Goal: Task Accomplishment & Management: Manage account settings

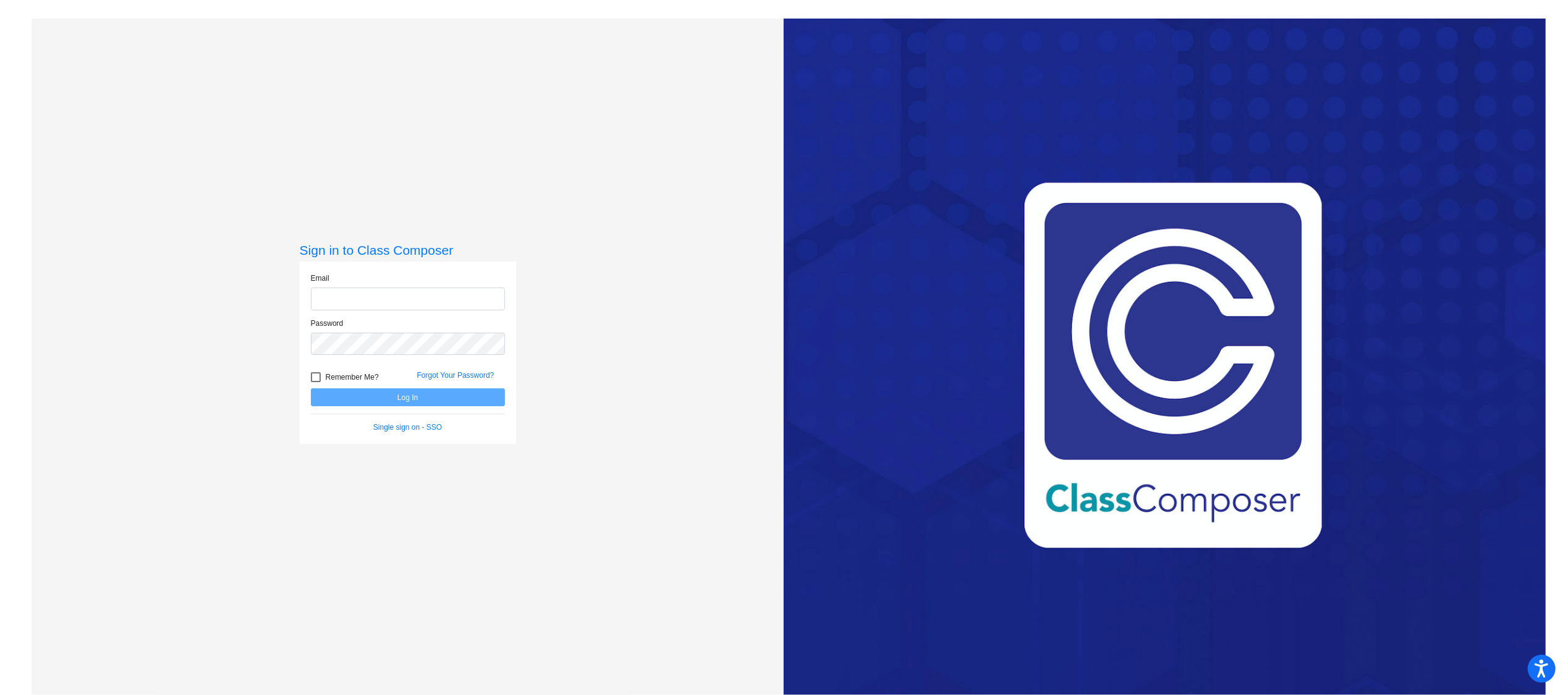
type input "pattesonc@nixonsmiley.net"
click at [401, 401] on button "Log In" at bounding box center [408, 397] width 194 height 18
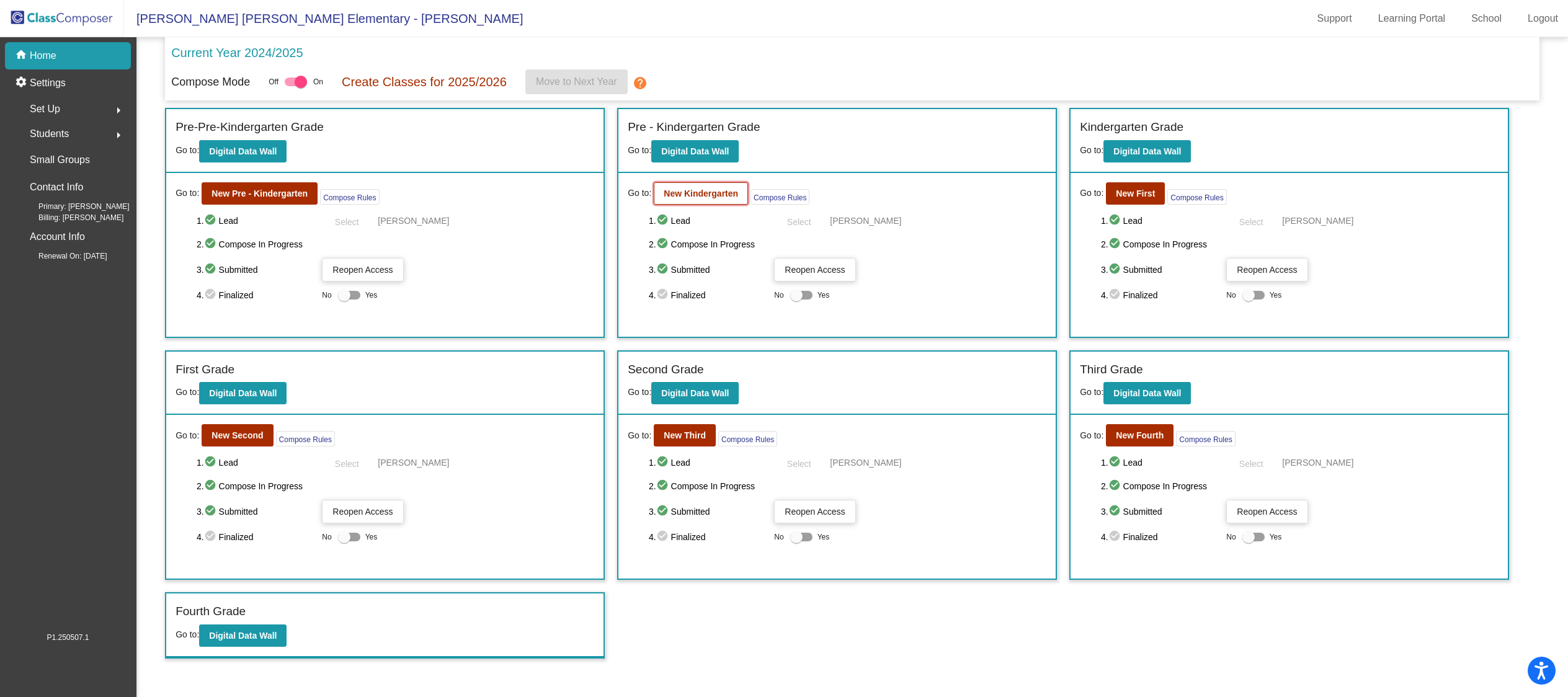
click at [697, 198] on button "New Kindergarten" at bounding box center [701, 193] width 94 height 22
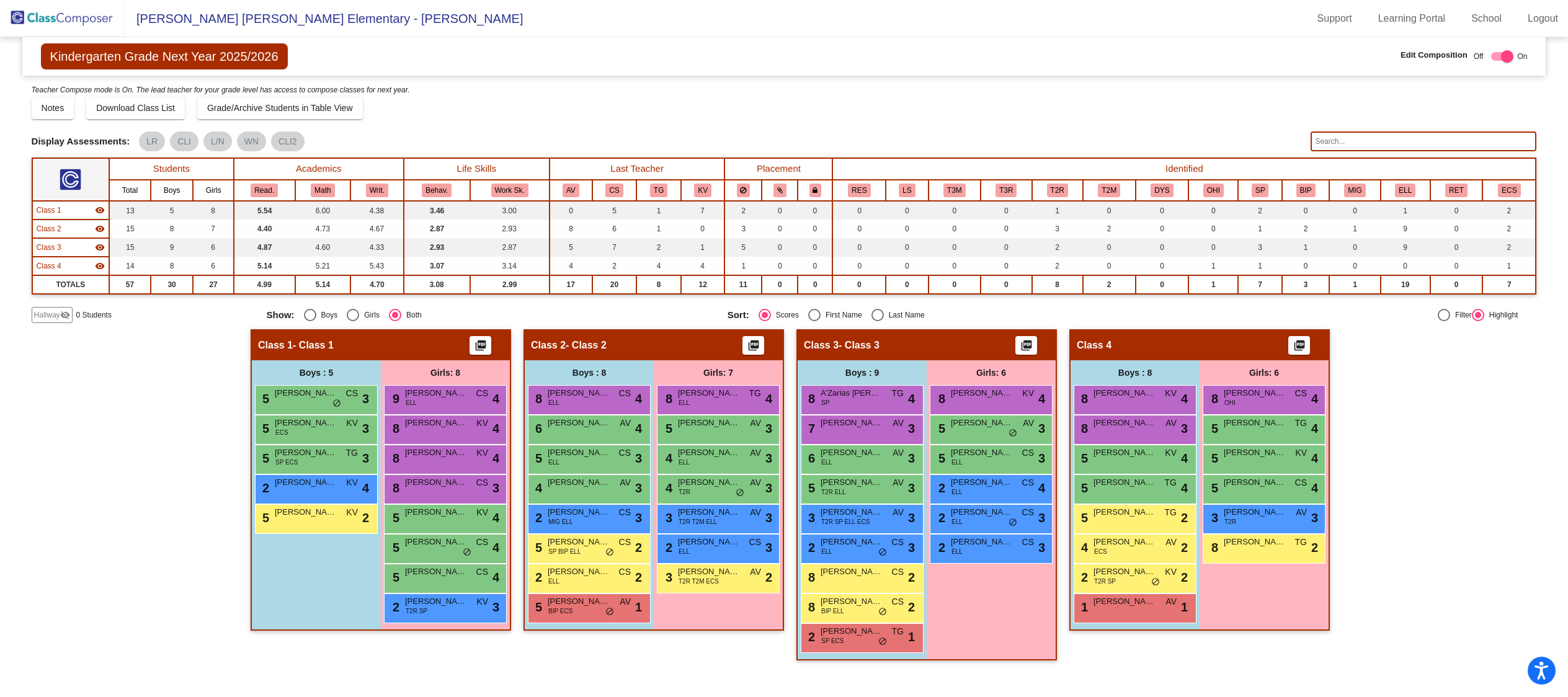
click at [52, 22] on img at bounding box center [62, 18] width 124 height 36
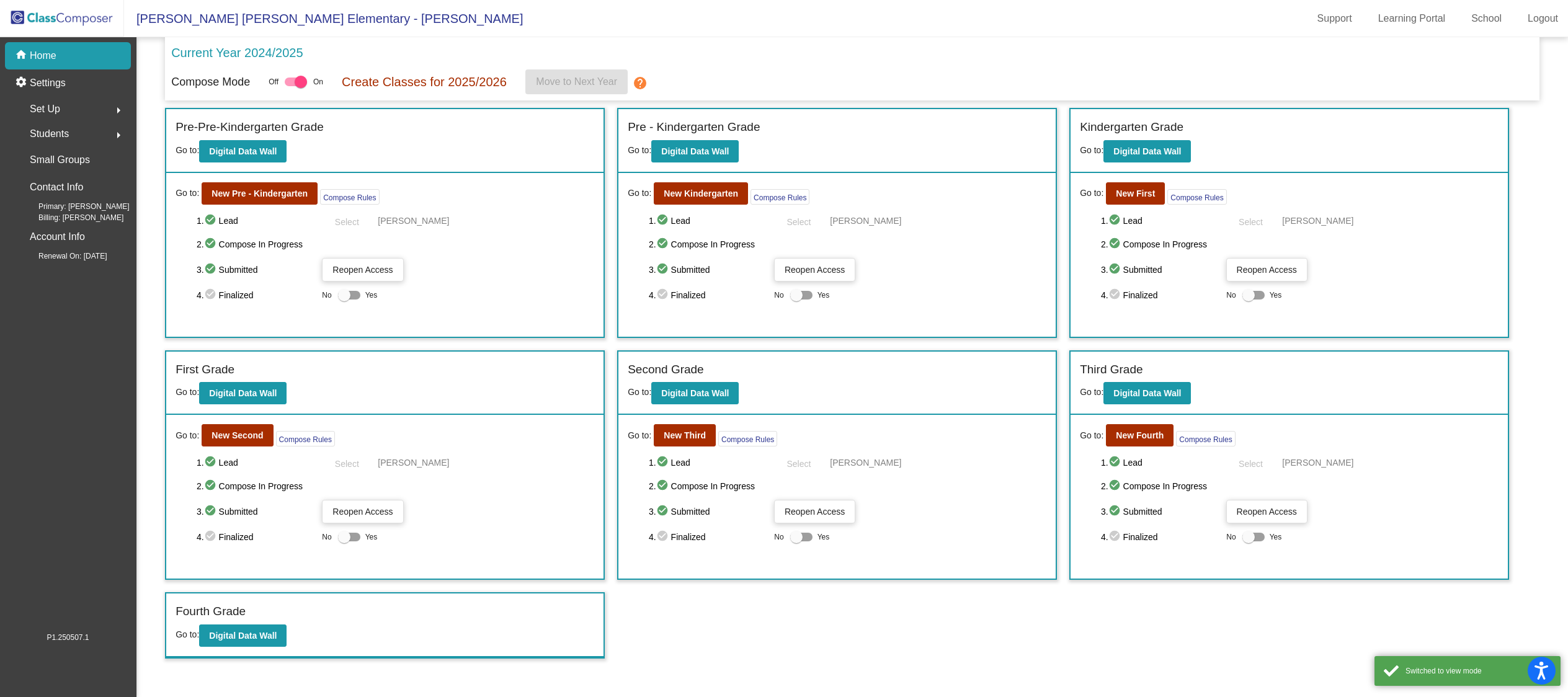
click at [98, 135] on div "Students arrow_right" at bounding box center [71, 134] width 118 height 25
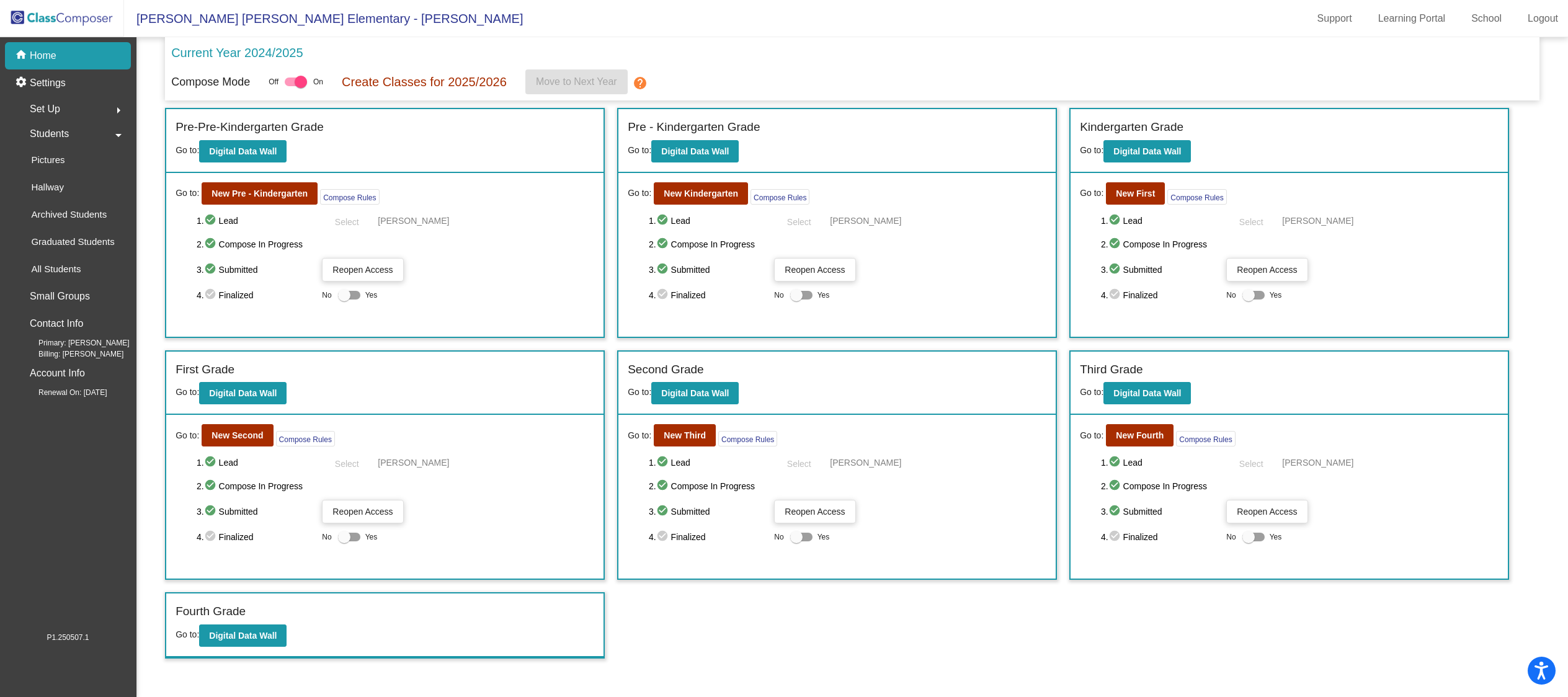
click at [75, 112] on div "Set Up arrow_right" at bounding box center [71, 109] width 118 height 25
click at [65, 244] on p "Import Students" at bounding box center [64, 244] width 66 height 15
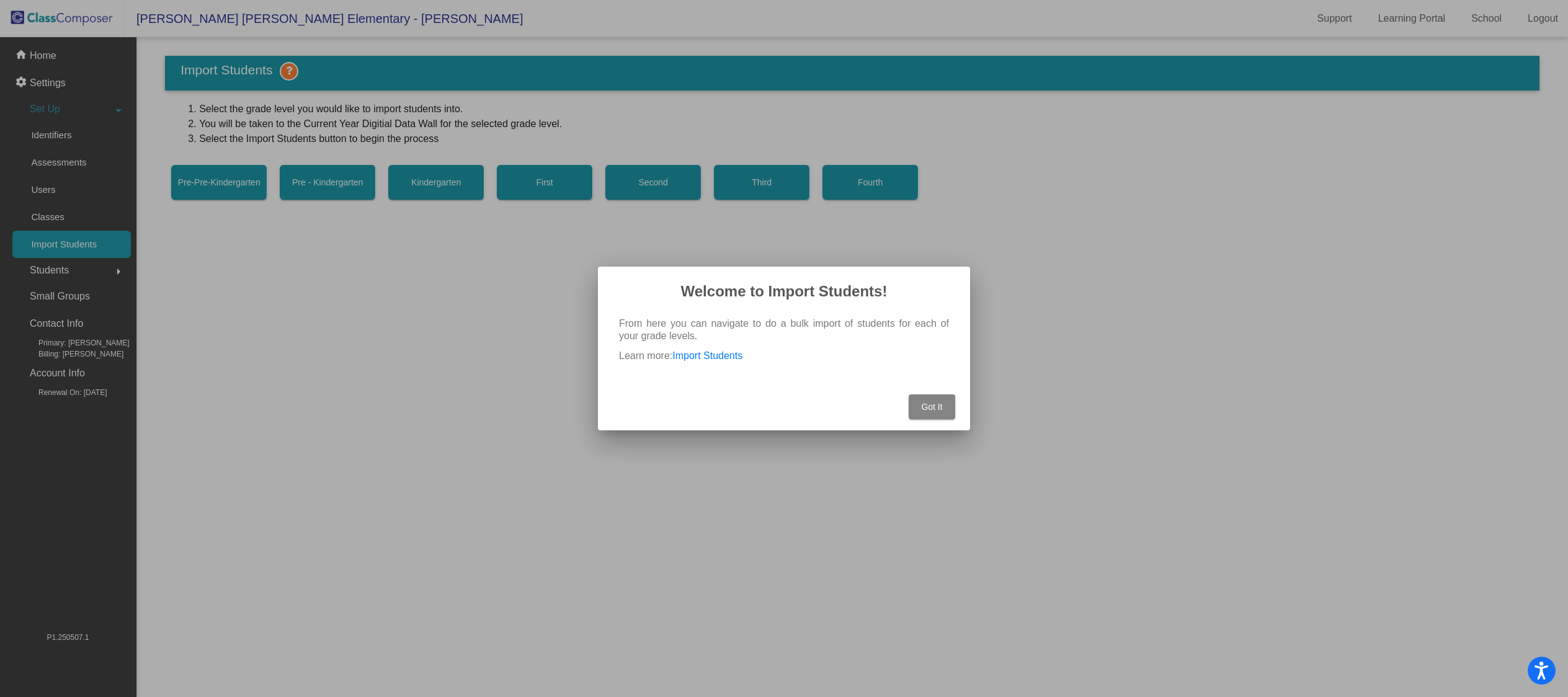
click at [940, 404] on span "Got It" at bounding box center [931, 407] width 21 height 10
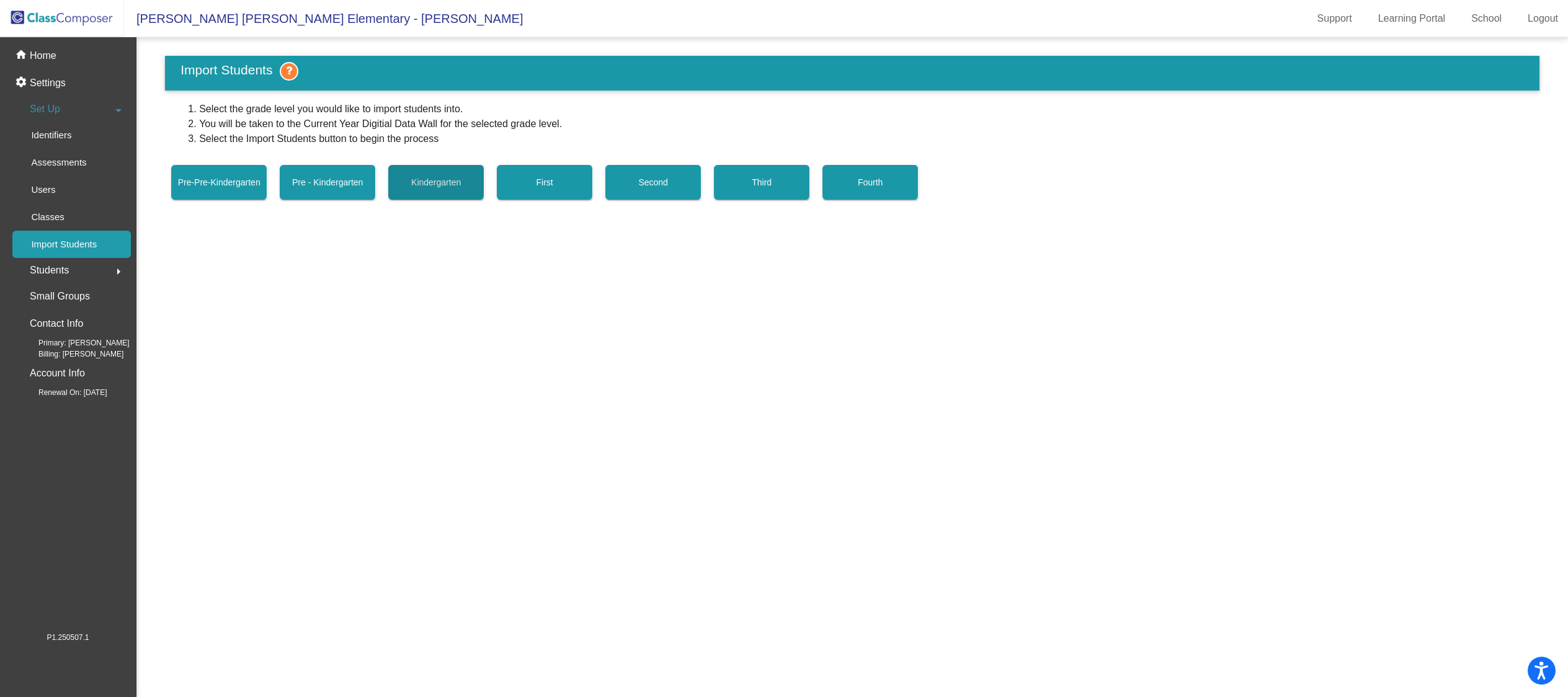
click at [436, 182] on span "Kindergarten" at bounding box center [436, 182] width 50 height 10
click at [81, 270] on div "Students arrow_right" at bounding box center [71, 270] width 118 height 25
click at [64, 113] on div "Set Up arrow_right" at bounding box center [71, 109] width 118 height 25
click at [54, 218] on p "Classes" at bounding box center [47, 217] width 33 height 15
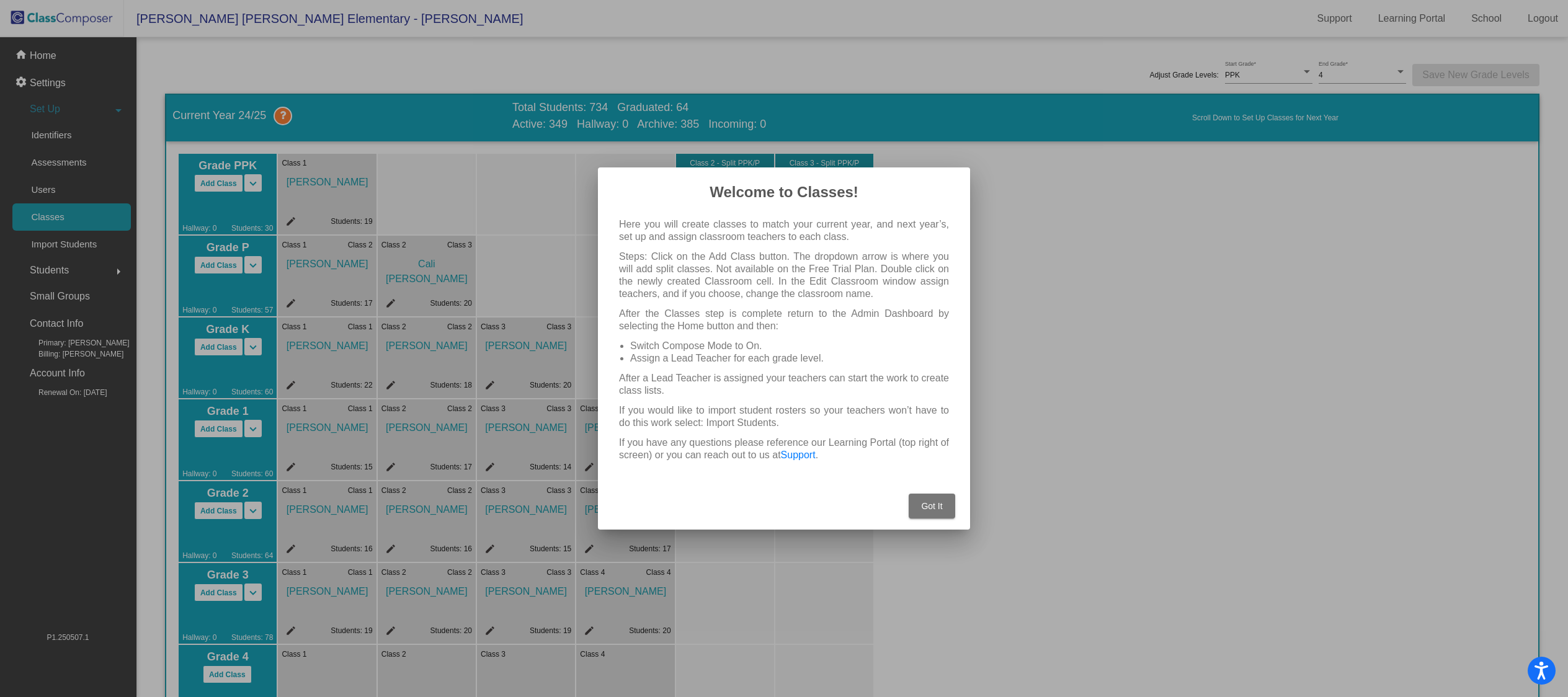
click at [935, 505] on span "Got It" at bounding box center [931, 506] width 21 height 10
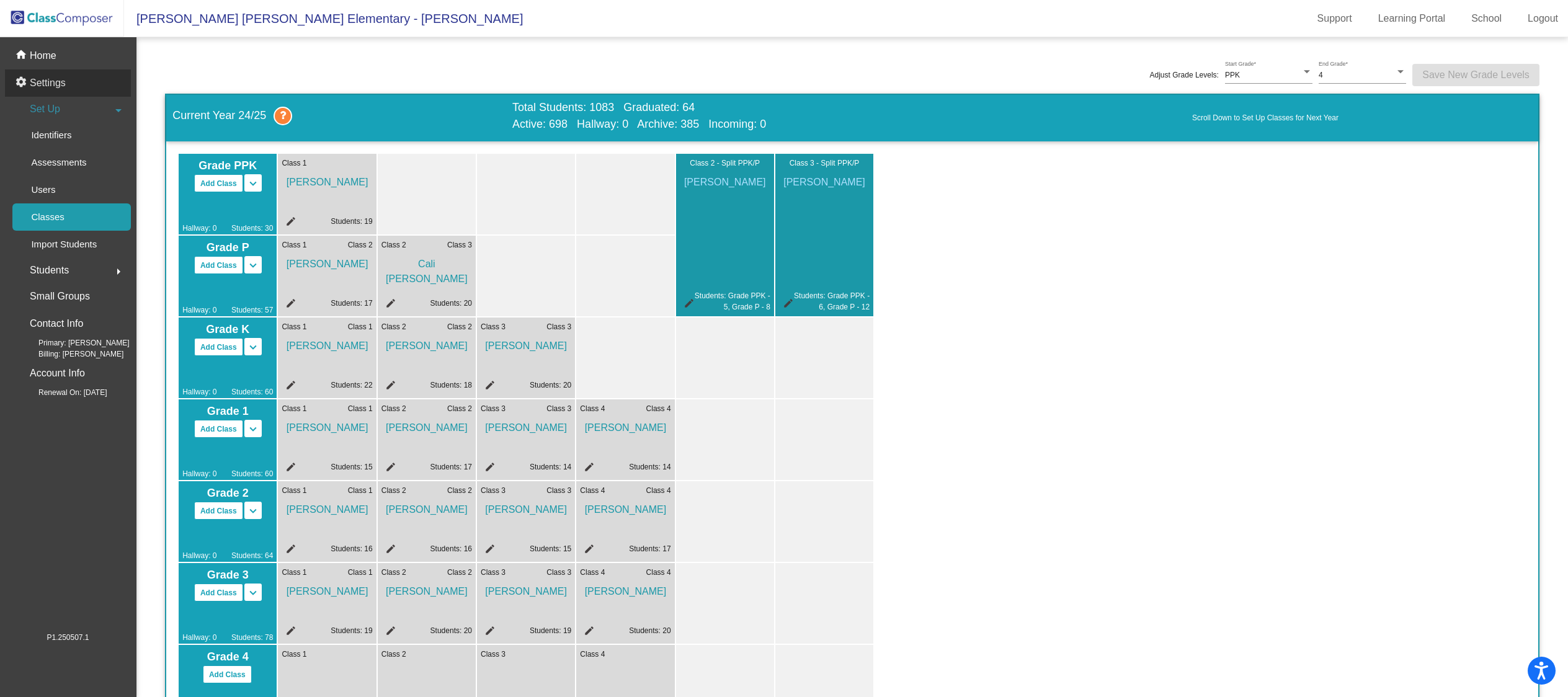
click at [64, 82] on p "Settings" at bounding box center [48, 82] width 36 height 15
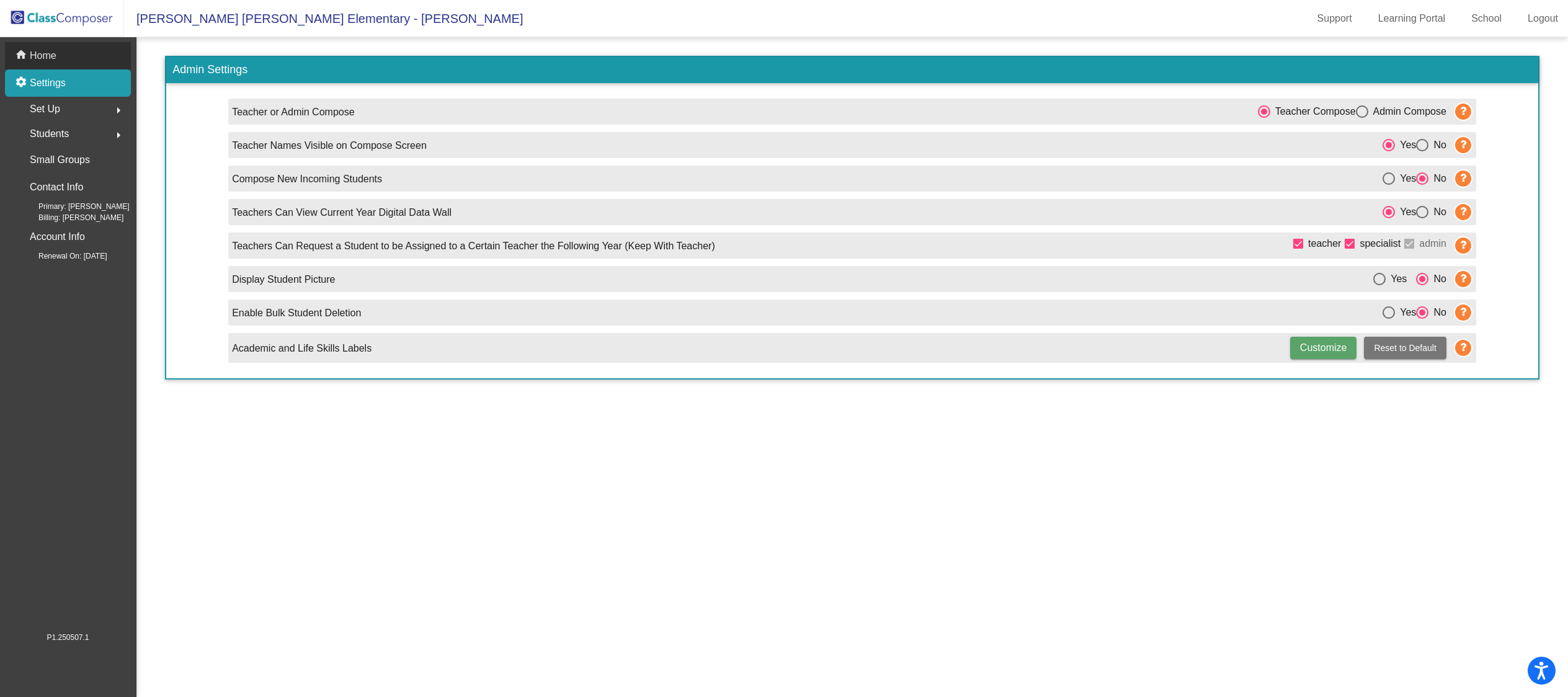
click at [50, 56] on p "Home" at bounding box center [43, 56] width 27 height 15
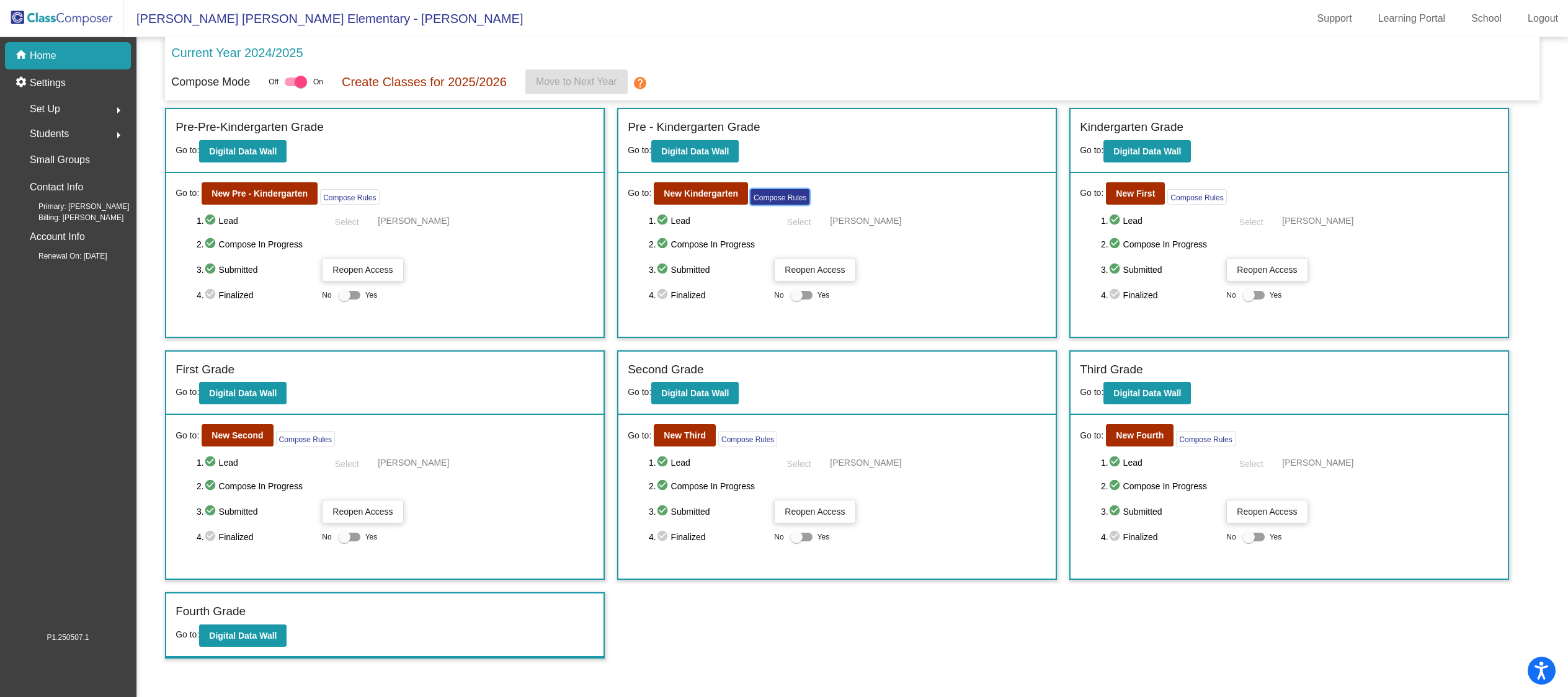
click at [785, 200] on button "Compose Rules" at bounding box center [780, 197] width 59 height 15
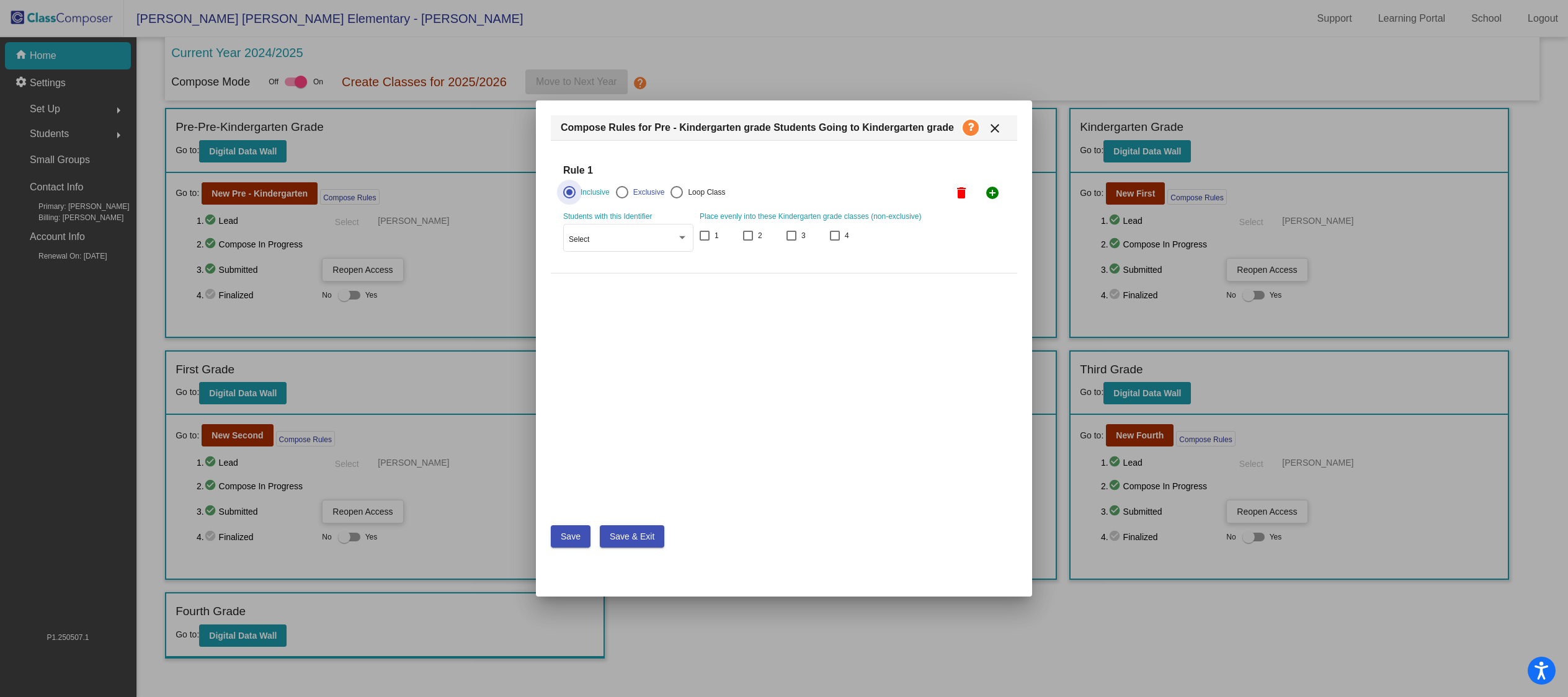
click at [1003, 128] on button "close" at bounding box center [995, 127] width 25 height 25
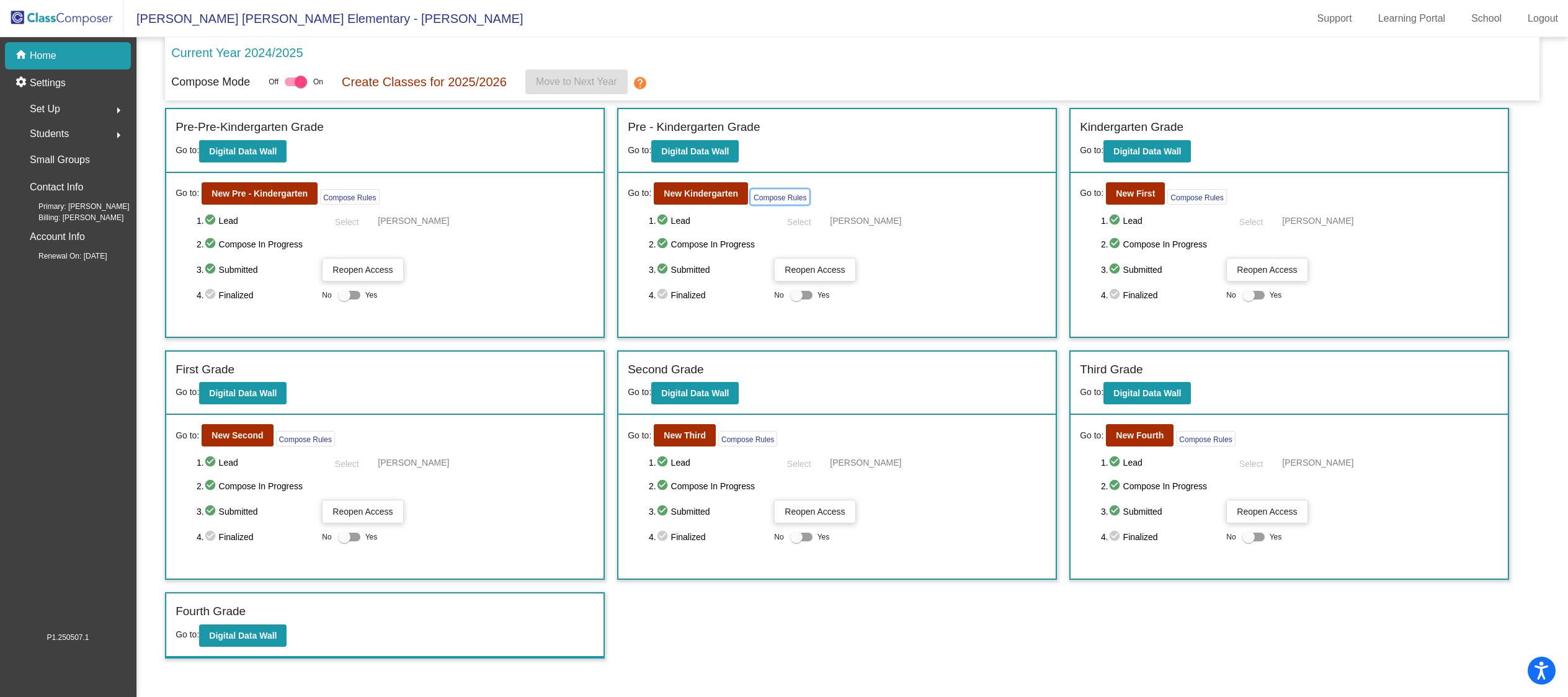
scroll to position [1, 0]
click at [691, 199] on button "New Kindergarten" at bounding box center [701, 193] width 94 height 22
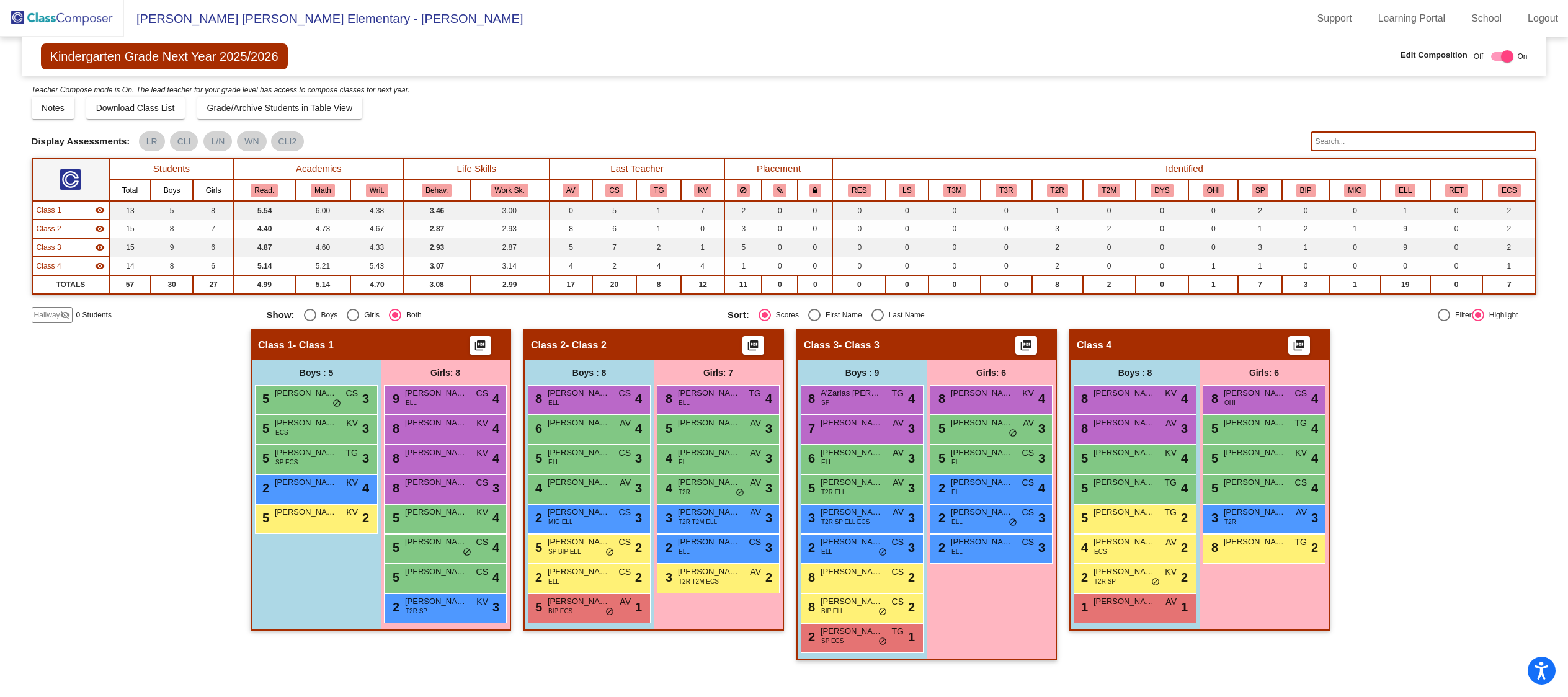
scroll to position [1, 0]
click at [70, 22] on img at bounding box center [62, 18] width 124 height 36
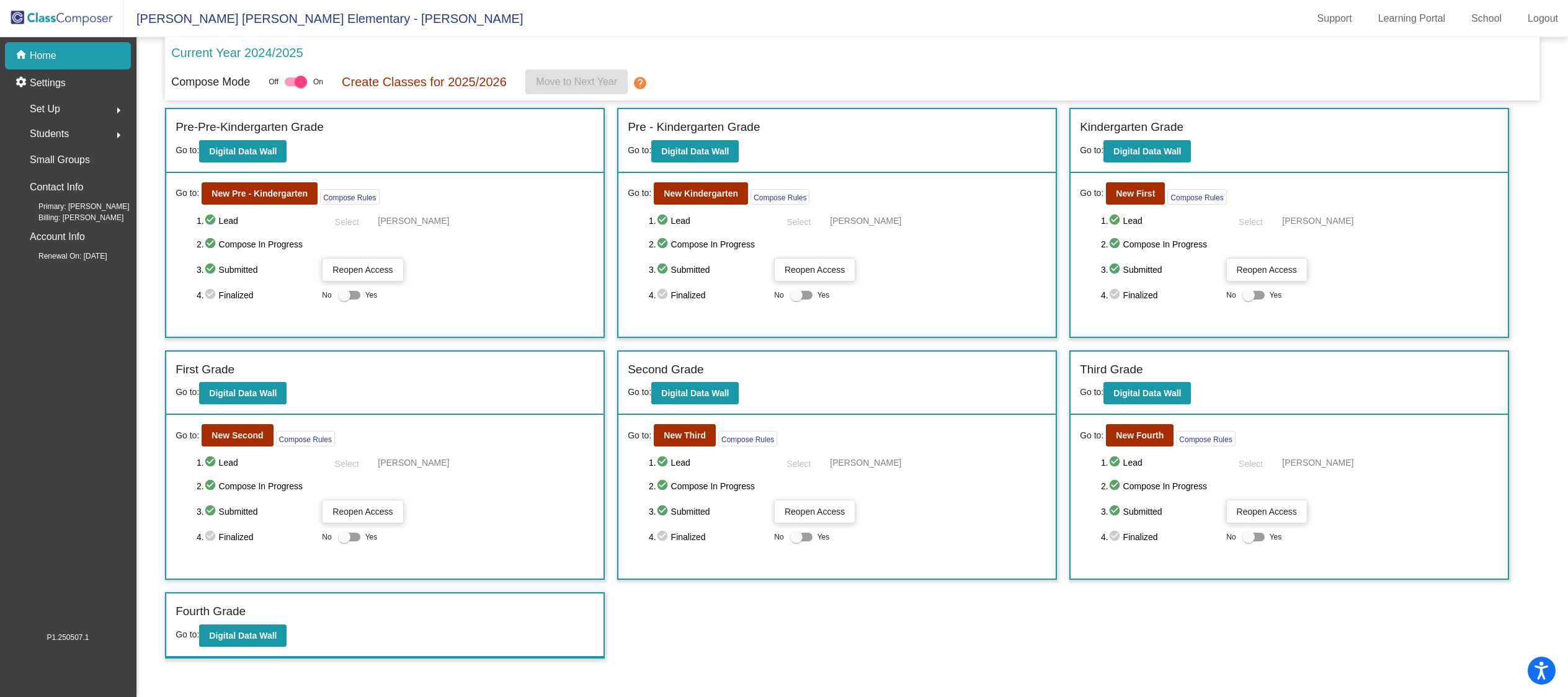
click at [58, 134] on span "Students" at bounding box center [49, 134] width 39 height 17
click at [67, 268] on p "All Students" at bounding box center [56, 268] width 50 height 15
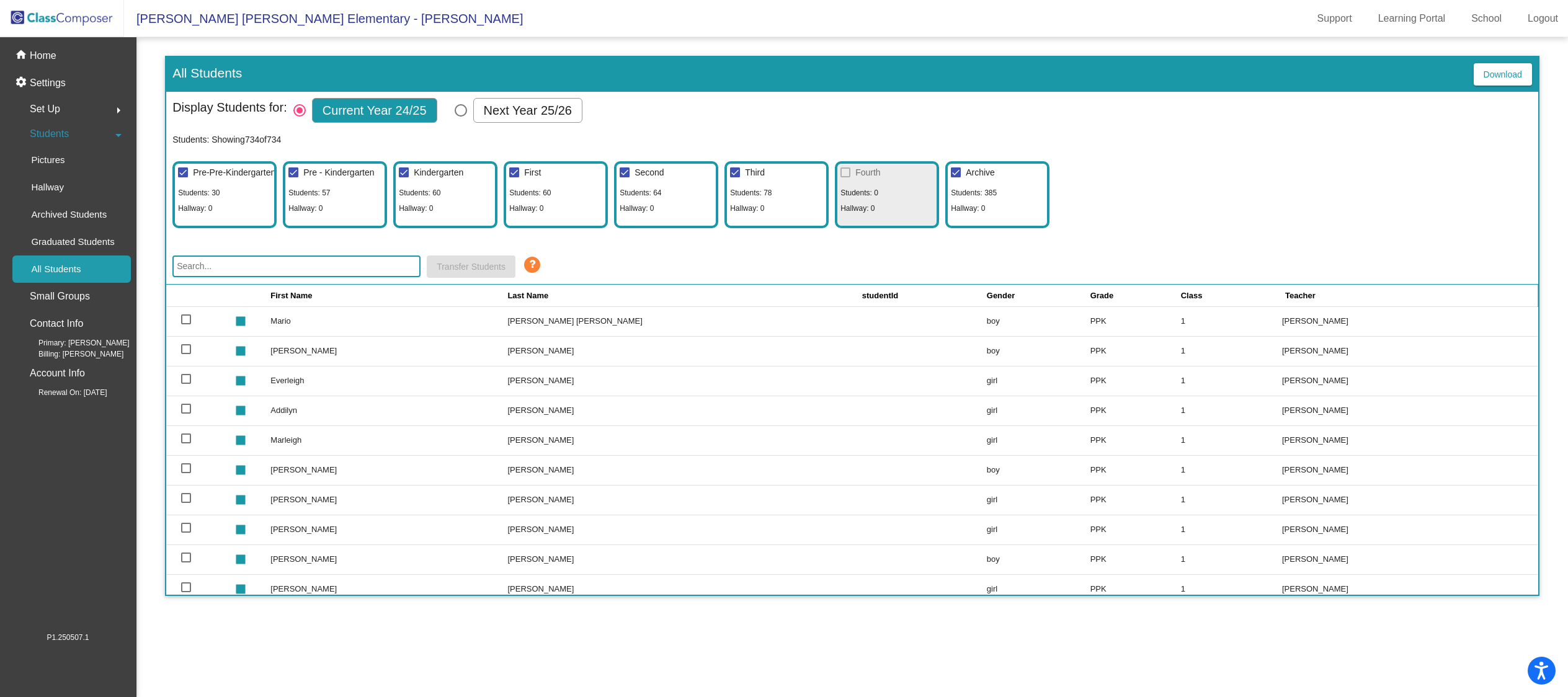
click at [75, 139] on div "Students arrow_drop_down" at bounding box center [71, 134] width 118 height 25
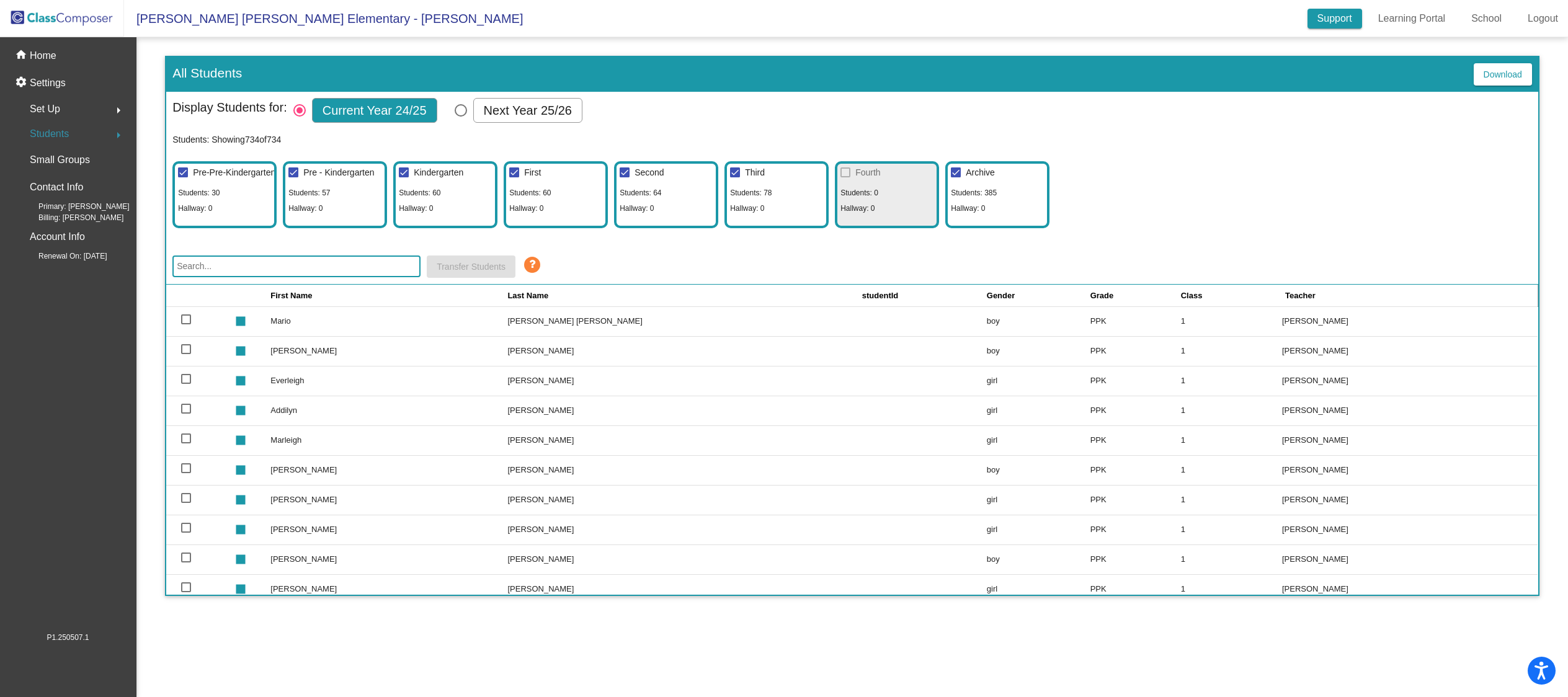
click at [1323, 13] on link "Support" at bounding box center [1334, 19] width 54 height 20
click at [75, 84] on div "settings Settings" at bounding box center [68, 83] width 126 height 27
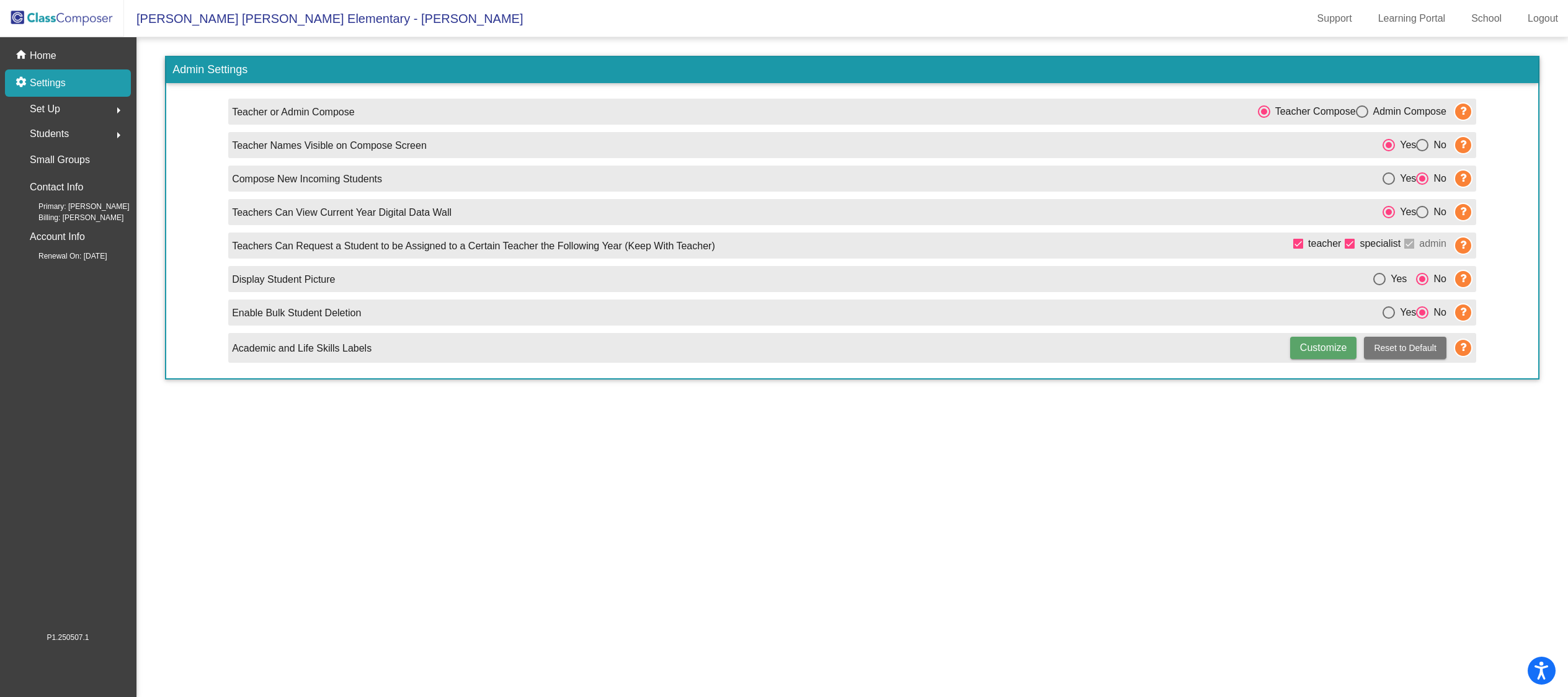
click at [73, 111] on div "Set Up arrow_right" at bounding box center [71, 109] width 118 height 25
click at [75, 209] on link "Classes" at bounding box center [71, 217] width 118 height 27
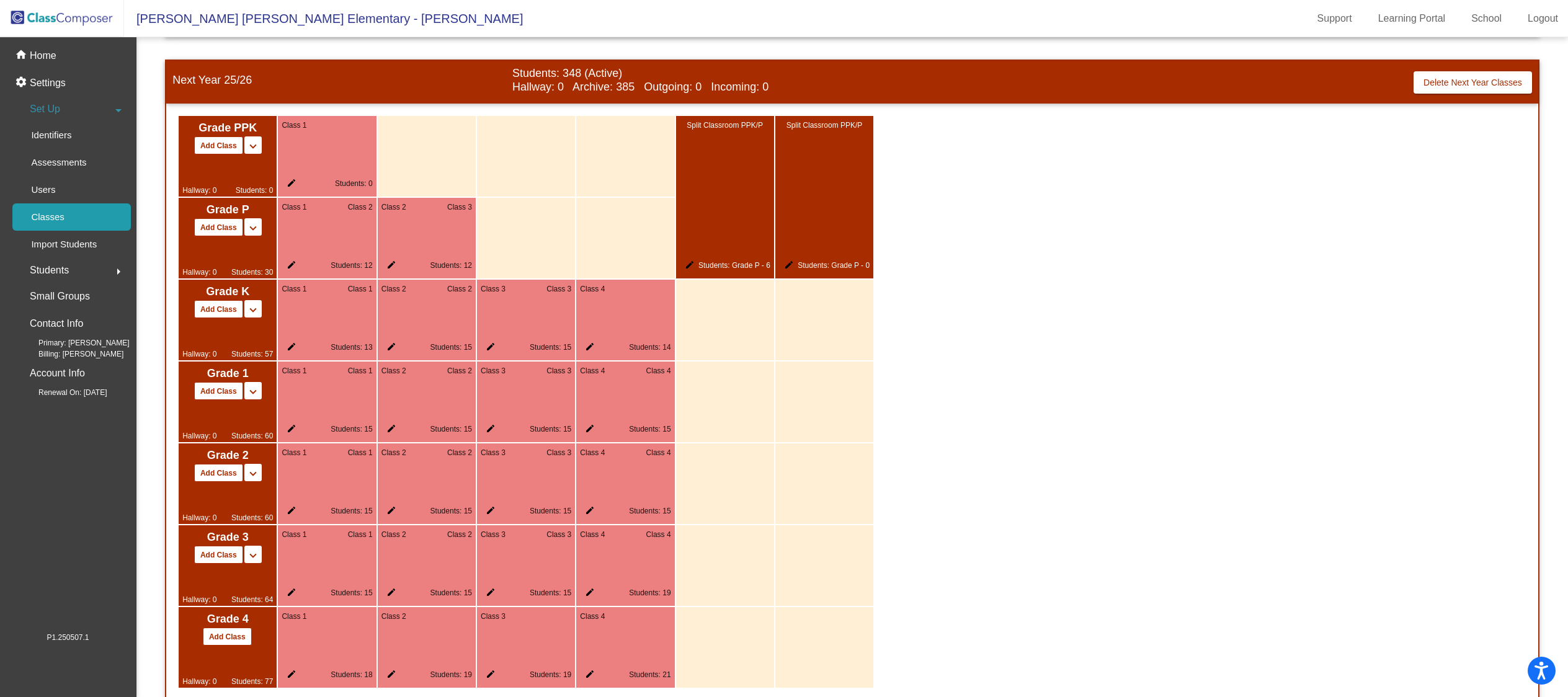
scroll to position [705, 0]
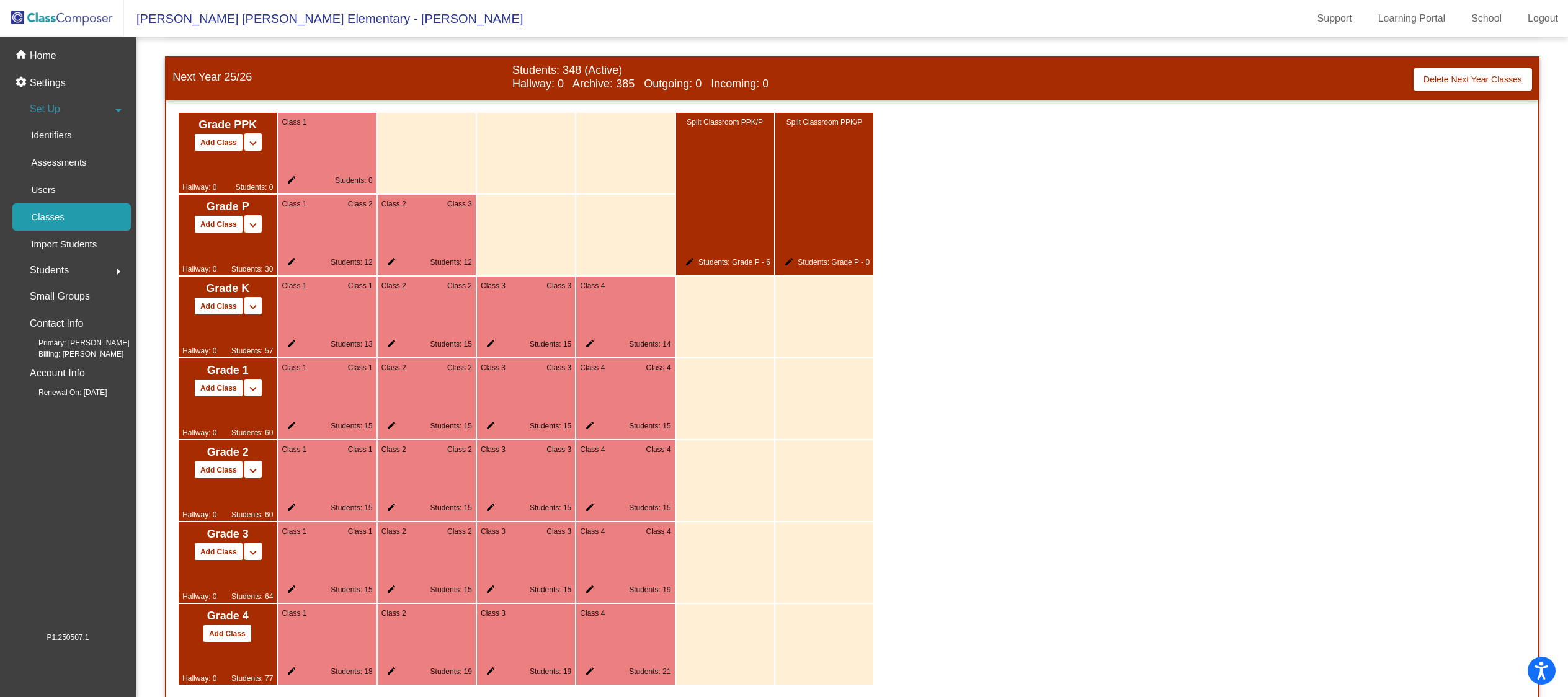
click at [366, 285] on span "Class 1" at bounding box center [360, 286] width 25 height 11
click at [291, 343] on mat-icon "edit" at bounding box center [288, 346] width 15 height 15
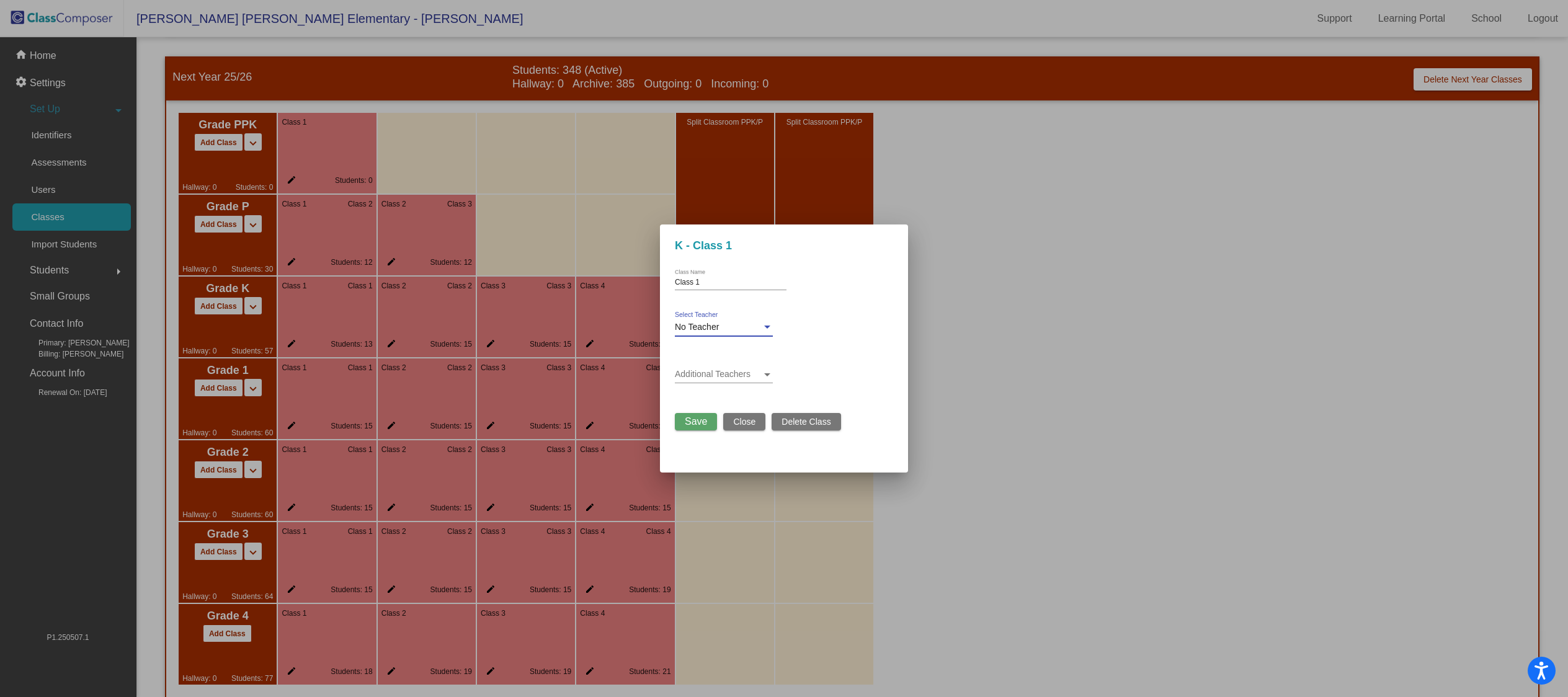
click at [765, 327] on div at bounding box center [767, 326] width 6 height 3
click at [830, 351] on div at bounding box center [784, 348] width 1568 height 697
click at [747, 422] on span "Close" at bounding box center [744, 422] width 22 height 10
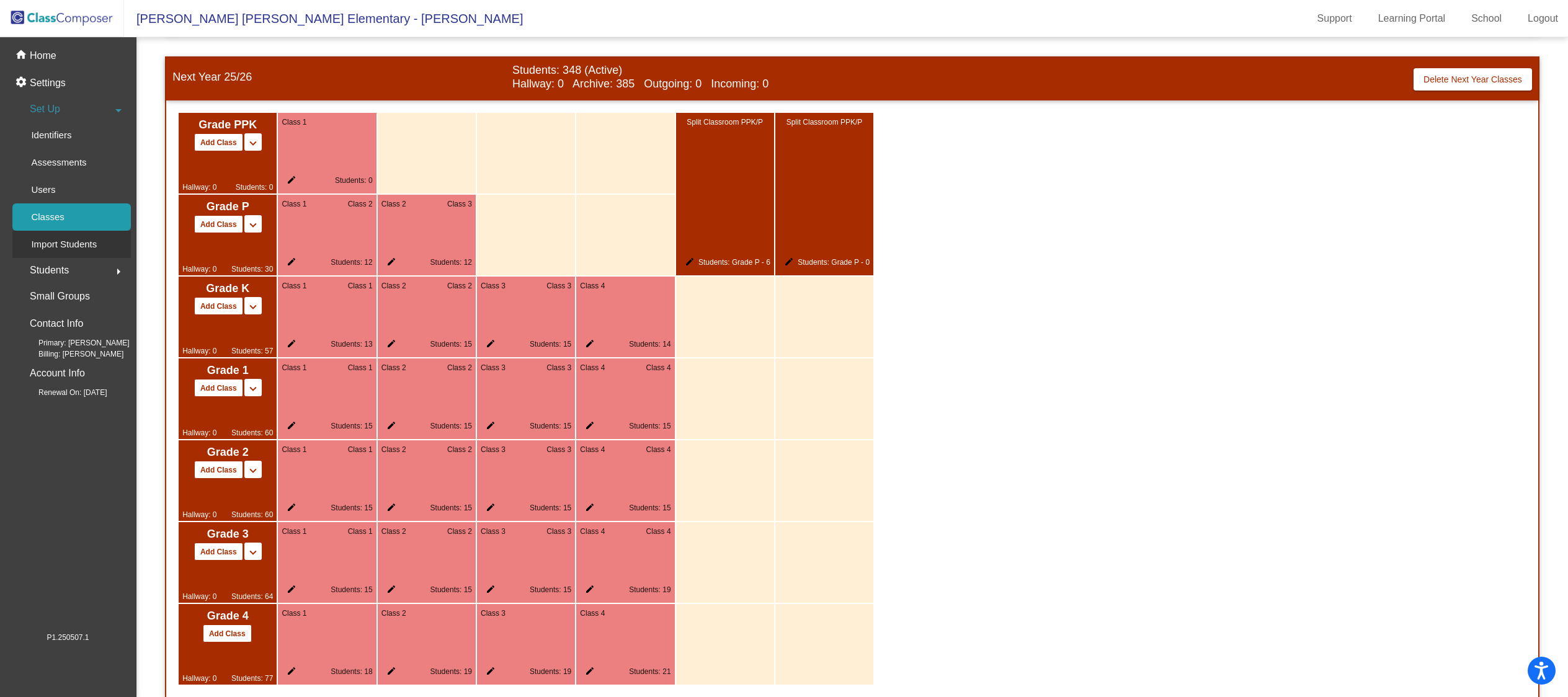
scroll to position [1, 0]
click at [56, 192] on div "Users" at bounding box center [38, 190] width 53 height 27
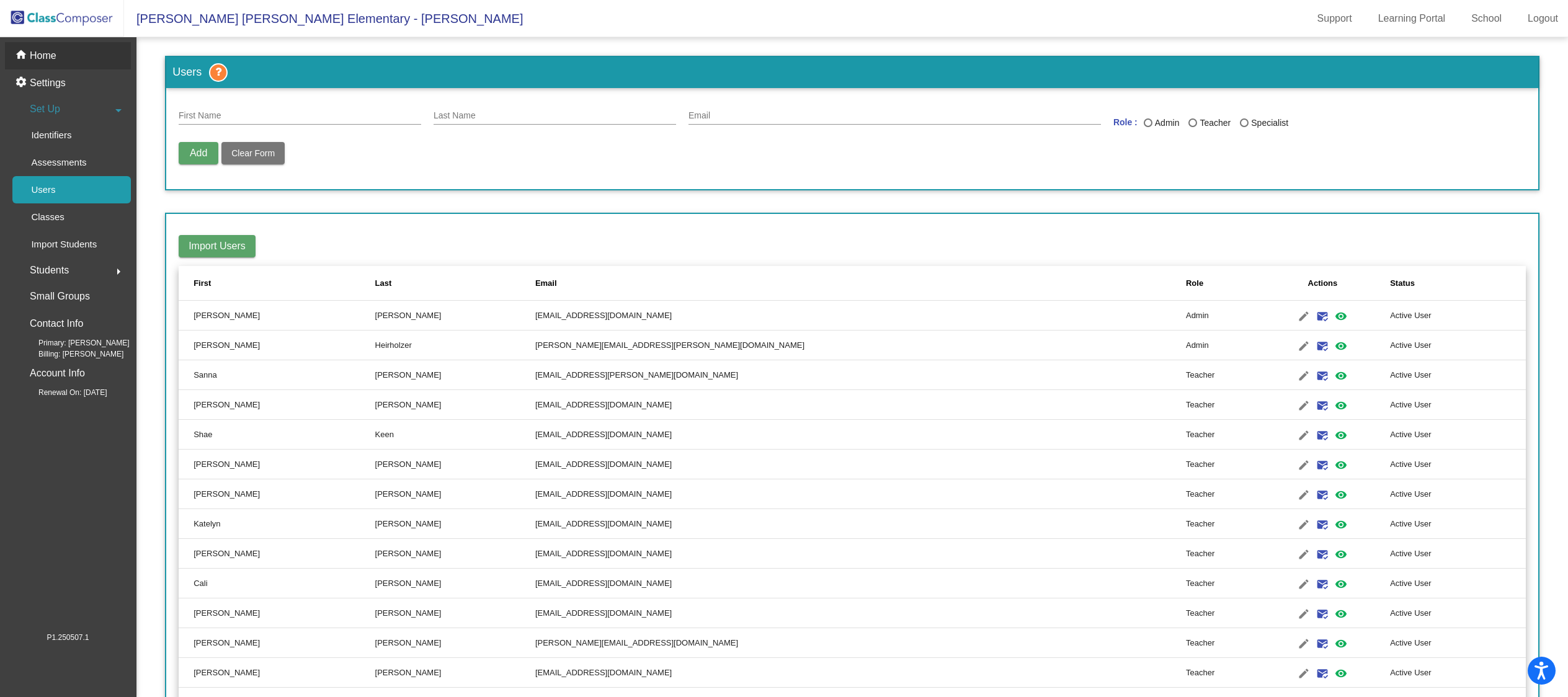
click at [57, 56] on div "home Home" at bounding box center [68, 56] width 126 height 27
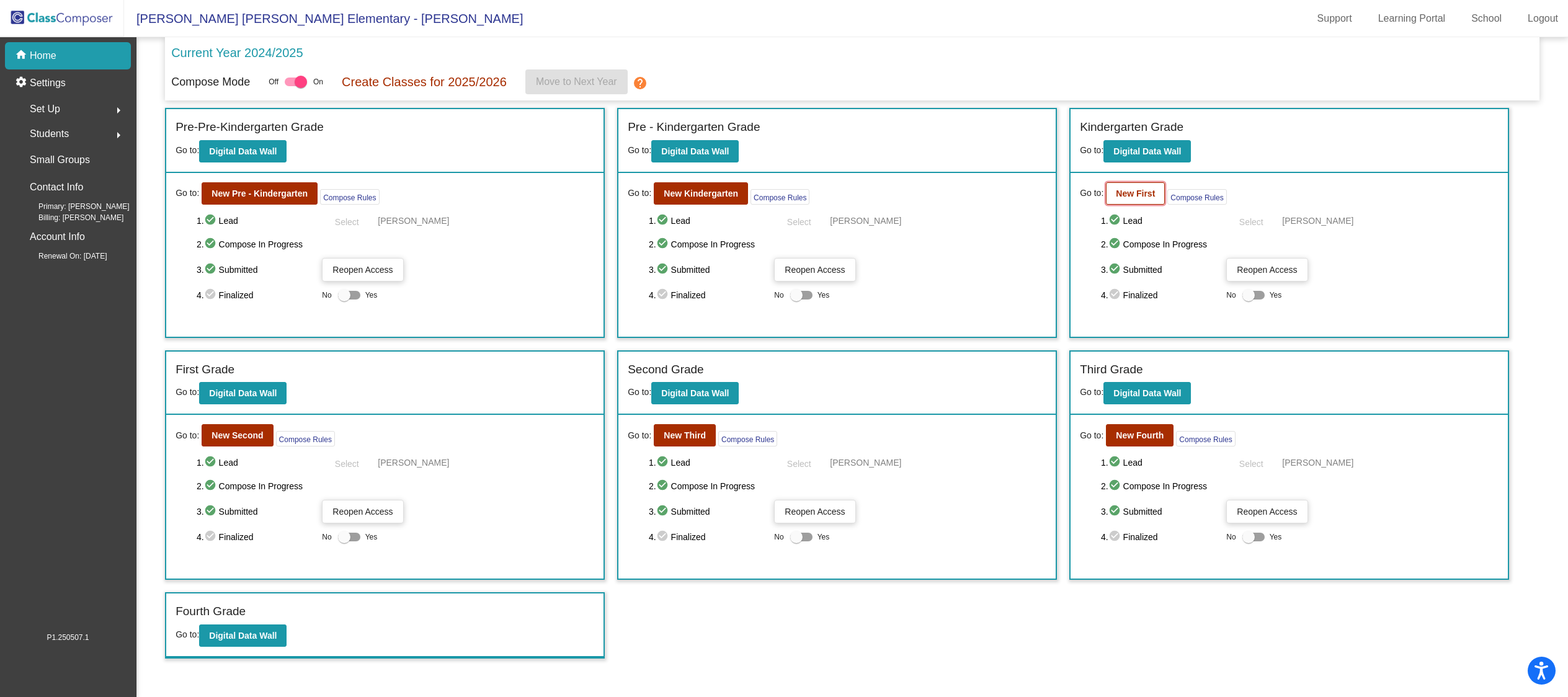
click at [1132, 195] on b "New First" at bounding box center [1135, 194] width 39 height 10
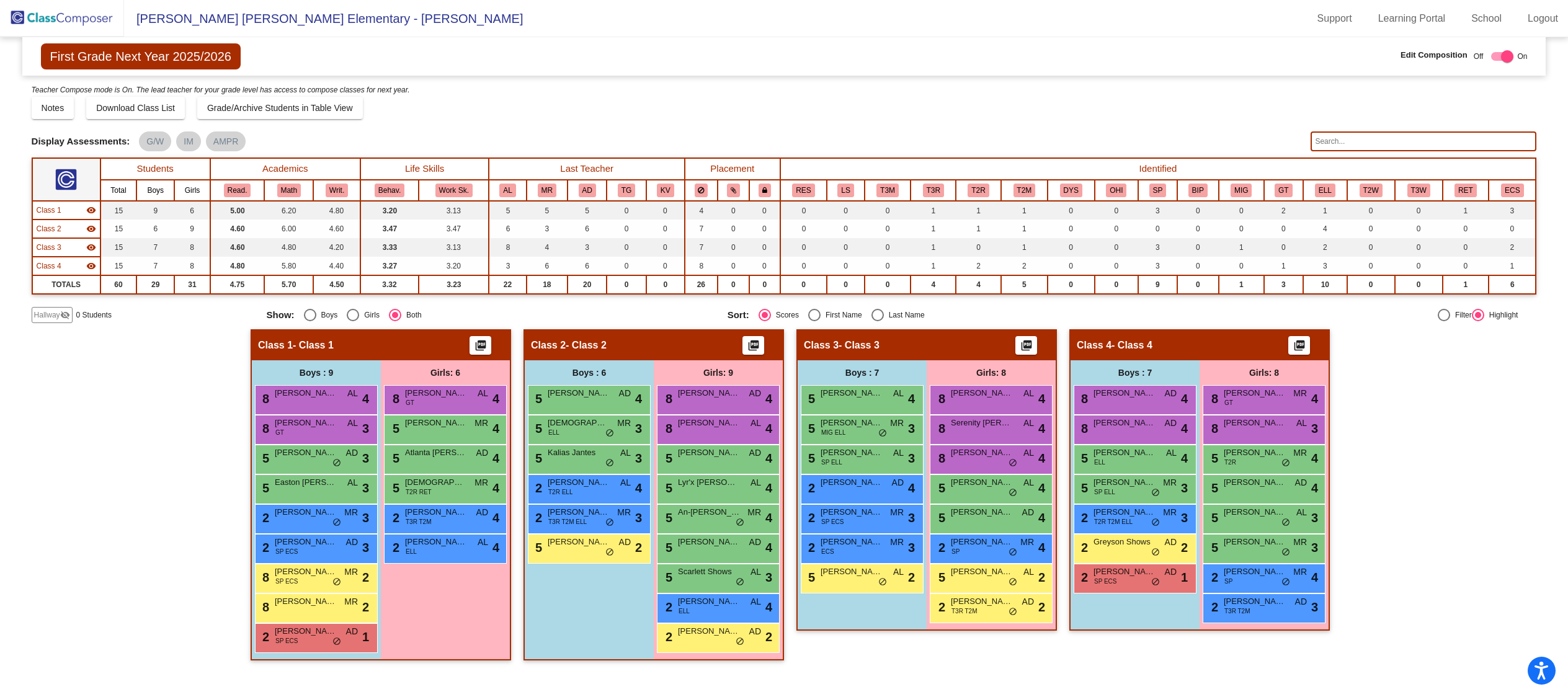
click at [1349, 136] on input "text" at bounding box center [1423, 141] width 226 height 20
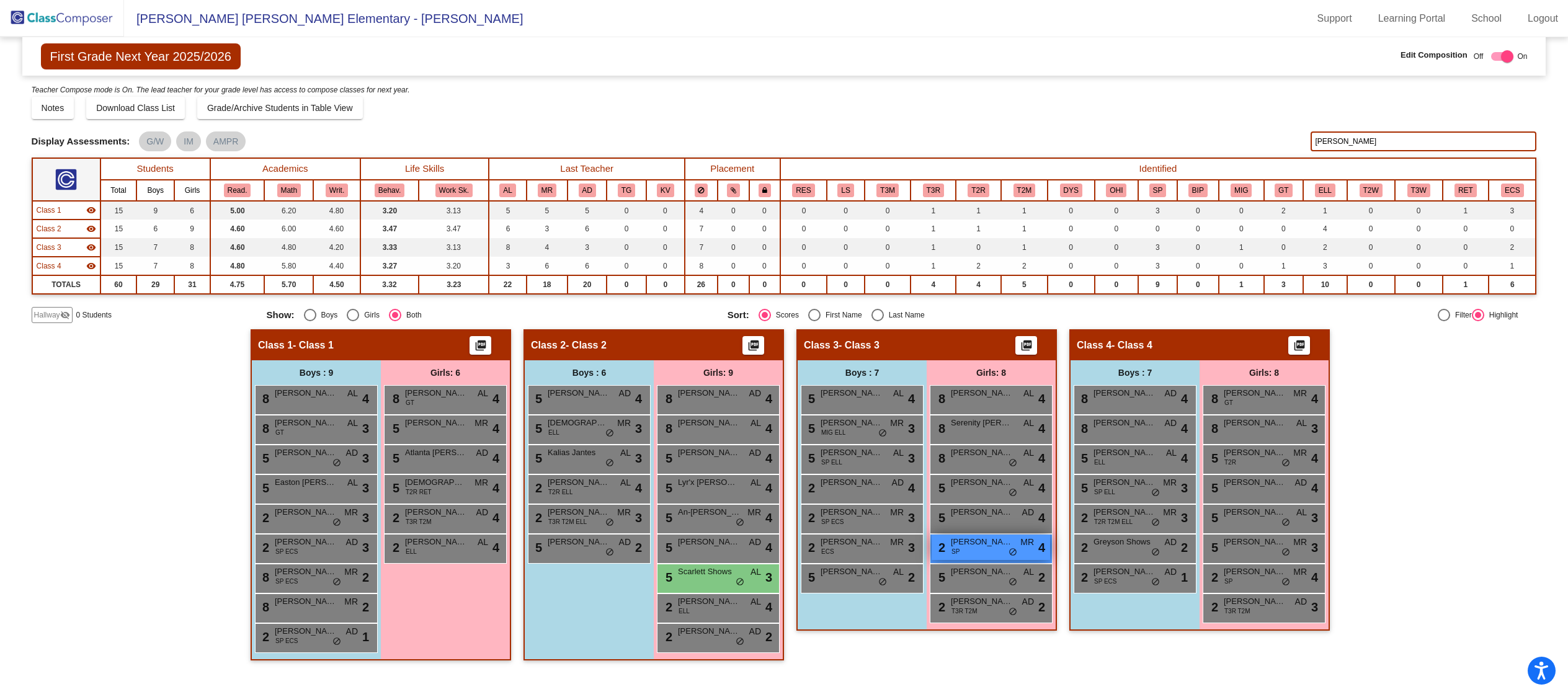
type input "carl"
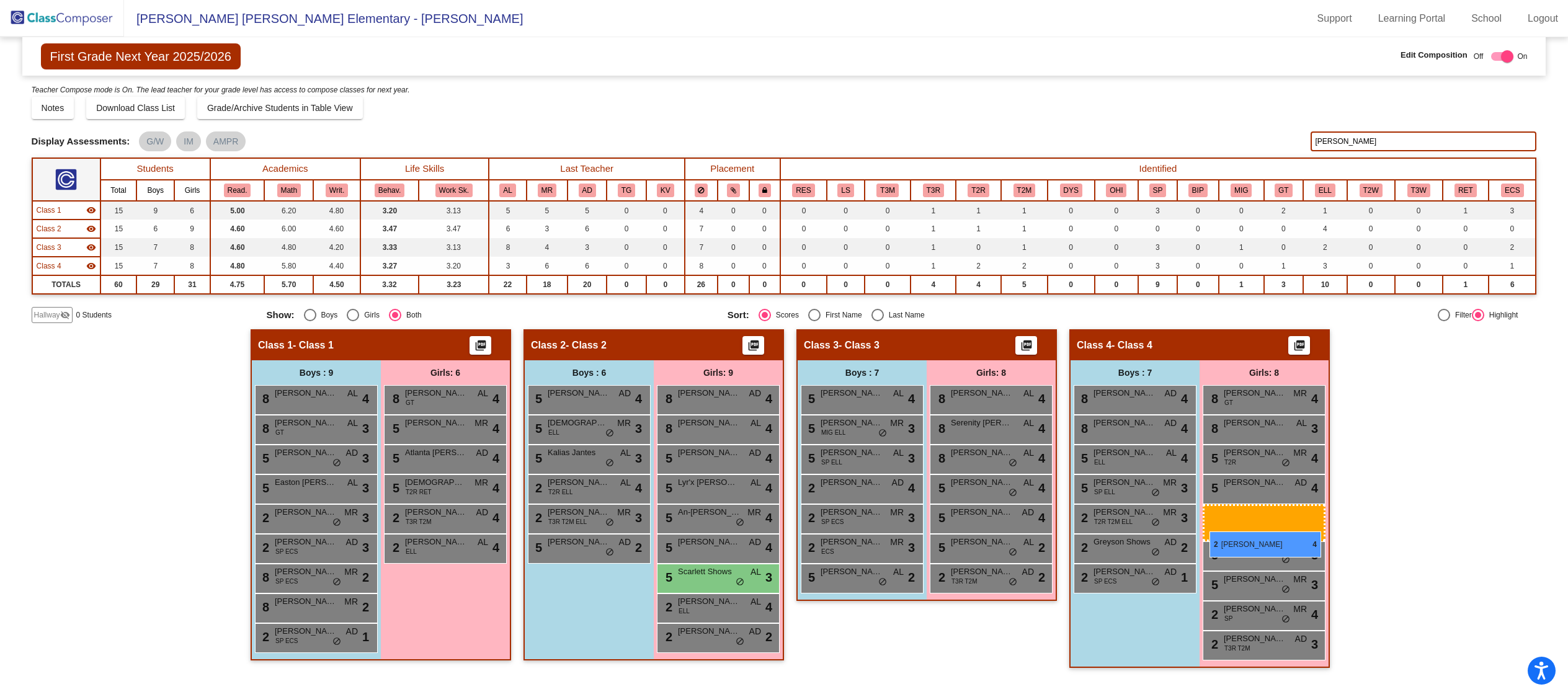
drag, startPoint x: 990, startPoint y: 551, endPoint x: 1209, endPoint y: 532, distance: 219.8
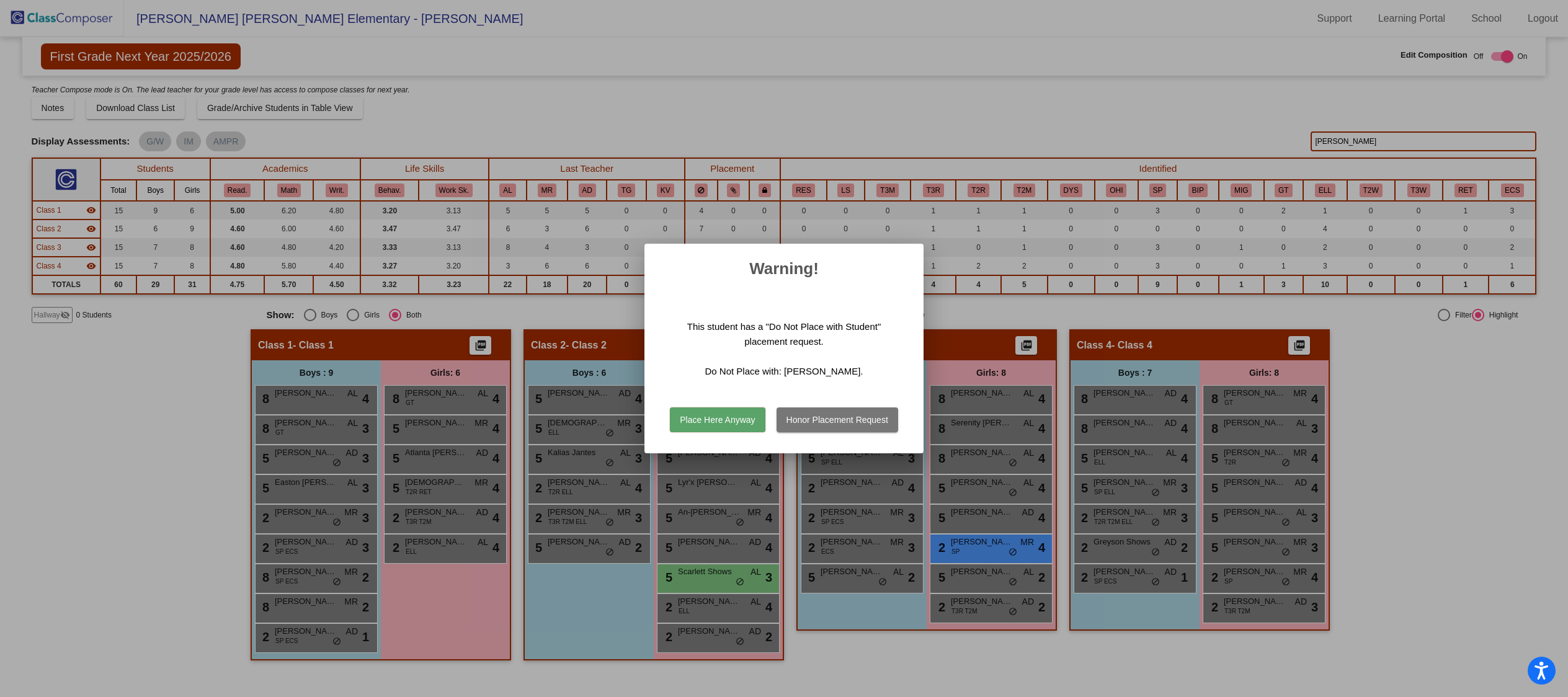
click at [732, 423] on button "Place Here Anyway" at bounding box center [717, 419] width 95 height 25
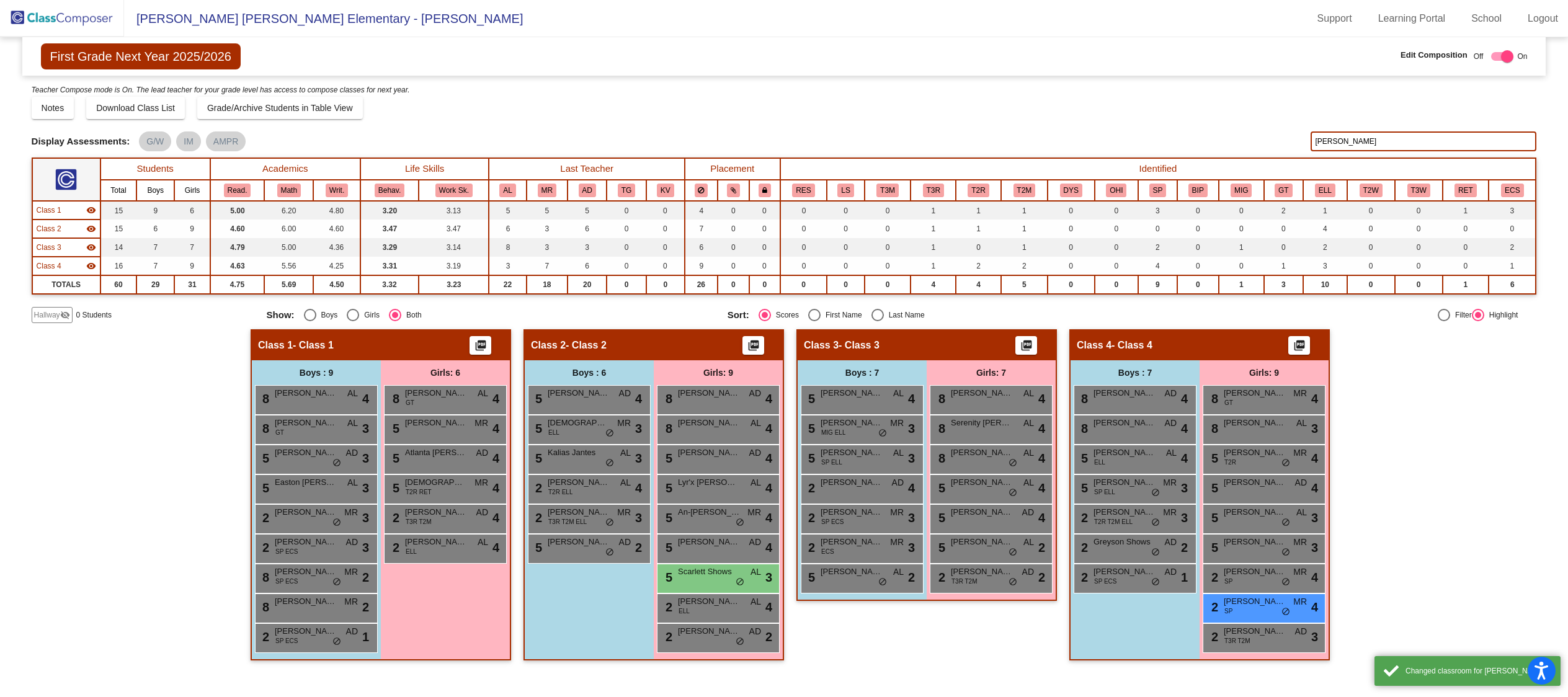
click at [1341, 137] on input "carl" at bounding box center [1423, 141] width 226 height 20
click at [1341, 137] on input "carl" at bounding box center [1423, 141] width 226 height 20
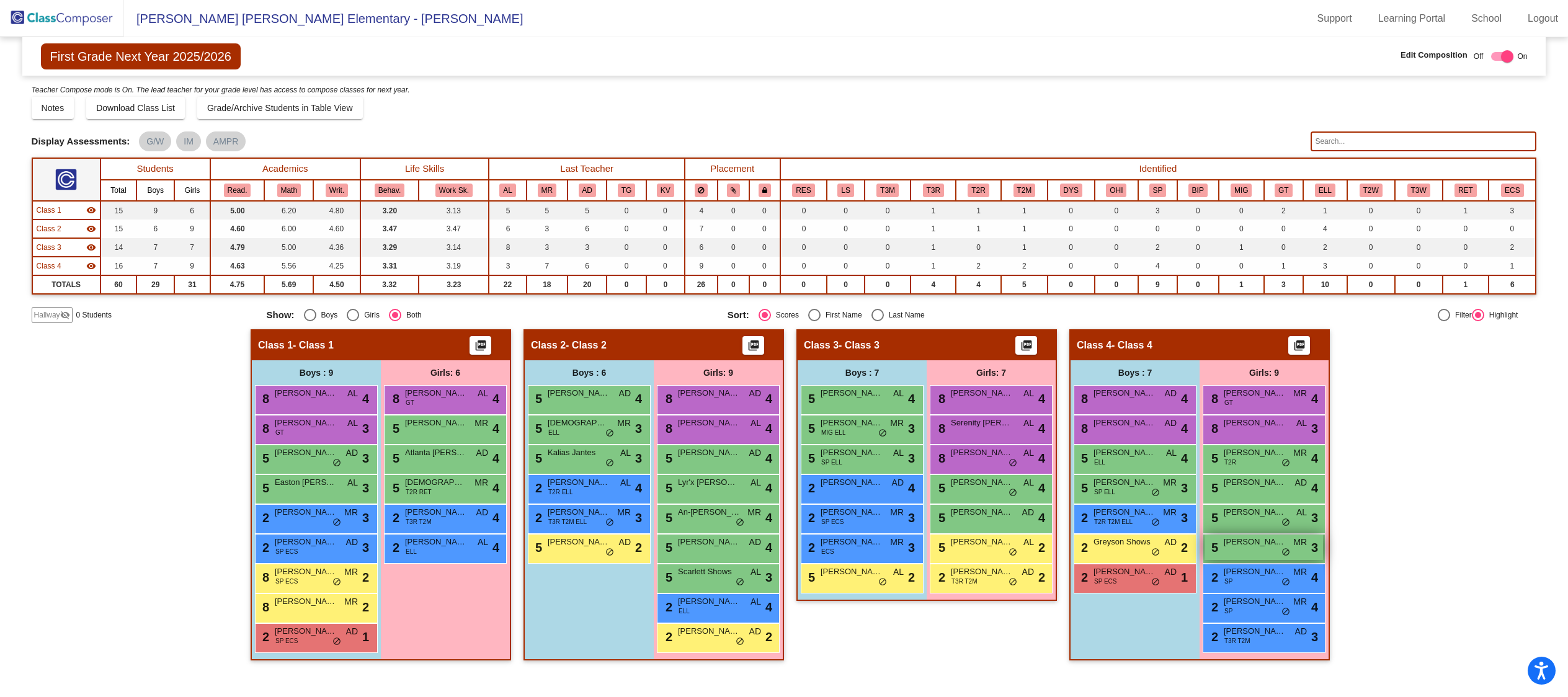
scroll to position [1, 0]
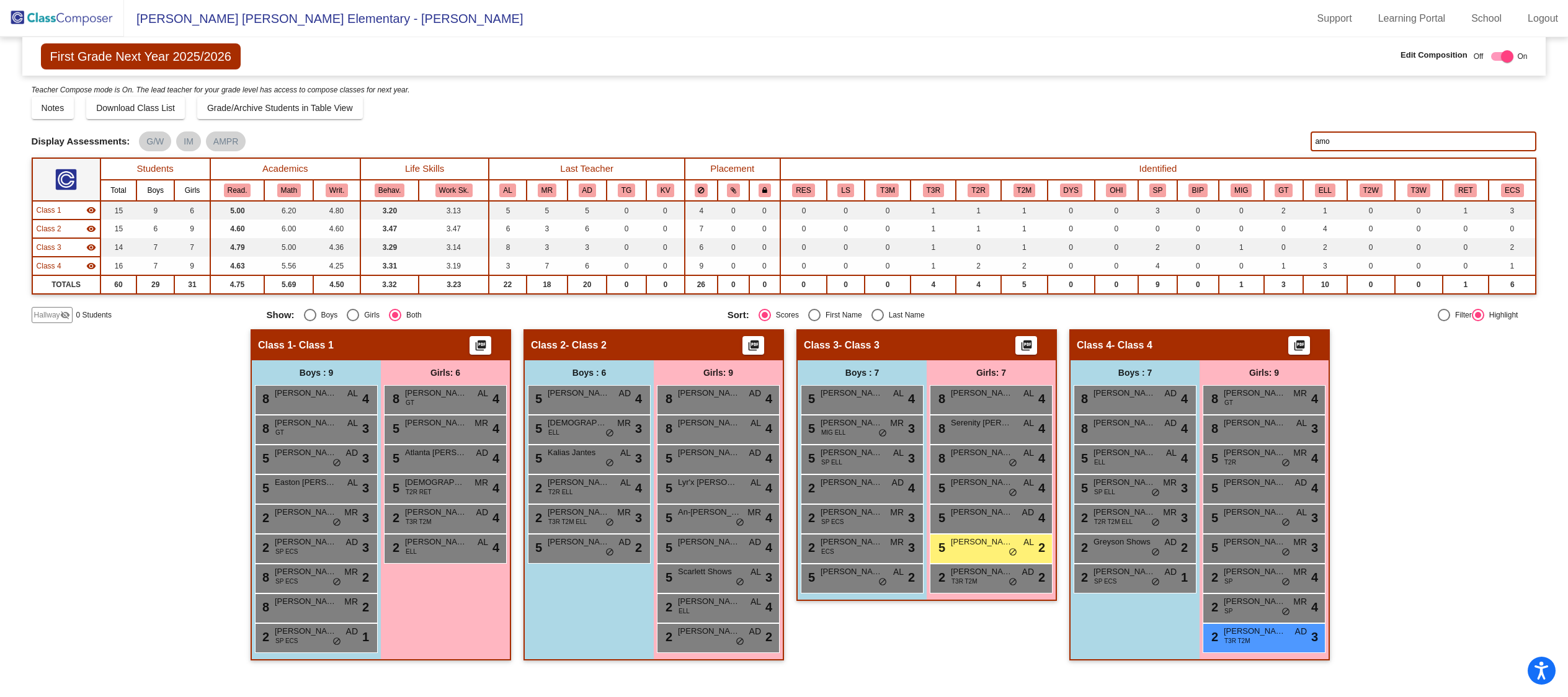
type input "amor"
drag, startPoint x: 1365, startPoint y: 138, endPoint x: 1246, endPoint y: 139, distance: 119.0
click at [1246, 139] on div "Display Scores for Years: 2023 - 2024 2024 - 2025 Display Assessments: G/W IM A…" at bounding box center [784, 141] width 1505 height 20
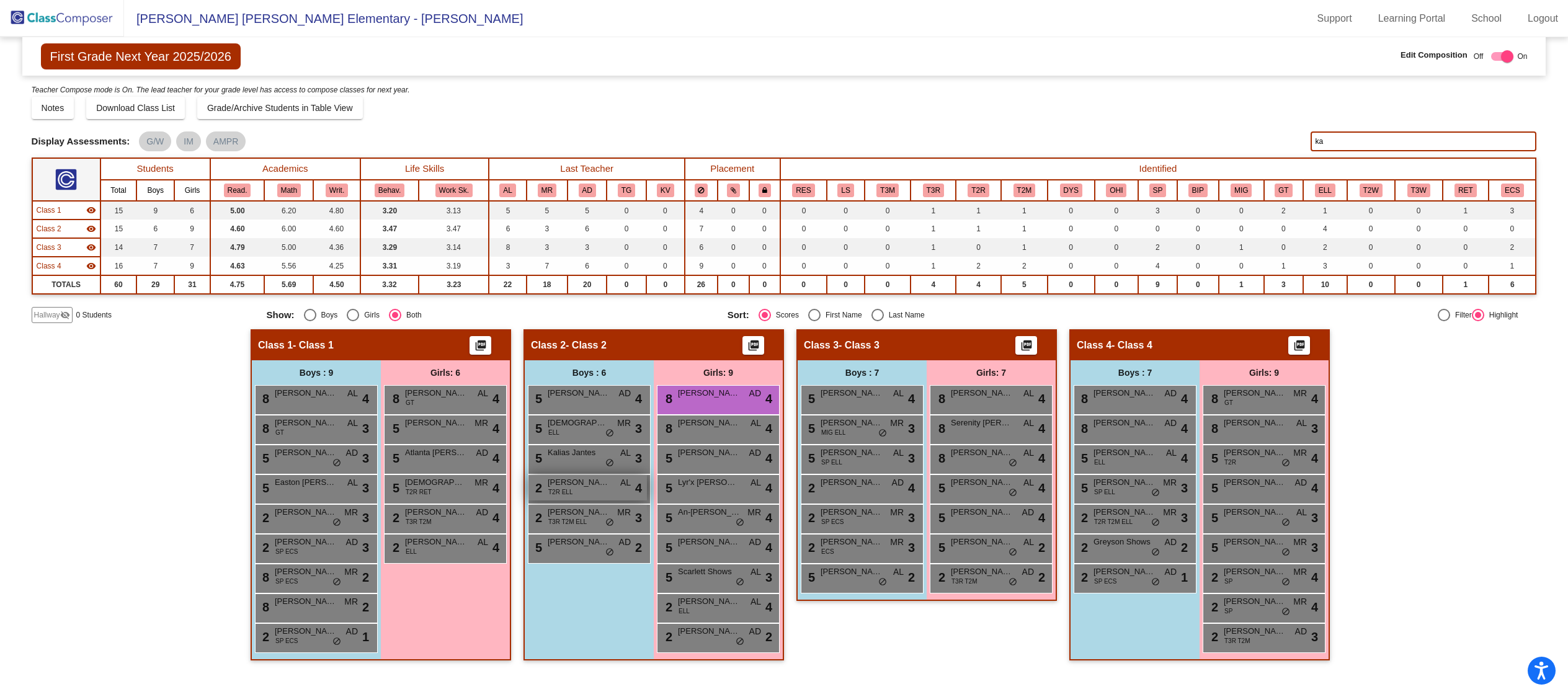
type input "k"
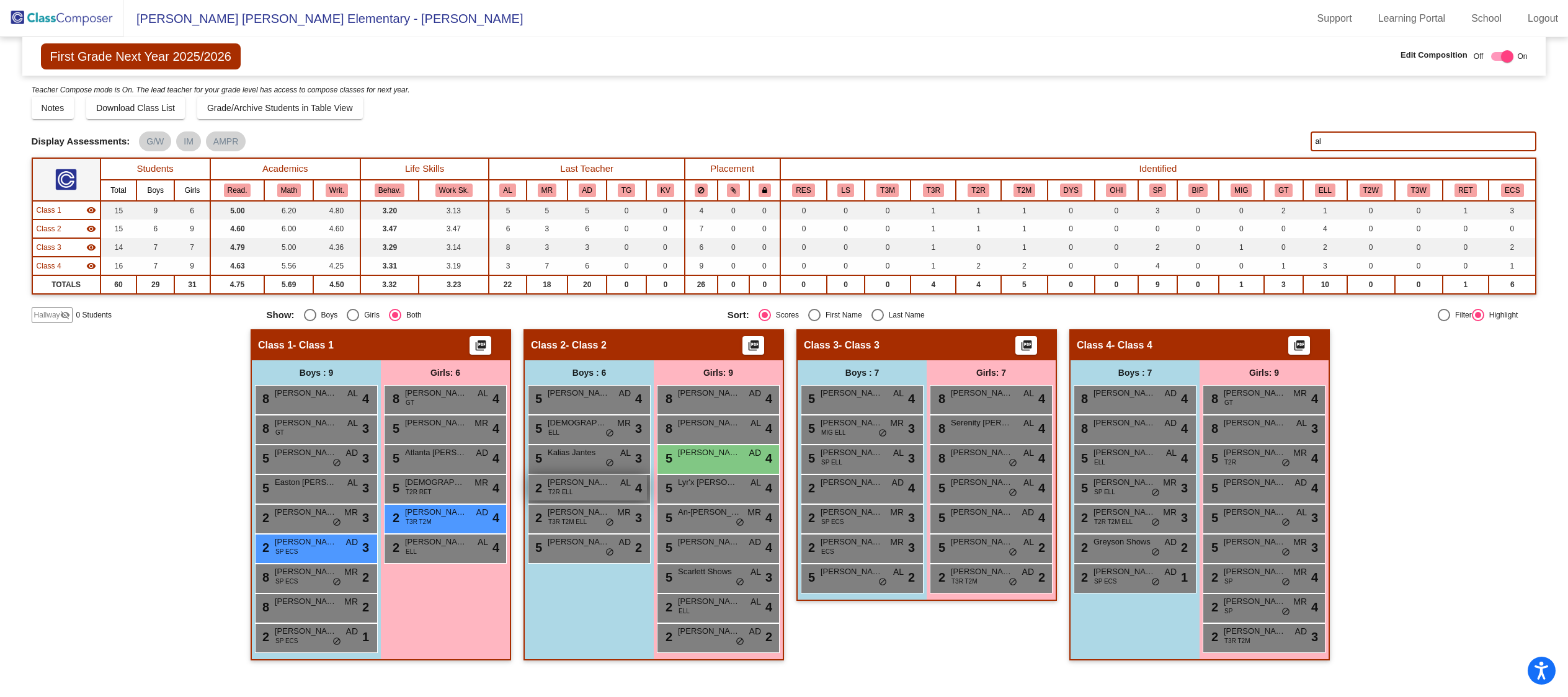
type input "a"
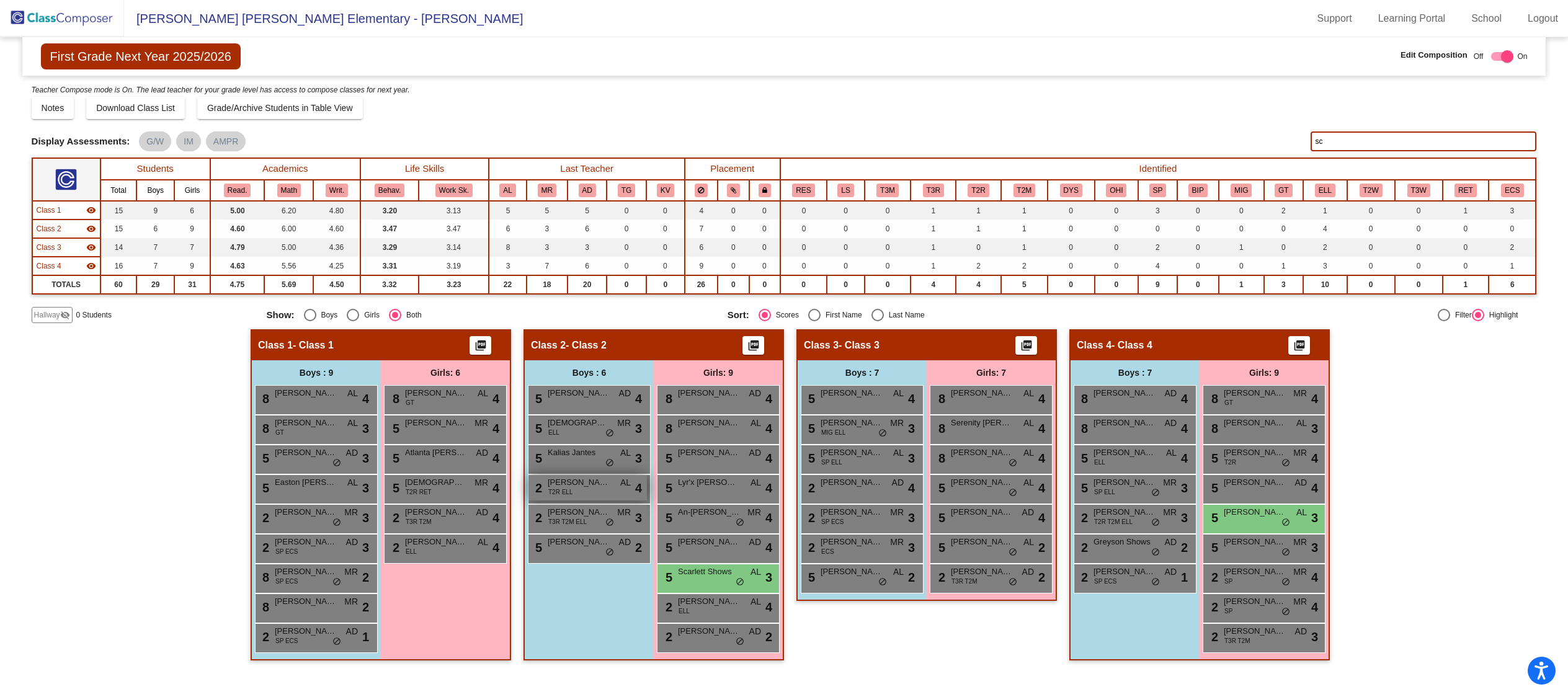
type input "s"
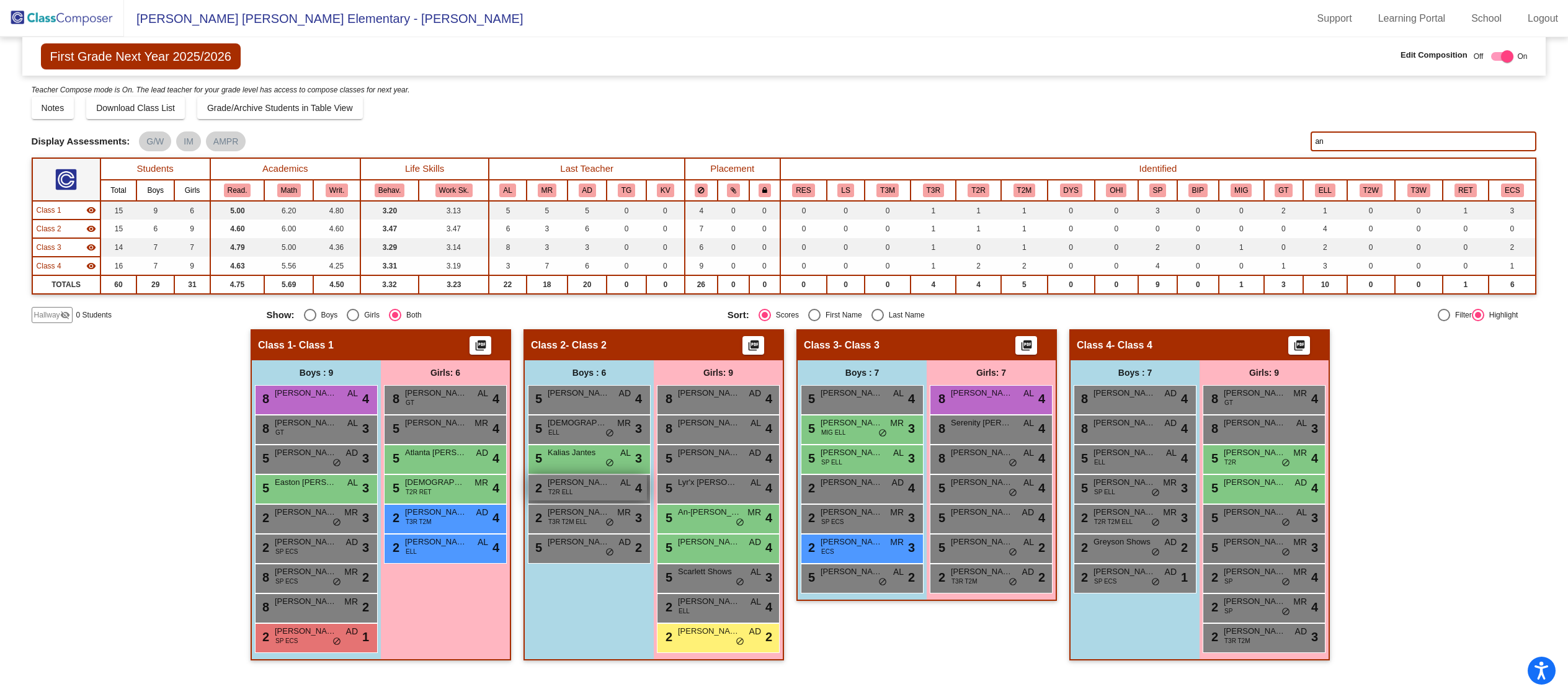
type input "a"
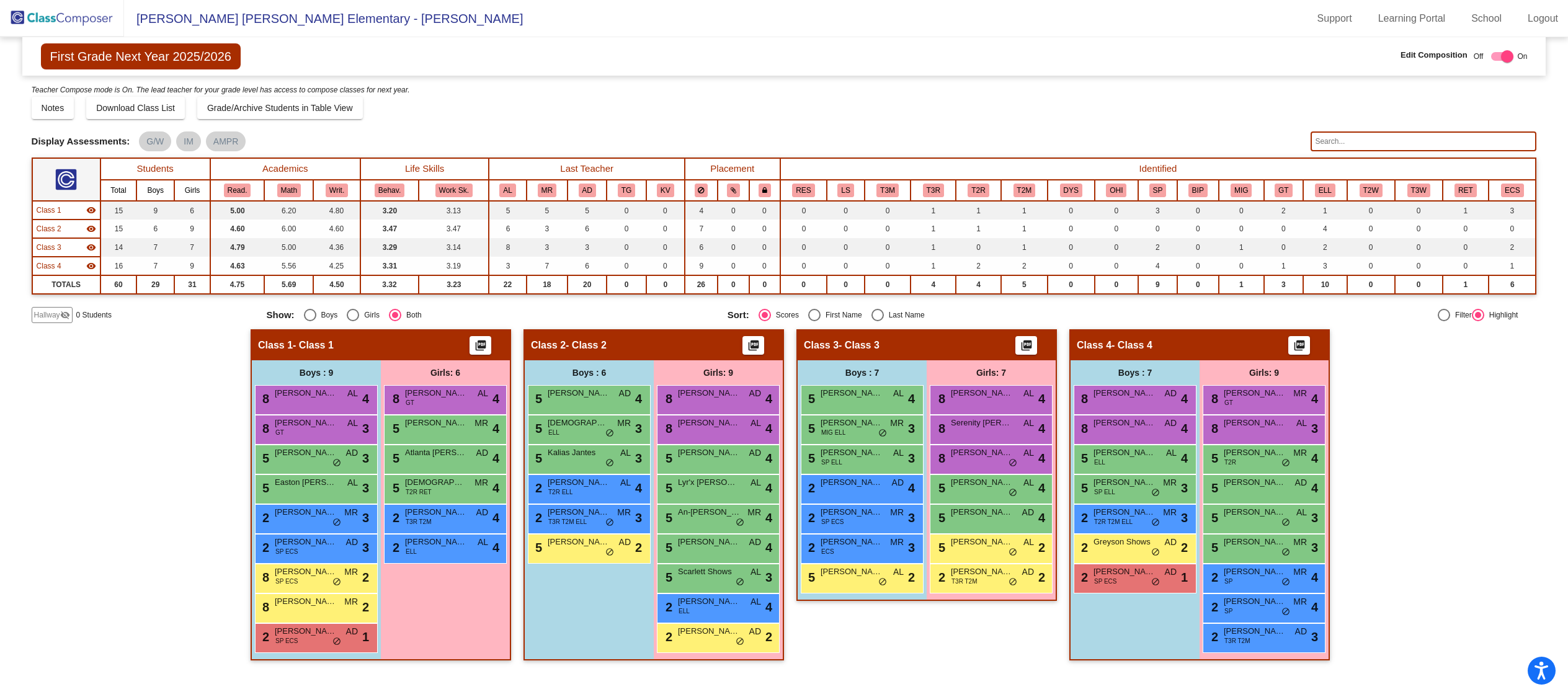
click at [68, 13] on img at bounding box center [62, 18] width 124 height 36
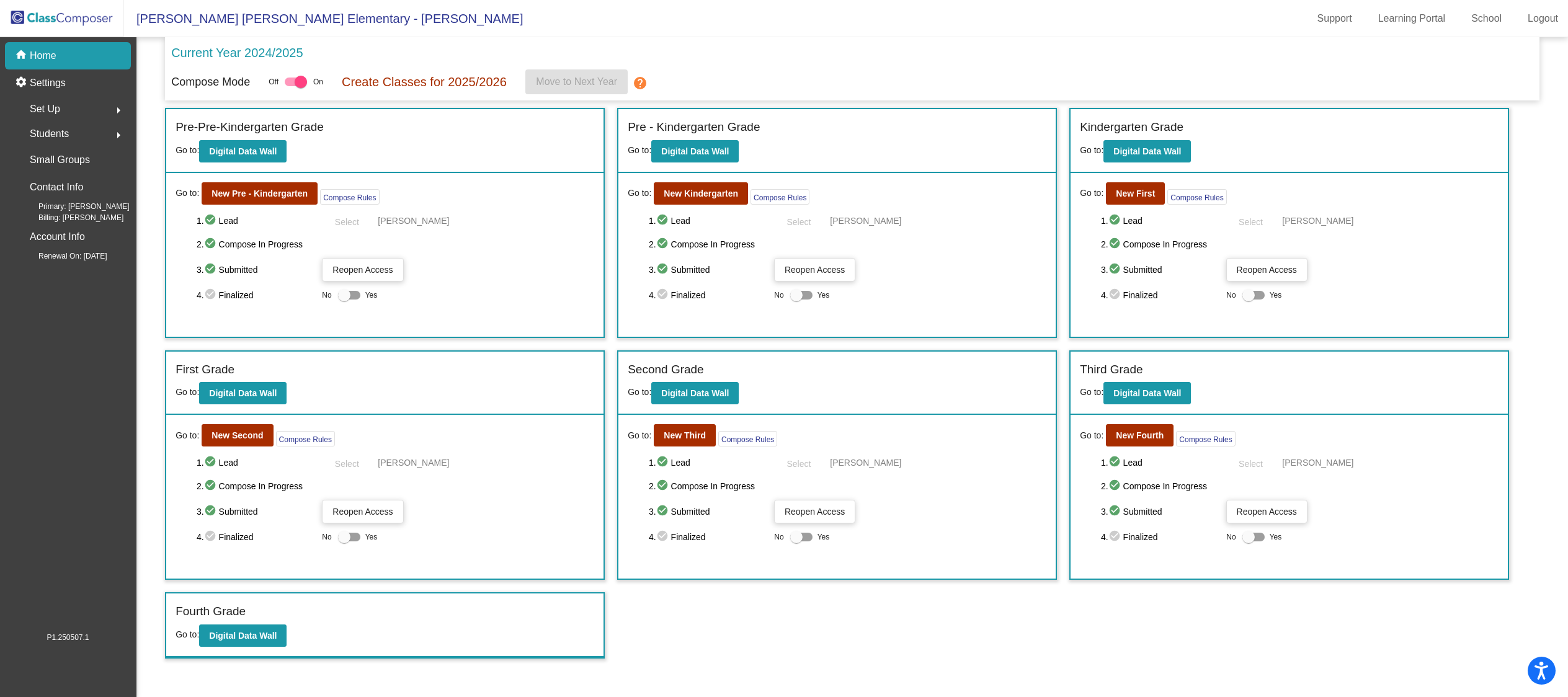
click at [1259, 272] on span "Reopen Access" at bounding box center [1267, 270] width 60 height 10
click at [1143, 192] on b "New First" at bounding box center [1135, 194] width 39 height 10
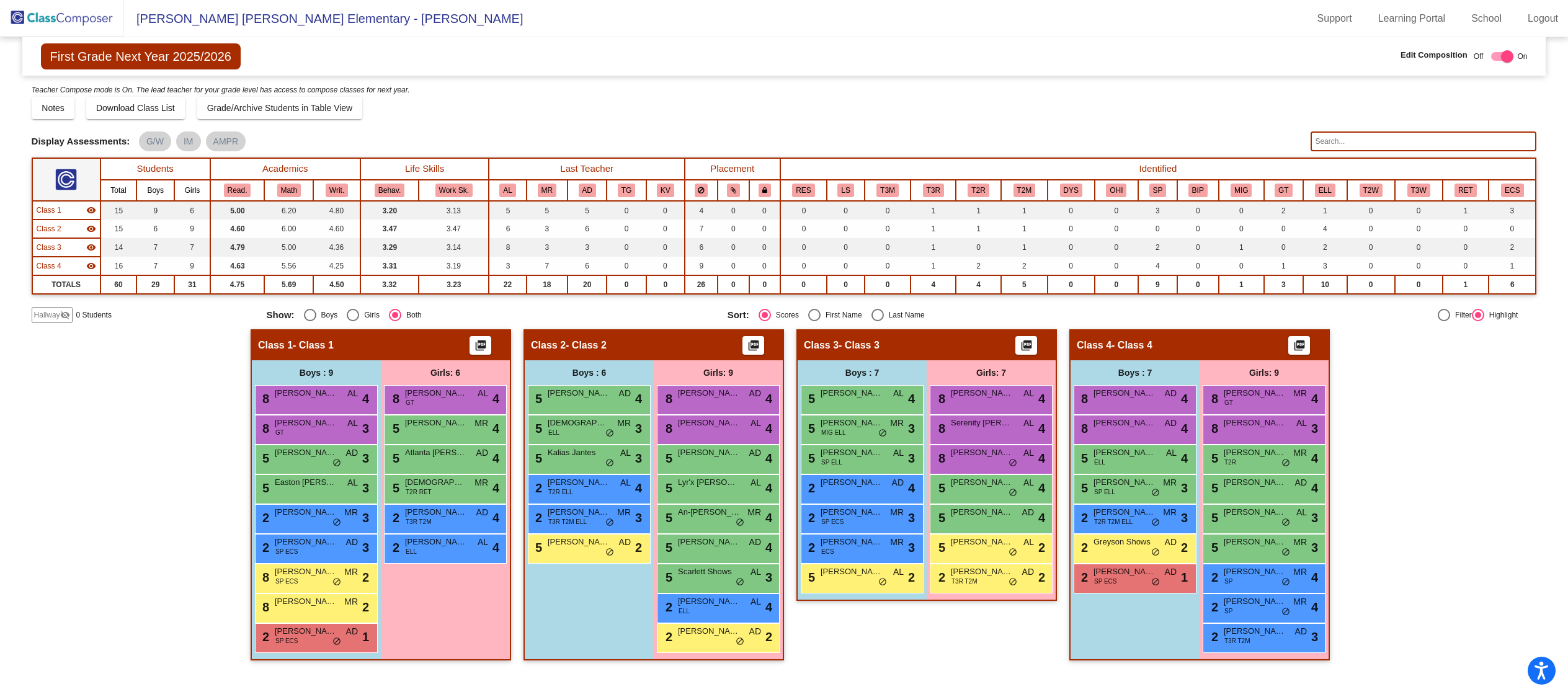
click at [63, 11] on img at bounding box center [62, 18] width 124 height 36
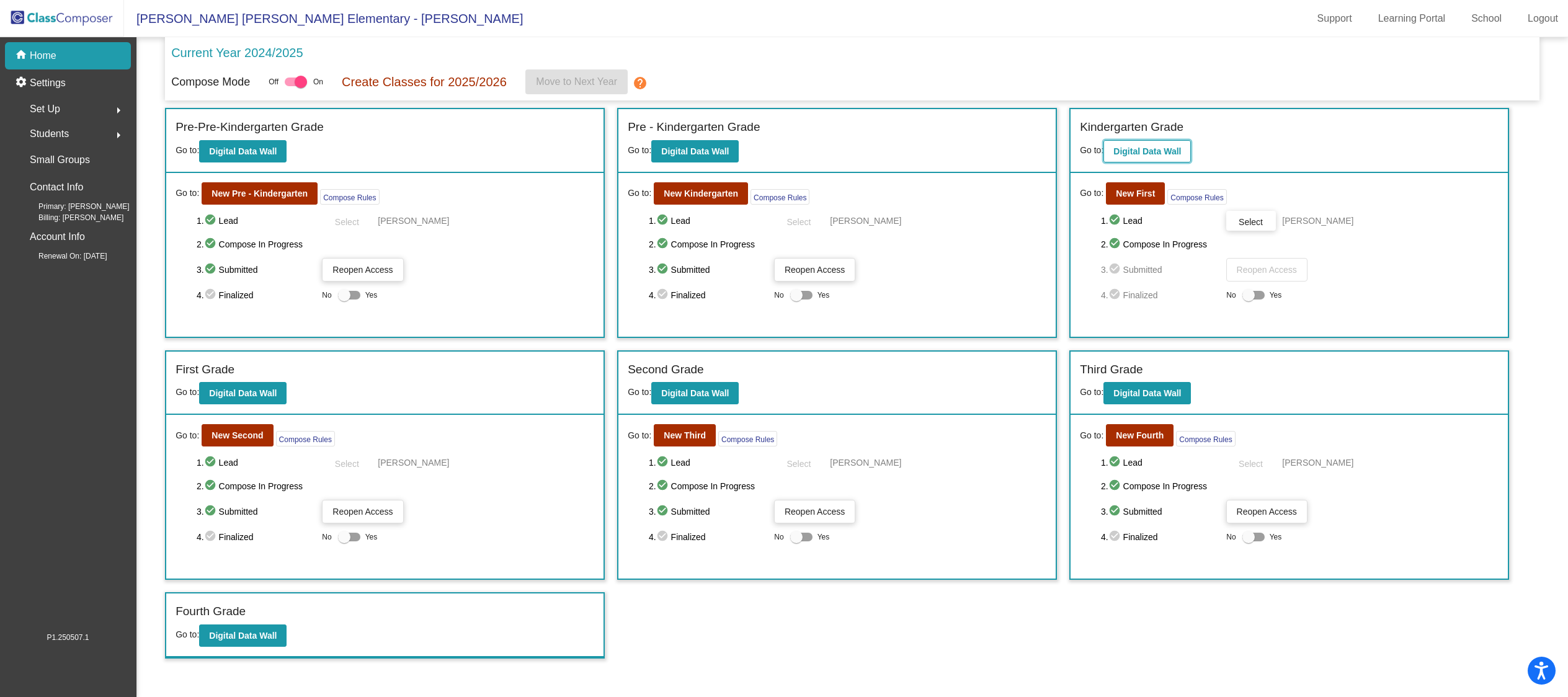
click at [1144, 147] on b "Digital Data Wall" at bounding box center [1147, 151] width 68 height 10
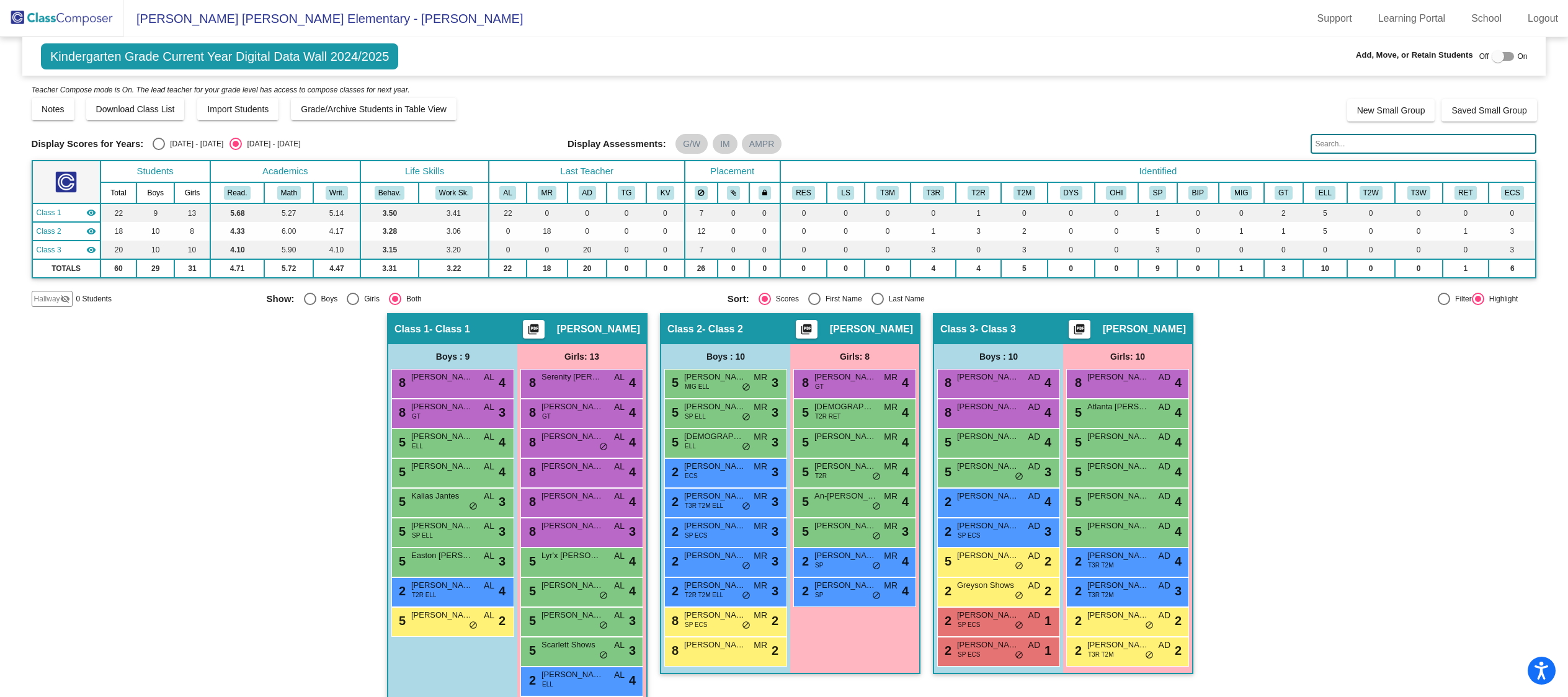
click at [1503, 54] on div at bounding box center [1502, 57] width 22 height 9
checkbox input "true"
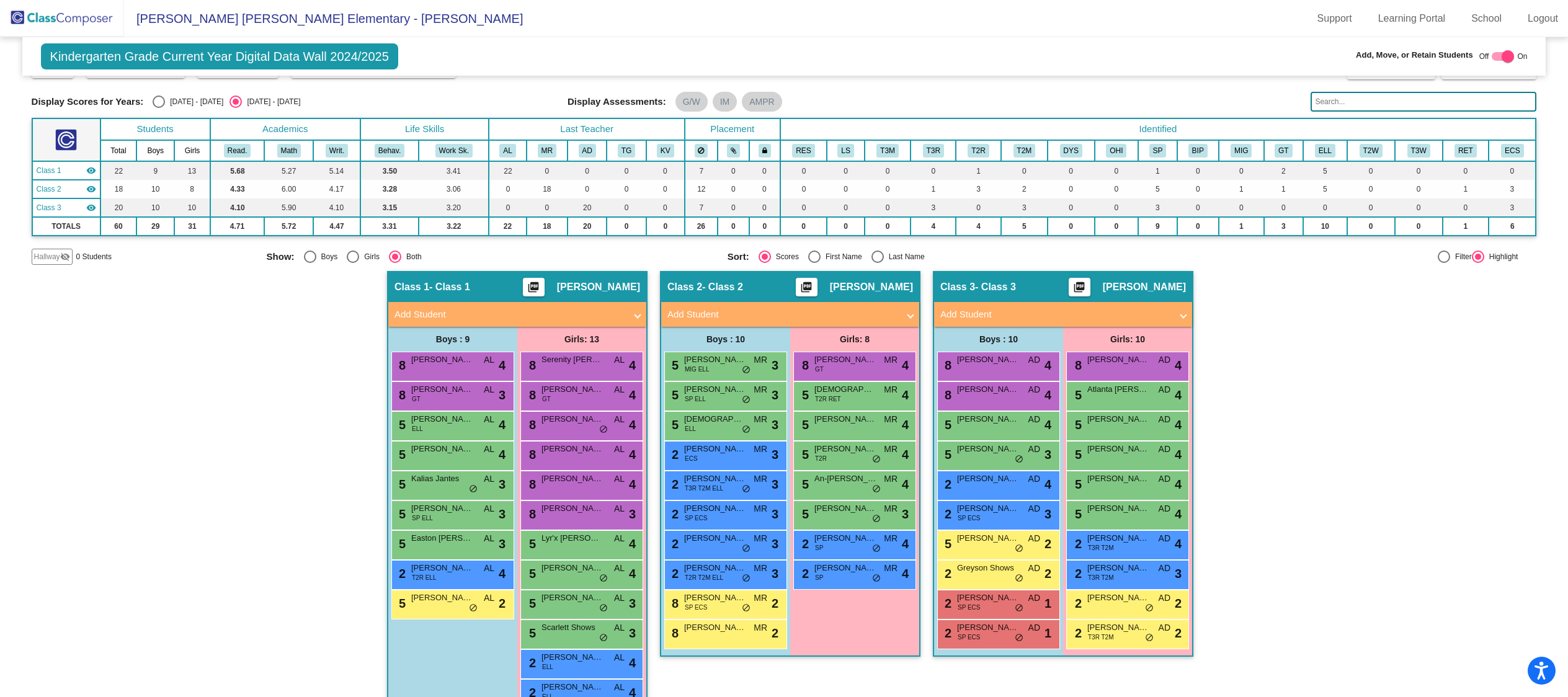
scroll to position [45, 0]
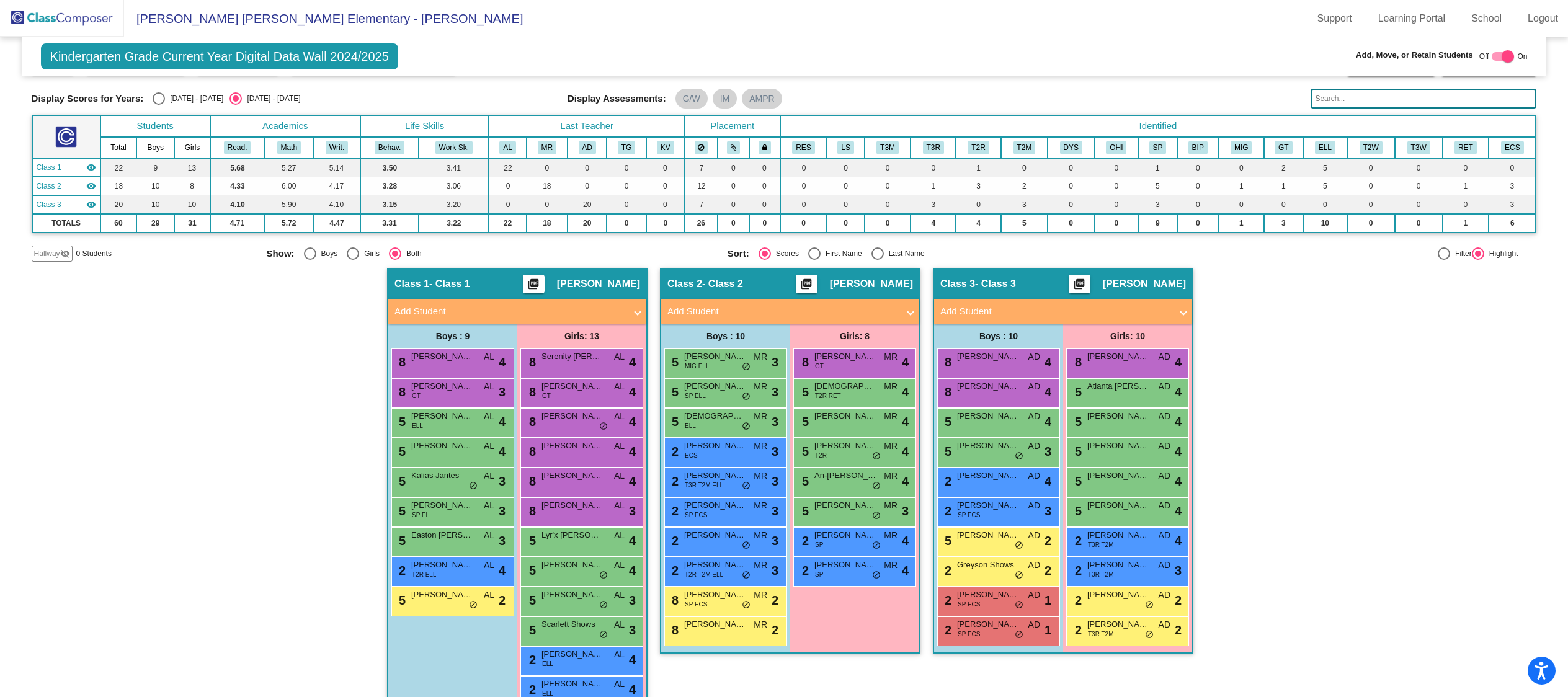
click at [71, 26] on img at bounding box center [62, 18] width 124 height 36
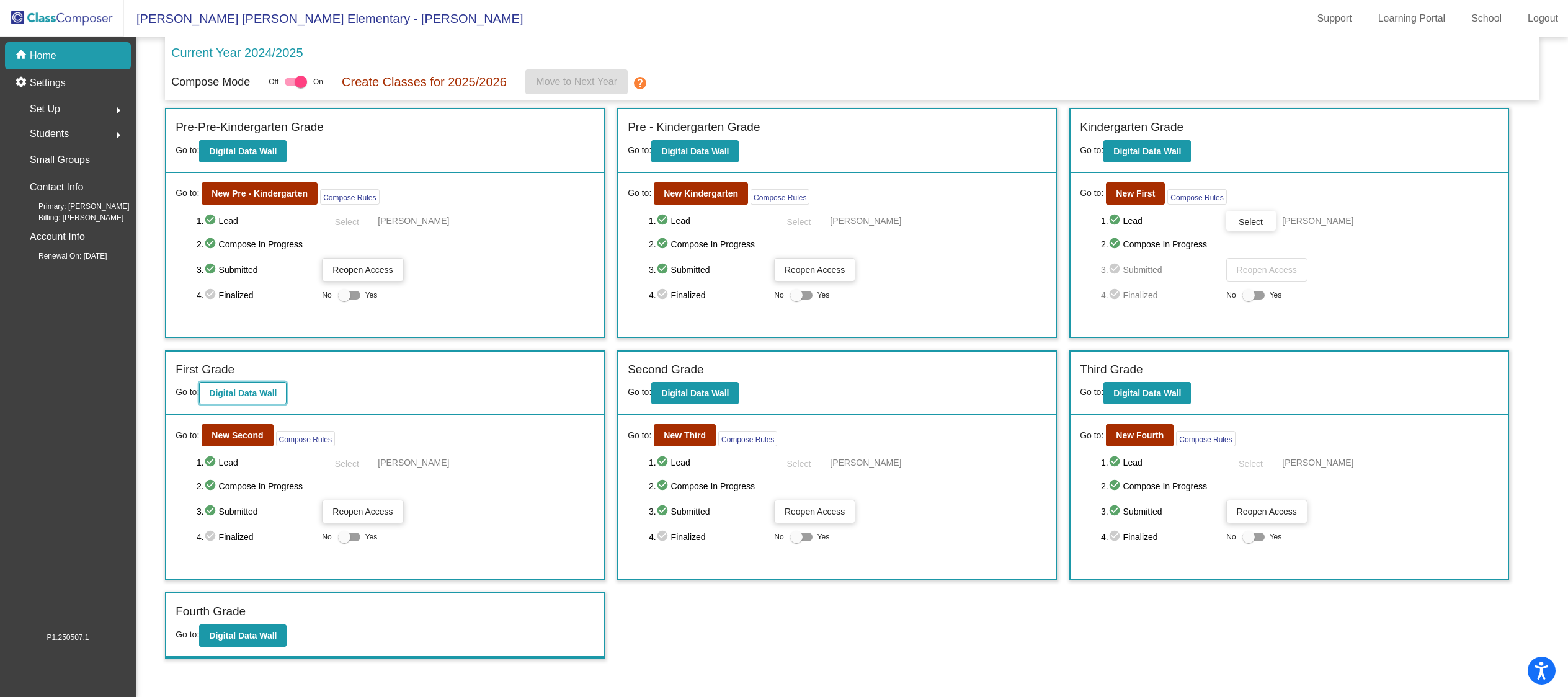
click at [258, 397] on button "Digital Data Wall" at bounding box center [242, 393] width 88 height 22
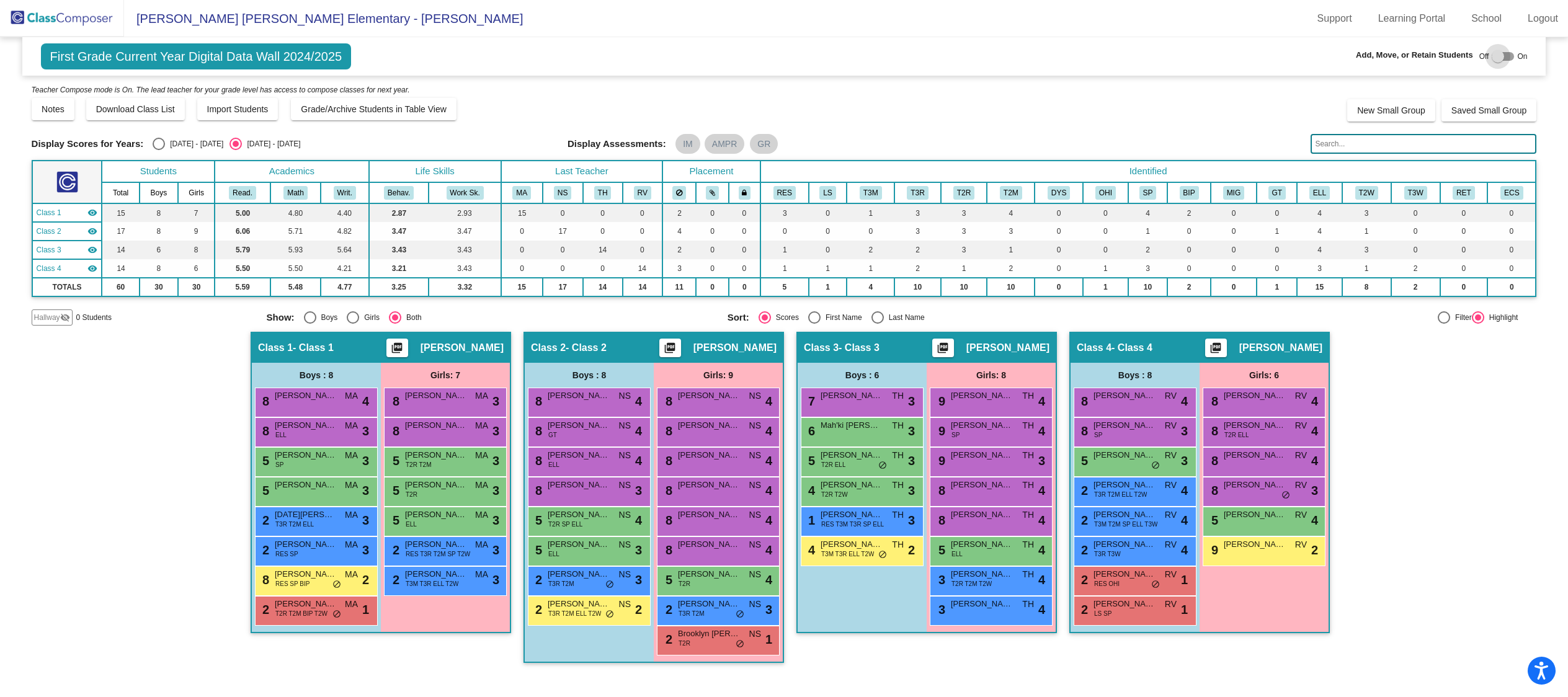
click at [1505, 57] on div at bounding box center [1502, 57] width 22 height 9
checkbox input "true"
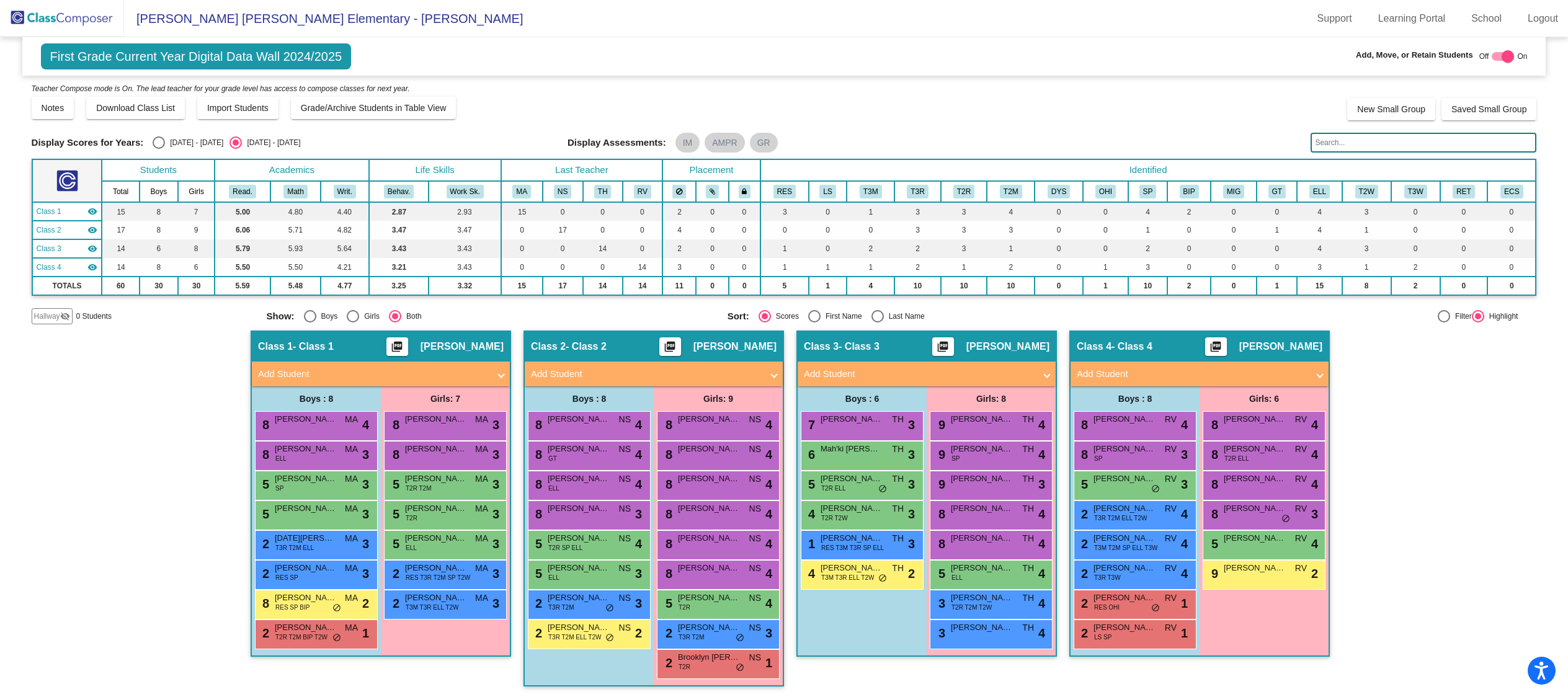
scroll to position [1, 0]
click at [1204, 371] on mat-panel-title "Add Student" at bounding box center [1192, 374] width 231 height 14
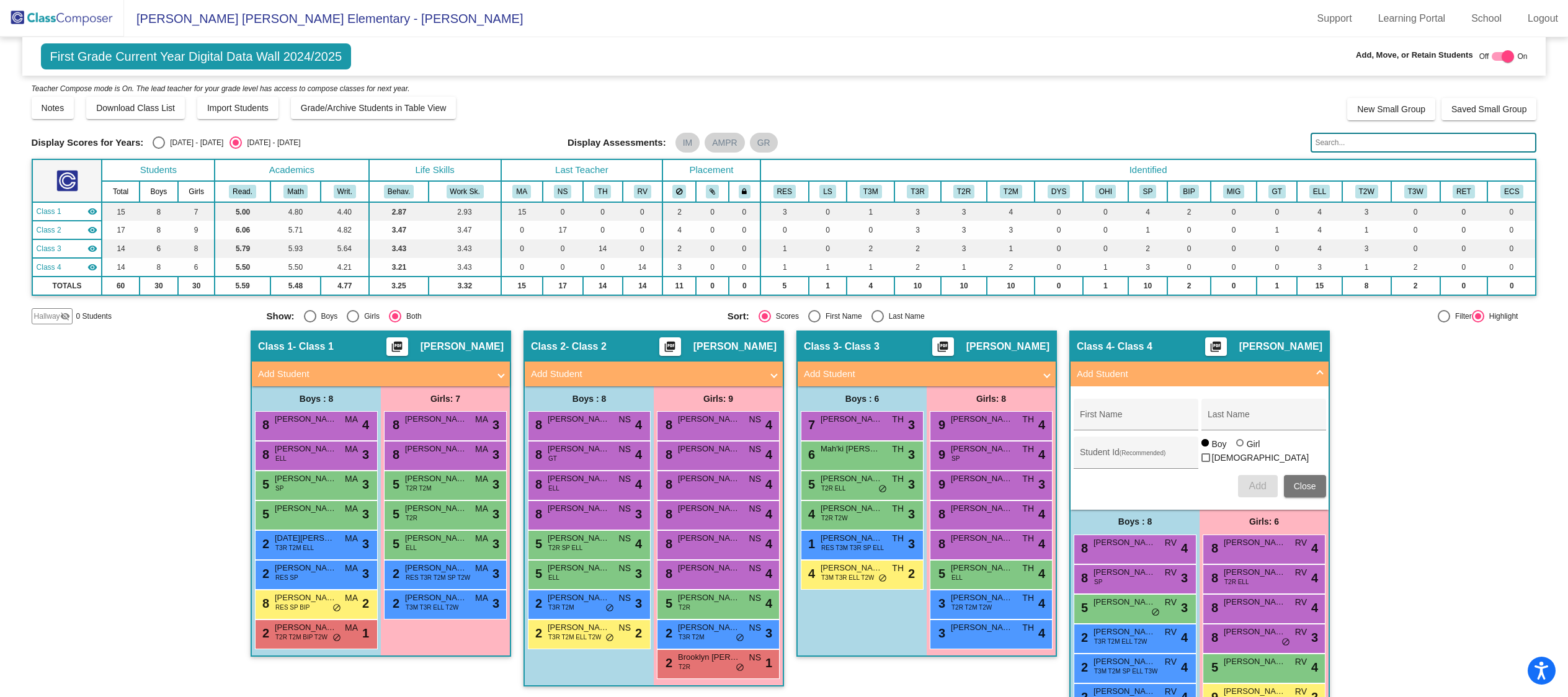
click at [1204, 371] on mat-panel-title "Add Student" at bounding box center [1192, 374] width 231 height 14
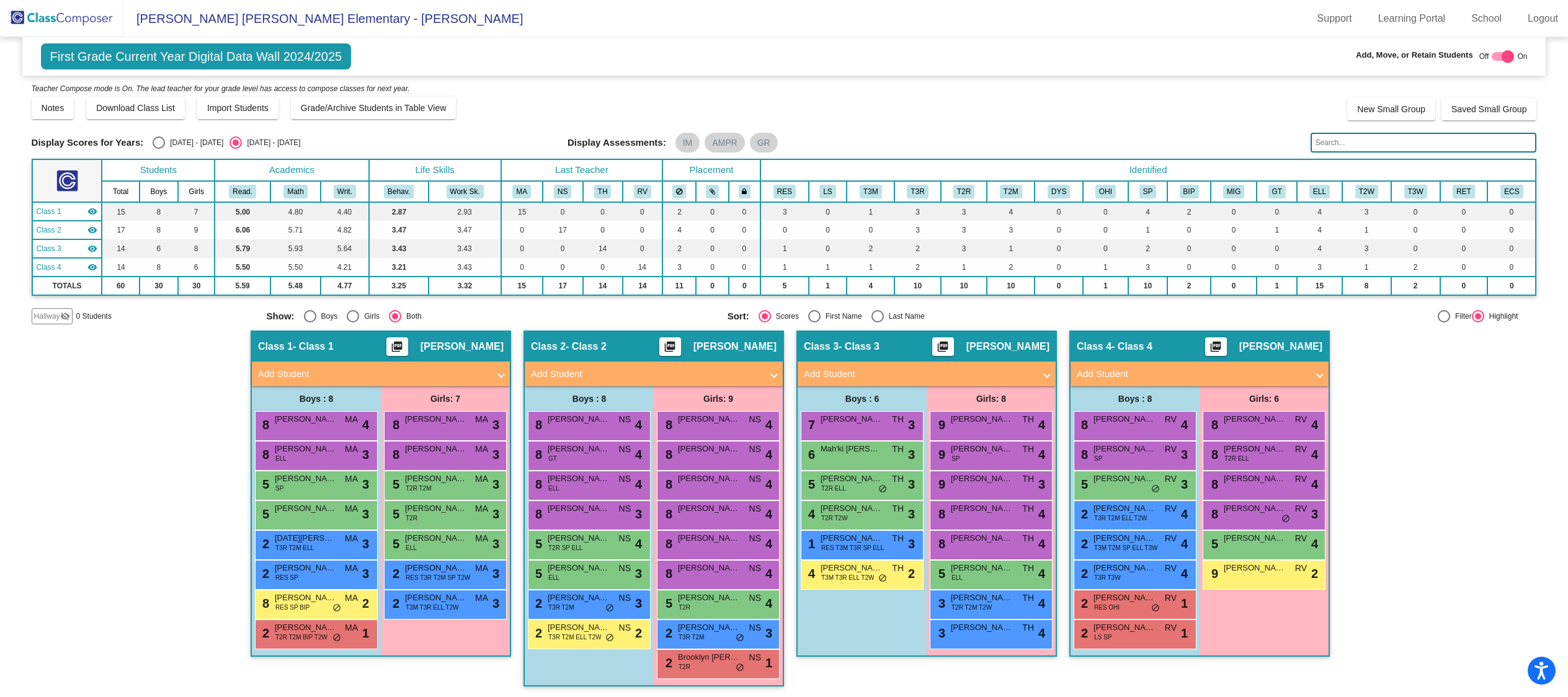
click at [35, 20] on img at bounding box center [62, 18] width 124 height 36
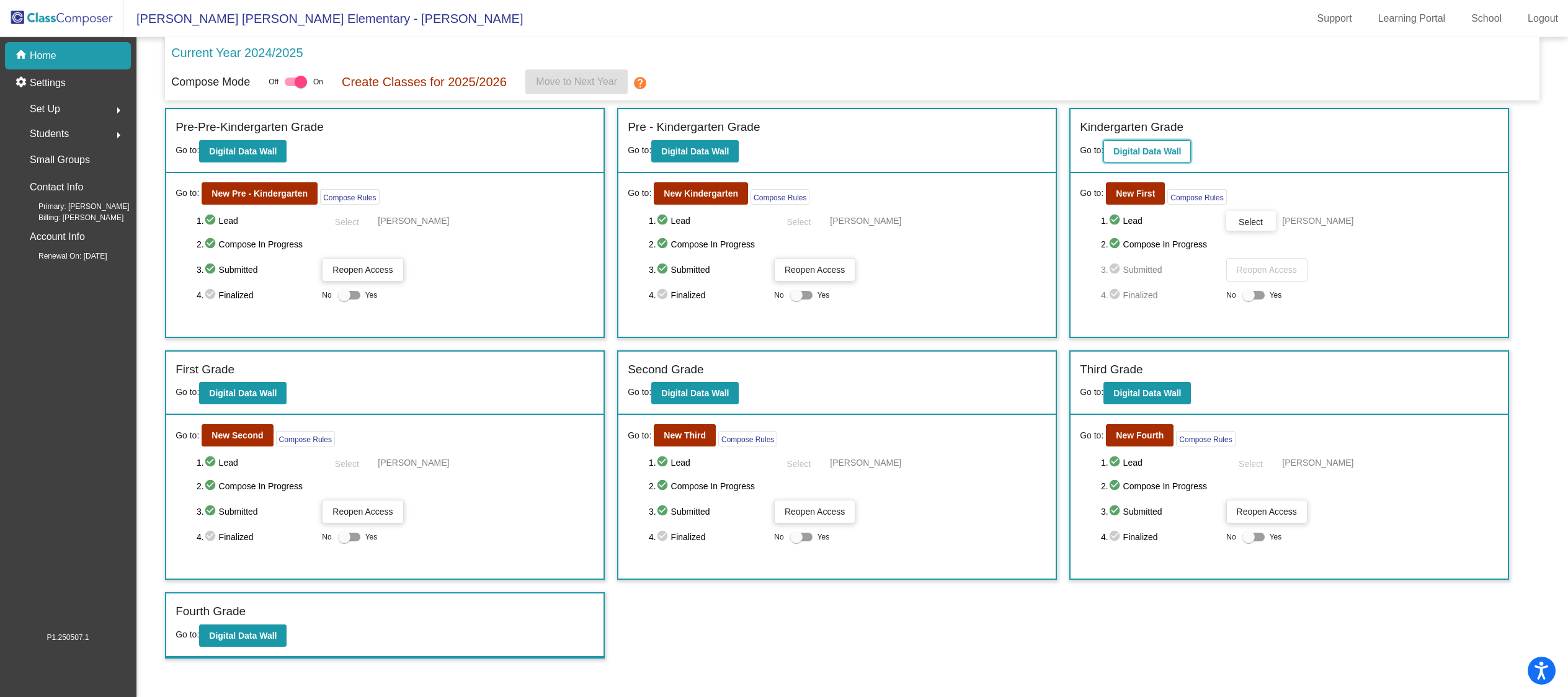
click at [1165, 155] on b "Digital Data Wall" at bounding box center [1147, 151] width 68 height 10
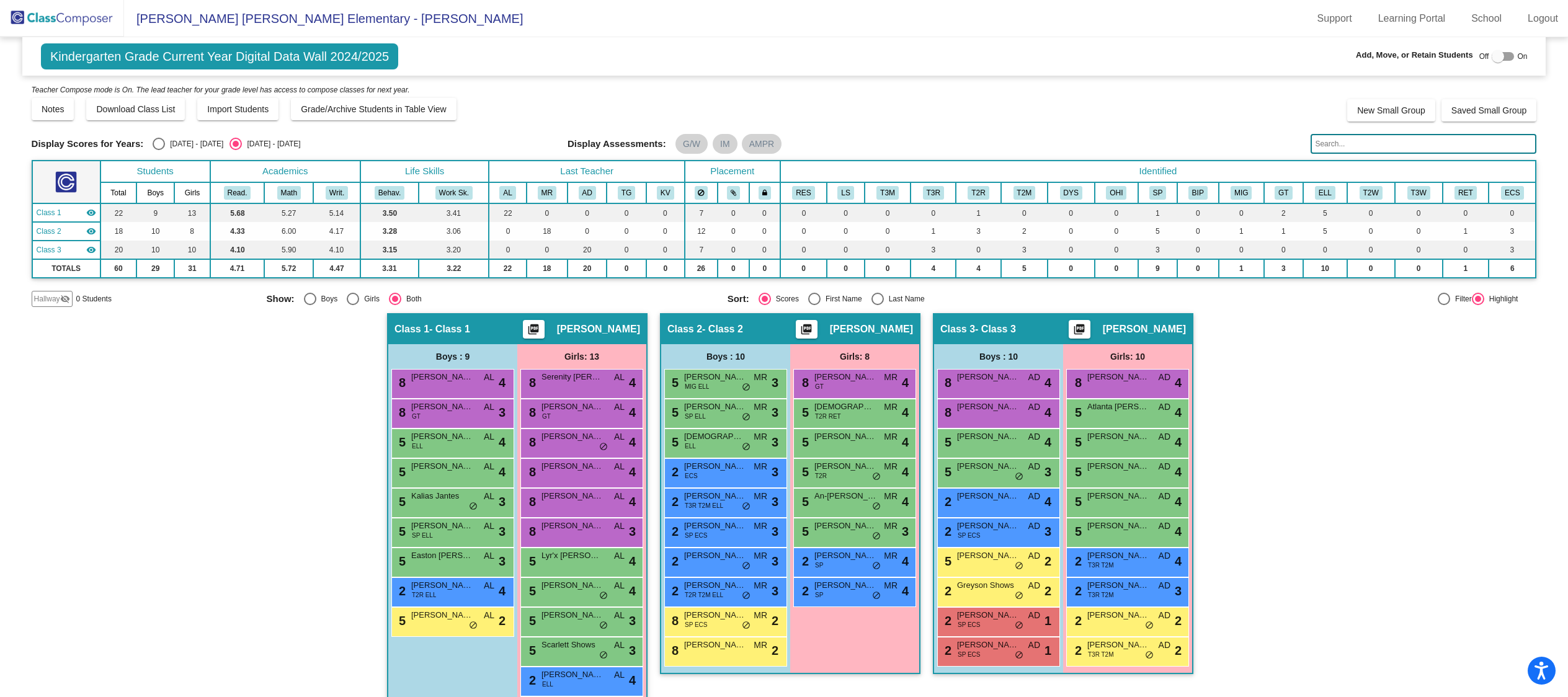
click at [1493, 55] on div at bounding box center [1497, 56] width 12 height 12
checkbox input "true"
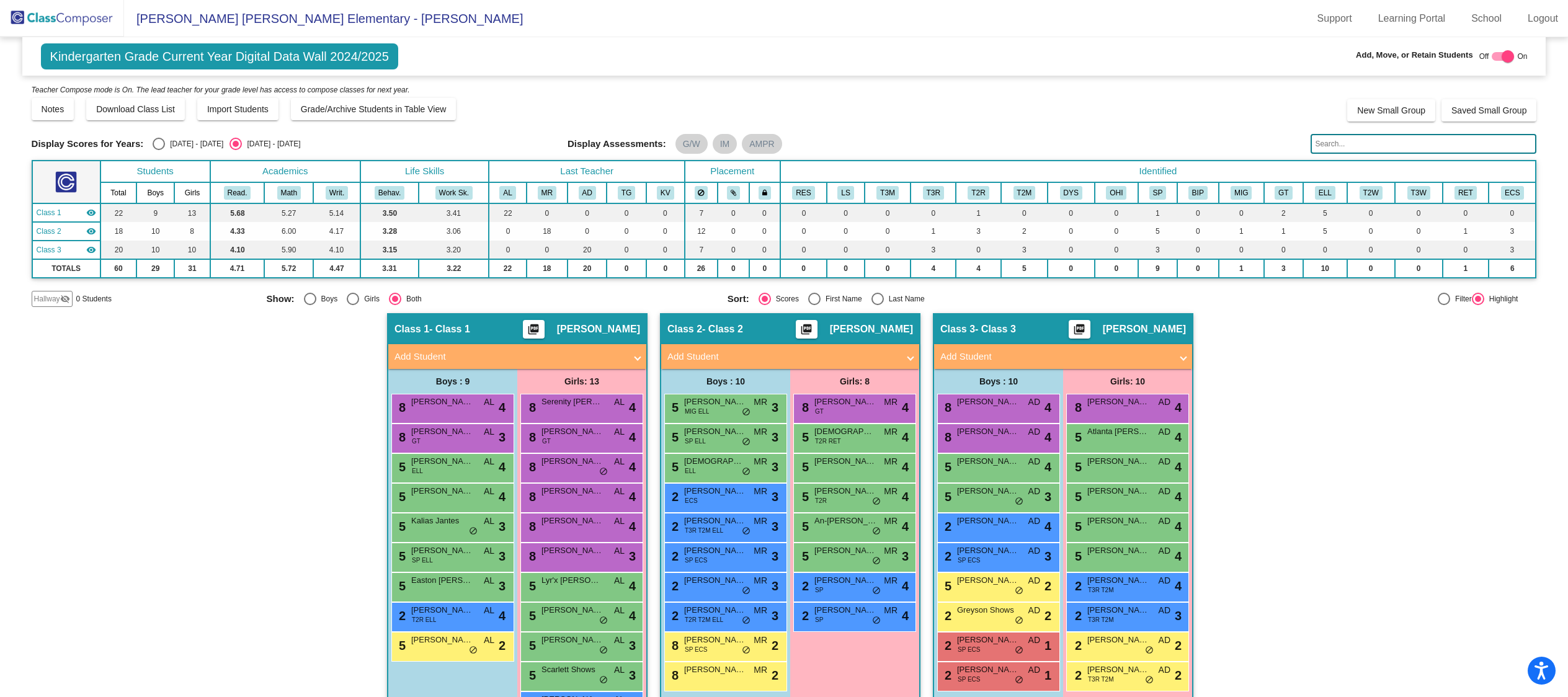
click at [620, 353] on mat-panel-title "Add Student" at bounding box center [509, 356] width 231 height 14
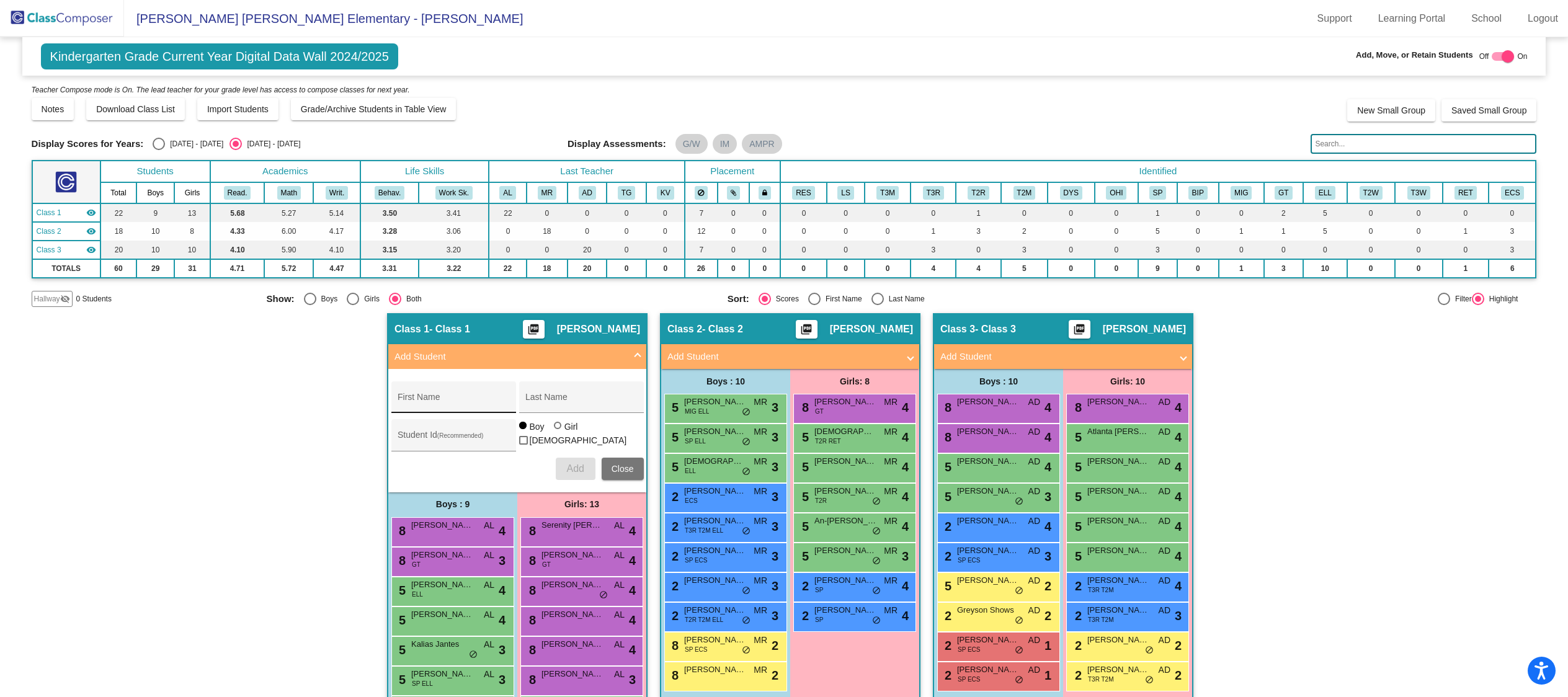
click at [459, 400] on input "First Name" at bounding box center [453, 402] width 112 height 10
type input "Mia"
type input "McClung"
click at [444, 429] on div "Student Id (Recommended)" at bounding box center [453, 439] width 112 height 26
click at [557, 429] on div at bounding box center [557, 425] width 8 height 8
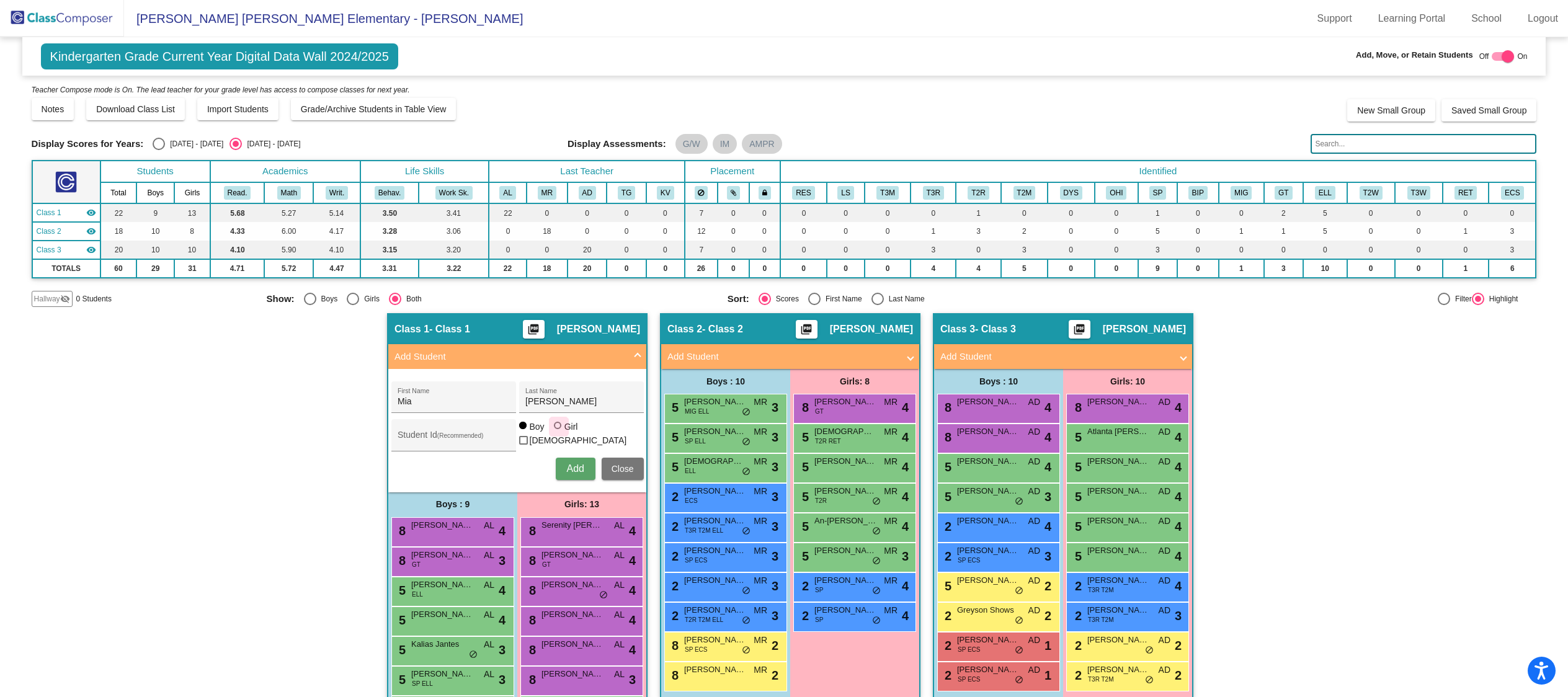
click at [558, 432] on input "Girl" at bounding box center [558, 431] width 1 height 1
radio input "true"
click at [566, 464] on span "Add" at bounding box center [575, 468] width 17 height 10
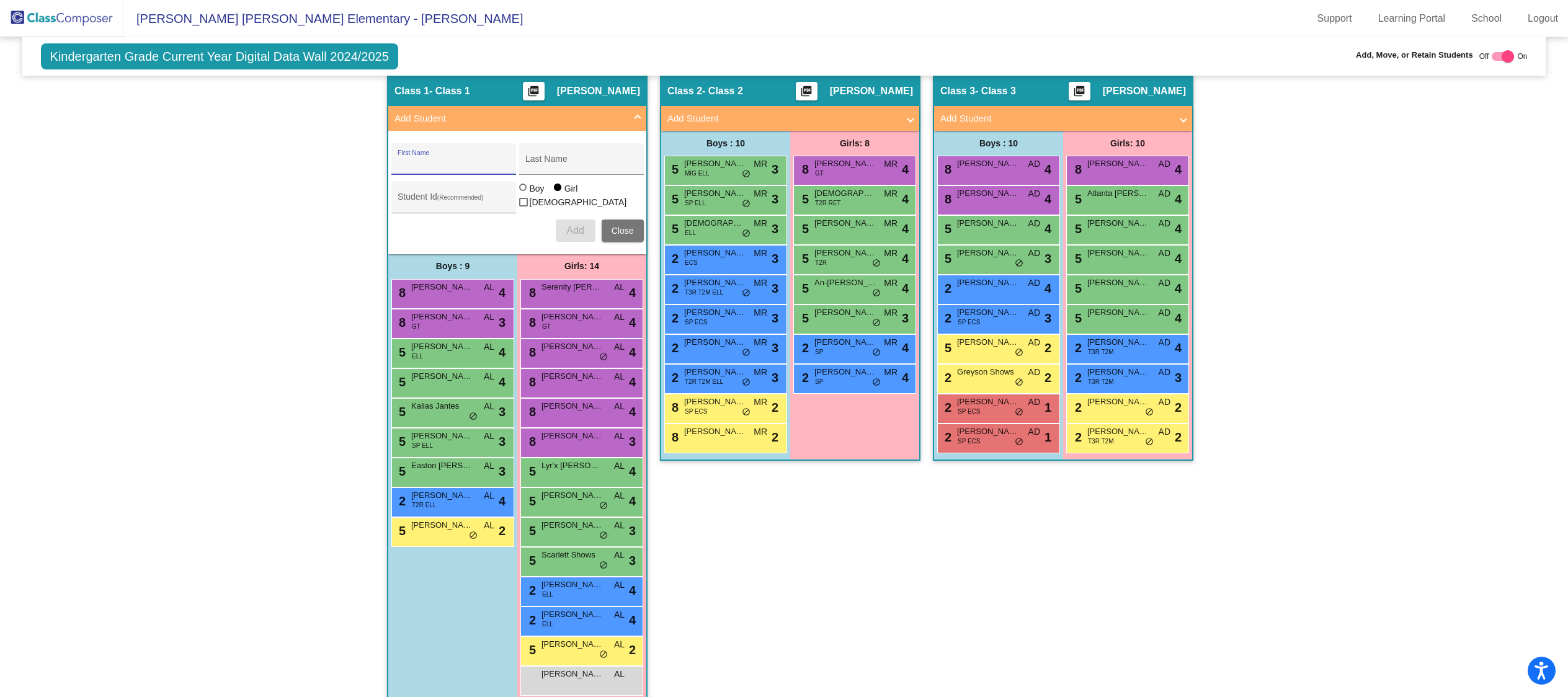
scroll to position [254, 0]
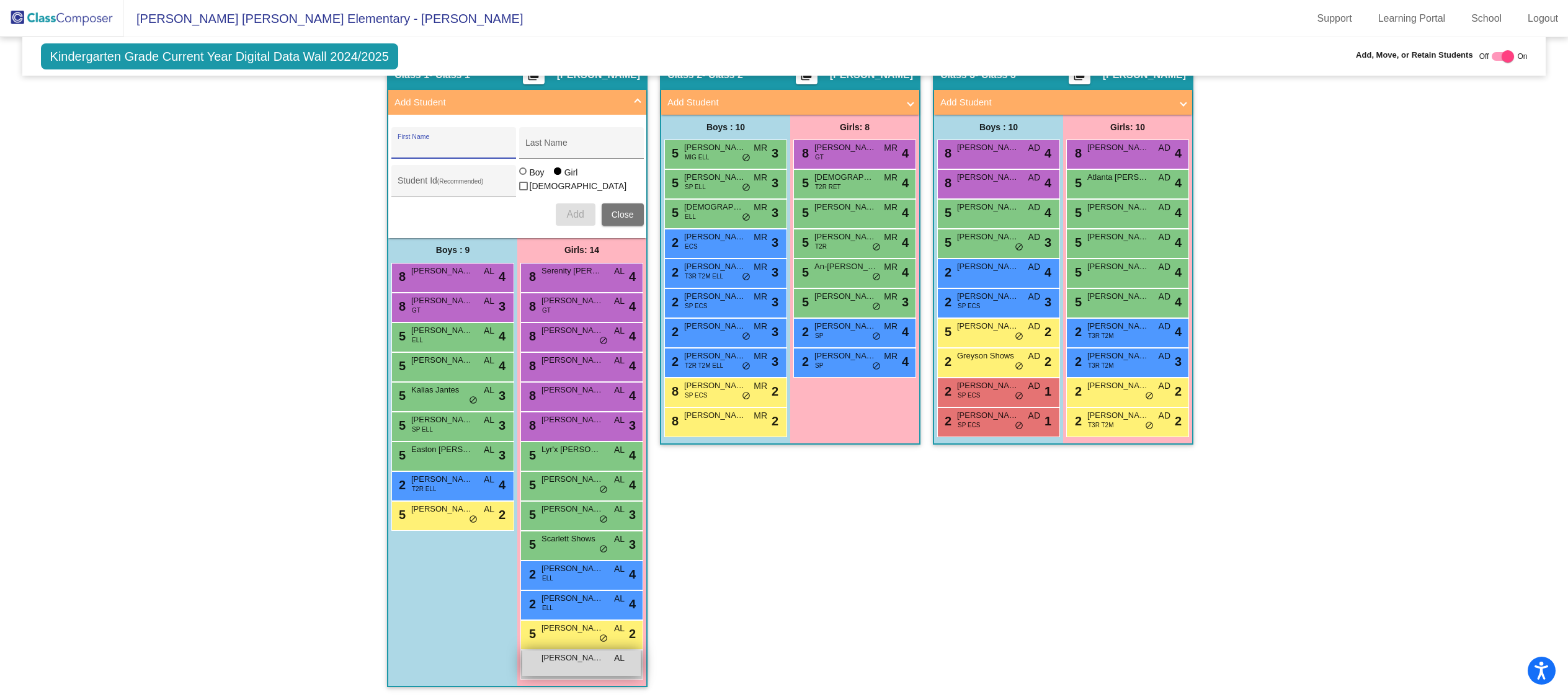
click at [586, 664] on div "Mia McClung AL lock do_not_disturb_alt" at bounding box center [581, 663] width 118 height 26
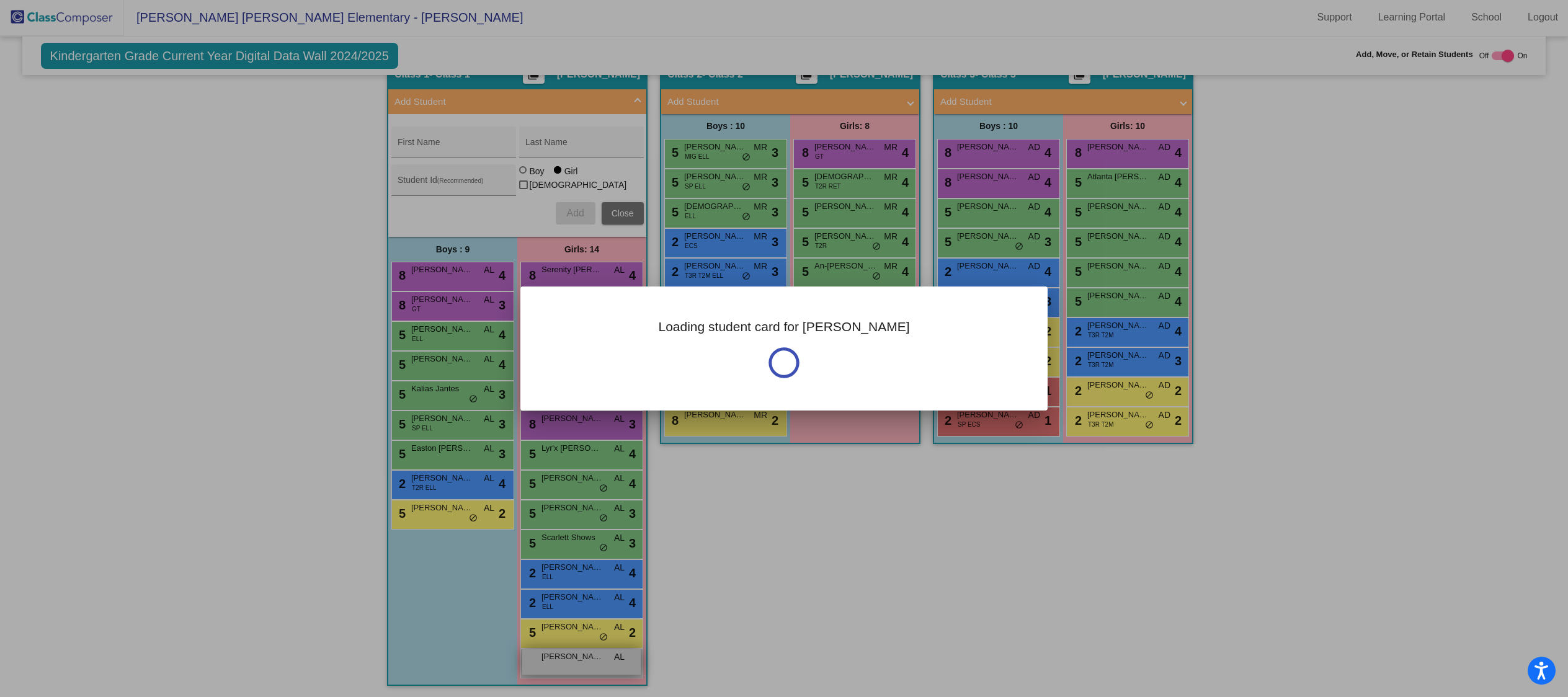
scroll to position [0, 0]
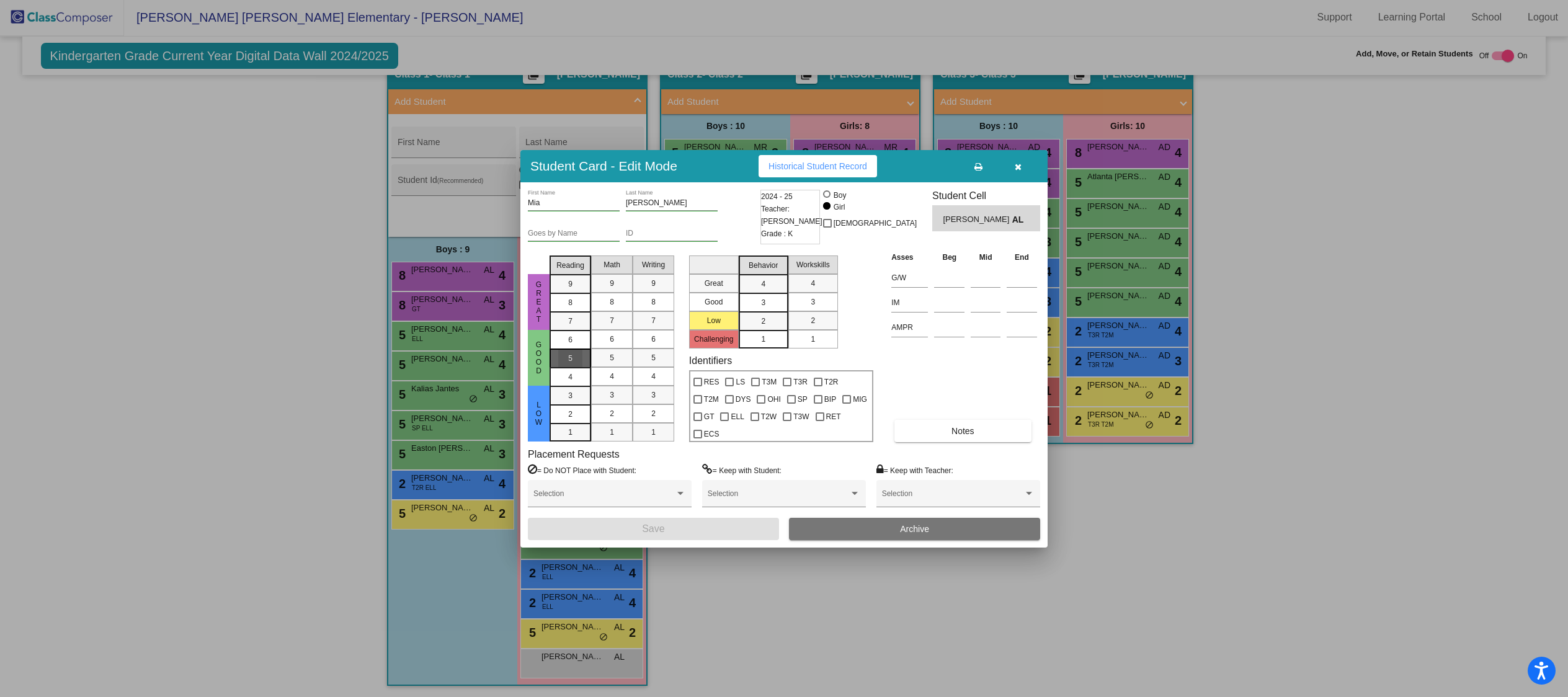
click at [583, 364] on mat-list-option "5" at bounding box center [570, 357] width 42 height 19
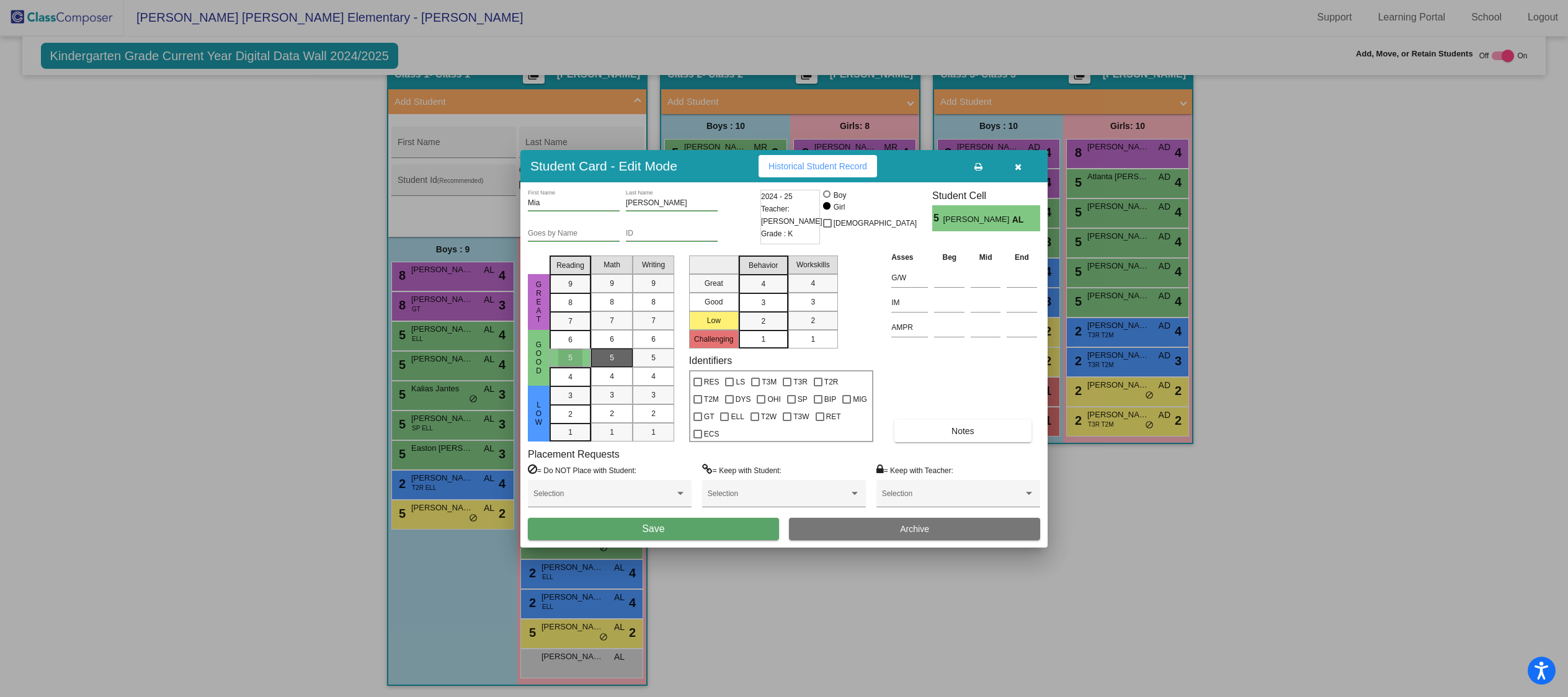
click at [609, 362] on div "5" at bounding box center [612, 357] width 24 height 19
click at [641, 361] on div "5" at bounding box center [653, 357] width 24 height 19
click at [712, 530] on button "Save" at bounding box center [653, 528] width 251 height 22
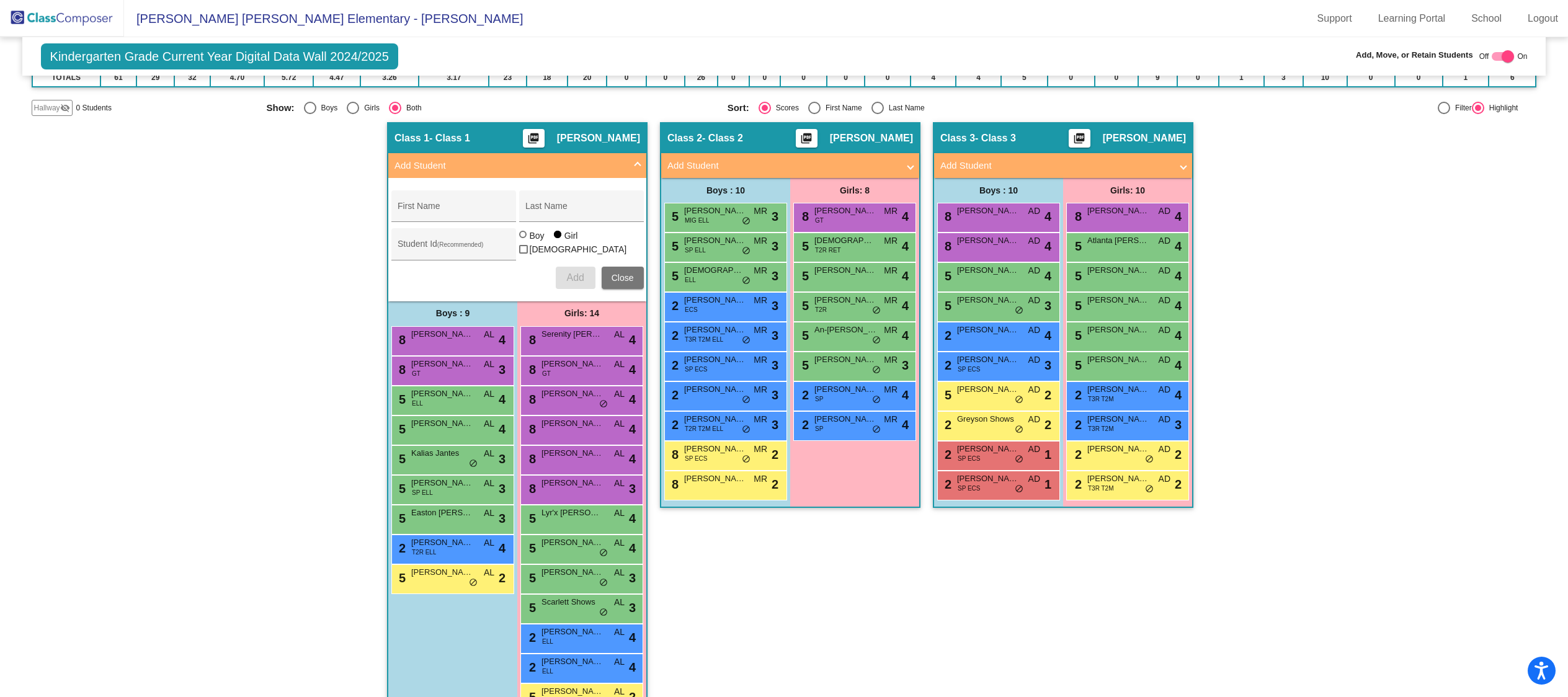
scroll to position [185, 0]
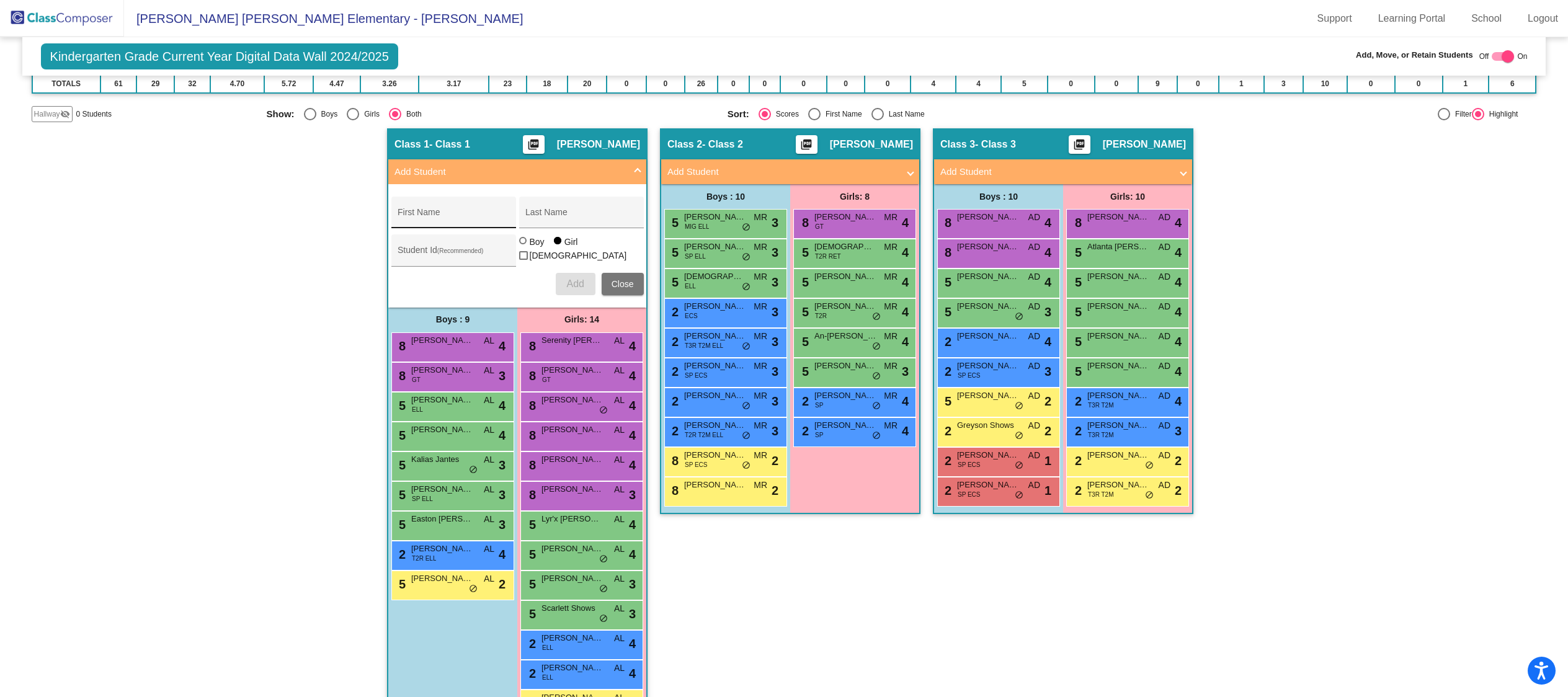
click at [465, 214] on input "First Name" at bounding box center [453, 217] width 112 height 10
type input "[PERSON_NAME]"
click at [531, 248] on div "Boy" at bounding box center [537, 241] width 15 height 12
click at [524, 247] on input "Boy" at bounding box center [524, 247] width 1 height 1
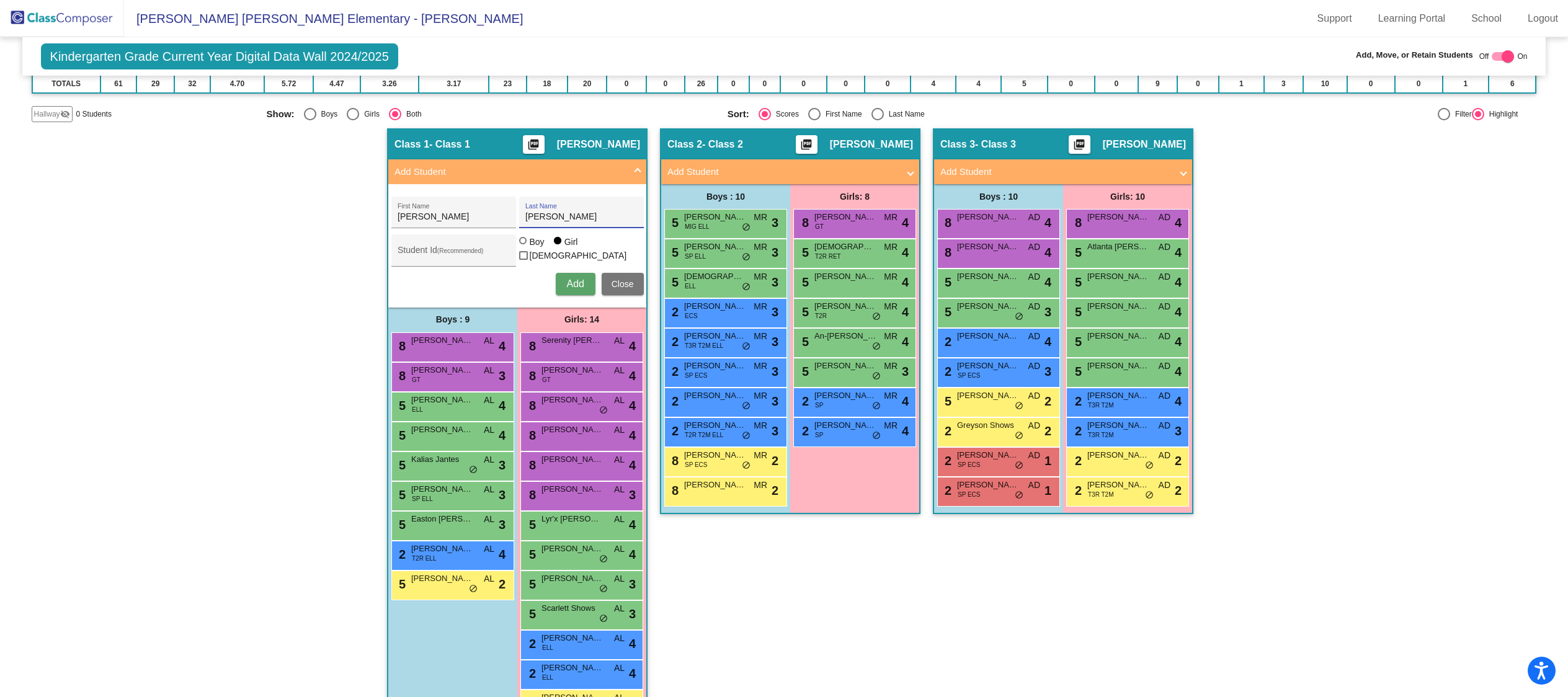
radio input "true"
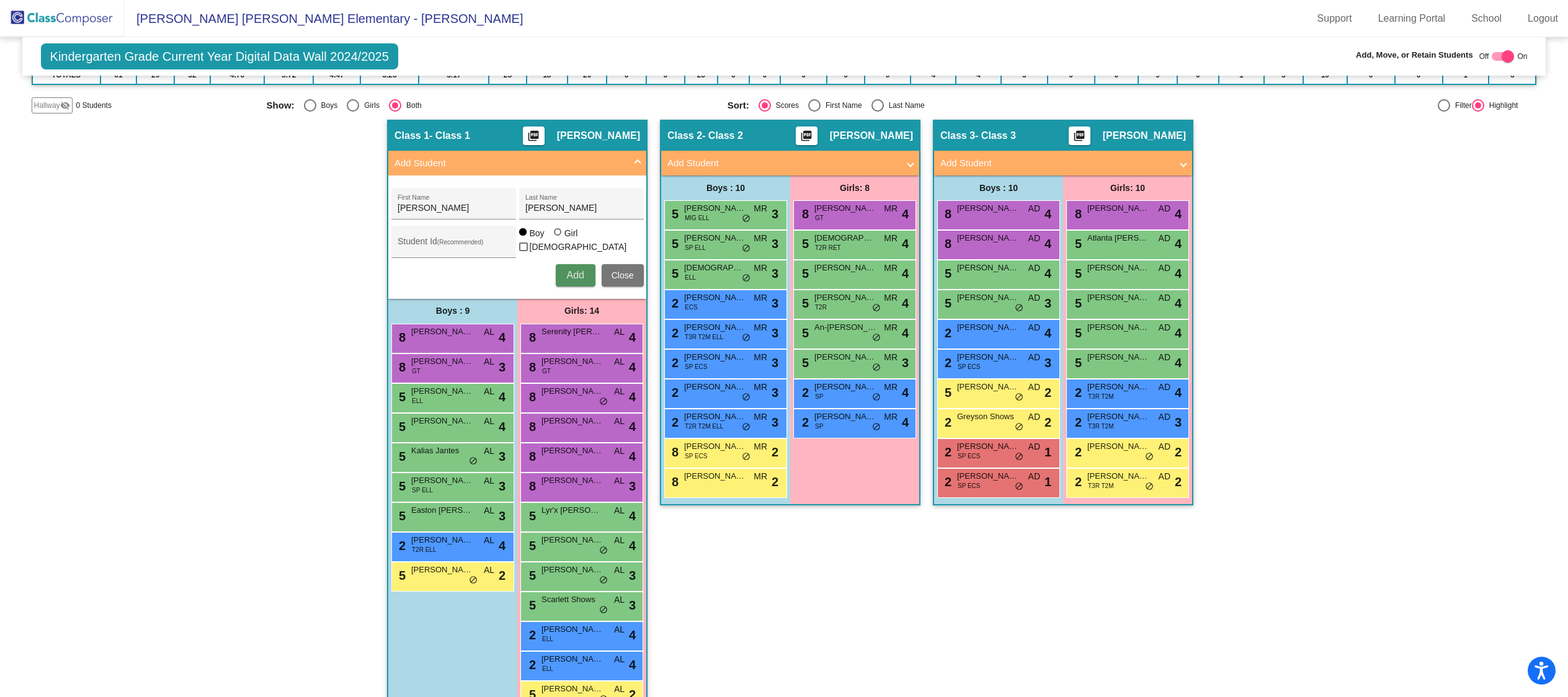
click at [575, 286] on div "Benjamin First Name Lopez Last Name Student Id (Recommended) Boy Girl Non Binar…" at bounding box center [518, 237] width 265 height 111
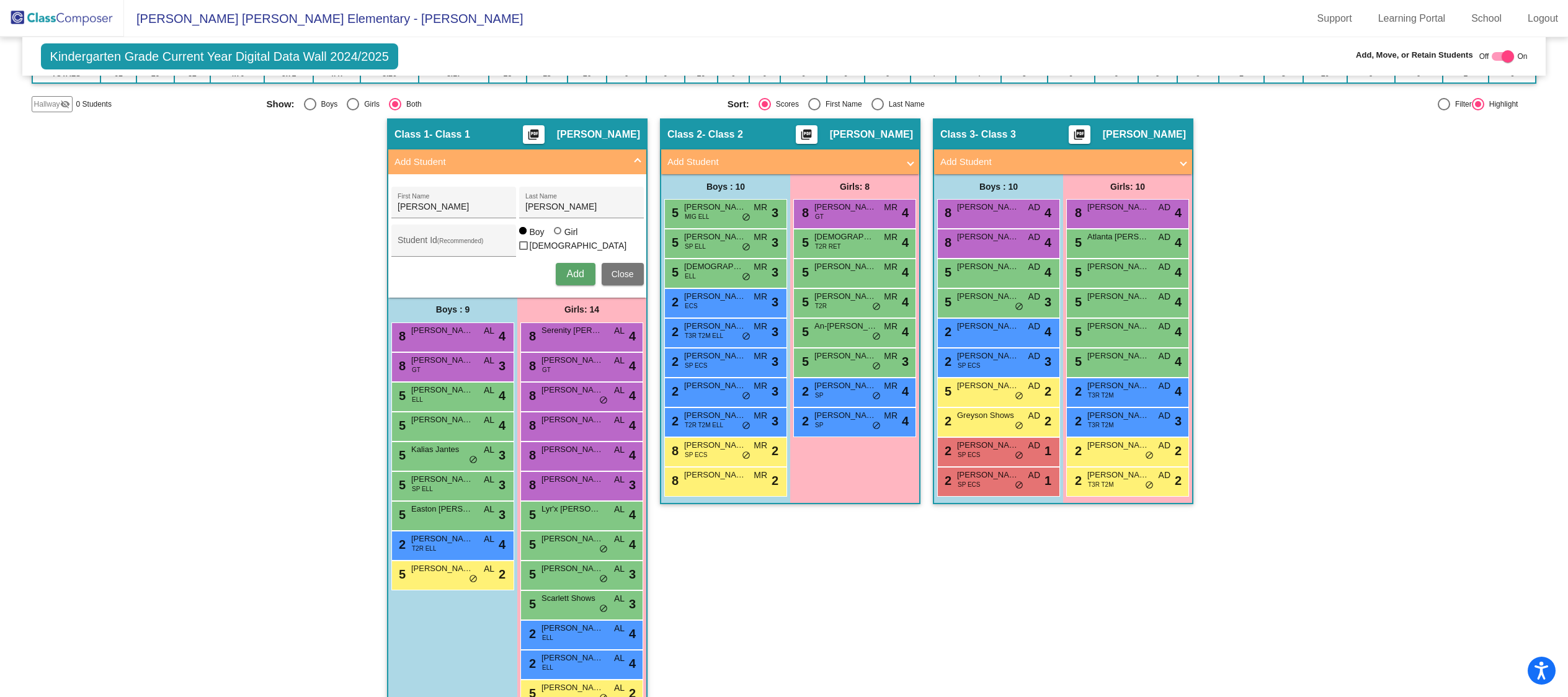
click at [576, 276] on span "Add" at bounding box center [575, 273] width 17 height 10
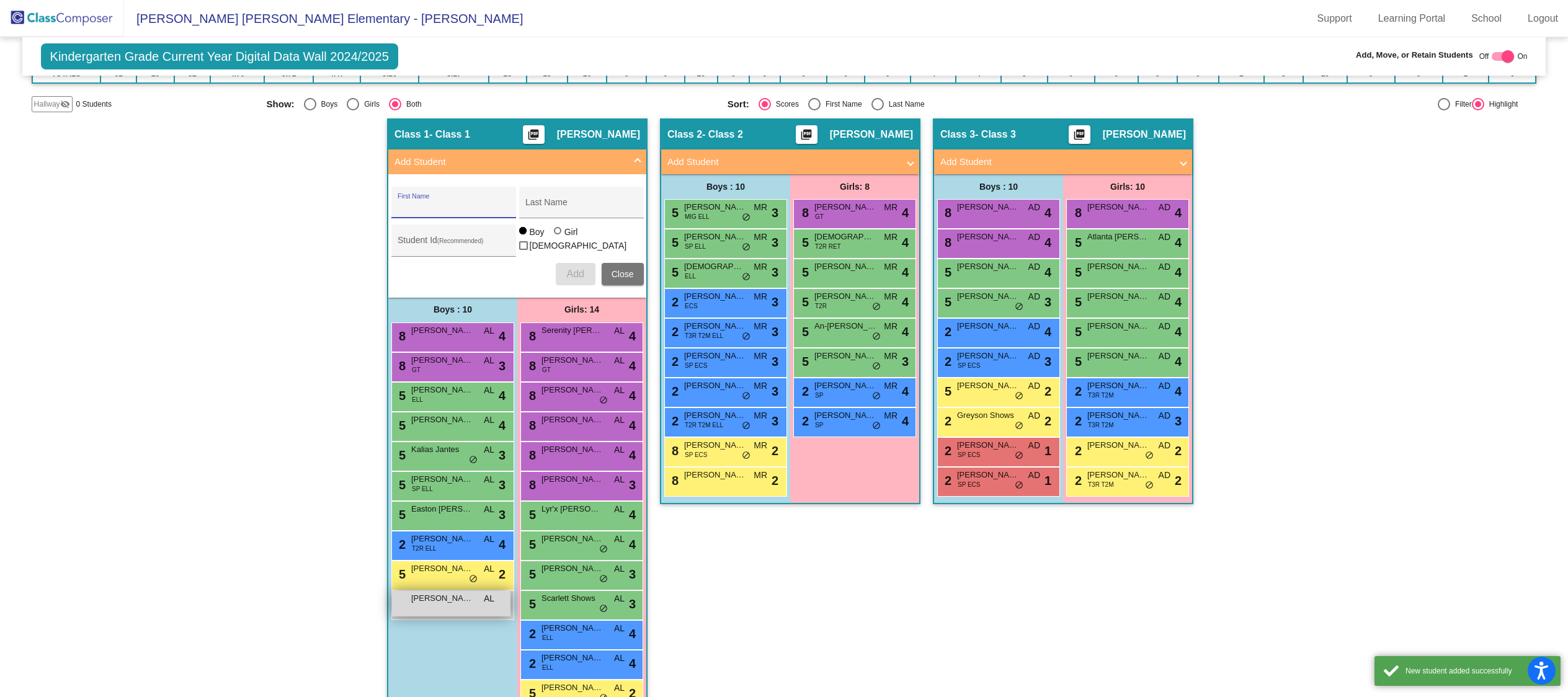
click at [437, 601] on span "[PERSON_NAME]" at bounding box center [442, 598] width 62 height 12
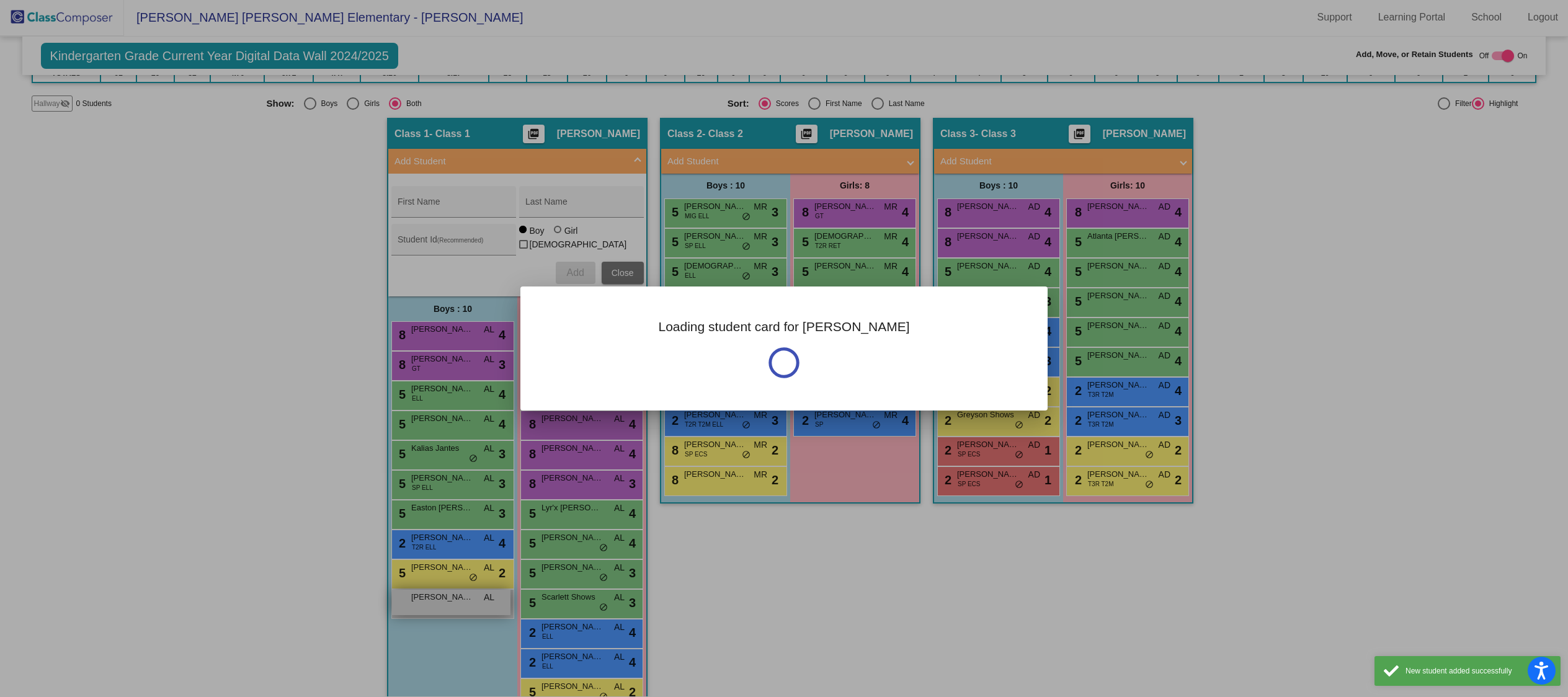
scroll to position [0, 0]
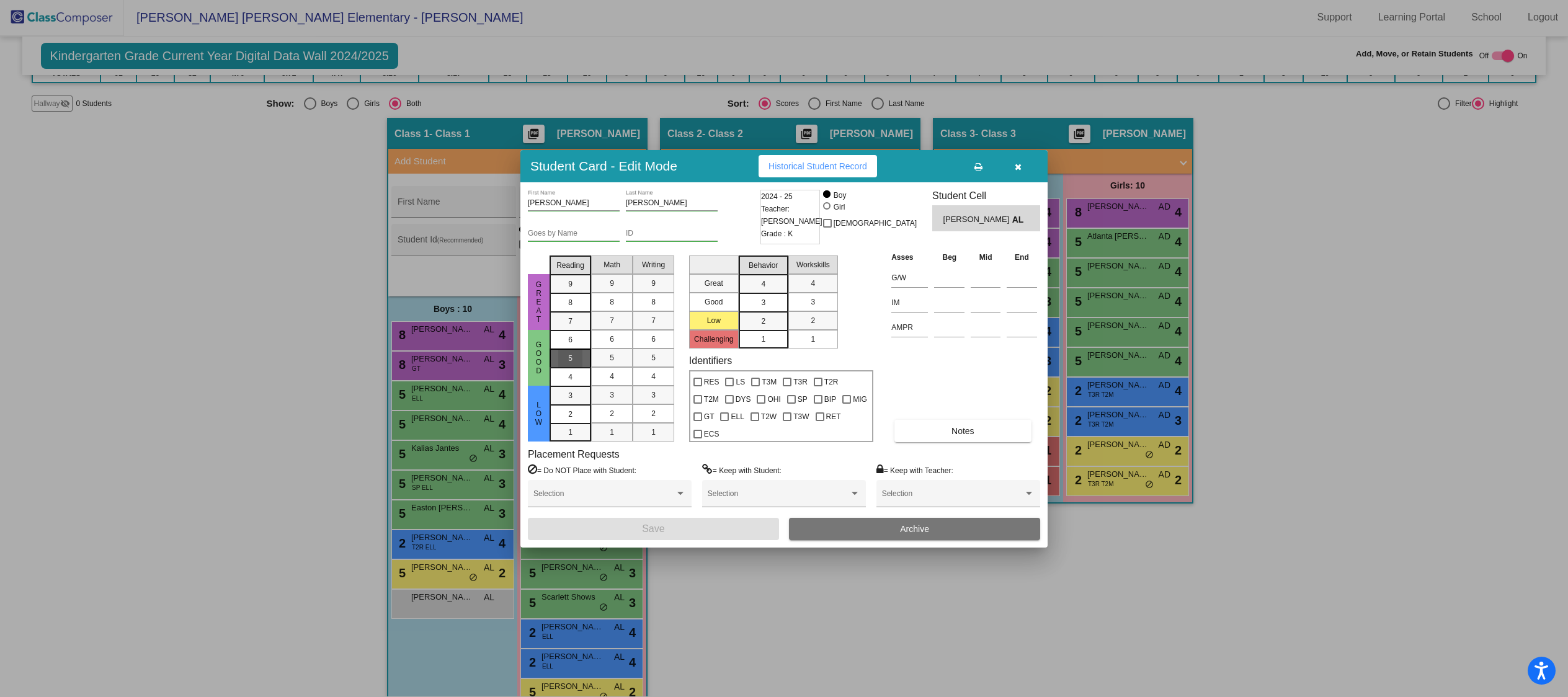
click at [577, 349] on div "5" at bounding box center [570, 339] width 24 height 19
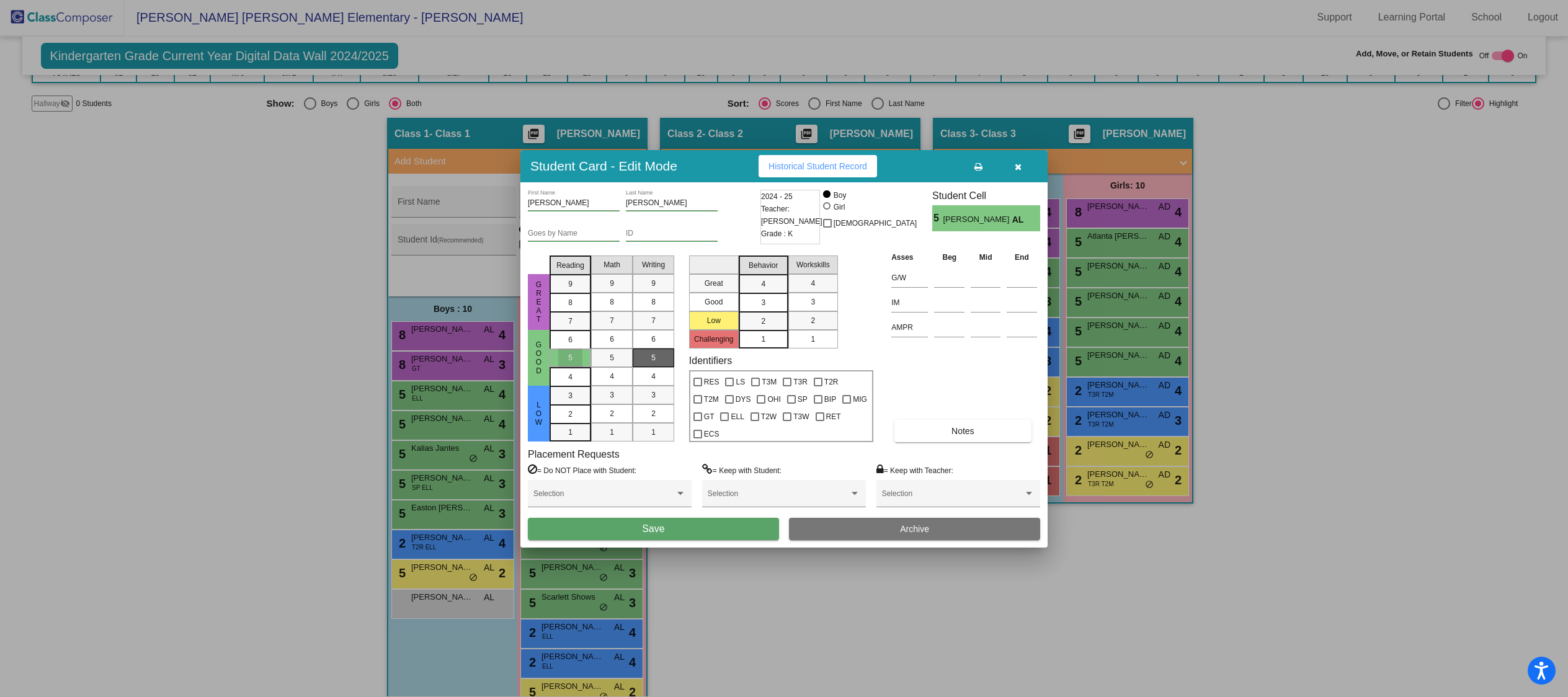
drag, startPoint x: 609, startPoint y: 360, endPoint x: 646, endPoint y: 360, distance: 37.0
click at [609, 360] on div "5" at bounding box center [612, 357] width 24 height 19
click at [649, 360] on div "5" at bounding box center [653, 357] width 24 height 19
click at [745, 519] on button "Save" at bounding box center [653, 528] width 251 height 22
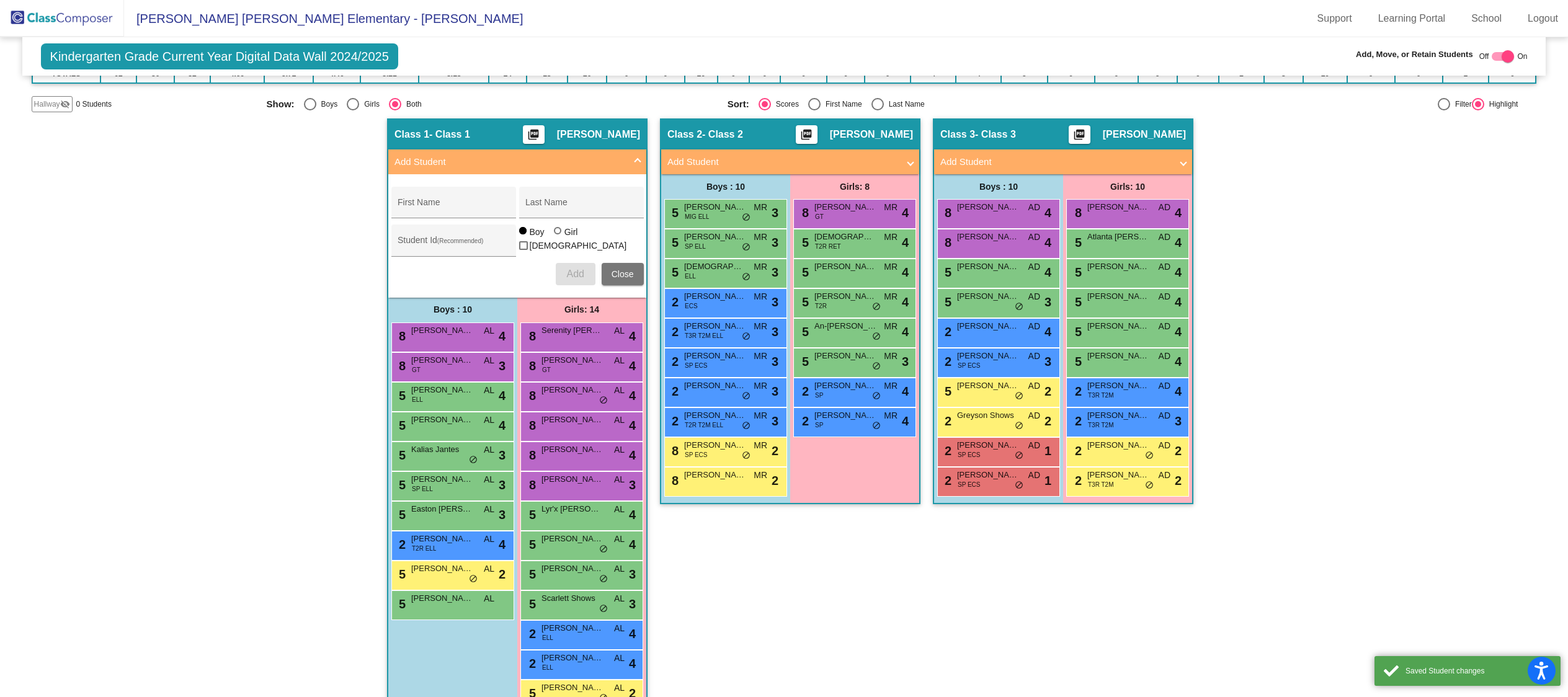
scroll to position [1, 0]
click at [497, 209] on input "First Name" at bounding box center [453, 207] width 112 height 10
type input "Chevelle"
type input "[PERSON_NAME]"
click at [570, 233] on div "Girl" at bounding box center [571, 231] width 14 height 12
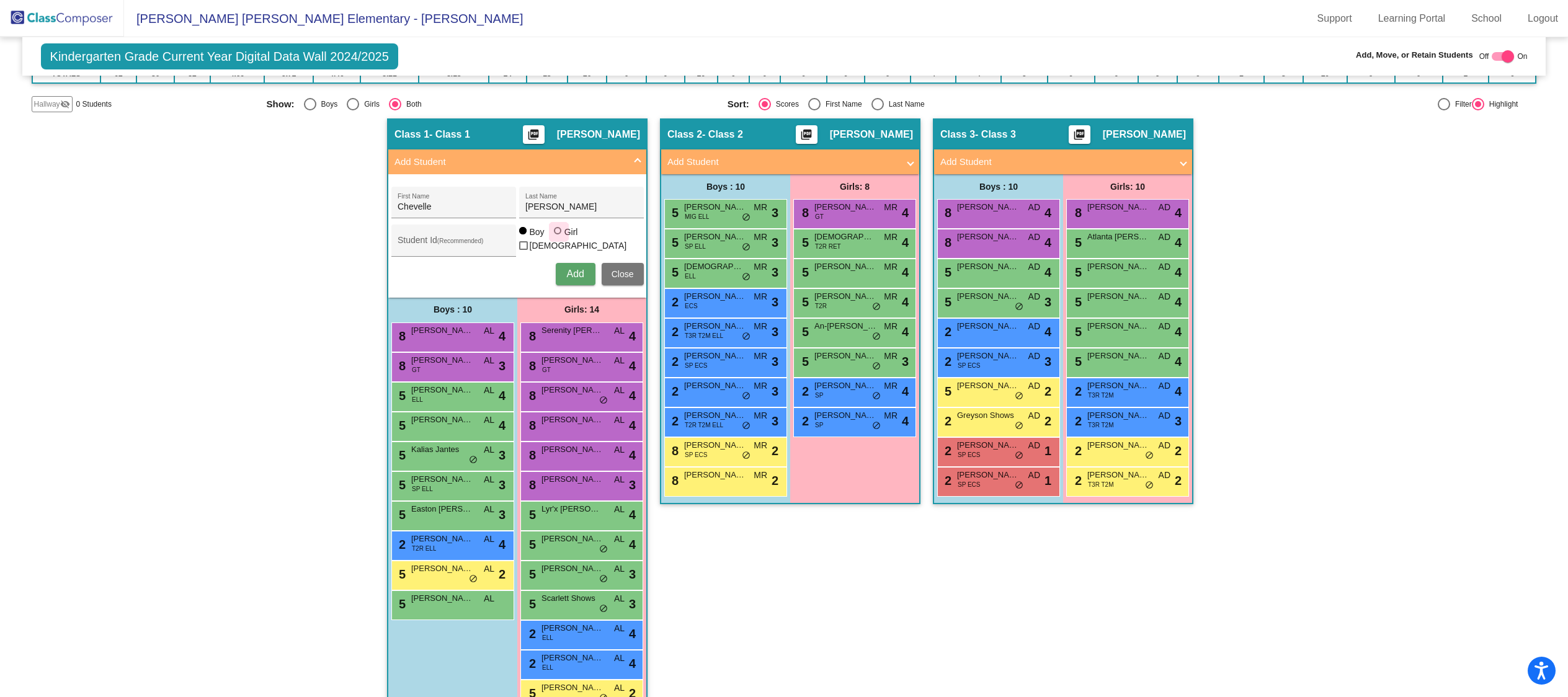
click at [559, 237] on input "Girl" at bounding box center [558, 237] width 1 height 1
radio input "true"
click at [573, 270] on span "Add" at bounding box center [575, 273] width 17 height 10
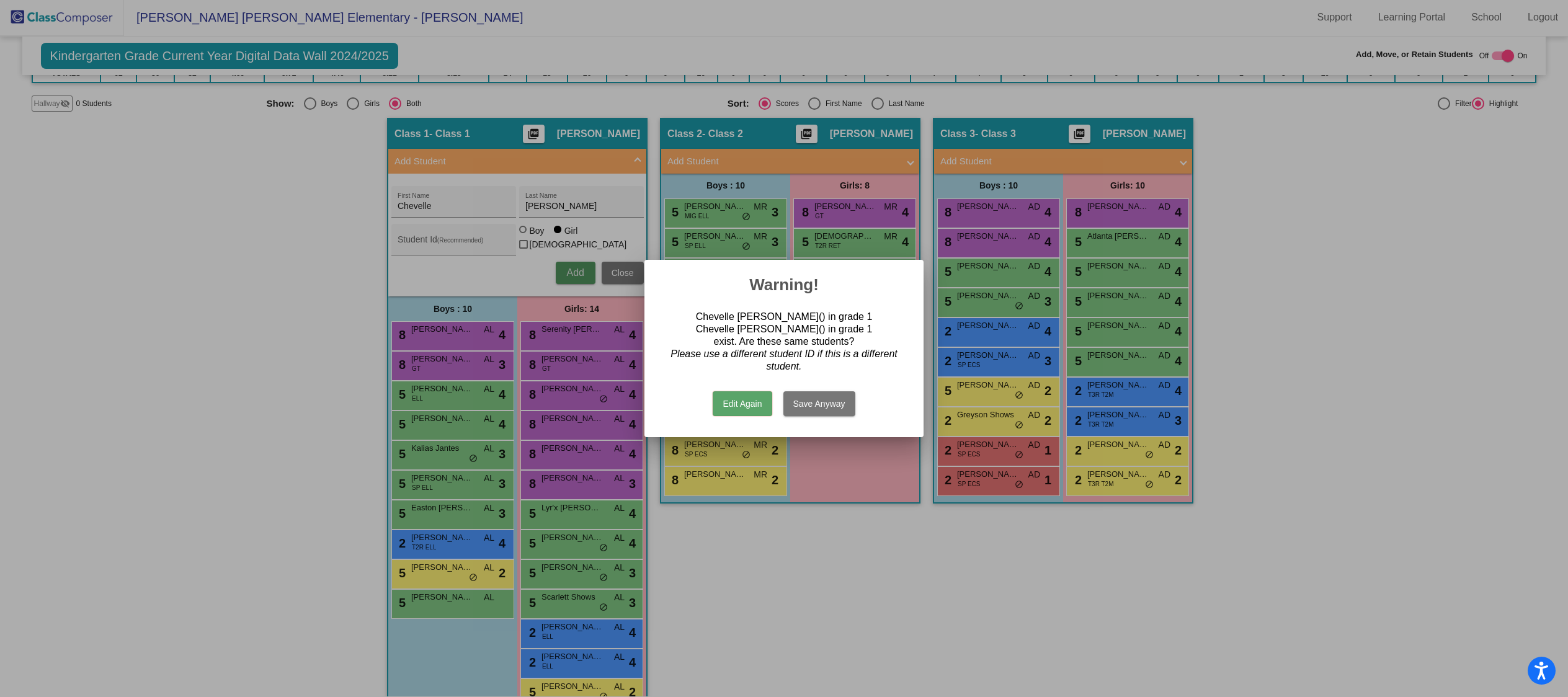
scroll to position [0, 0]
click at [803, 403] on button "Save Anyway" at bounding box center [819, 403] width 72 height 25
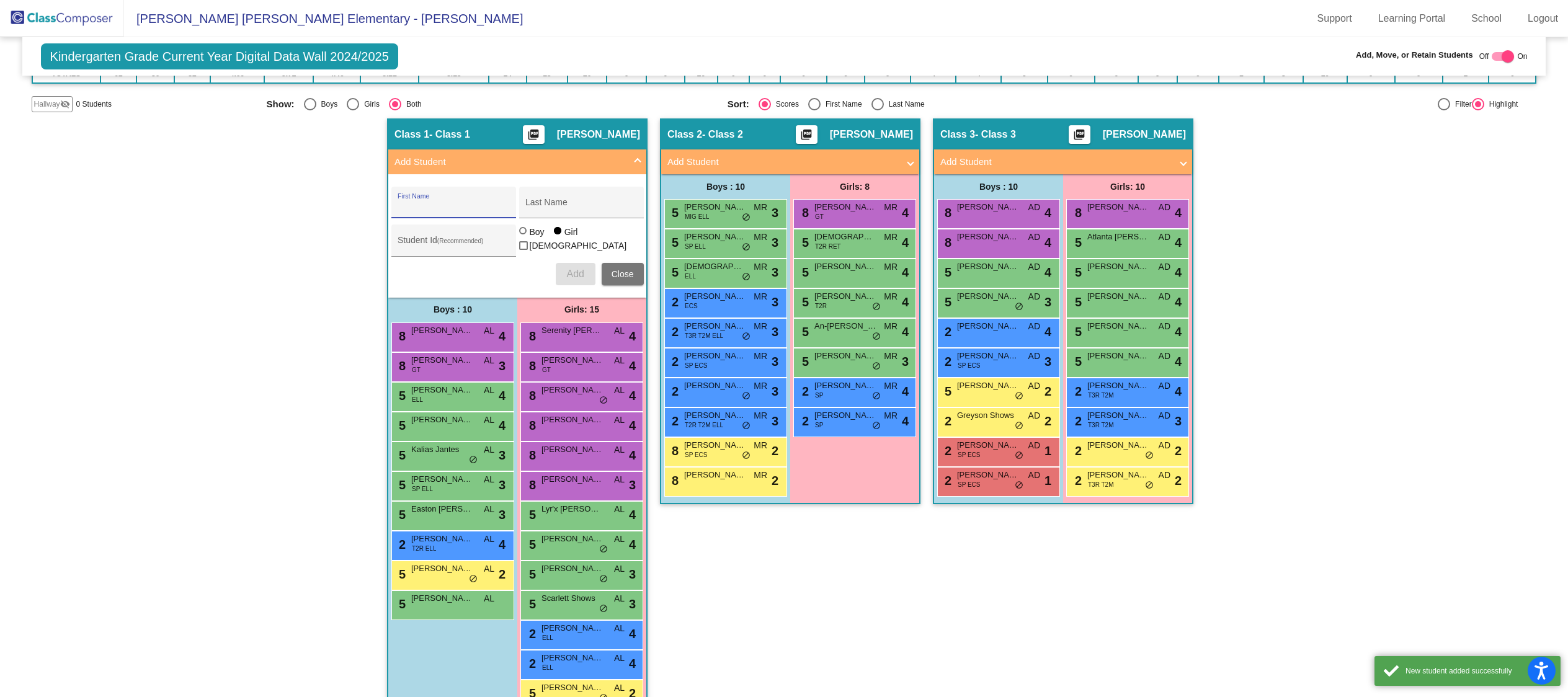
scroll to position [284, 0]
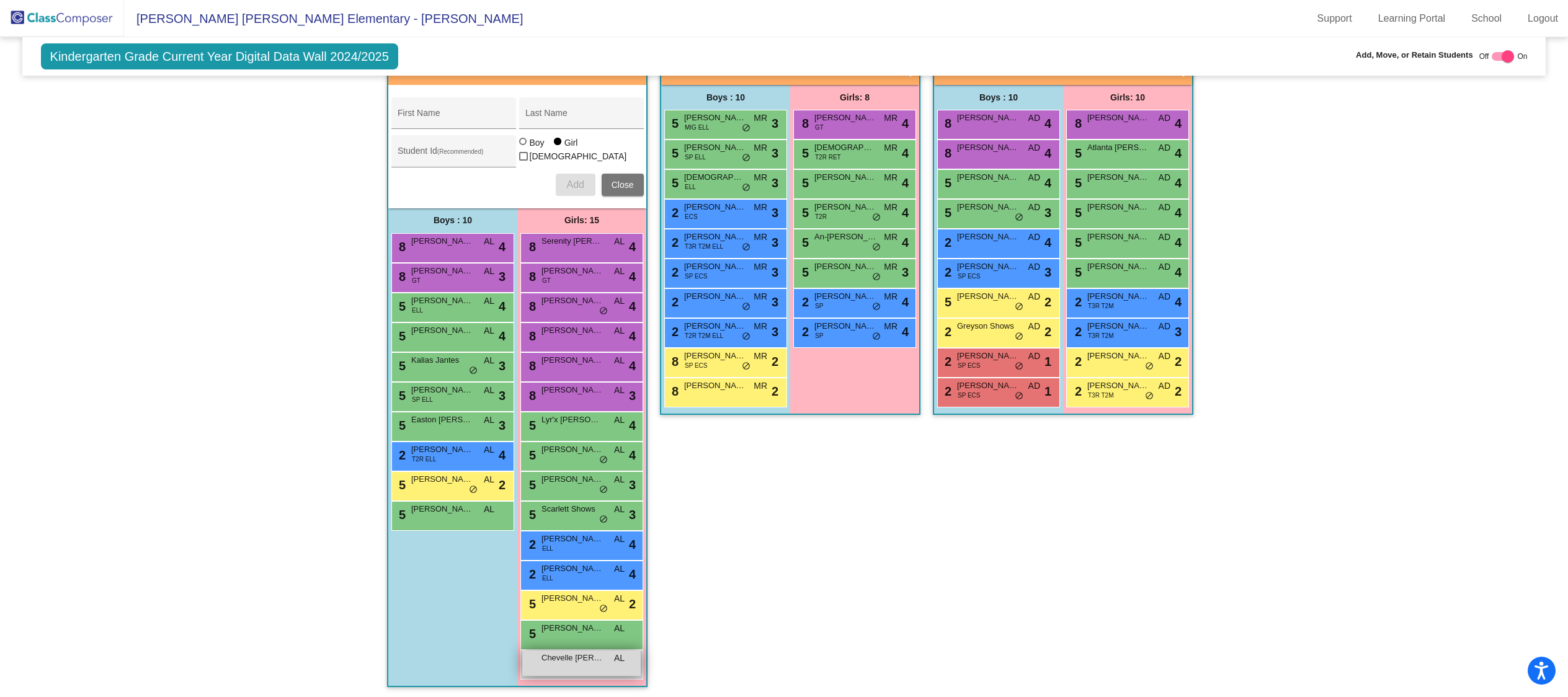
click at [571, 666] on div "Chevelle Broadhead AL lock do_not_disturb_alt" at bounding box center [581, 663] width 118 height 26
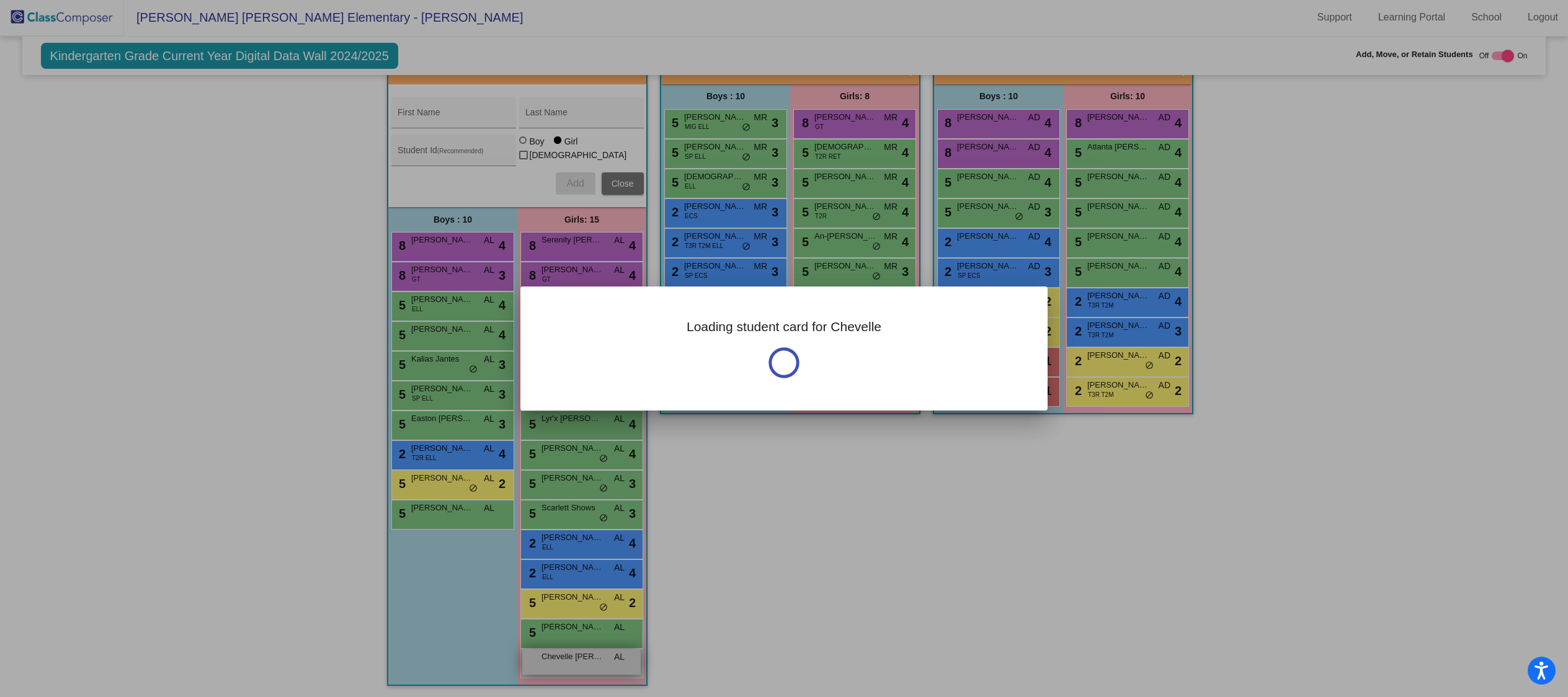
scroll to position [0, 0]
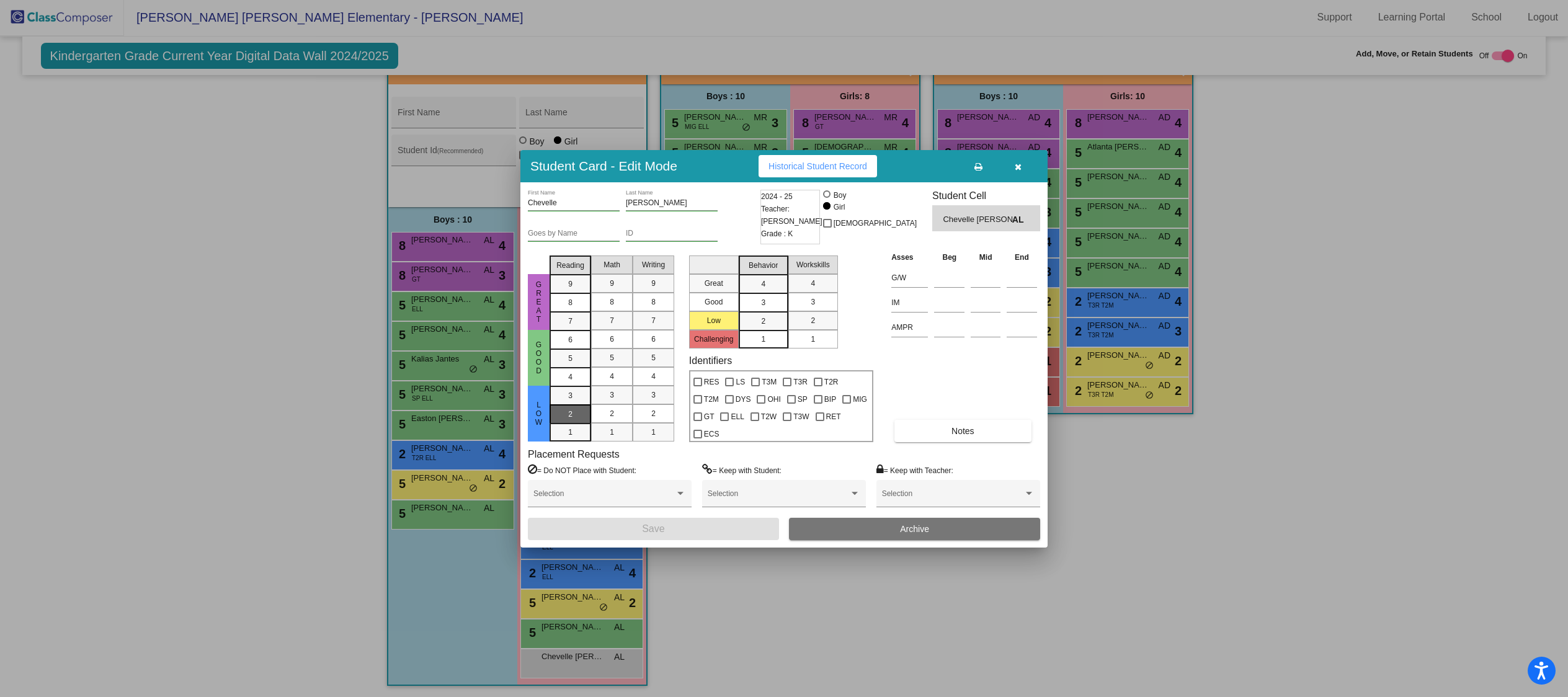
click at [580, 405] on div "2" at bounding box center [570, 395] width 24 height 19
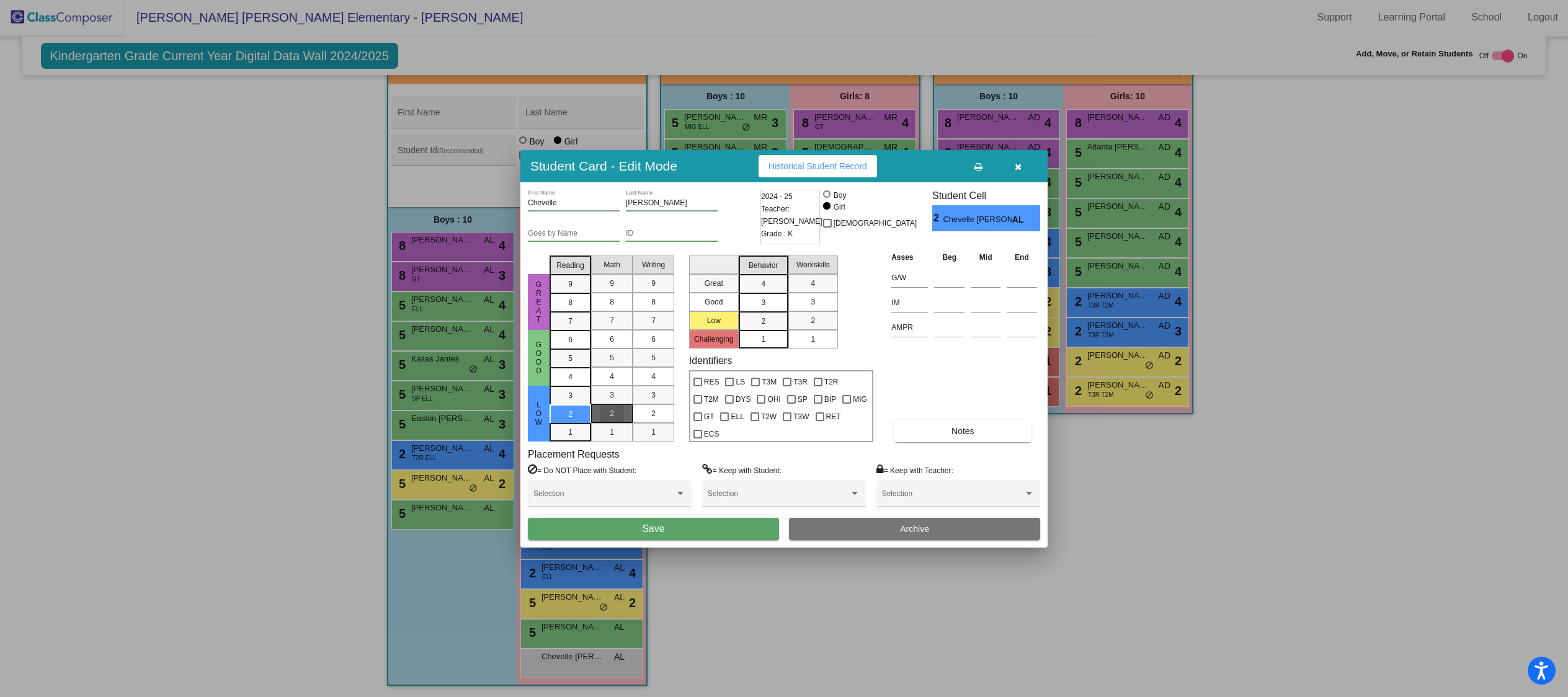
click at [619, 416] on div "2" at bounding box center [612, 413] width 24 height 19
click at [650, 417] on div "2" at bounding box center [653, 413] width 24 height 19
click at [757, 385] on div at bounding box center [756, 382] width 9 height 9
click at [756, 386] on input "T3M" at bounding box center [755, 386] width 1 height 1
checkbox input "true"
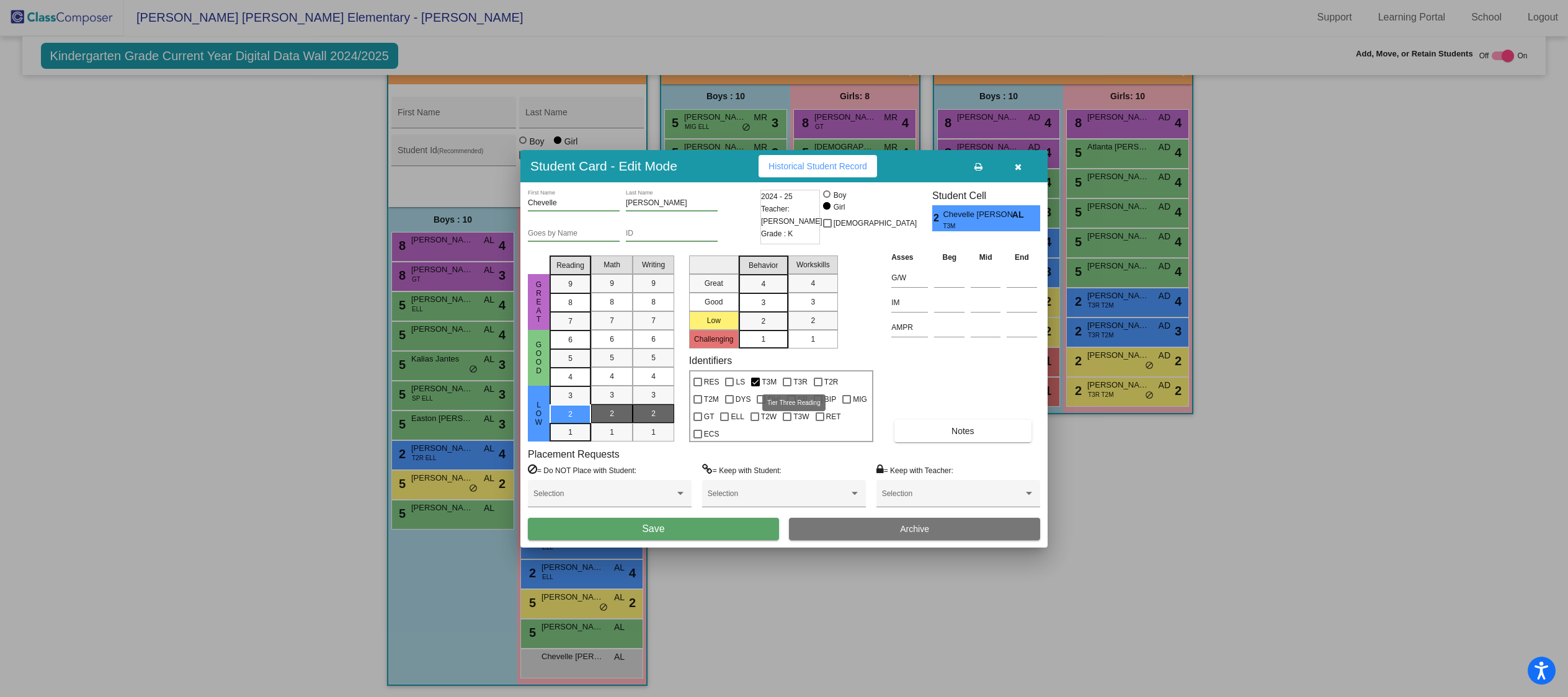
click at [787, 382] on div at bounding box center [787, 382] width 9 height 9
click at [787, 386] on input "T3R" at bounding box center [786, 386] width 1 height 1
checkbox input "true"
click at [816, 417] on div at bounding box center [820, 417] width 9 height 9
click at [819, 421] on input "RET" at bounding box center [819, 421] width 1 height 1
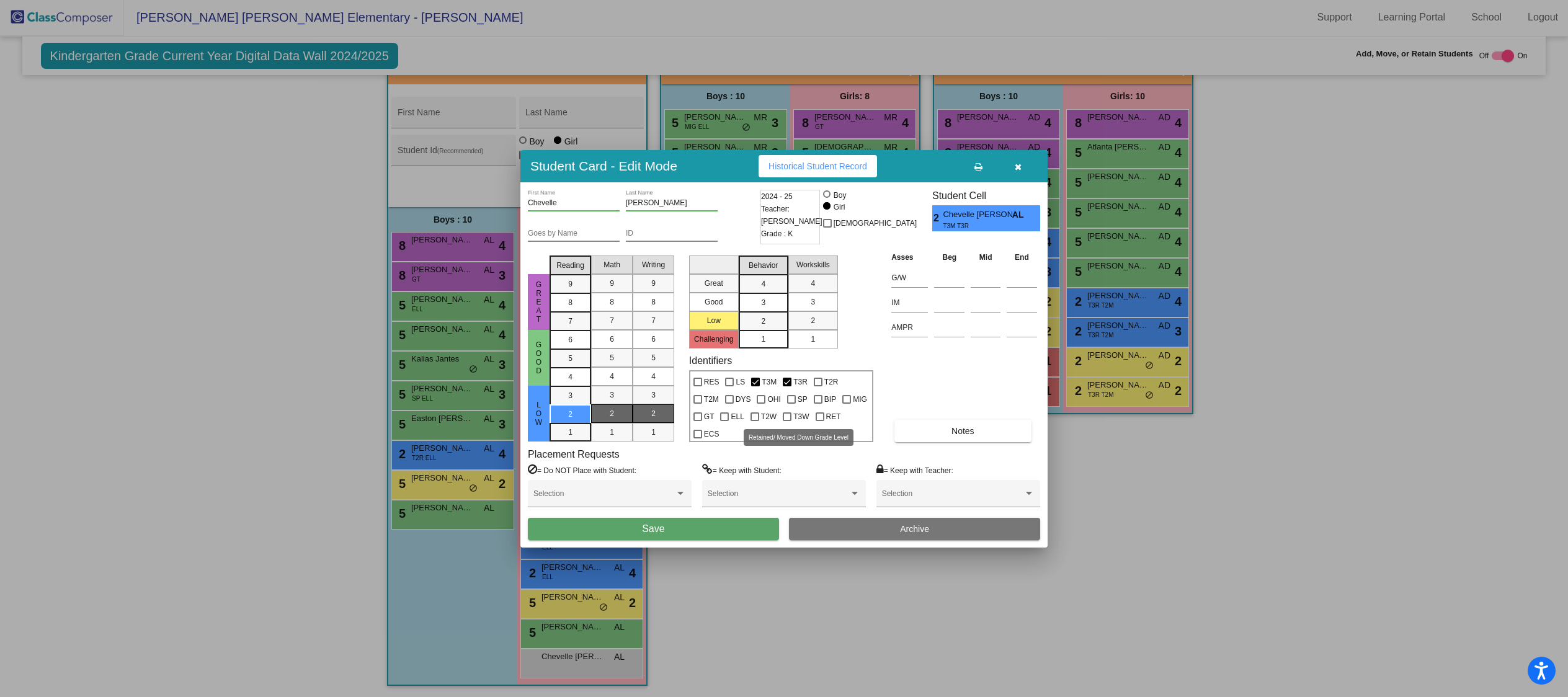
checkbox input "true"
click at [775, 344] on mat-list-option "1" at bounding box center [764, 339] width 50 height 19
click at [816, 323] on div "2" at bounding box center [813, 320] width 24 height 19
click at [679, 528] on button "Save" at bounding box center [653, 528] width 251 height 22
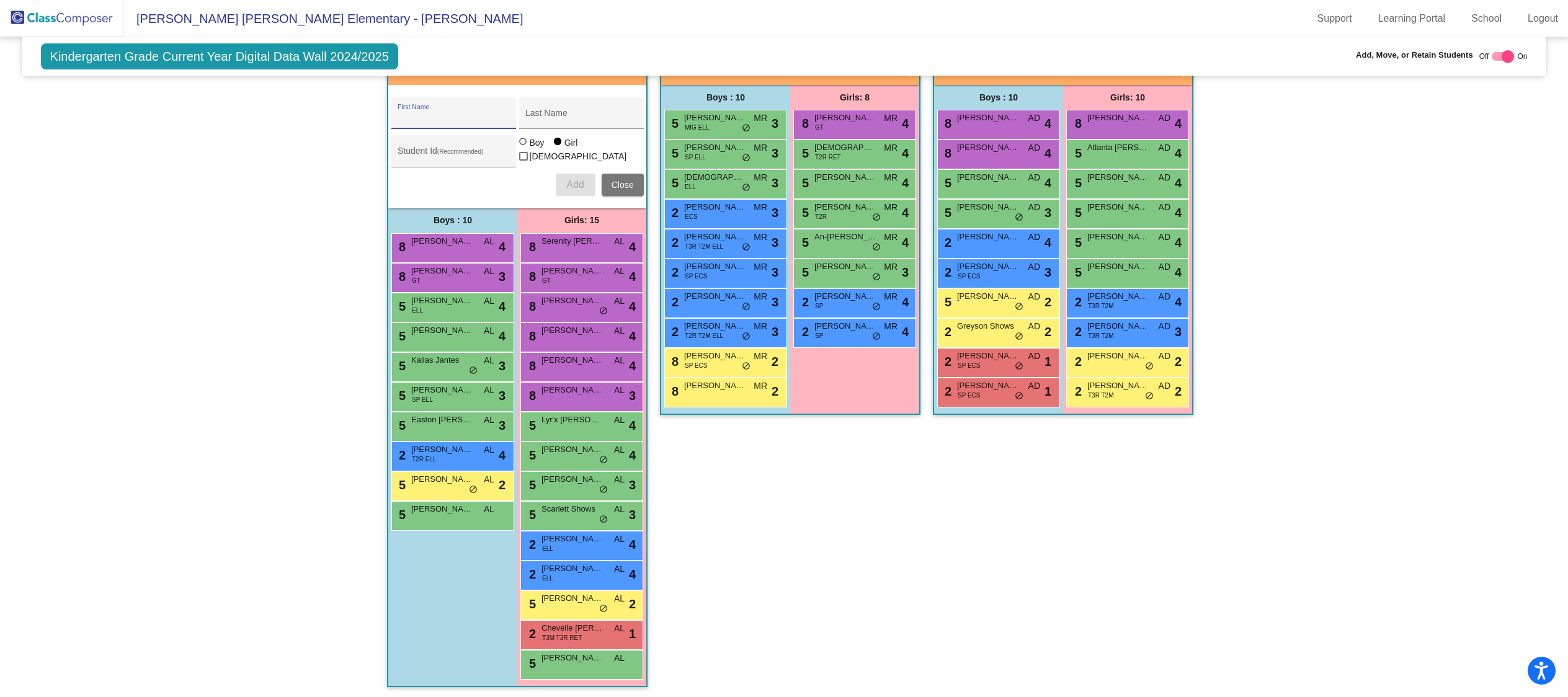
click at [462, 113] on input "First Name" at bounding box center [453, 118] width 112 height 10
type input "[PERSON_NAME]"
type input "Socie"
click at [534, 149] on div "Boy" at bounding box center [537, 142] width 15 height 12
click at [524, 148] on input "Boy" at bounding box center [524, 148] width 1 height 1
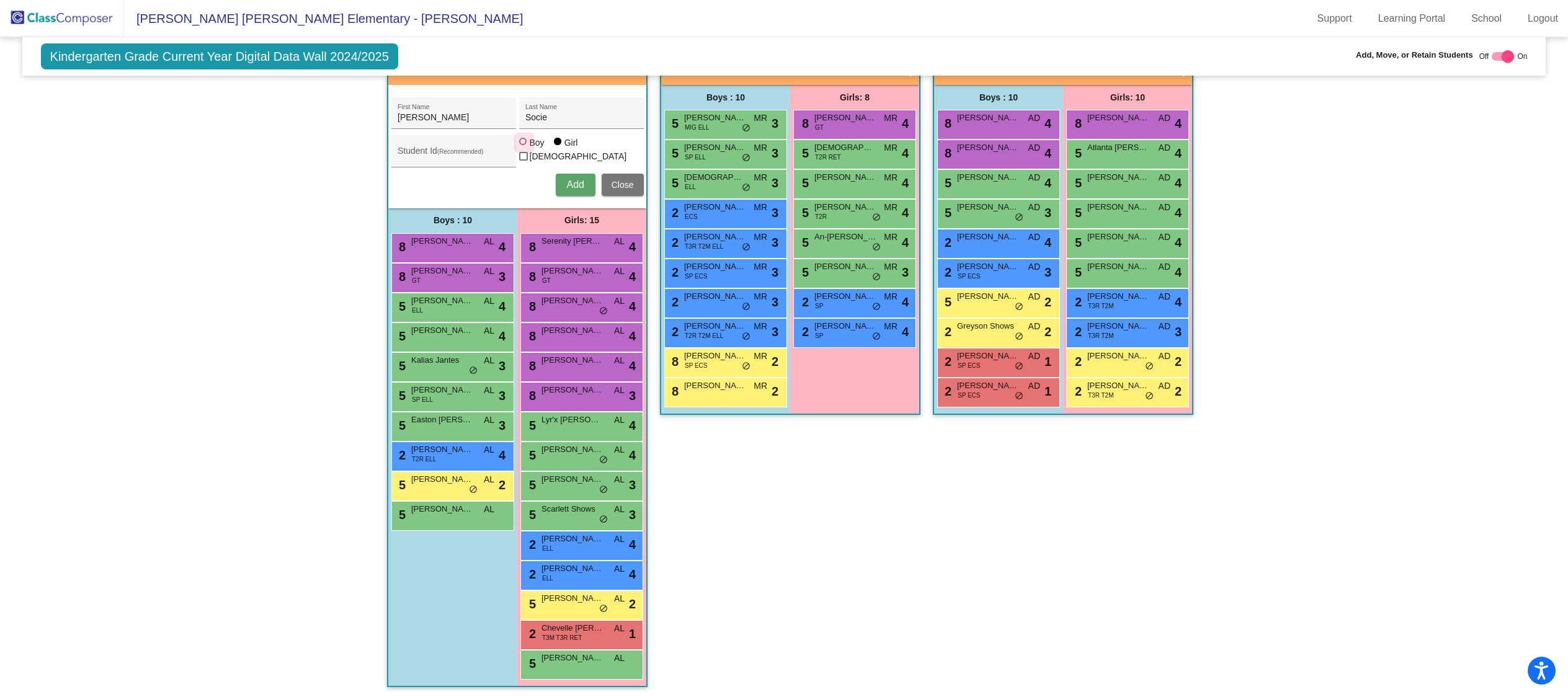
radio input "true"
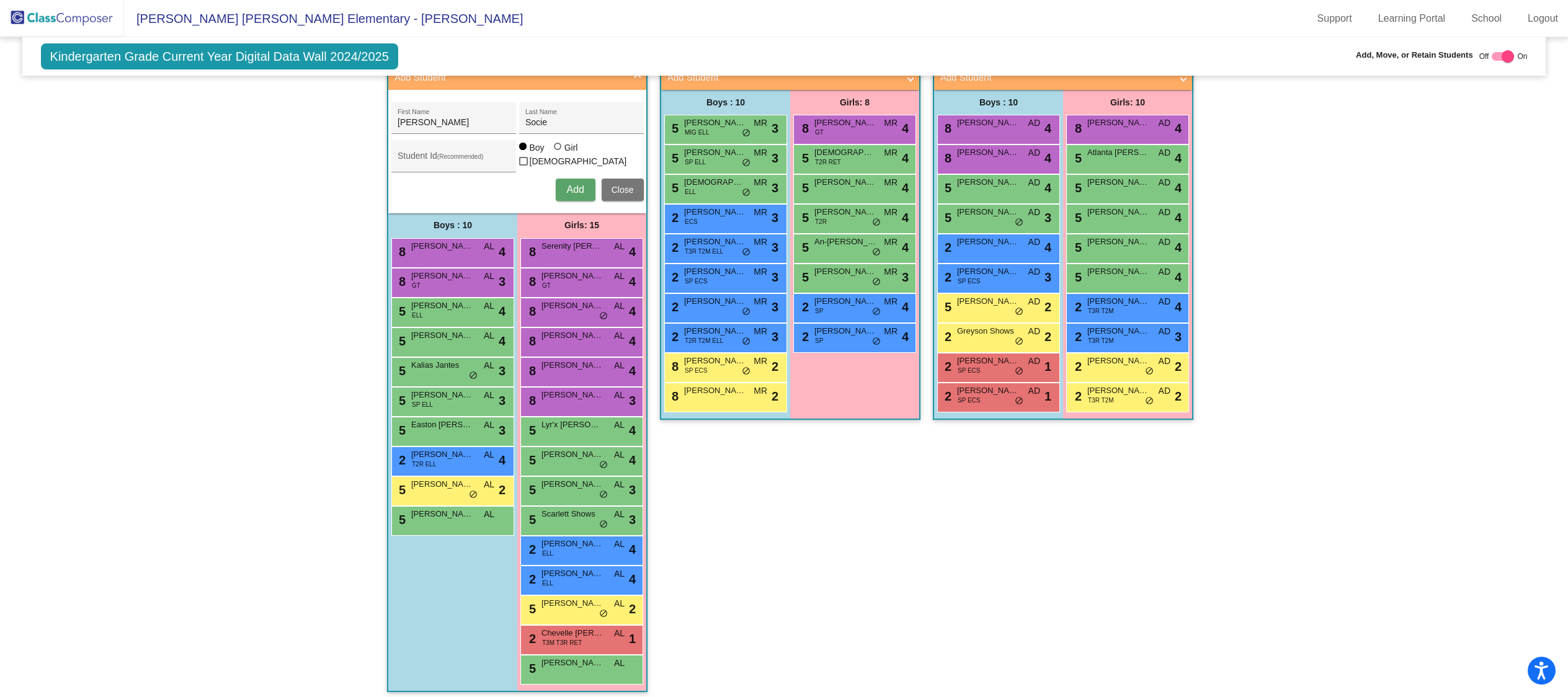
scroll to position [284, 0]
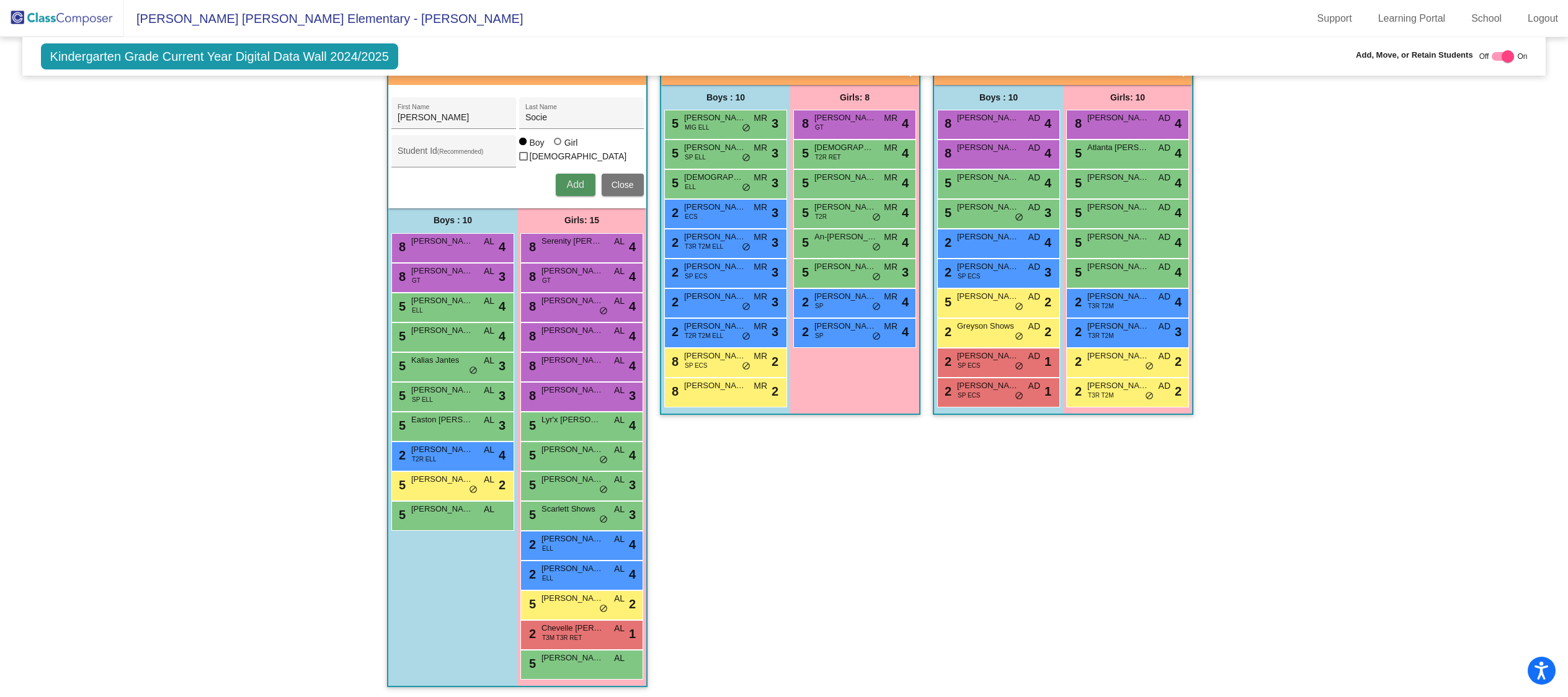
click at [568, 189] on button "Add" at bounding box center [575, 185] width 40 height 22
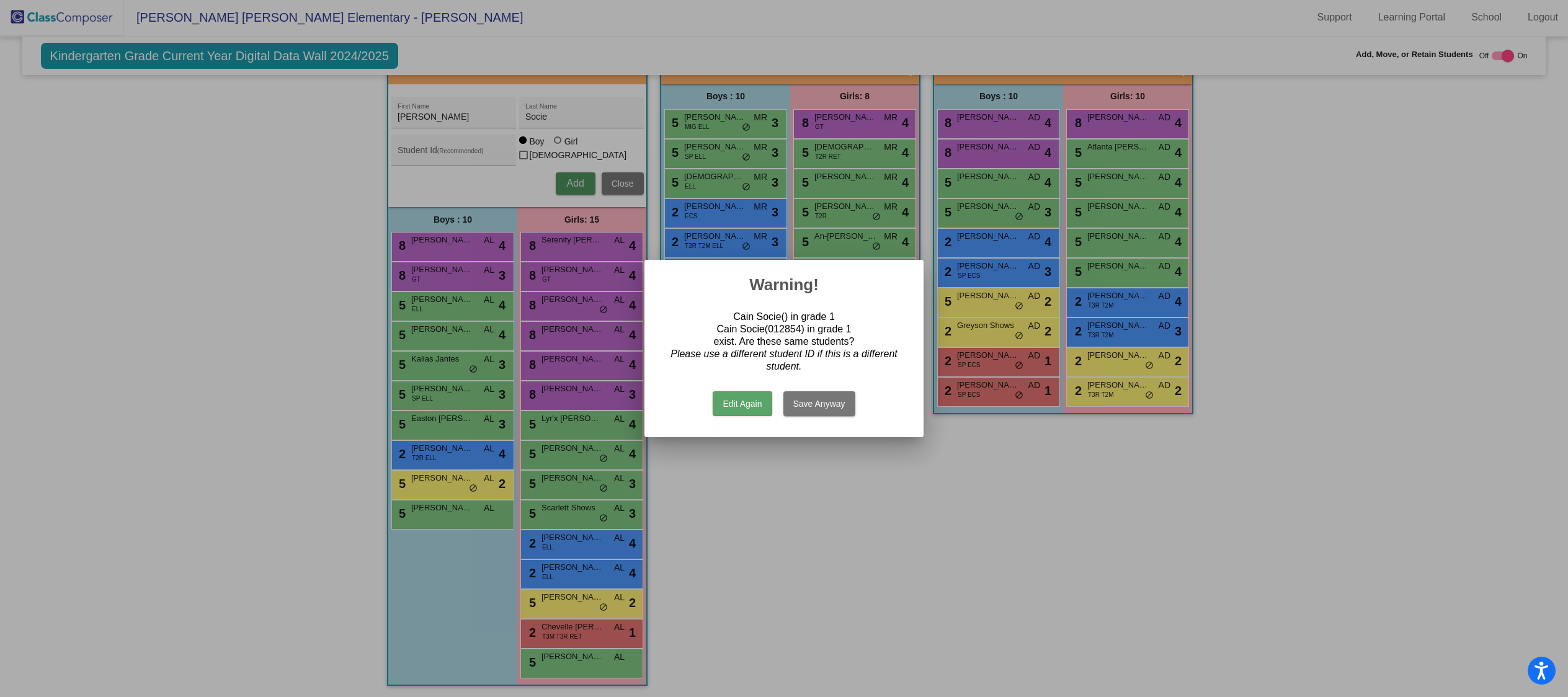
scroll to position [0, 0]
click at [817, 404] on button "Save Anyway" at bounding box center [819, 403] width 72 height 25
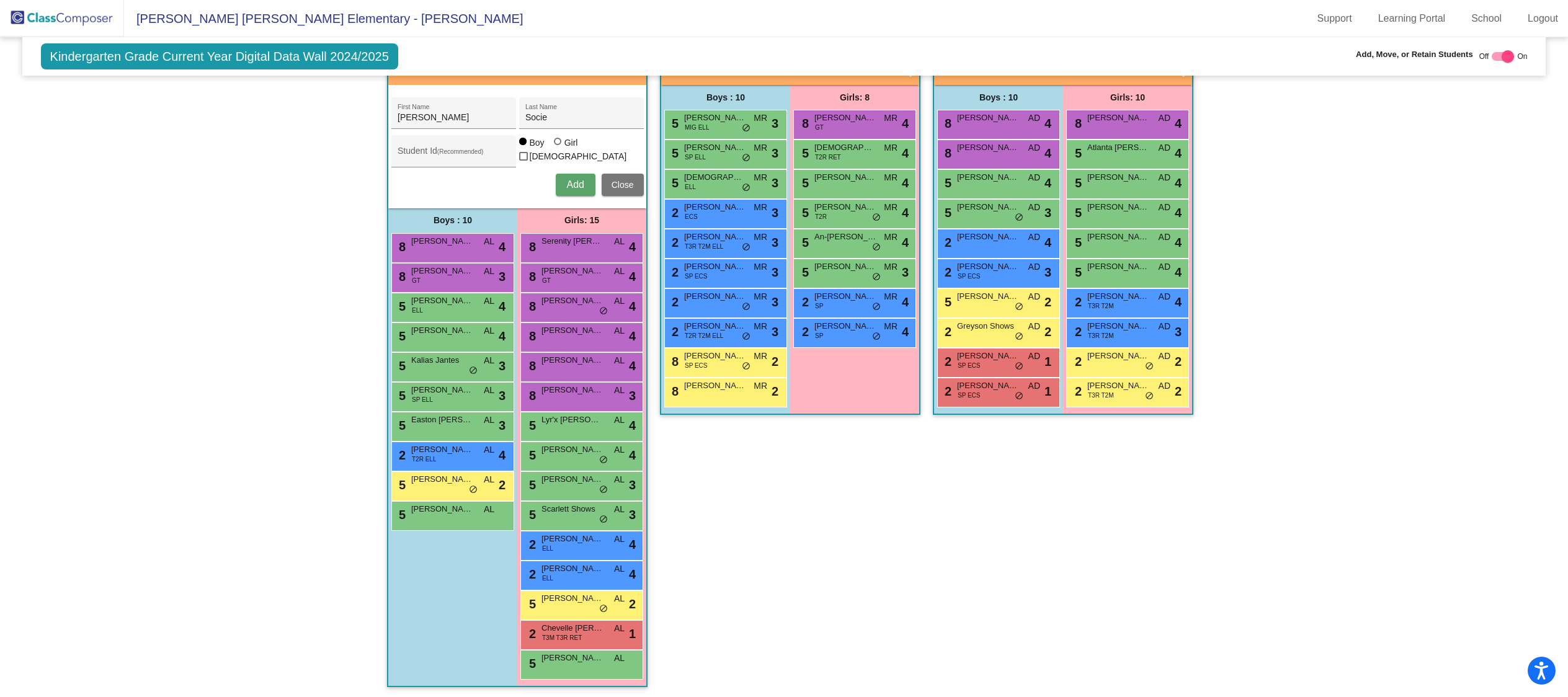
scroll to position [1, 0]
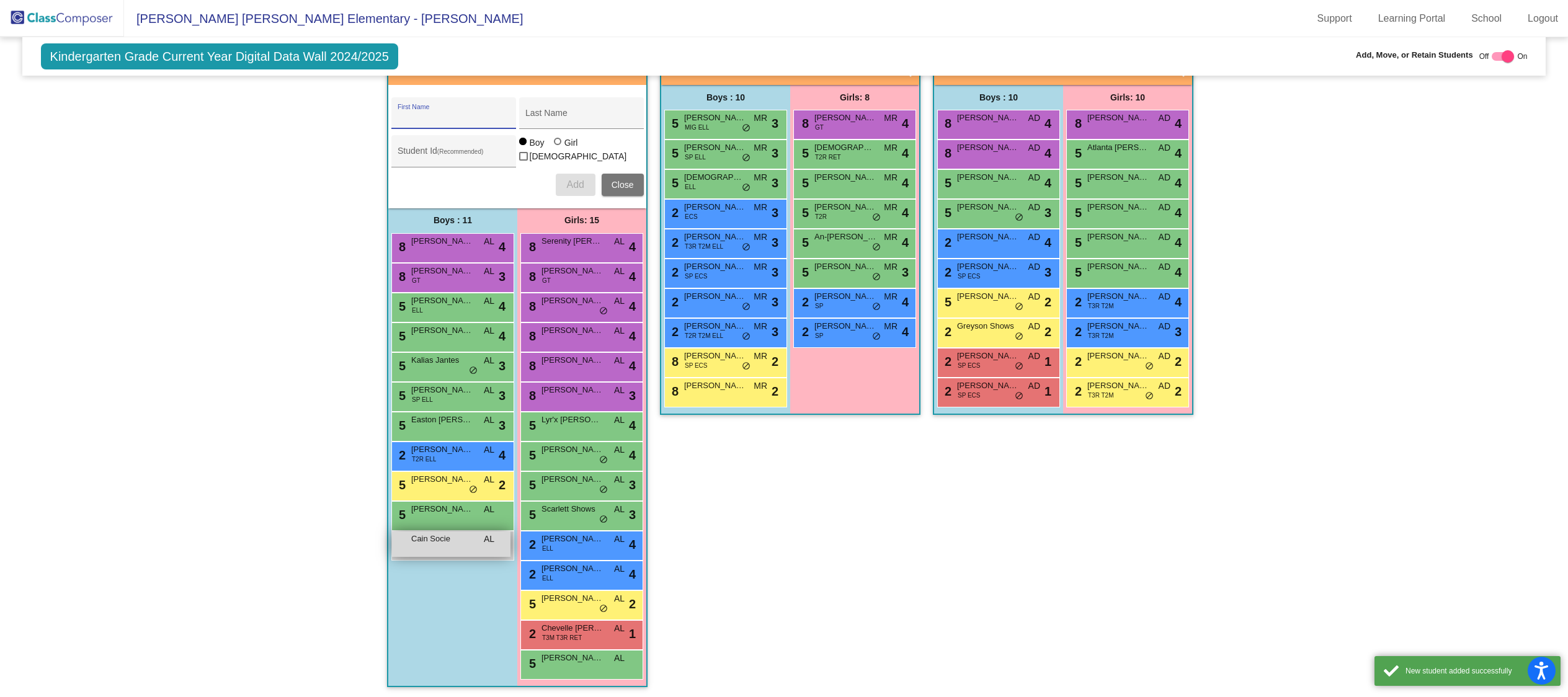
click at [442, 533] on span "Cain Socie" at bounding box center [442, 538] width 62 height 12
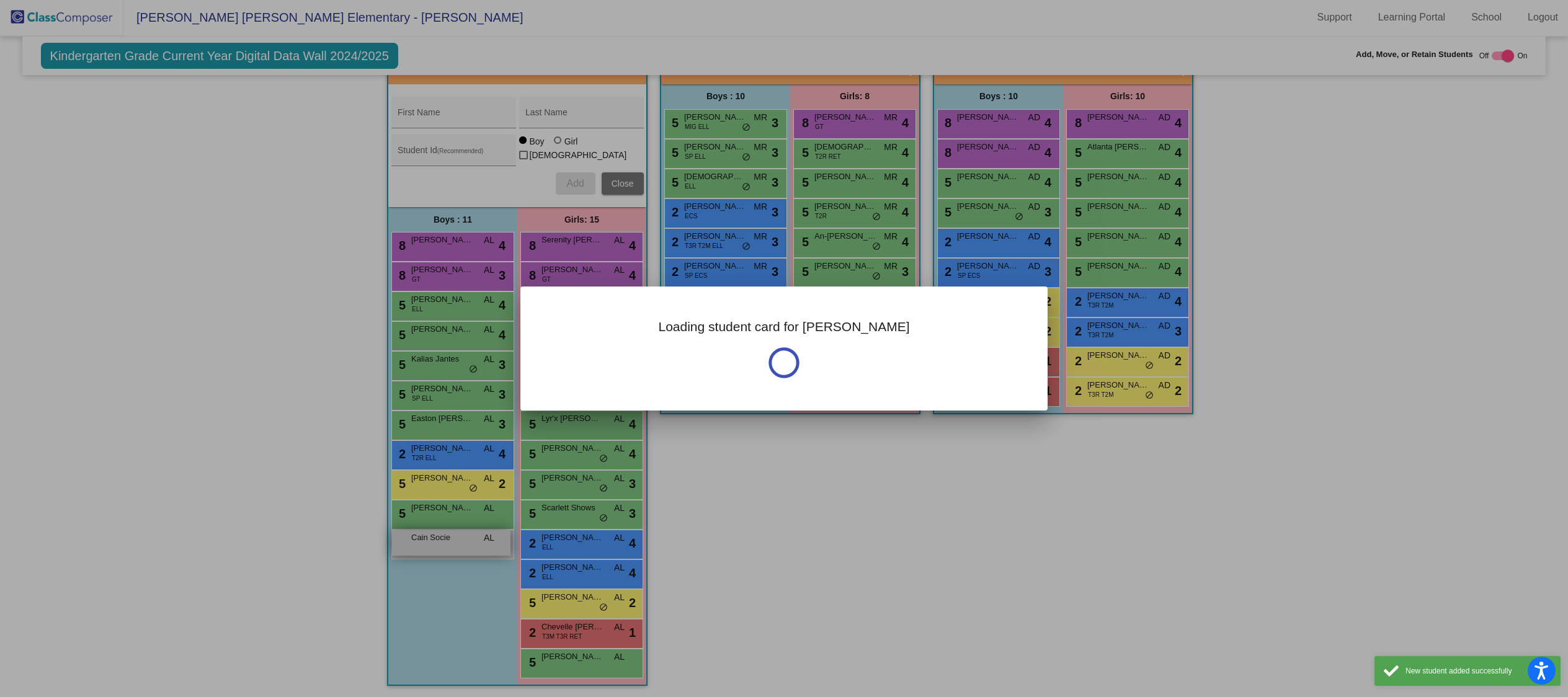
scroll to position [0, 0]
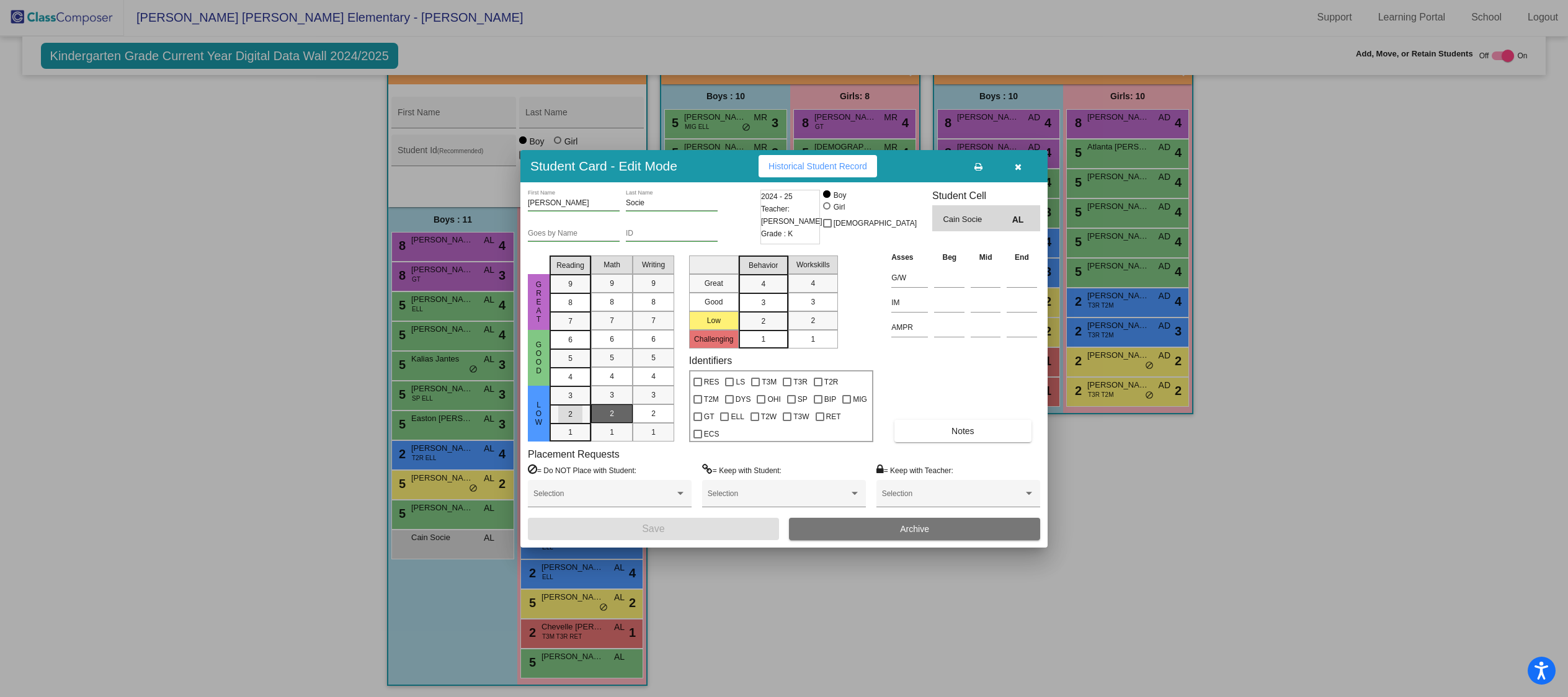
drag, startPoint x: 578, startPoint y: 413, endPoint x: 598, endPoint y: 415, distance: 20.1
click at [578, 405] on div "2" at bounding box center [570, 395] width 24 height 19
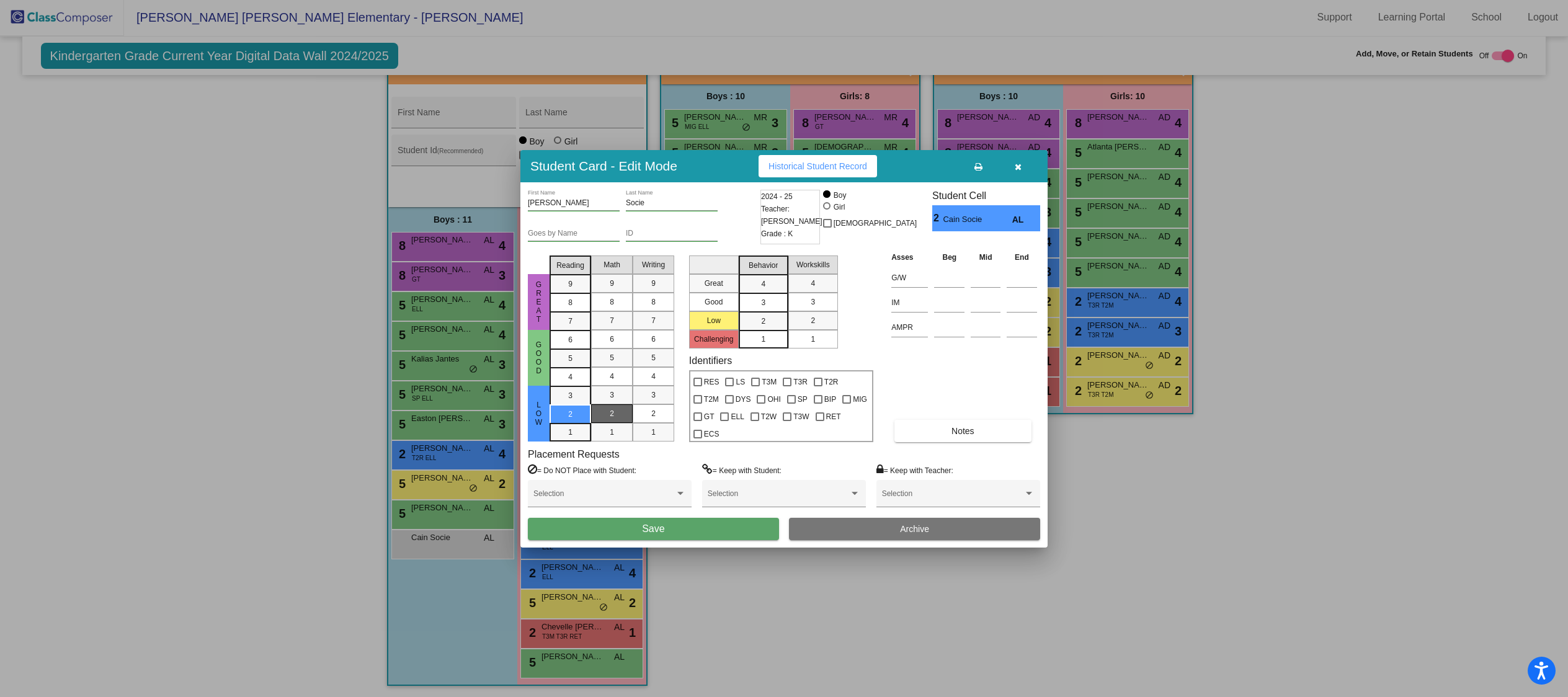
click at [612, 415] on span "2" at bounding box center [612, 413] width 4 height 11
click at [642, 415] on div "2" at bounding box center [653, 413] width 24 height 19
click at [790, 379] on label "T3R" at bounding box center [795, 381] width 25 height 15
click at [787, 386] on input "T3R" at bounding box center [786, 386] width 1 height 1
checkbox input "true"
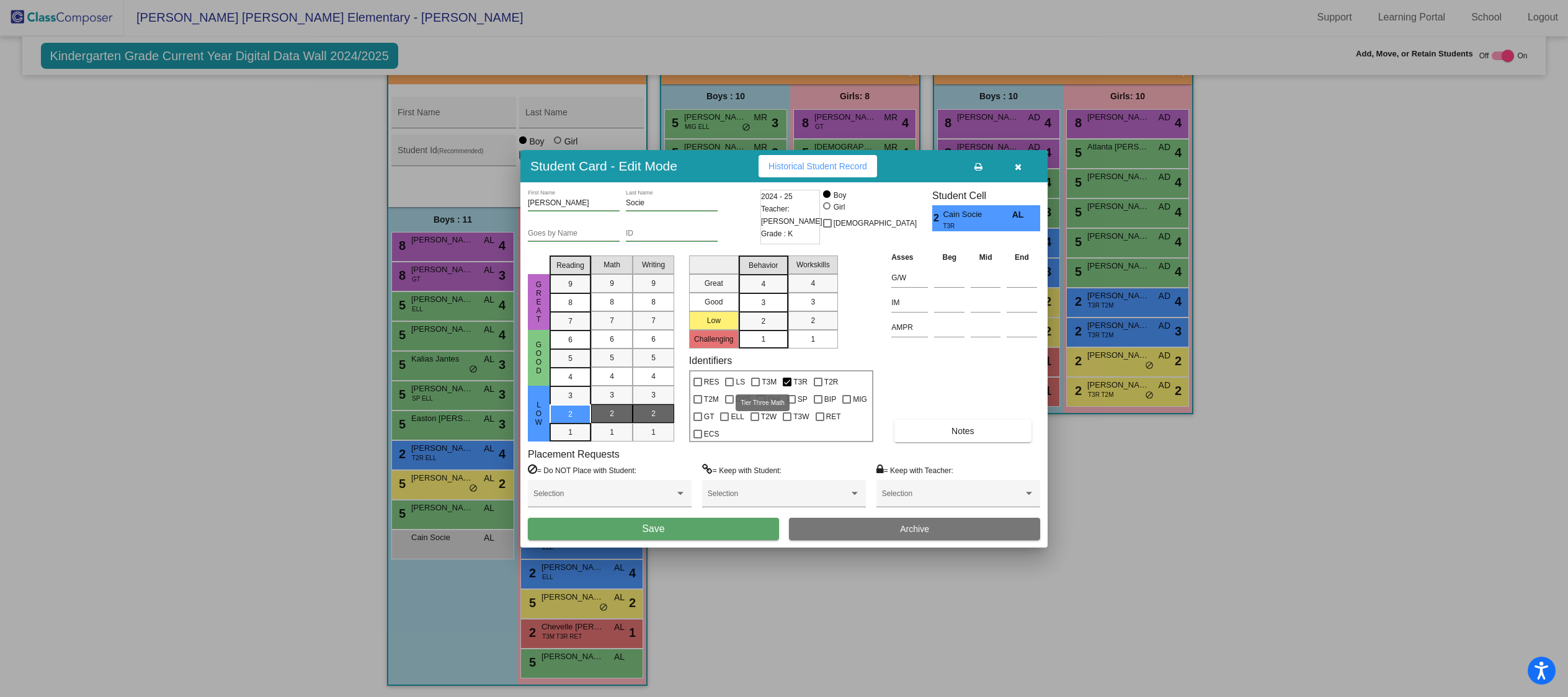
click at [771, 381] on span "T3M" at bounding box center [768, 381] width 15 height 15
click at [756, 386] on input "T3M" at bounding box center [755, 386] width 1 height 1
checkbox input "true"
drag, startPoint x: 806, startPoint y: 418, endPoint x: 788, endPoint y: 444, distance: 31.6
click at [826, 418] on span "RET" at bounding box center [833, 416] width 15 height 15
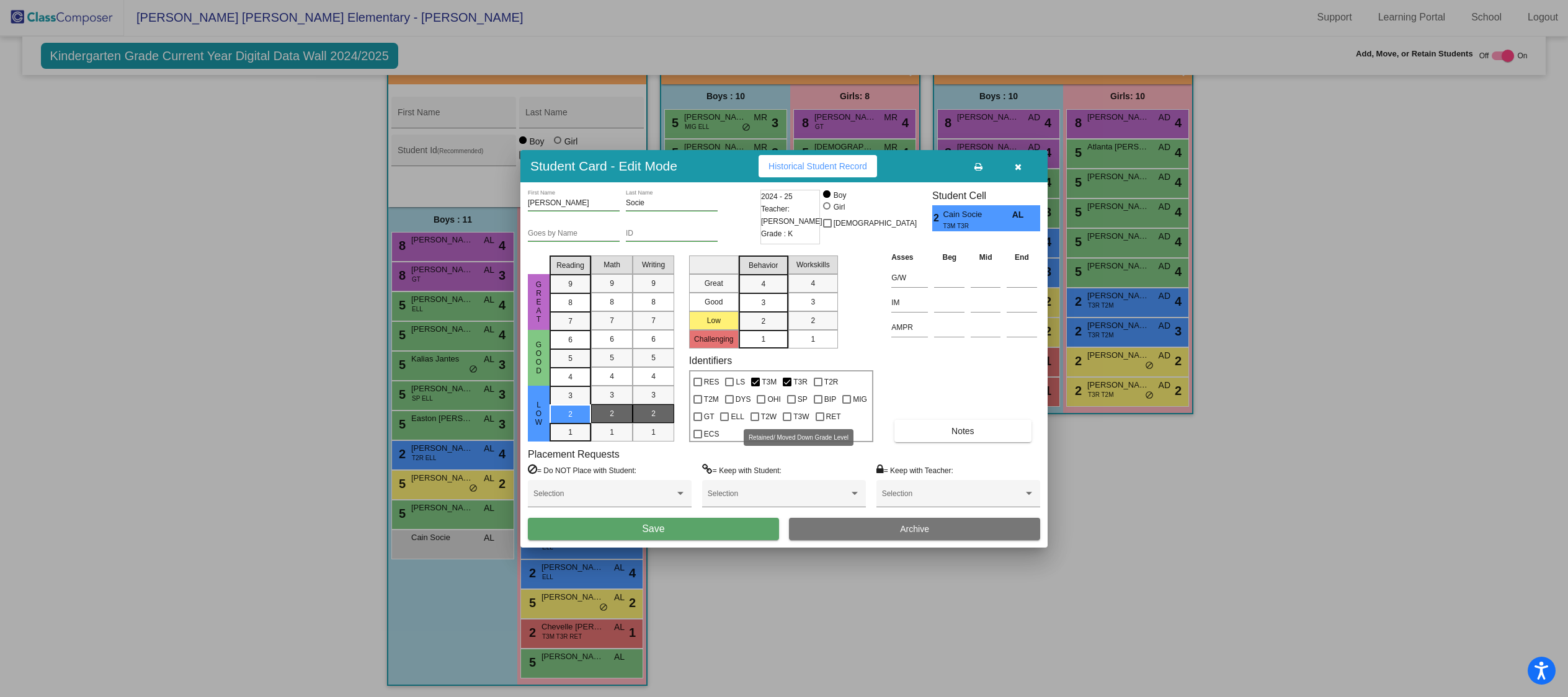
click at [819, 421] on input "RET" at bounding box center [819, 421] width 1 height 1
checkbox input "true"
click at [720, 536] on button "Save" at bounding box center [653, 528] width 251 height 22
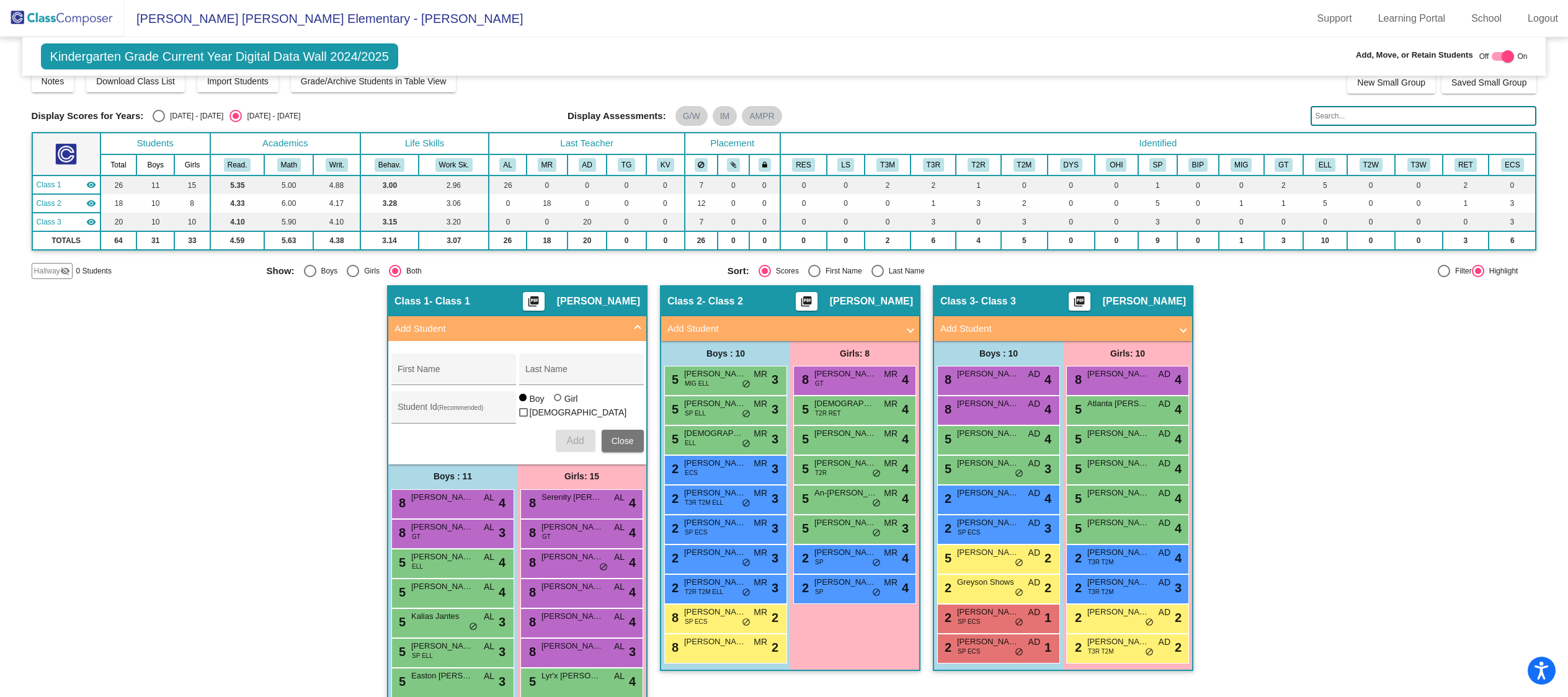
scroll to position [50, 0]
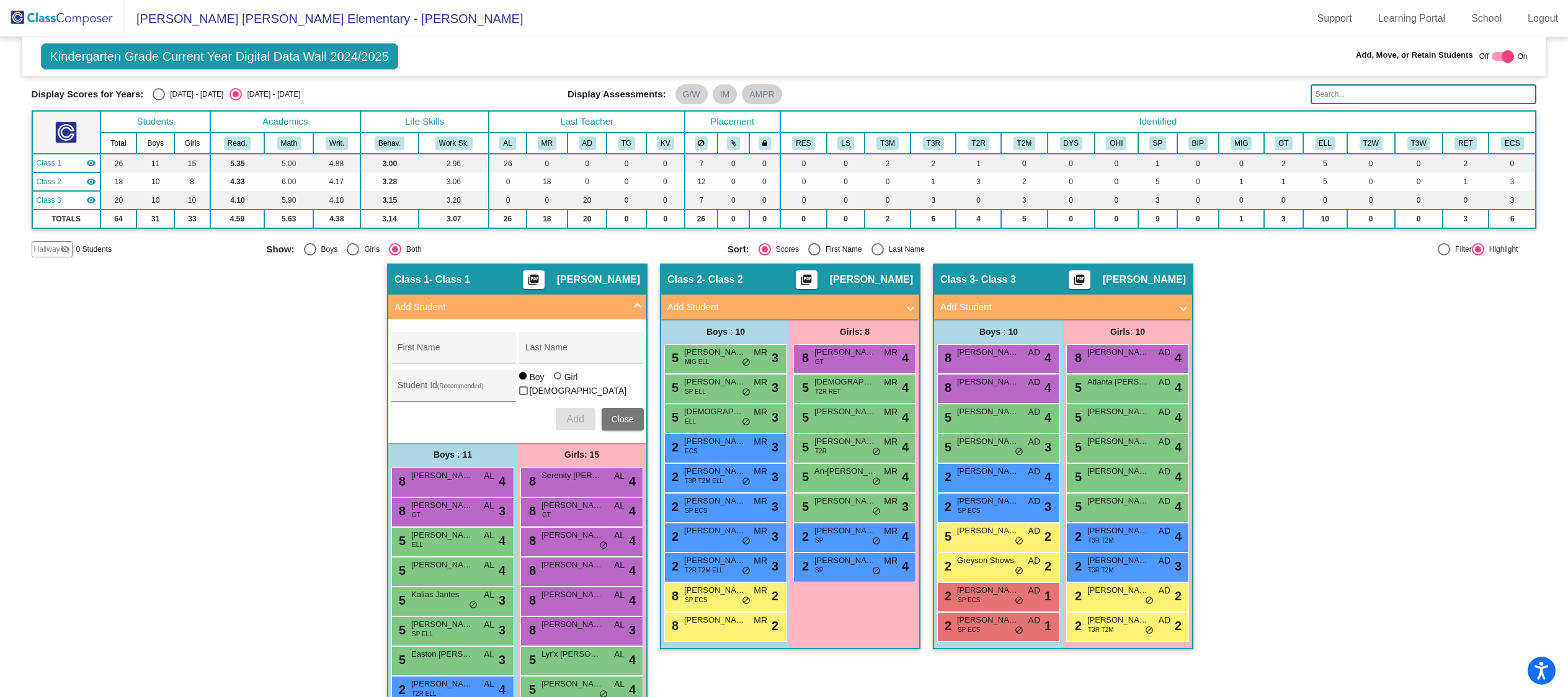
click at [82, 20] on img at bounding box center [62, 18] width 124 height 36
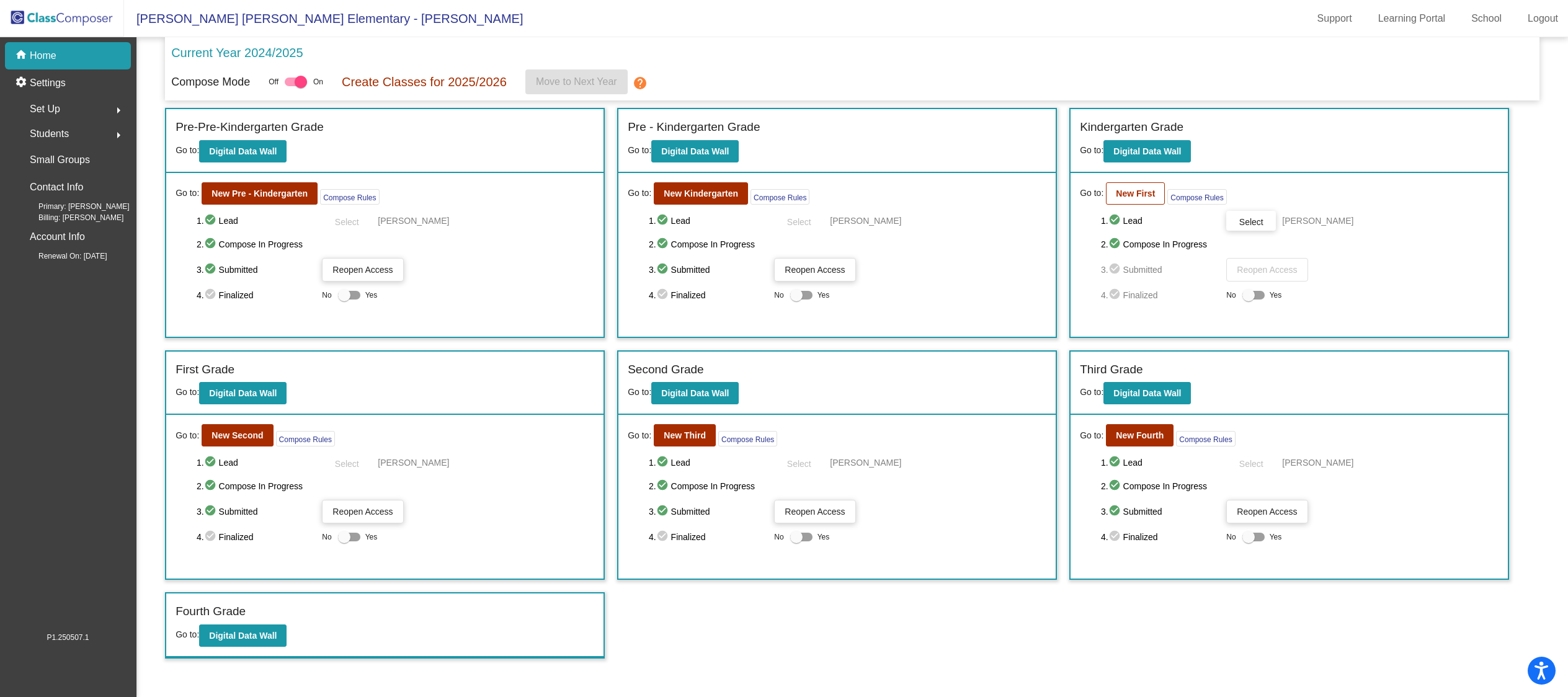
scroll to position [1, 0]
click at [1147, 193] on b "New First" at bounding box center [1135, 194] width 39 height 10
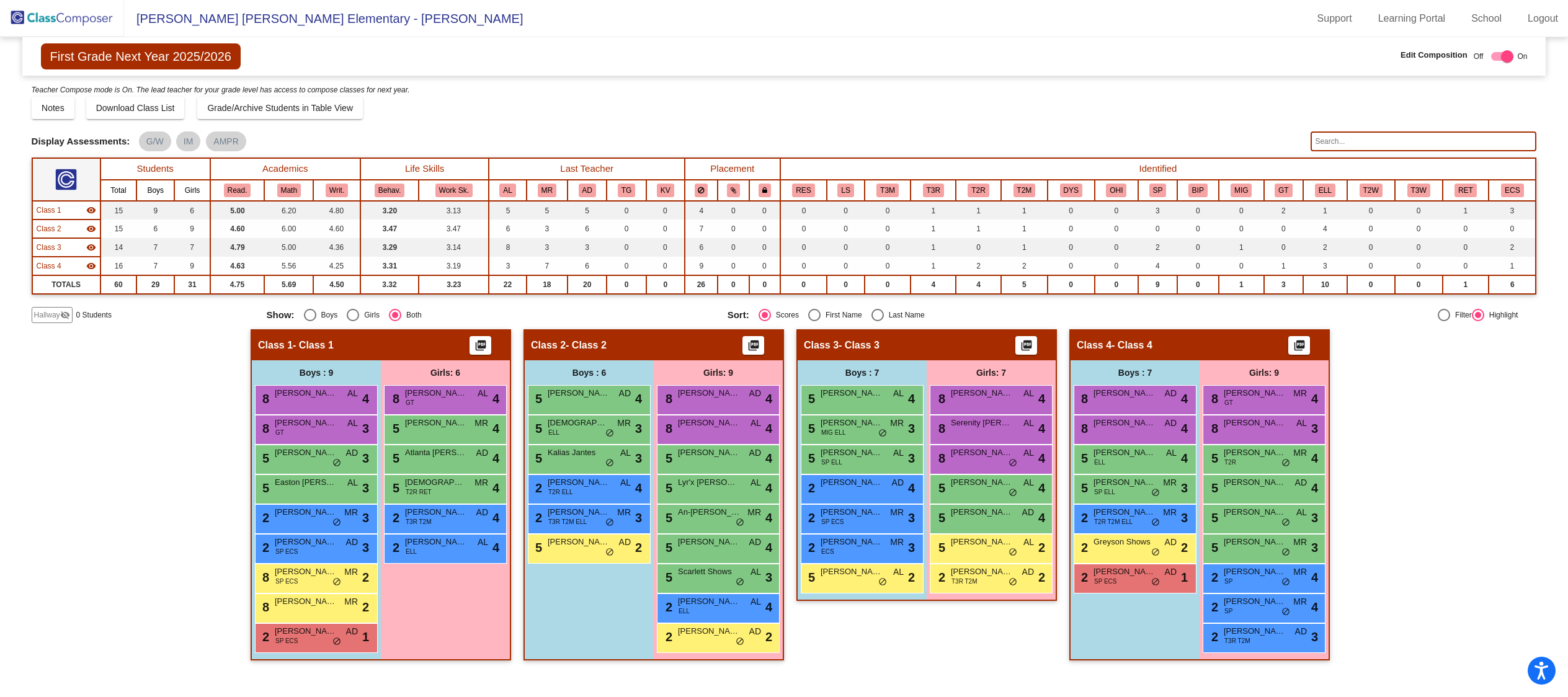
click at [1370, 144] on input "text" at bounding box center [1423, 141] width 226 height 20
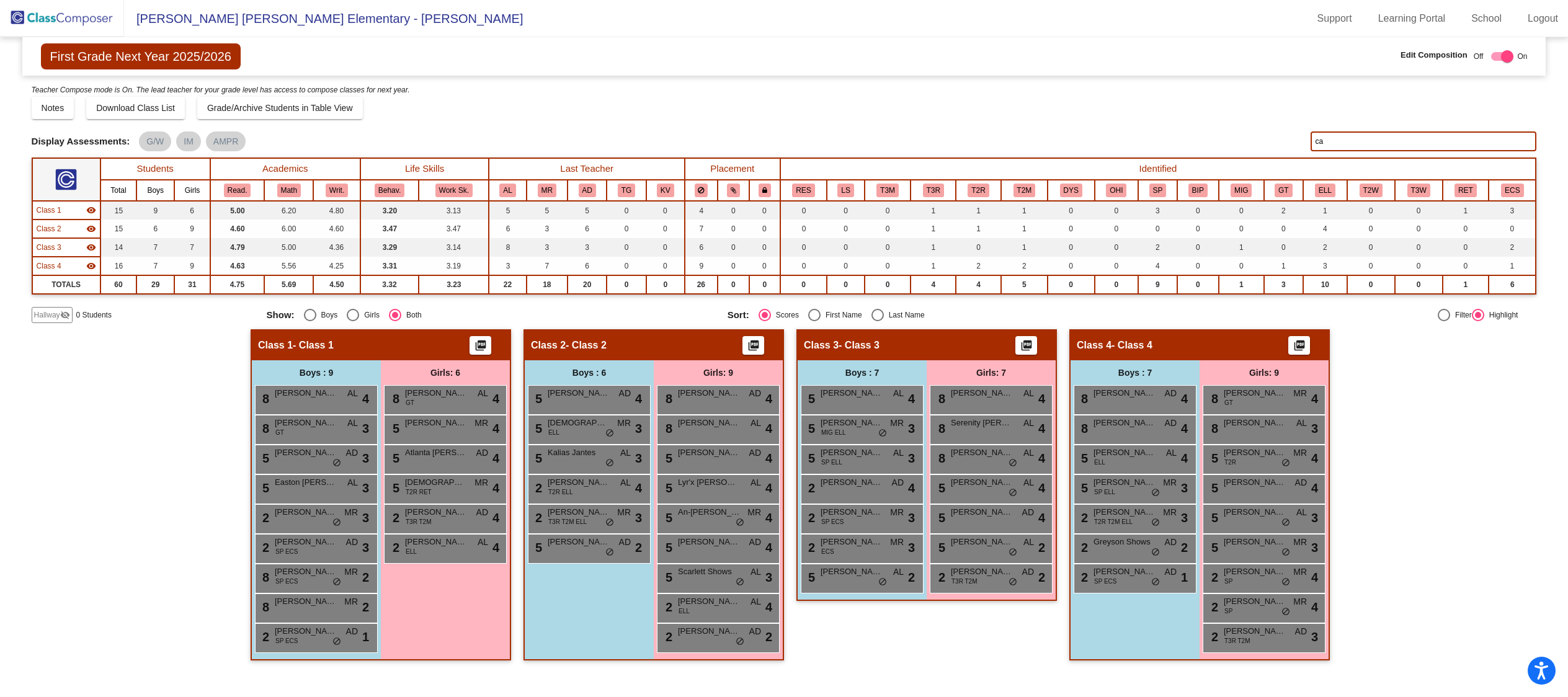
type input "c"
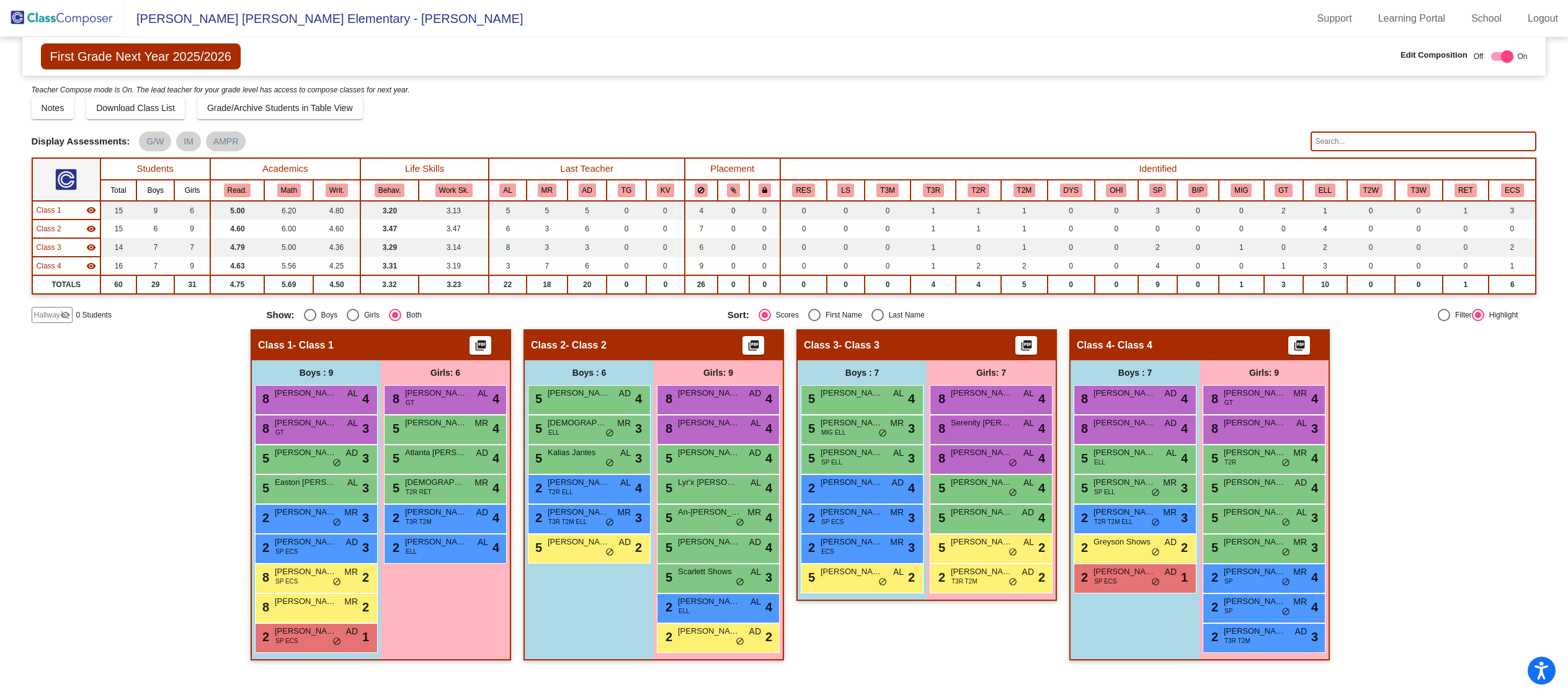
click at [74, 20] on img at bounding box center [62, 18] width 124 height 36
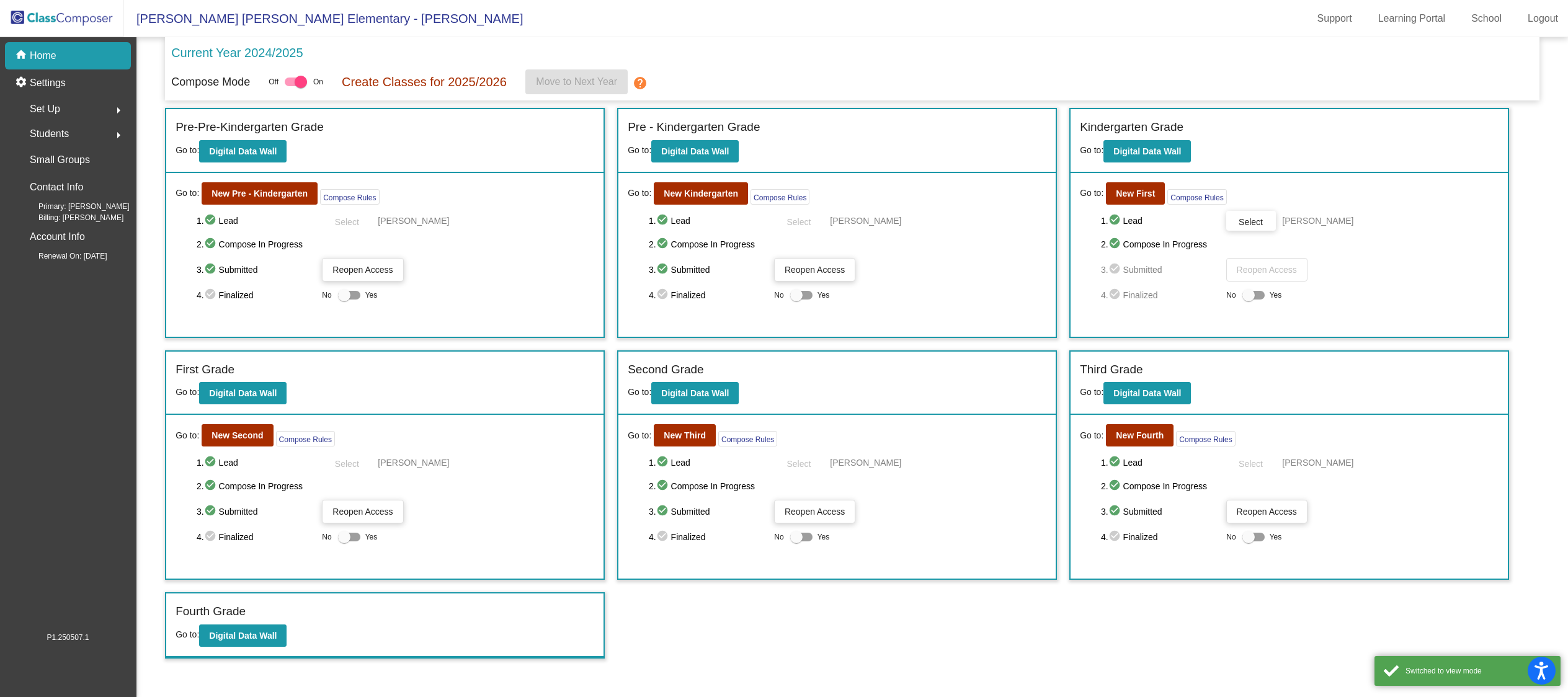
scroll to position [1, 0]
click at [1171, 147] on b "Digital Data Wall" at bounding box center [1147, 151] width 68 height 10
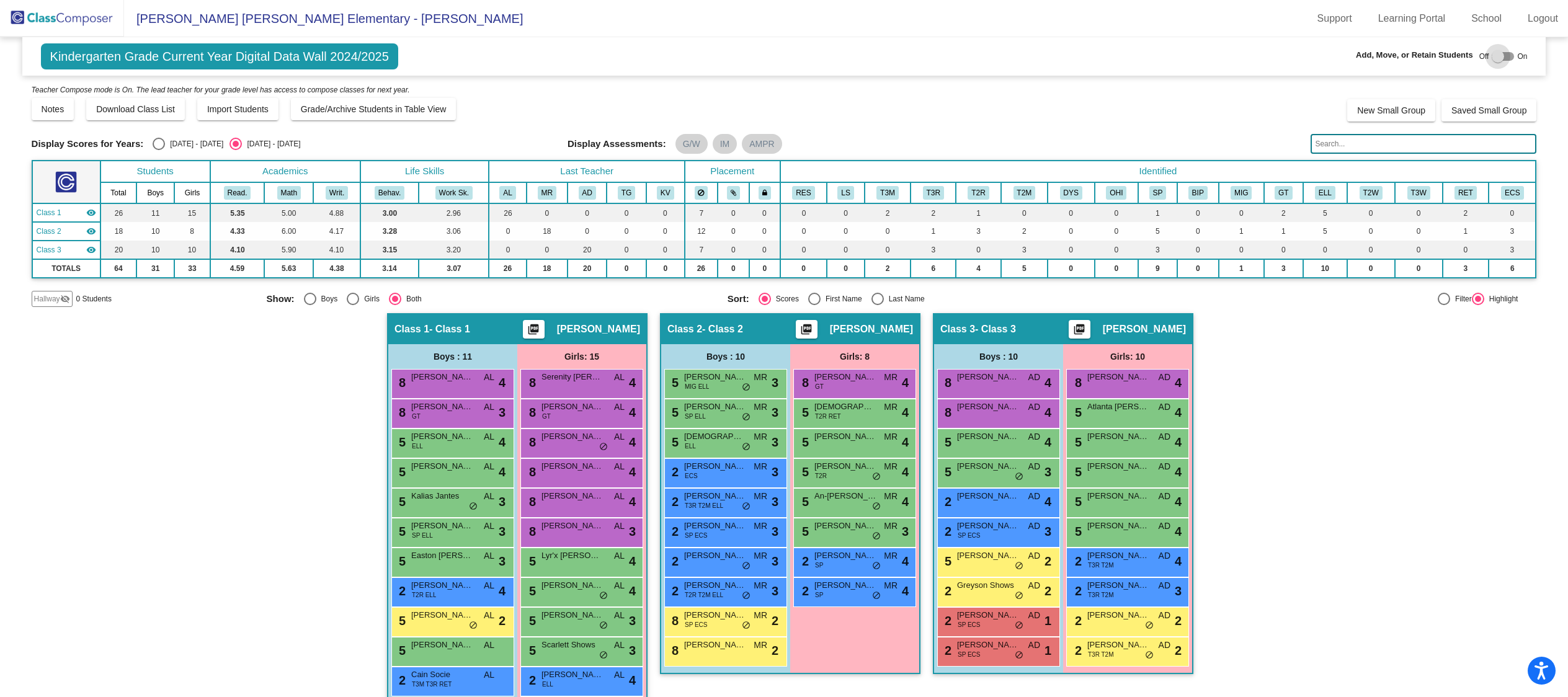
click at [1496, 60] on div at bounding box center [1497, 56] width 12 height 12
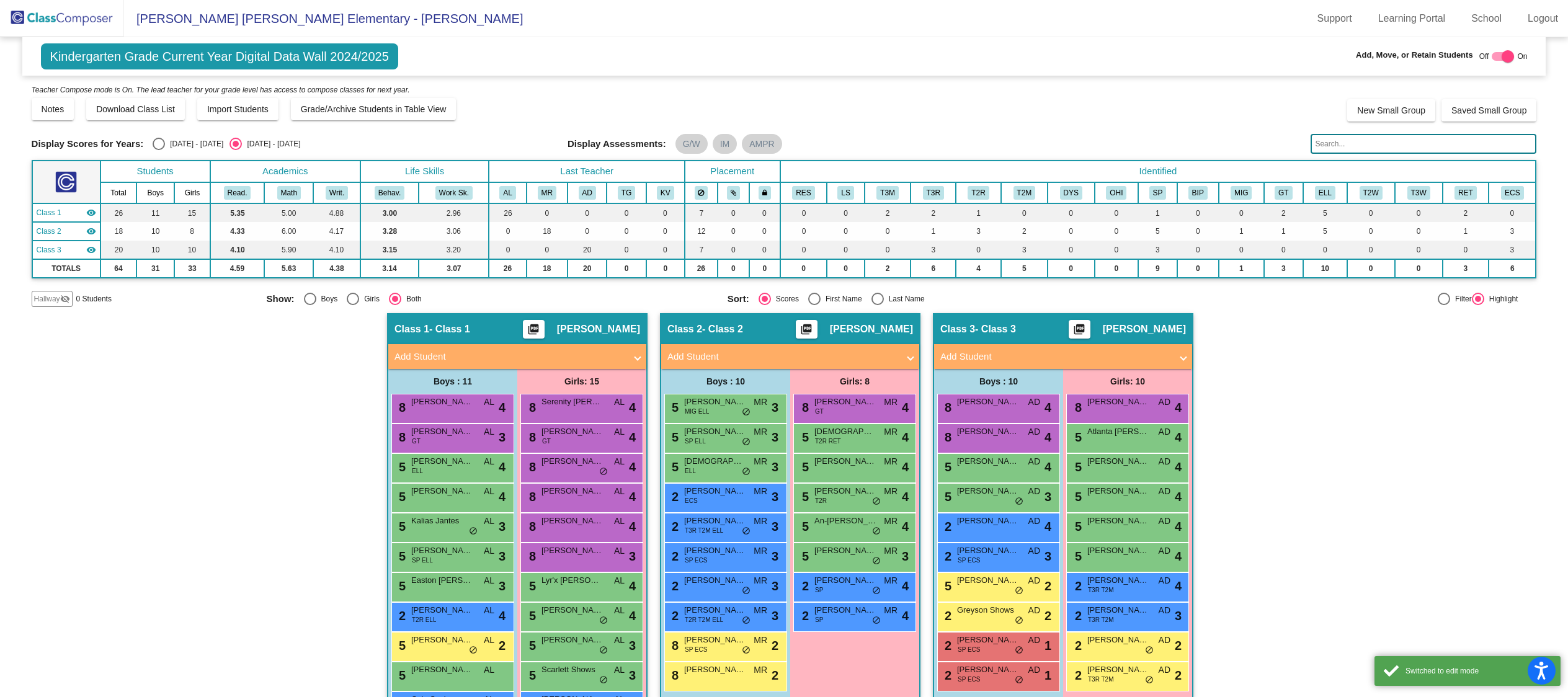
click at [1502, 60] on div at bounding box center [1507, 56] width 12 height 12
checkbox input "false"
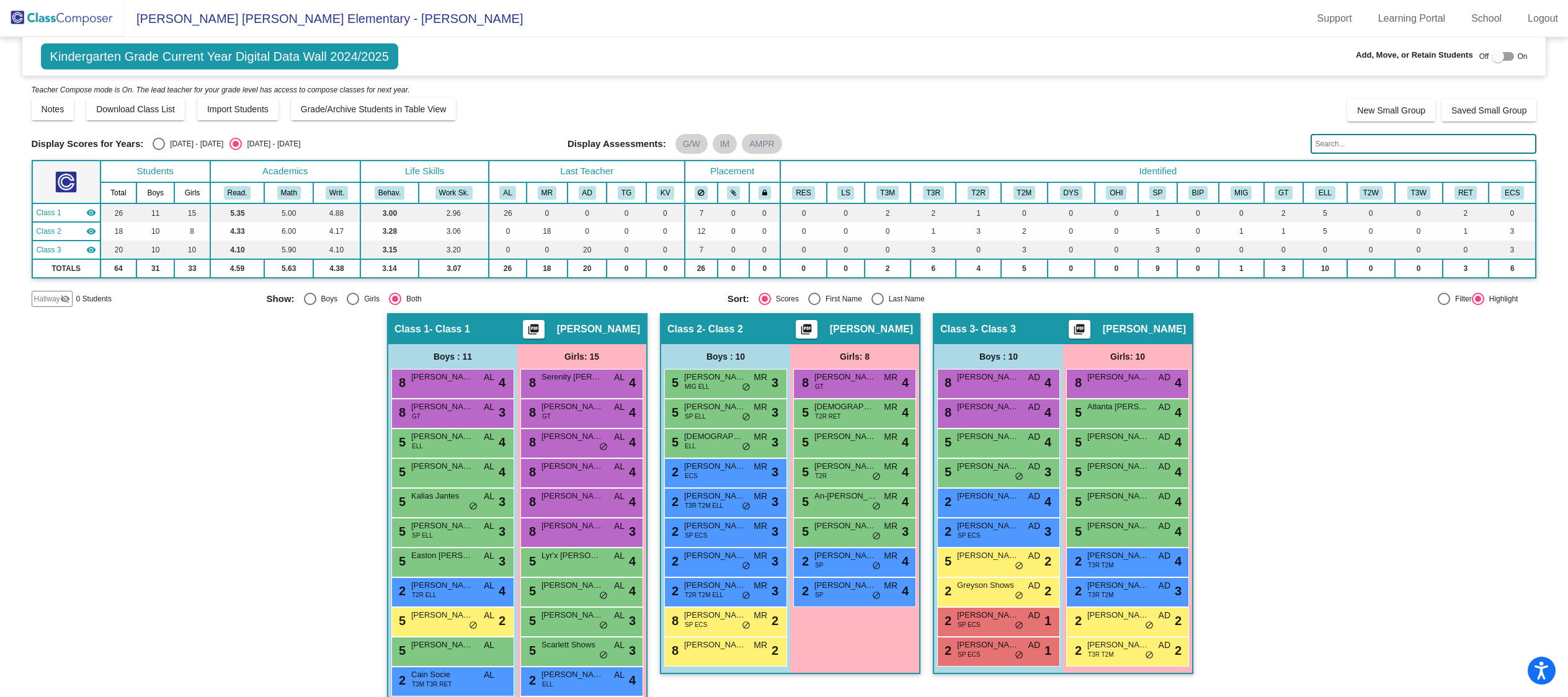
click at [42, 16] on img at bounding box center [62, 18] width 124 height 36
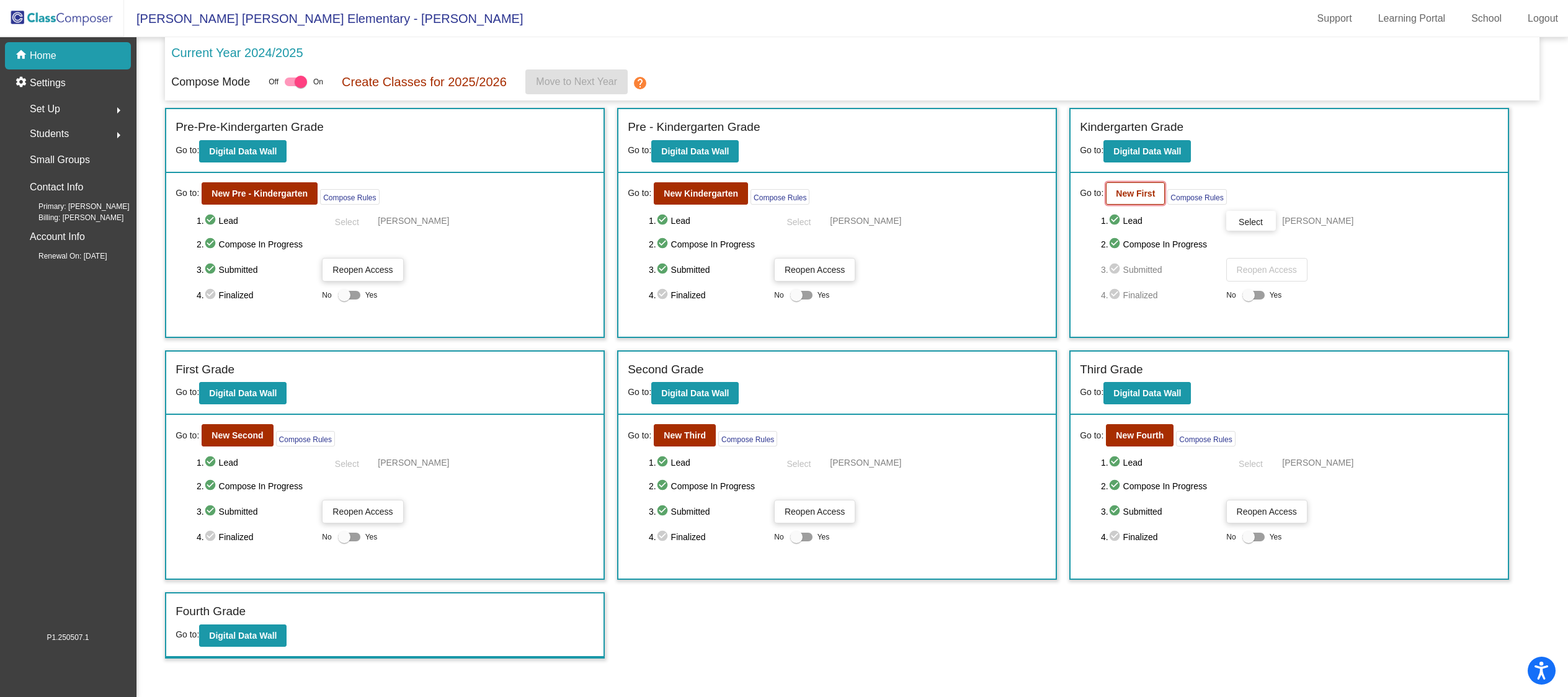
click at [1145, 195] on b "New First" at bounding box center [1135, 194] width 39 height 10
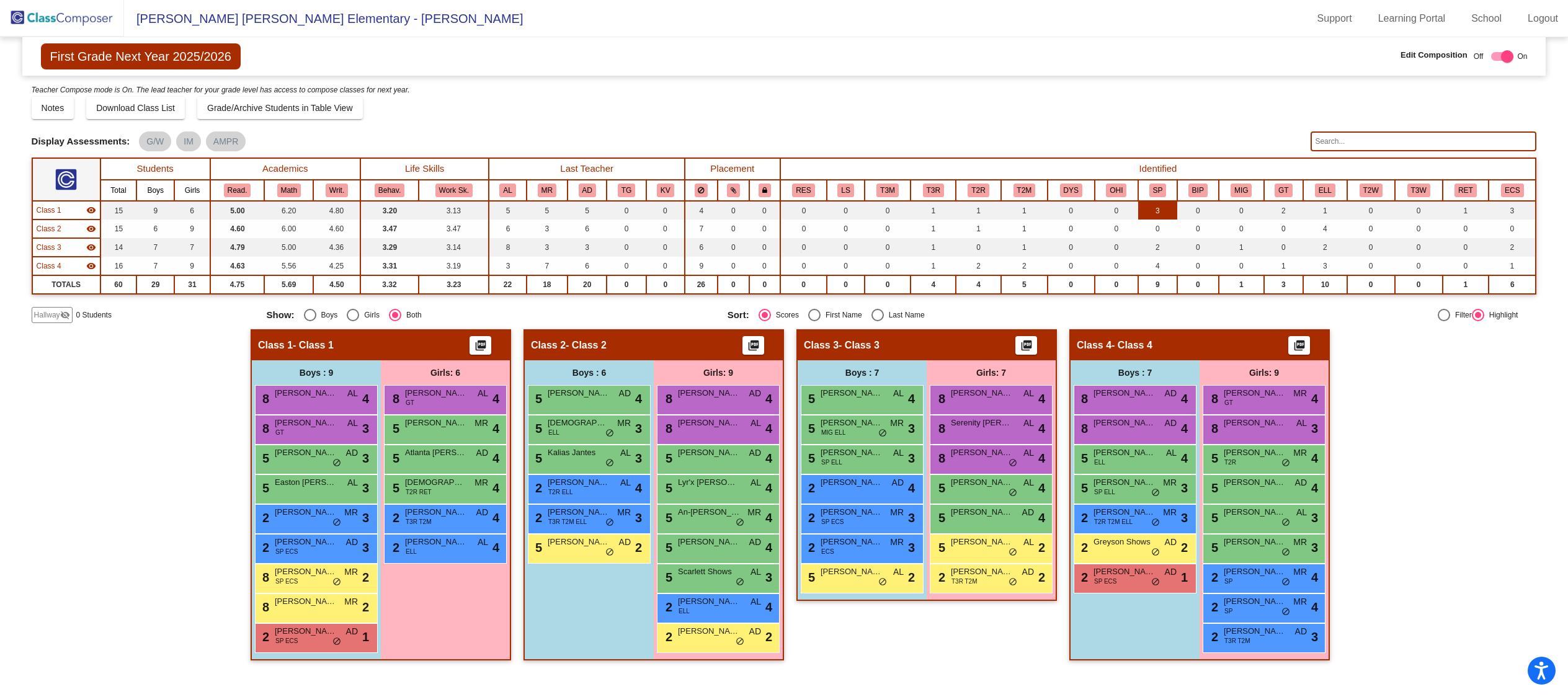
scroll to position [1, 0]
click at [40, 17] on img at bounding box center [62, 18] width 124 height 36
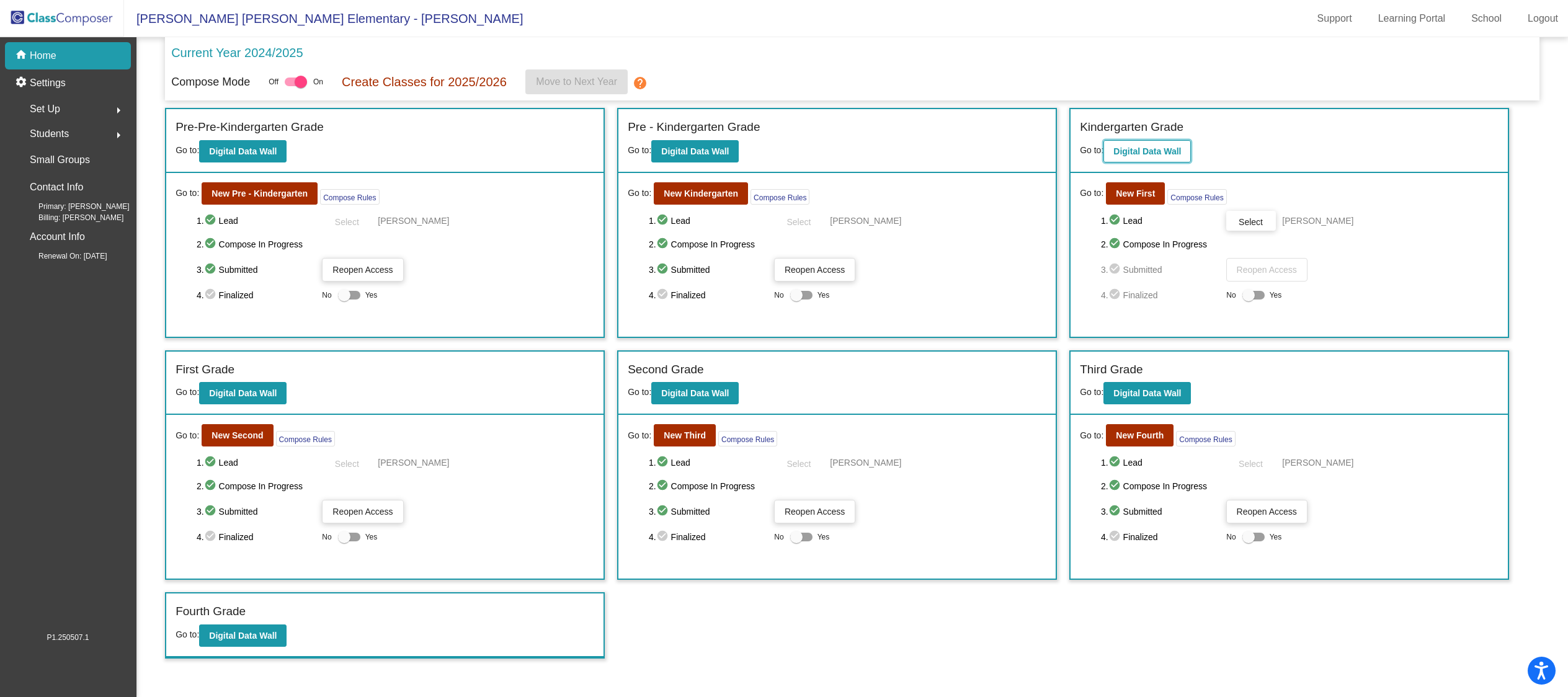
click at [1131, 146] on b "Digital Data Wall" at bounding box center [1147, 151] width 68 height 10
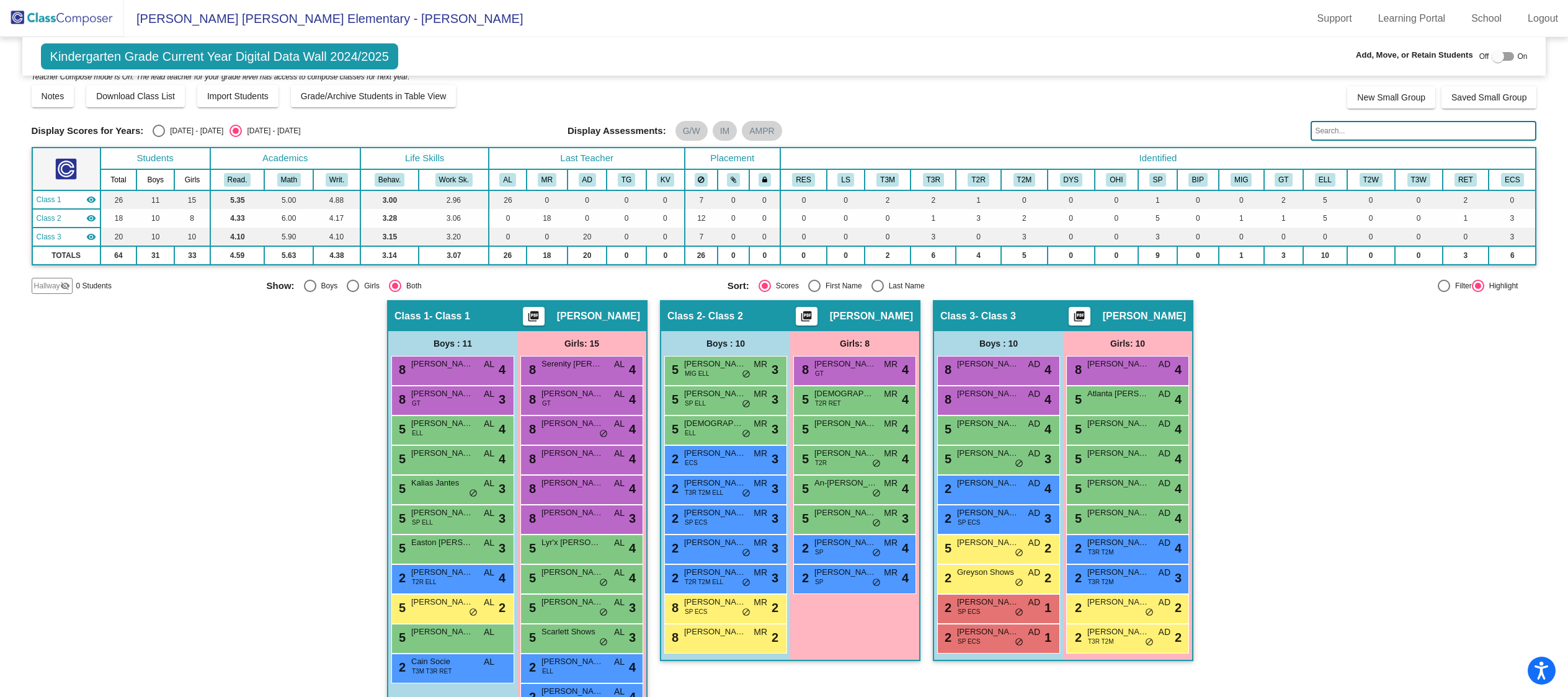
scroll to position [19, 0]
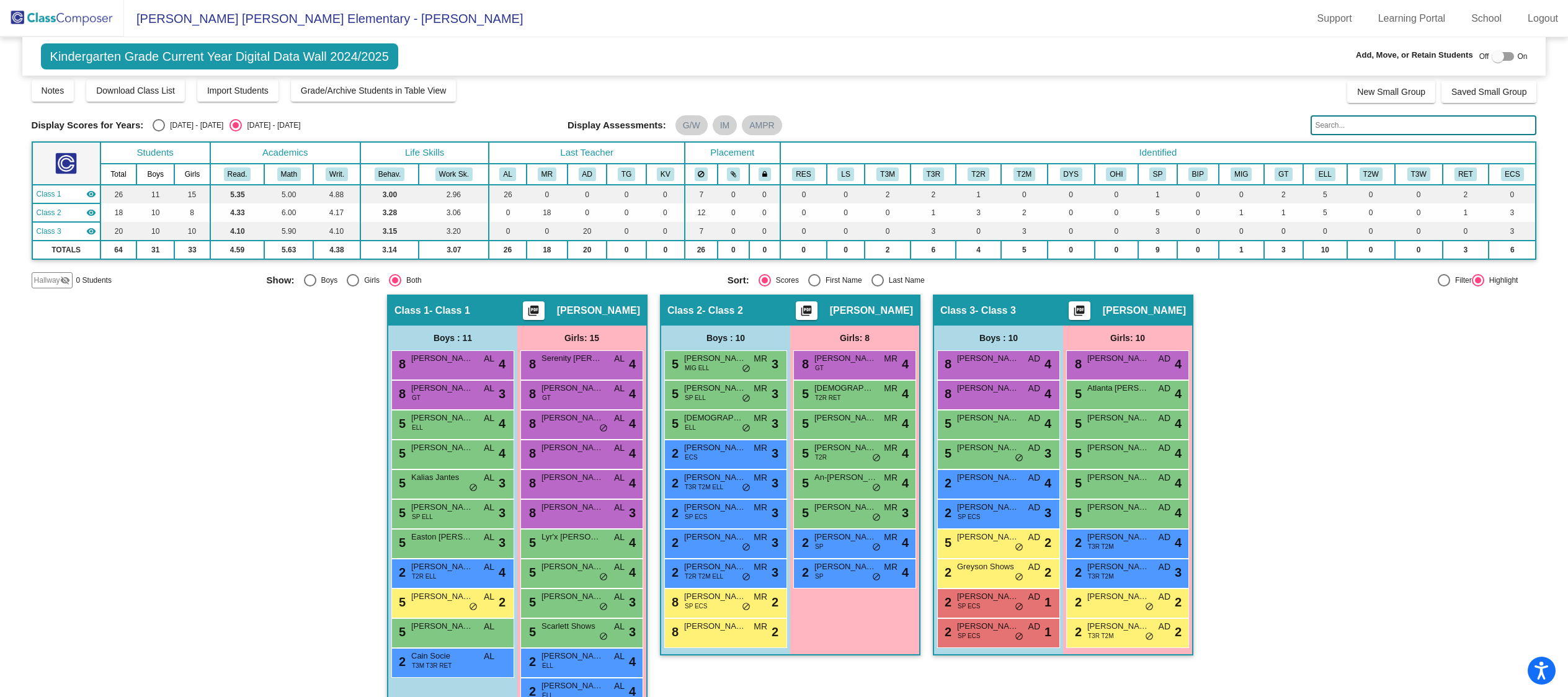
drag, startPoint x: 149, startPoint y: 54, endPoint x: 93, endPoint y: 44, distance: 56.9
click at [149, 54] on span "Kindergarten Grade Current Year Digital Data Wall 2024/2025" at bounding box center [219, 56] width 357 height 26
click at [52, 17] on img at bounding box center [62, 18] width 124 height 36
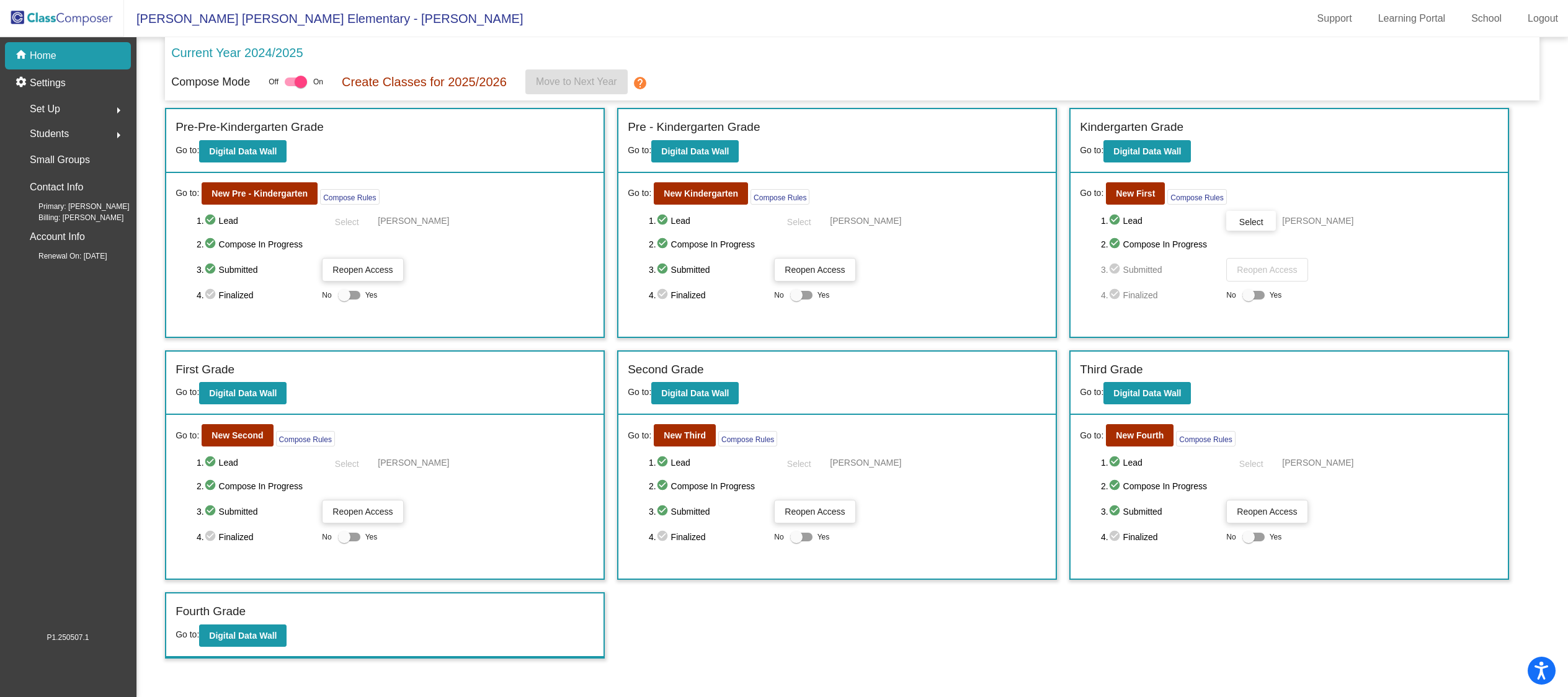
click at [0, 0] on button "Select" at bounding box center [0, 0] width 0 height 0
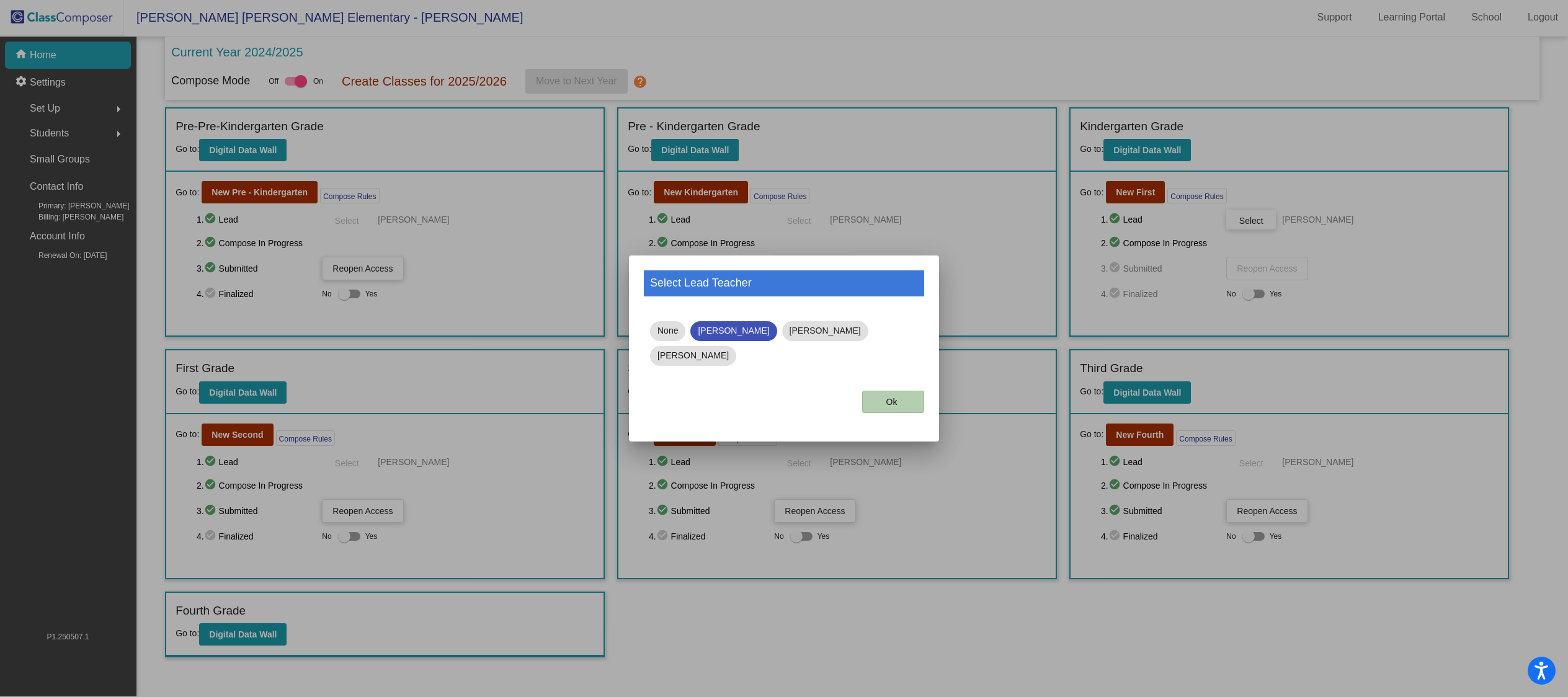
click at [907, 390] on button "Ok" at bounding box center [893, 401] width 62 height 22
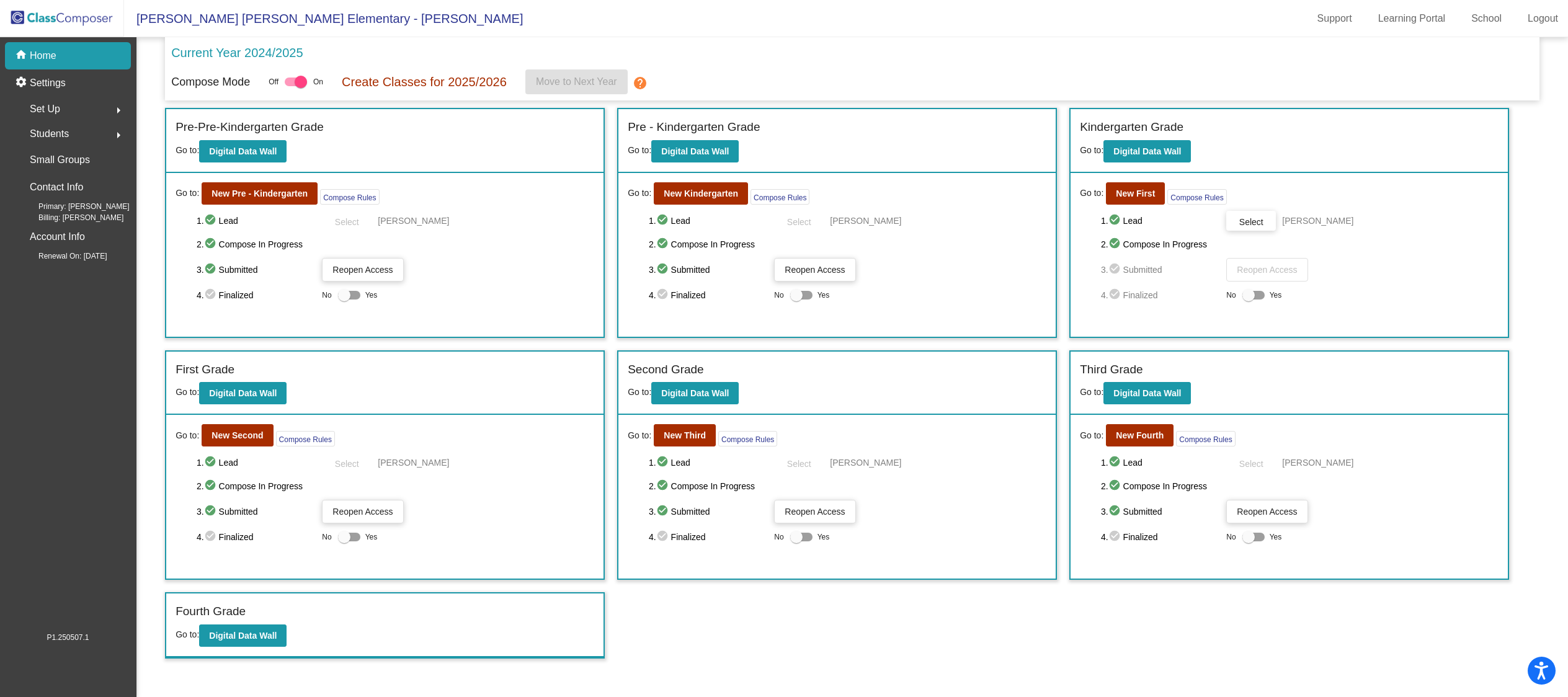
scroll to position [1, 0]
click at [1150, 193] on b "New First" at bounding box center [1135, 194] width 39 height 10
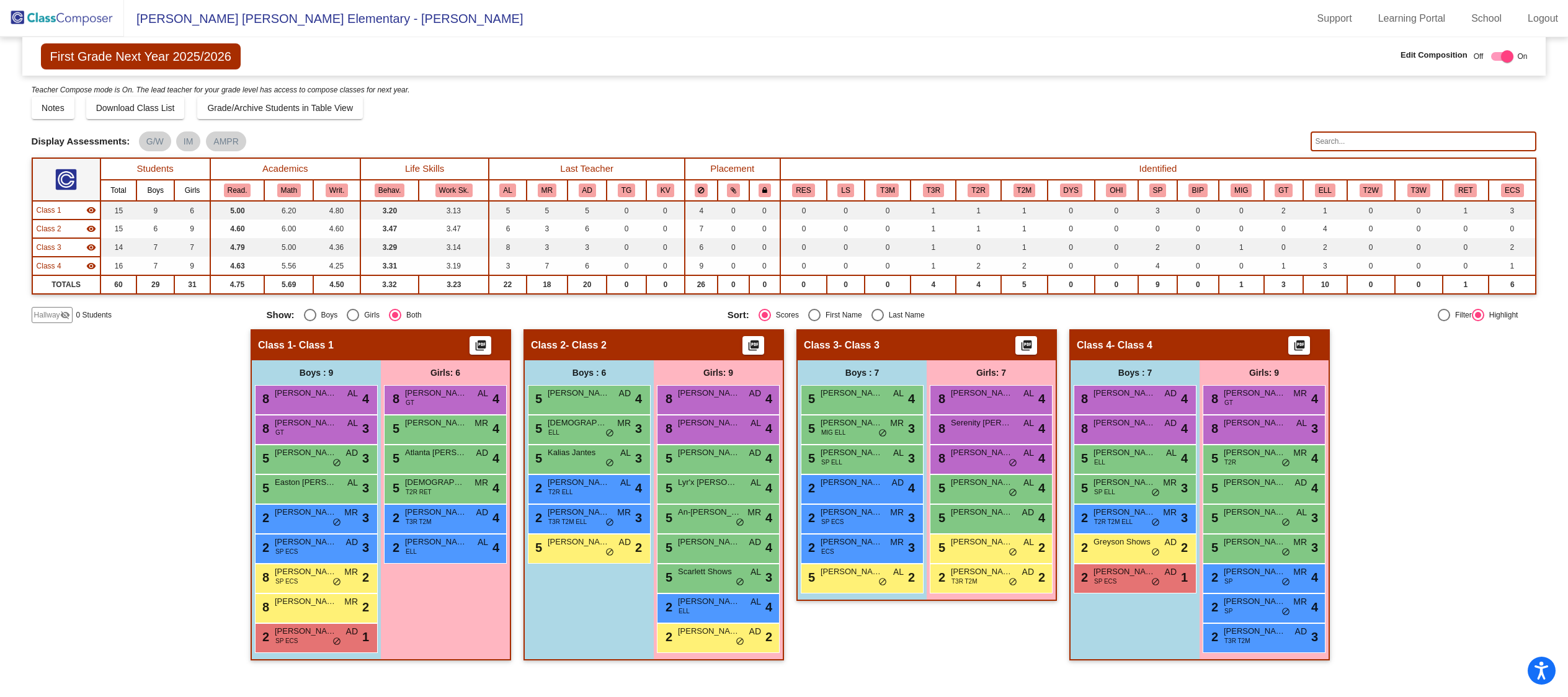
scroll to position [1, 0]
click at [885, 313] on div "Last Name" at bounding box center [904, 314] width 41 height 11
click at [878, 321] on input "Last Name" at bounding box center [877, 321] width 1 height 1
radio input "true"
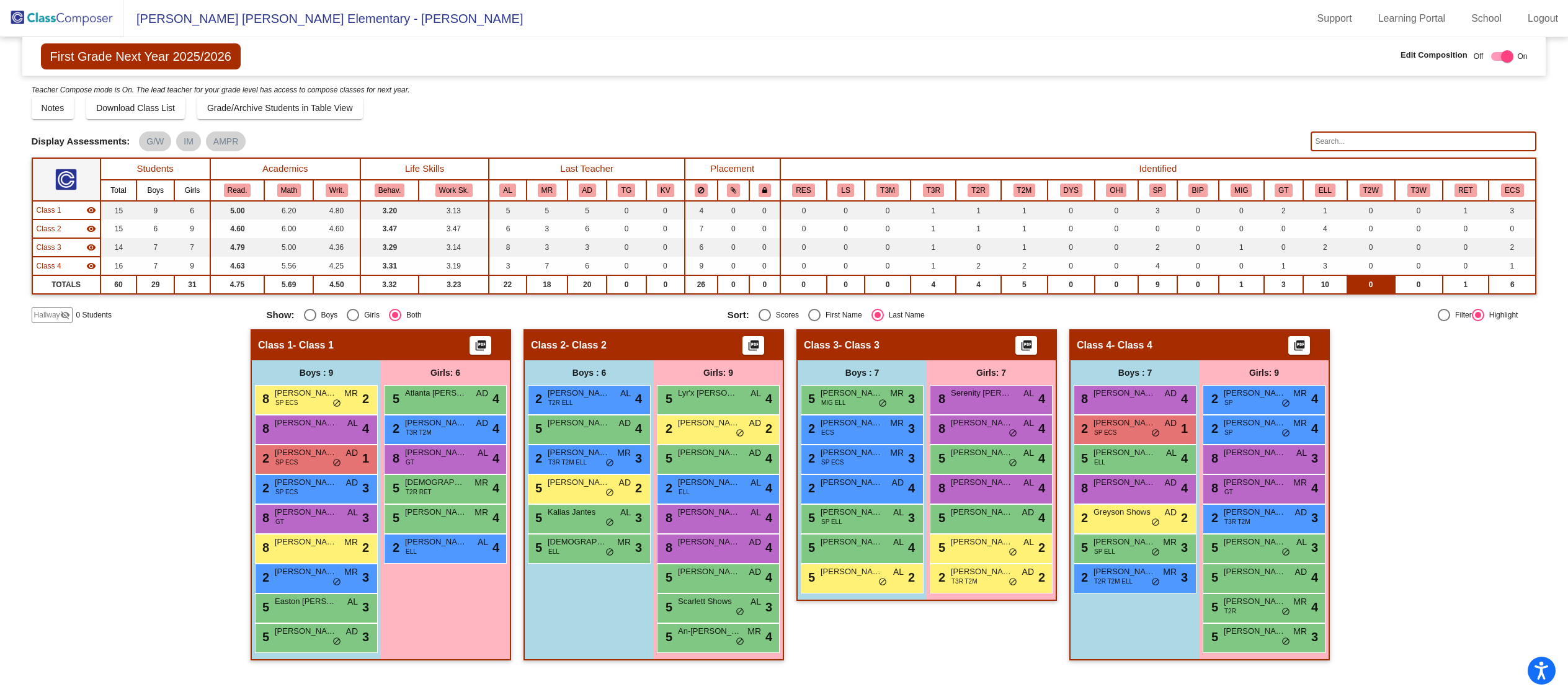
scroll to position [0, 0]
click at [270, 114] on button "Grade/Archive Students in Table View" at bounding box center [280, 107] width 166 height 22
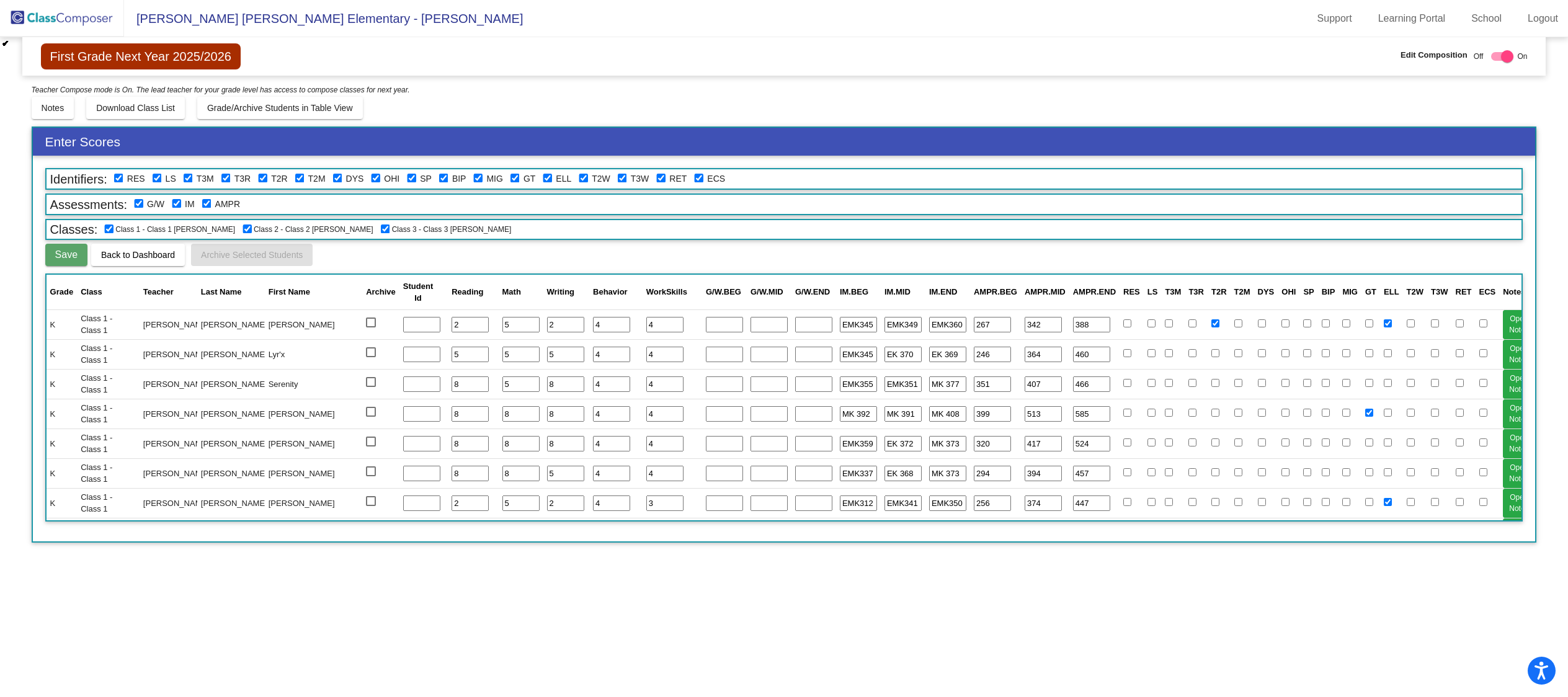
click at [124, 253] on span "Back to Dashboard" at bounding box center [137, 255] width 74 height 10
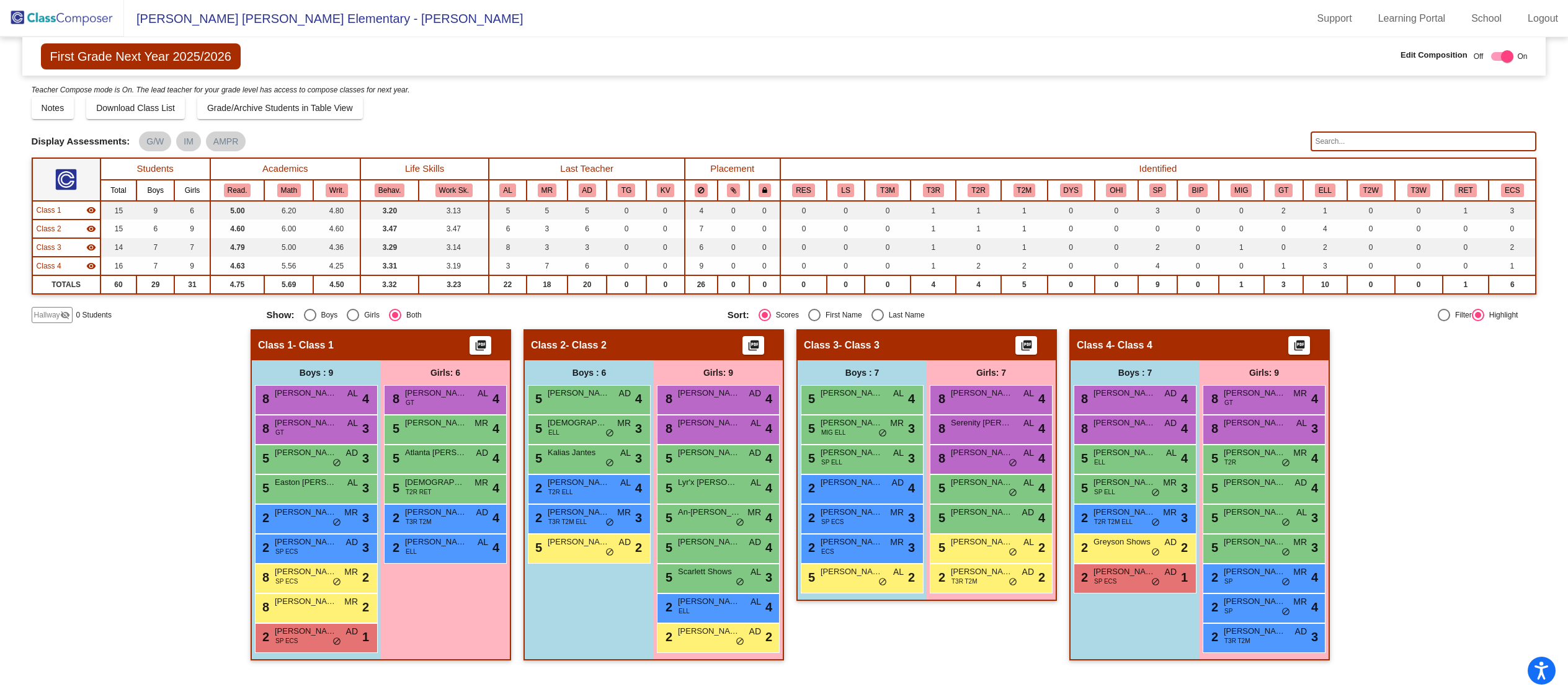
click at [70, 310] on div "Hallway visibility_off" at bounding box center [52, 314] width 41 height 16
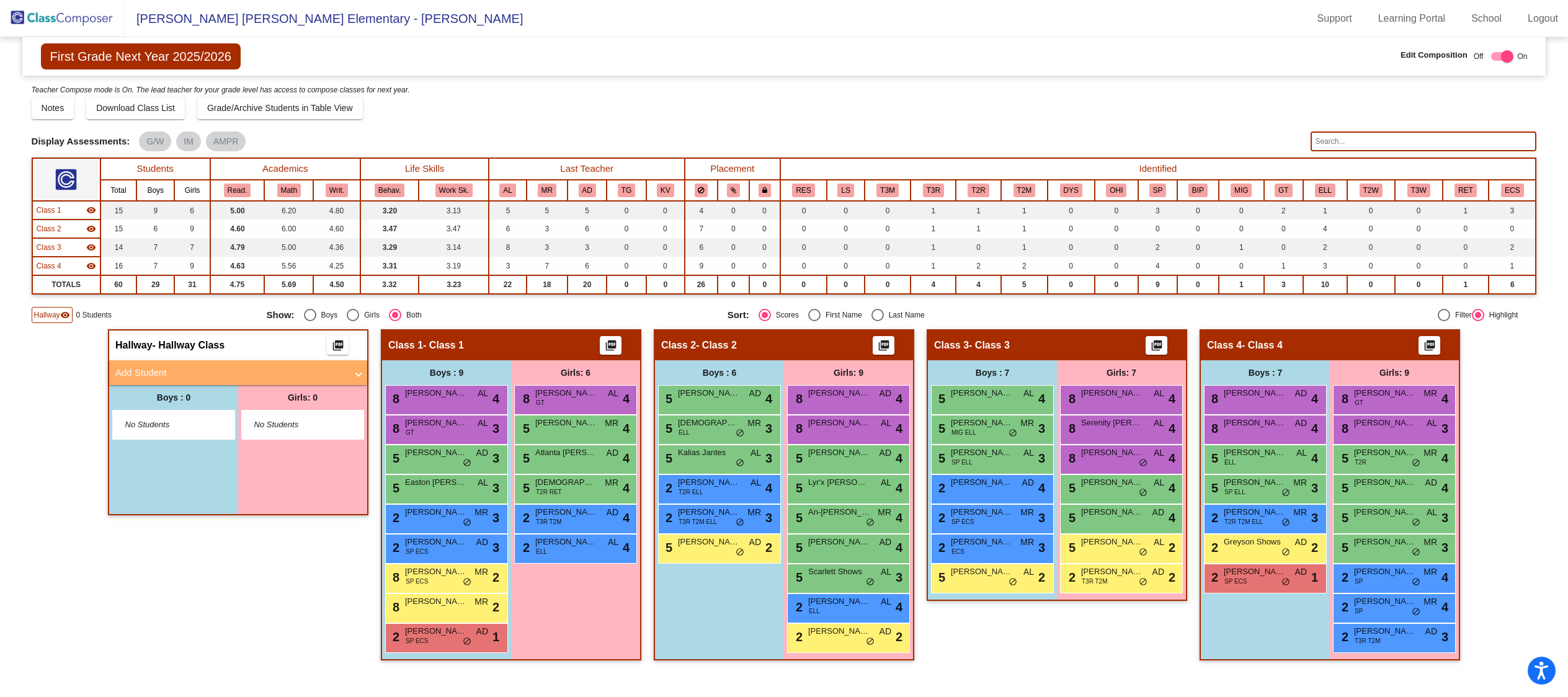
click at [47, 315] on span "Hallway" at bounding box center [47, 314] width 26 height 11
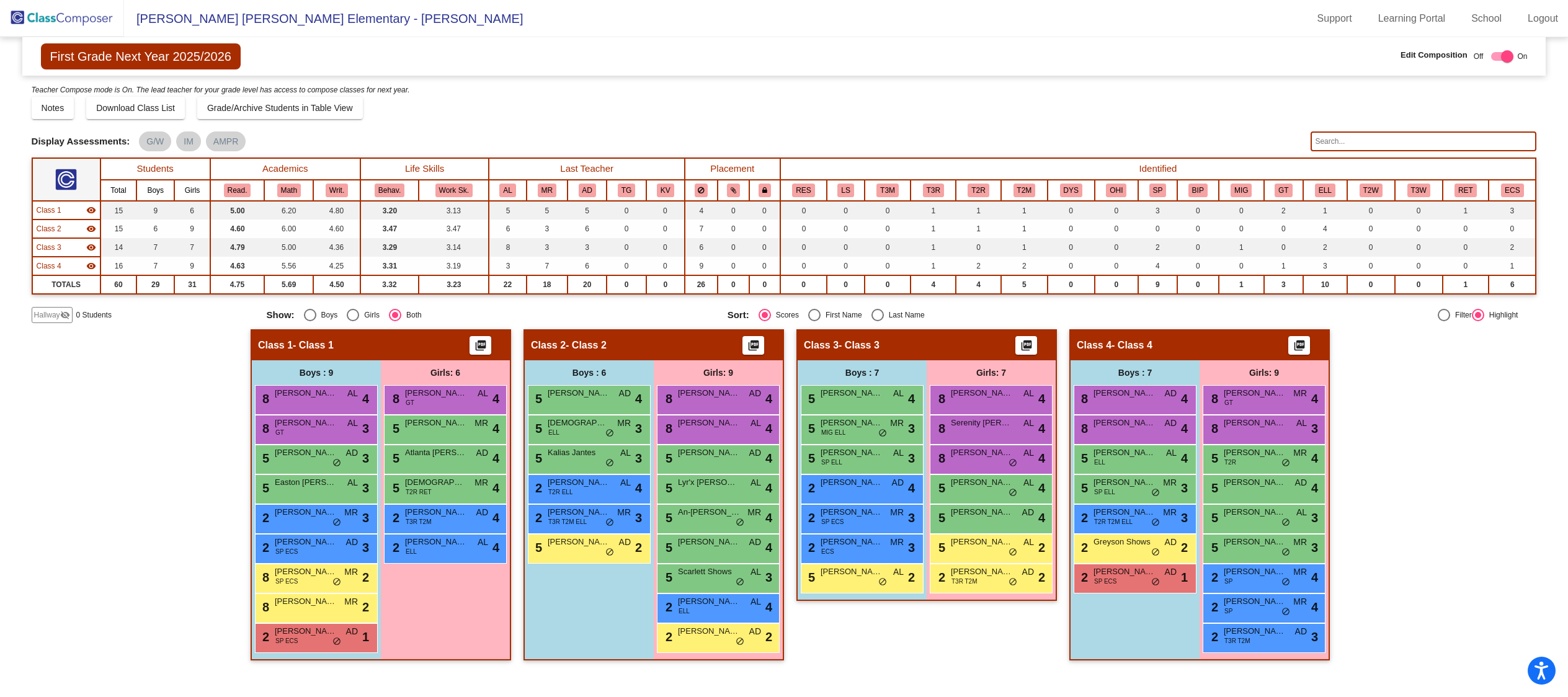
click at [1355, 144] on input "text" at bounding box center [1423, 141] width 226 height 20
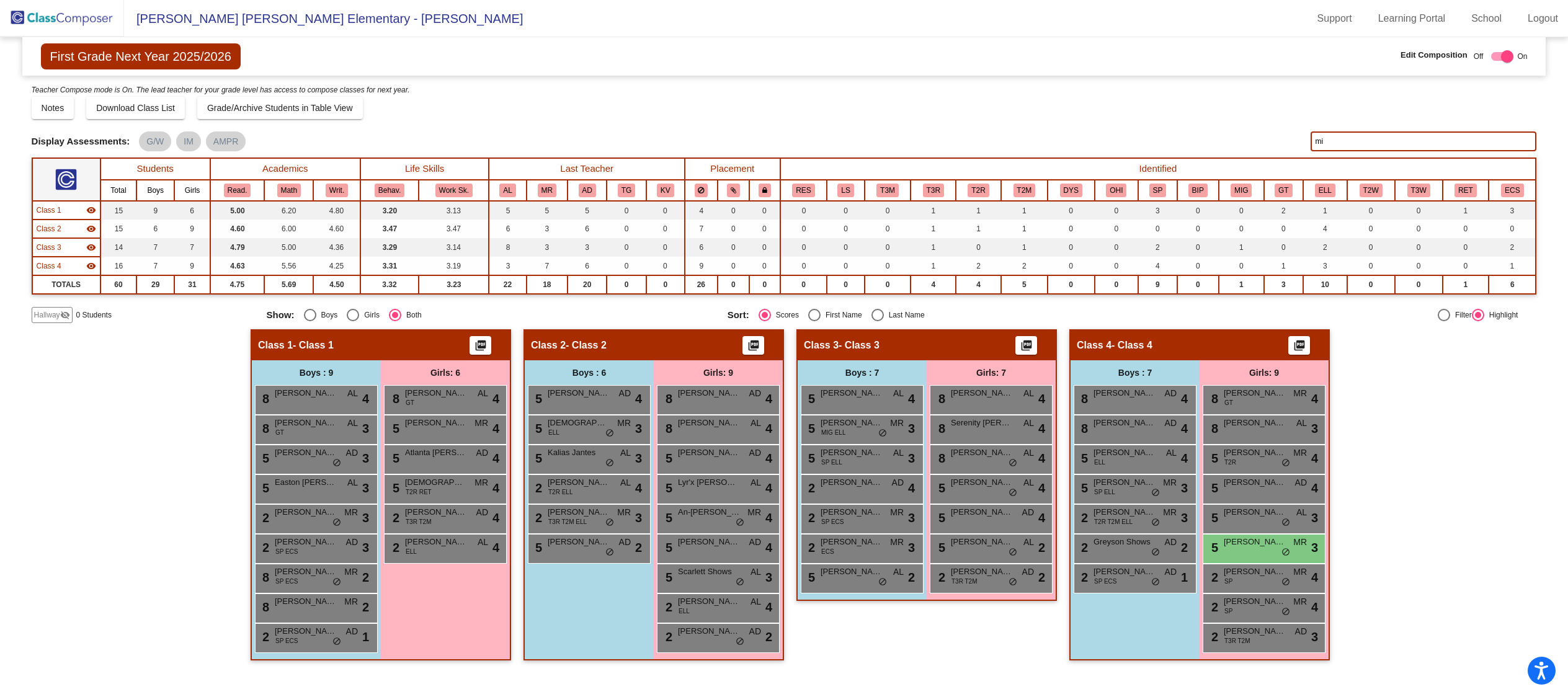
type input "m"
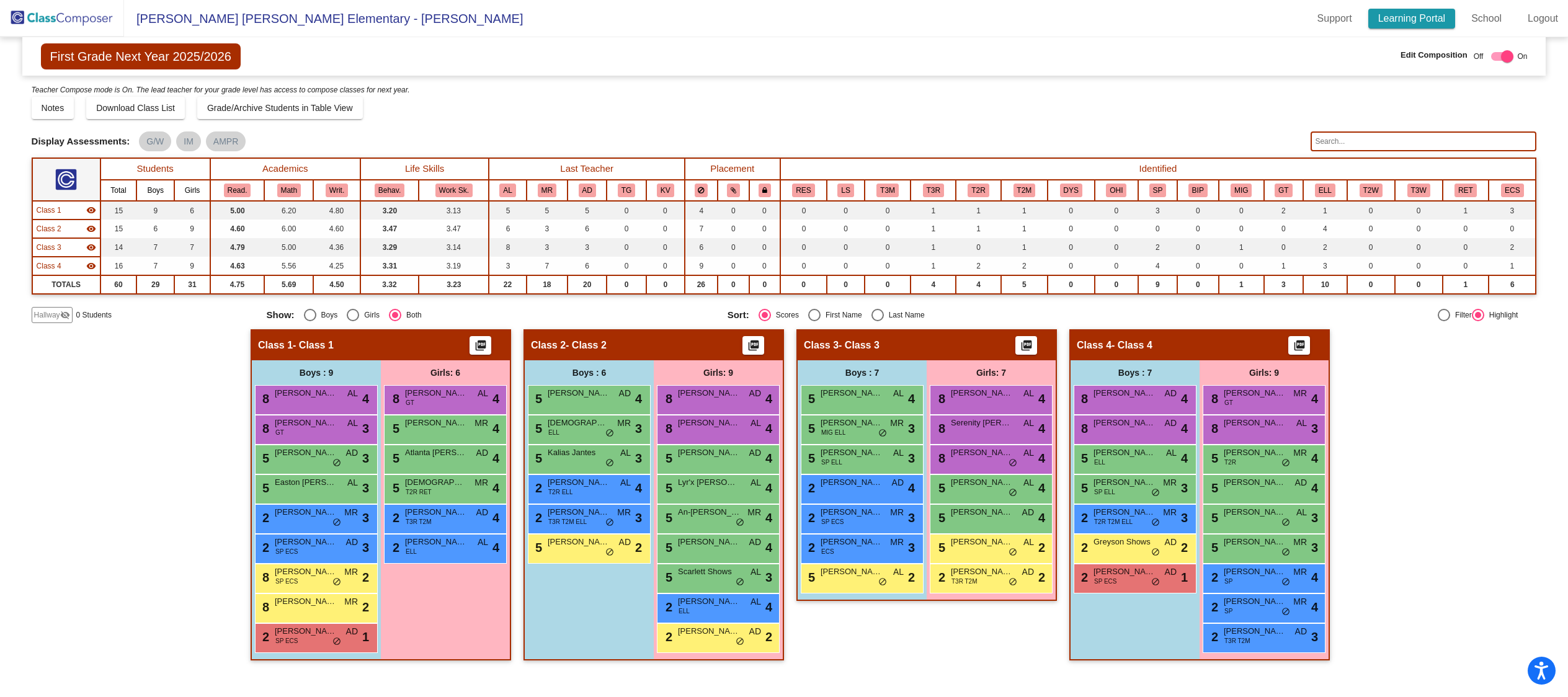
click at [1395, 20] on link "Learning Portal" at bounding box center [1411, 19] width 88 height 20
click at [52, 19] on img at bounding box center [62, 18] width 124 height 36
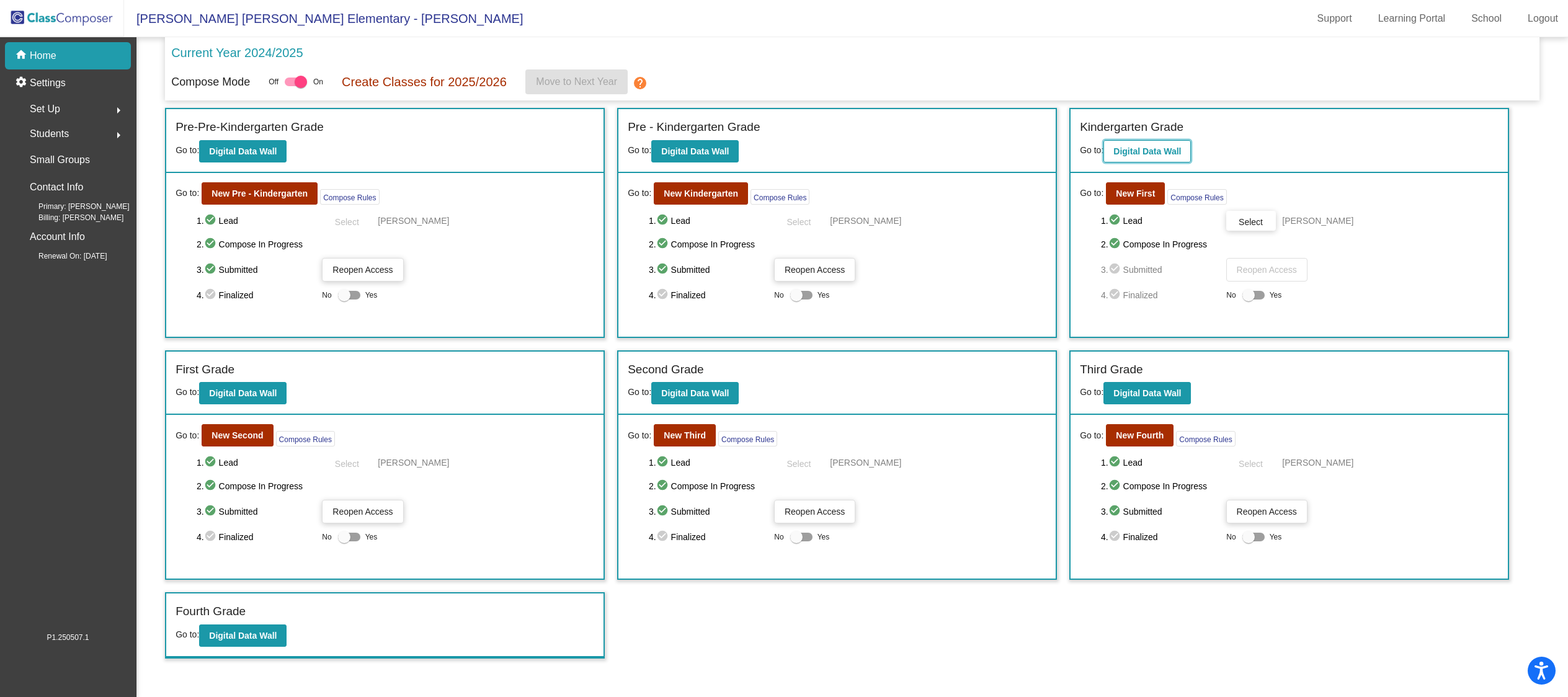
click at [1172, 157] on button "Digital Data Wall" at bounding box center [1147, 151] width 88 height 22
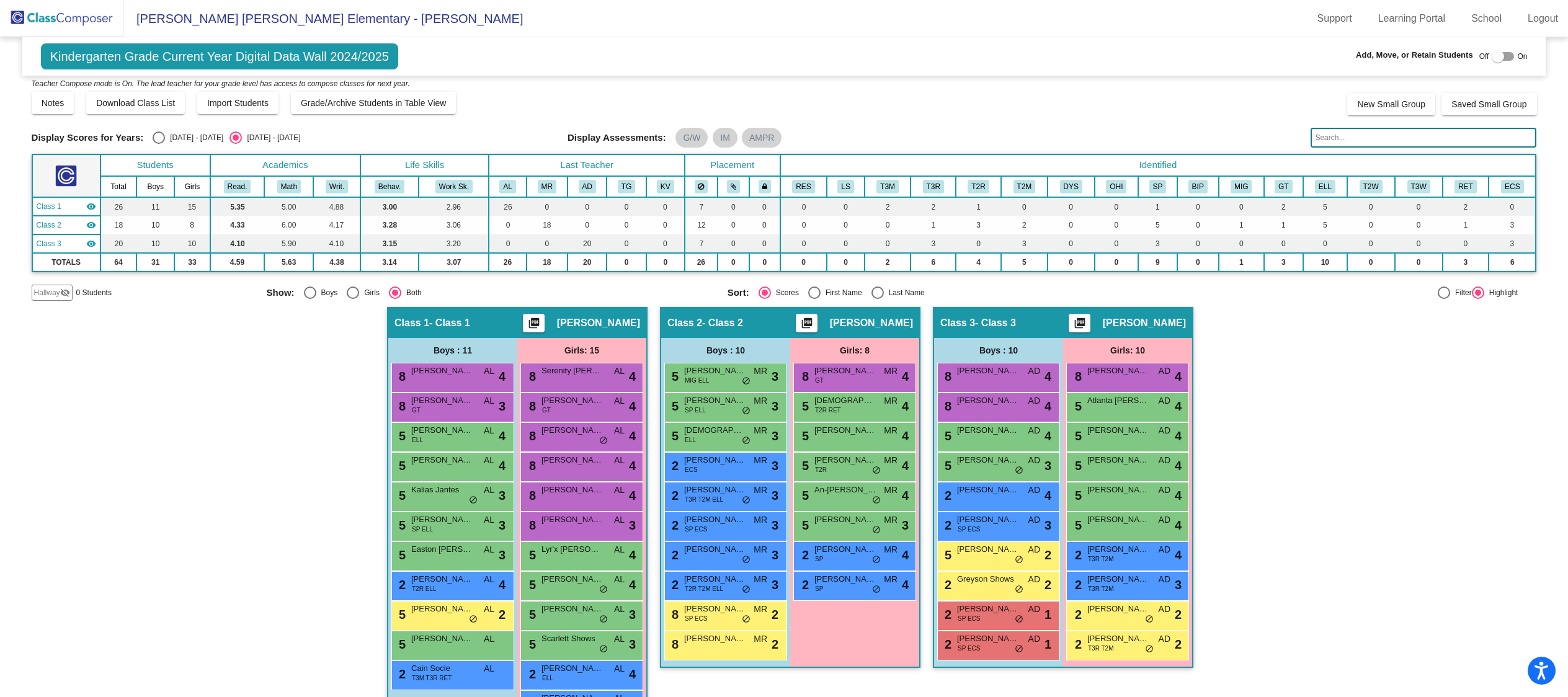
scroll to position [8, 0]
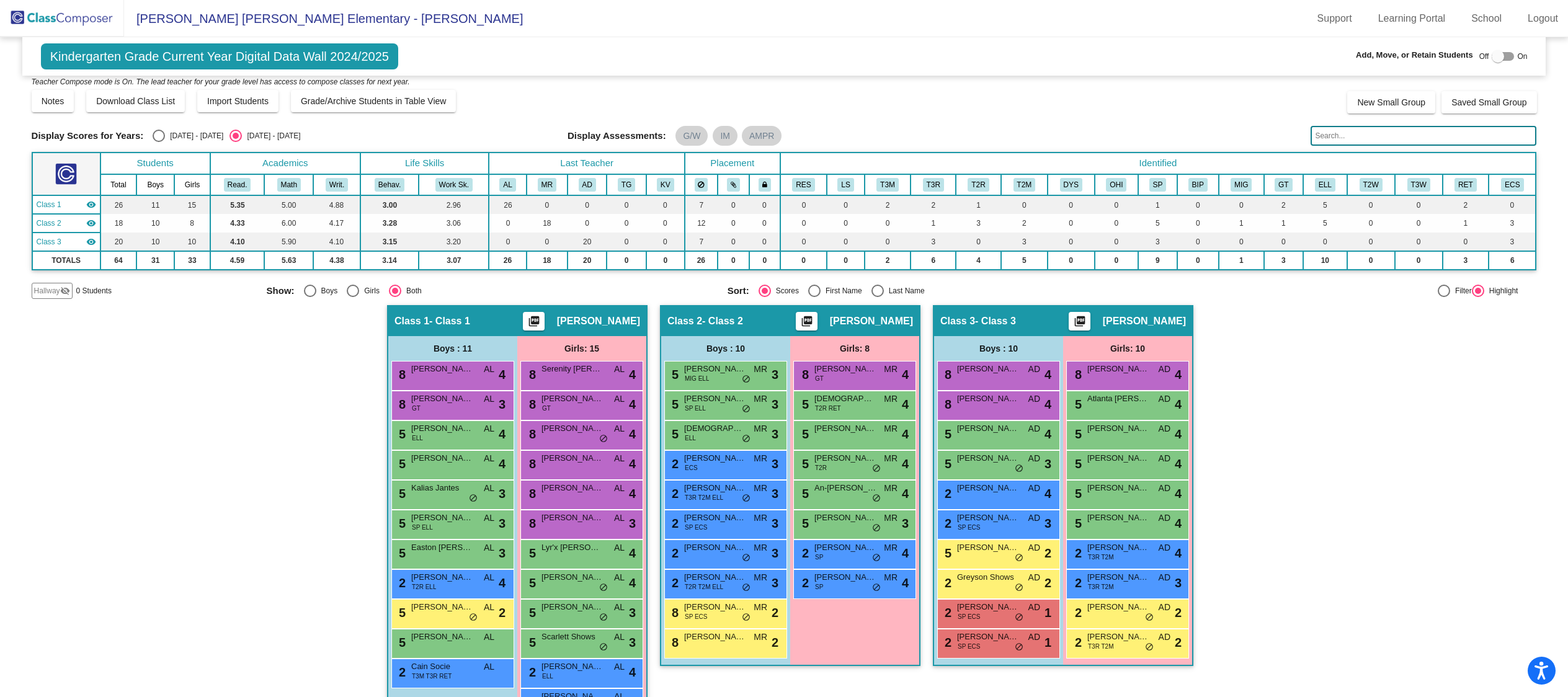
click at [203, 54] on span "Kindergarten Grade Current Year Digital Data Wall 2024/2025" at bounding box center [219, 56] width 357 height 26
click at [149, 60] on span "Kindergarten Grade Current Year Digital Data Wall 2024/2025" at bounding box center [219, 56] width 357 height 26
click at [90, 14] on img at bounding box center [62, 18] width 124 height 36
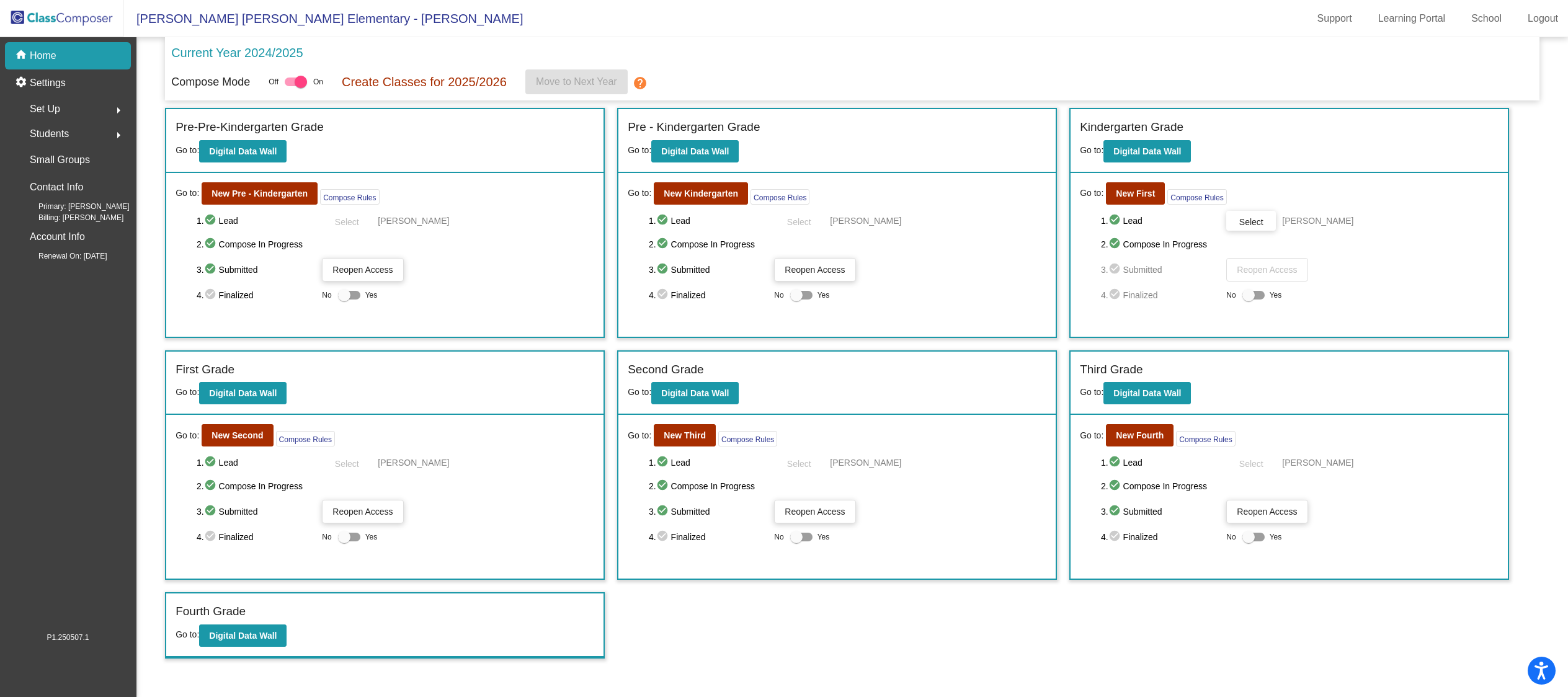
click at [307, 86] on div at bounding box center [300, 81] width 12 height 12
click at [291, 86] on input "checkbox" at bounding box center [290, 86] width 1 height 1
checkbox input "false"
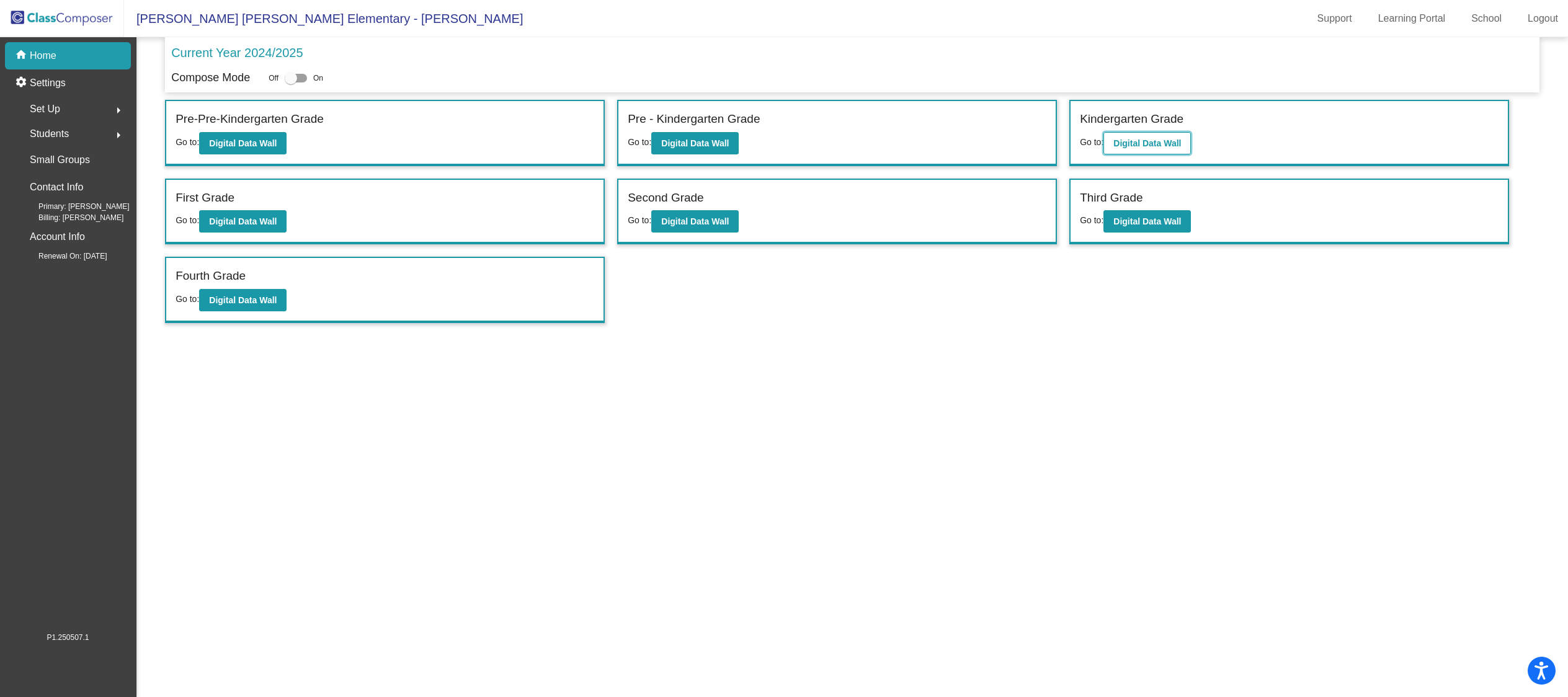
click at [1169, 138] on b "Digital Data Wall" at bounding box center [1147, 143] width 68 height 10
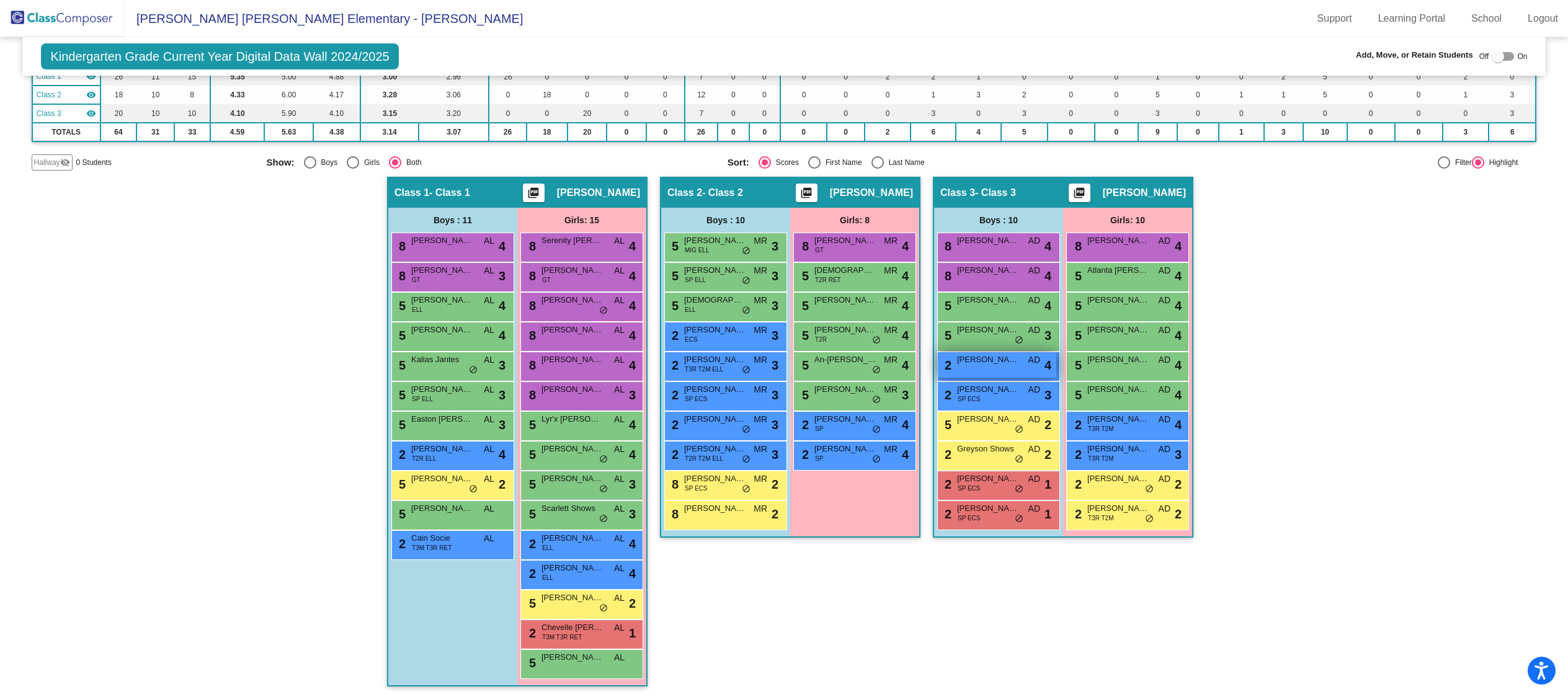
scroll to position [70, 0]
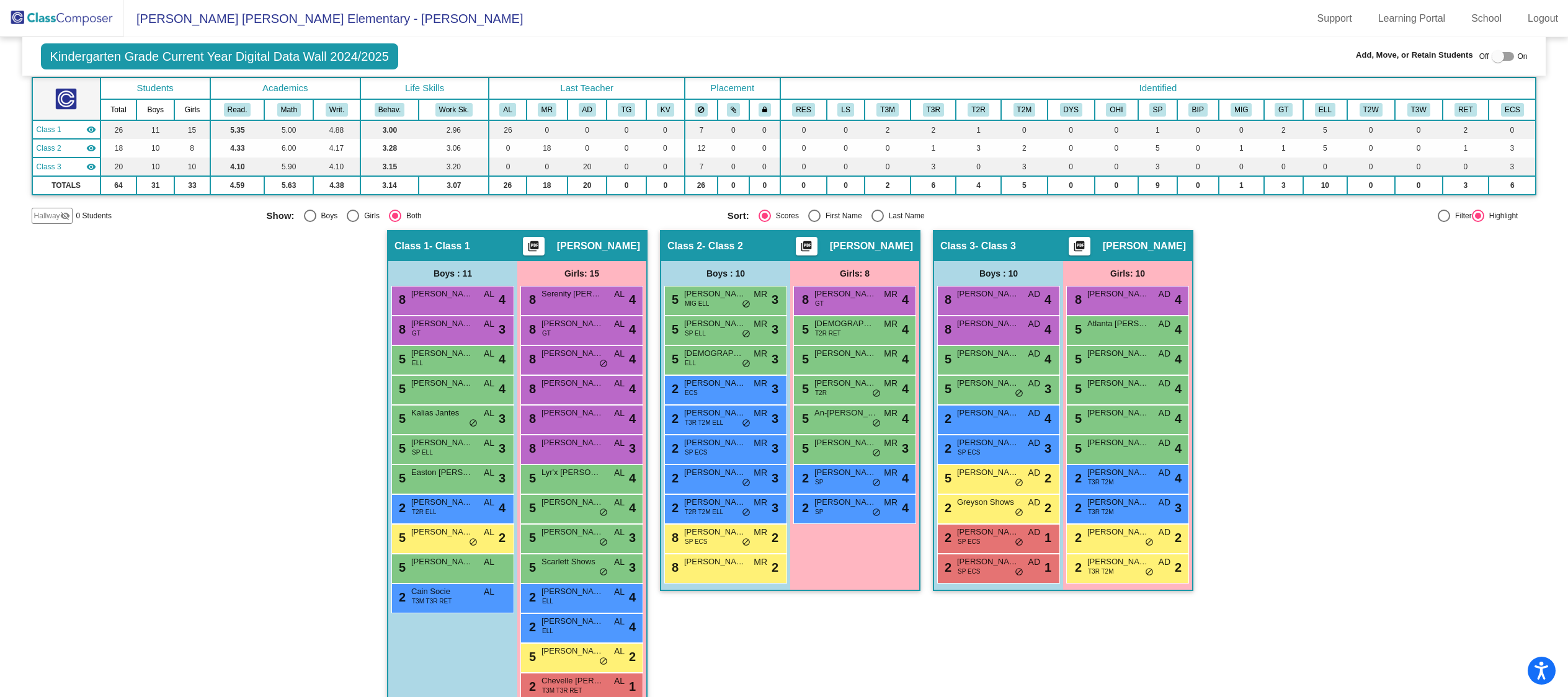
click at [52, 21] on img at bounding box center [62, 18] width 124 height 36
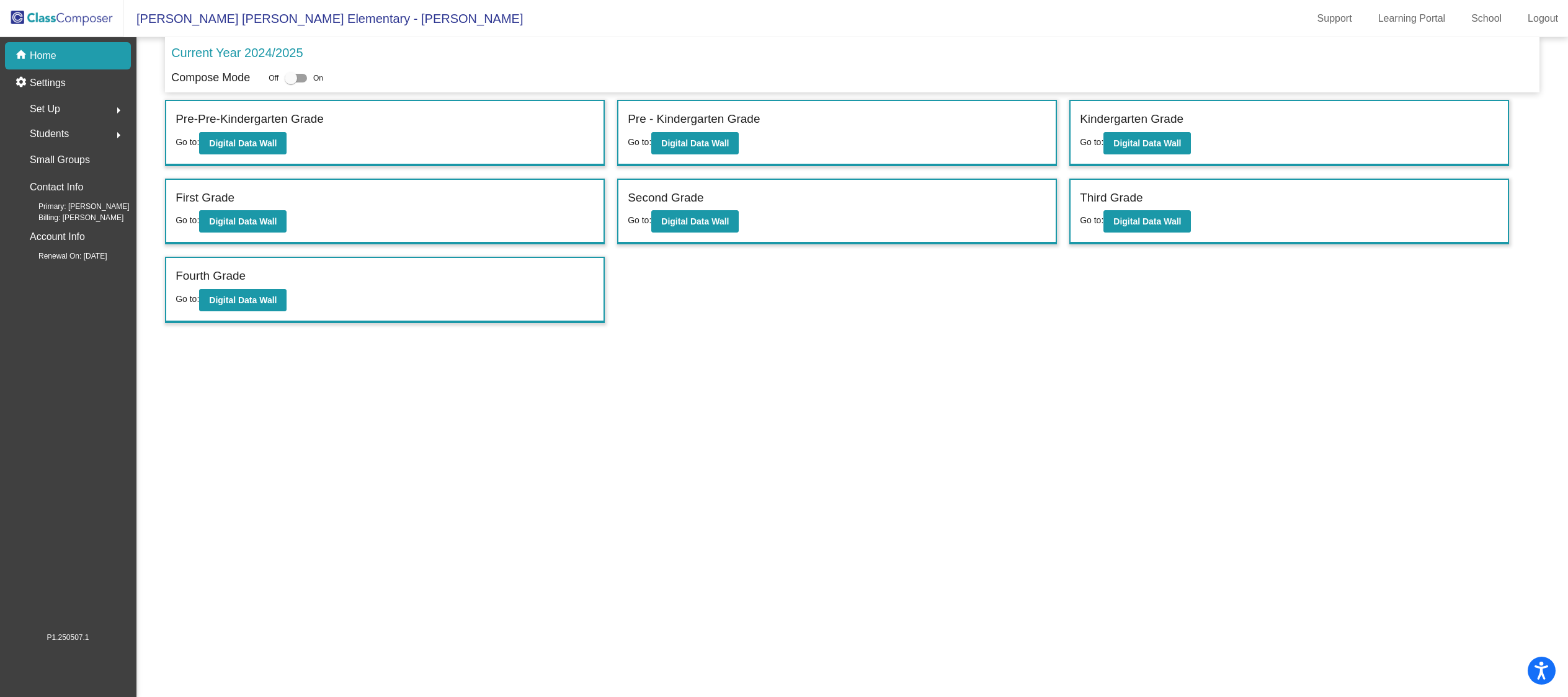
scroll to position [1, 0]
click at [297, 78] on div at bounding box center [290, 78] width 12 height 12
click at [291, 82] on input "checkbox" at bounding box center [290, 82] width 1 height 1
checkbox input "true"
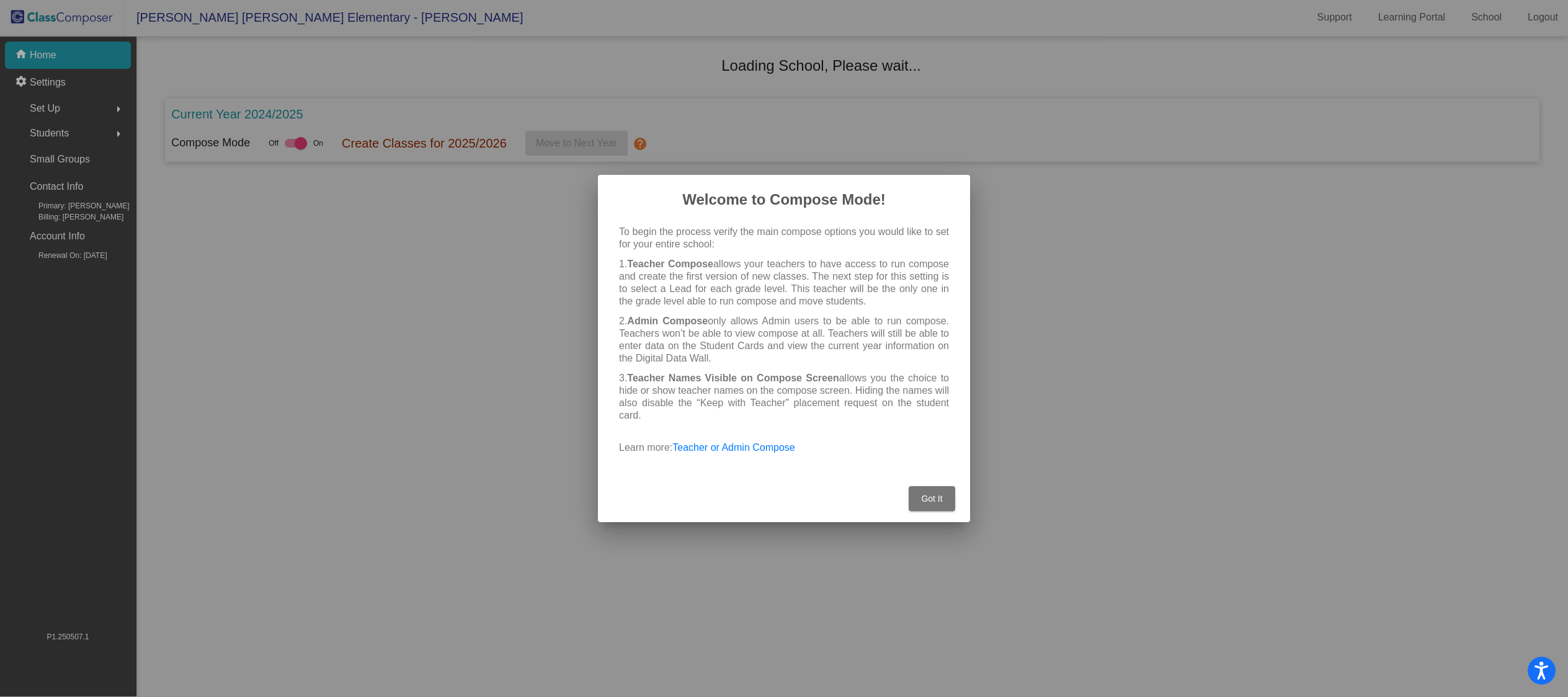
scroll to position [0, 0]
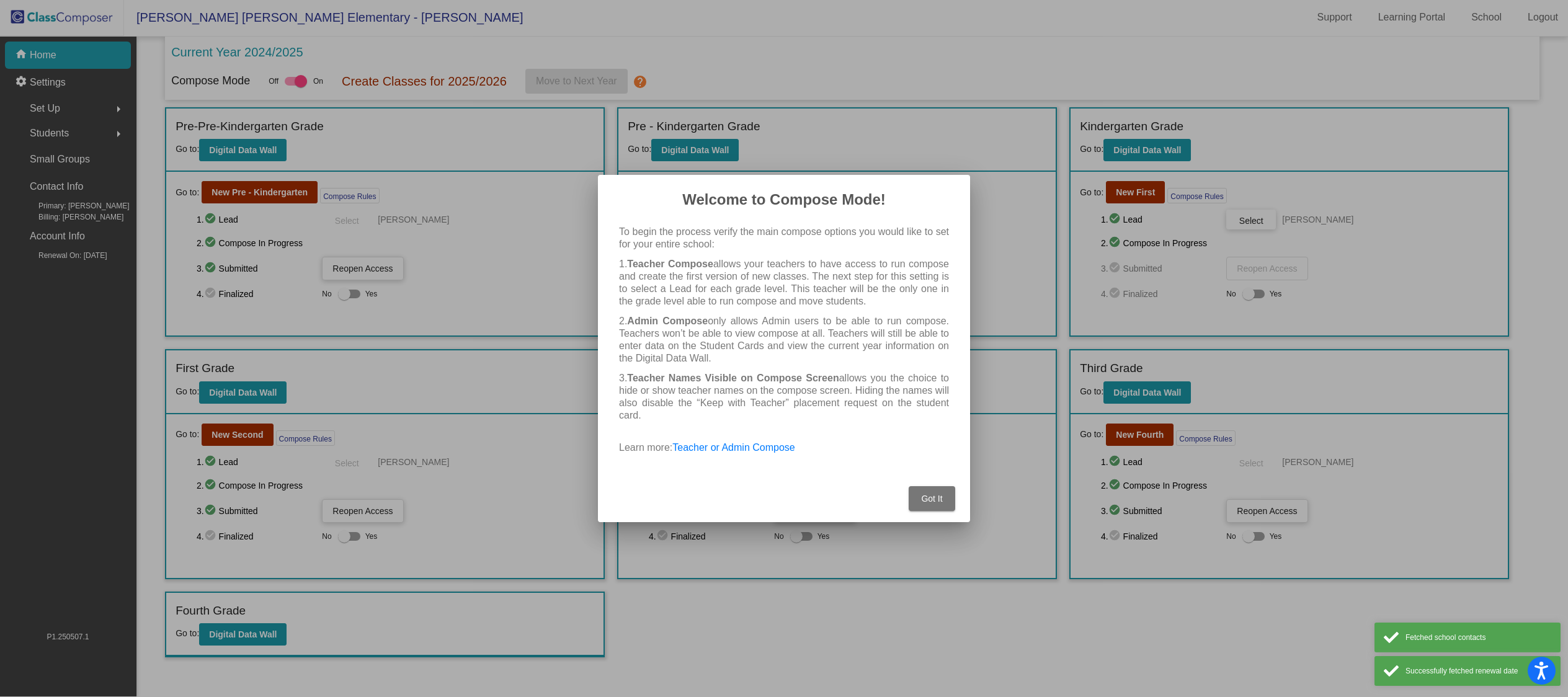
click at [951, 503] on button "Got It" at bounding box center [931, 498] width 47 height 25
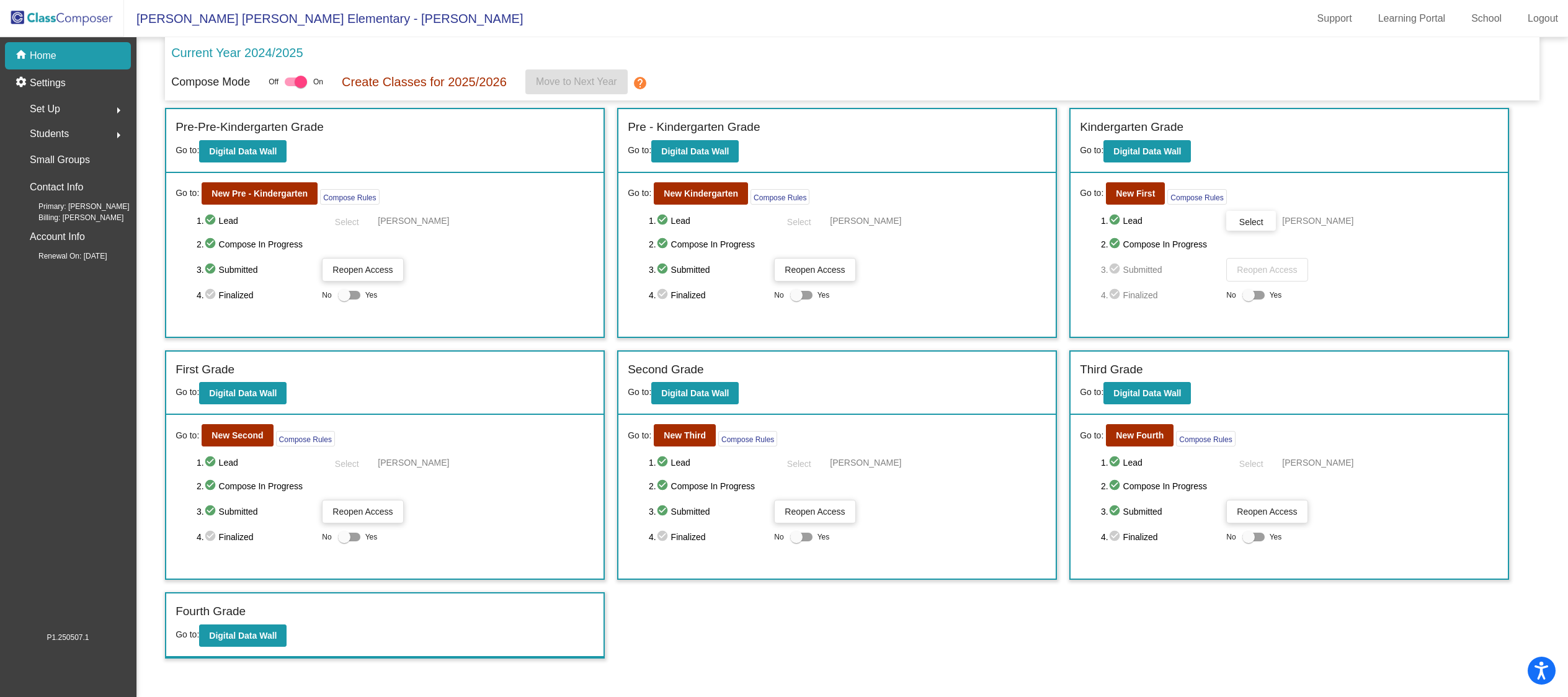
scroll to position [1, 0]
click at [350, 297] on div at bounding box center [349, 295] width 22 height 9
click at [344, 300] on input "Yes" at bounding box center [344, 300] width 1 height 1
checkbox input "true"
click at [1149, 197] on button "New First" at bounding box center [1135, 193] width 59 height 22
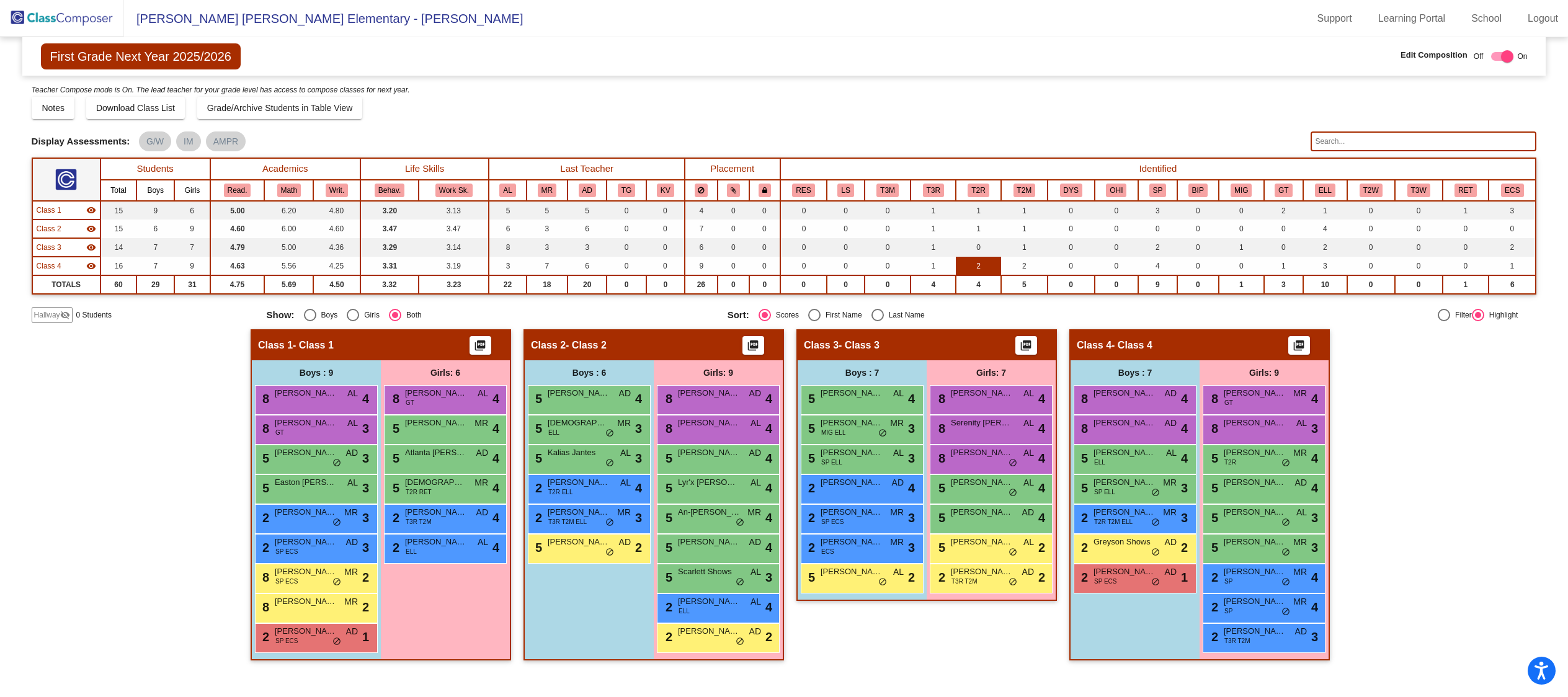
scroll to position [1, 0]
click at [1509, 59] on div at bounding box center [1507, 56] width 12 height 12
checkbox input "false"
click at [49, 11] on img at bounding box center [62, 18] width 124 height 36
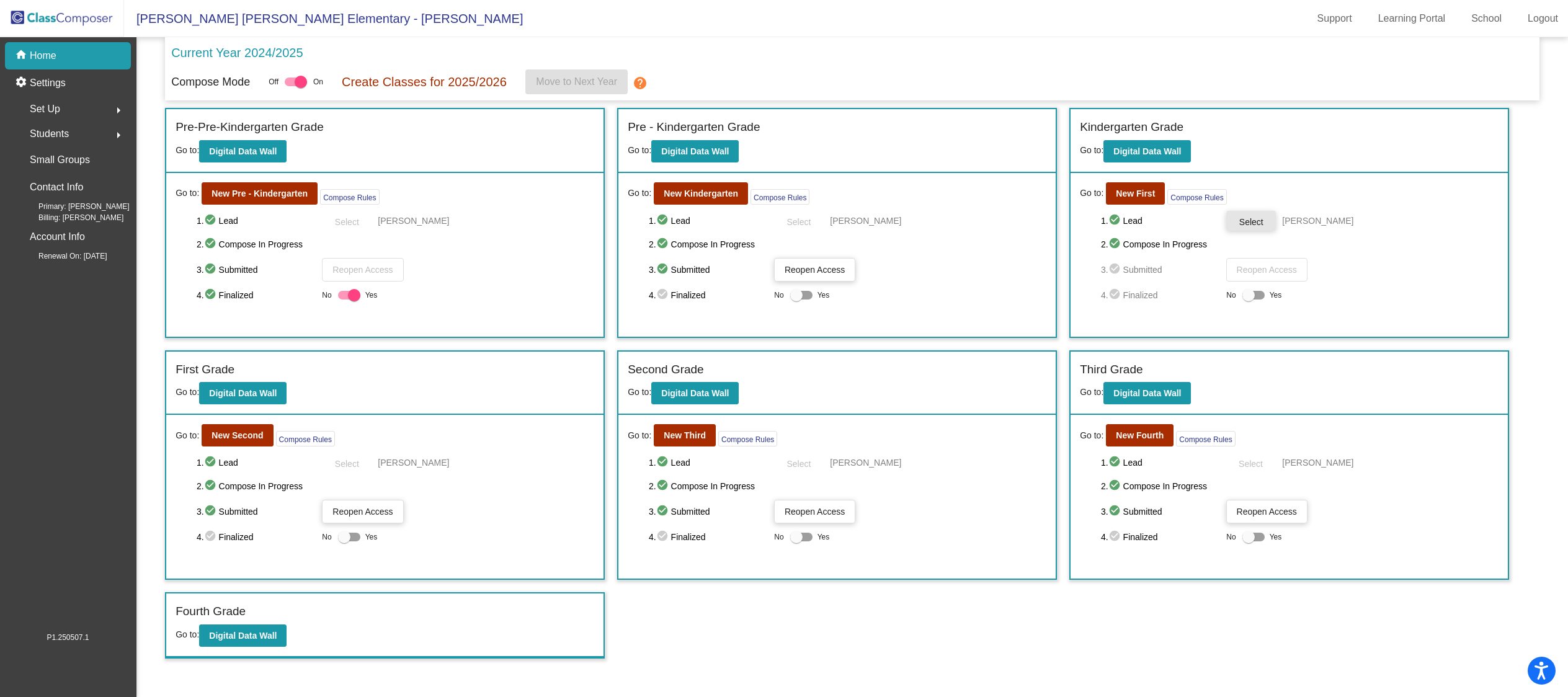
click at [1264, 222] on button "Select" at bounding box center [1251, 220] width 50 height 20
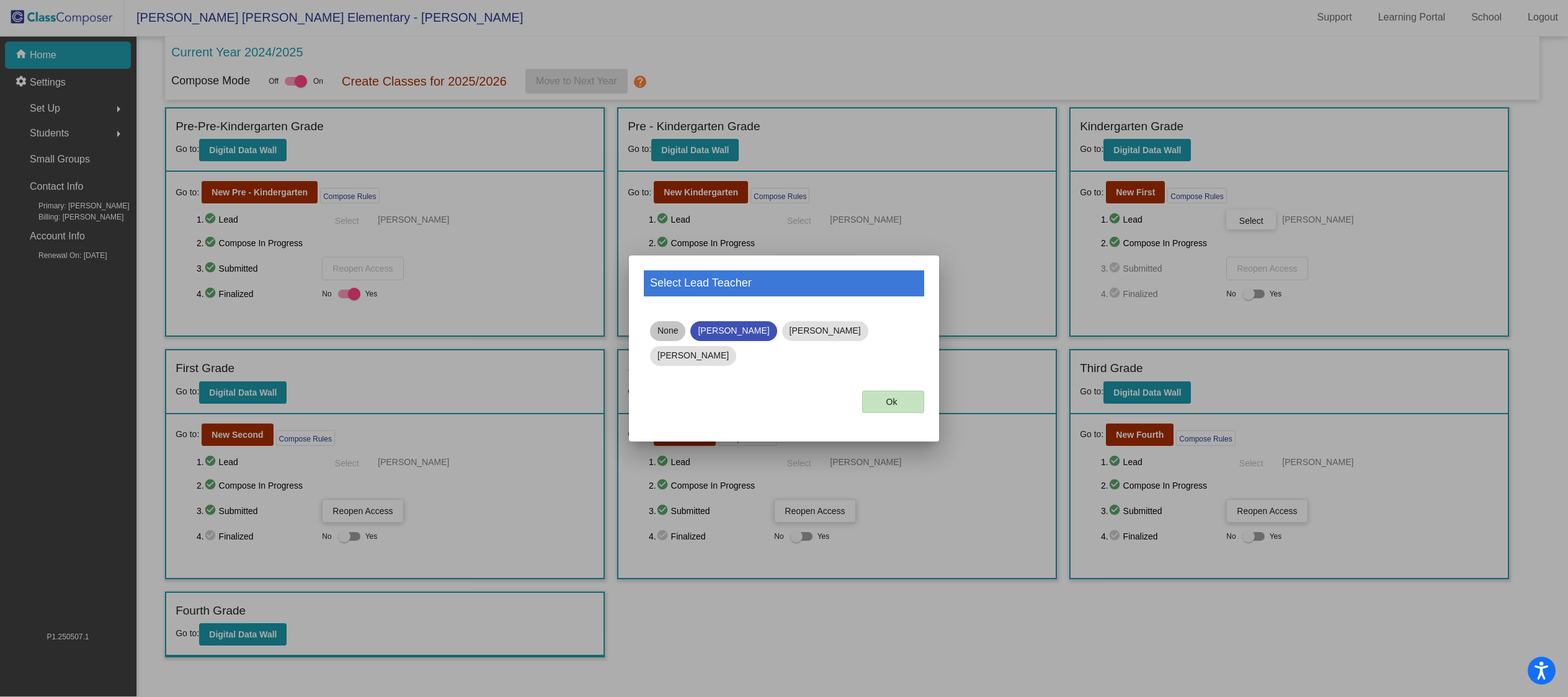
click at [665, 335] on mat-chip "None" at bounding box center [667, 331] width 35 height 20
click at [898, 390] on button "Ok" at bounding box center [893, 401] width 62 height 22
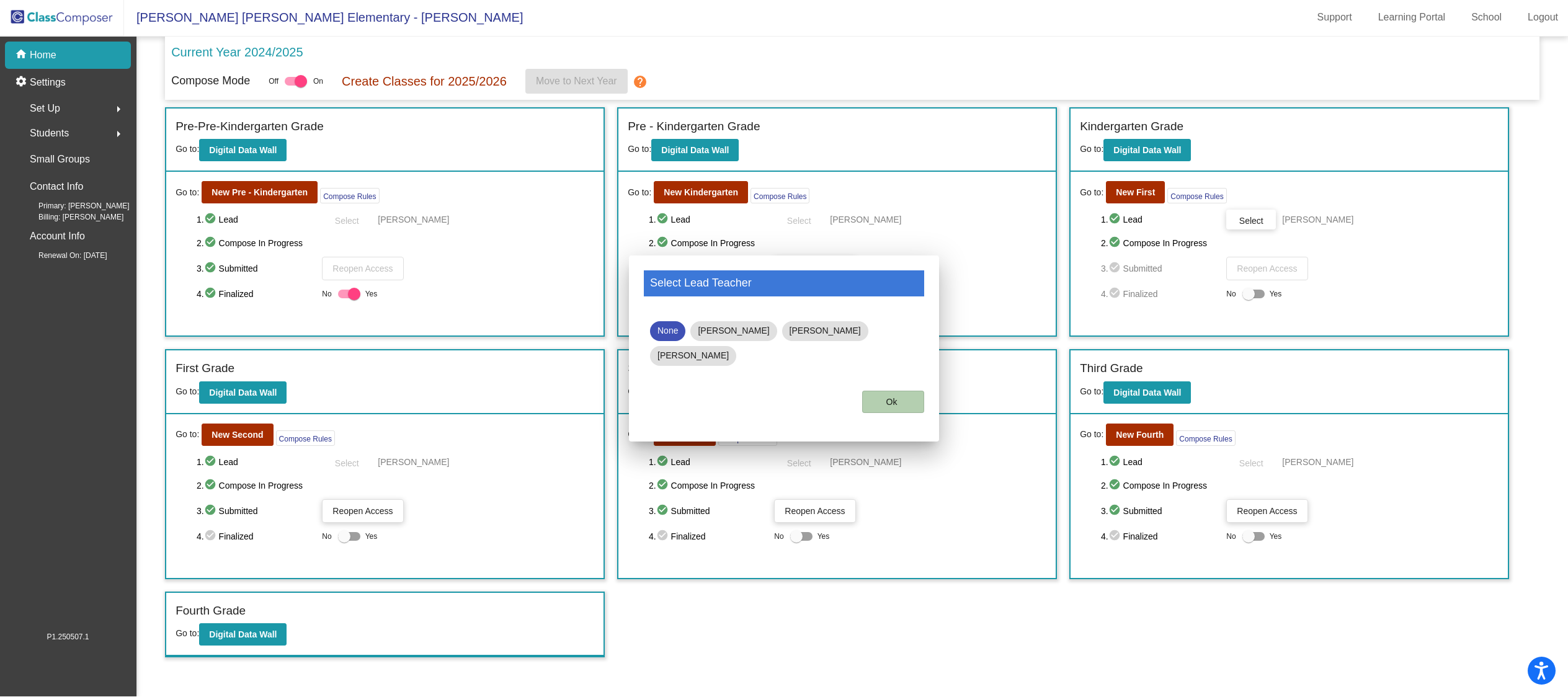
scroll to position [1, 0]
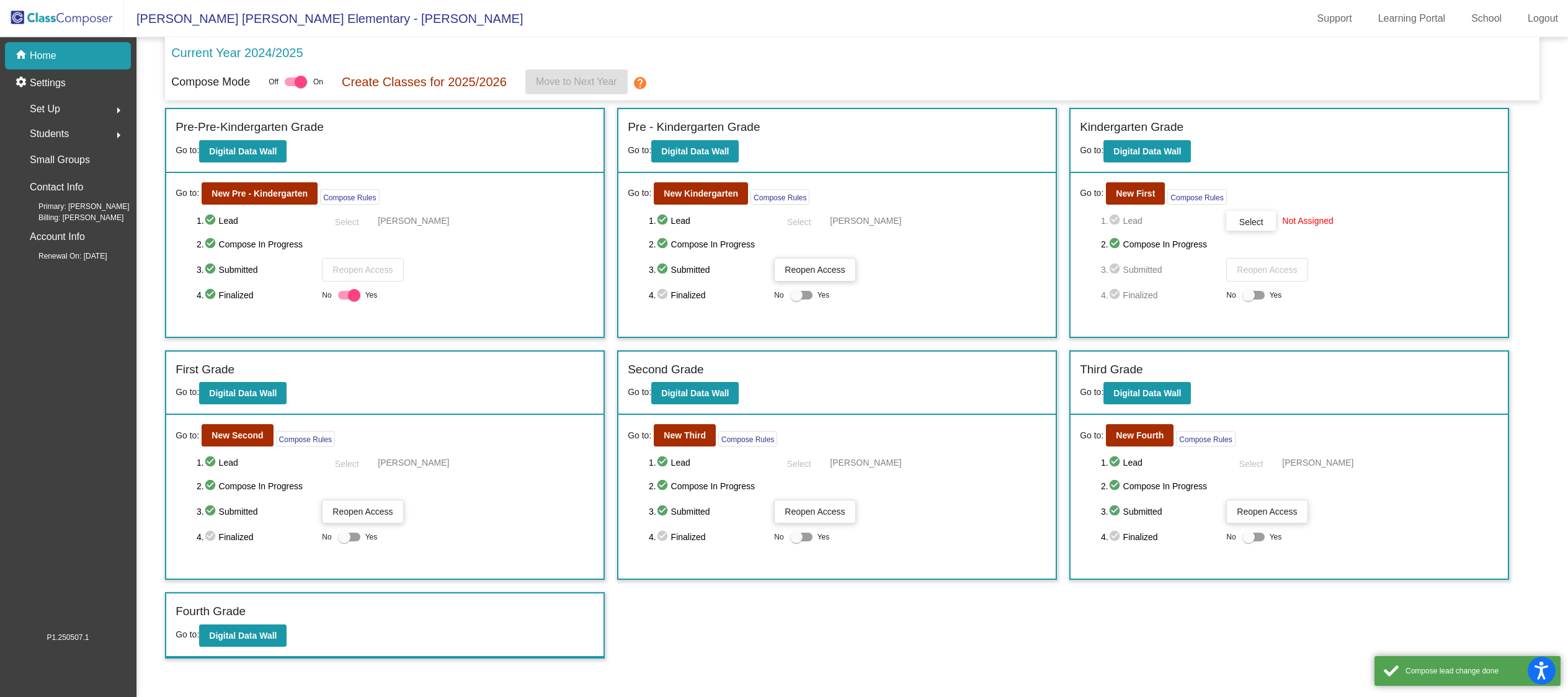
click at [1255, 220] on span "Select" at bounding box center [1252, 222] width 24 height 10
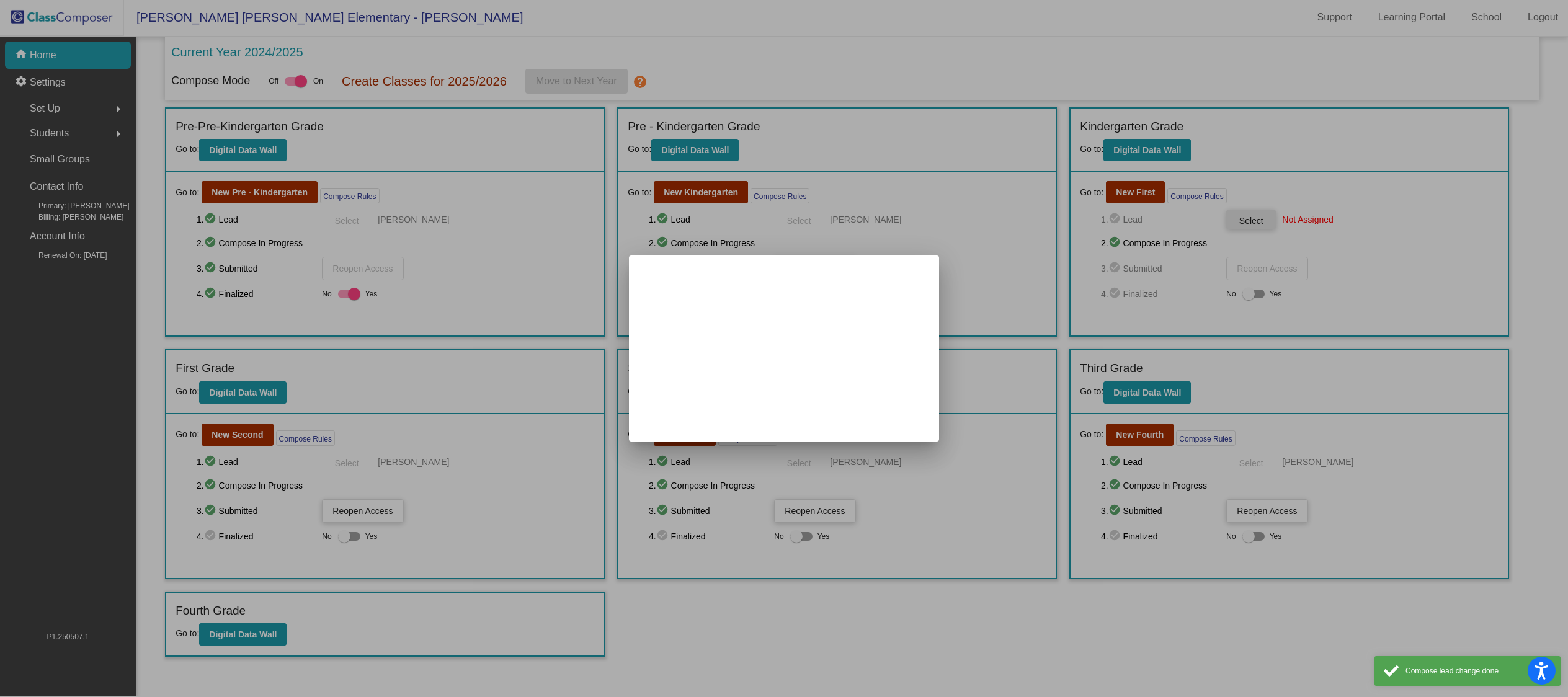
scroll to position [0, 0]
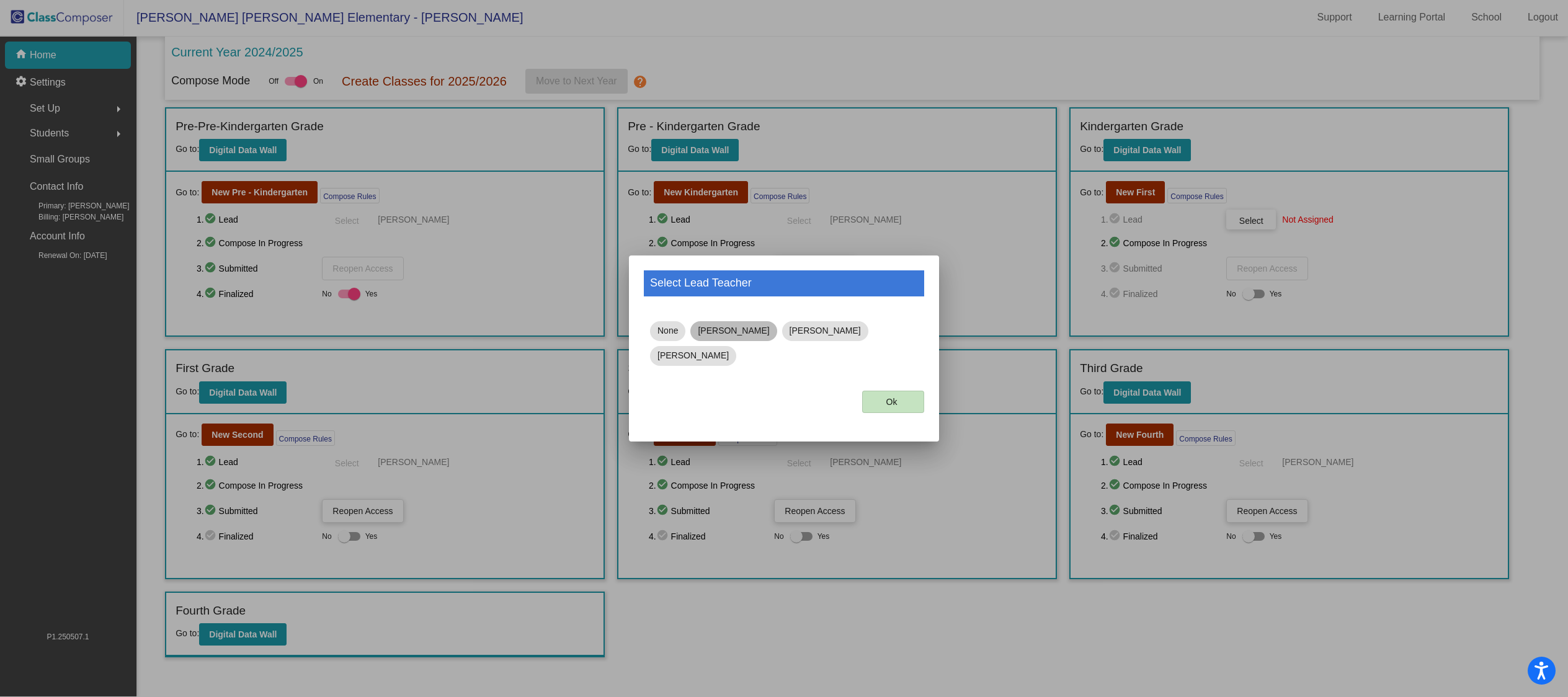
click at [719, 337] on mat-chip "[PERSON_NAME]" at bounding box center [733, 331] width 86 height 20
click at [887, 397] on span "Ok" at bounding box center [891, 402] width 11 height 10
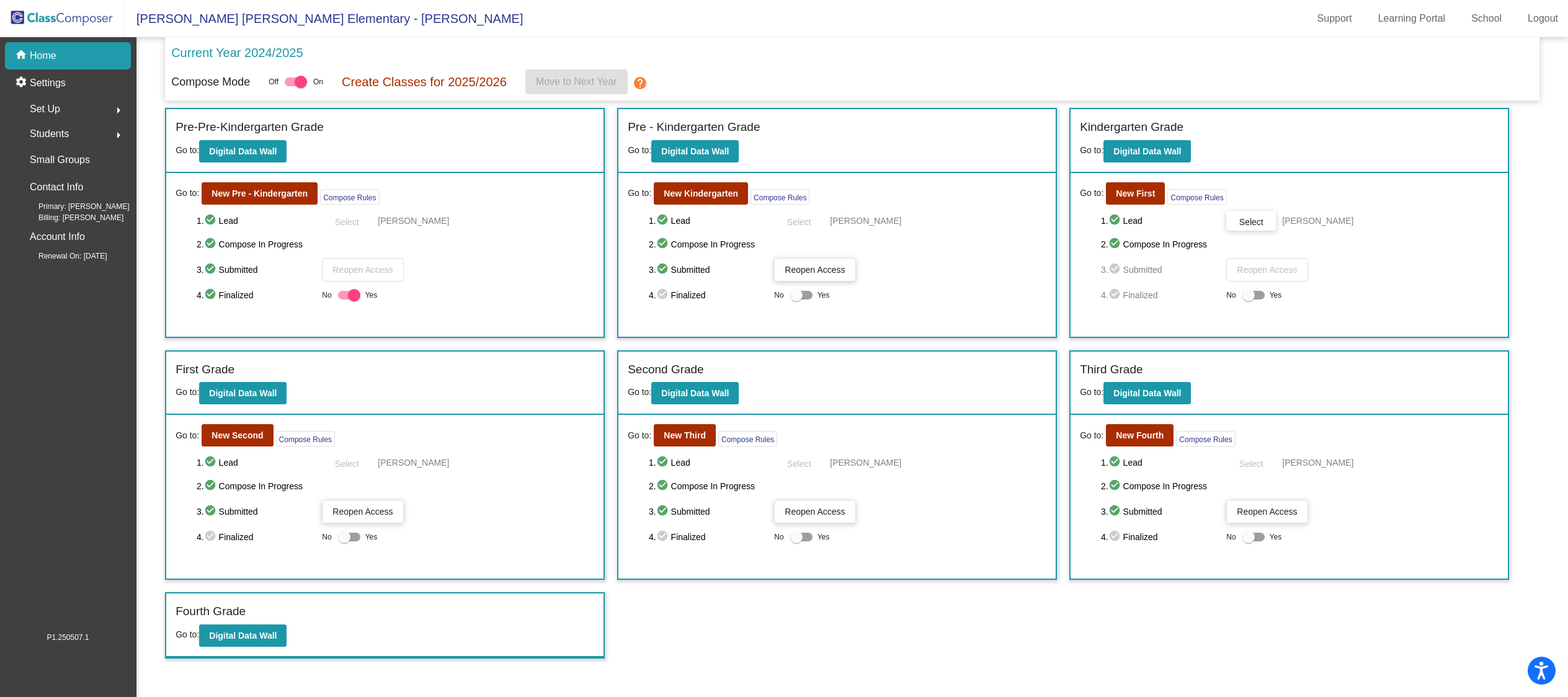
scroll to position [1, 0]
click at [1257, 296] on div at bounding box center [1253, 295] width 22 height 9
click at [1248, 300] on input "Yes" at bounding box center [1248, 300] width 1 height 1
checkbox input "true"
click at [805, 295] on div at bounding box center [801, 295] width 22 height 9
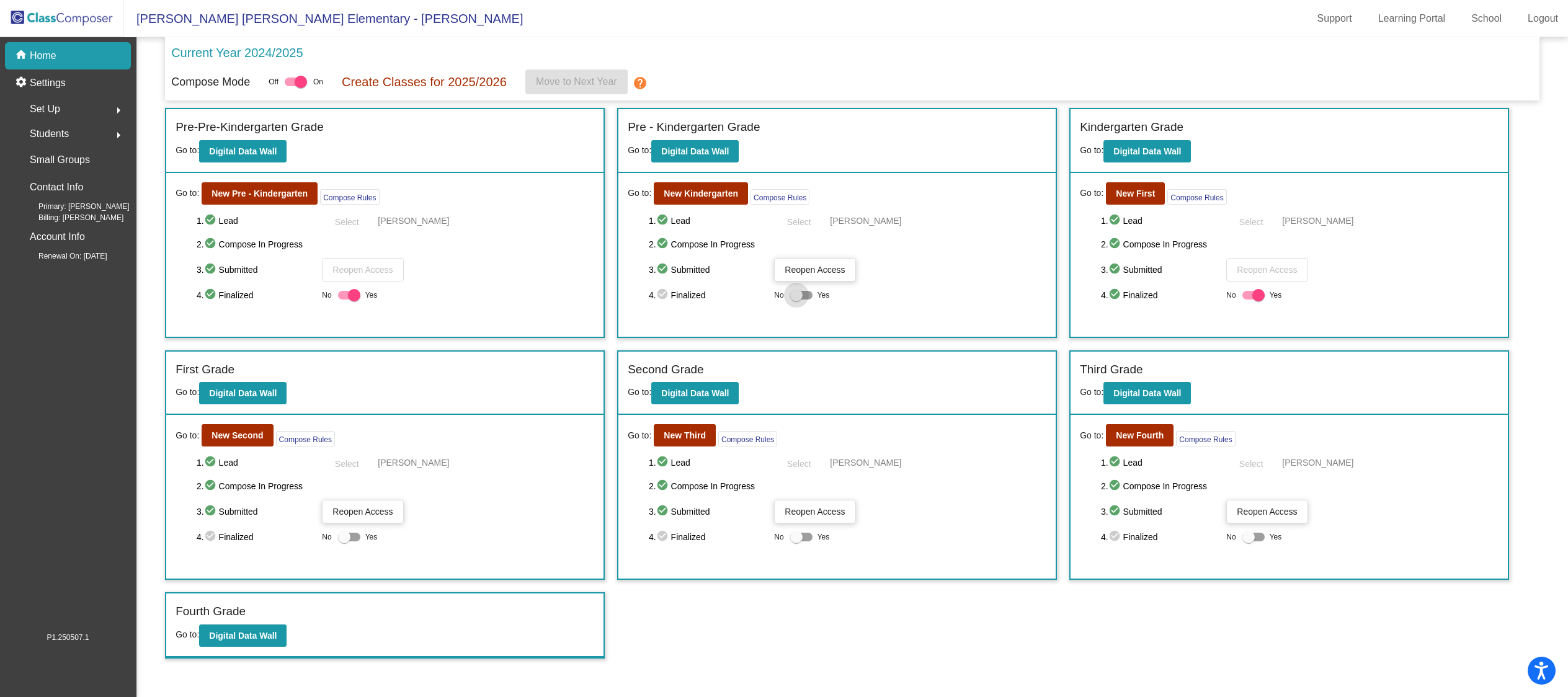
click at [796, 300] on input "Yes" at bounding box center [796, 300] width 1 height 1
checkbox input "true"
click at [357, 534] on div at bounding box center [349, 537] width 22 height 9
click at [344, 541] on input "Yes" at bounding box center [344, 541] width 1 height 1
checkbox input "true"
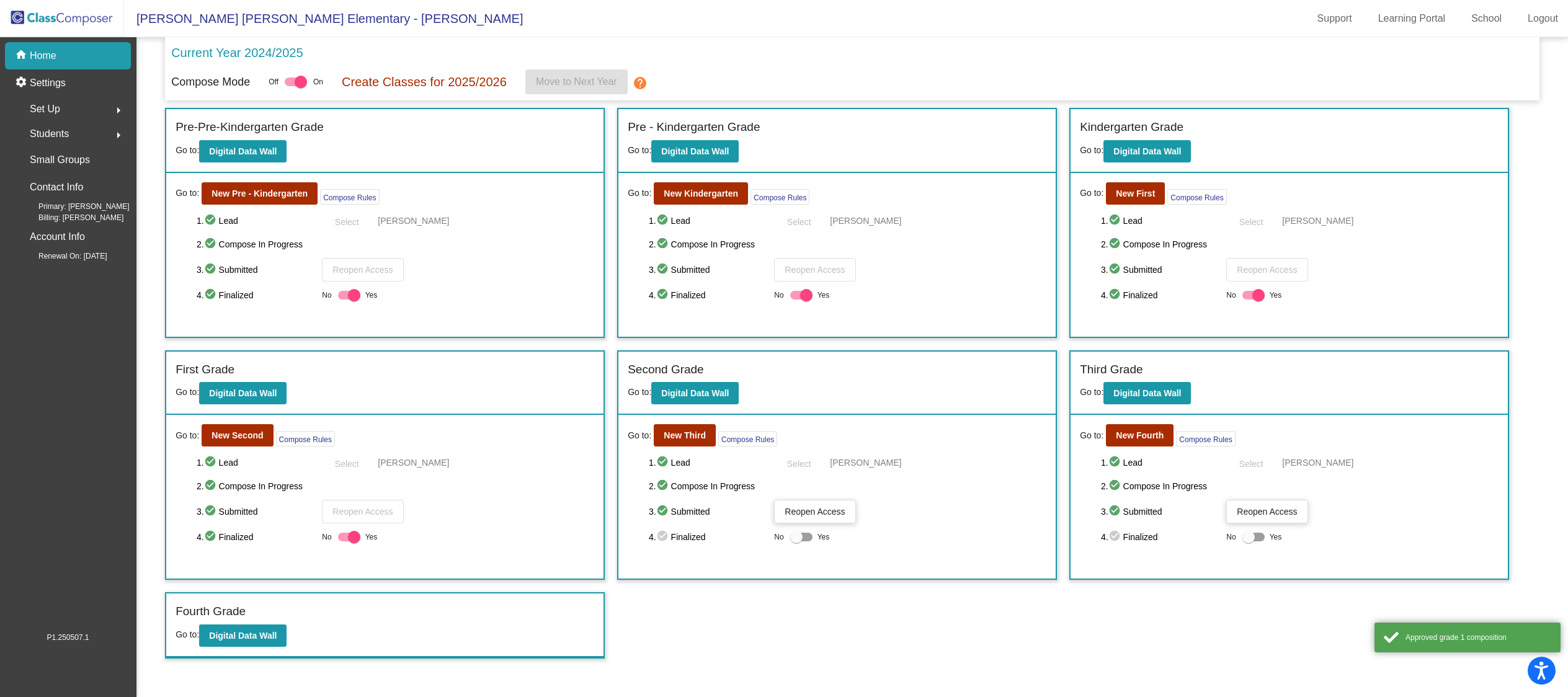
drag, startPoint x: 802, startPoint y: 535, endPoint x: 815, endPoint y: 535, distance: 13.0
click at [804, 535] on div at bounding box center [801, 537] width 22 height 9
click at [796, 541] on input "Yes" at bounding box center [796, 541] width 1 height 1
checkbox input "true"
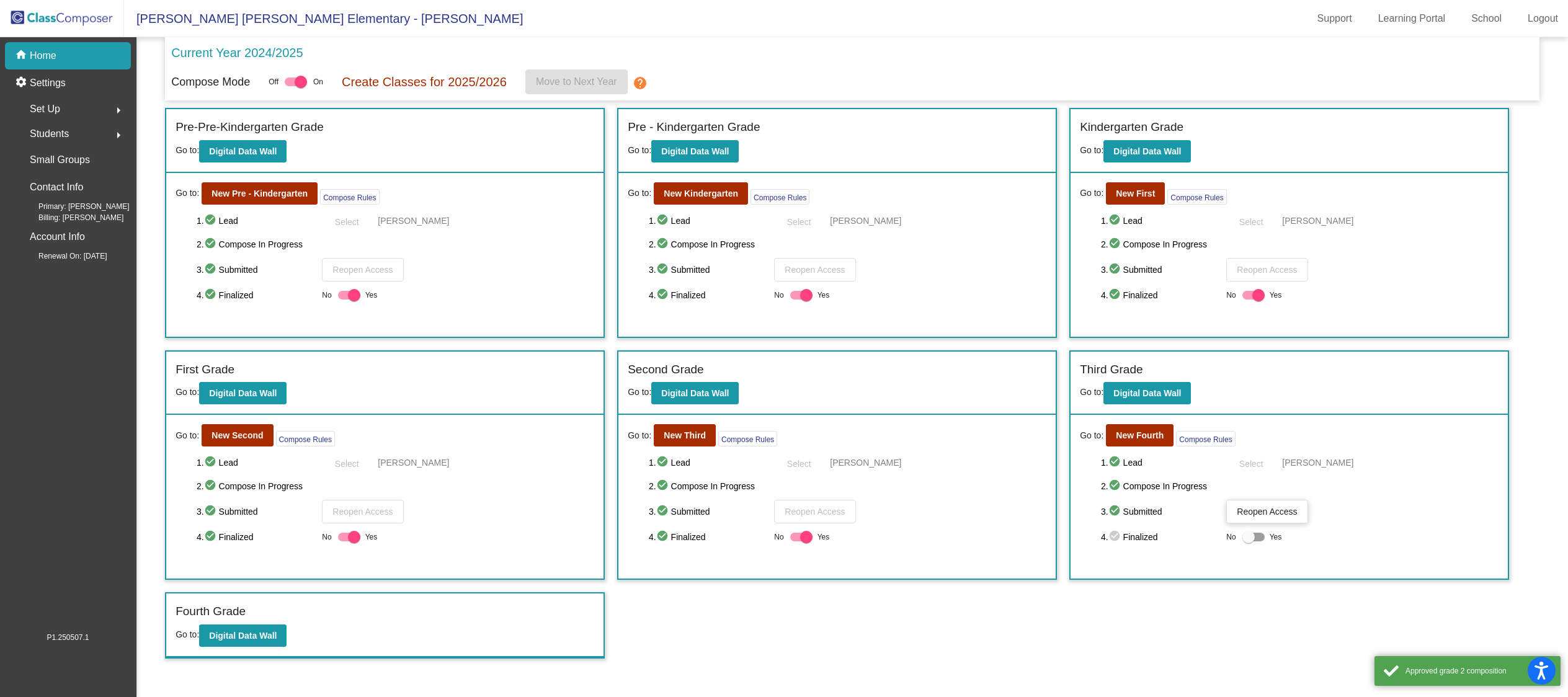
click at [1259, 535] on div at bounding box center [1253, 537] width 22 height 9
click at [1248, 541] on input "Yes" at bounding box center [1248, 541] width 1 height 1
checkbox input "true"
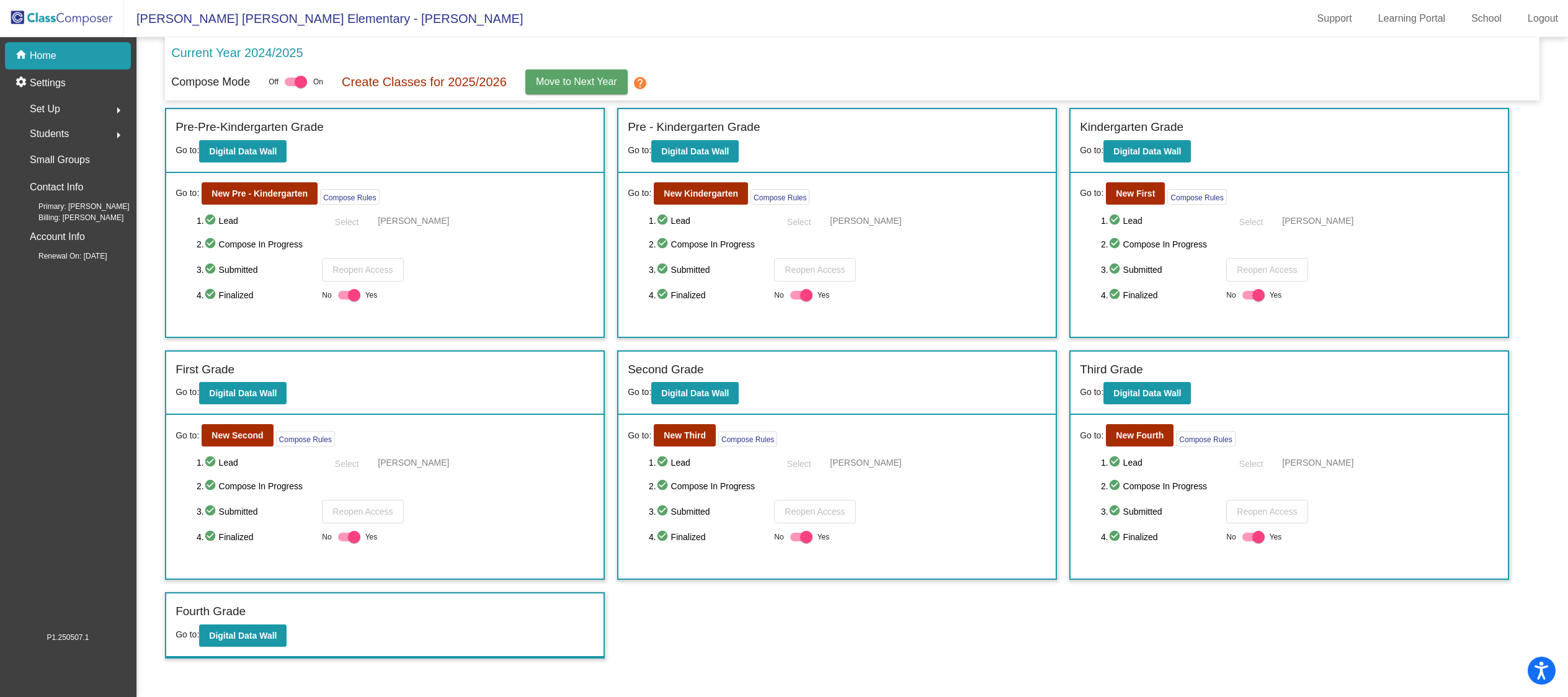
click at [584, 82] on span "Move to Next Year" at bounding box center [576, 81] width 81 height 10
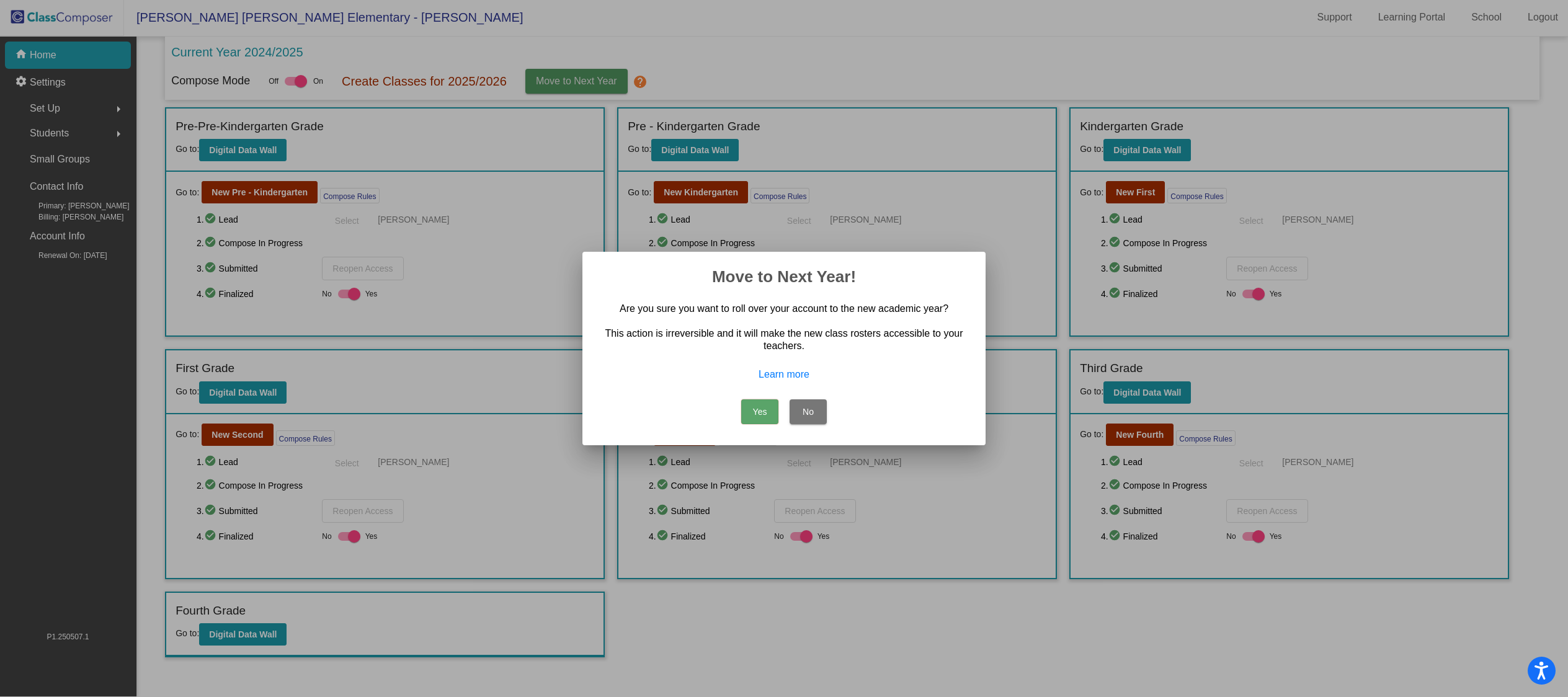
scroll to position [0, 0]
click at [752, 420] on button "Yes" at bounding box center [759, 411] width 37 height 25
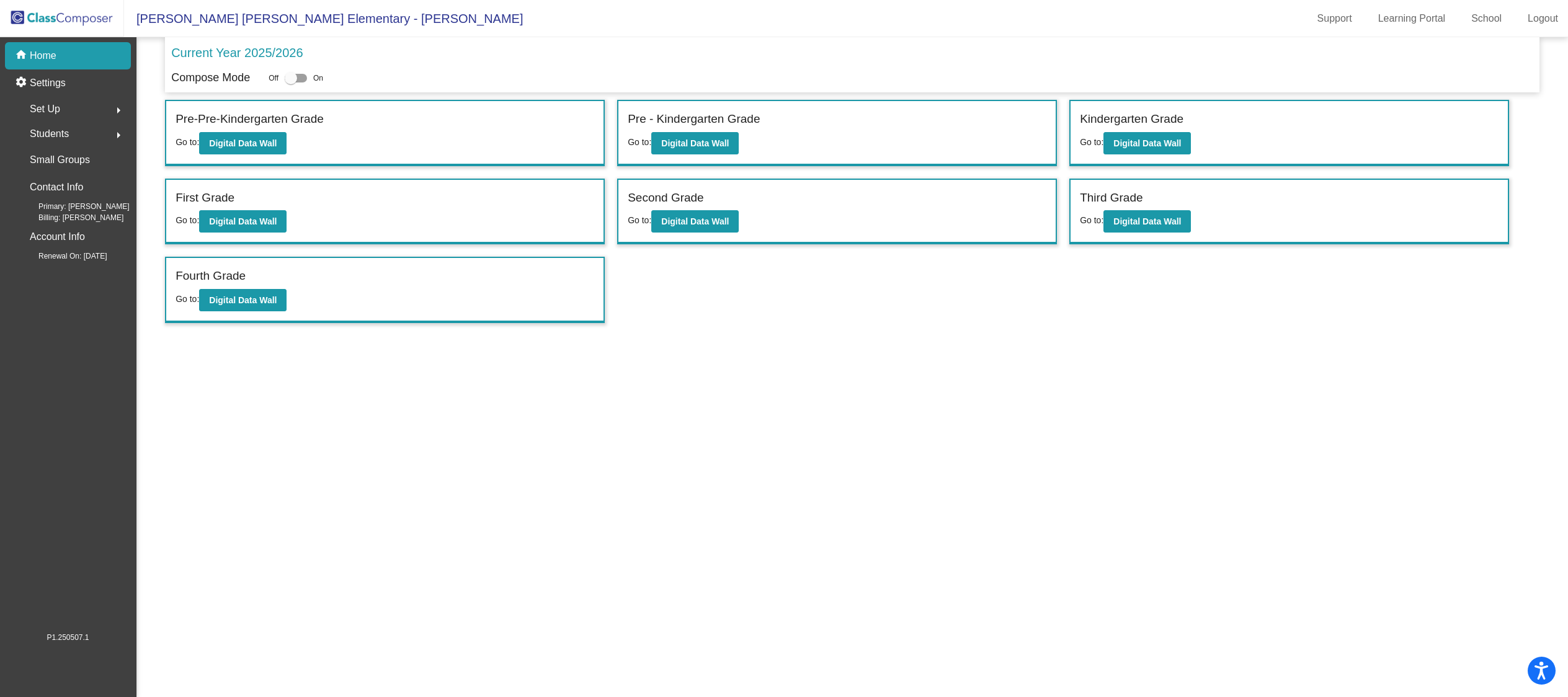
scroll to position [1, 0]
click at [302, 76] on div at bounding box center [295, 78] width 22 height 9
click at [291, 82] on input "checkbox" at bounding box center [290, 82] width 1 height 1
checkbox input "true"
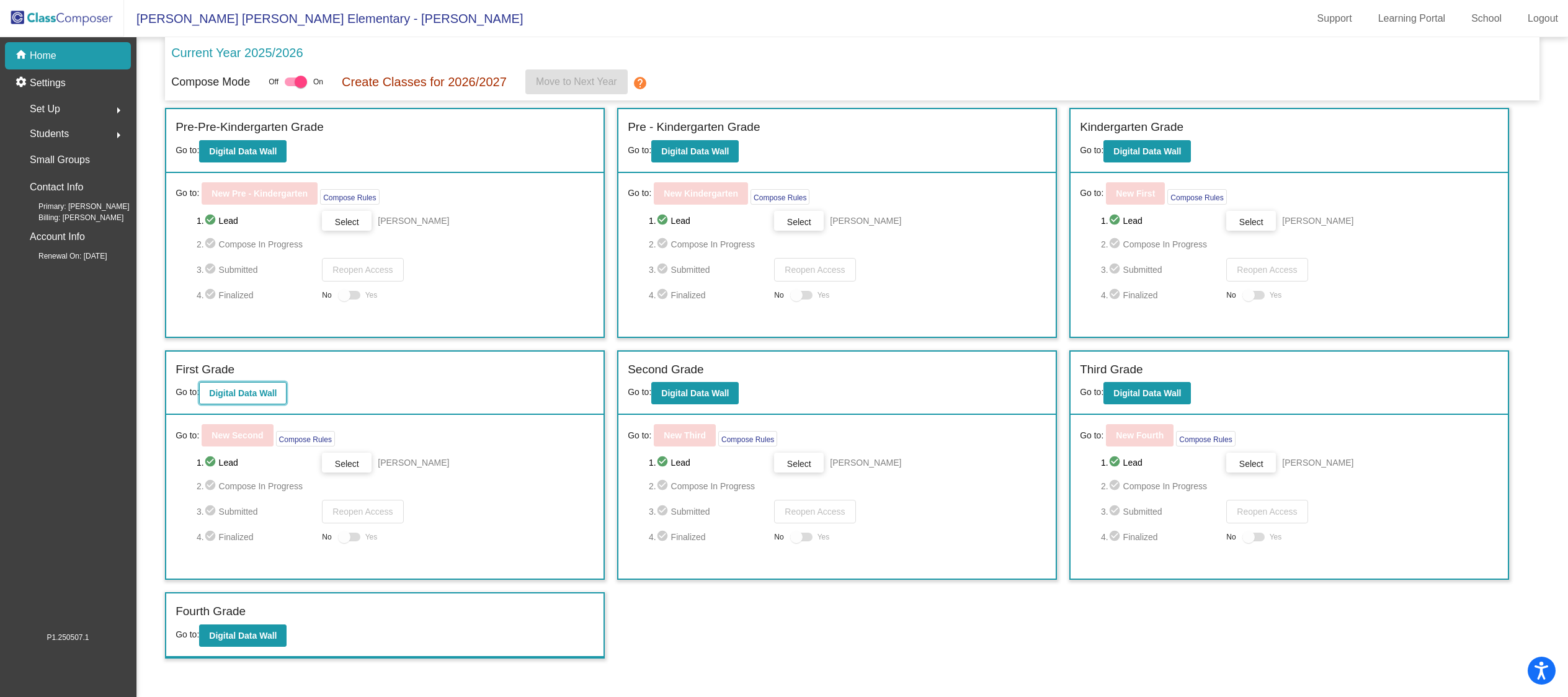
click at [275, 399] on button "Digital Data Wall" at bounding box center [242, 393] width 88 height 22
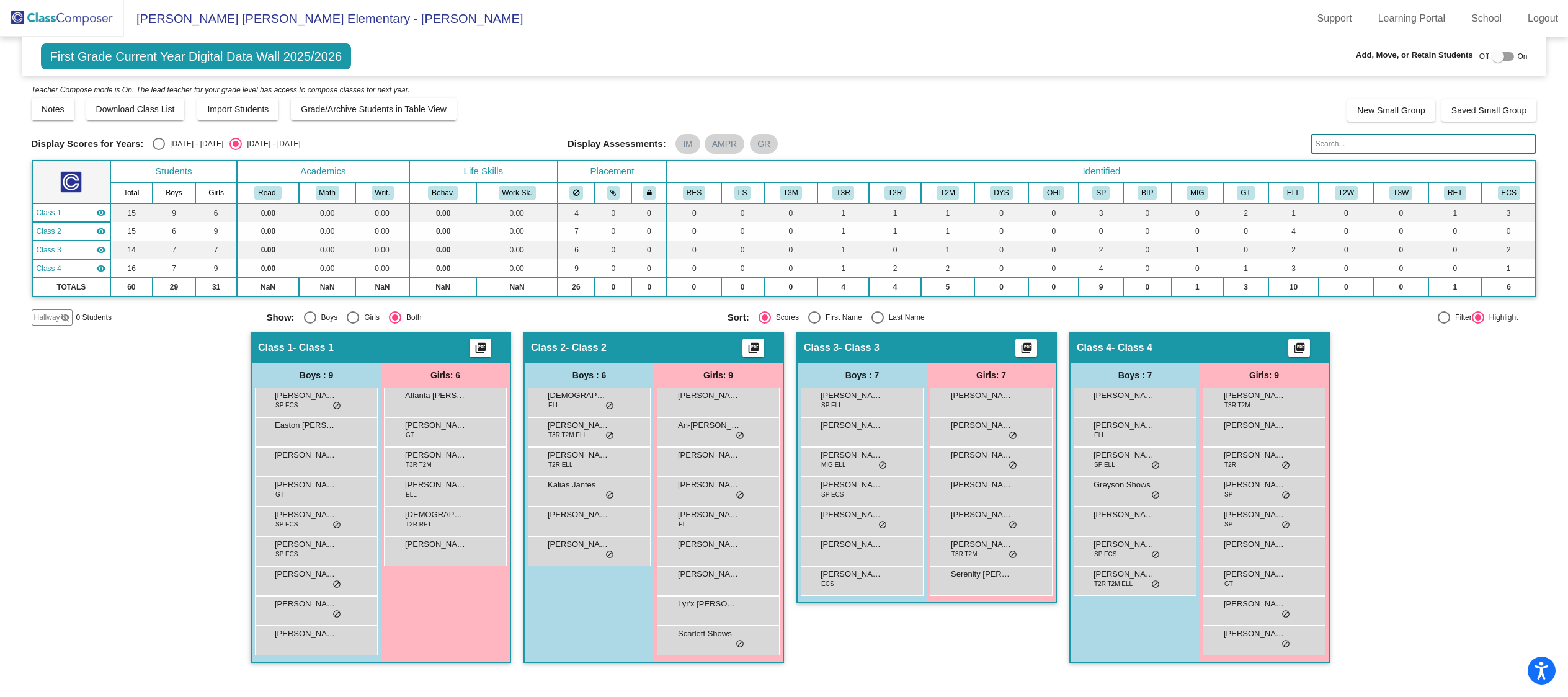
scroll to position [1, 0]
click at [1514, 56] on div "Off On" at bounding box center [1503, 56] width 49 height 15
click at [1506, 56] on div at bounding box center [1502, 57] width 22 height 9
checkbox input "true"
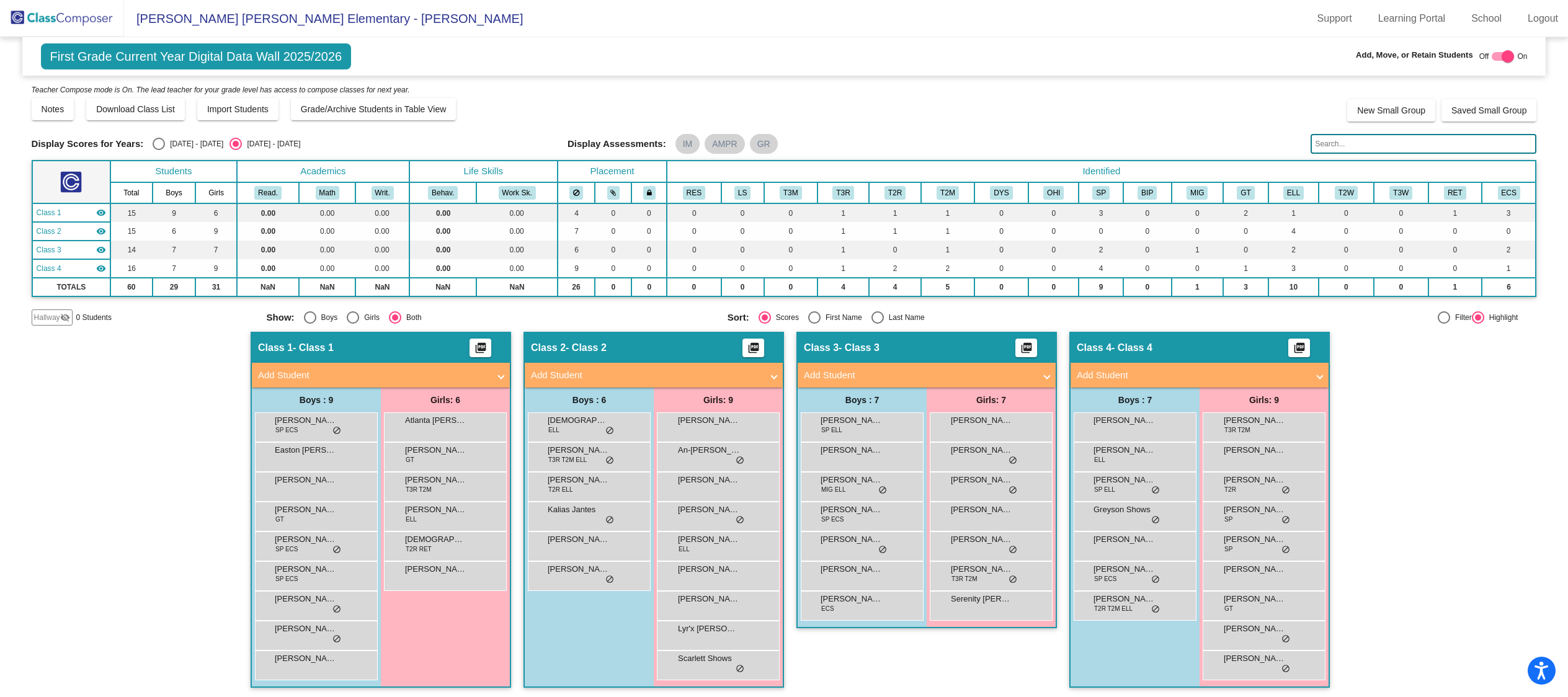
scroll to position [1, 0]
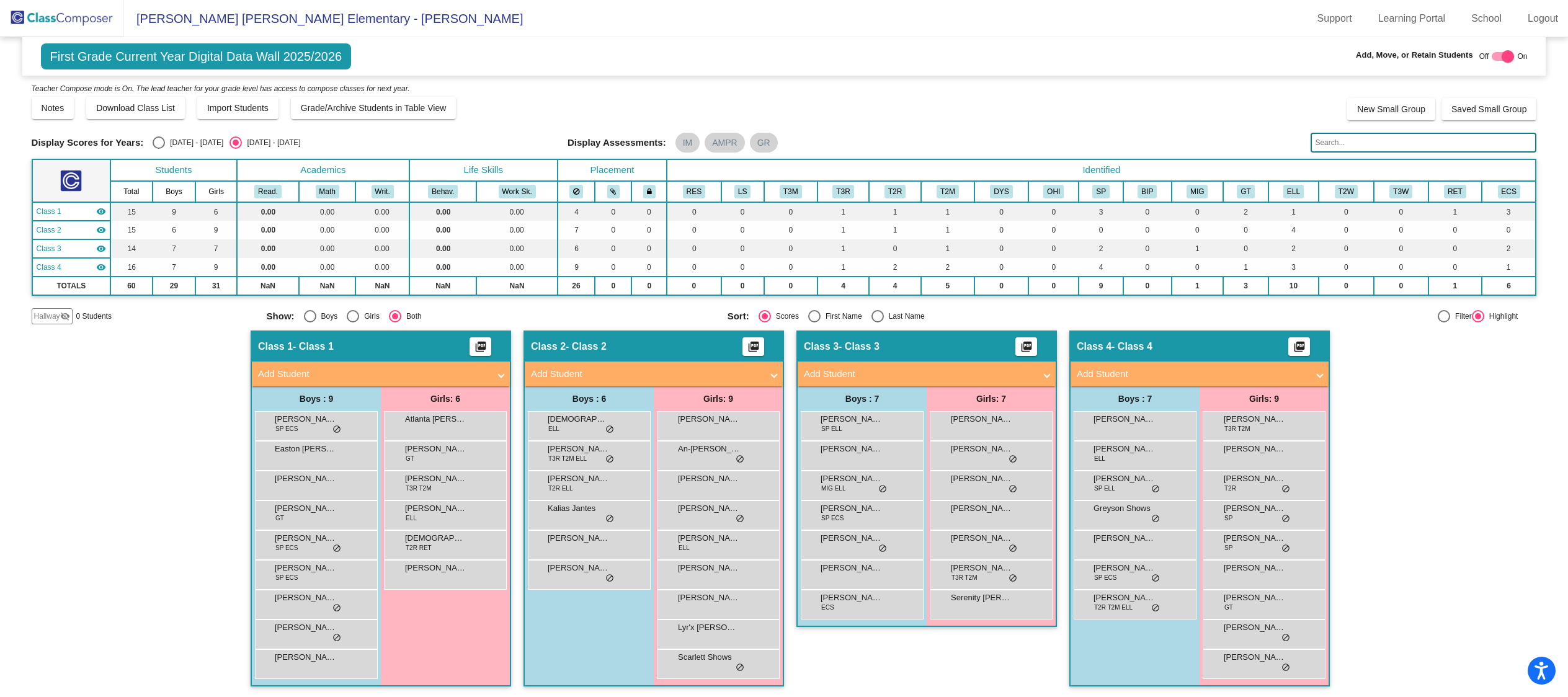
click at [884, 316] on div "Last Name" at bounding box center [904, 316] width 41 height 11
click at [878, 323] on input "Last Name" at bounding box center [877, 323] width 1 height 1
radio input "true"
click at [56, 17] on img at bounding box center [62, 18] width 124 height 36
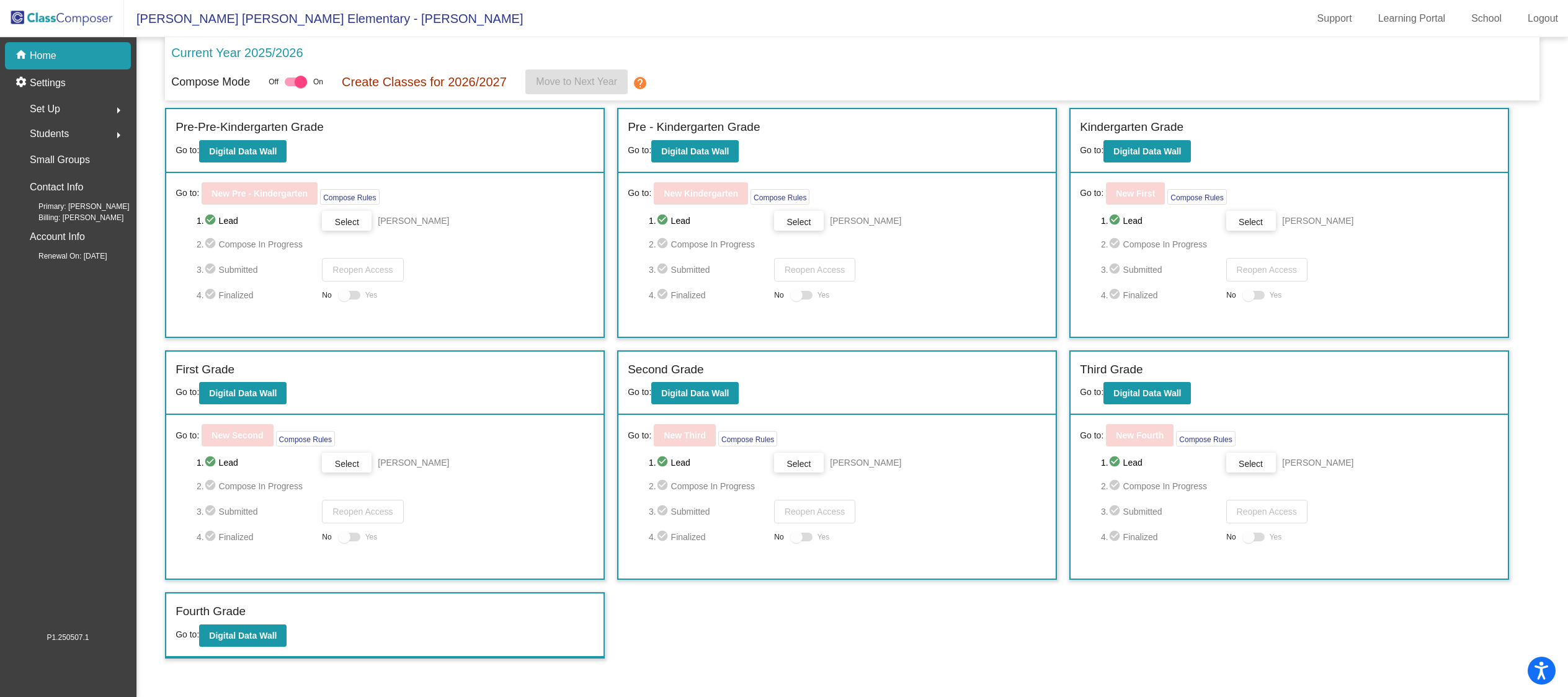
click at [48, 105] on span "Set Up" at bounding box center [45, 109] width 31 height 17
click at [57, 215] on p "Classes" at bounding box center [47, 217] width 33 height 15
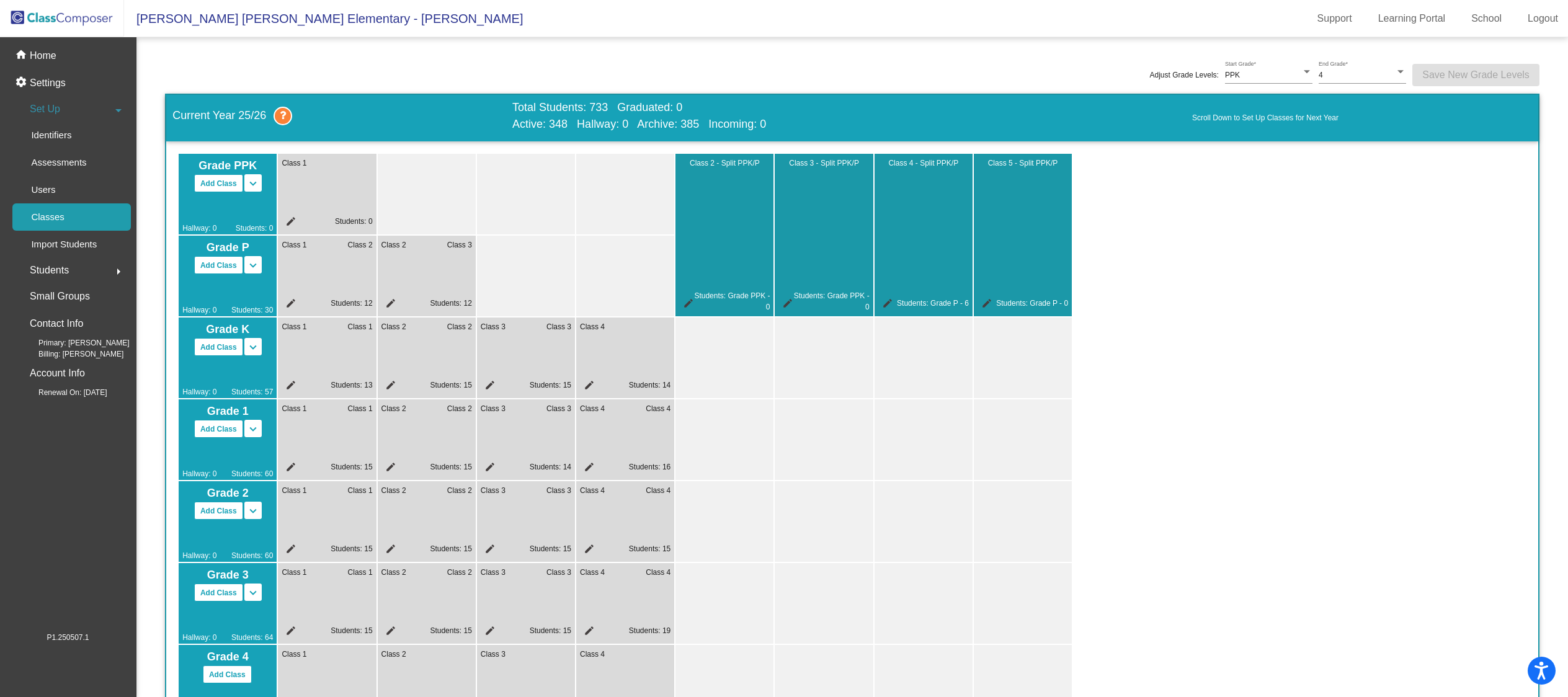
click at [288, 466] on mat-icon "edit" at bounding box center [288, 468] width 15 height 15
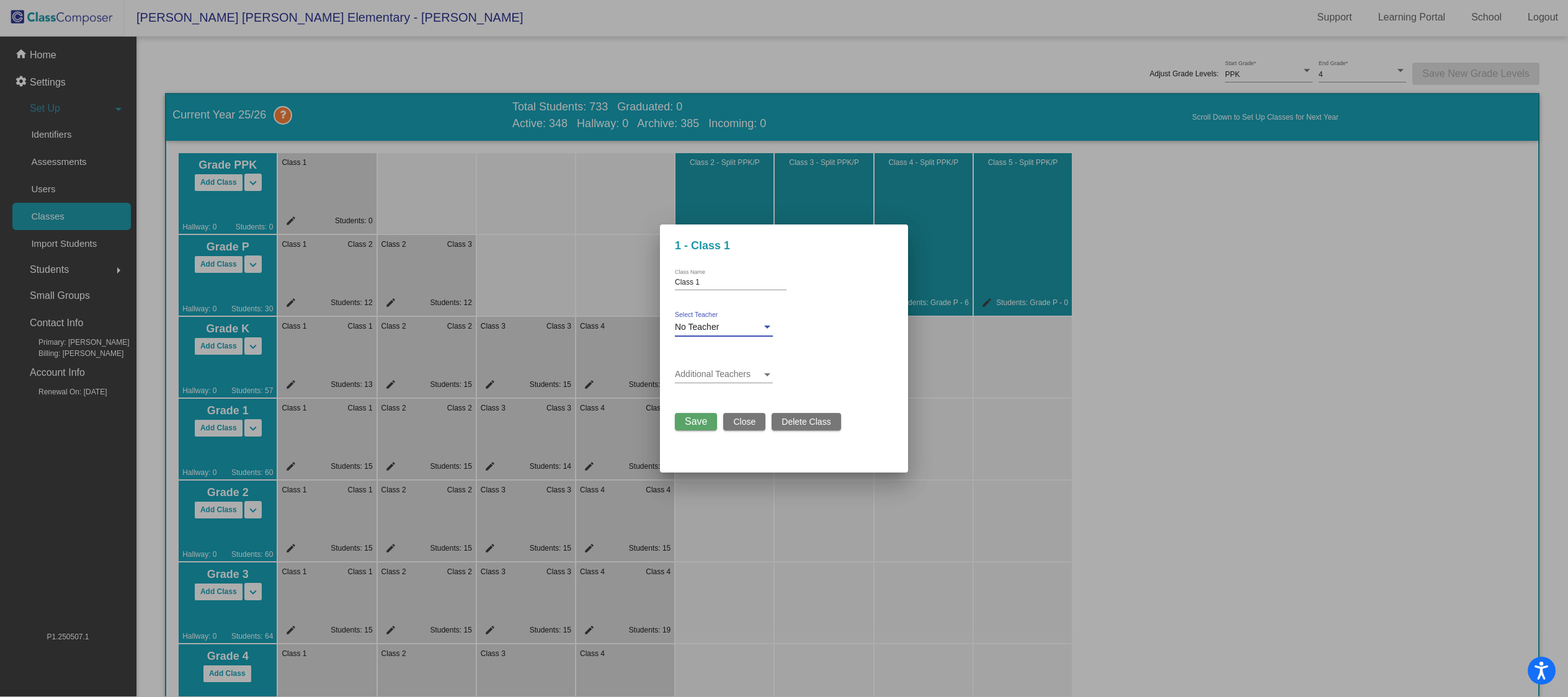
click at [725, 328] on div "No Teacher" at bounding box center [718, 328] width 87 height 10
click at [720, 409] on span "[PERSON_NAME]" at bounding box center [729, 412] width 109 height 26
click at [705, 422] on span "Save" at bounding box center [695, 421] width 22 height 10
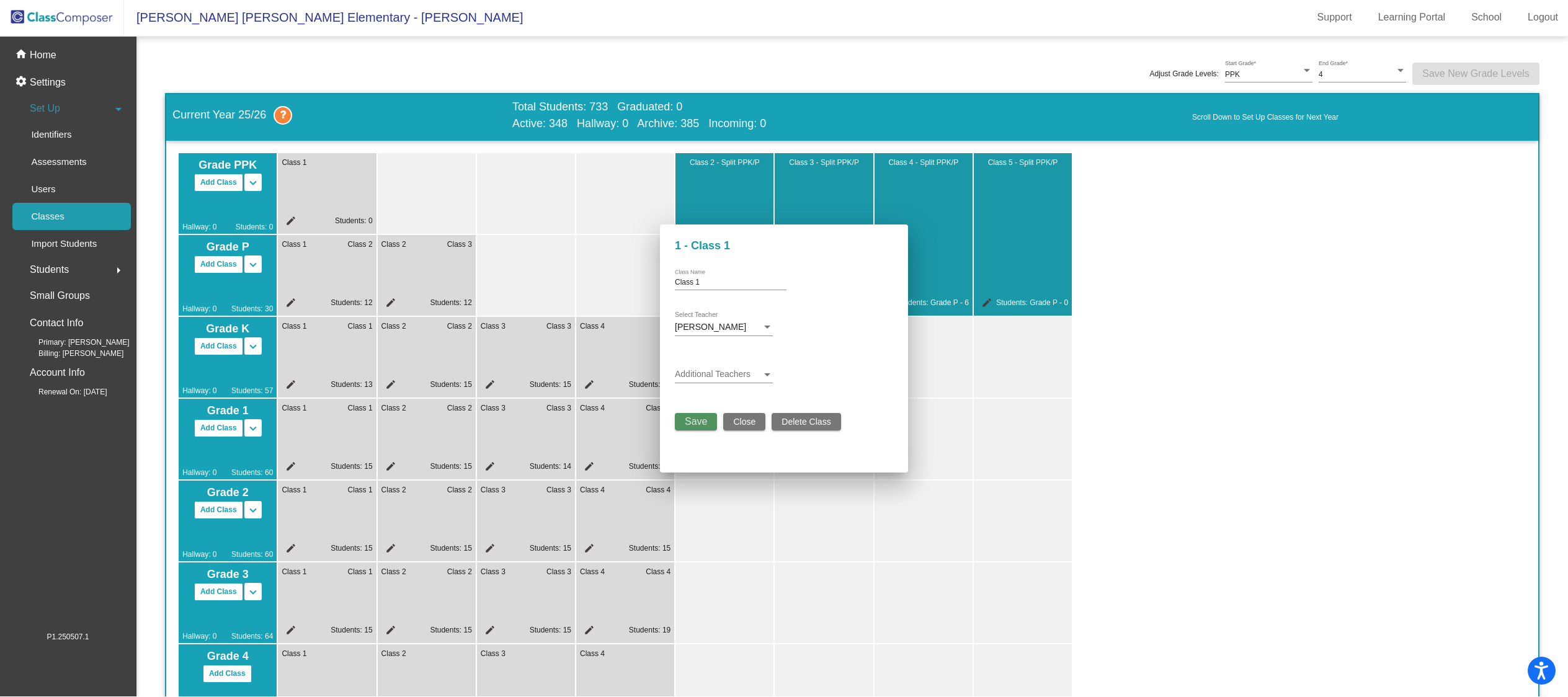
scroll to position [1, 0]
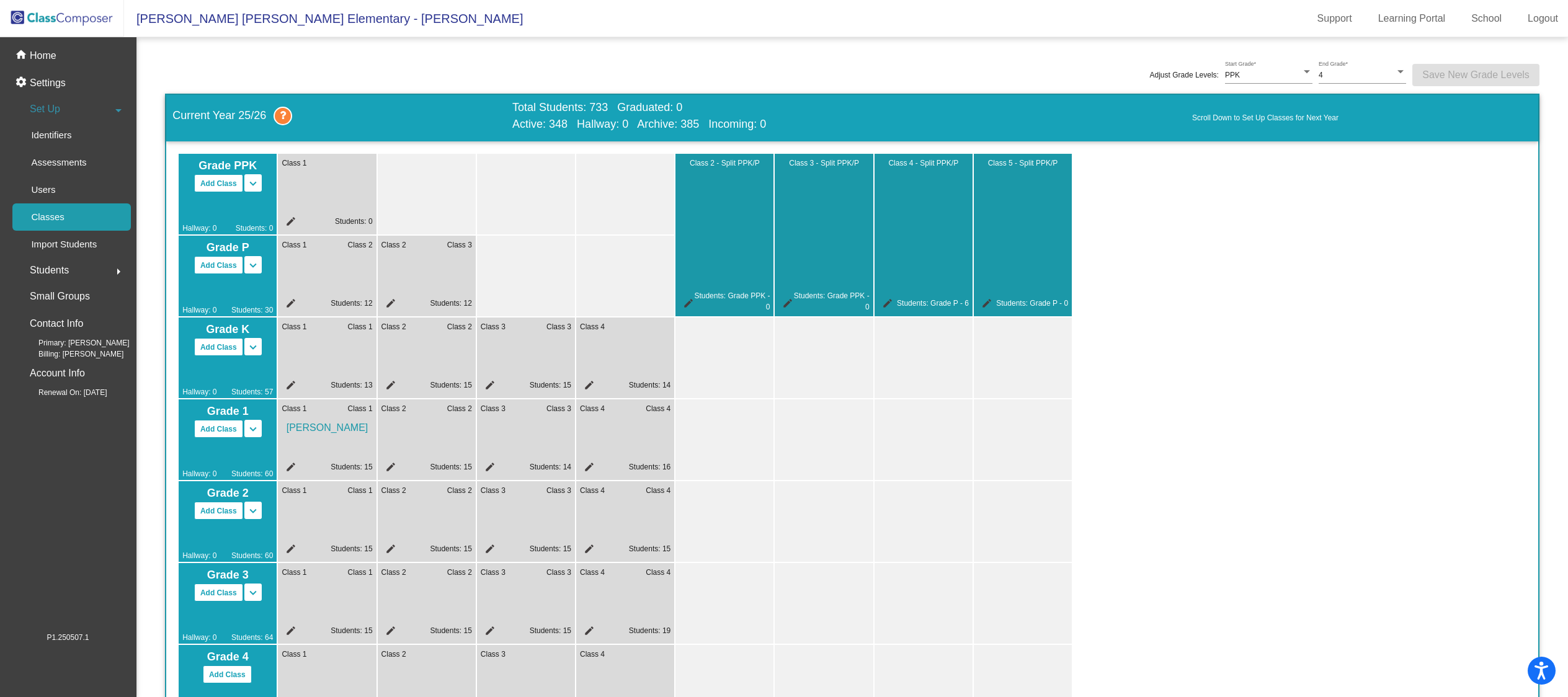
click at [394, 466] on mat-icon "edit" at bounding box center [389, 468] width 15 height 15
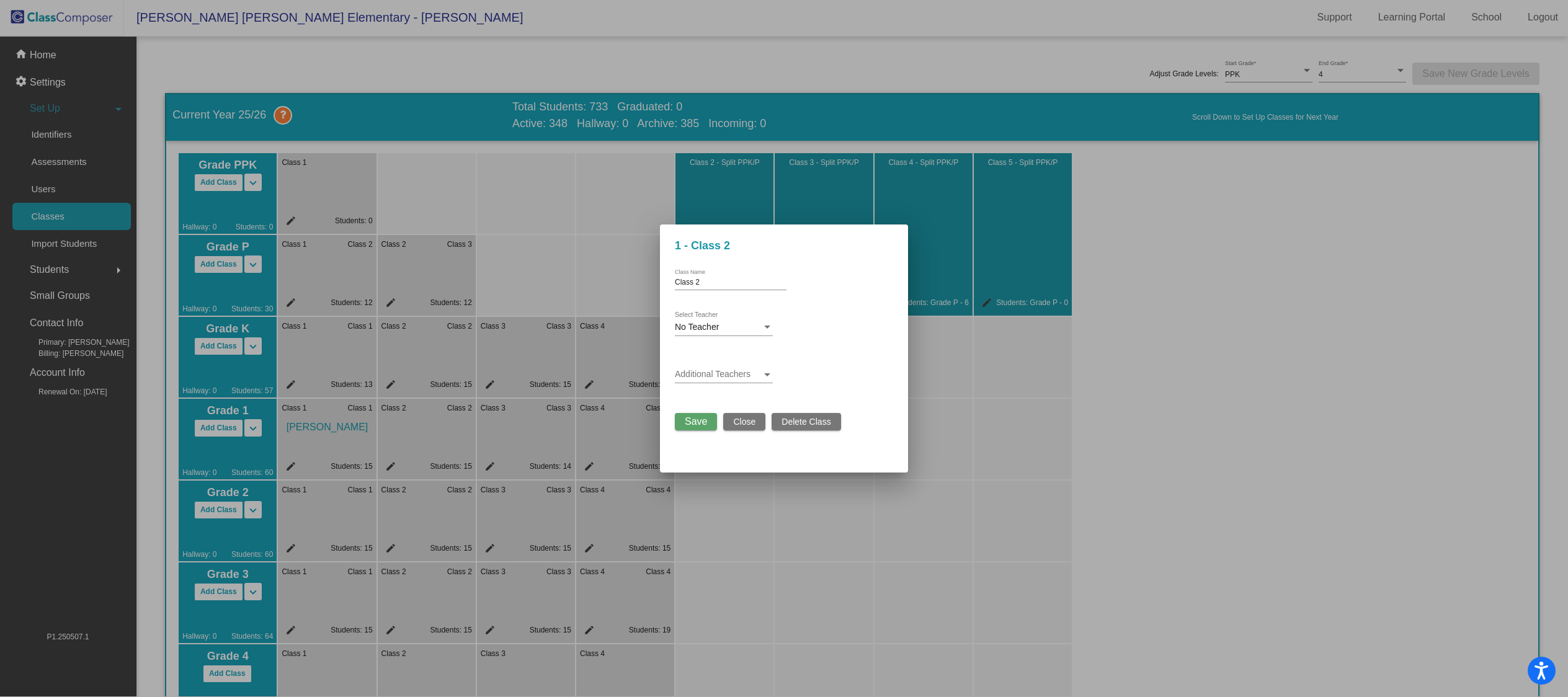
scroll to position [0, 0]
click at [724, 328] on div "No Teacher" at bounding box center [718, 328] width 87 height 10
click at [706, 451] on span "[PERSON_NAME]" at bounding box center [729, 459] width 109 height 26
click at [697, 417] on span "Save" at bounding box center [695, 421] width 22 height 10
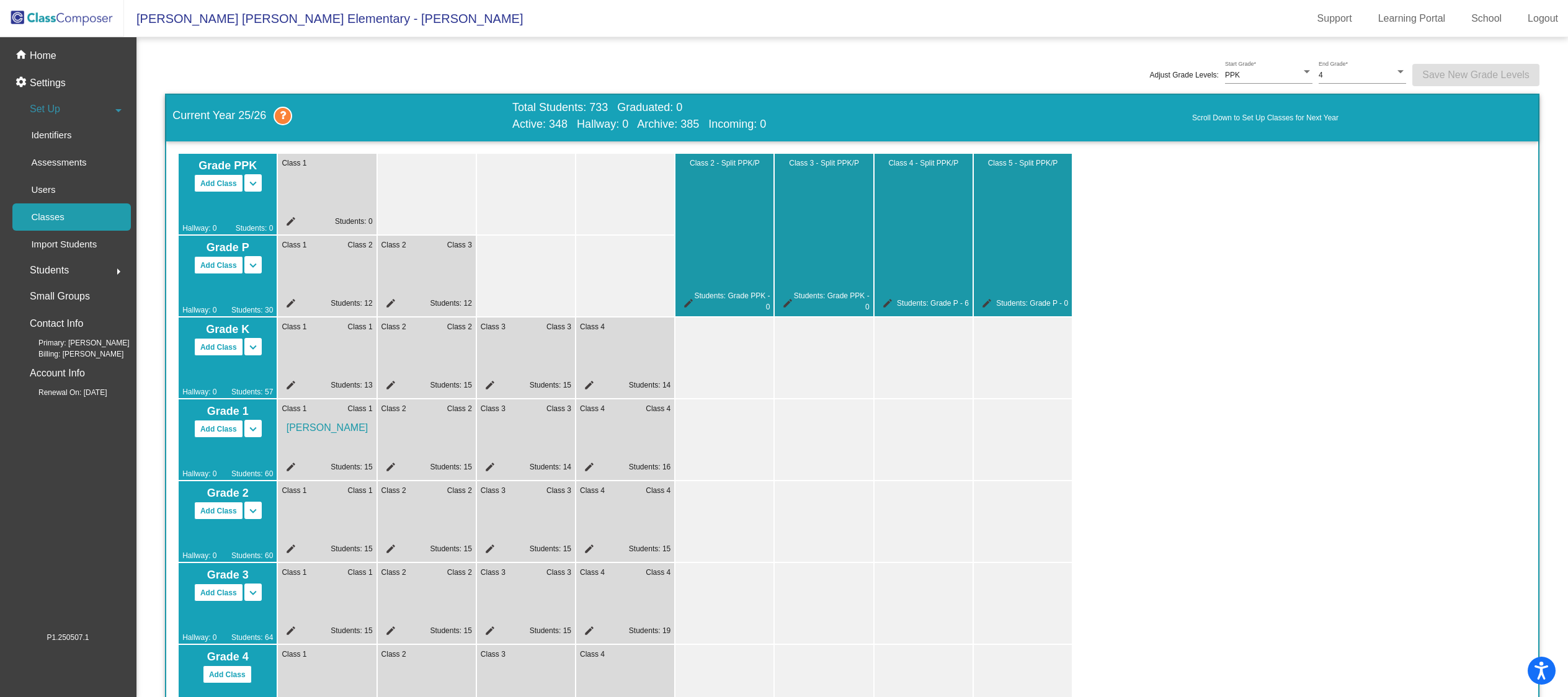
scroll to position [1, 0]
click at [492, 466] on mat-icon "edit" at bounding box center [488, 468] width 15 height 15
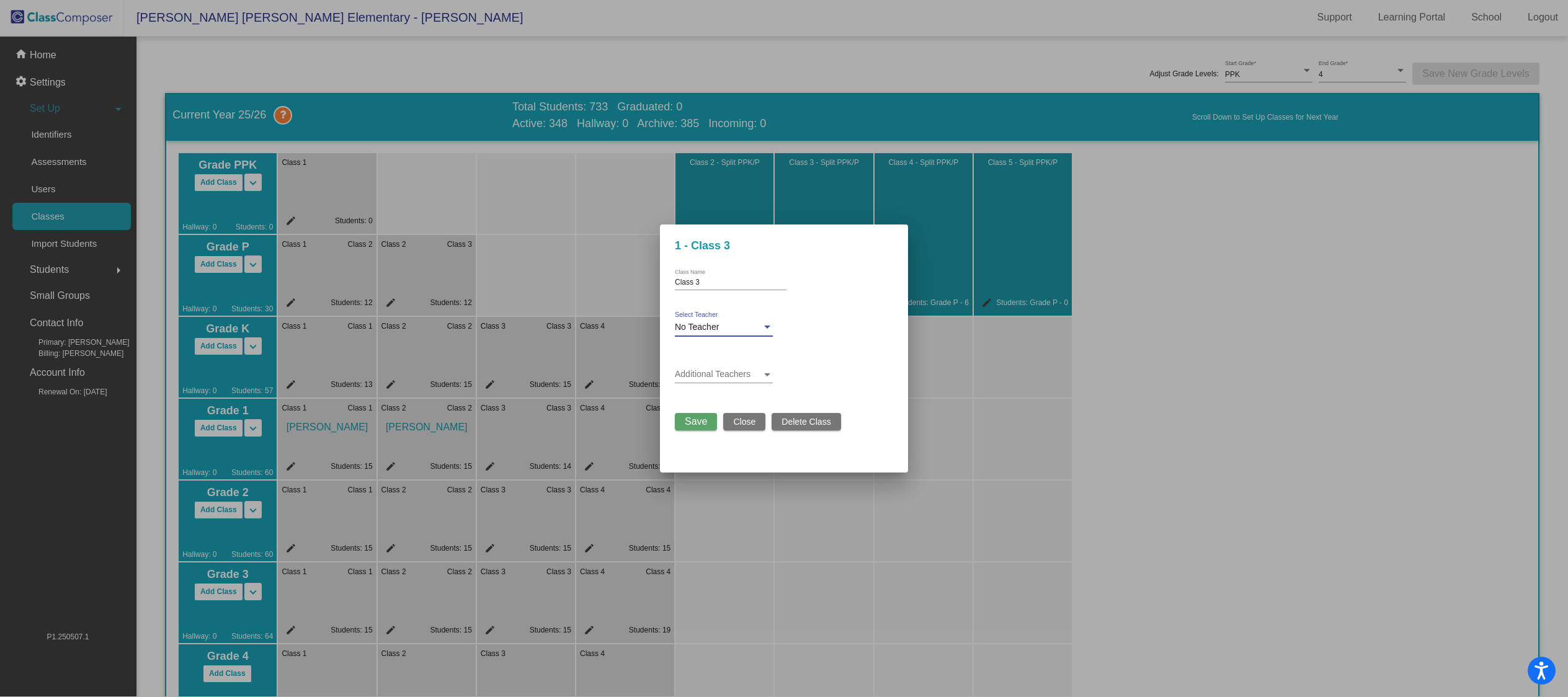
click at [724, 328] on div "No Teacher" at bounding box center [718, 328] width 87 height 10
click at [713, 335] on span "[PERSON_NAME]" at bounding box center [729, 334] width 109 height 26
click at [696, 420] on span "Save" at bounding box center [695, 421] width 22 height 10
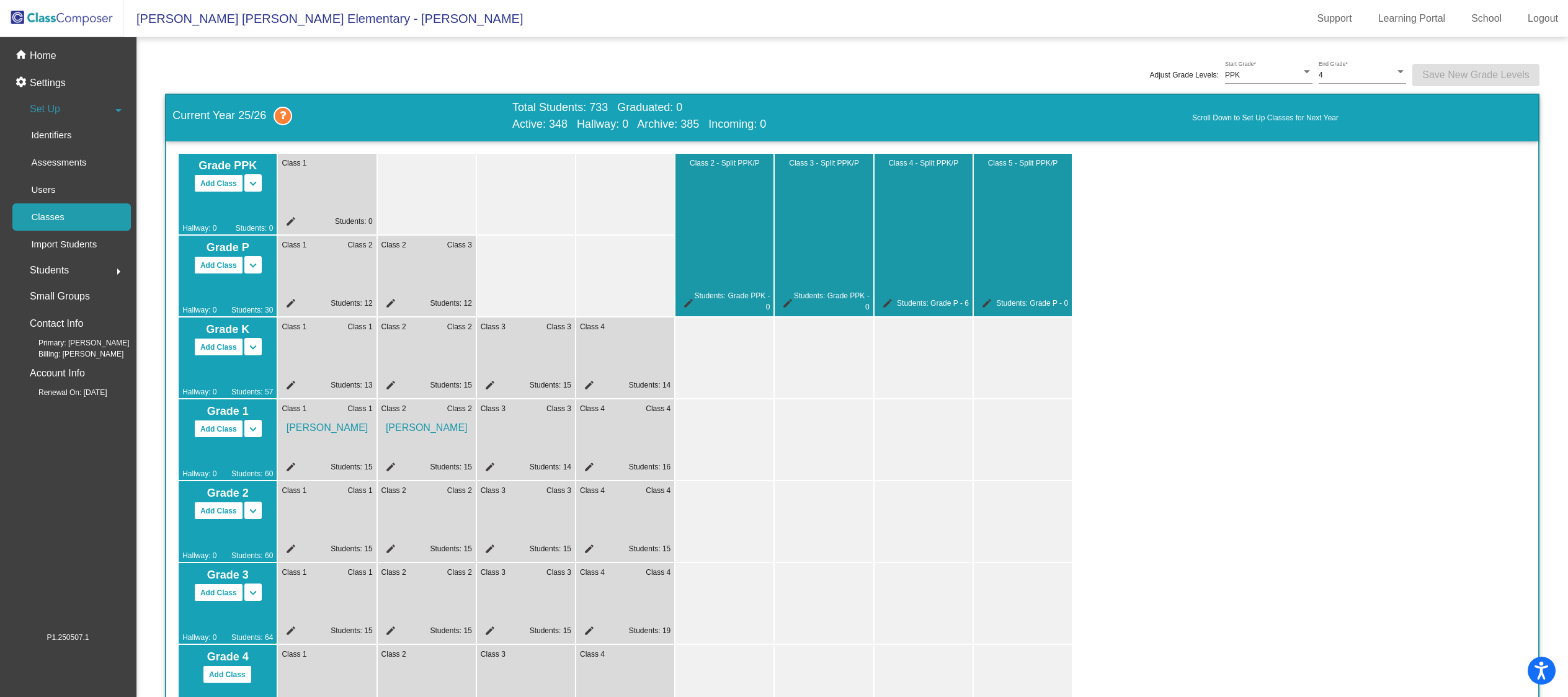
scroll to position [1, 0]
click at [593, 467] on mat-icon "edit" at bounding box center [587, 468] width 15 height 15
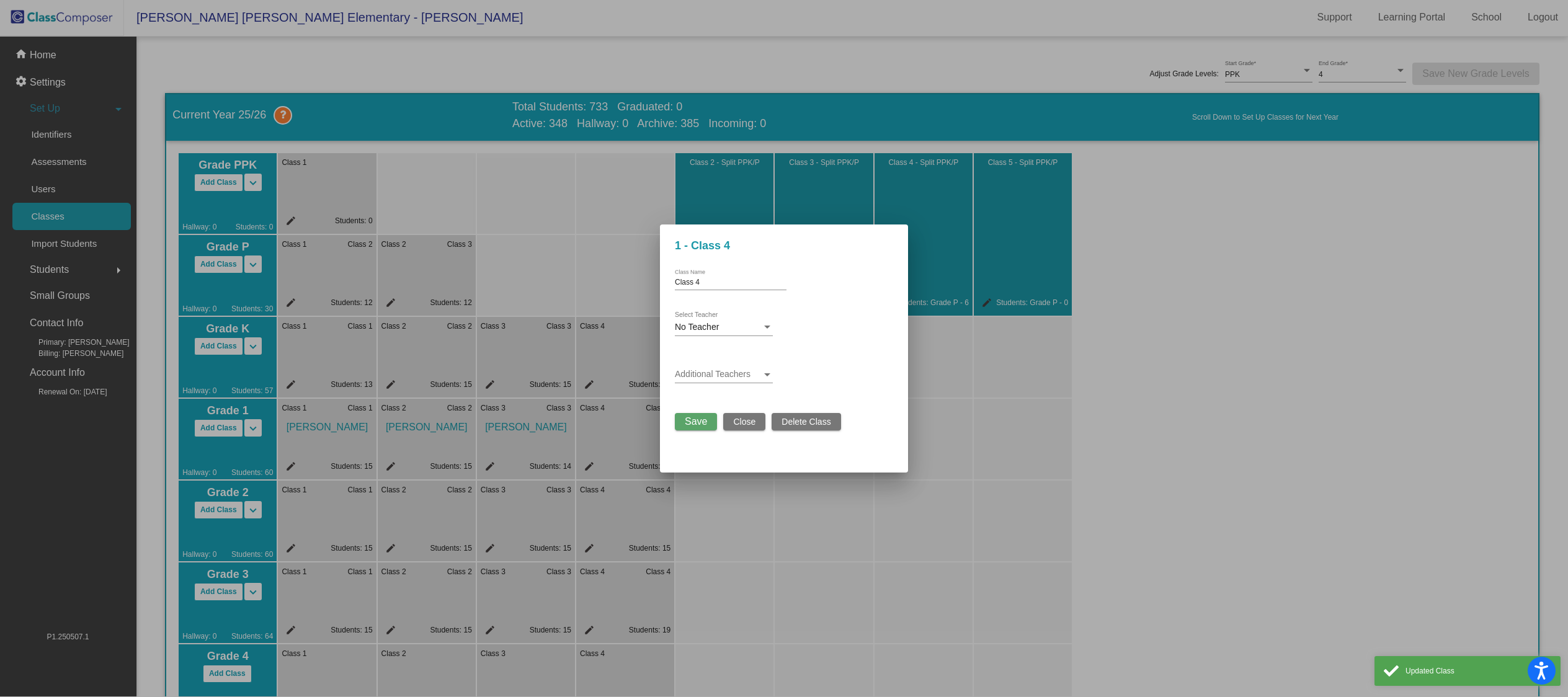
scroll to position [0, 0]
click at [720, 326] on div "No Teacher" at bounding box center [718, 328] width 87 height 10
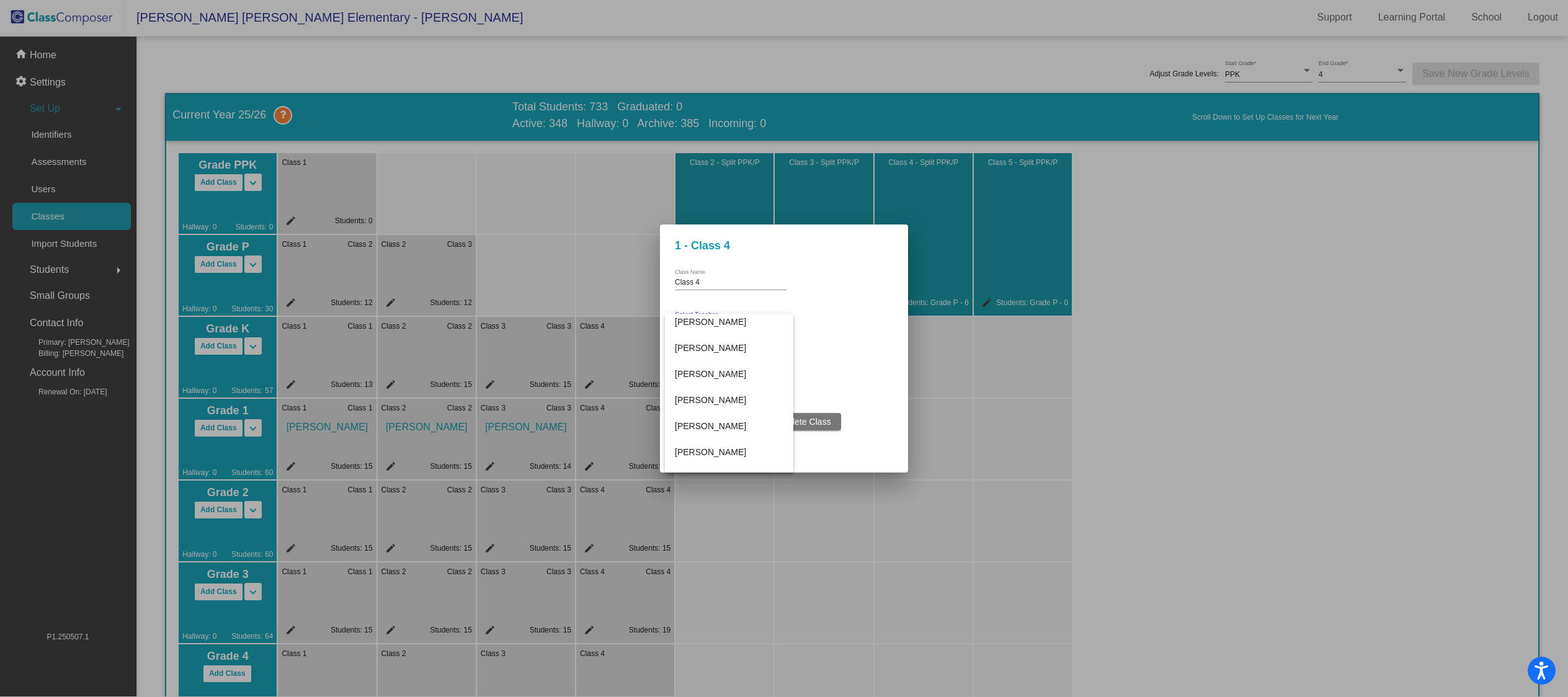
scroll to position [373, 0]
click at [712, 369] on span "[PERSON_NAME]" at bounding box center [729, 370] width 109 height 26
click at [698, 420] on span "Save" at bounding box center [695, 421] width 22 height 10
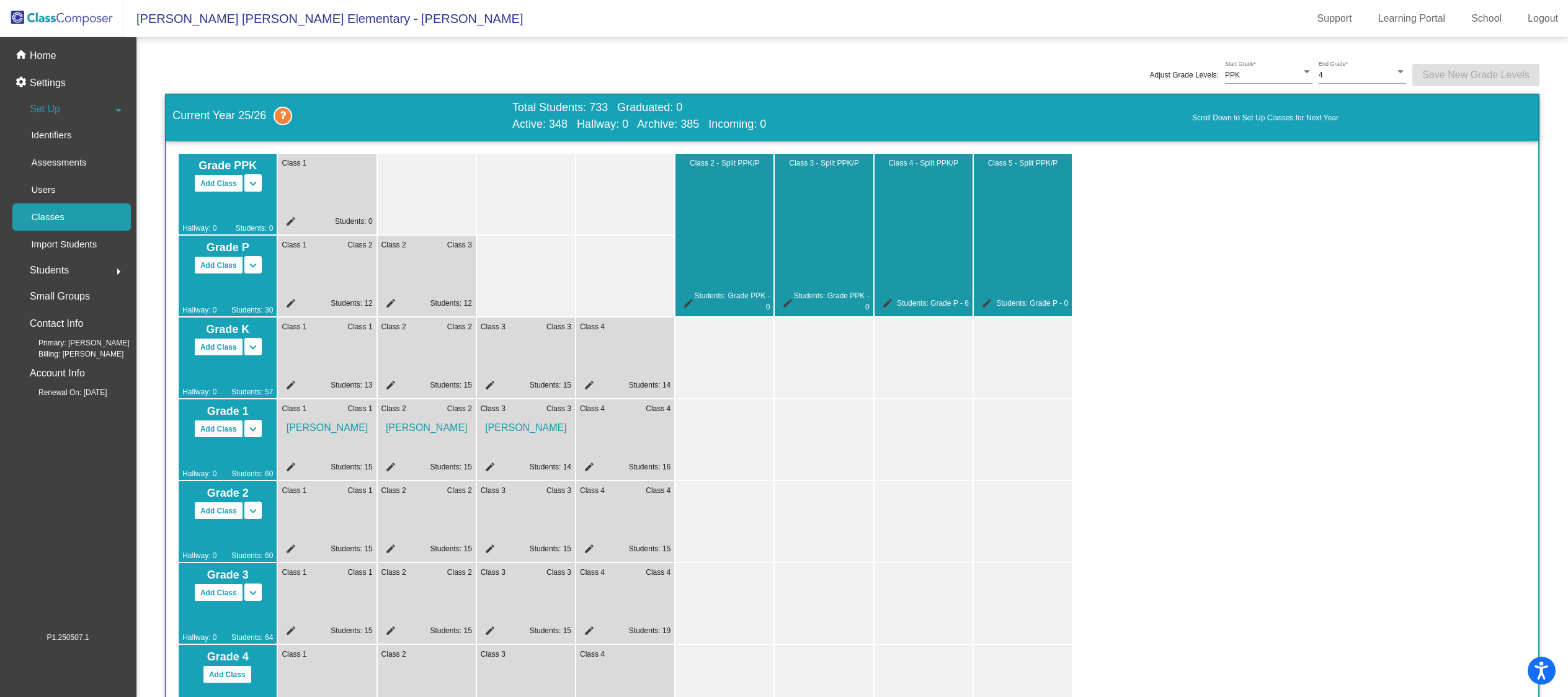
scroll to position [1, 0]
click at [57, 58] on div "home Home" at bounding box center [68, 56] width 126 height 27
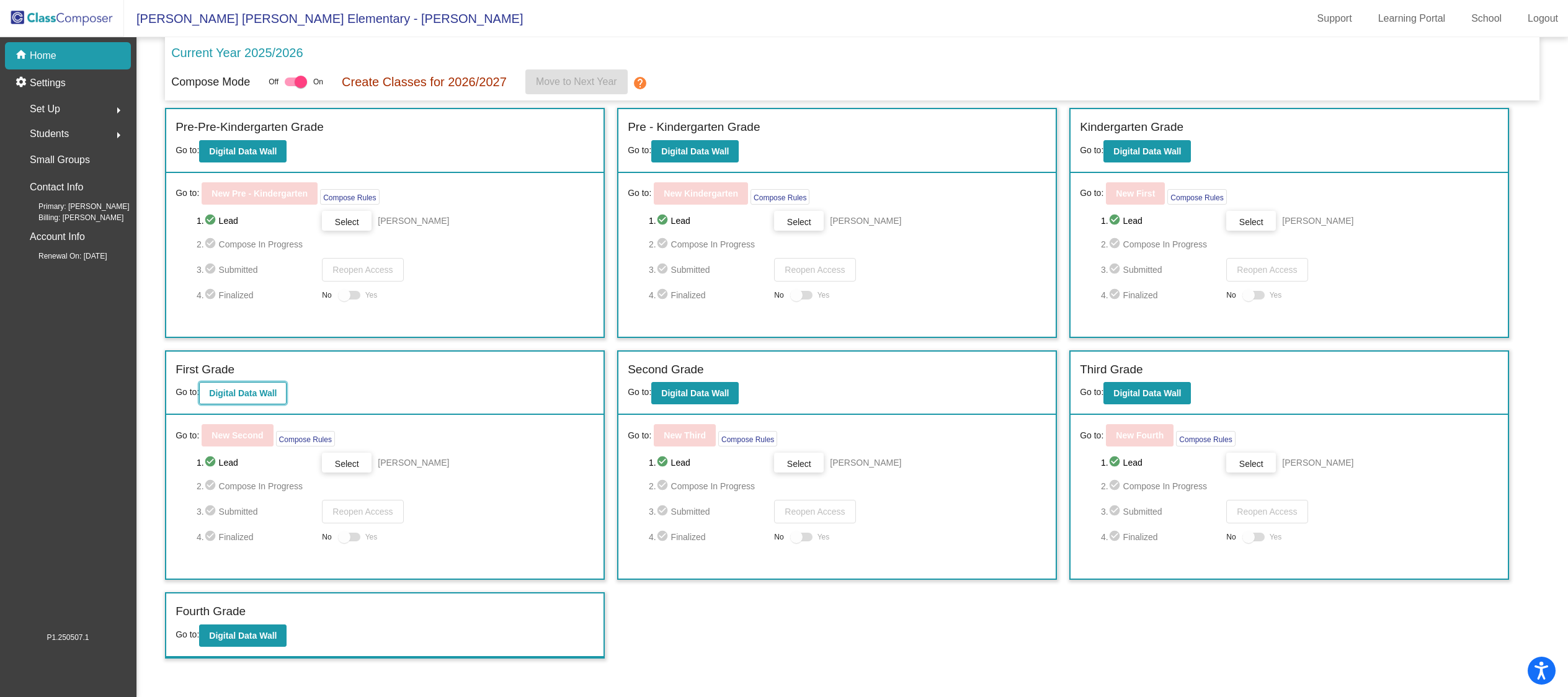
click at [263, 396] on b "Digital Data Wall" at bounding box center [243, 393] width 68 height 10
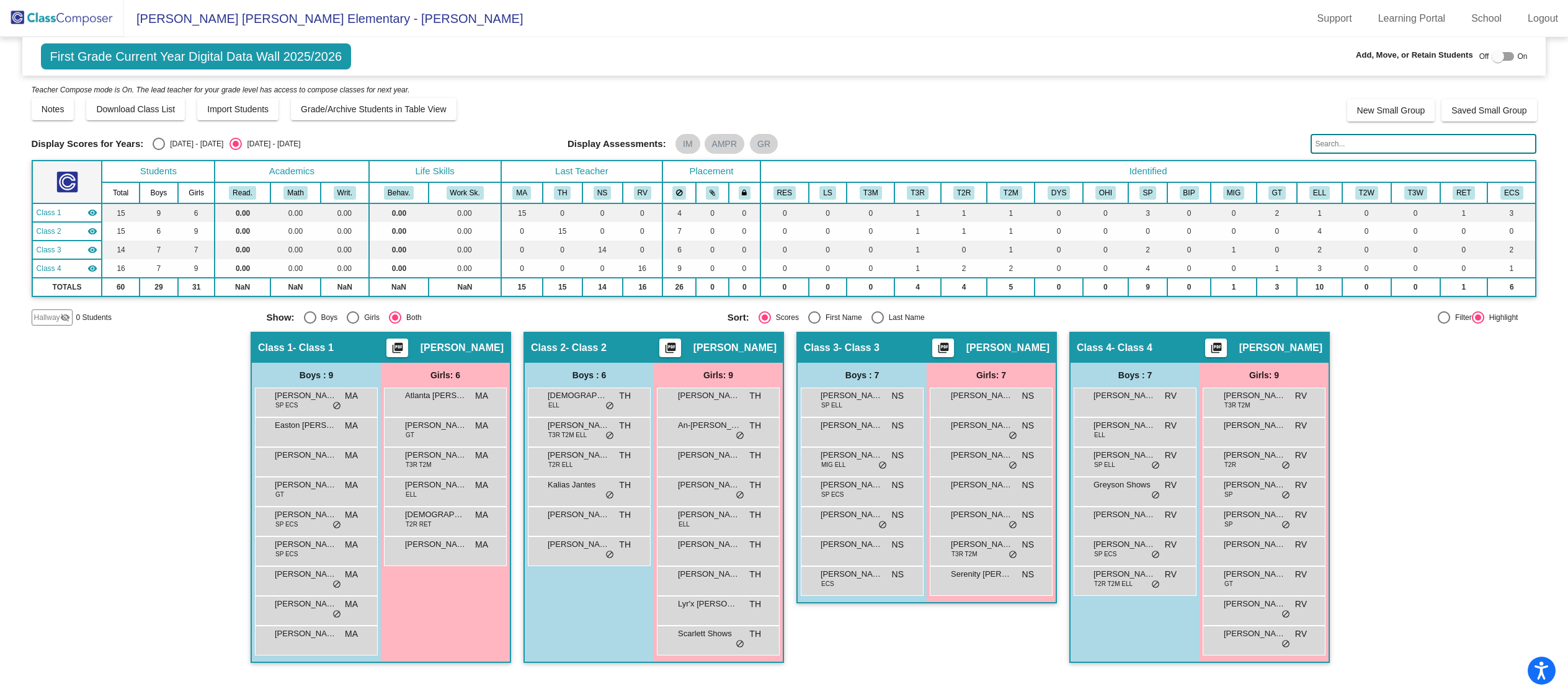
click at [405, 347] on mat-icon "picture_as_pdf" at bounding box center [396, 350] width 15 height 17
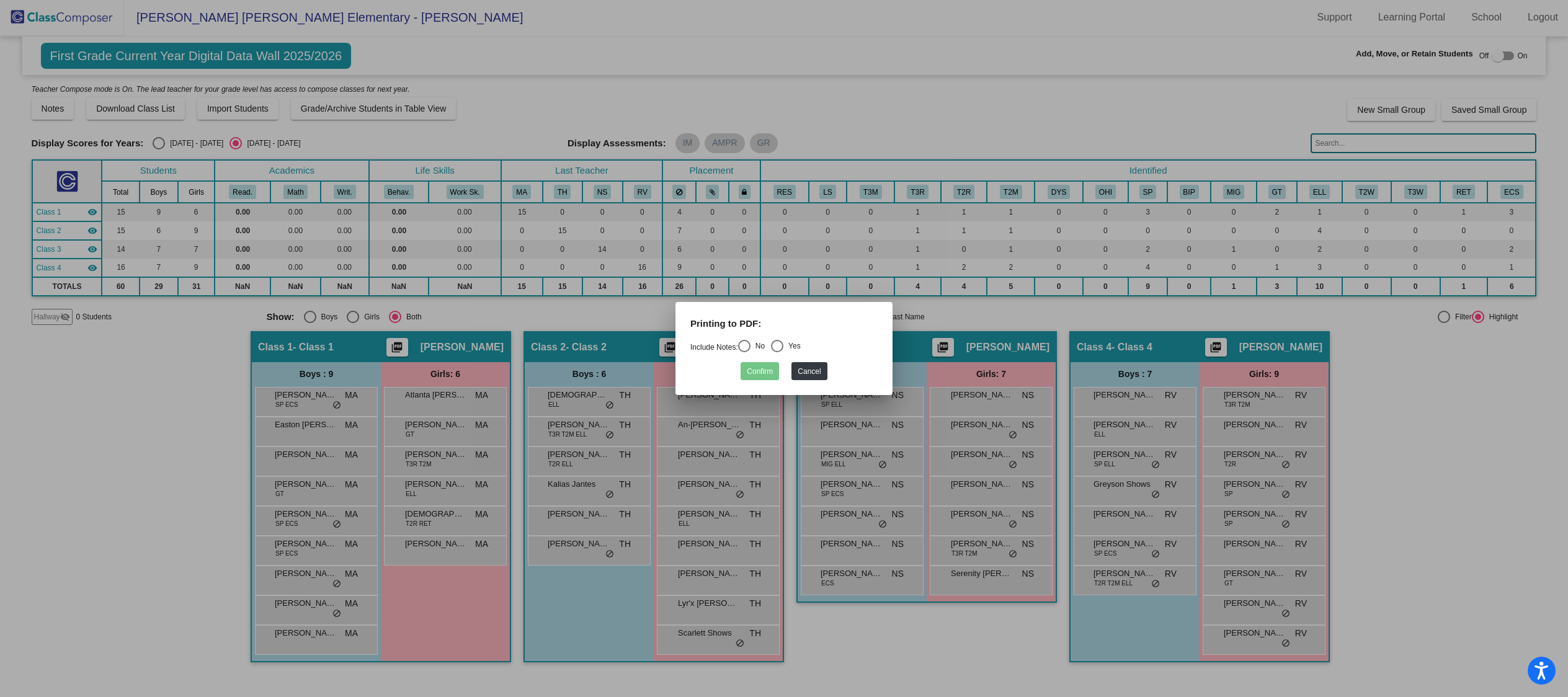
click at [827, 376] on div "Confirm Cancel" at bounding box center [784, 368] width 187 height 24
click at [801, 369] on button "Cancel" at bounding box center [809, 371] width 35 height 18
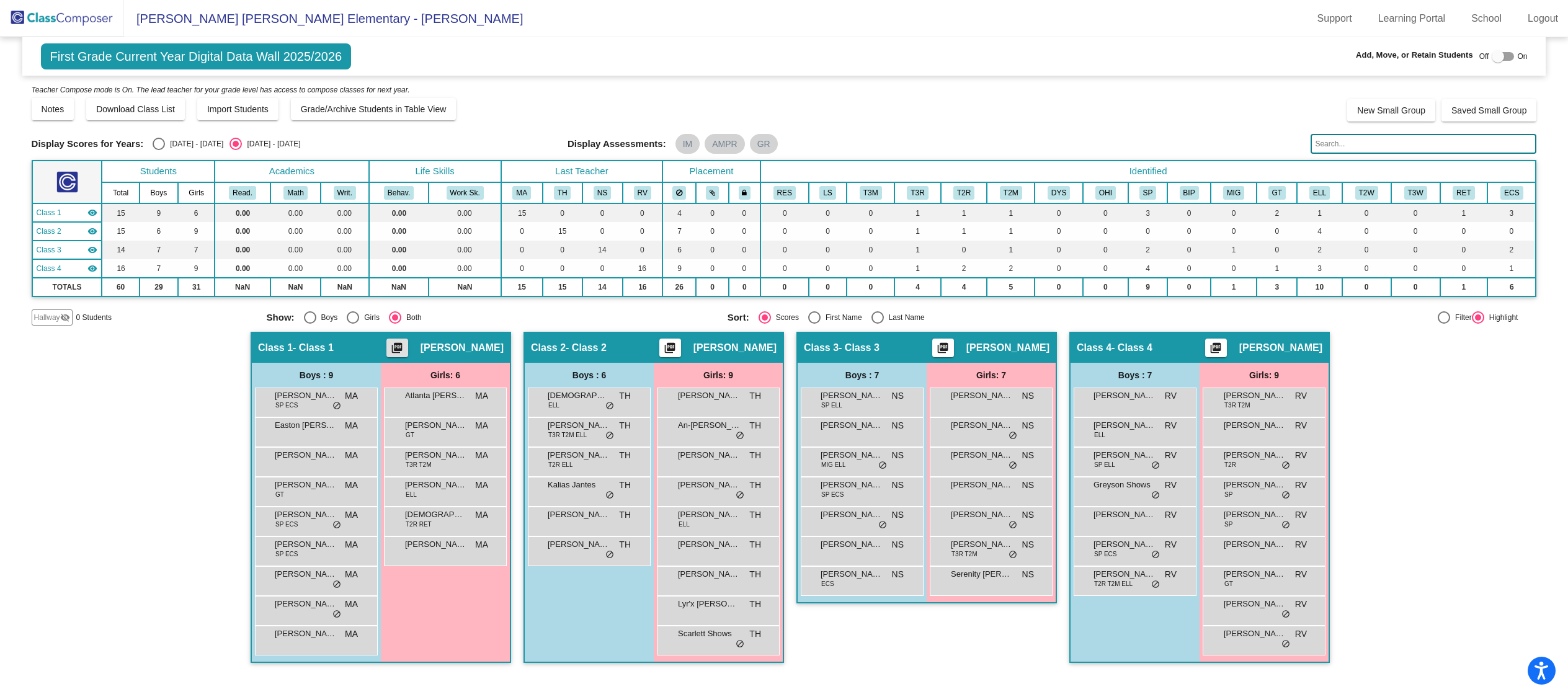
click at [1500, 56] on div at bounding box center [1497, 56] width 12 height 12
checkbox input "true"
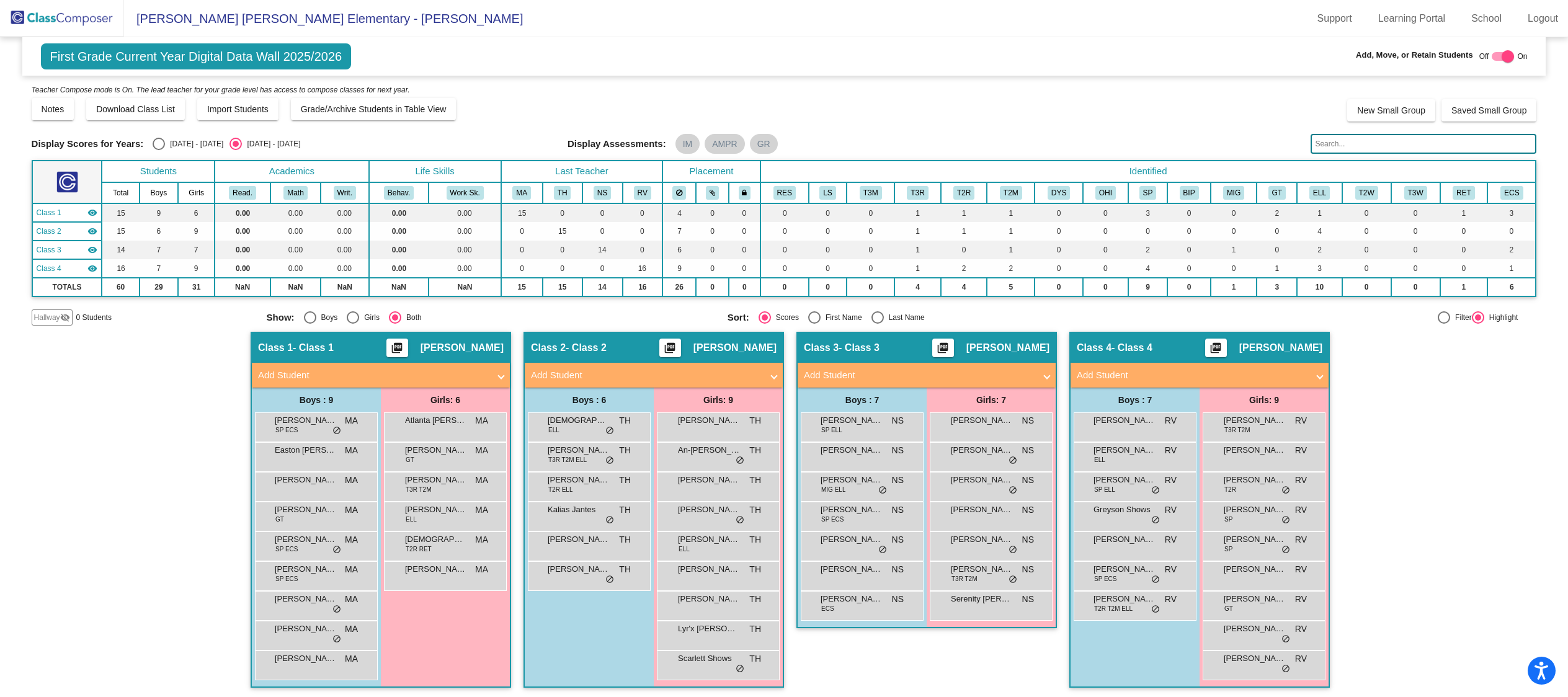
click at [639, 372] on mat-panel-title "Add Student" at bounding box center [646, 375] width 231 height 14
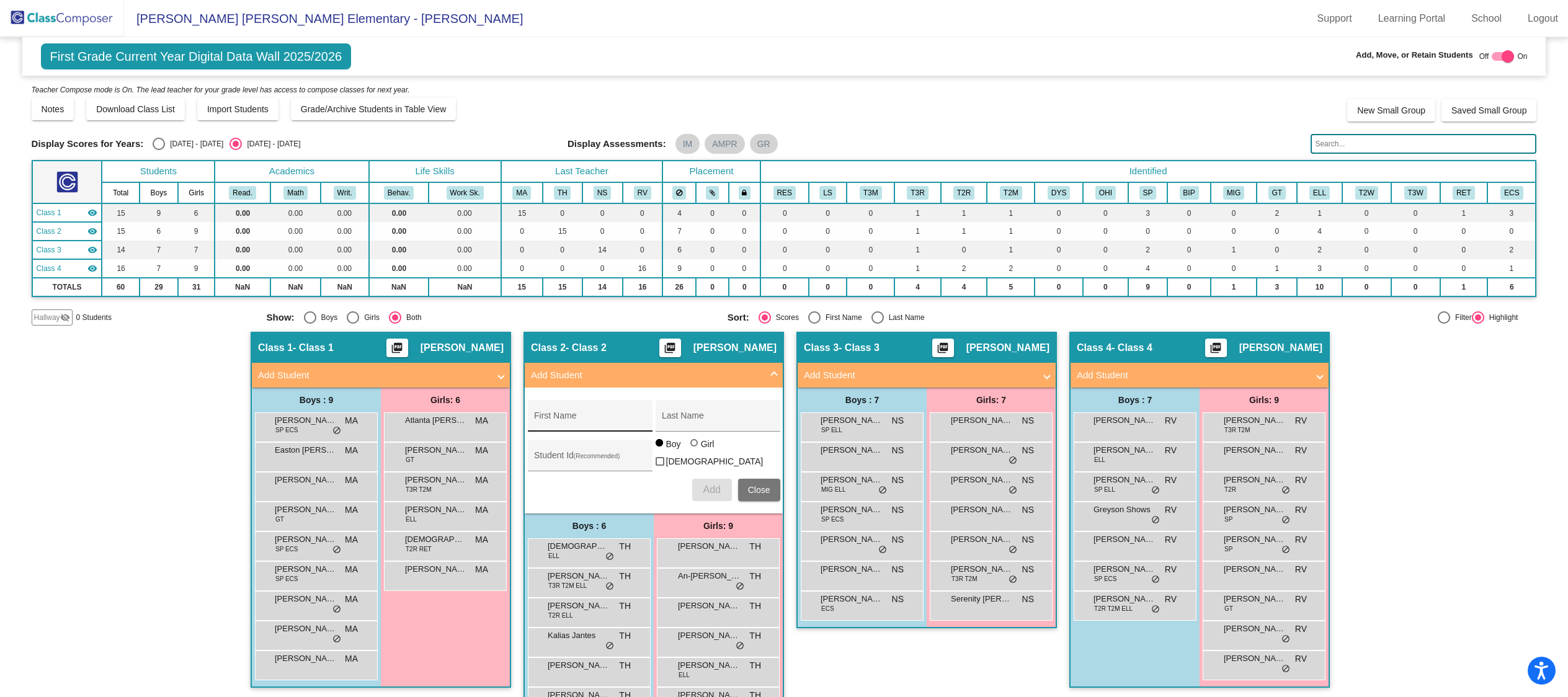
click at [591, 412] on div "First Name" at bounding box center [589, 419] width 112 height 26
type input "[PERSON_NAME]"
click at [716, 487] on span "Add" at bounding box center [711, 489] width 17 height 10
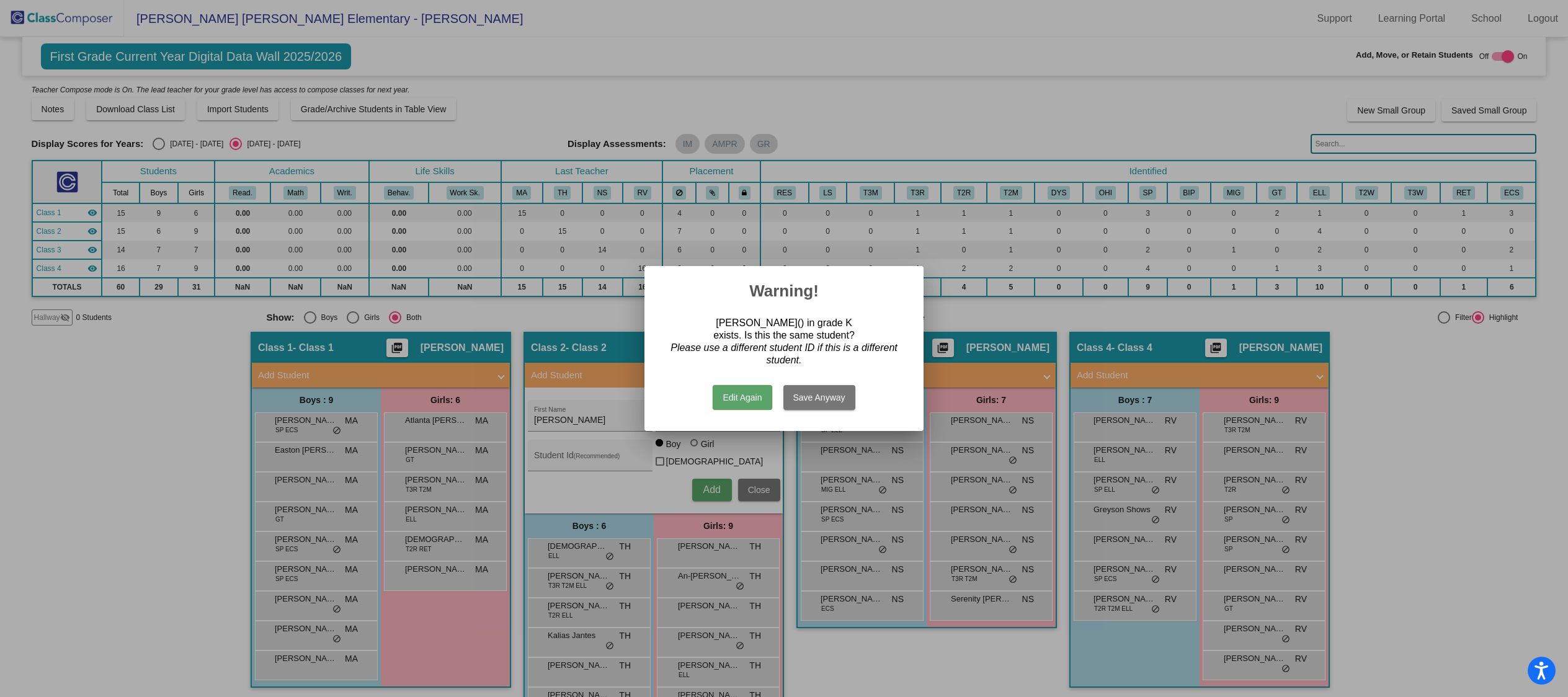
click at [823, 397] on button "Save Anyway" at bounding box center [819, 397] width 72 height 25
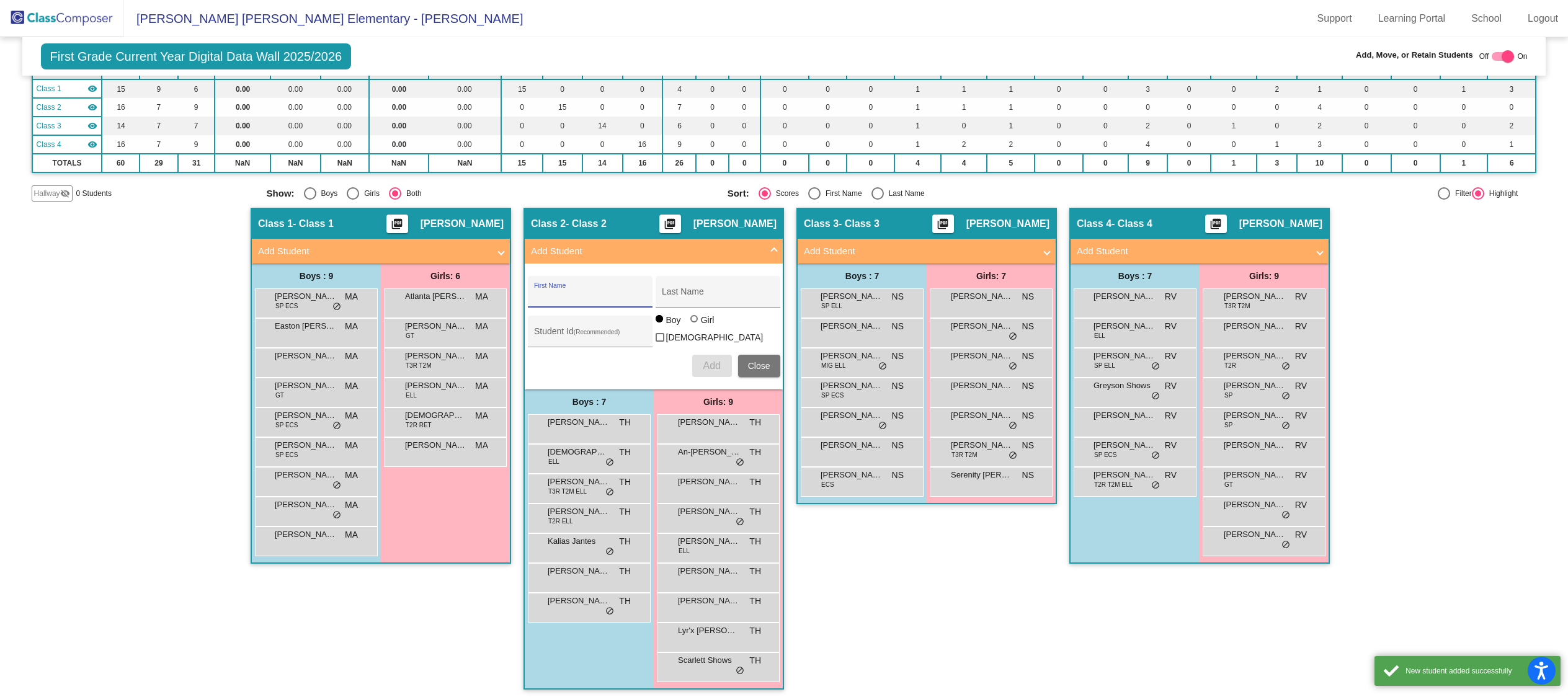
scroll to position [1, 0]
click at [623, 419] on span "TH" at bounding box center [625, 422] width 12 height 13
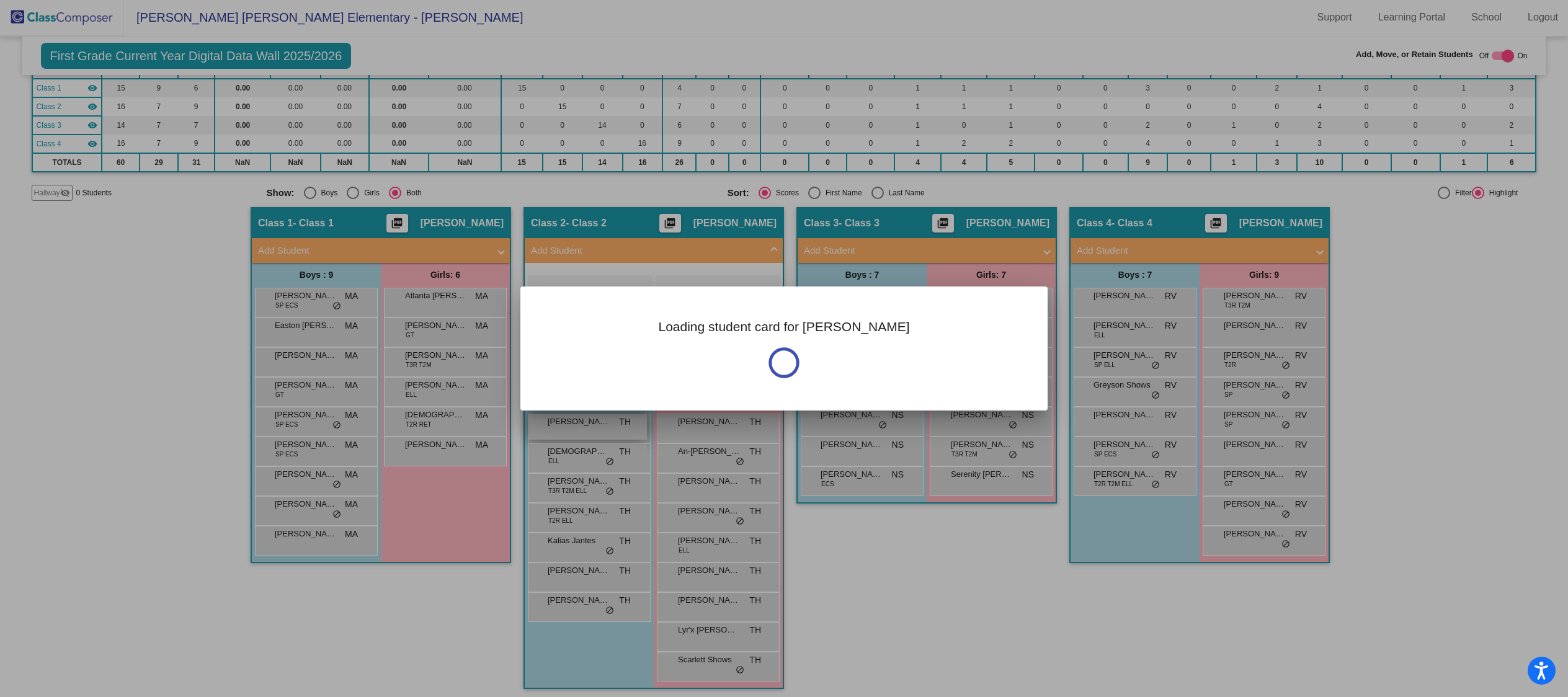
scroll to position [0, 0]
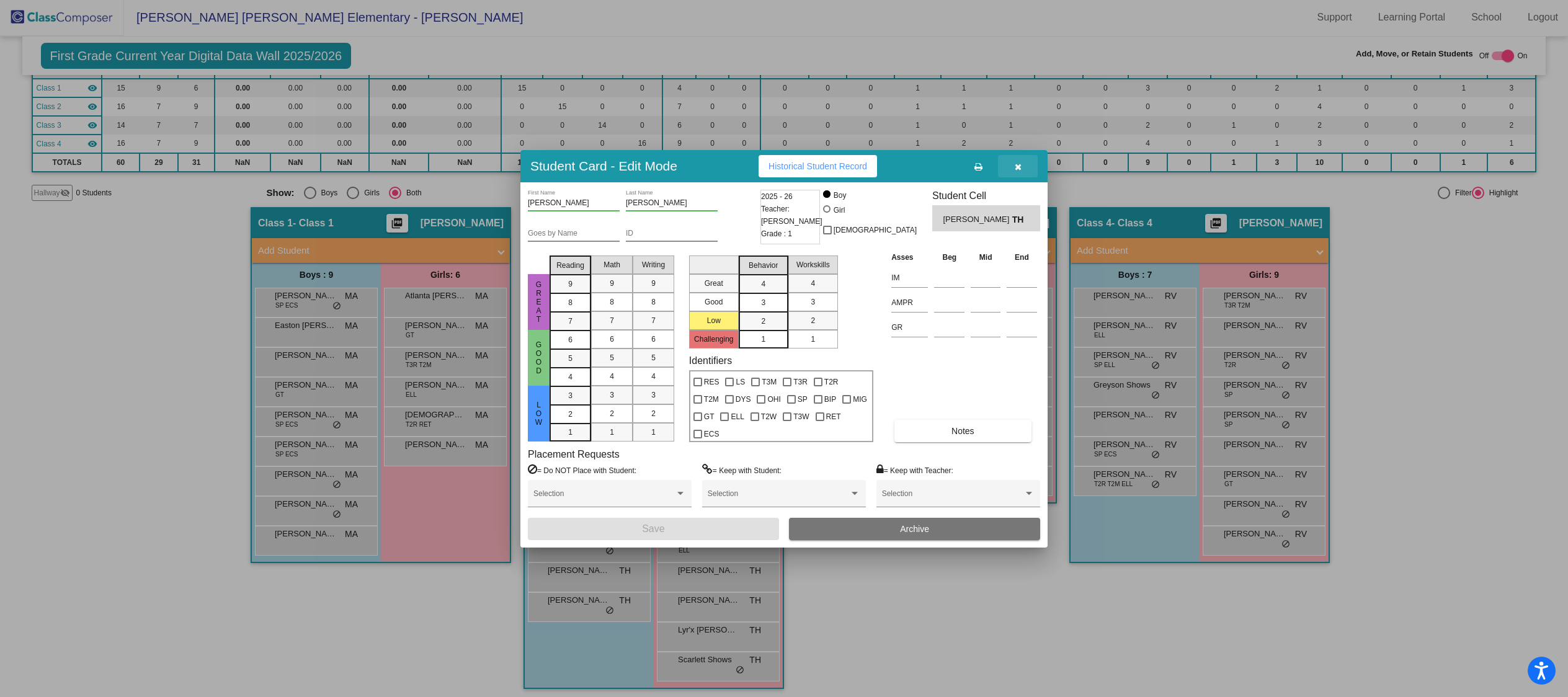
click at [1018, 165] on icon "button" at bounding box center [1018, 167] width 7 height 9
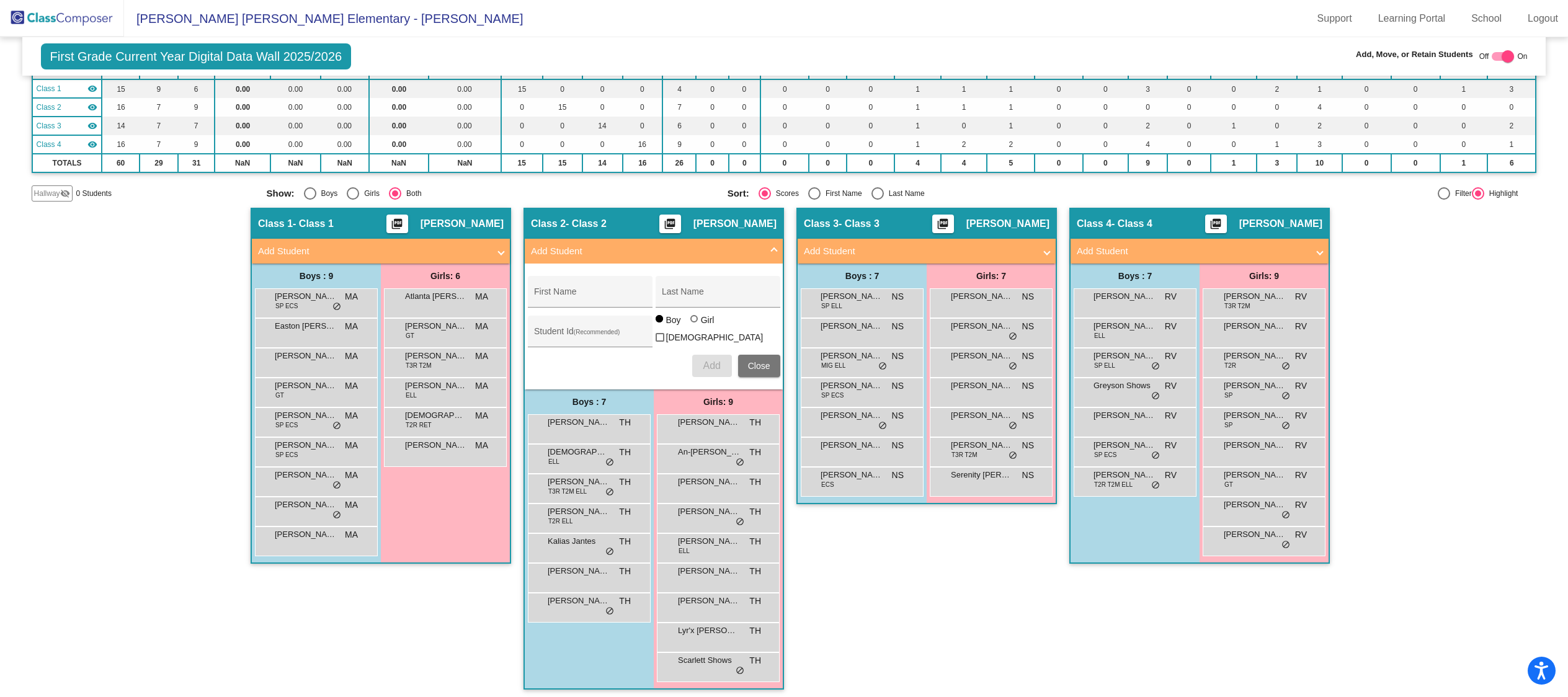
scroll to position [1, 0]
click at [974, 548] on div "Class 3 - Class 3 picture_as_pdf [PERSON_NAME] Add Student First Name Last Name…" at bounding box center [927, 454] width 261 height 494
click at [775, 245] on mat-expansion-panel-header "Add Student" at bounding box center [654, 251] width 258 height 25
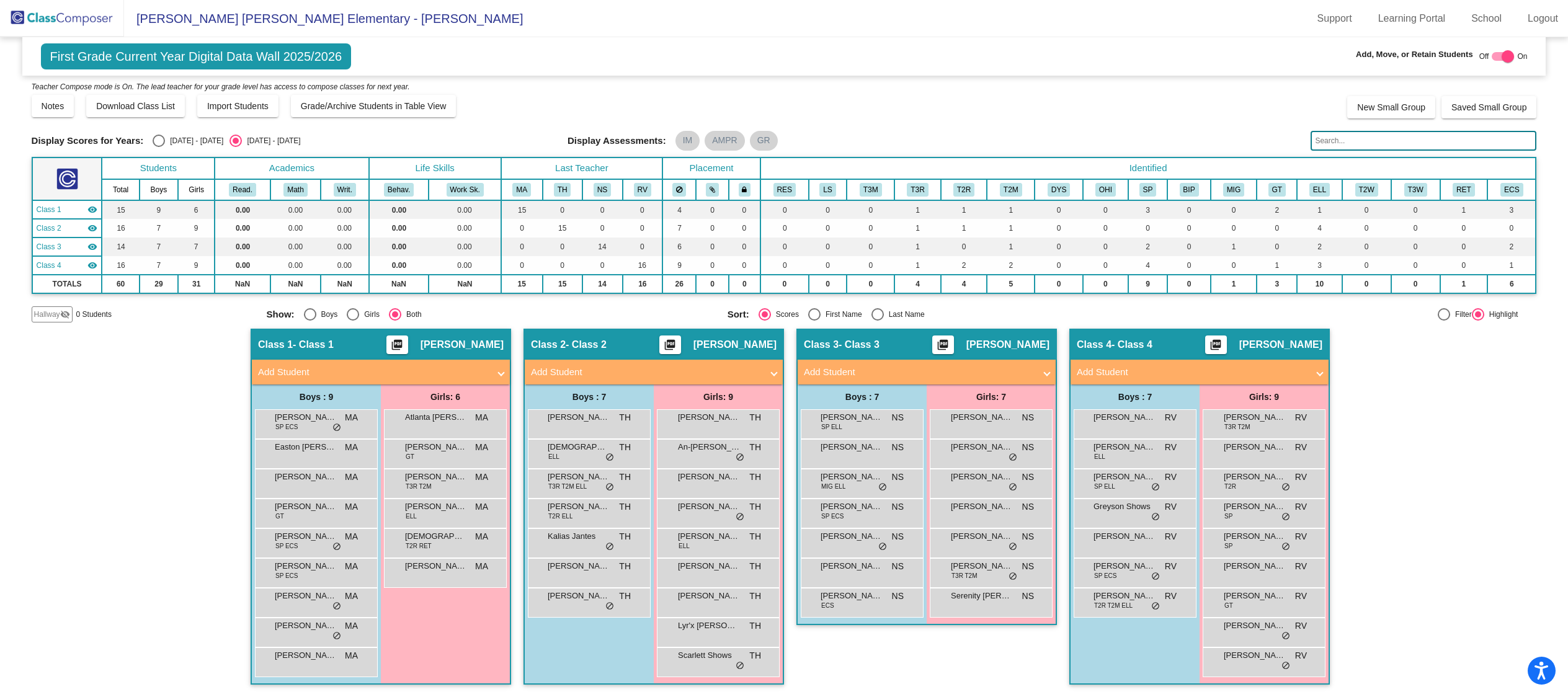
scroll to position [1, 0]
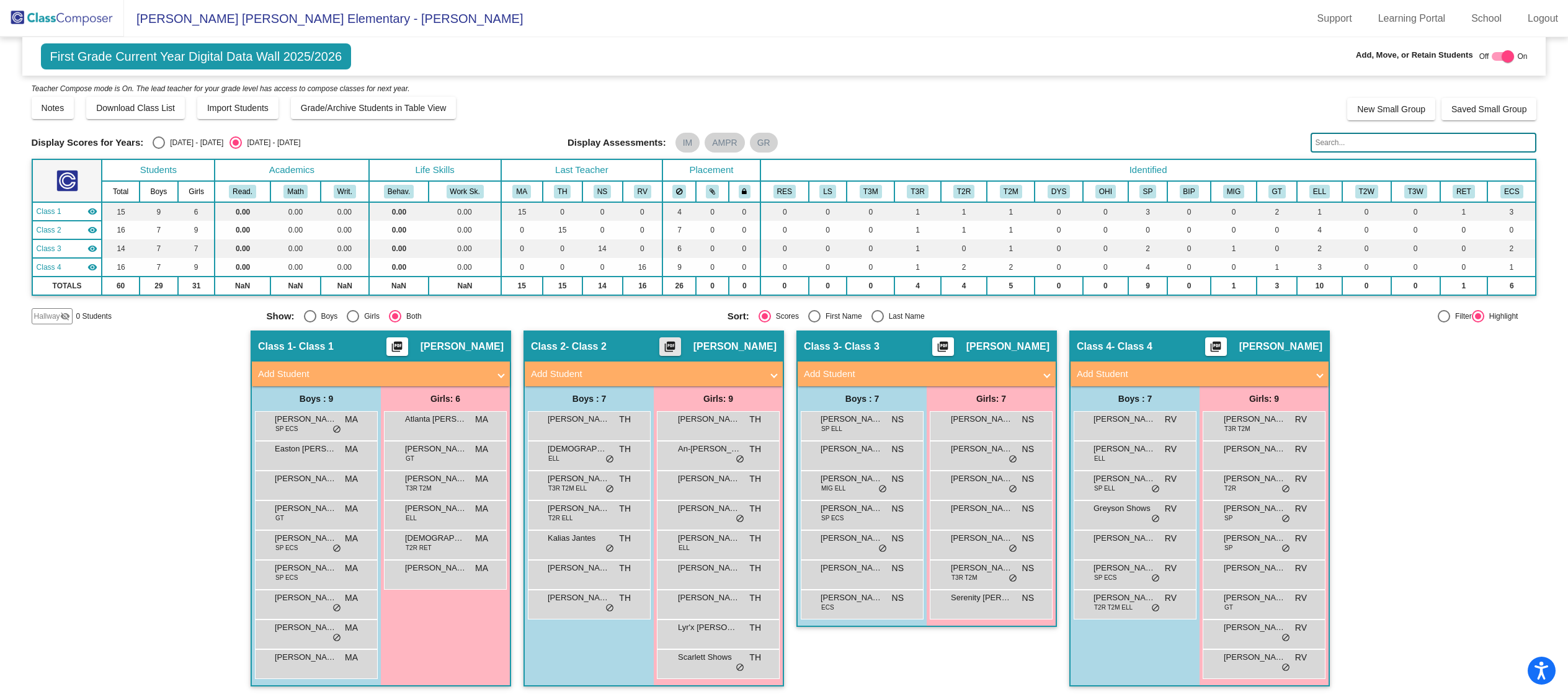
click at [678, 344] on mat-icon "picture_as_pdf" at bounding box center [669, 349] width 15 height 17
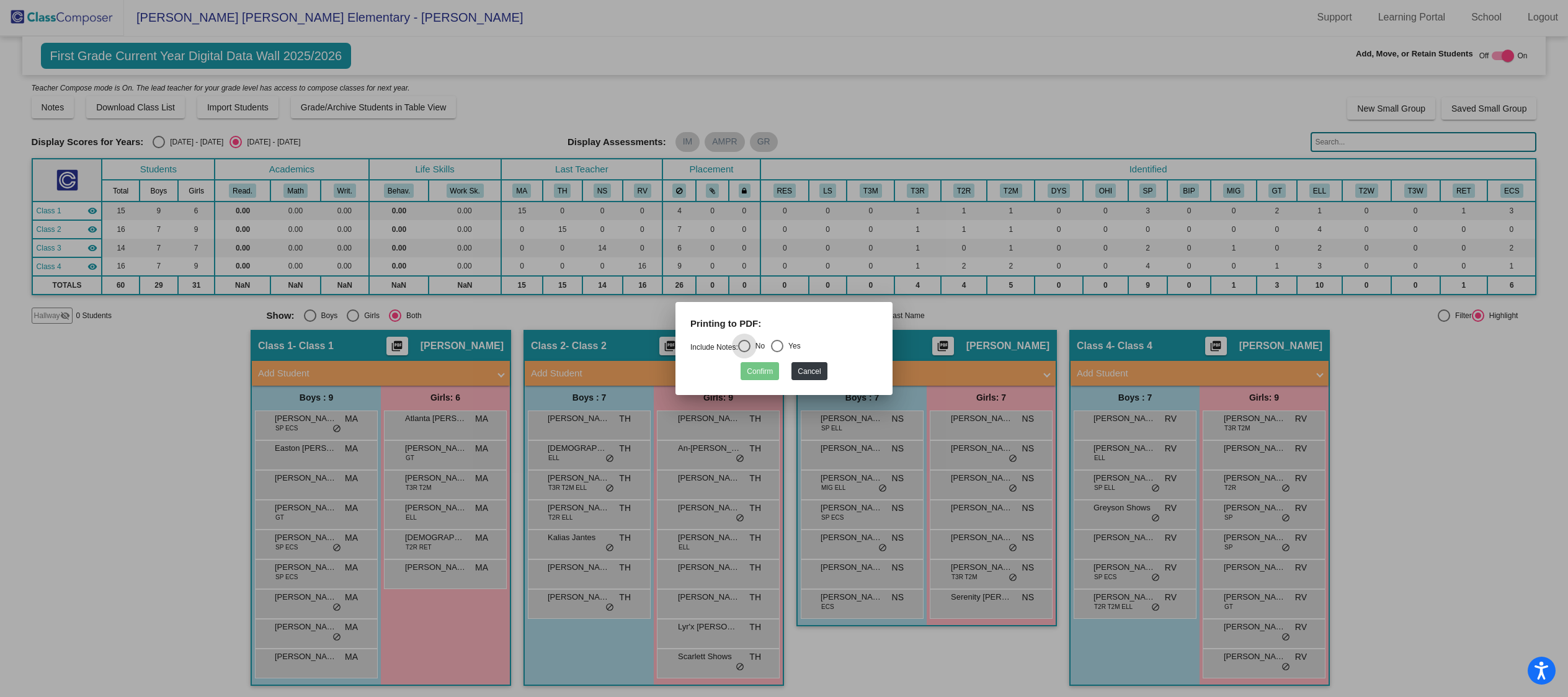
drag, startPoint x: 753, startPoint y: 344, endPoint x: 759, endPoint y: 348, distance: 7.2
click at [750, 344] on div "Select an option" at bounding box center [744, 346] width 12 height 12
click at [744, 352] on input "No" at bounding box center [743, 352] width 1 height 1
radio input "true"
click at [772, 346] on mat-radio-group "Include Notes: No Yes" at bounding box center [745, 348] width 111 height 9
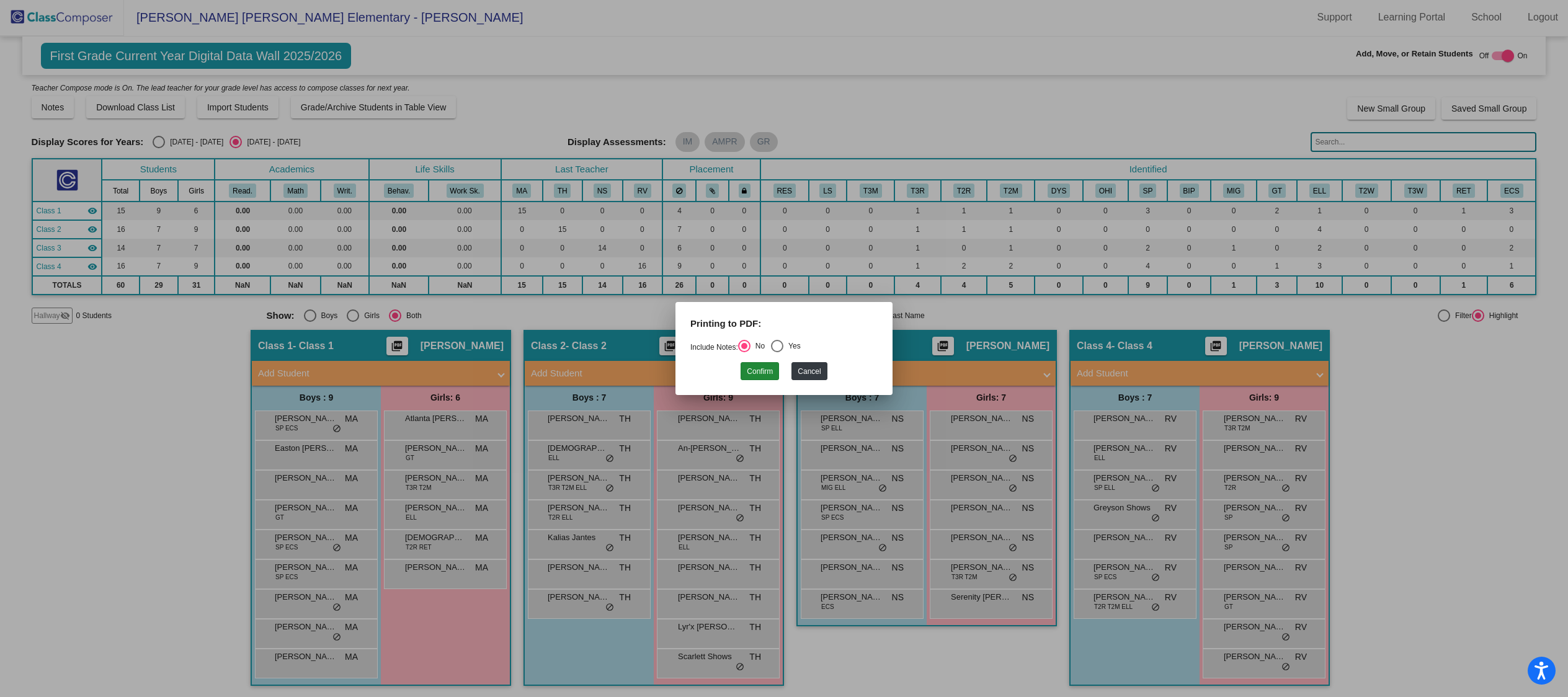
drag, startPoint x: 779, startPoint y: 344, endPoint x: 776, endPoint y: 364, distance: 20.2
click at [779, 344] on div "Select an option" at bounding box center [777, 346] width 12 height 12
click at [777, 352] on input "Yes" at bounding box center [777, 352] width 1 height 1
radio input "true"
click at [774, 369] on button "Confirm" at bounding box center [759, 371] width 38 height 18
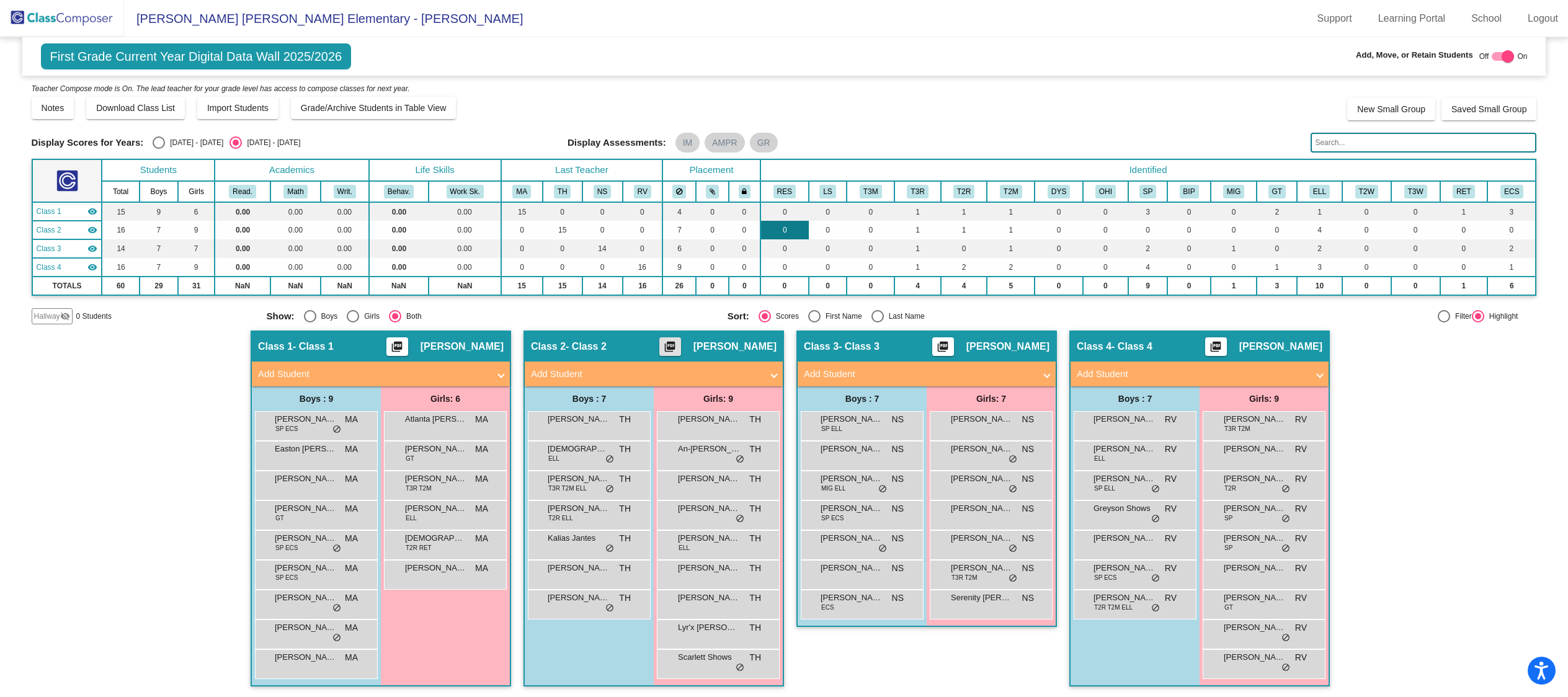
scroll to position [1, 0]
click at [1335, 19] on link "Support" at bounding box center [1334, 19] width 54 height 20
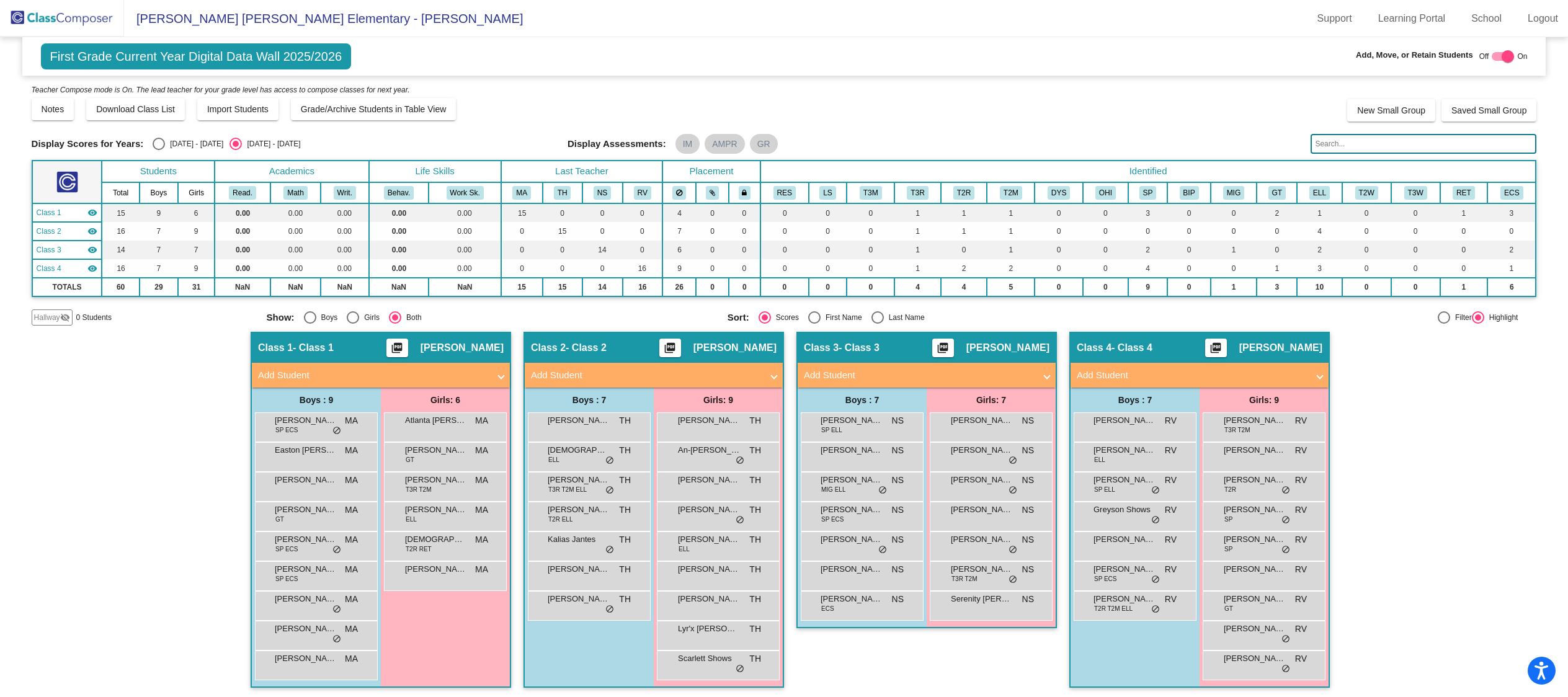
scroll to position [1, 0]
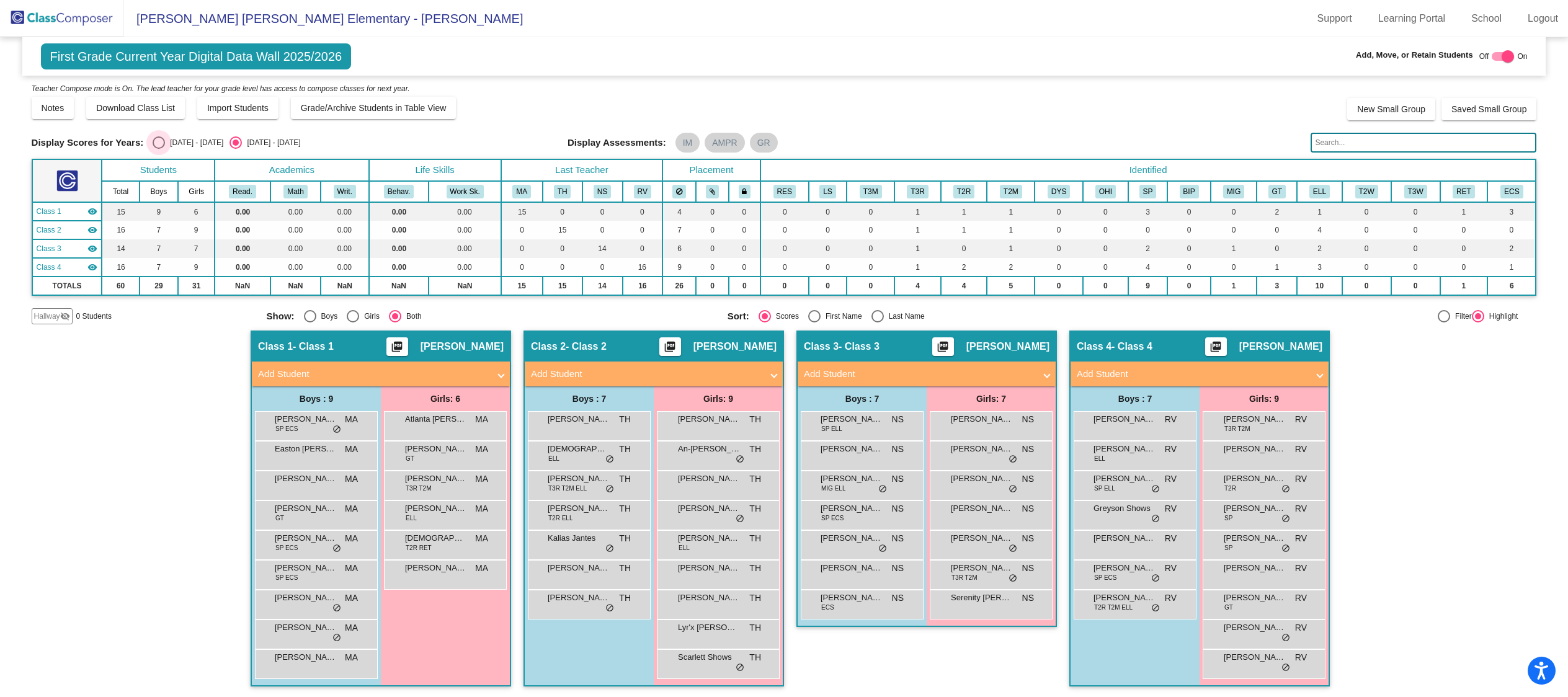
click at [196, 143] on div "[DATE] - [DATE]" at bounding box center [194, 142] width 58 height 11
click at [159, 149] on input "[DATE] - [DATE]" at bounding box center [158, 149] width 1 height 1
radio input "true"
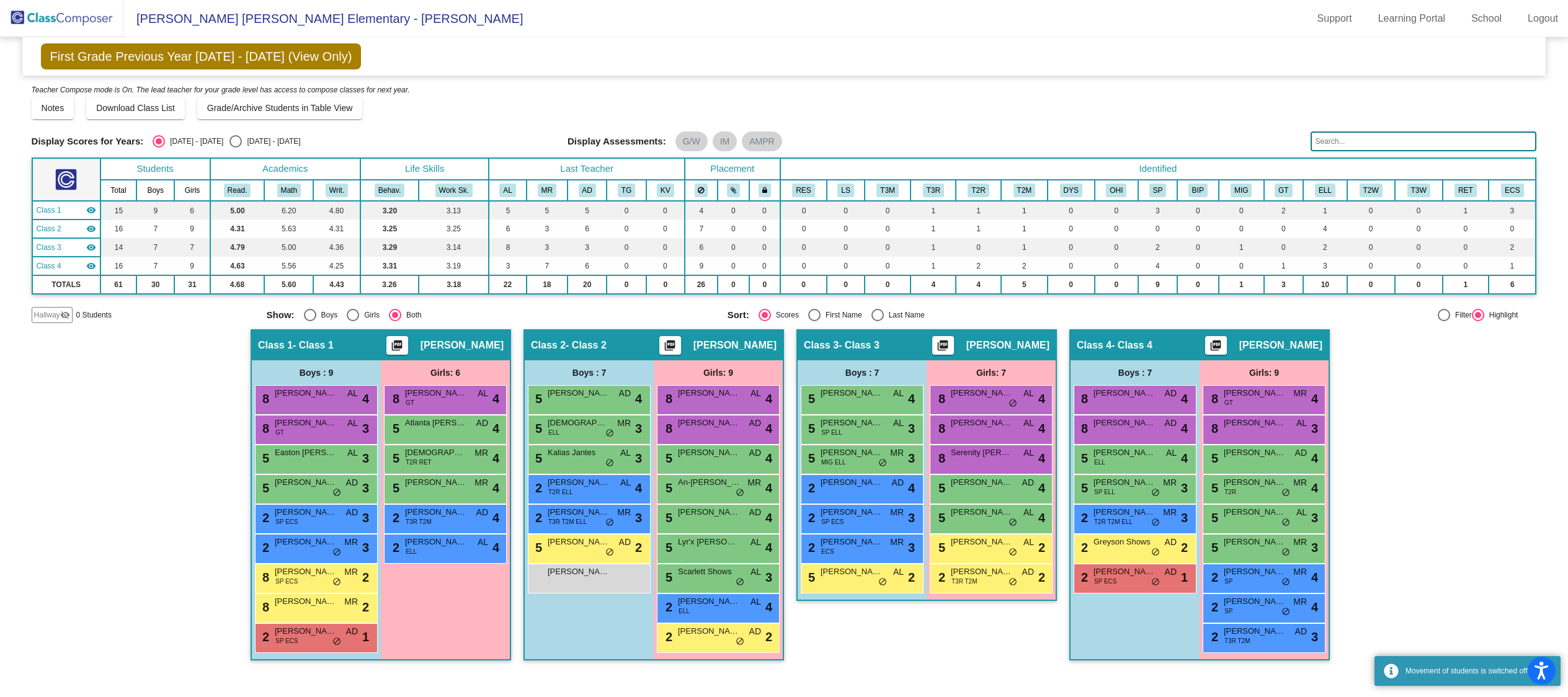
scroll to position [0, 0]
click at [249, 142] on div "[DATE] - [DATE]" at bounding box center [270, 141] width 58 height 11
click at [236, 148] on input "[DATE] - [DATE]" at bounding box center [235, 148] width 1 height 1
radio input "true"
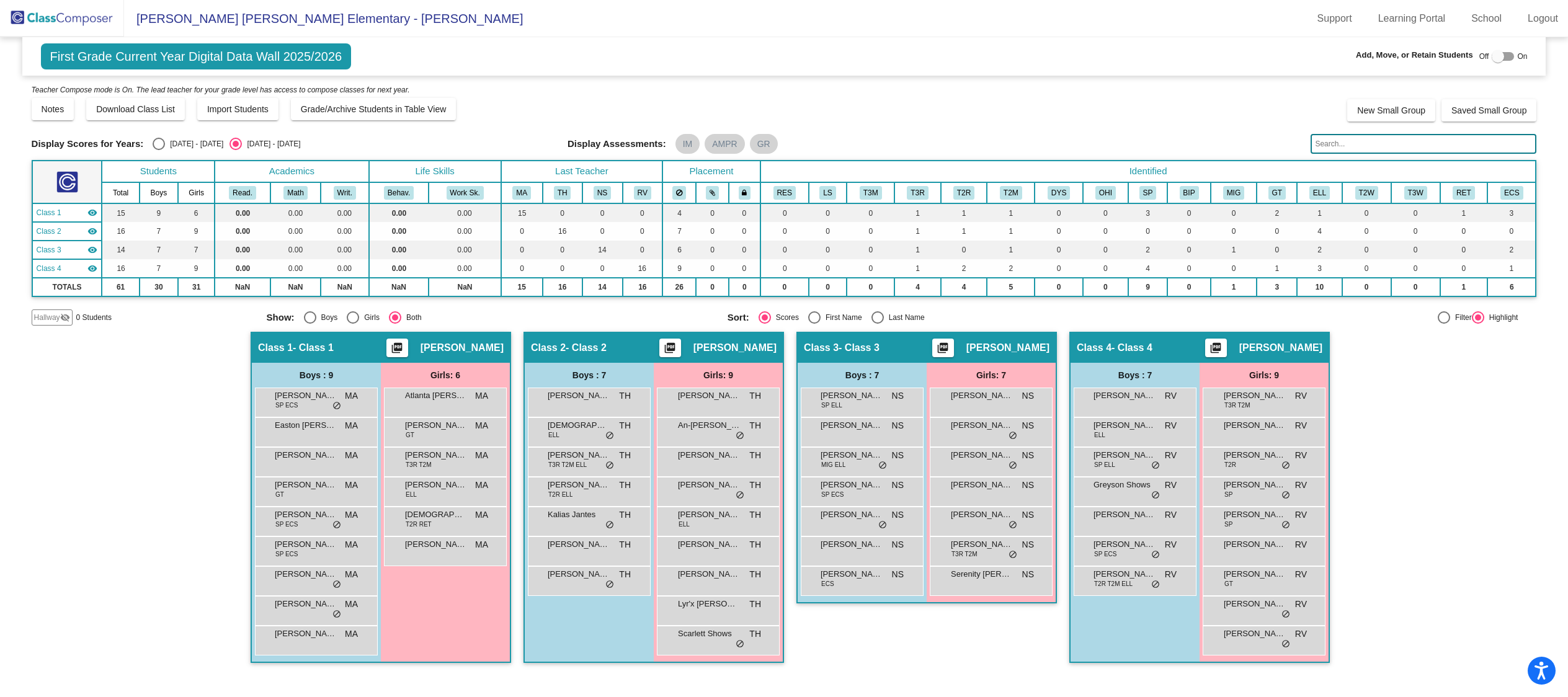
click at [58, 17] on img at bounding box center [62, 18] width 124 height 36
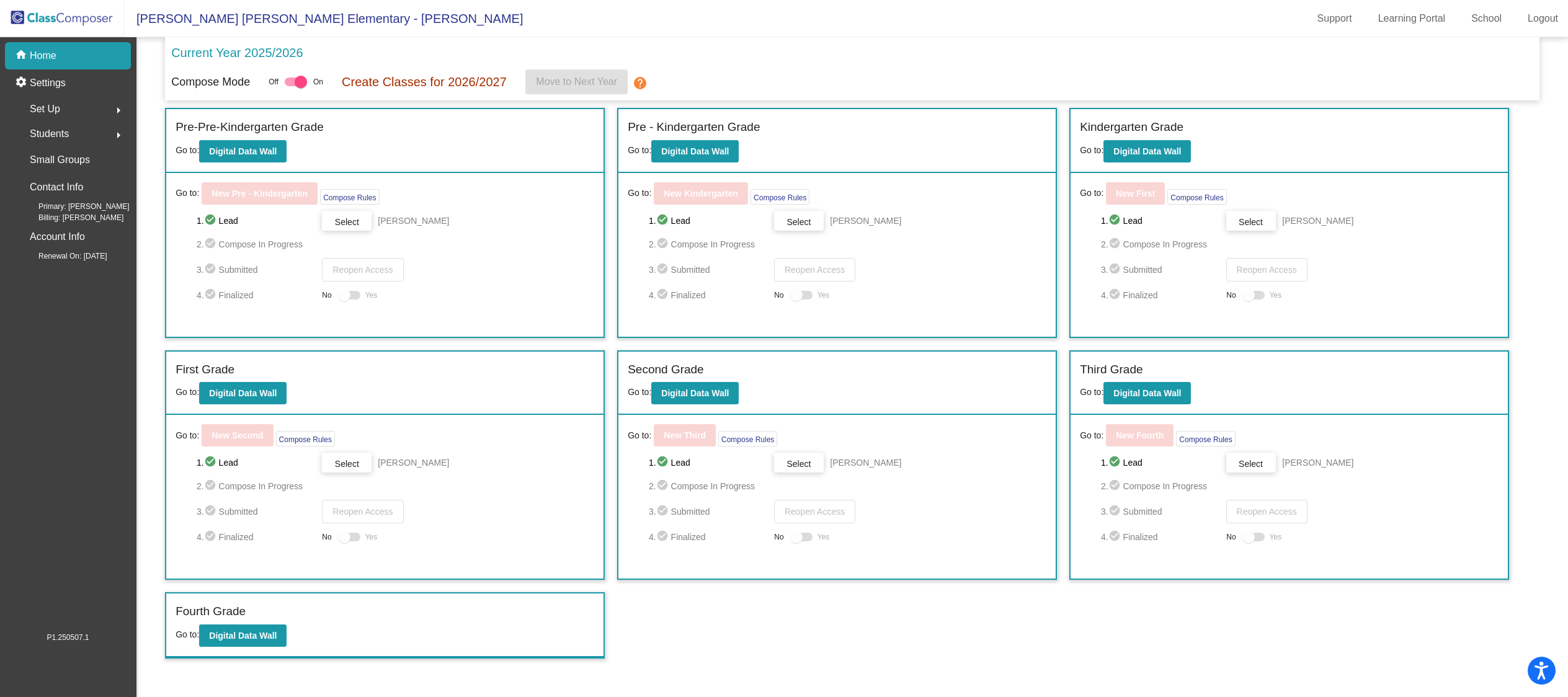
click at [73, 109] on div "Set Up arrow_right" at bounding box center [71, 109] width 118 height 25
click at [55, 187] on p "Users" at bounding box center [43, 189] width 24 height 15
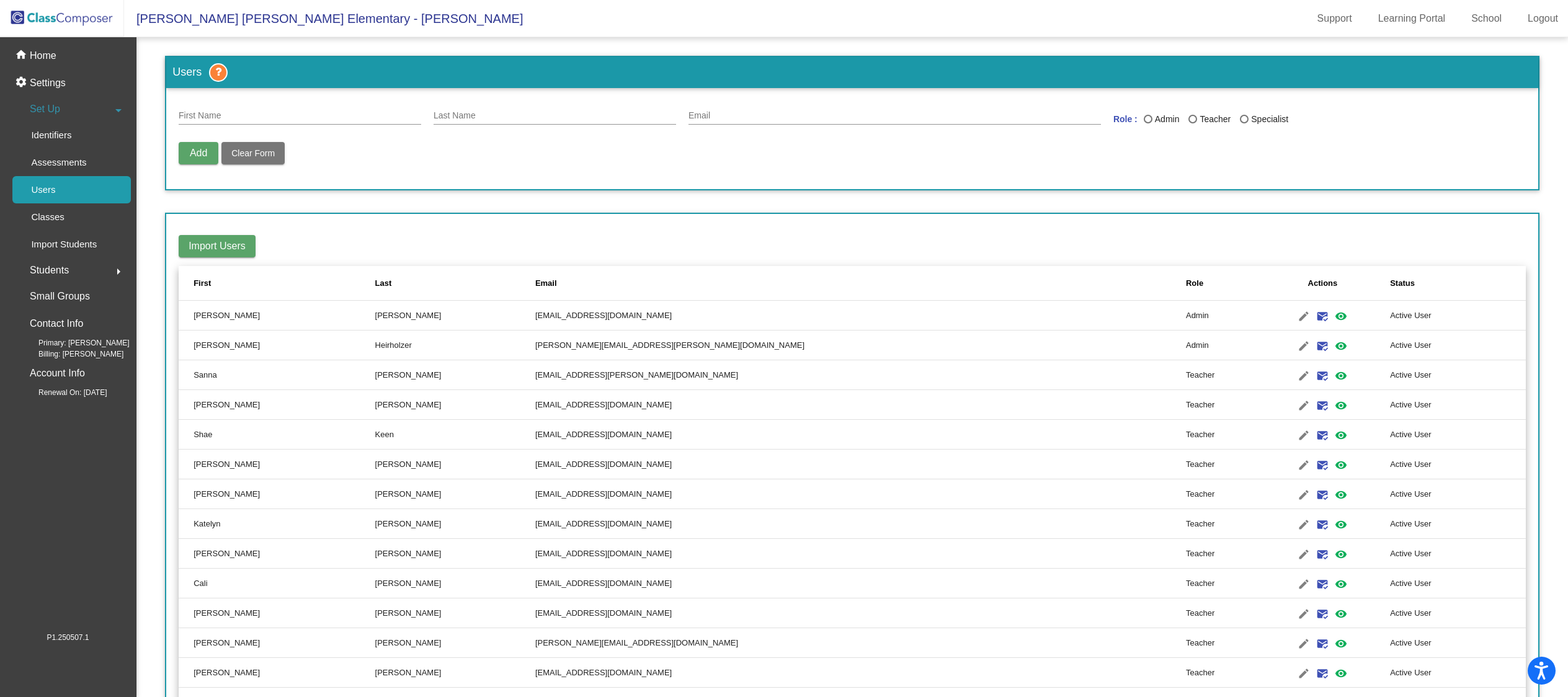
click at [250, 113] on input "First Name" at bounding box center [299, 116] width 242 height 10
type input "[PERSON_NAME]"
type input "[PERSON_NAME][EMAIL_ADDRESS][PERSON_NAME][DOMAIN_NAME]"
click at [1200, 114] on div "Teacher" at bounding box center [1214, 119] width 33 height 13
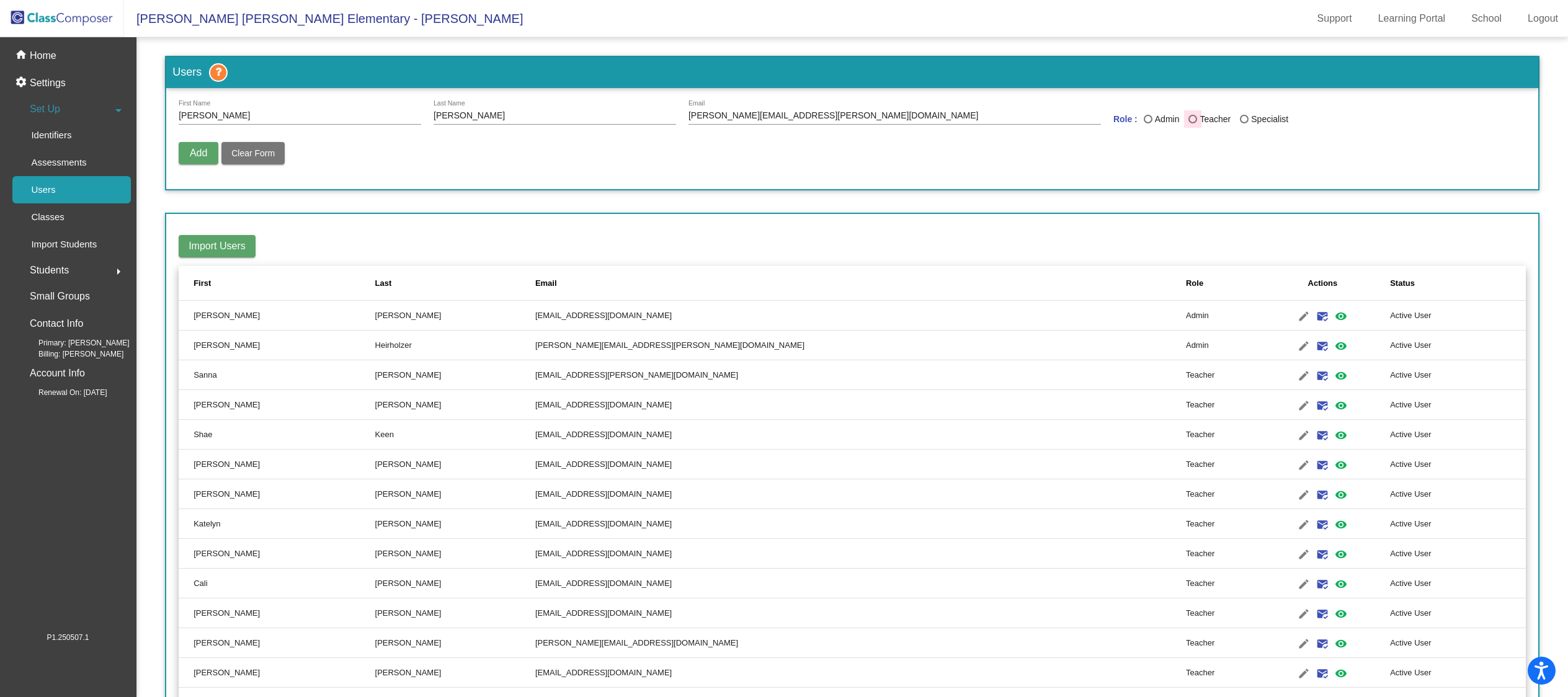
click at [1193, 123] on input "Teacher" at bounding box center [1192, 123] width 1 height 1
radio input "true"
click at [198, 148] on span "Add" at bounding box center [198, 153] width 17 height 10
radio input "false"
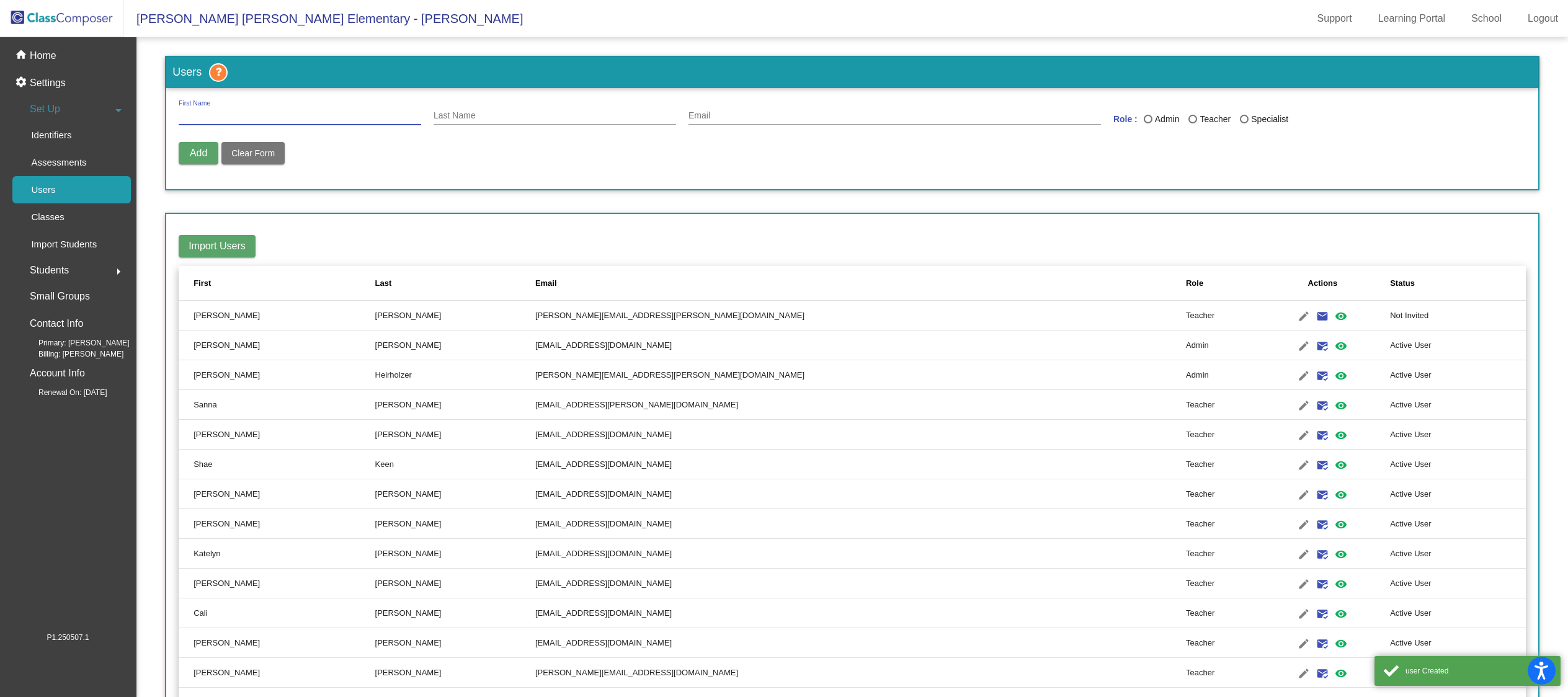
click at [229, 113] on input "First Name" at bounding box center [299, 116] width 242 height 10
type input "[PERSON_NAME]"
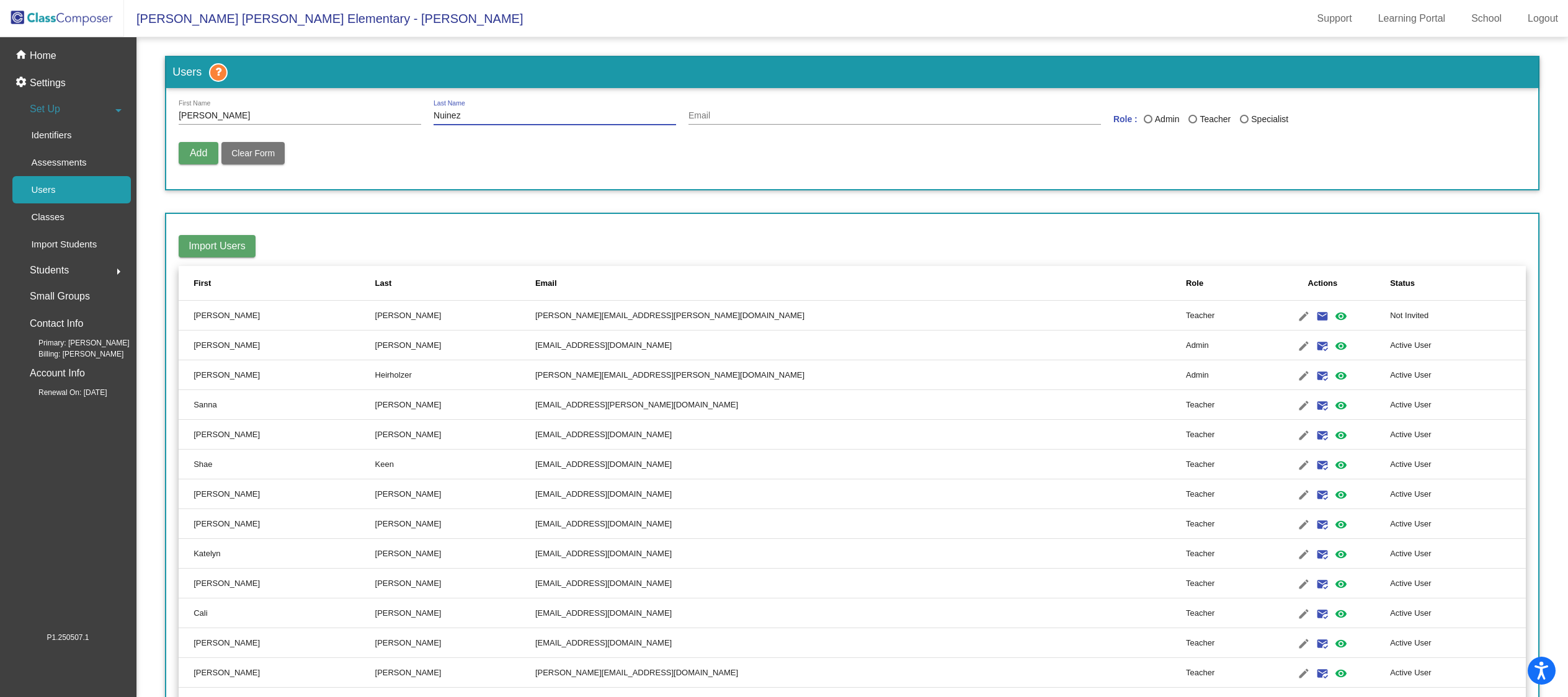
type input "Nuinez"
type input "[PERSON_NAME][EMAIL_ADDRESS][DOMAIN_NAME]"
click at [1203, 117] on div "Teacher" at bounding box center [1214, 119] width 33 height 13
click at [1193, 123] on input "Teacher" at bounding box center [1192, 123] width 1 height 1
radio input "true"
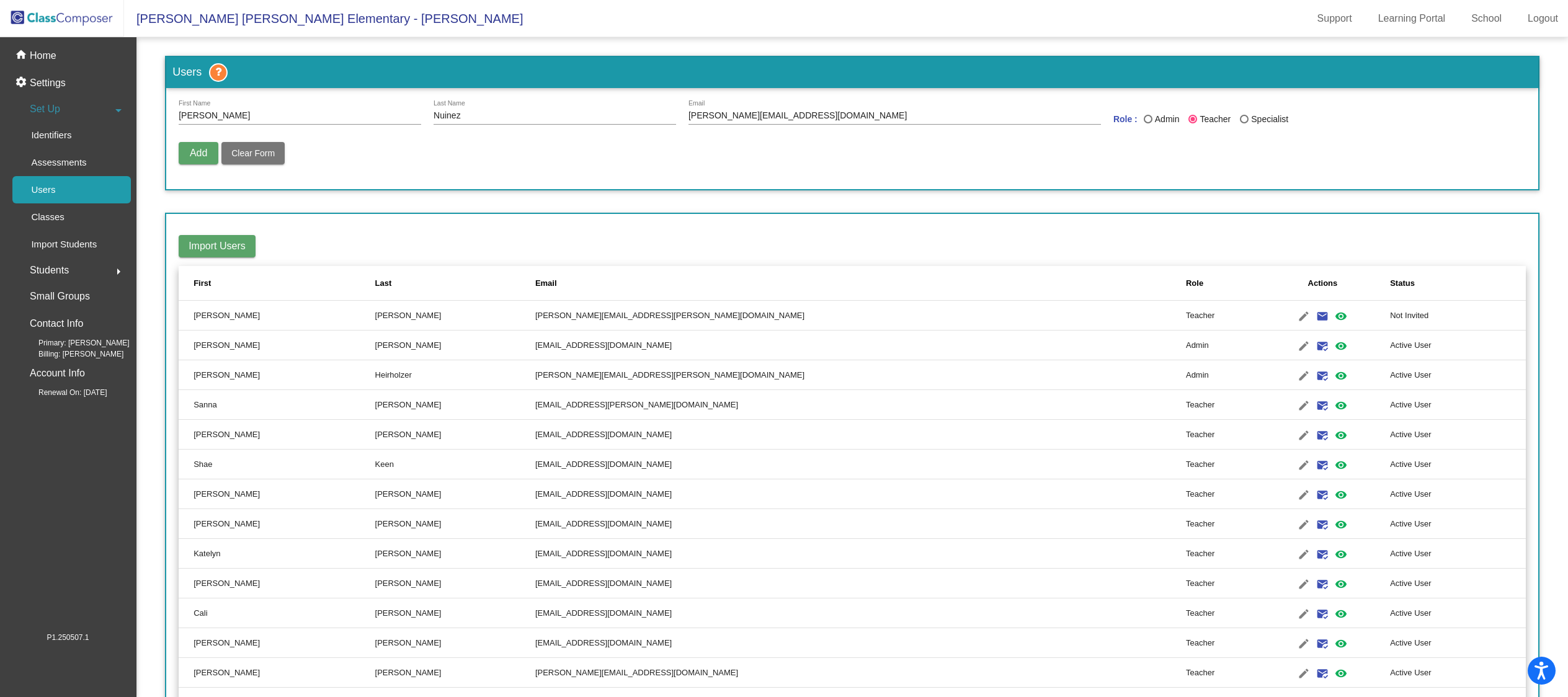
click at [192, 153] on span "Add" at bounding box center [198, 153] width 17 height 10
radio input "false"
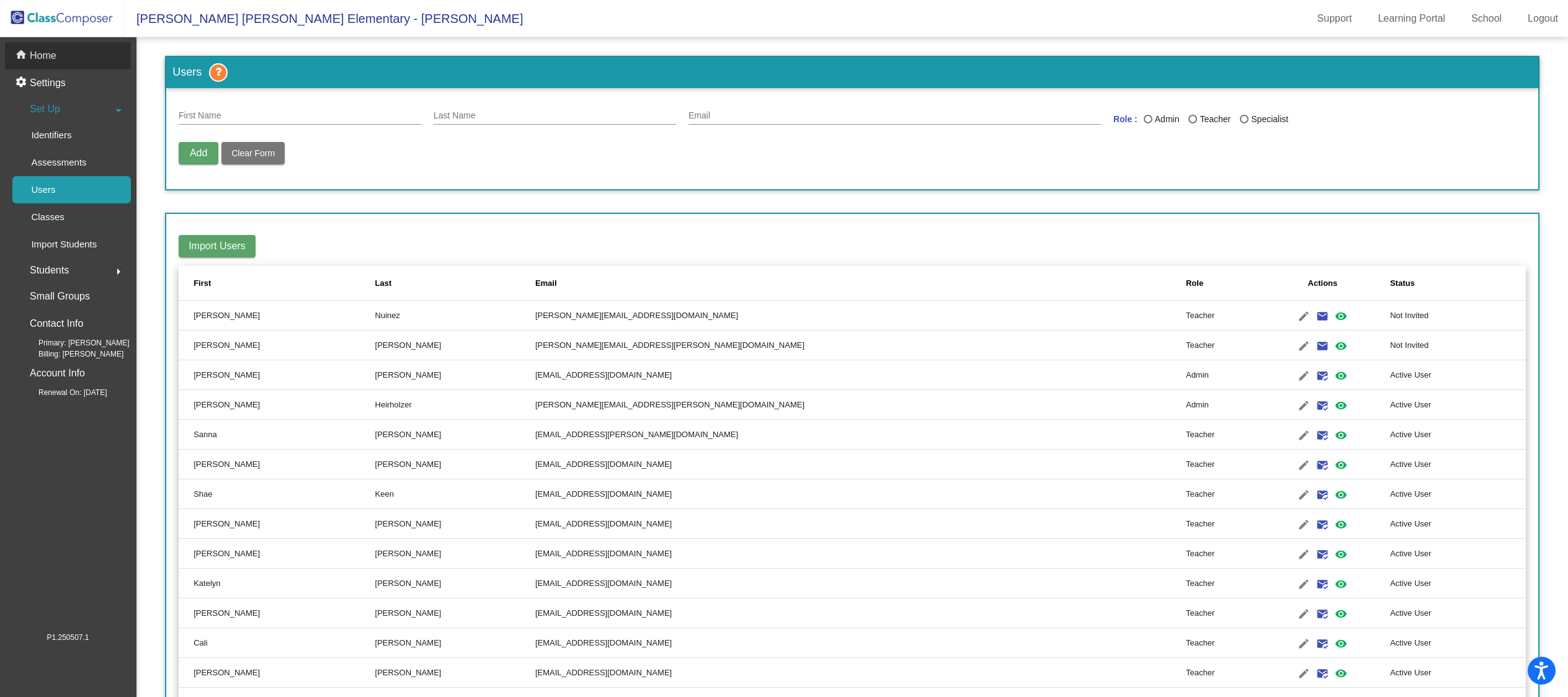
click at [49, 56] on p "Home" at bounding box center [43, 56] width 27 height 15
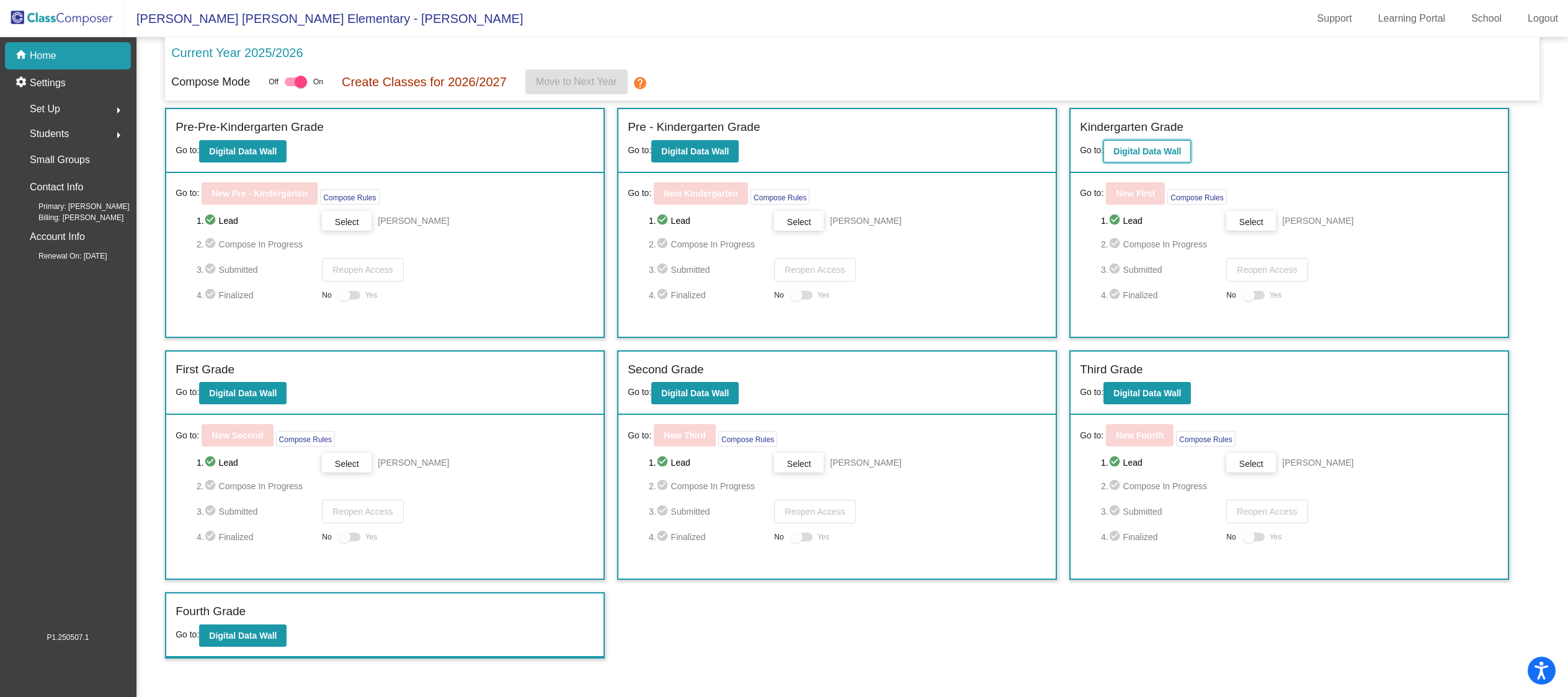
click at [1163, 151] on b "Digital Data Wall" at bounding box center [1147, 151] width 68 height 10
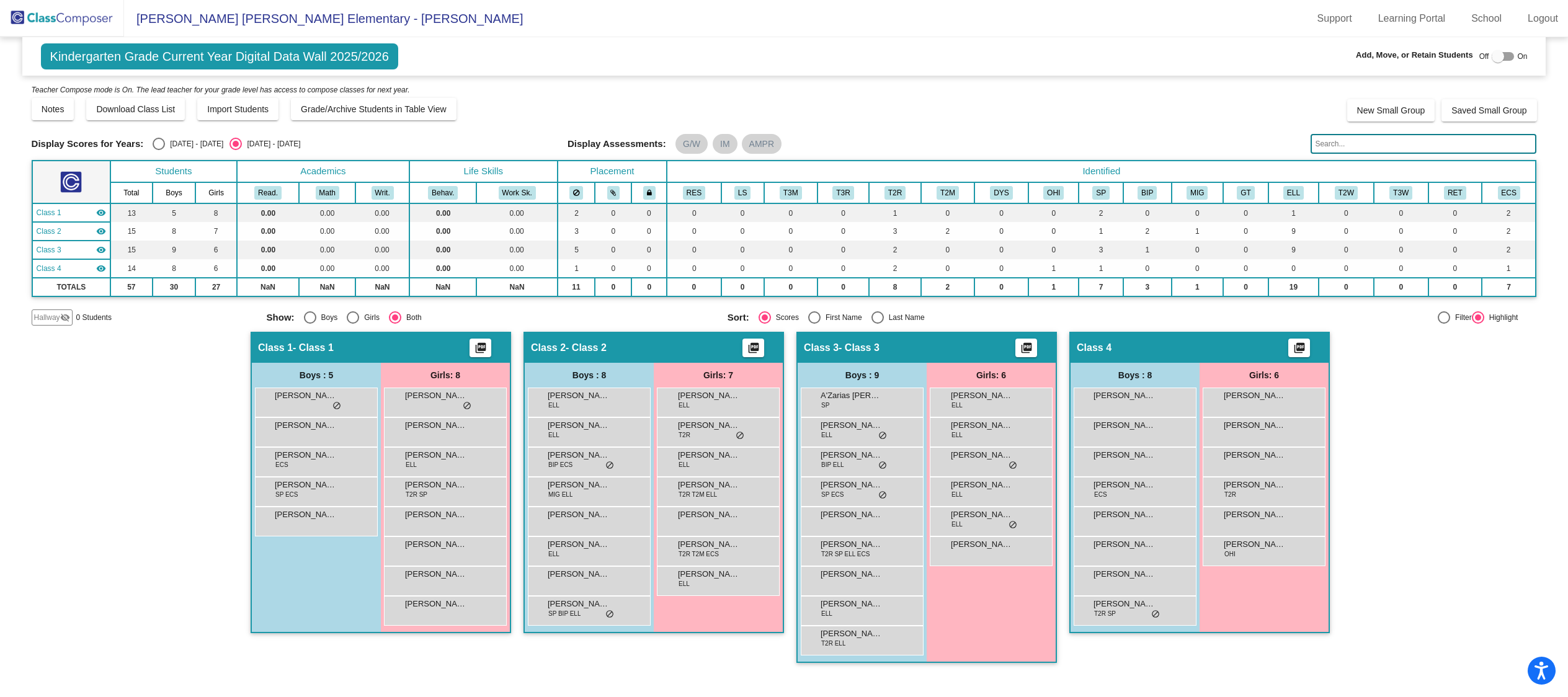
click at [375, 347] on div "Class 1 - Class 1 picture_as_pdf" at bounding box center [381, 348] width 258 height 30
click at [38, 12] on img at bounding box center [62, 18] width 124 height 36
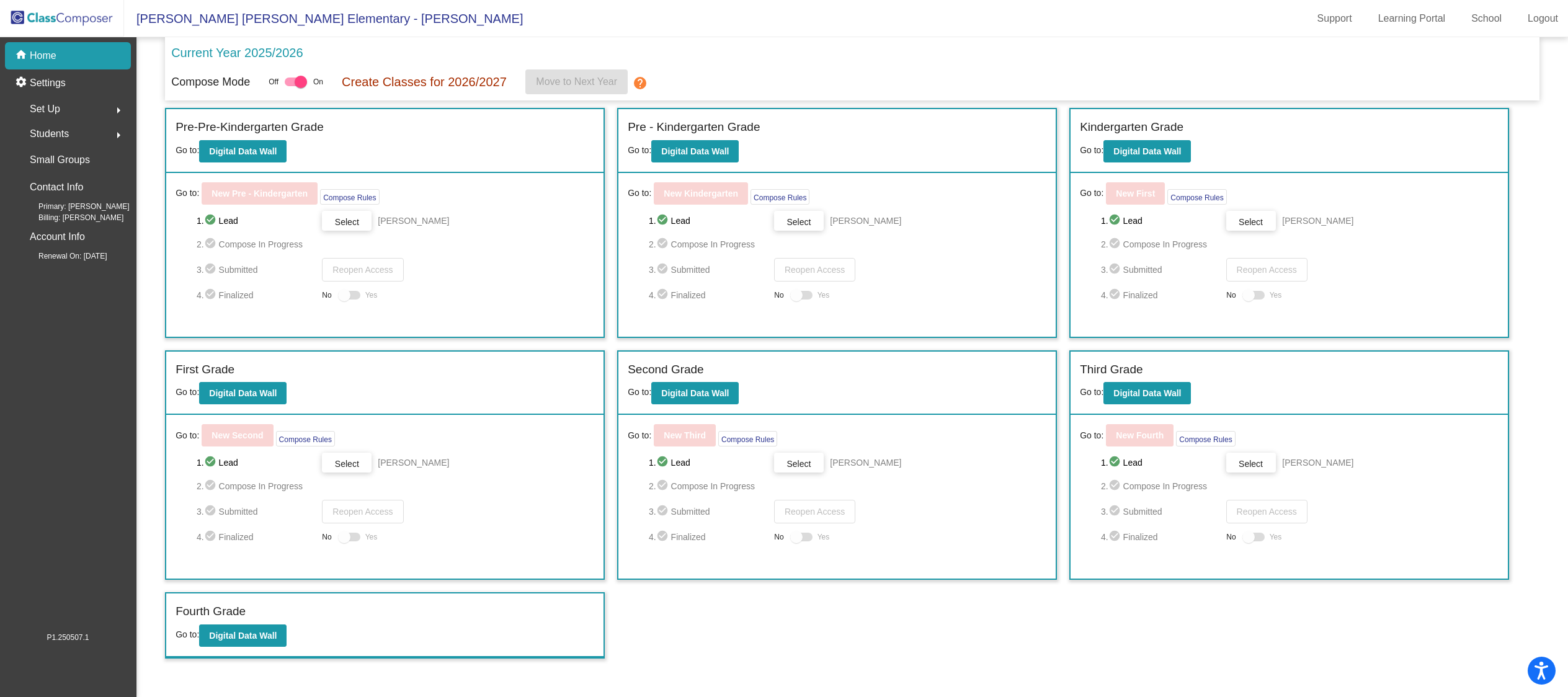
click at [77, 112] on div "Set Up arrow_right" at bounding box center [71, 109] width 118 height 25
click at [76, 217] on link "Classes" at bounding box center [71, 217] width 118 height 27
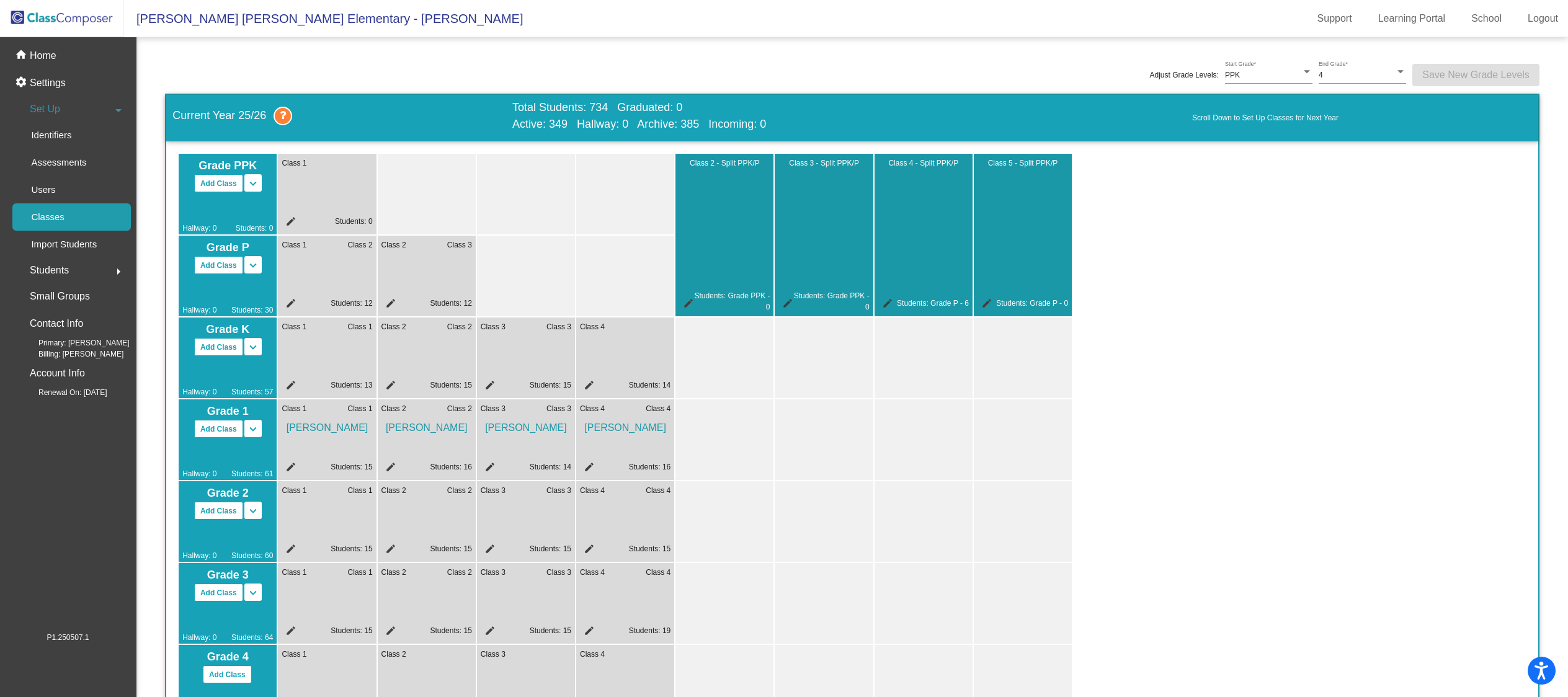
click at [288, 382] on mat-icon "edit" at bounding box center [288, 387] width 15 height 15
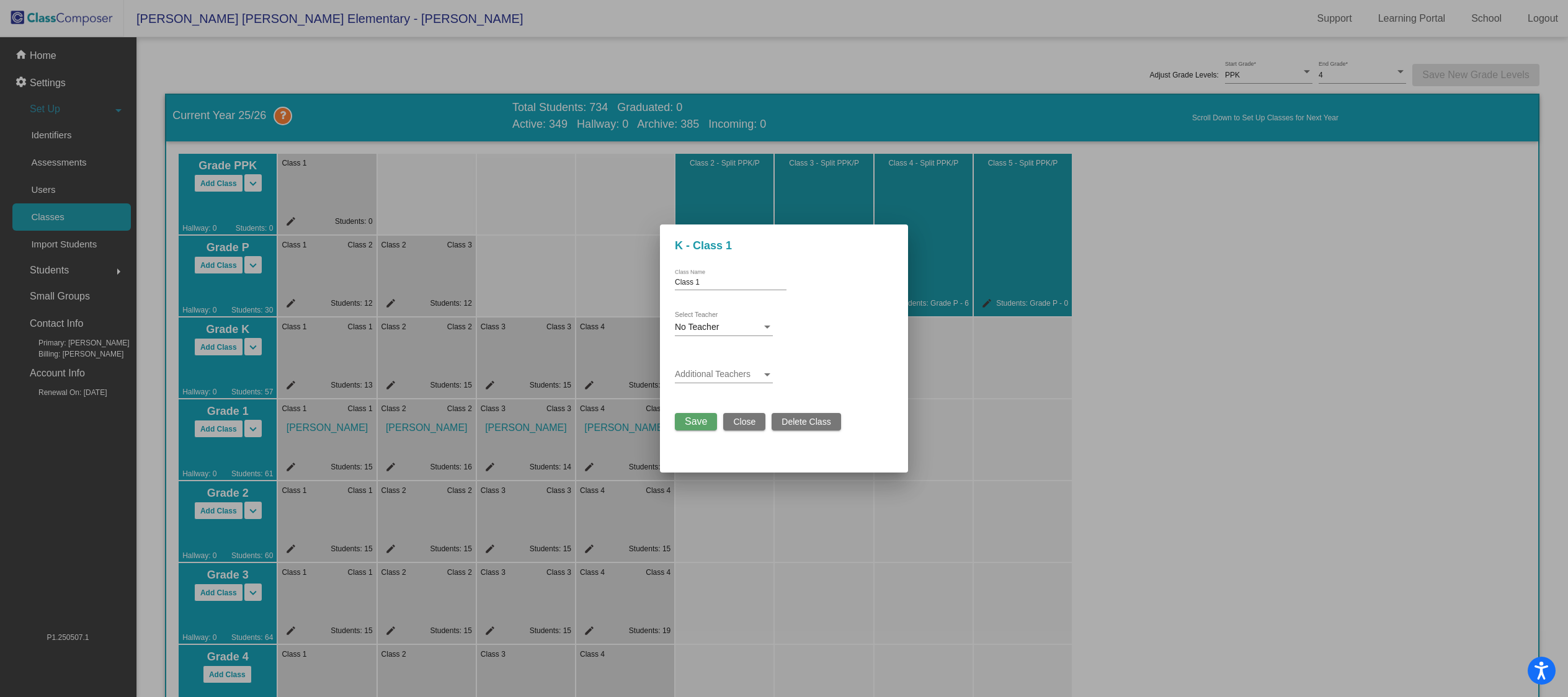
click at [726, 323] on div "No Teacher" at bounding box center [718, 328] width 87 height 10
click at [726, 417] on span "[PERSON_NAME] Nuinez" at bounding box center [735, 415] width 121 height 26
click at [698, 421] on span "Save" at bounding box center [695, 421] width 22 height 10
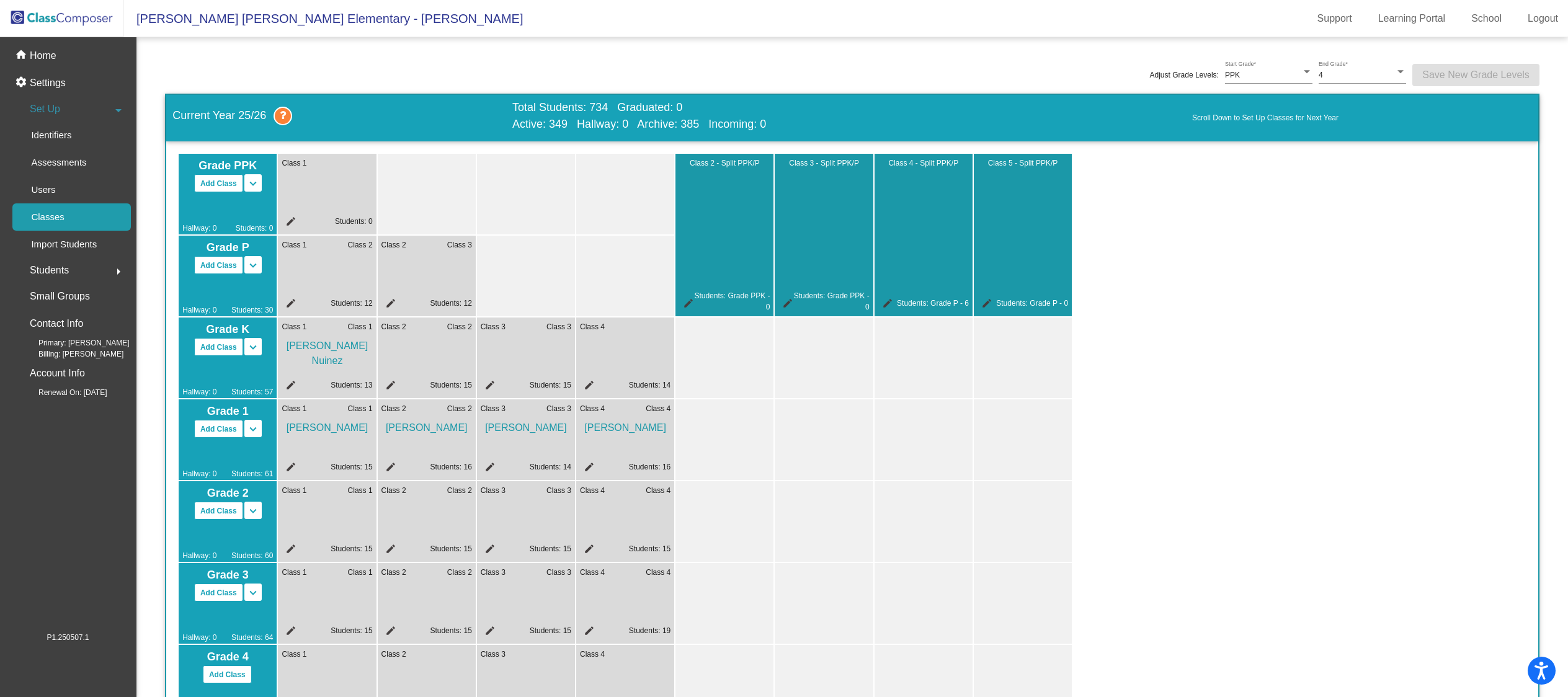
click at [593, 380] on mat-icon "edit" at bounding box center [587, 387] width 15 height 15
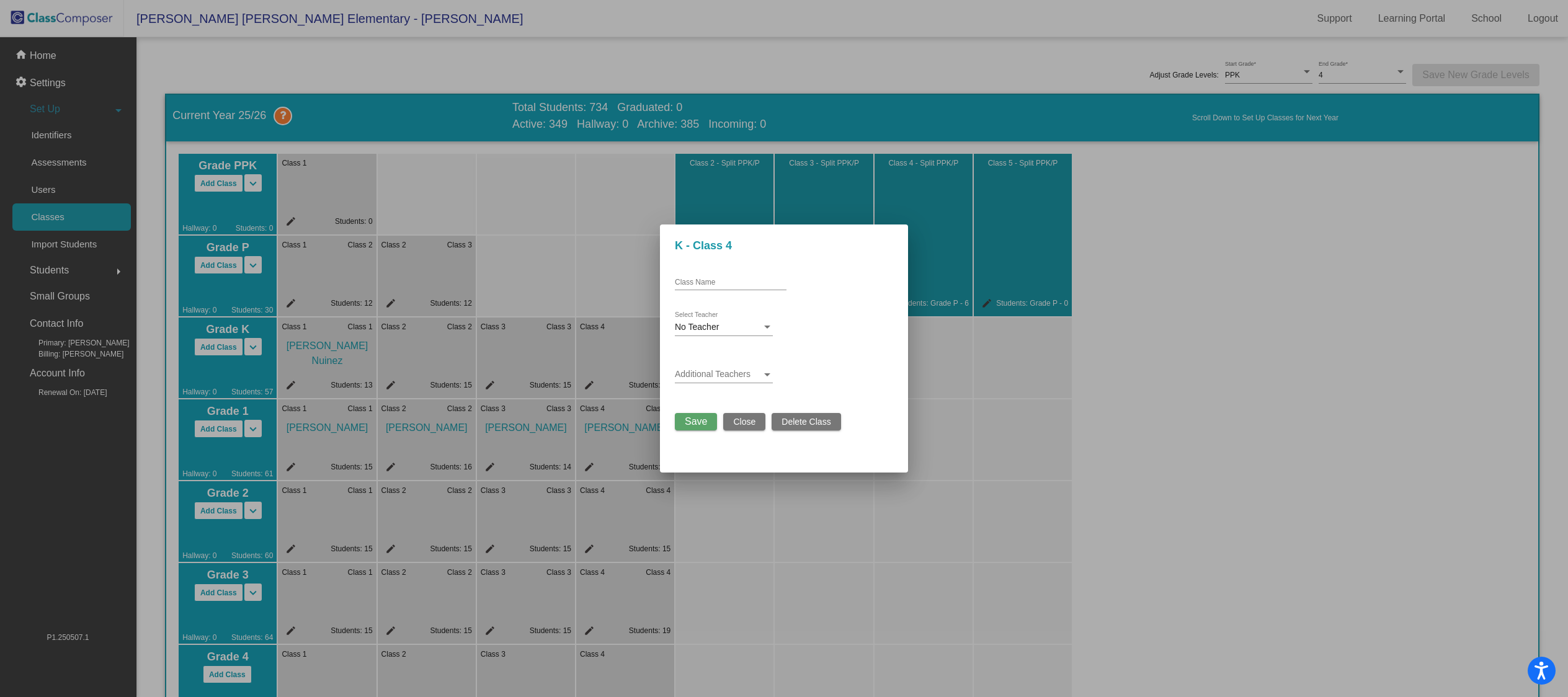
click at [685, 323] on span "No Teacher" at bounding box center [697, 327] width 44 height 10
click at [704, 374] on span "[PERSON_NAME]" at bounding box center [735, 383] width 121 height 26
click at [699, 417] on span "Save" at bounding box center [695, 421] width 22 height 10
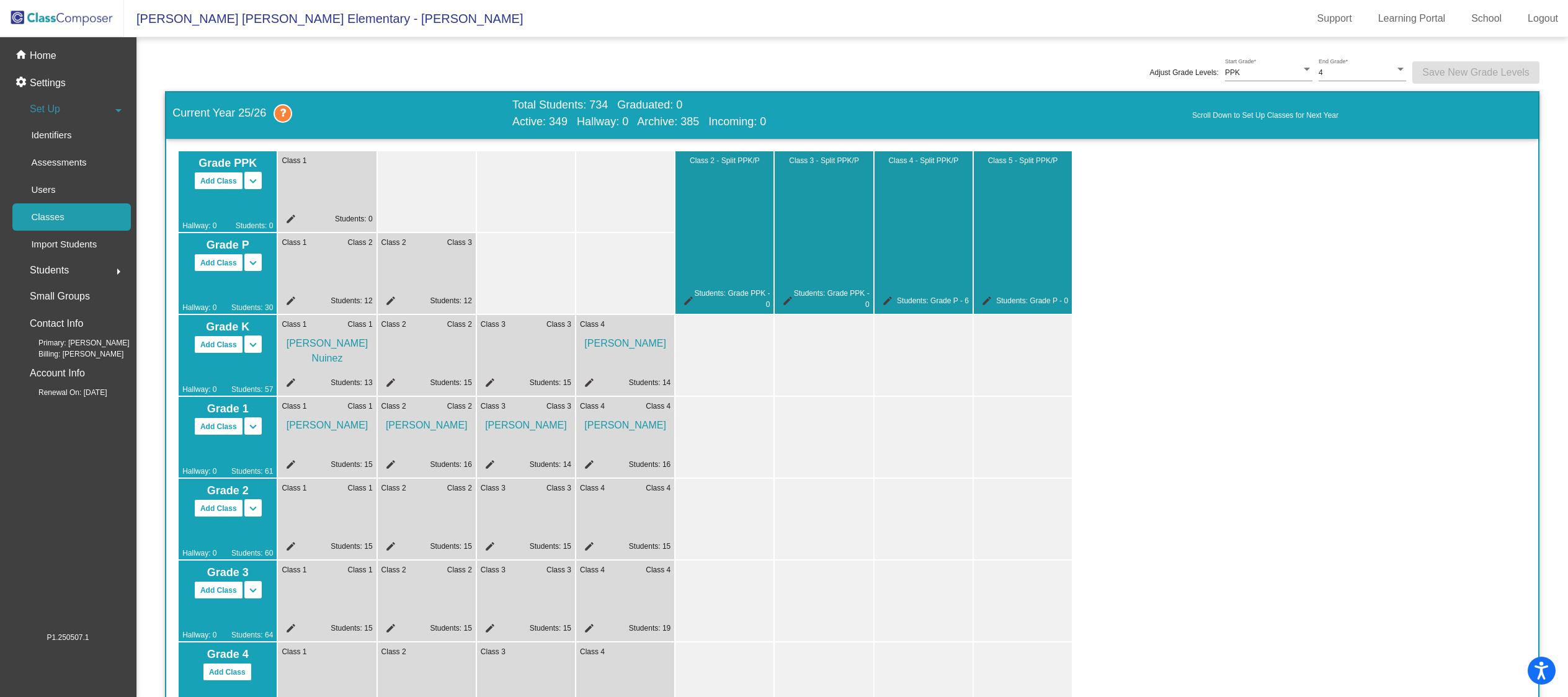
scroll to position [5, 0]
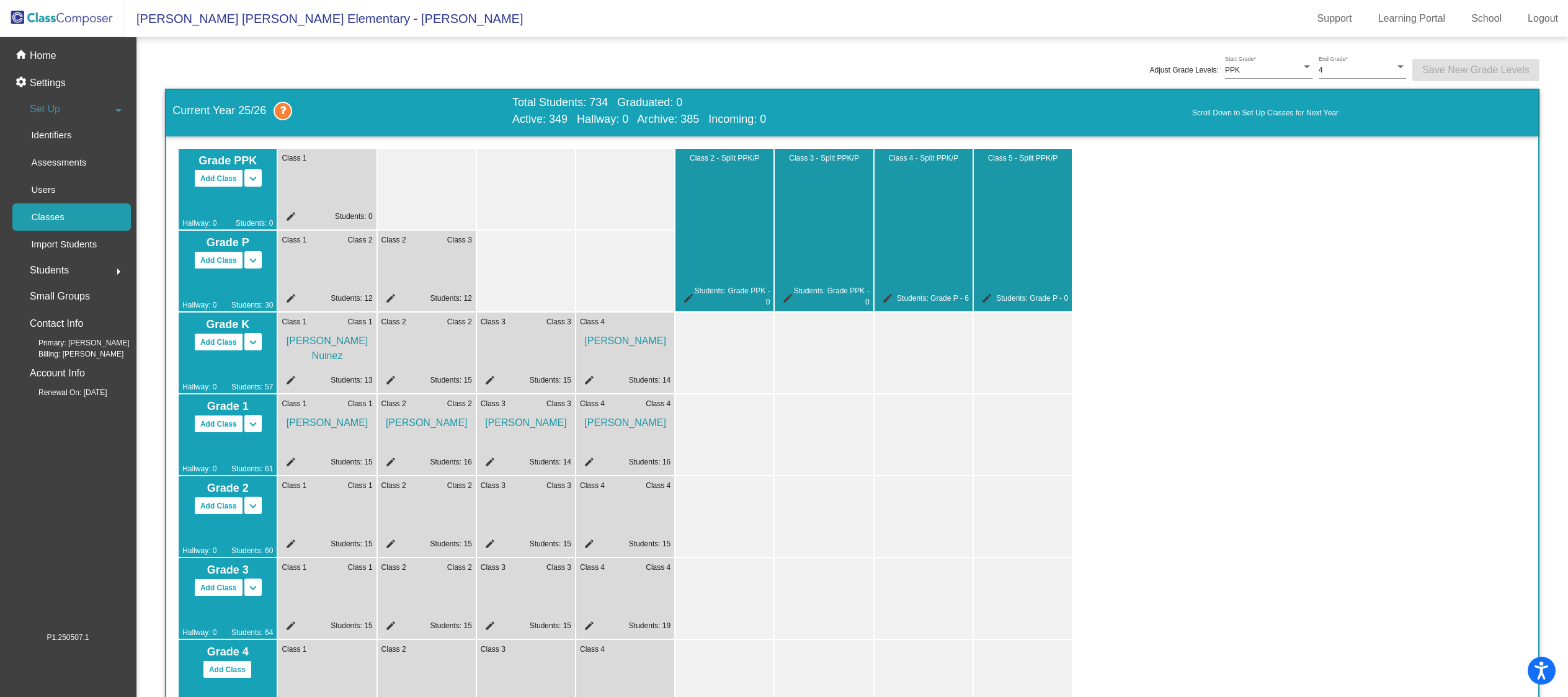
click at [395, 383] on mat-icon "edit" at bounding box center [389, 381] width 15 height 15
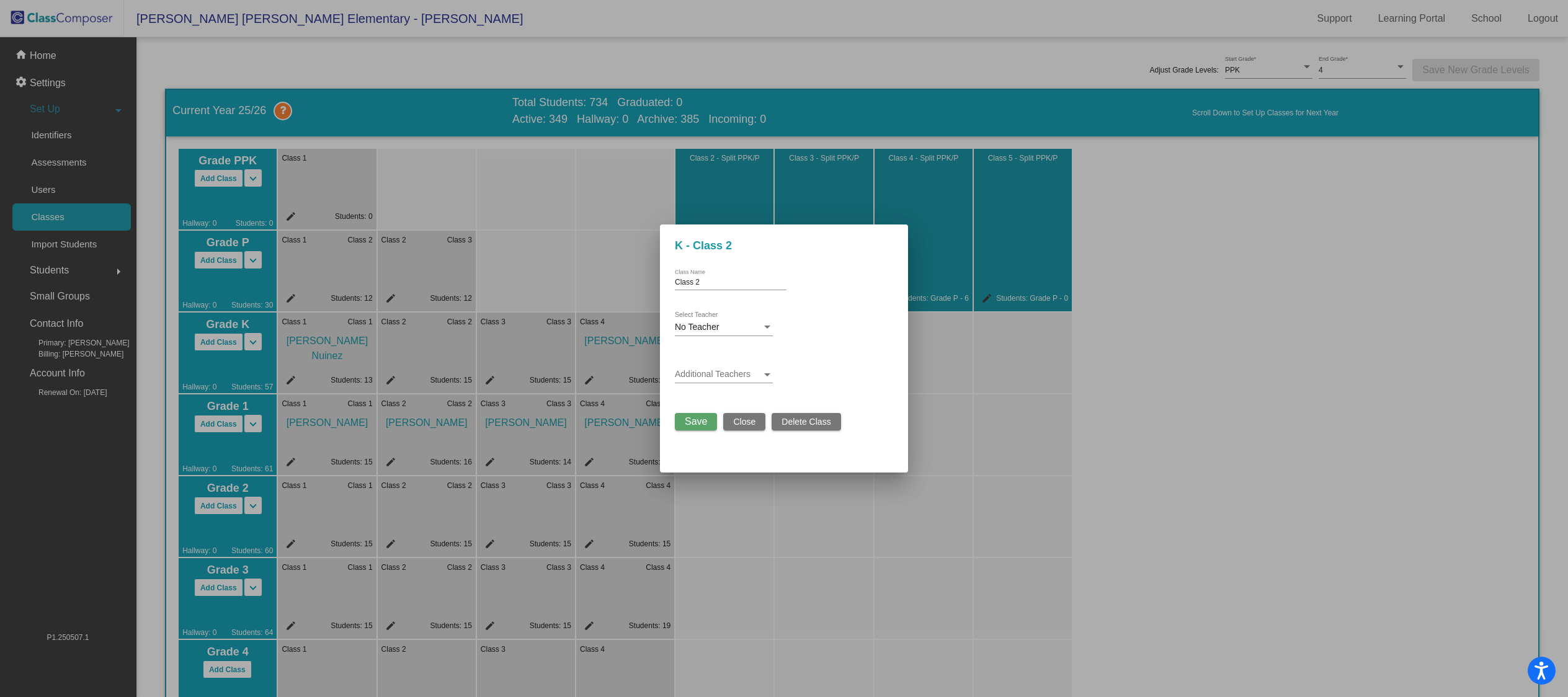
click at [710, 323] on span "No Teacher" at bounding box center [697, 327] width 44 height 10
click at [715, 346] on span "[PERSON_NAME]" at bounding box center [735, 347] width 121 height 26
click at [697, 420] on span "Save" at bounding box center [695, 421] width 22 height 10
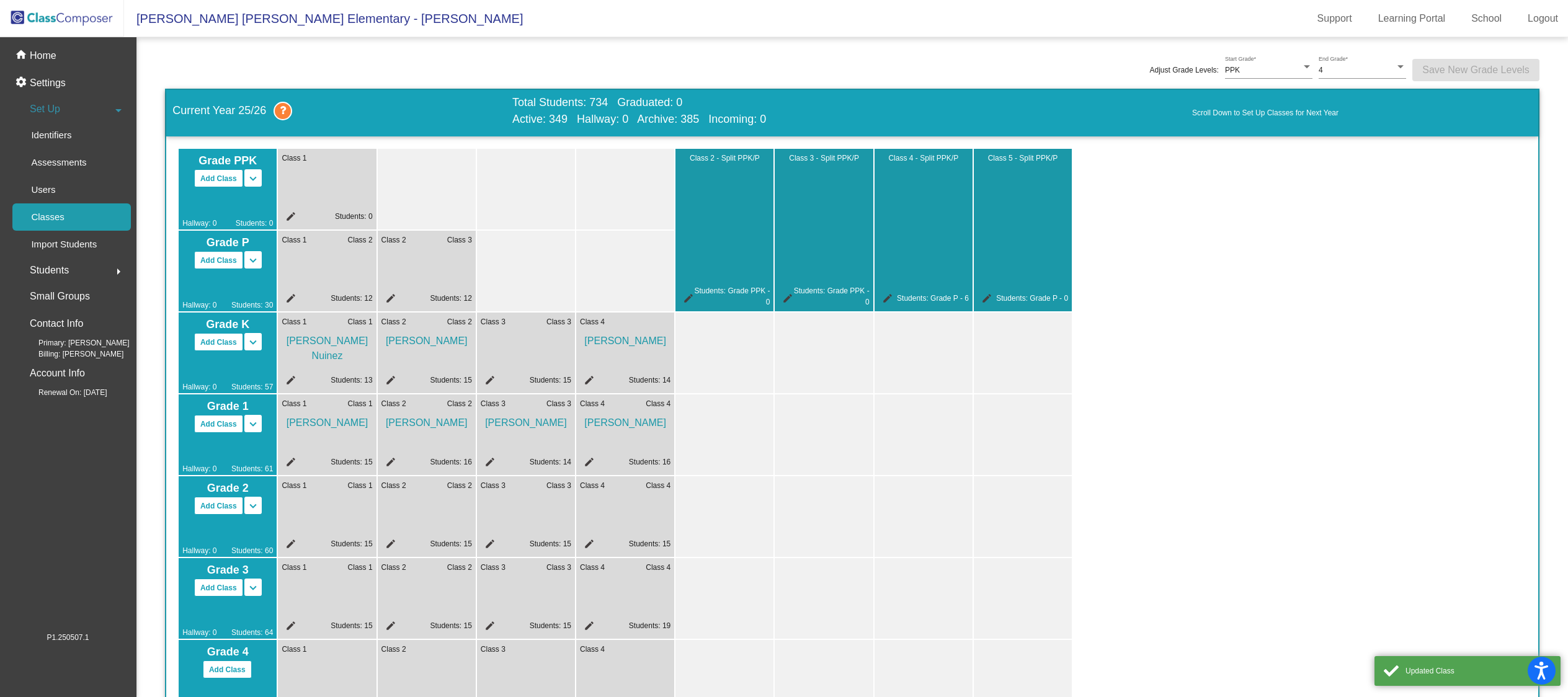
click at [490, 376] on mat-icon "edit" at bounding box center [488, 381] width 15 height 15
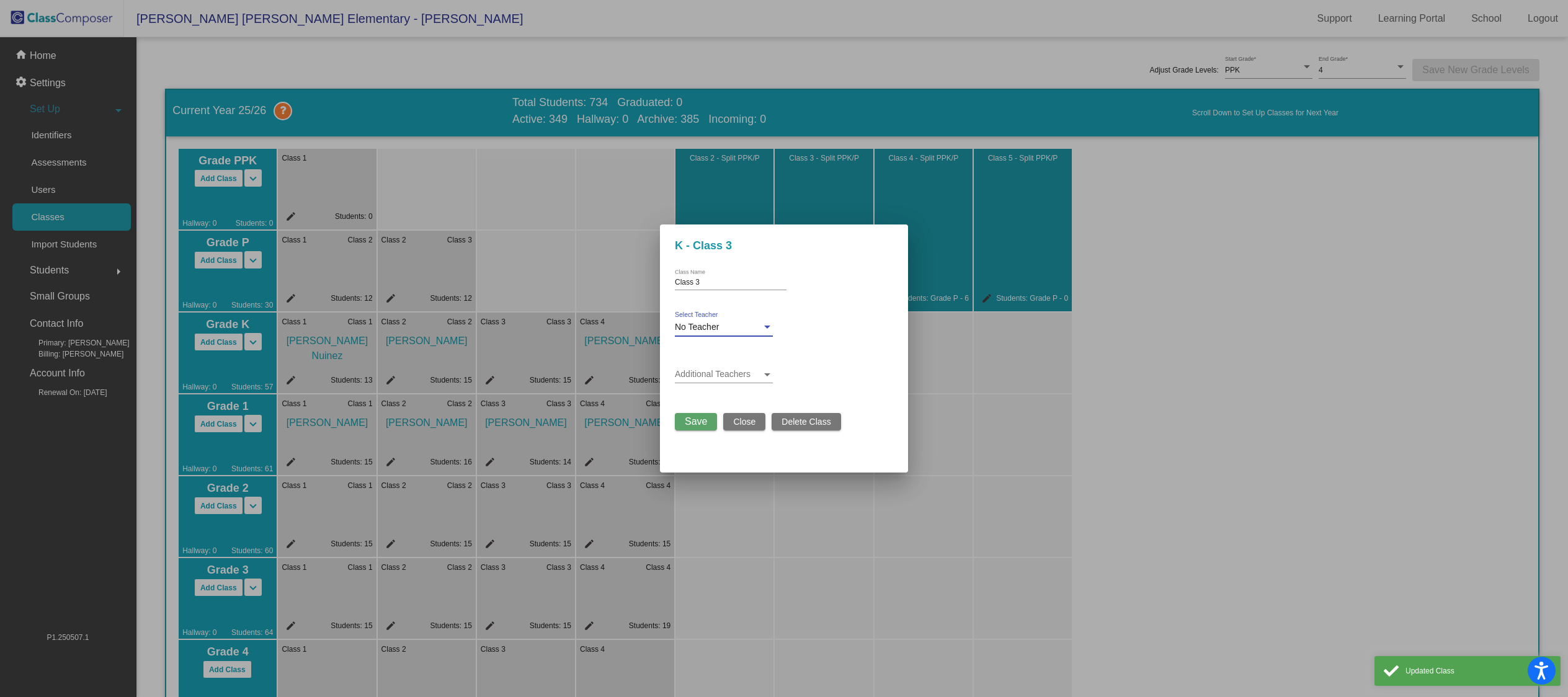
click at [703, 326] on span "No Teacher" at bounding box center [697, 327] width 44 height 10
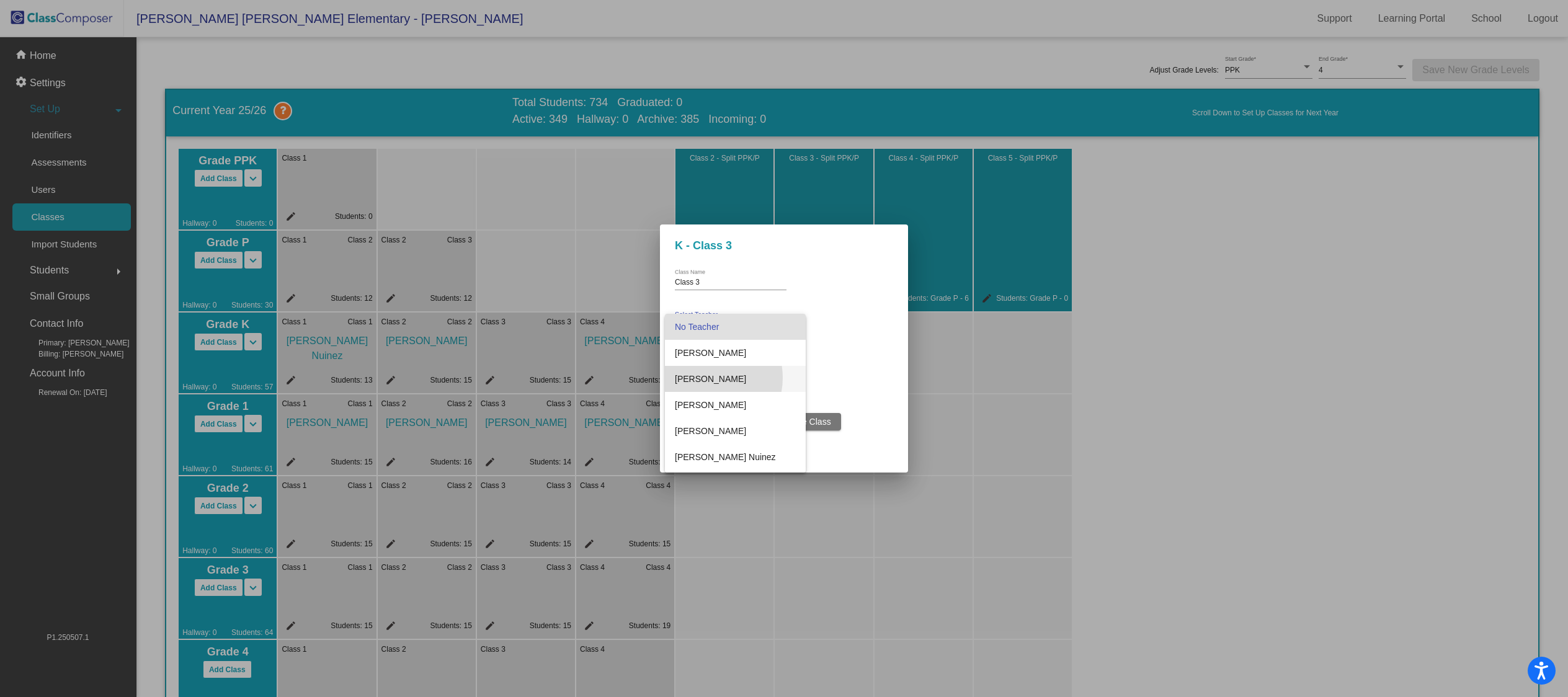
click at [706, 378] on span "[PERSON_NAME]" at bounding box center [735, 378] width 121 height 26
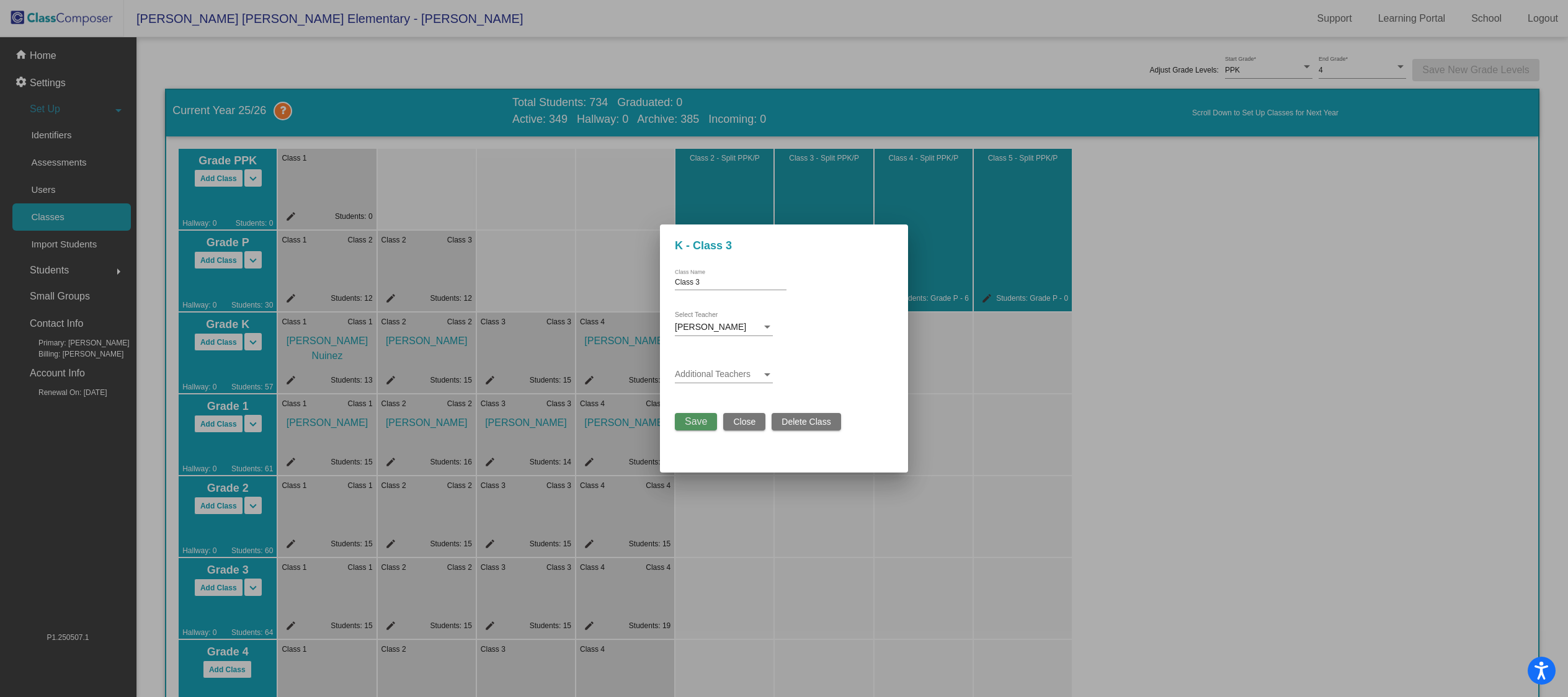
click at [711, 420] on button "Save" at bounding box center [696, 421] width 42 height 17
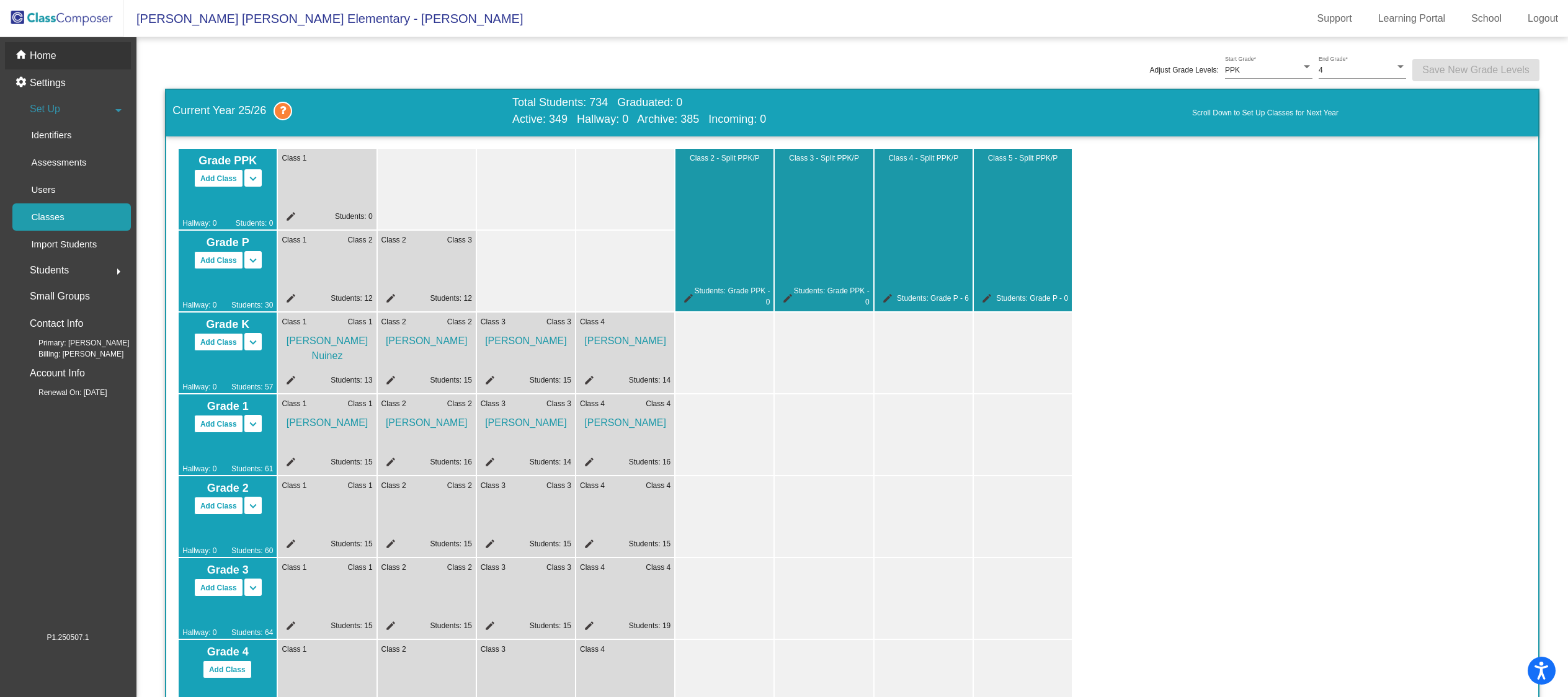
click at [52, 54] on p "Home" at bounding box center [43, 56] width 27 height 15
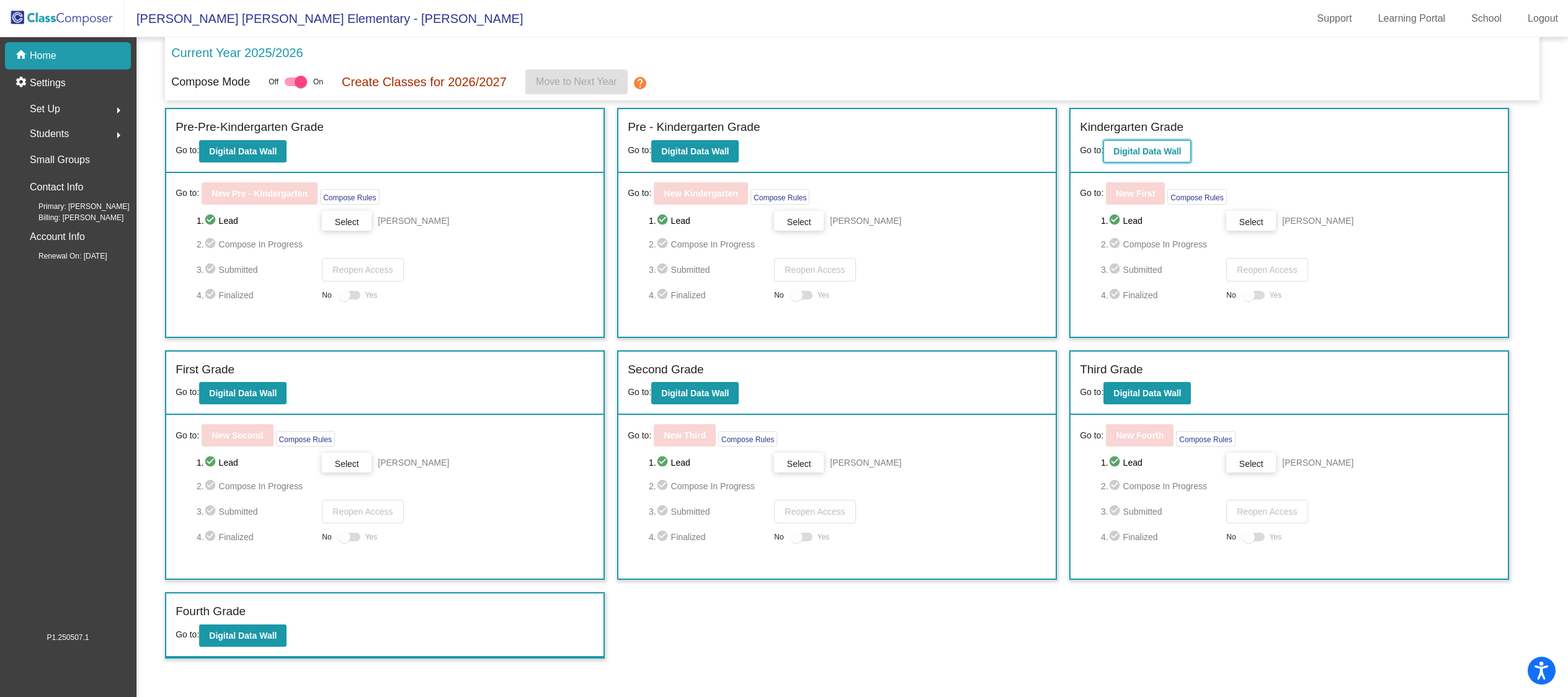
click at [1156, 151] on b "Digital Data Wall" at bounding box center [1147, 151] width 68 height 10
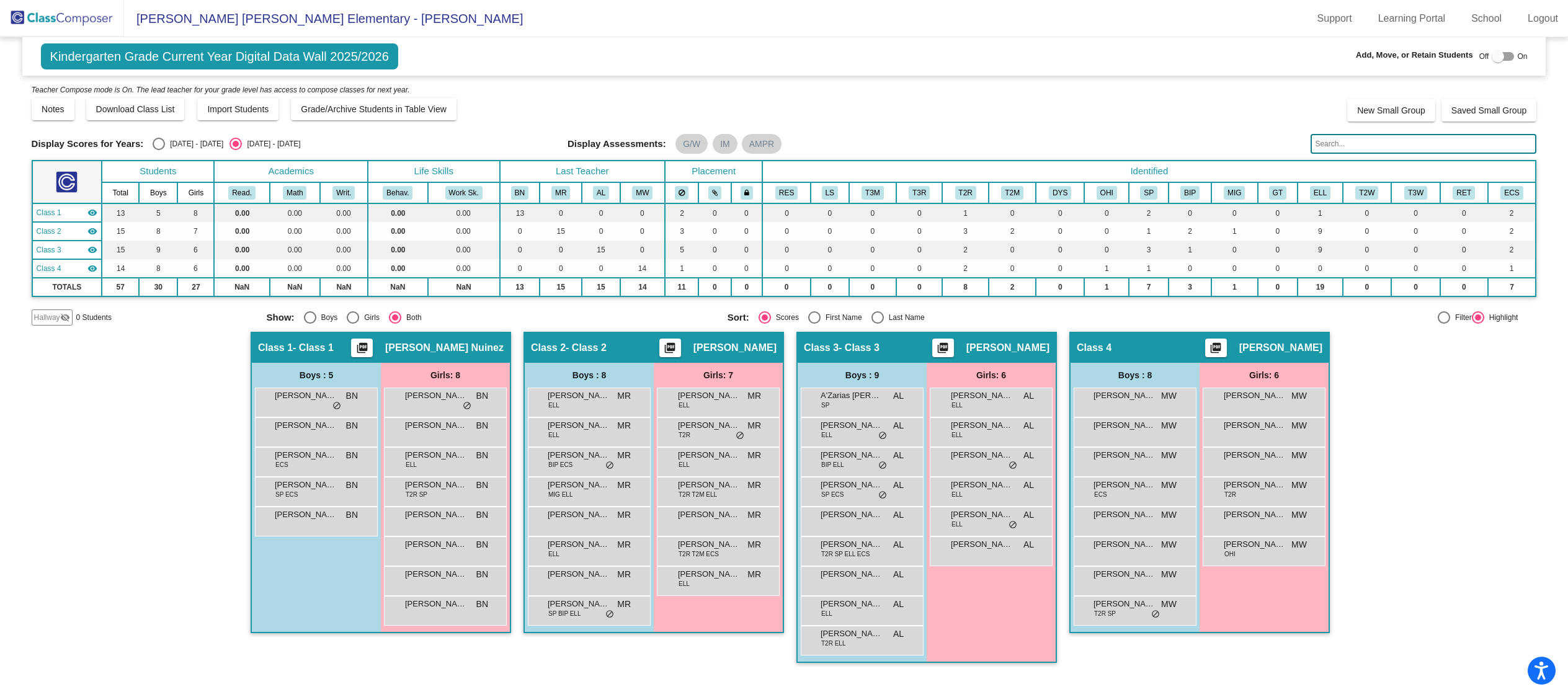
scroll to position [1, 0]
click at [1499, 57] on div at bounding box center [1497, 56] width 12 height 12
checkbox input "true"
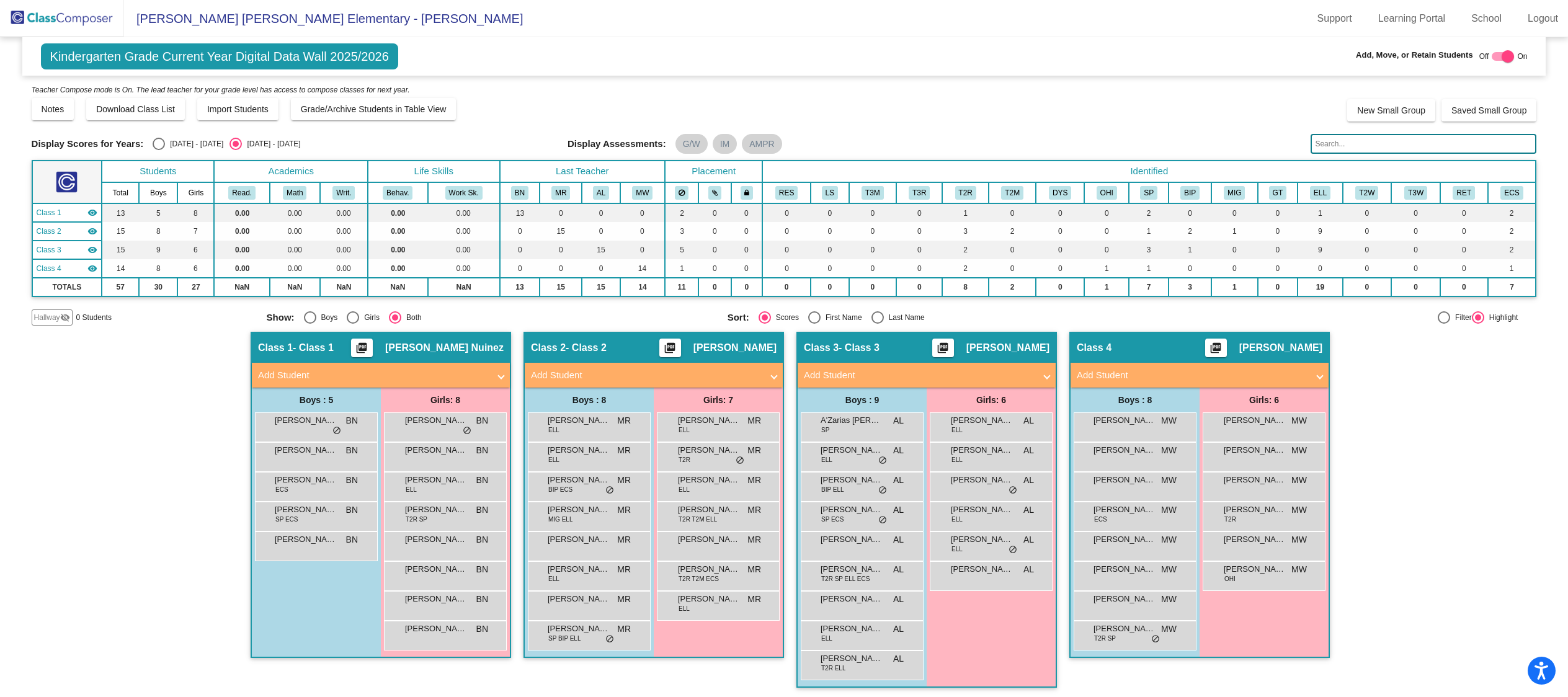
scroll to position [1, 0]
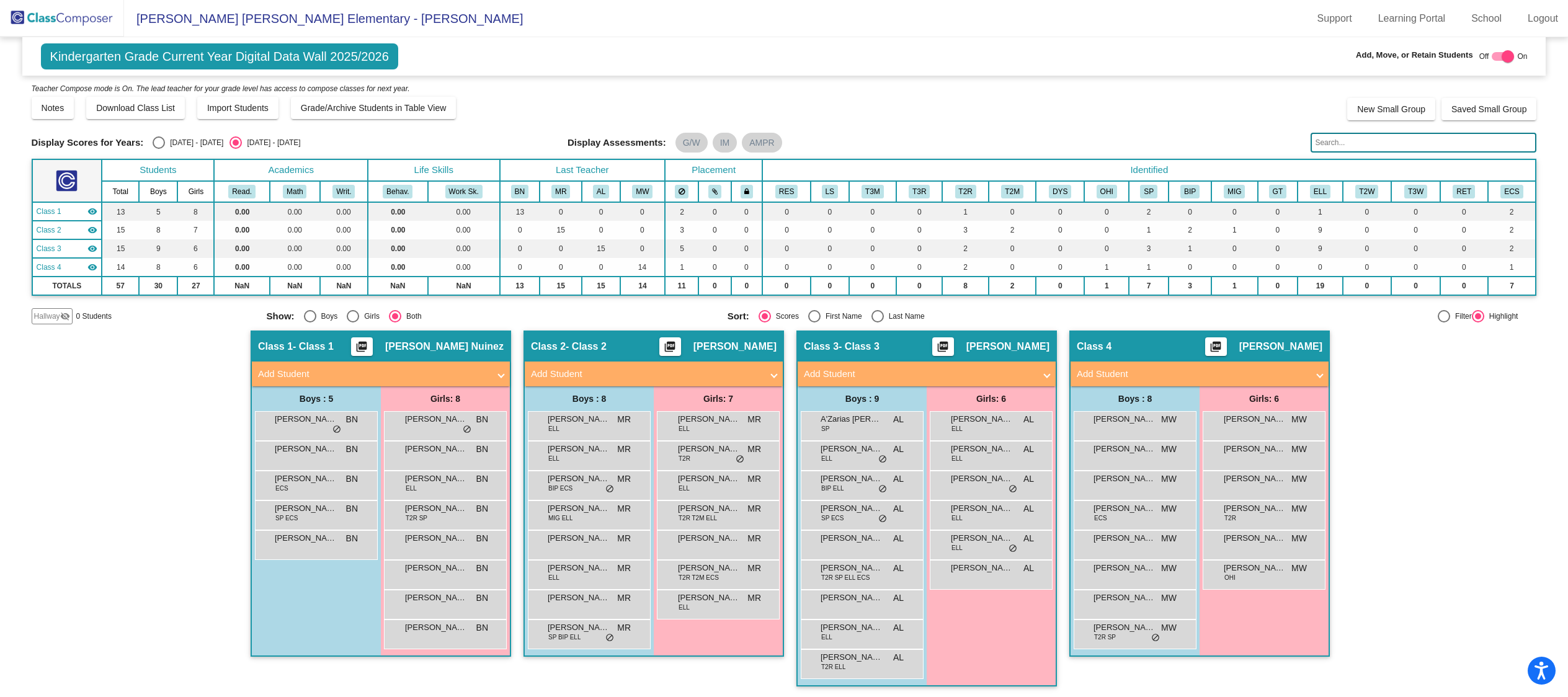
click at [371, 367] on mat-panel-title "Add Student" at bounding box center [373, 374] width 231 height 14
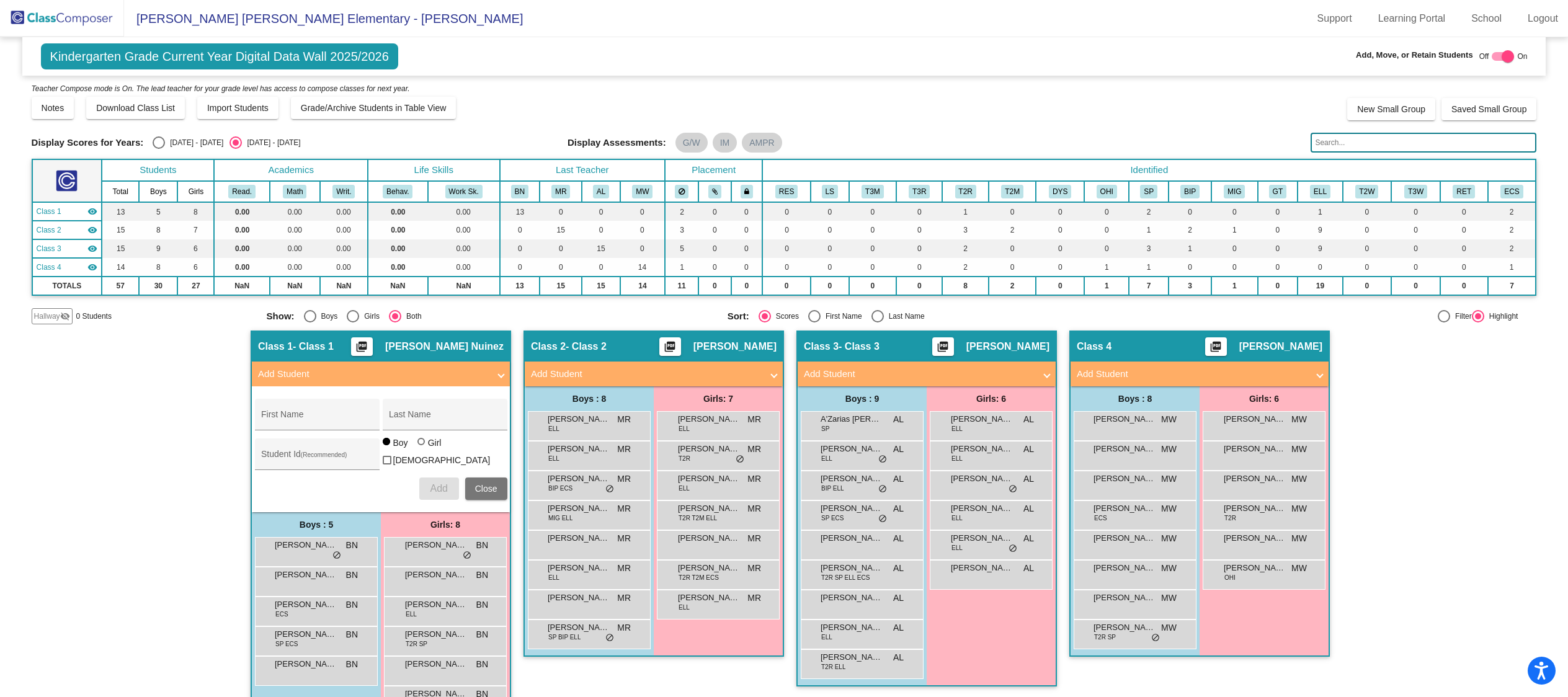
scroll to position [0, 0]
click at [323, 416] on input "First Name" at bounding box center [316, 419] width 112 height 10
type input "[PERSON_NAME]"
click at [424, 445] on div at bounding box center [423, 443] width 10 height 10
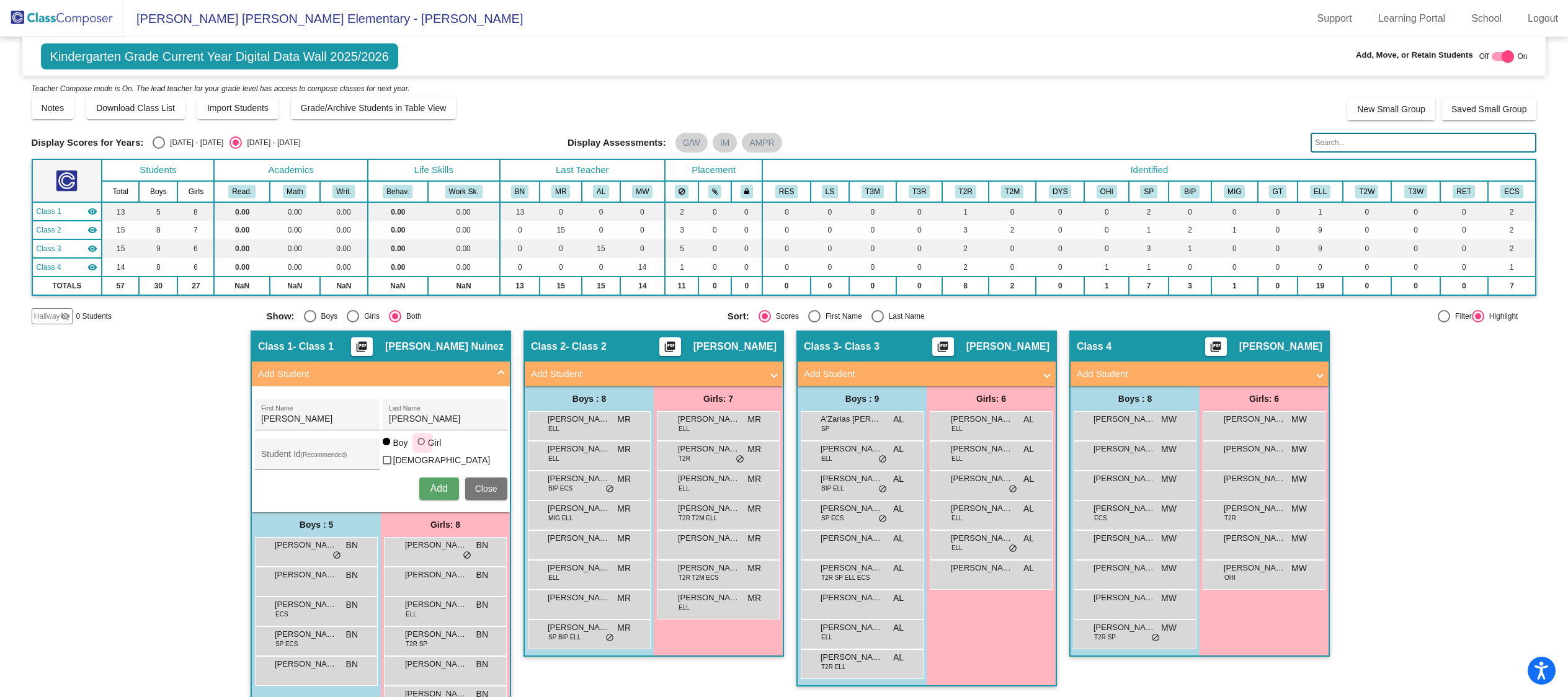
click at [423, 448] on input "Girl" at bounding box center [422, 448] width 1 height 1
radio input "true"
click at [436, 483] on span "Add" at bounding box center [438, 488] width 17 height 10
type input "Paisley"
type input "Croft"
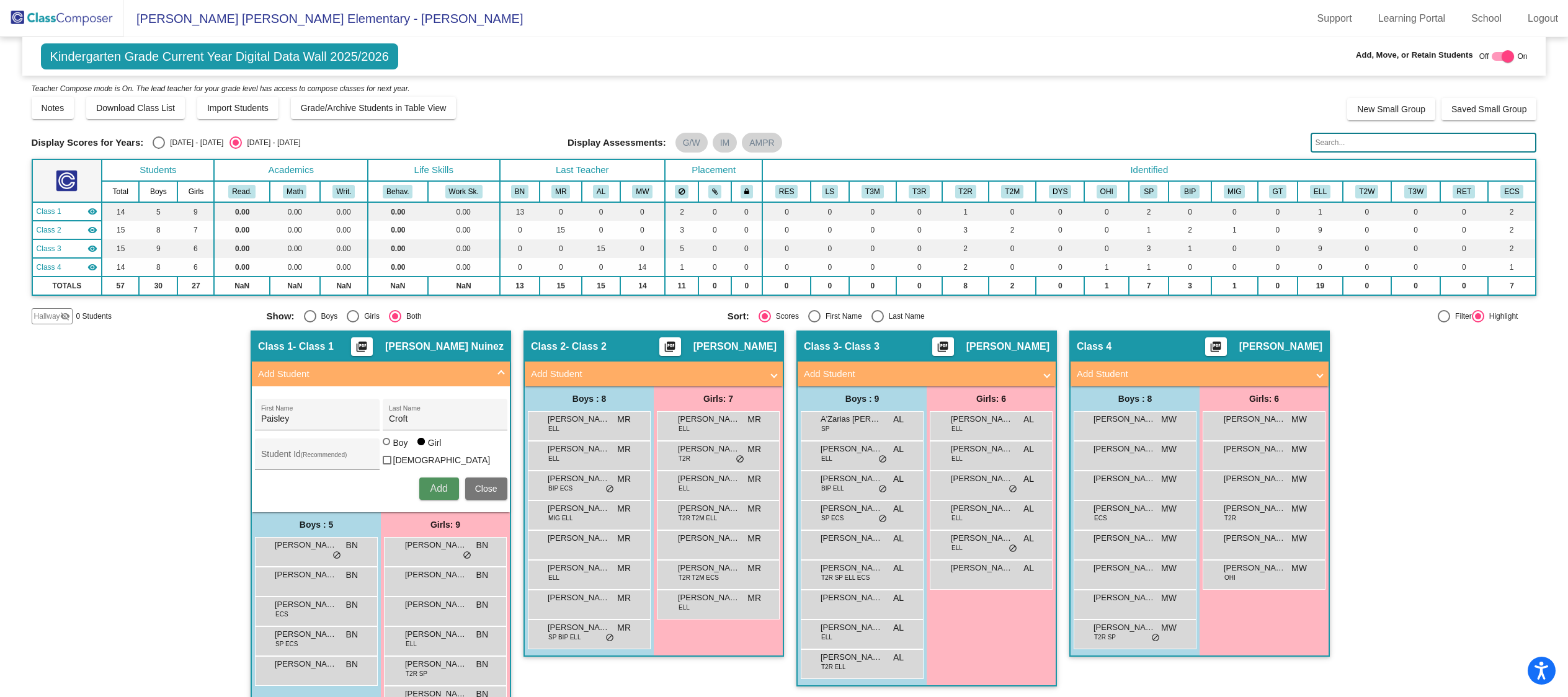
click at [431, 483] on span "Add" at bounding box center [438, 488] width 17 height 10
click at [332, 424] on div "First Name" at bounding box center [316, 418] width 112 height 26
type input "Ava"
type input "[PERSON_NAME]"
click at [435, 487] on span "Add" at bounding box center [438, 488] width 17 height 10
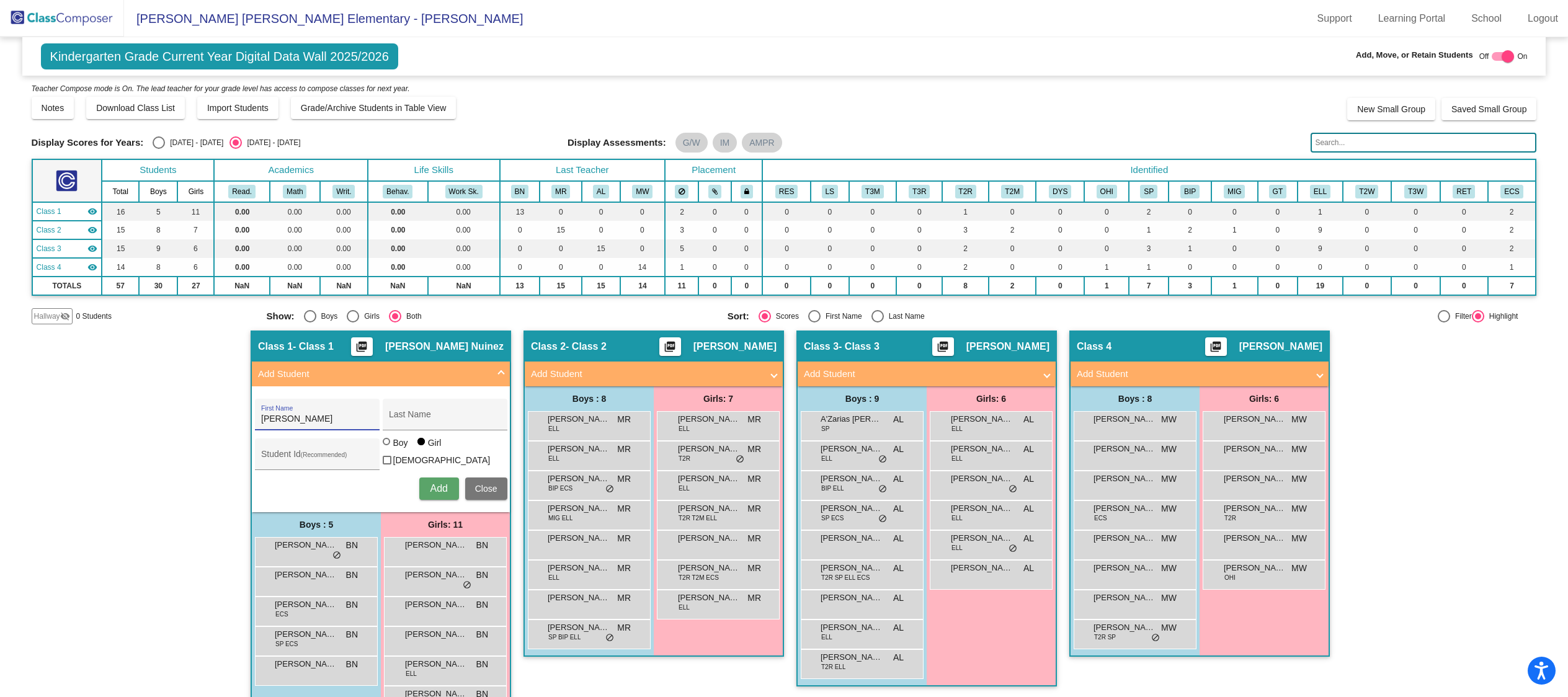
type input "[PERSON_NAME]"
type input "Armani"
click at [392, 448] on div "Boy" at bounding box center [400, 442] width 15 height 12
click at [387, 448] on input "Boy" at bounding box center [387, 448] width 1 height 1
radio input "true"
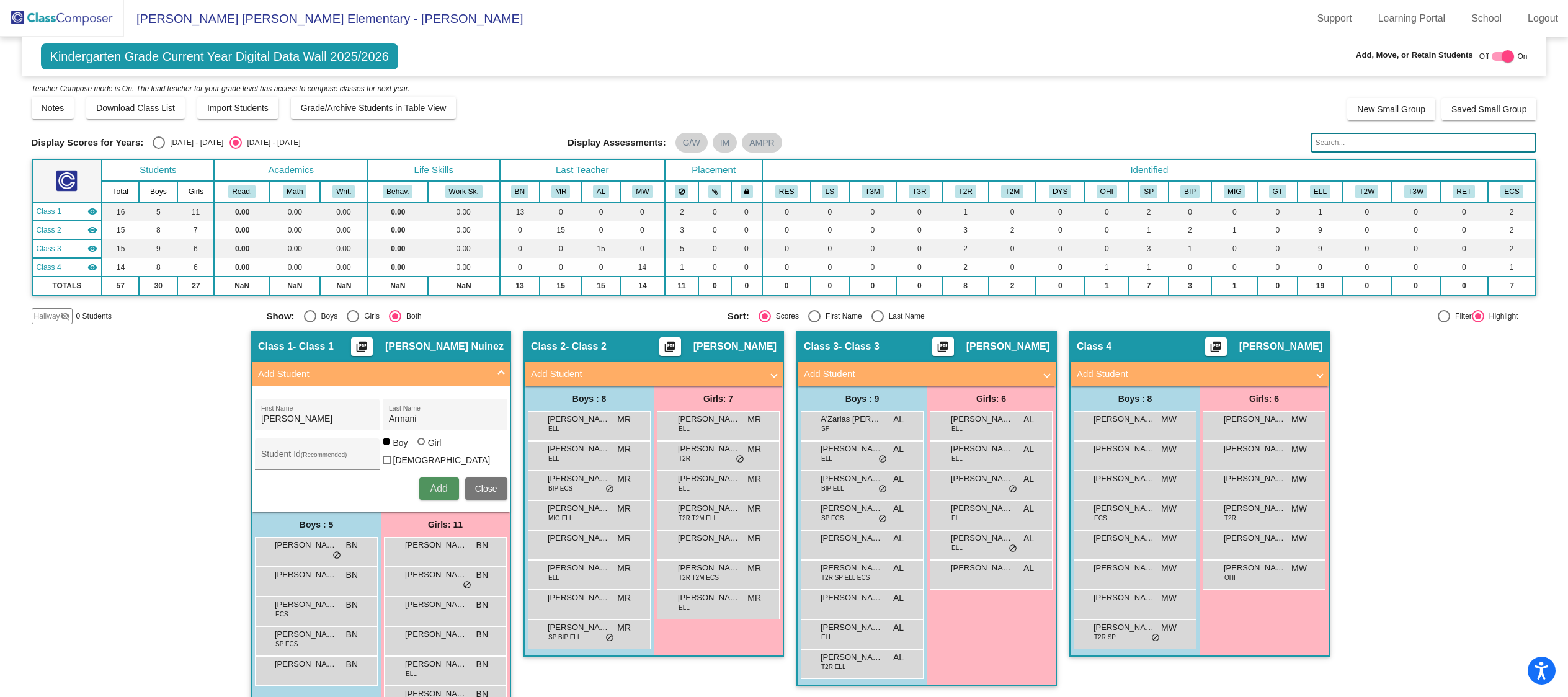
drag, startPoint x: 431, startPoint y: 482, endPoint x: 424, endPoint y: 467, distance: 16.6
click at [430, 483] on span "Add" at bounding box center [438, 488] width 17 height 10
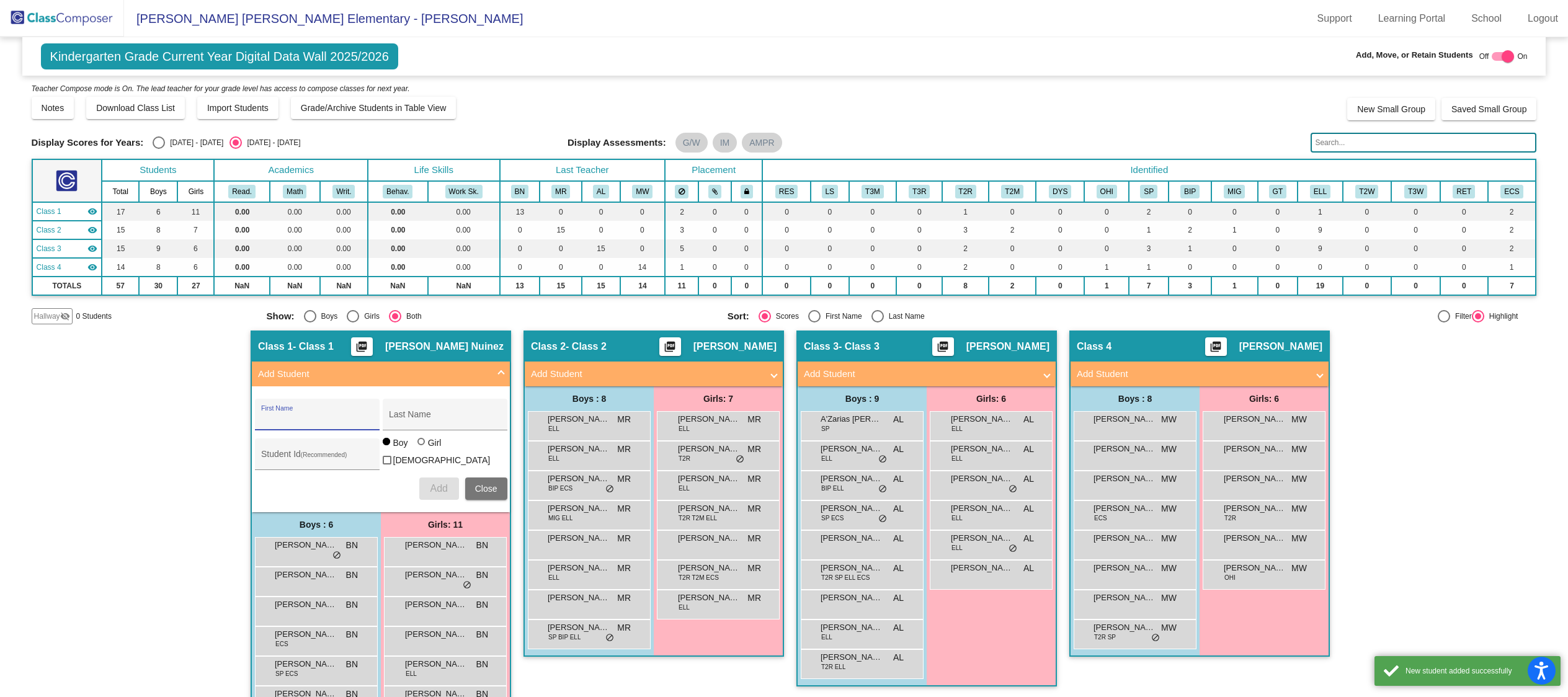
click at [320, 418] on input "First Name" at bounding box center [316, 419] width 112 height 10
type input "Serenity"
click at [414, 420] on input "Last Name" at bounding box center [444, 419] width 112 height 10
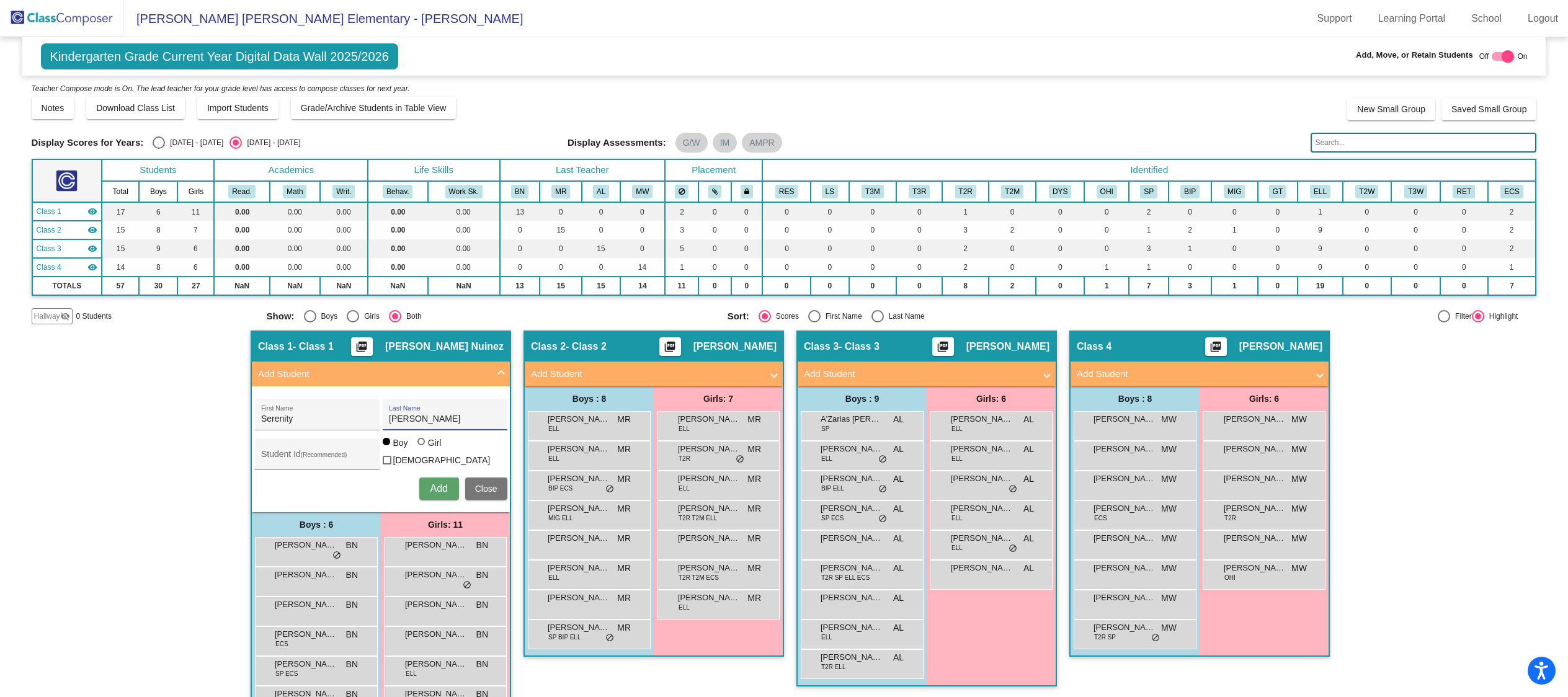
type input "[PERSON_NAME]"
click at [428, 448] on div "Girl" at bounding box center [435, 442] width 14 height 12
click at [423, 448] on input "Girl" at bounding box center [422, 448] width 1 height 1
radio input "true"
click at [431, 486] on span "Add" at bounding box center [438, 488] width 17 height 10
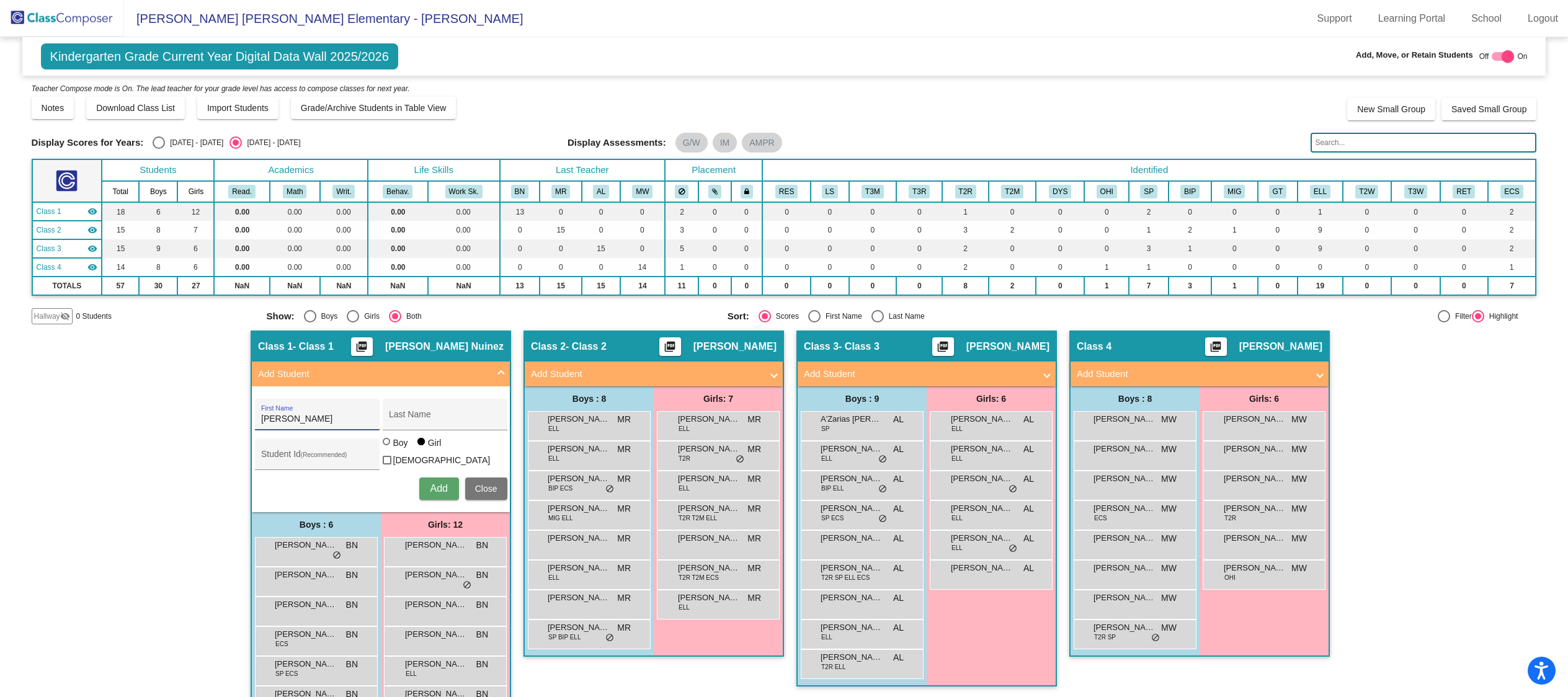
type input "[PERSON_NAME]"
click at [398, 448] on div "Boy" at bounding box center [400, 442] width 15 height 12
click at [387, 448] on input "Boy" at bounding box center [387, 448] width 1 height 1
radio input "true"
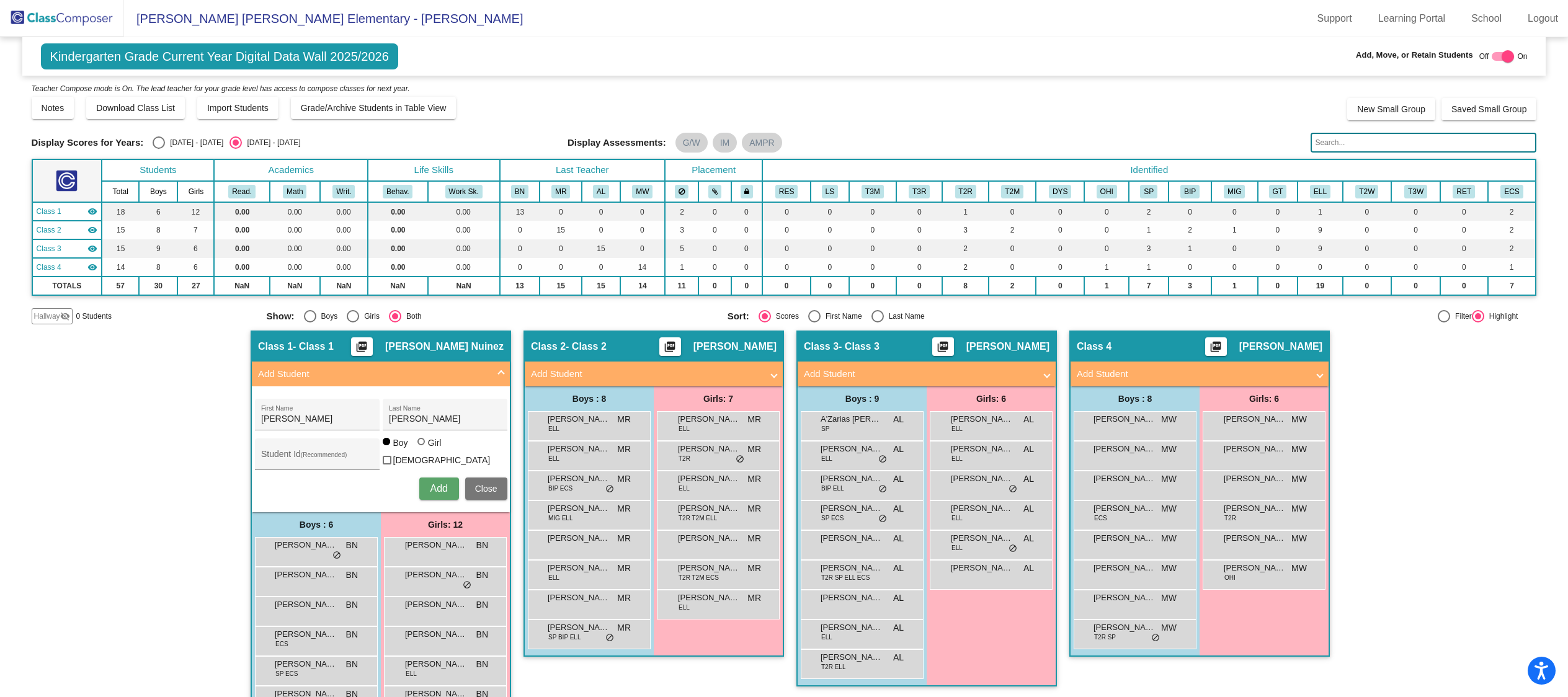
click at [435, 489] on span "Add" at bounding box center [438, 488] width 17 height 10
type input "Waylyn"
type input "[PERSON_NAME]"
click at [448, 485] on button "Add" at bounding box center [439, 488] width 40 height 22
click at [492, 371] on span "Add Student" at bounding box center [378, 374] width 240 height 14
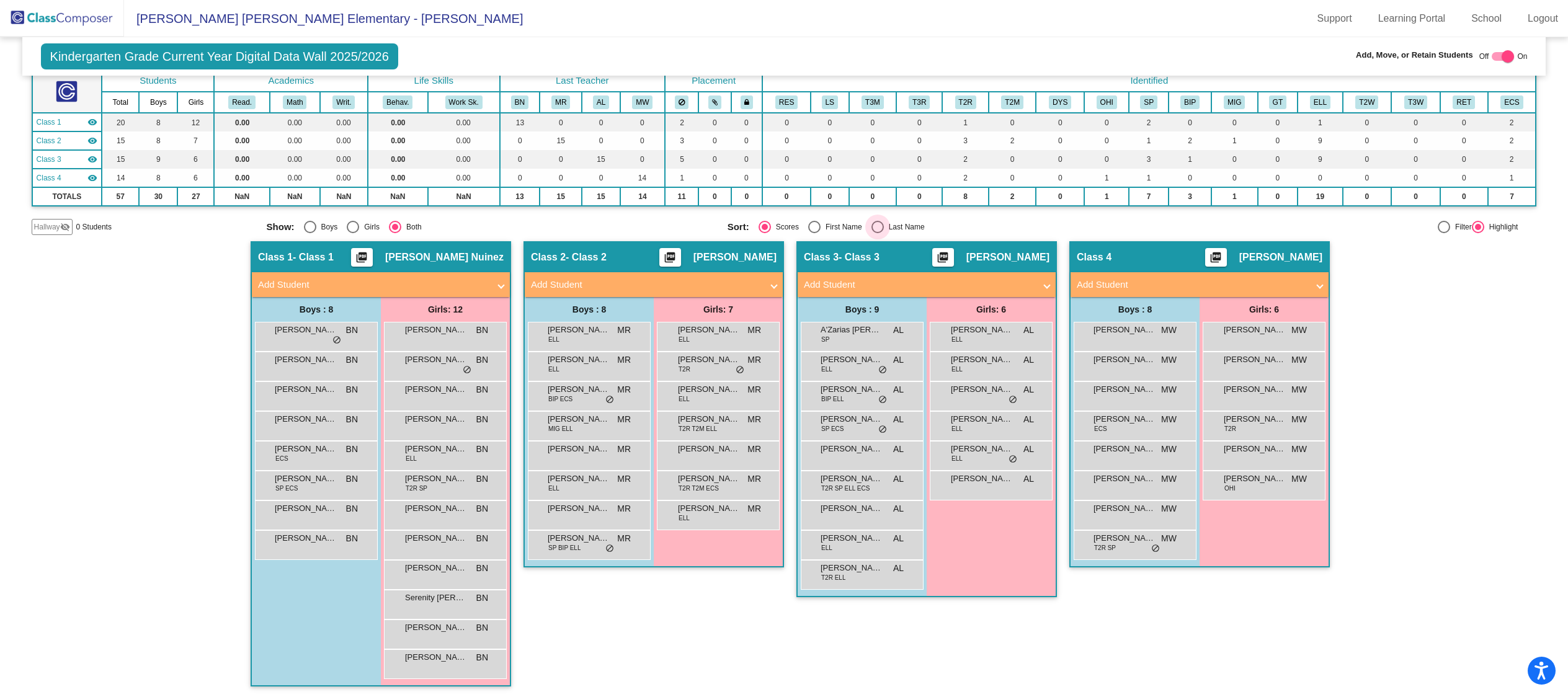
click at [896, 226] on div "Last Name" at bounding box center [904, 226] width 41 height 11
click at [878, 233] on input "Last Name" at bounding box center [877, 233] width 1 height 1
radio input "true"
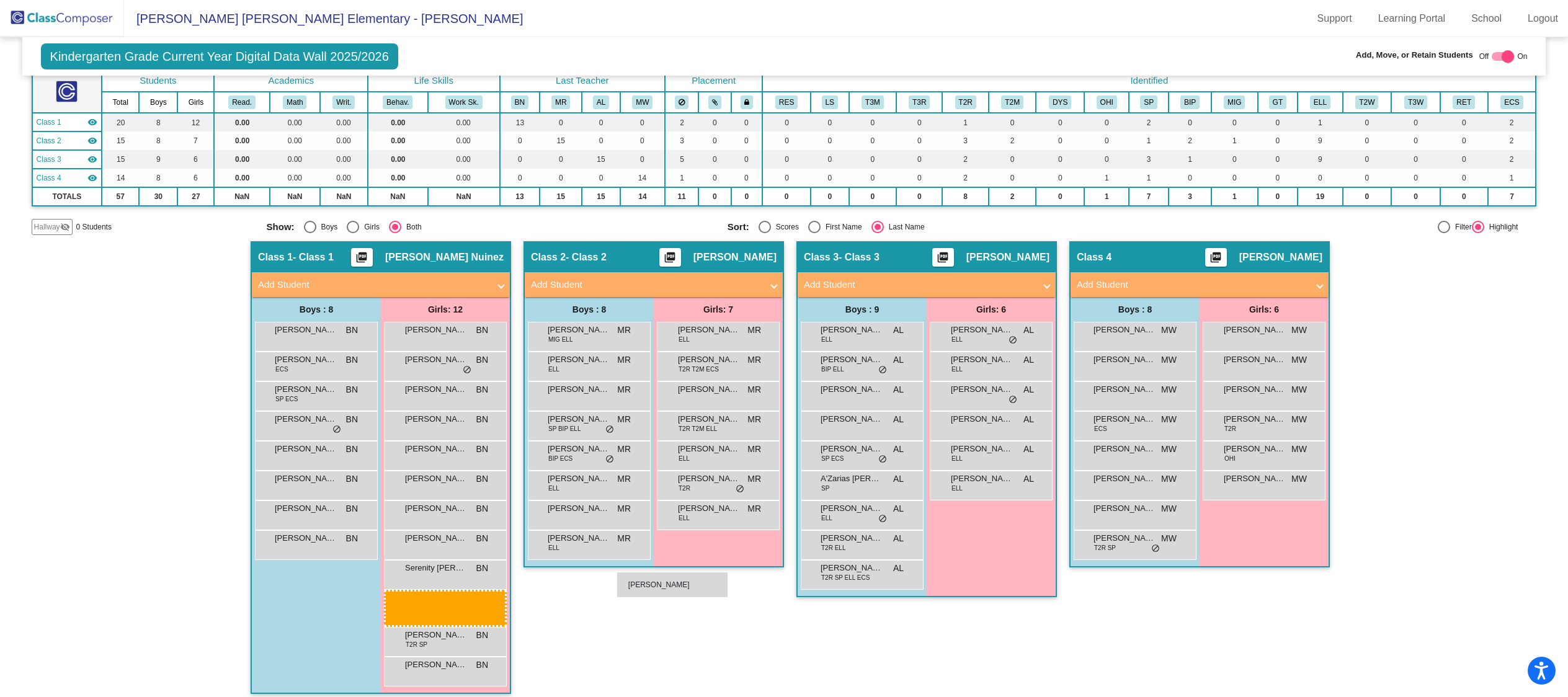
scroll to position [61, 0]
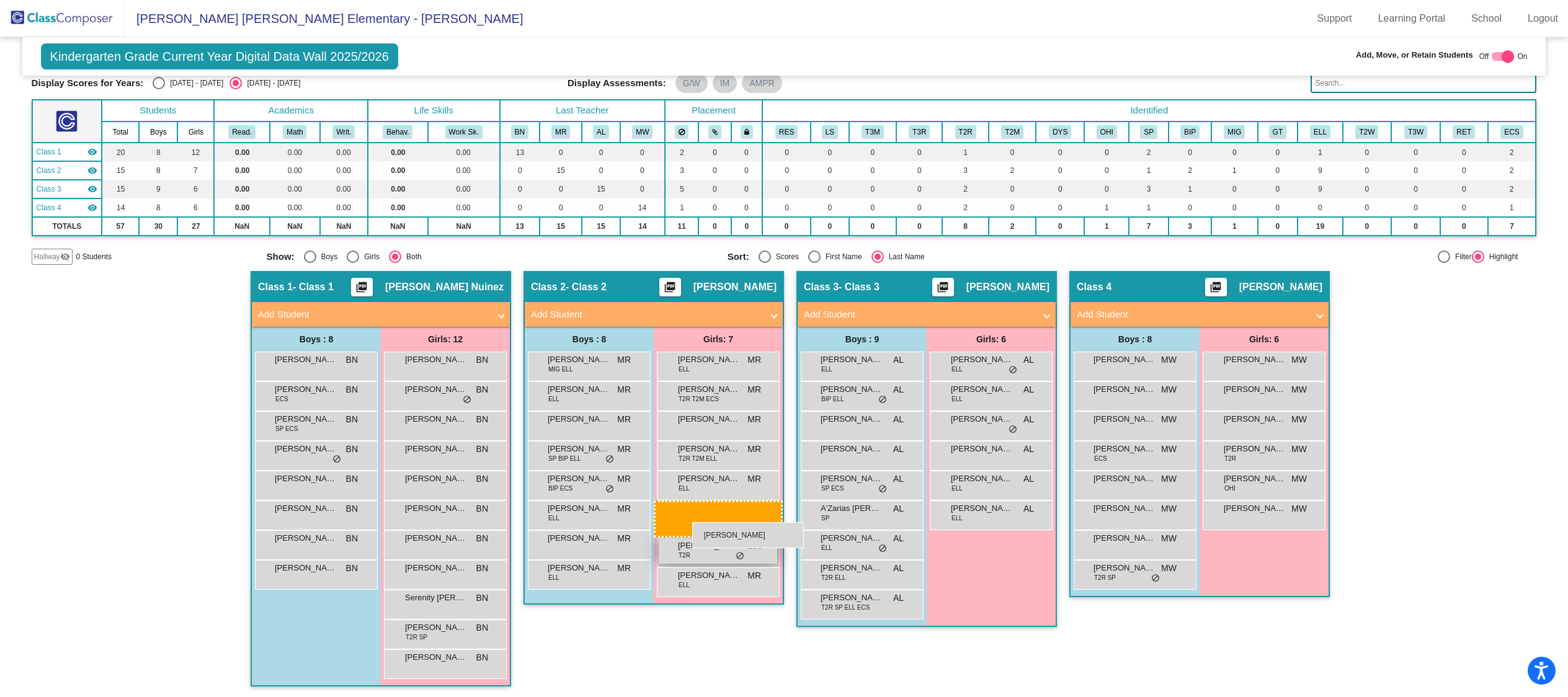
drag, startPoint x: 444, startPoint y: 623, endPoint x: 683, endPoint y: 525, distance: 258.3
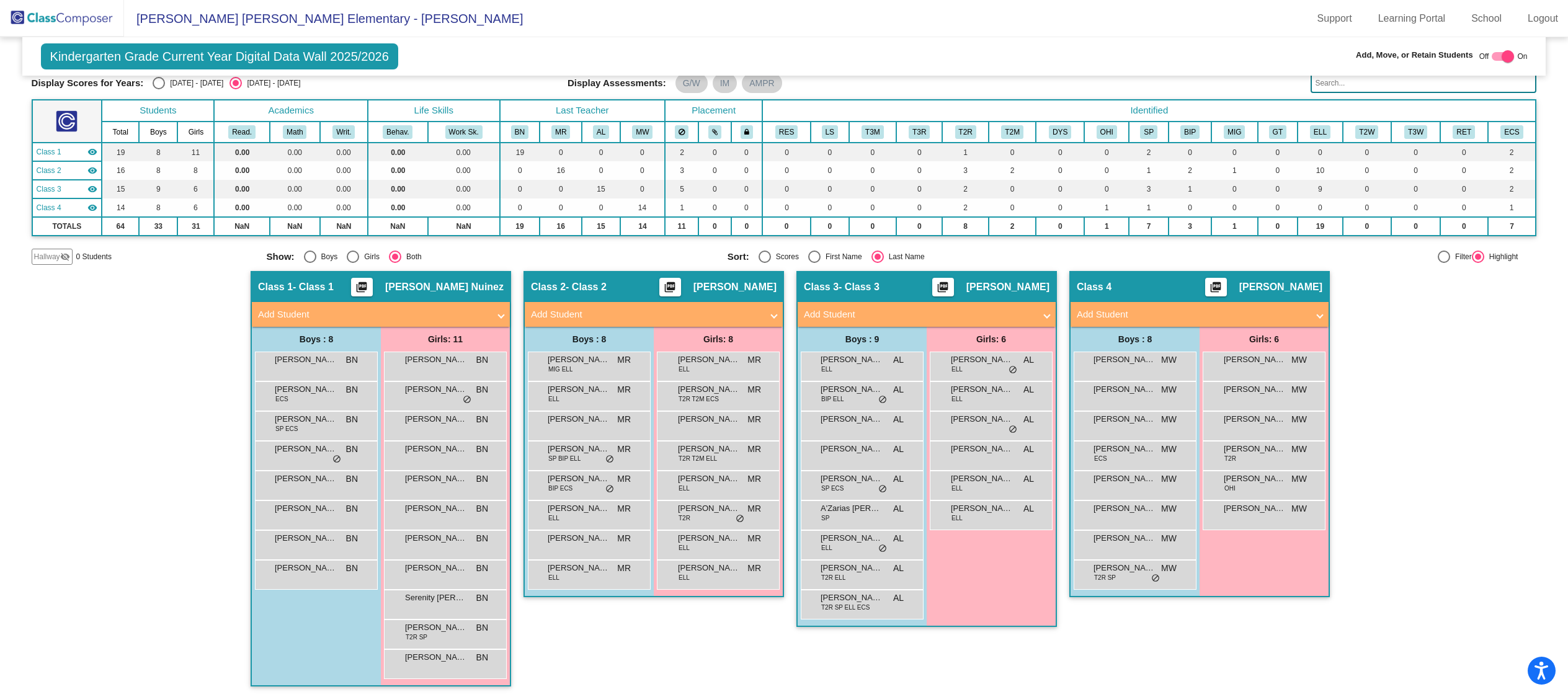
scroll to position [58, 0]
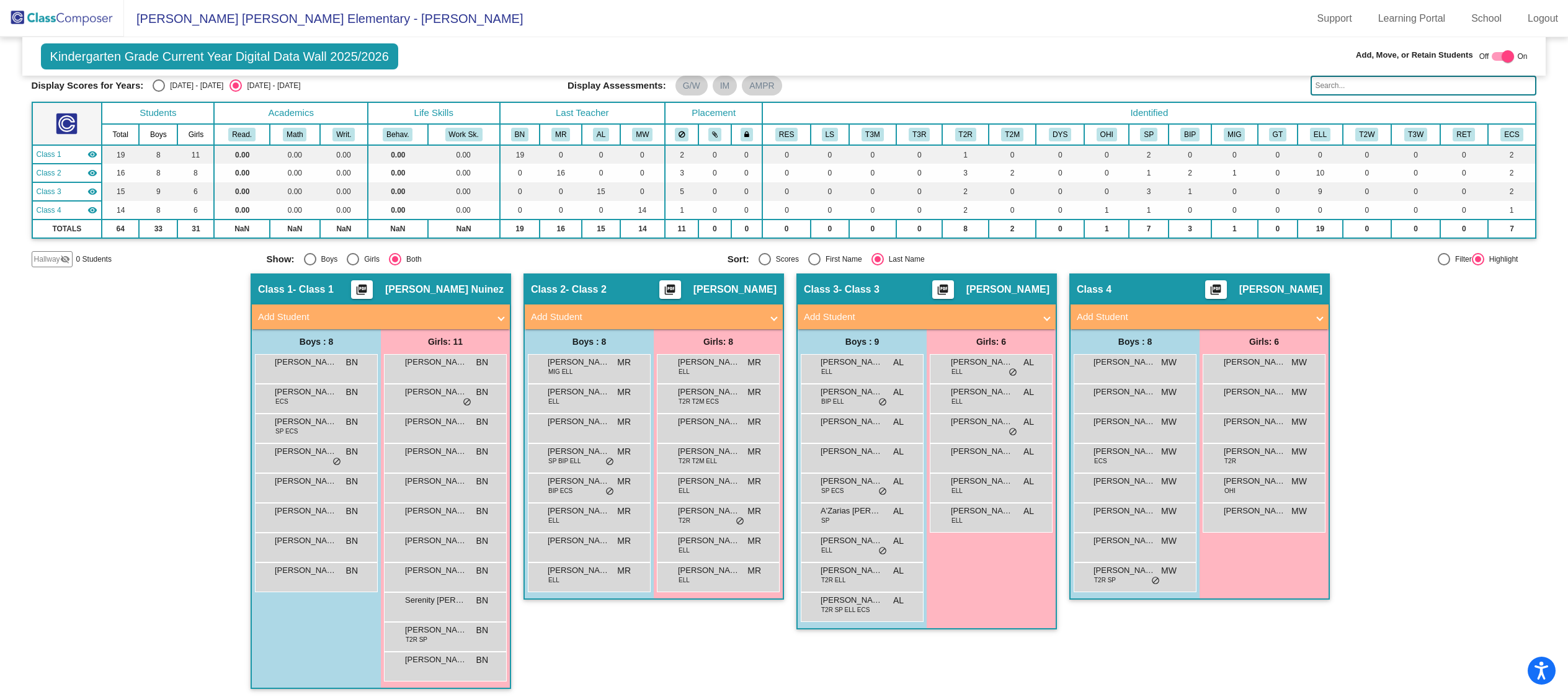
click at [645, 314] on mat-panel-title "Add Student" at bounding box center [646, 317] width 231 height 14
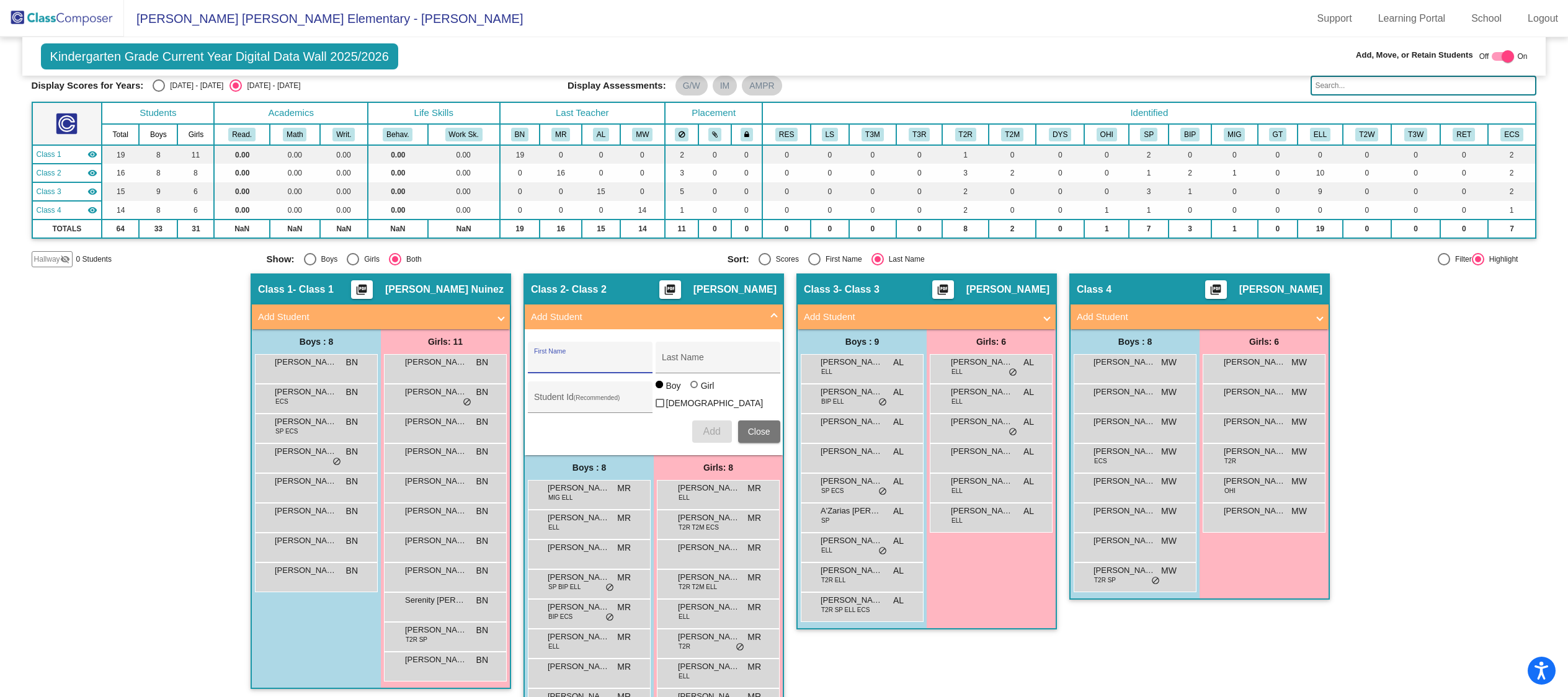
drag, startPoint x: 603, startPoint y: 364, endPoint x: 596, endPoint y: 365, distance: 7.1
click at [603, 364] on input "First Name" at bounding box center [589, 362] width 112 height 10
type input "Kiovanniel"
type input "[PERSON_NAME]"
click at [710, 427] on span "Add" at bounding box center [711, 431] width 17 height 10
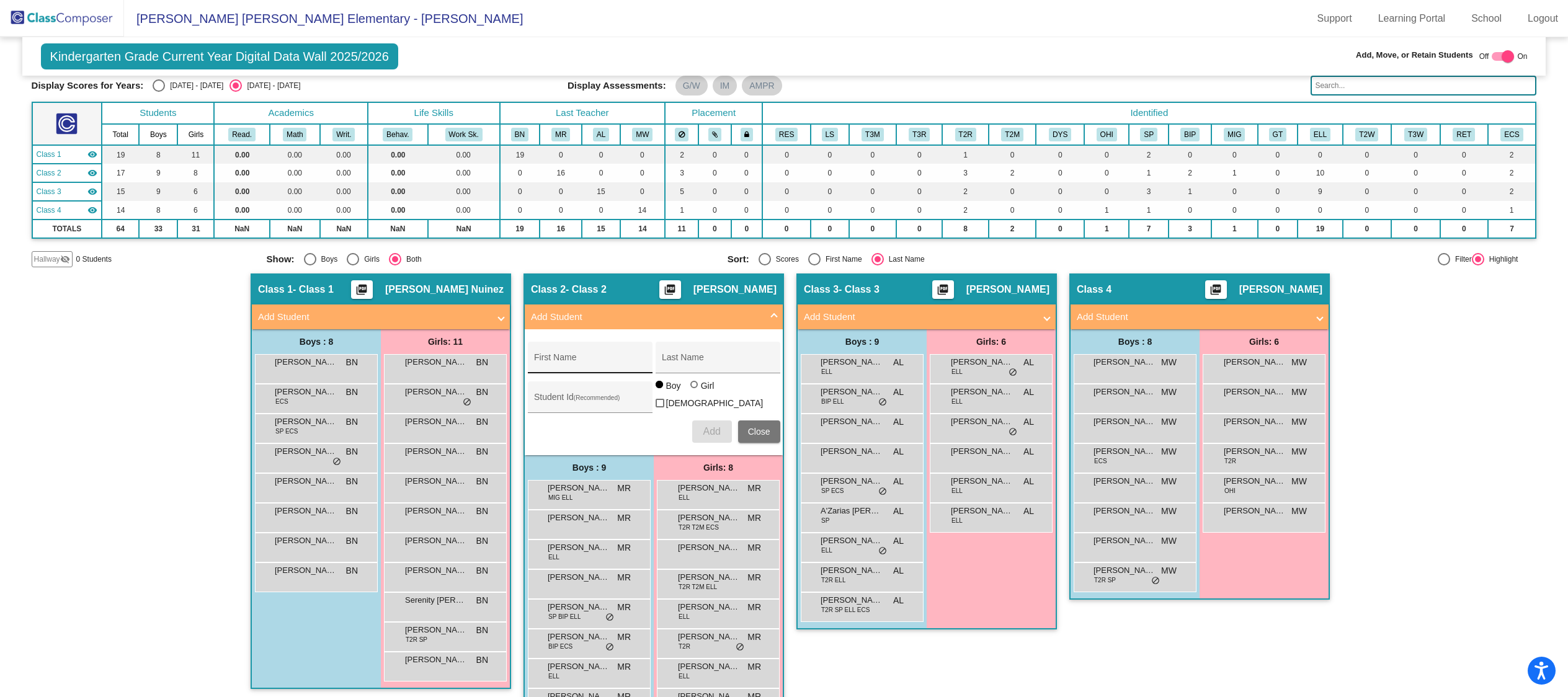
click at [565, 365] on div "First Name" at bounding box center [589, 361] width 112 height 26
type input "[PERSON_NAME]"
click at [717, 430] on span "Add" at bounding box center [711, 431] width 17 height 10
type input "[PERSON_NAME]"
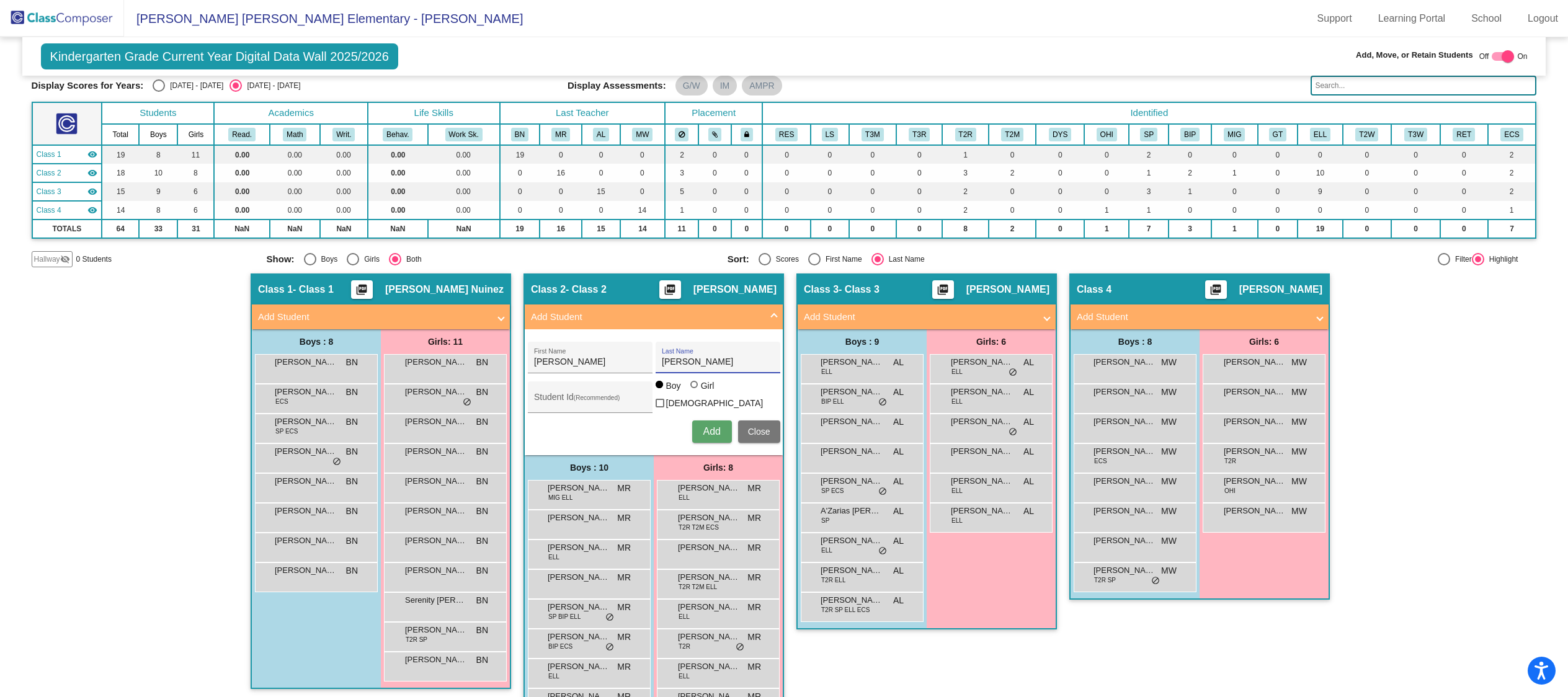
type input "[PERSON_NAME]"
drag, startPoint x: 706, startPoint y: 390, endPoint x: 707, endPoint y: 425, distance: 35.0
click at [706, 389] on div "Girl" at bounding box center [707, 385] width 14 height 12
click at [695, 390] on input "Girl" at bounding box center [695, 390] width 1 height 1
radio input "true"
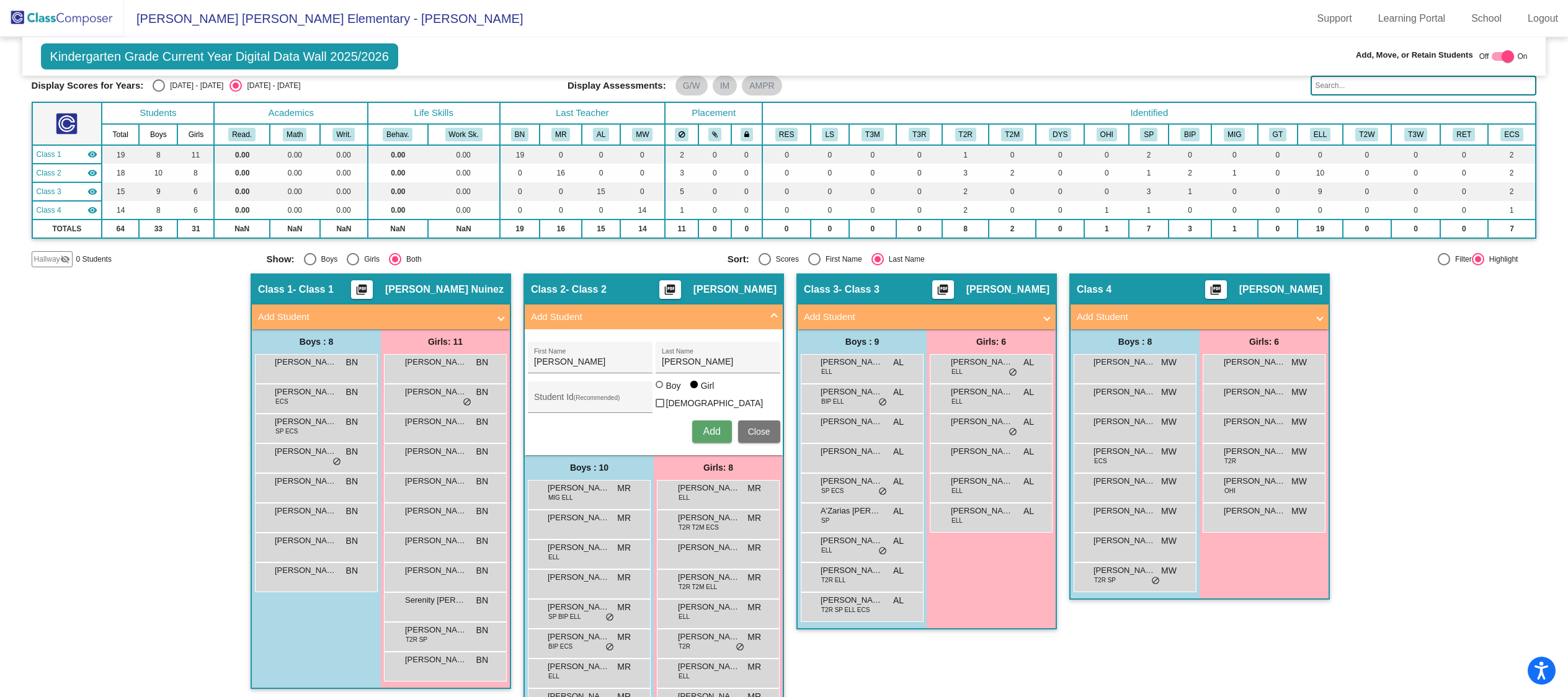
click at [707, 427] on span "Add" at bounding box center [711, 431] width 17 height 10
click at [768, 312] on span "Add Student" at bounding box center [651, 317] width 240 height 14
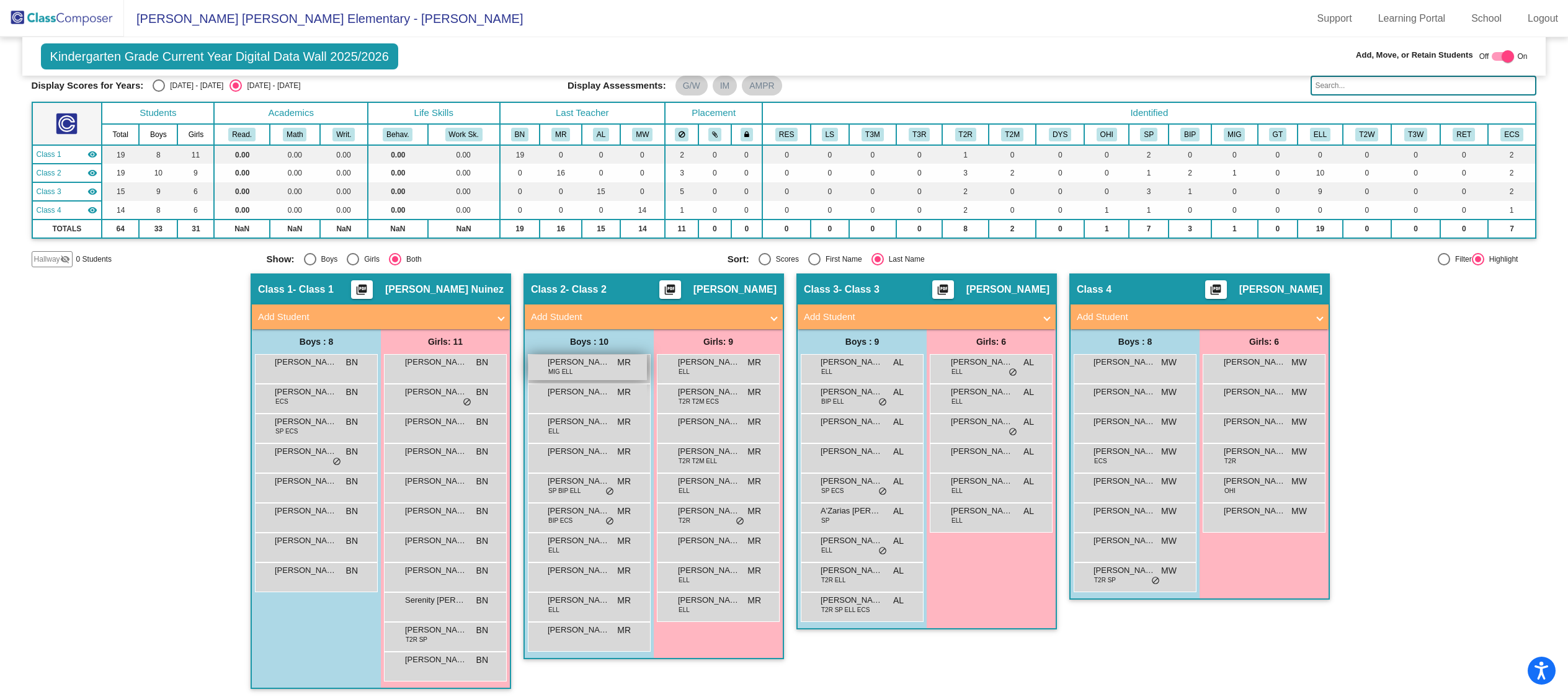
scroll to position [61, 0]
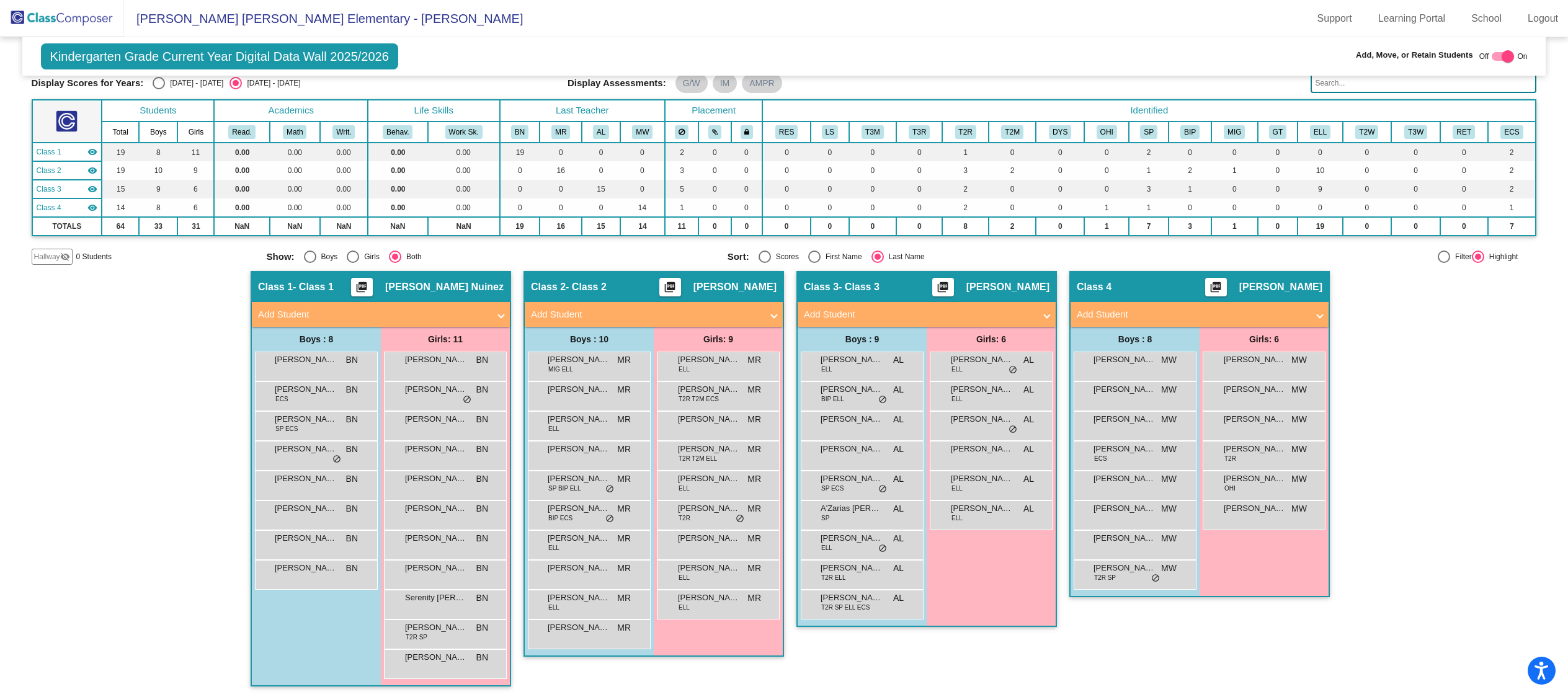
click at [57, 251] on span "Hallway" at bounding box center [47, 256] width 26 height 11
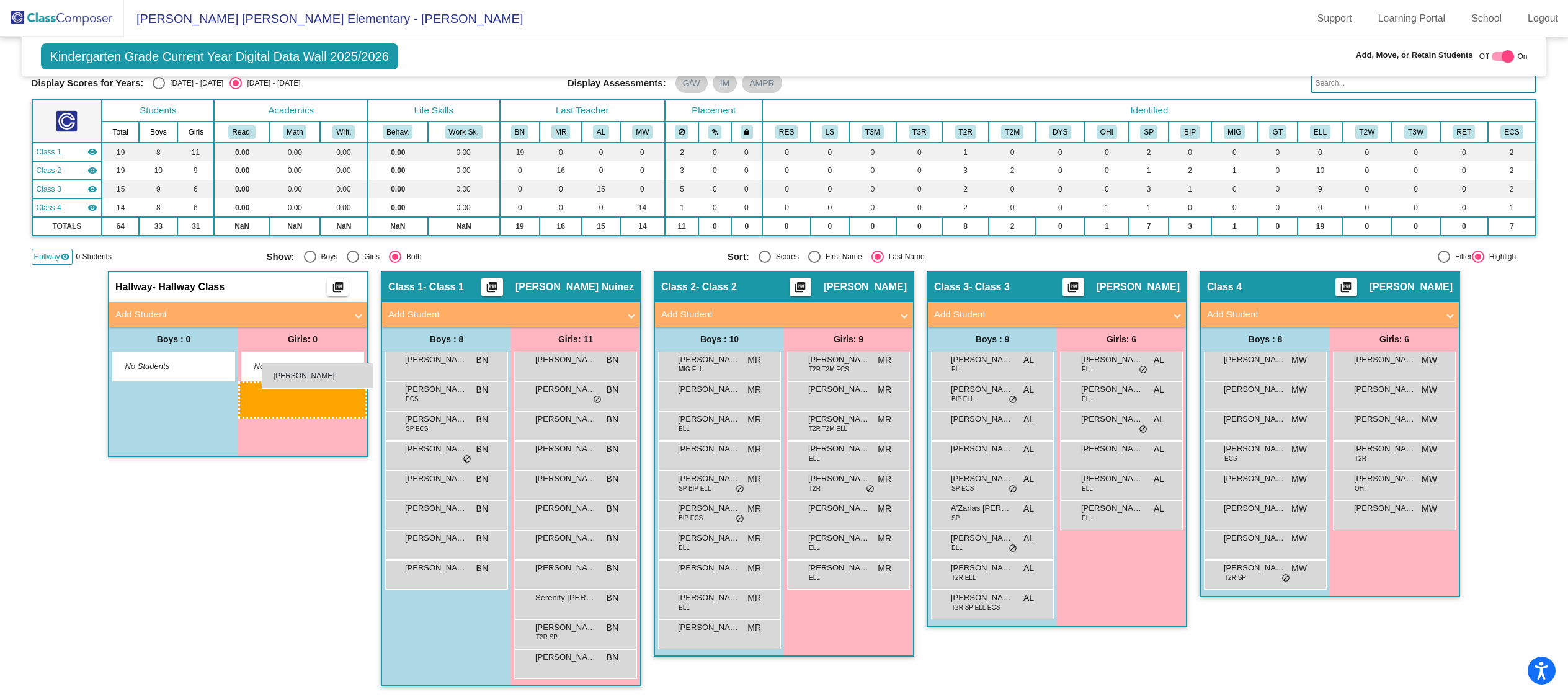
drag, startPoint x: 823, startPoint y: 362, endPoint x: 261, endPoint y: 363, distance: 562.0
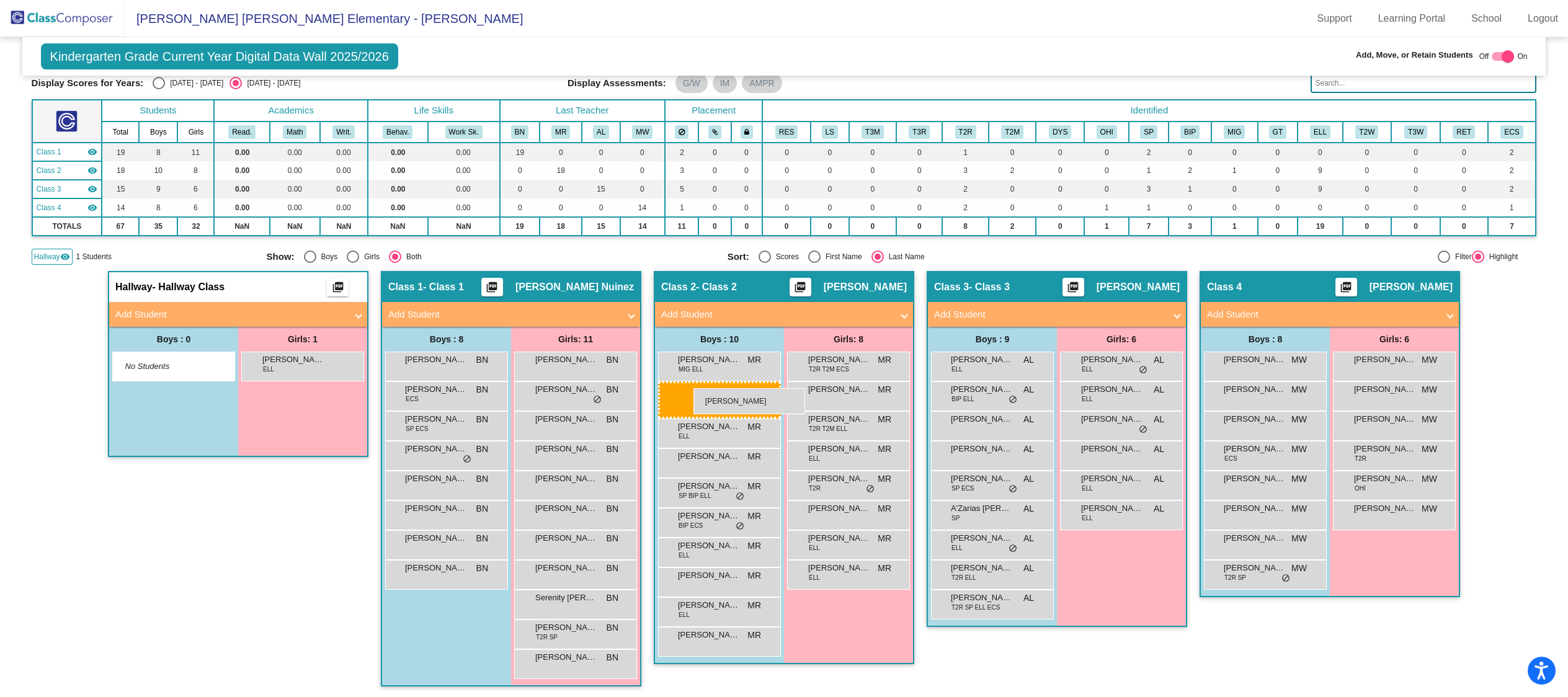
drag, startPoint x: 753, startPoint y: 394, endPoint x: 694, endPoint y: 388, distance: 59.3
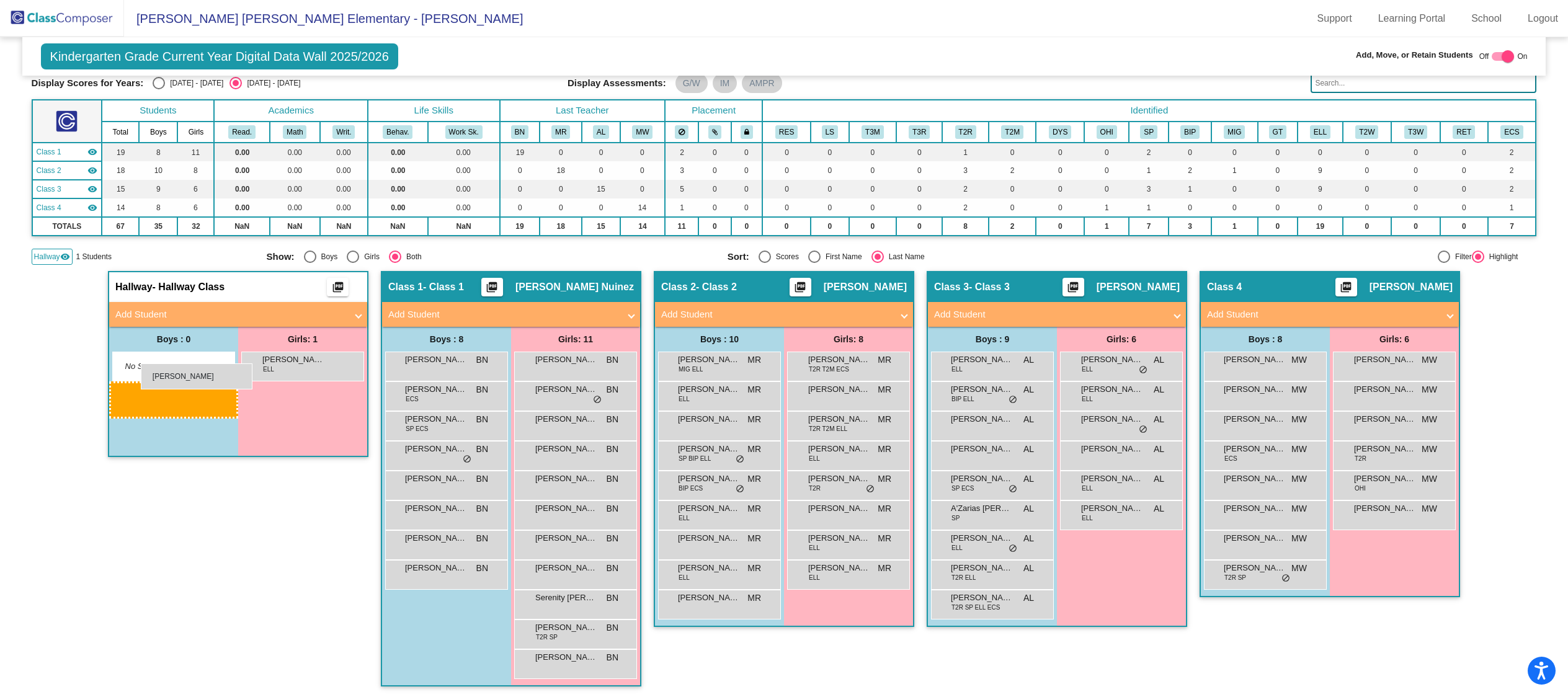
drag, startPoint x: 684, startPoint y: 394, endPoint x: 141, endPoint y: 363, distance: 543.9
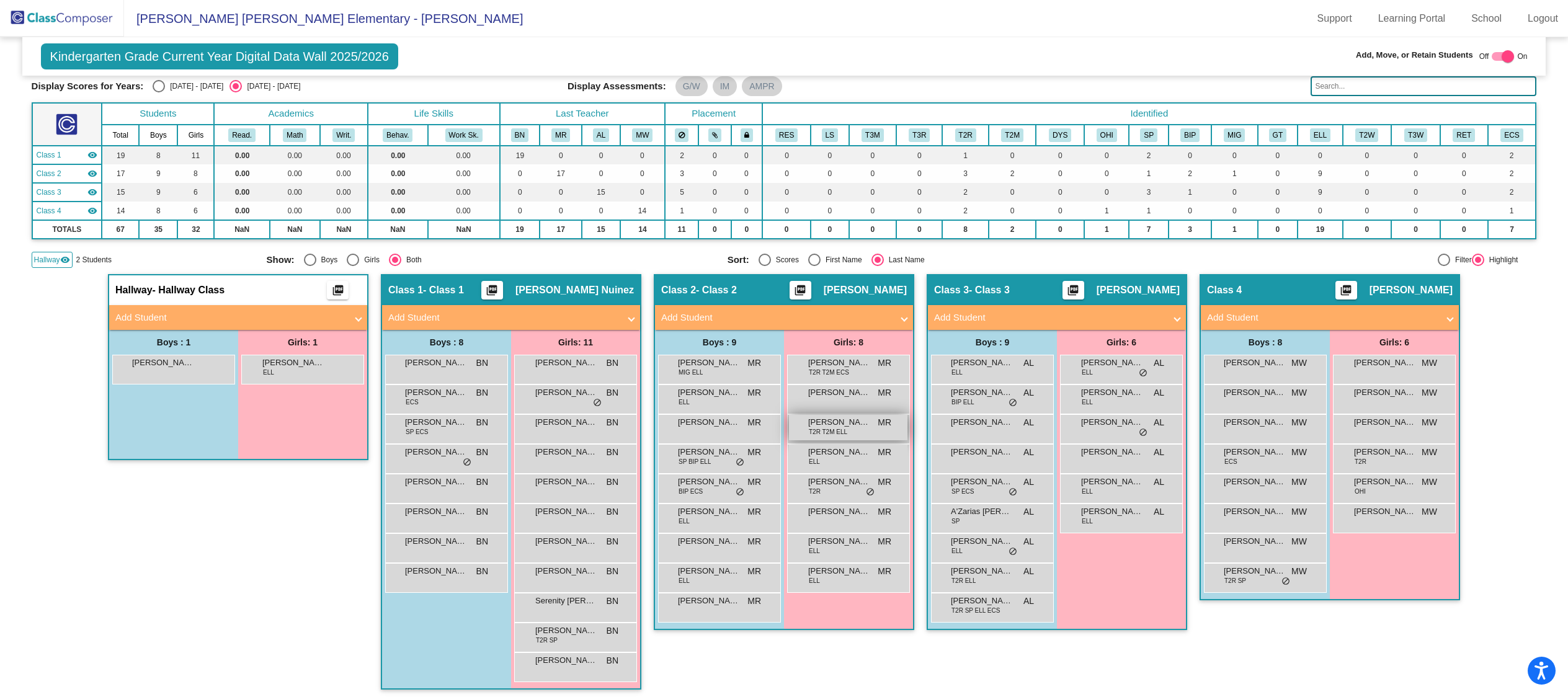
scroll to position [58, 0]
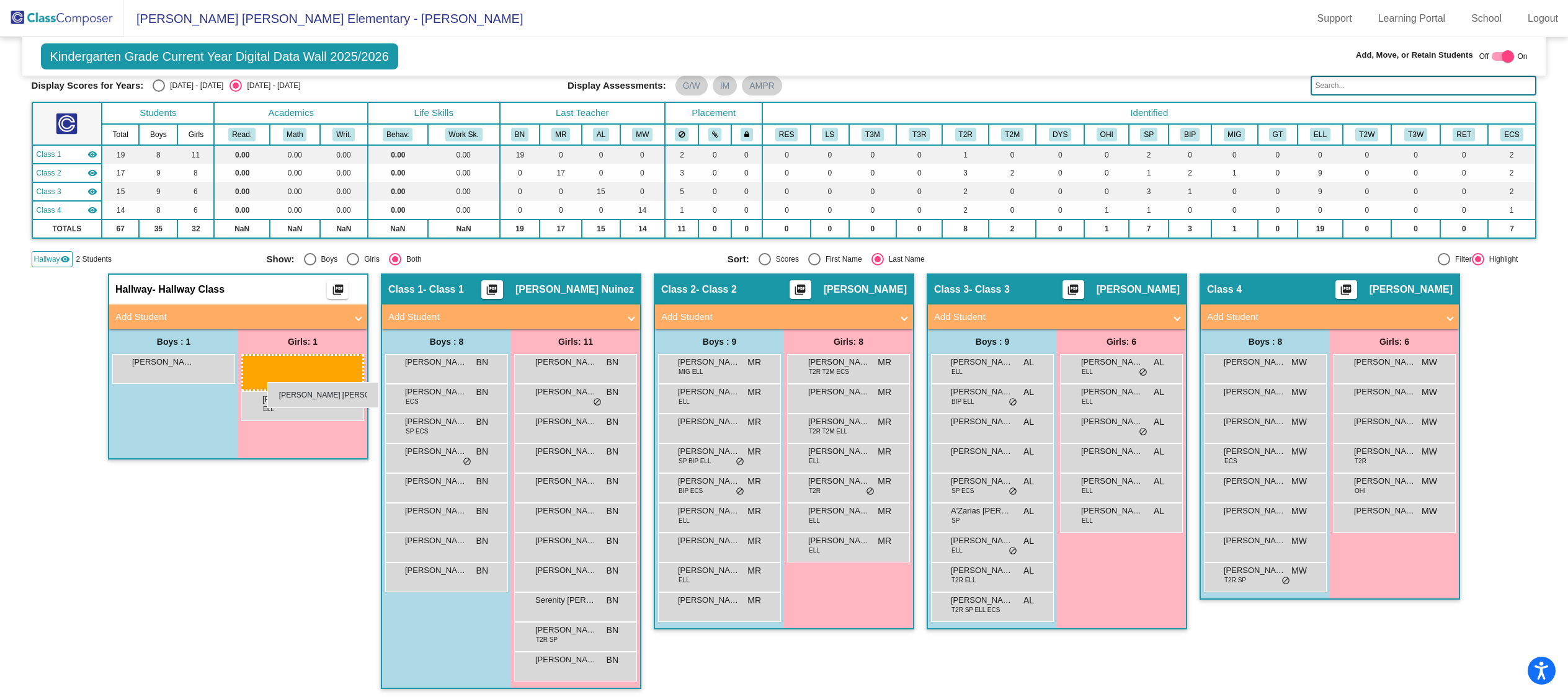
drag, startPoint x: 824, startPoint y: 519, endPoint x: 265, endPoint y: 382, distance: 575.5
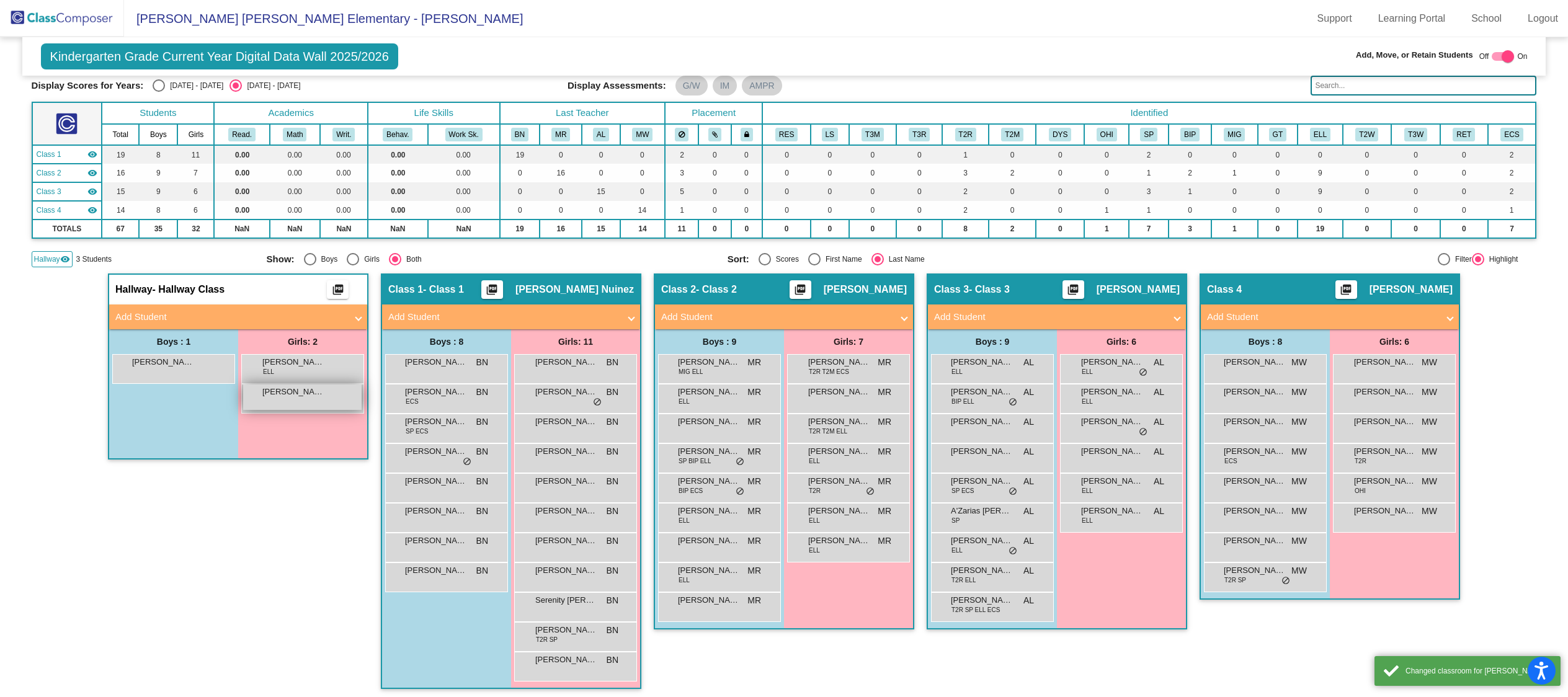
click at [306, 398] on div "[PERSON_NAME] [PERSON_NAME] lock do_not_disturb_alt" at bounding box center [302, 397] width 118 height 26
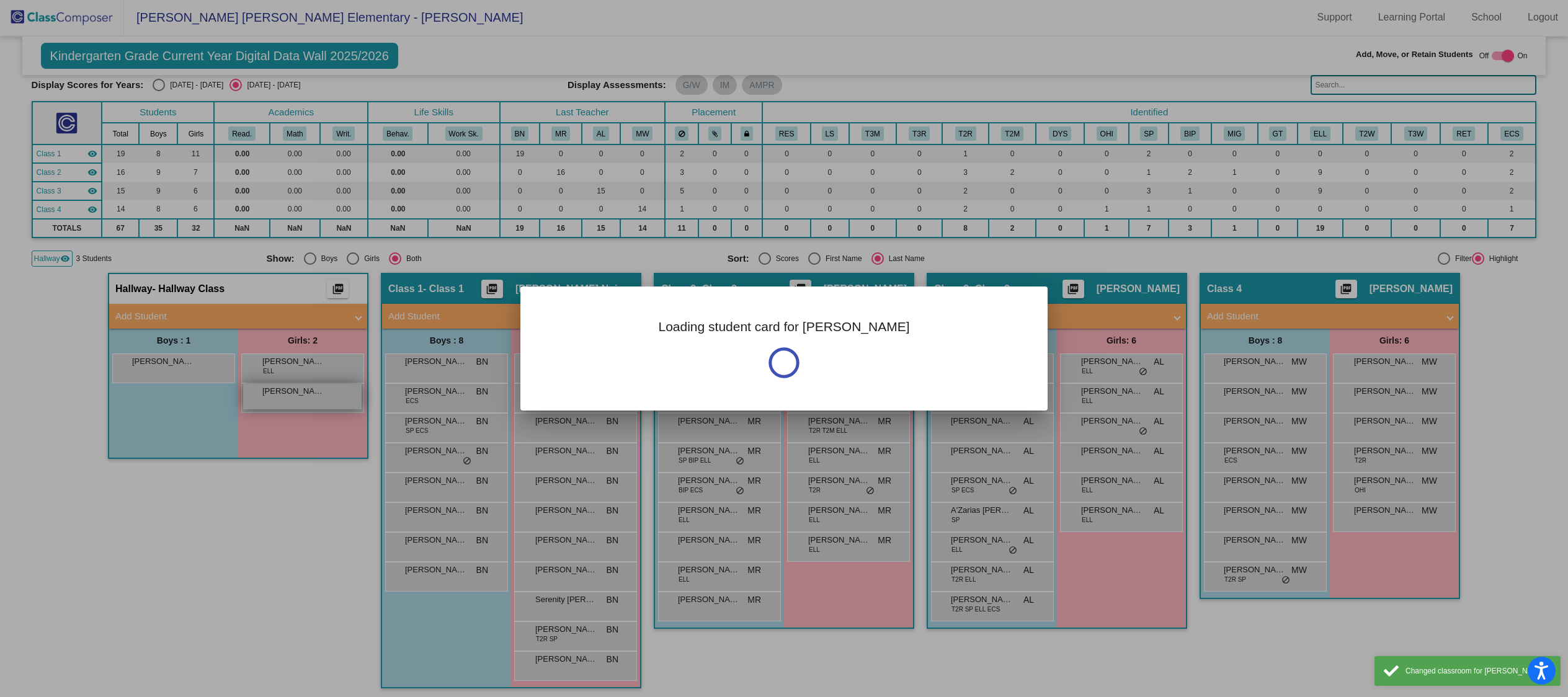
scroll to position [0, 0]
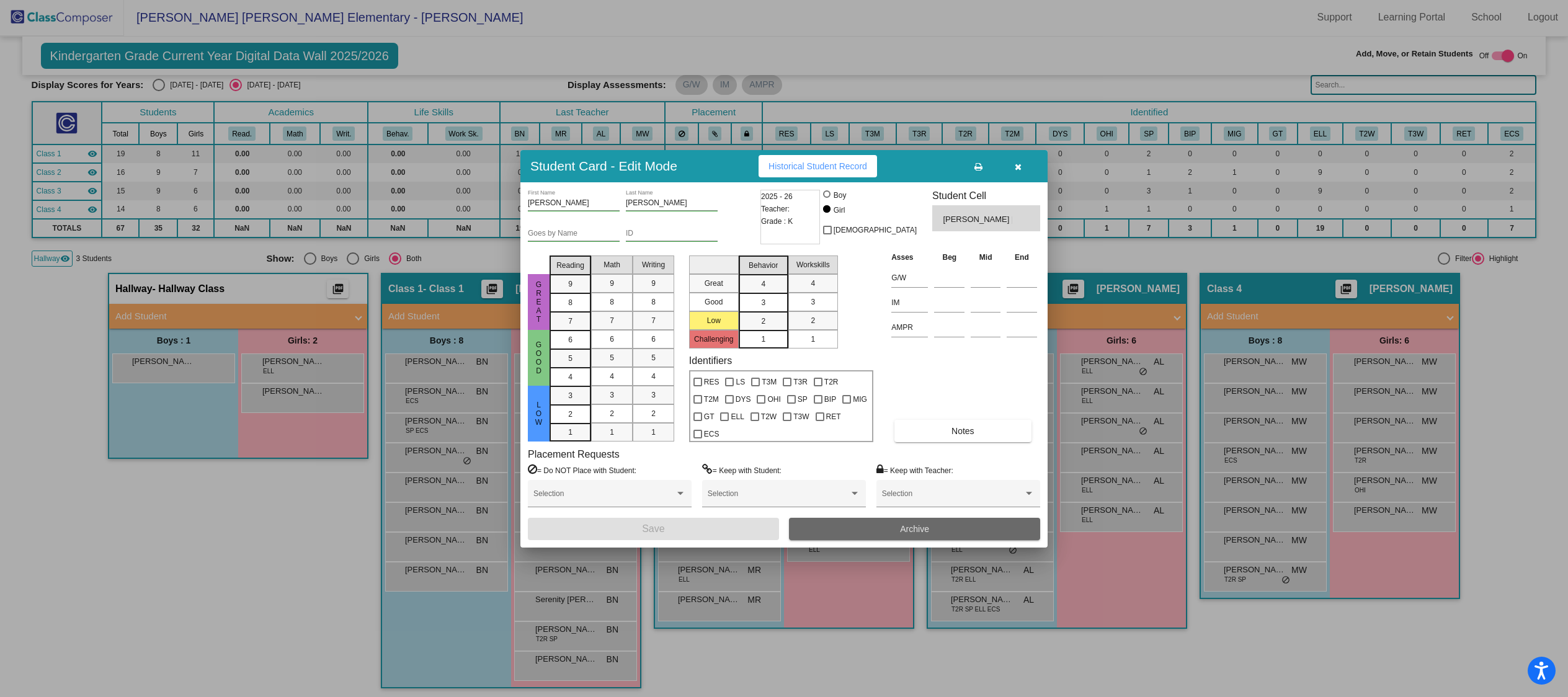
click at [889, 521] on button "Archive" at bounding box center [914, 528] width 251 height 22
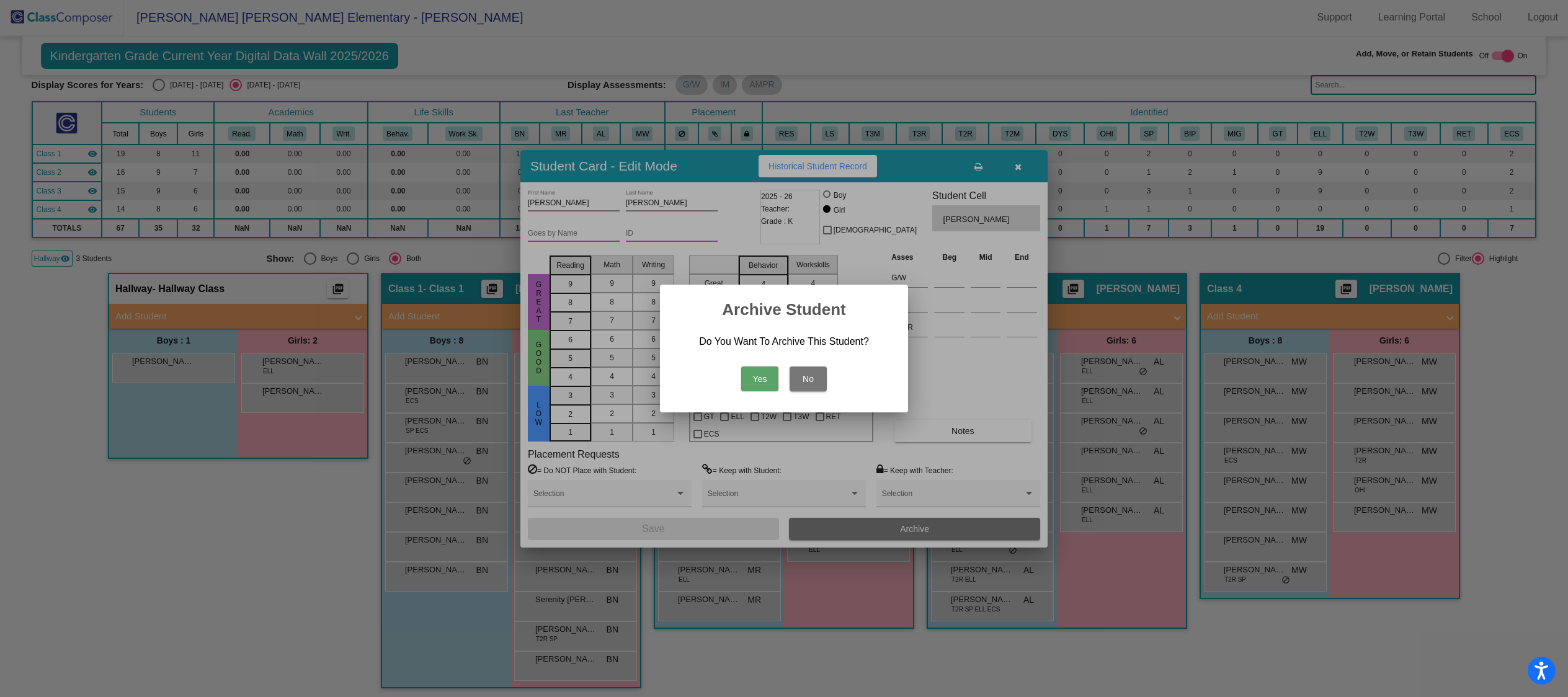
click at [768, 380] on button "Yes" at bounding box center [759, 378] width 37 height 25
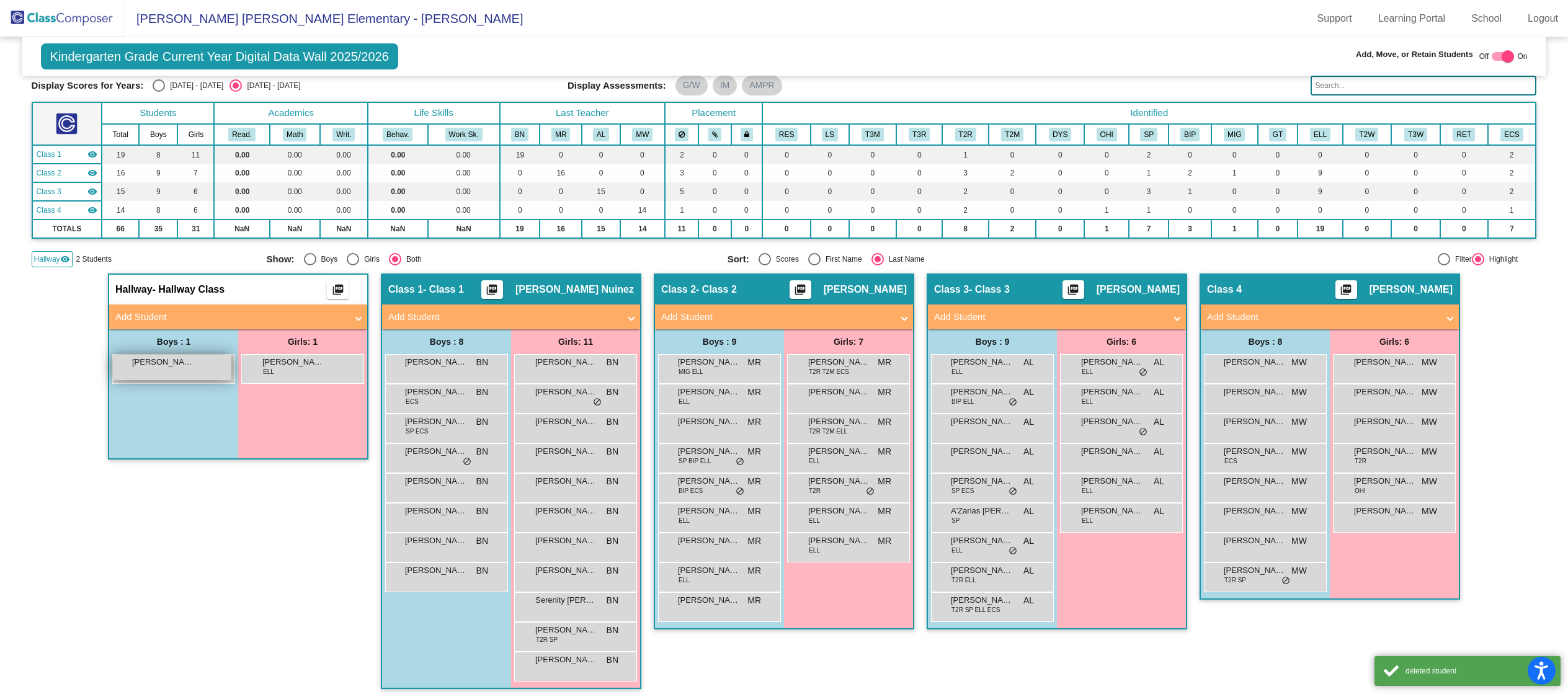
scroll to position [1, 0]
click at [159, 366] on div "[PERSON_NAME] lock do_not_disturb_alt" at bounding box center [172, 367] width 118 height 26
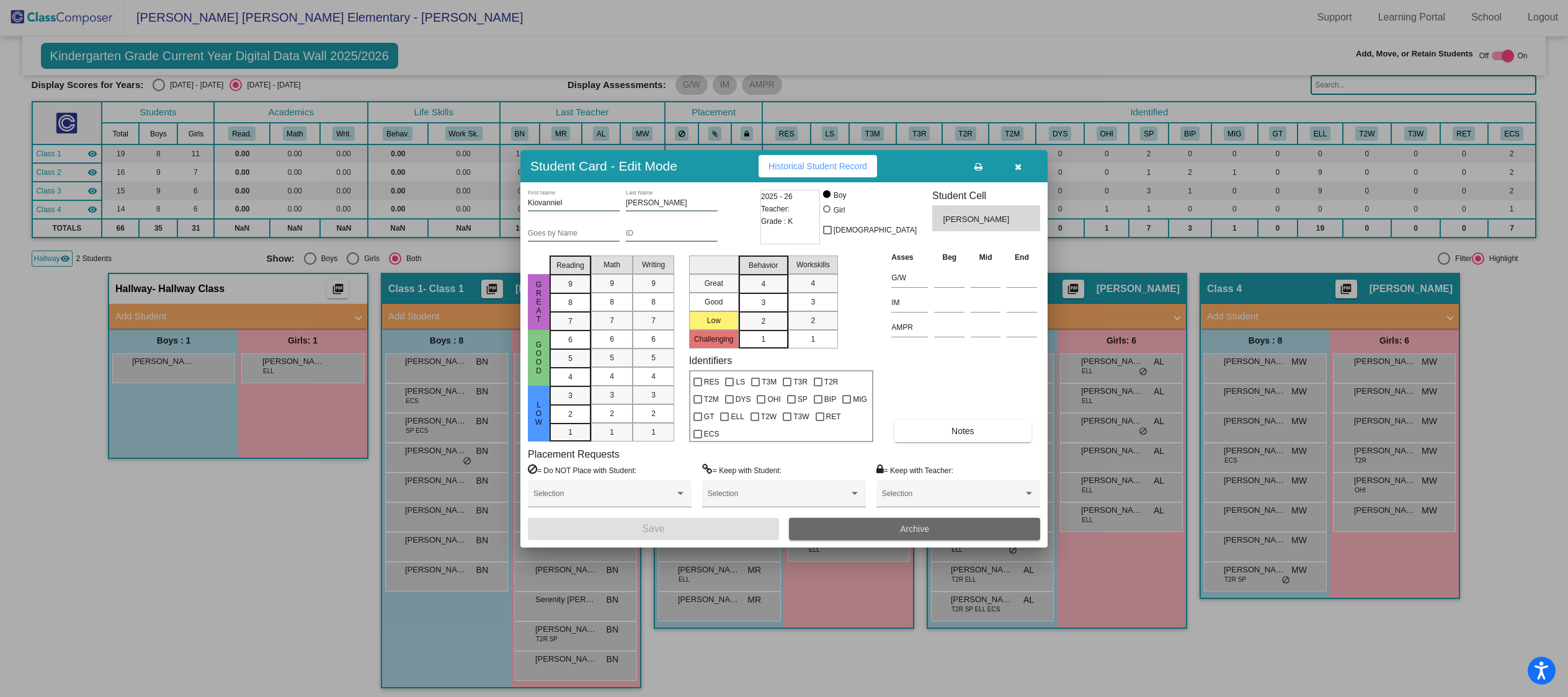
click at [842, 530] on button "Archive" at bounding box center [914, 528] width 251 height 22
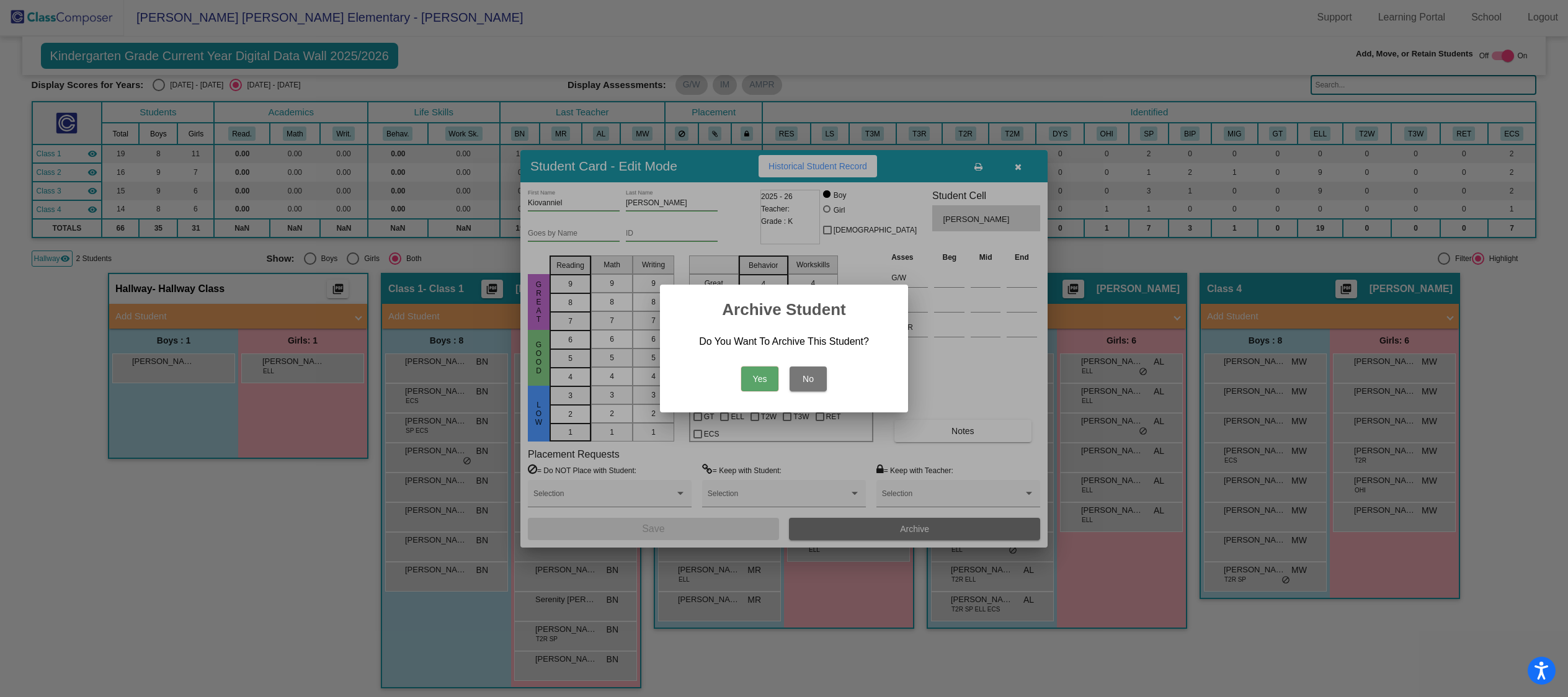
click at [761, 386] on button "Yes" at bounding box center [759, 378] width 37 height 25
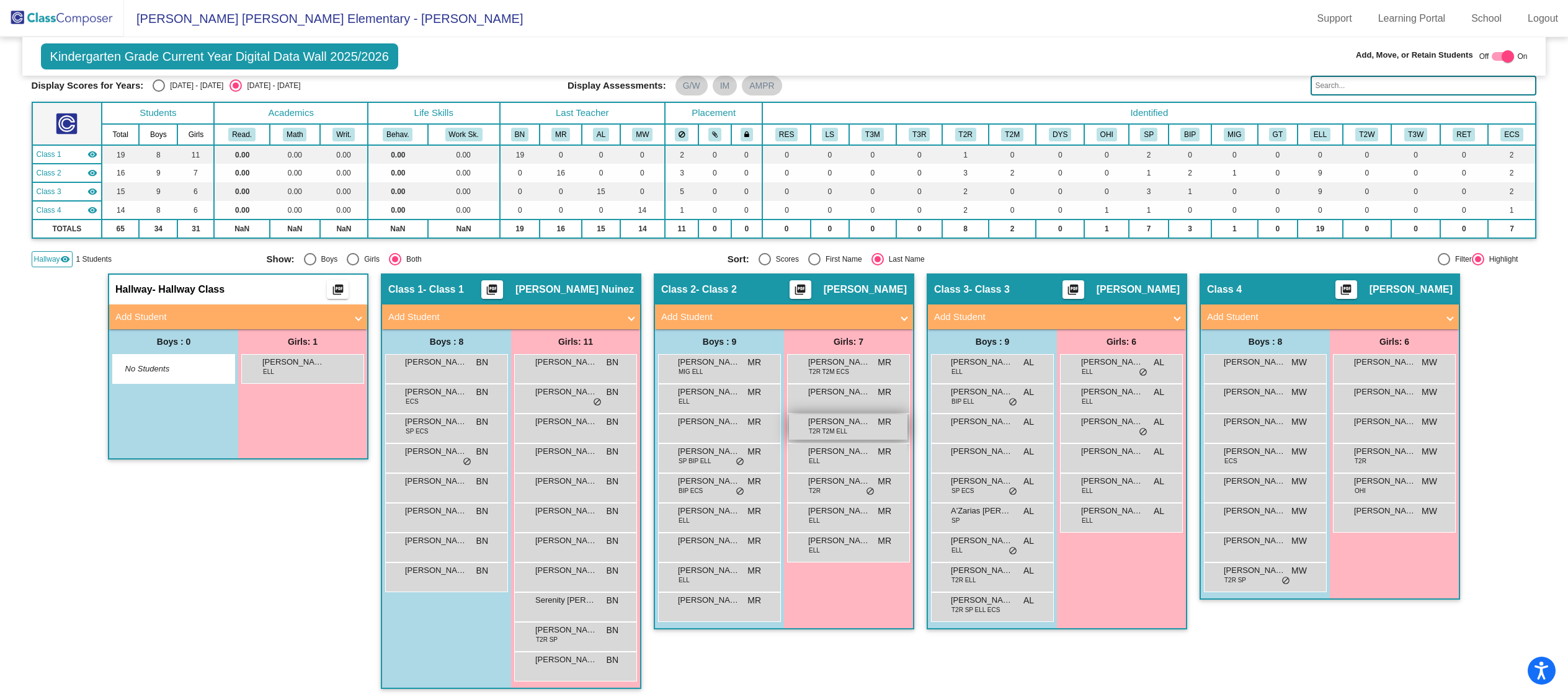
scroll to position [61, 0]
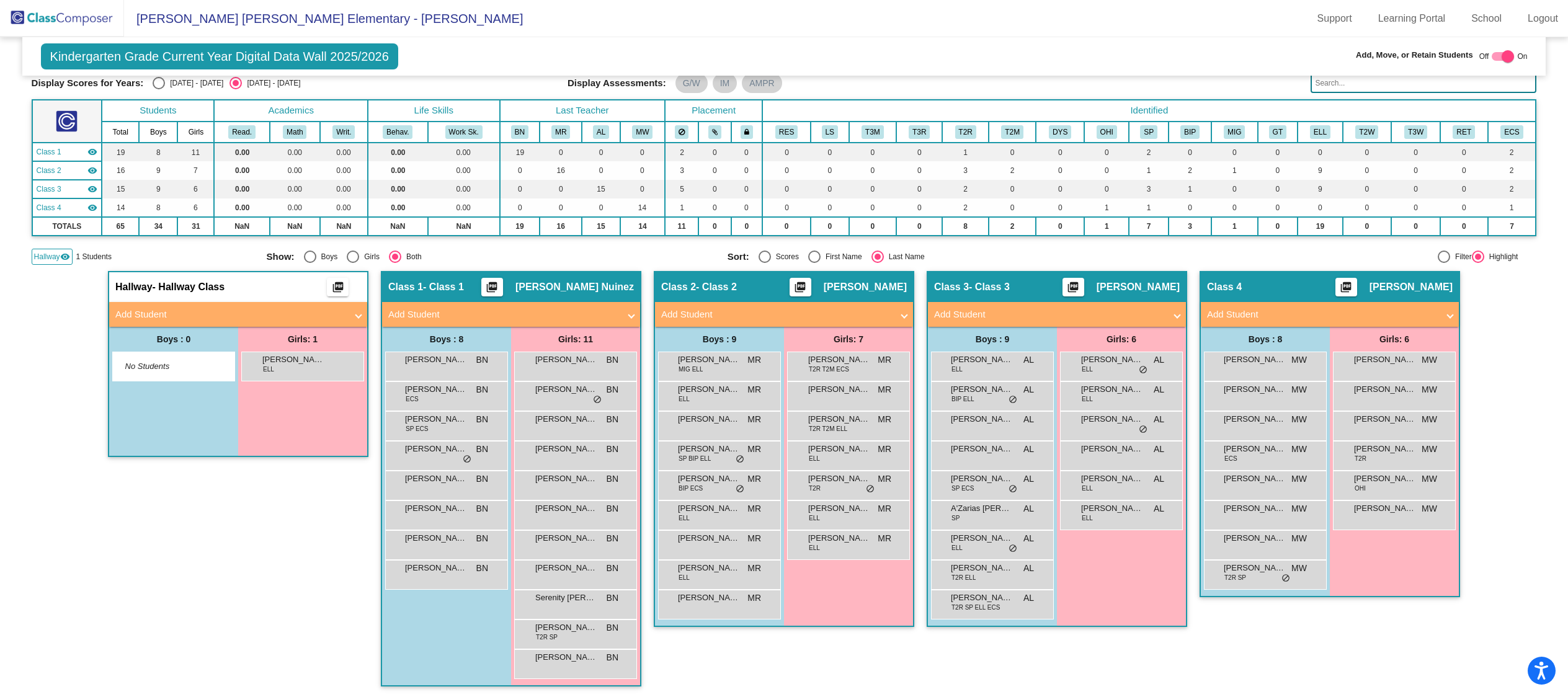
click at [1085, 315] on mat-panel-title "Add Student" at bounding box center [1049, 314] width 231 height 14
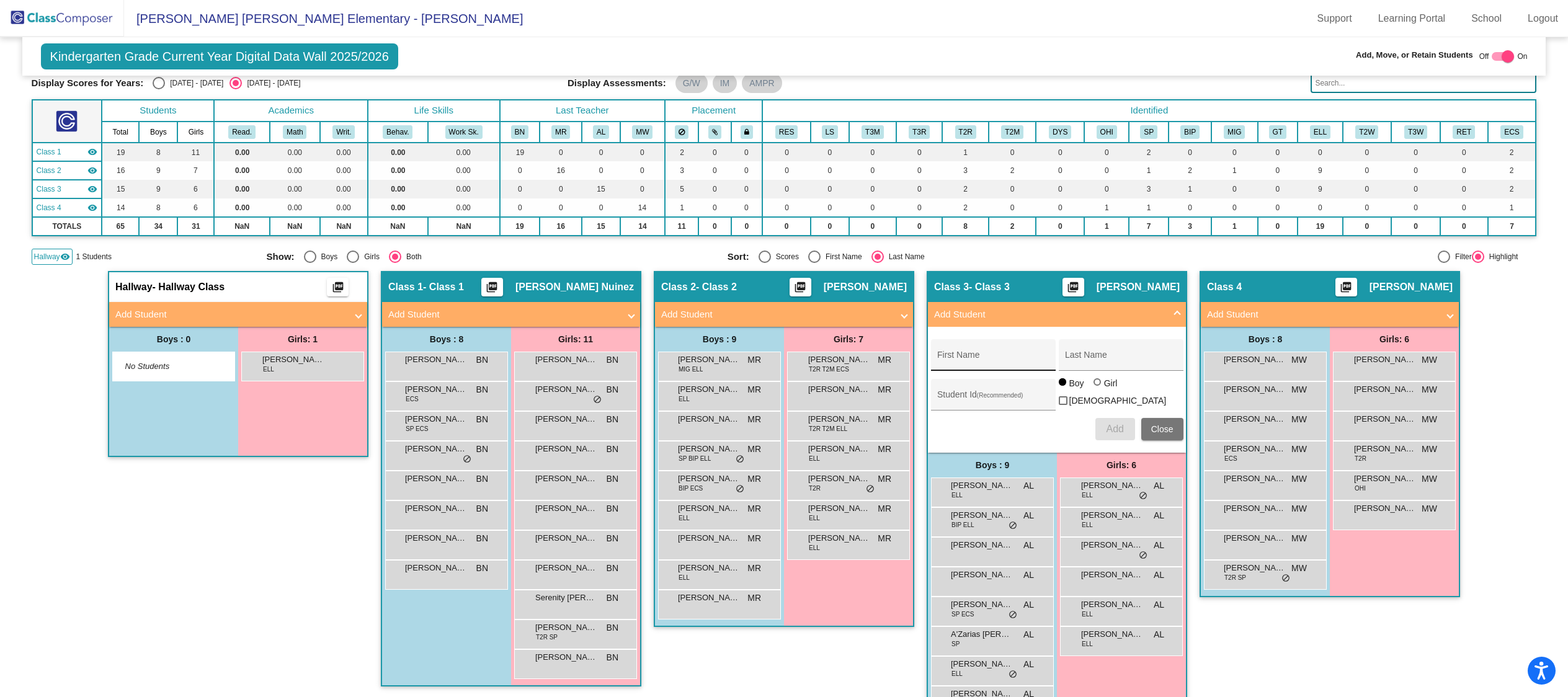
click at [974, 363] on div "First Name" at bounding box center [993, 358] width 112 height 26
type input "H"
type input "Jaiden"
type input "[PERSON_NAME]"
click at [1106, 425] on span "Add" at bounding box center [1114, 429] width 17 height 10
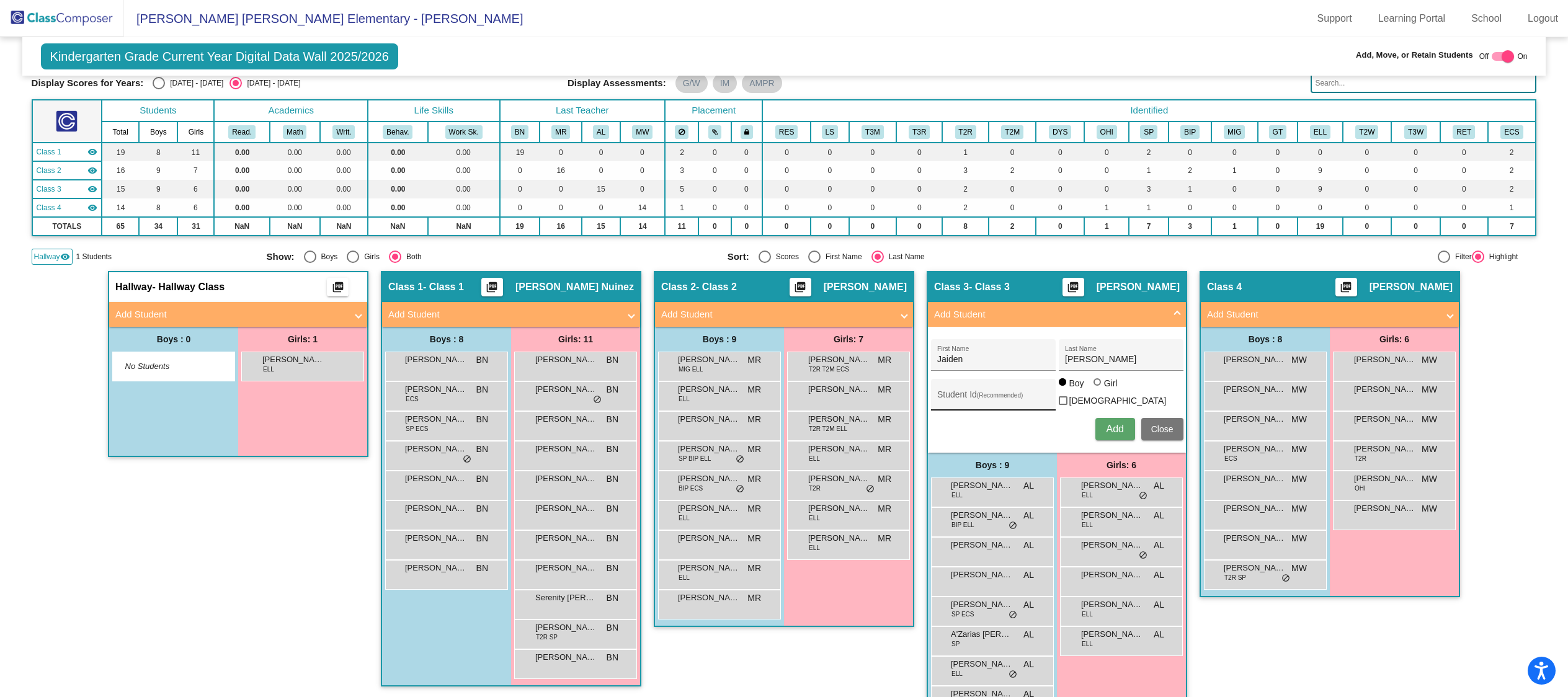
scroll to position [0, 0]
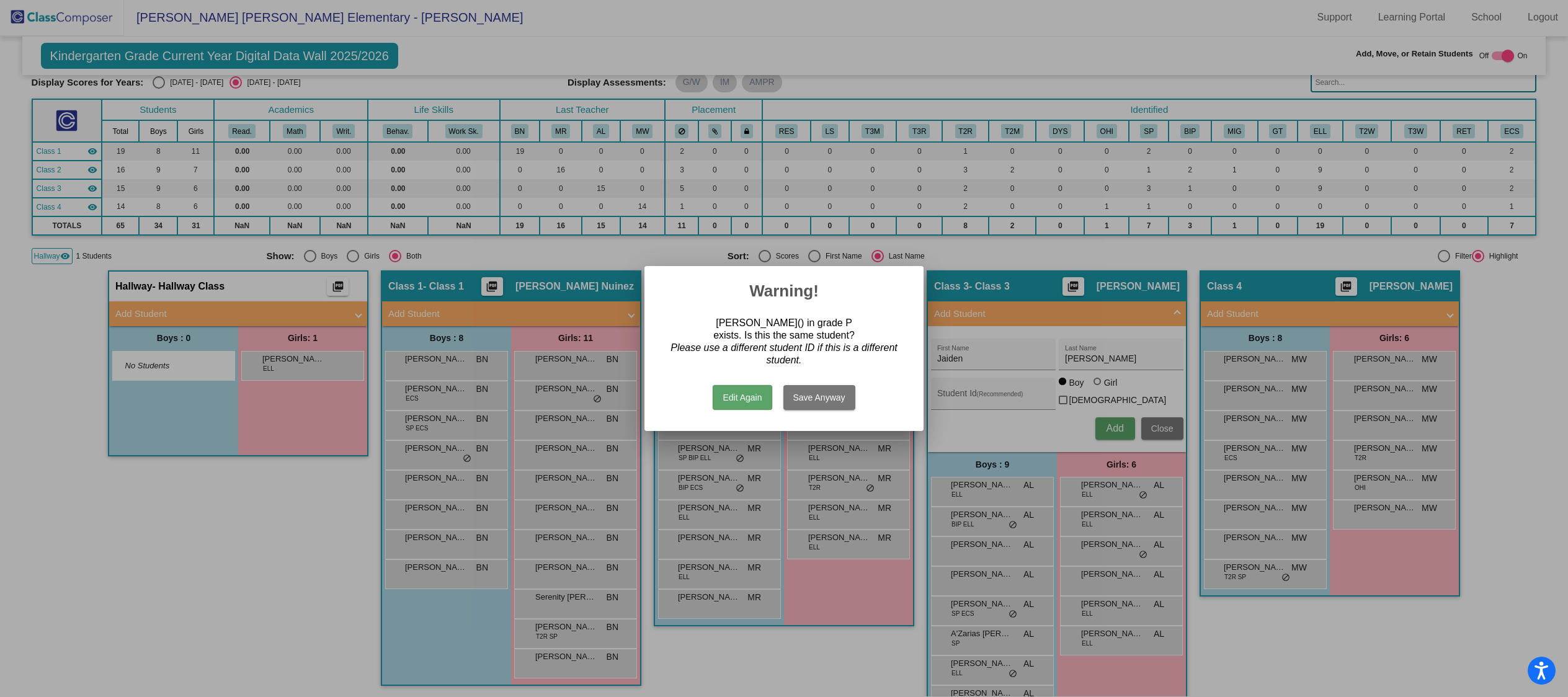
click at [818, 401] on button "Save Anyway" at bounding box center [819, 397] width 72 height 25
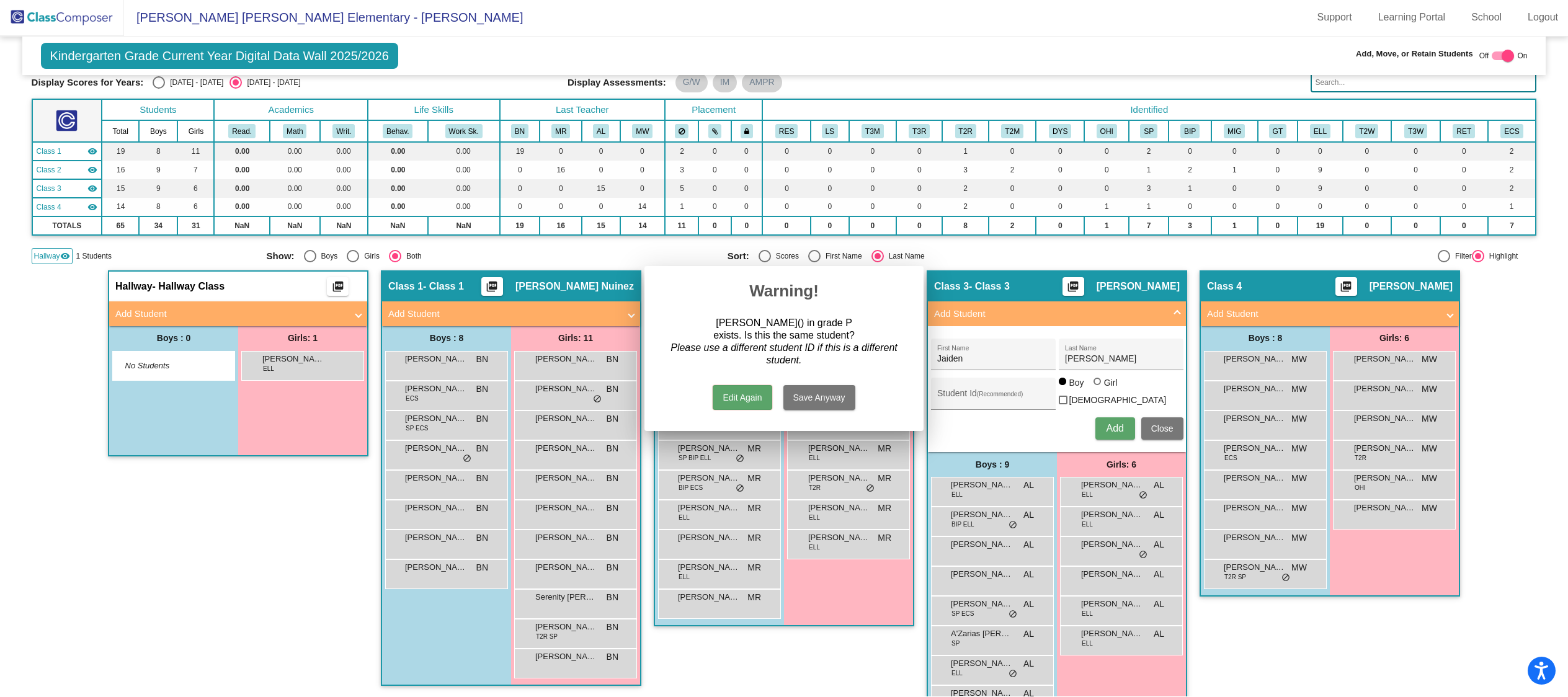
scroll to position [1, 0]
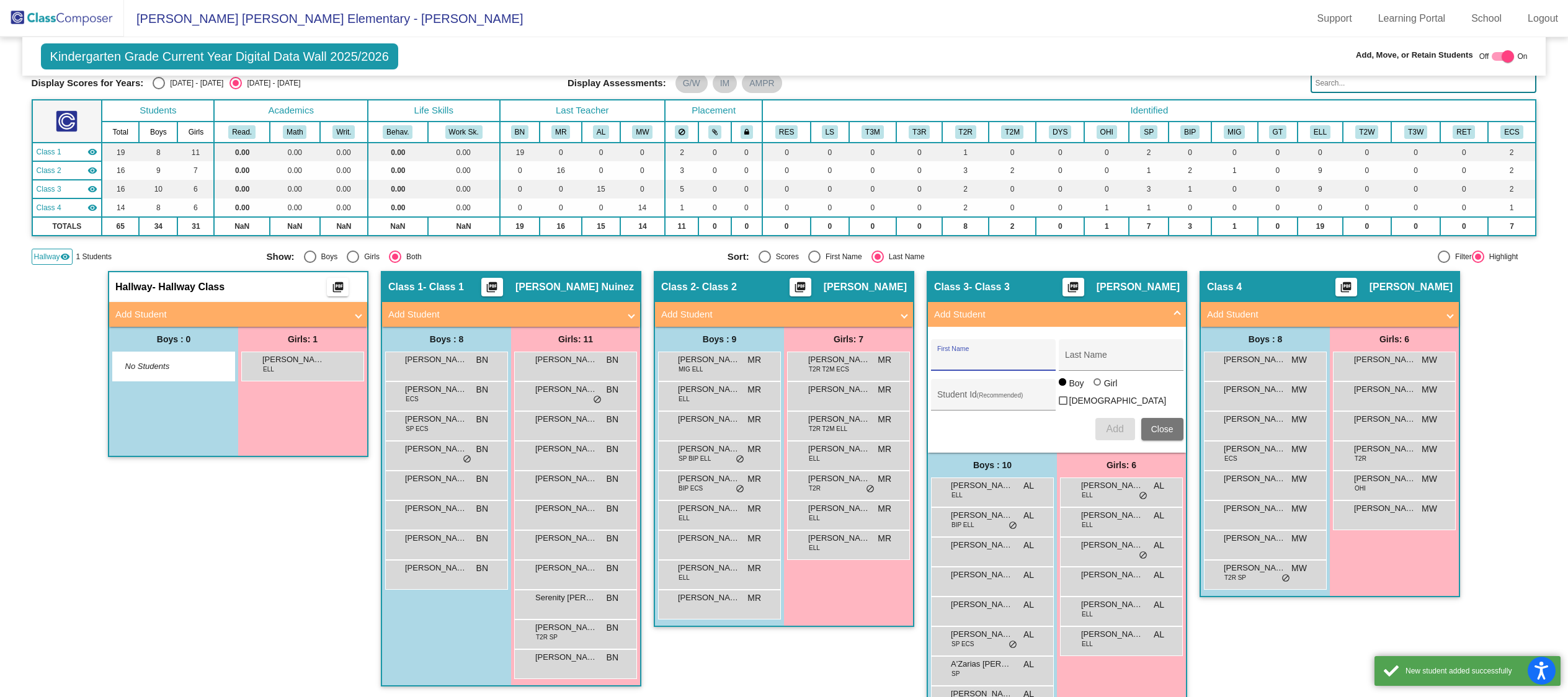
click at [949, 355] on input "First Name" at bounding box center [993, 360] width 112 height 10
type input "H"
type input "Demian"
type input "Hernandez Golden"
click at [1126, 429] on button "Add" at bounding box center [1115, 429] width 40 height 22
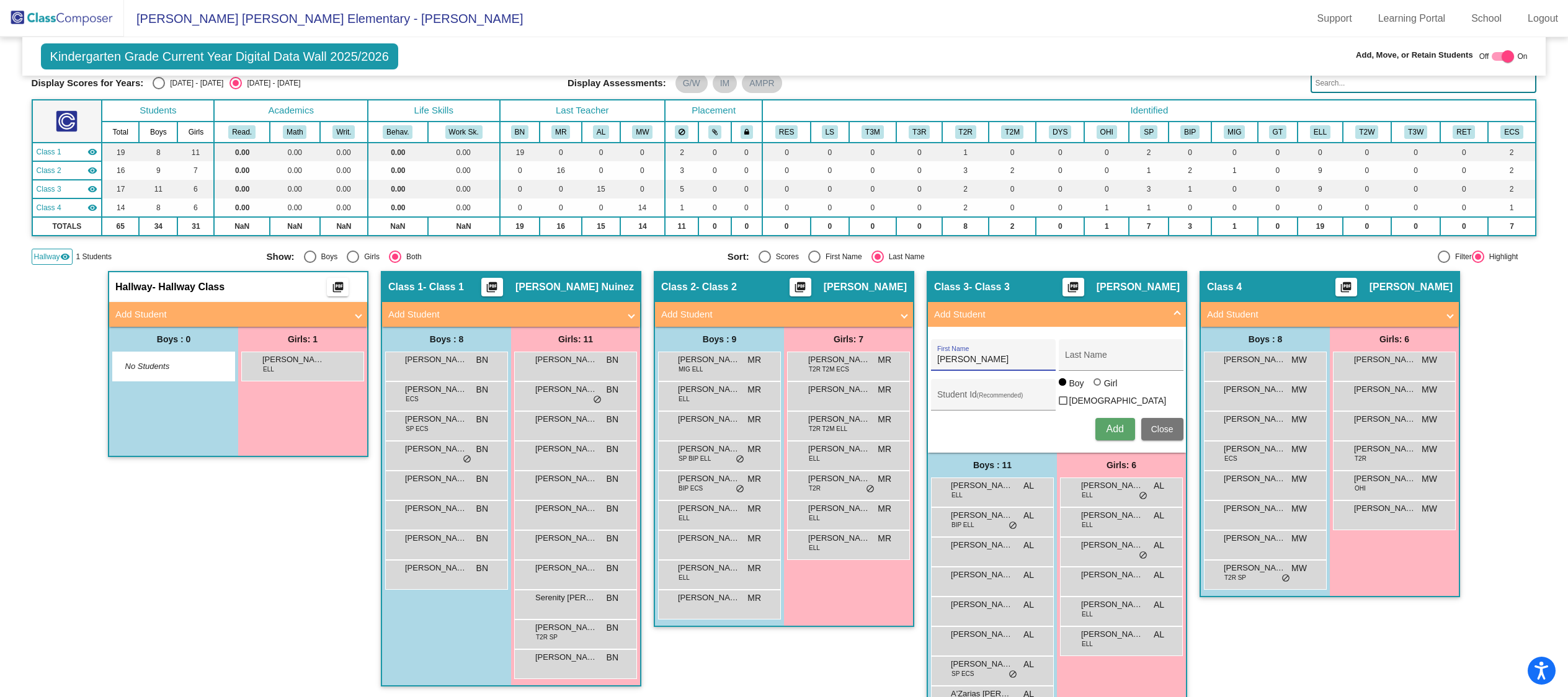
type input "[PERSON_NAME]"
click at [1099, 385] on div at bounding box center [1099, 383] width 10 height 10
click at [1098, 388] on input "Girl" at bounding box center [1098, 388] width 1 height 1
radio input "true"
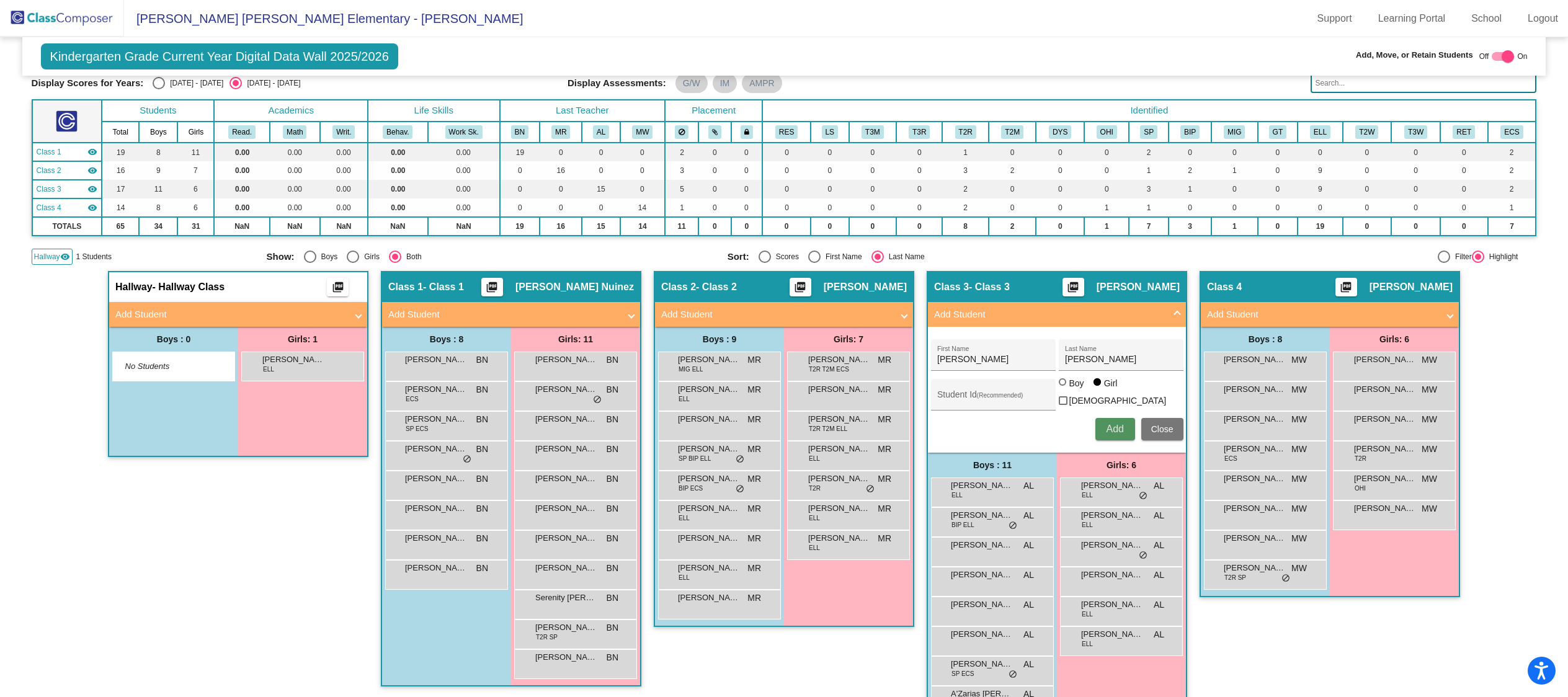
click at [1115, 427] on span "Add" at bounding box center [1114, 429] width 17 height 10
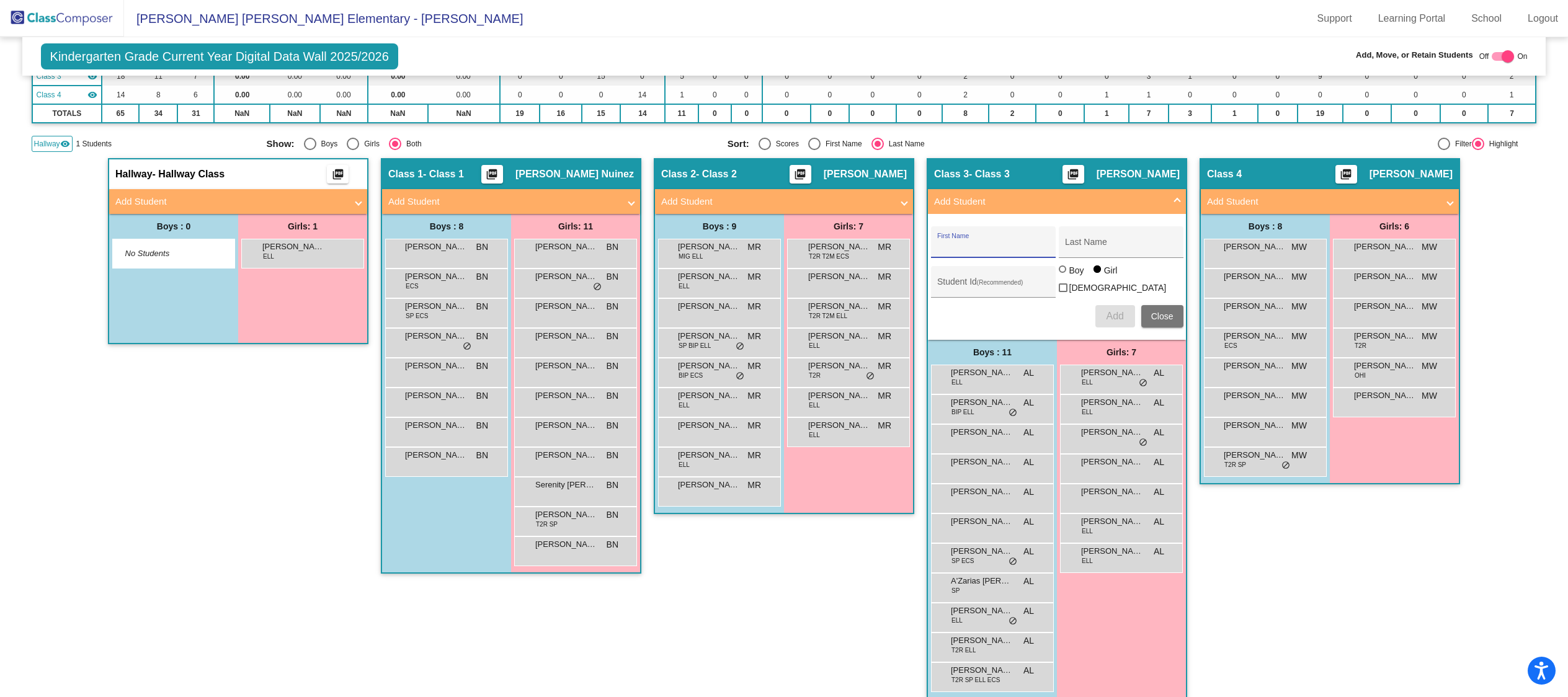
scroll to position [183, 0]
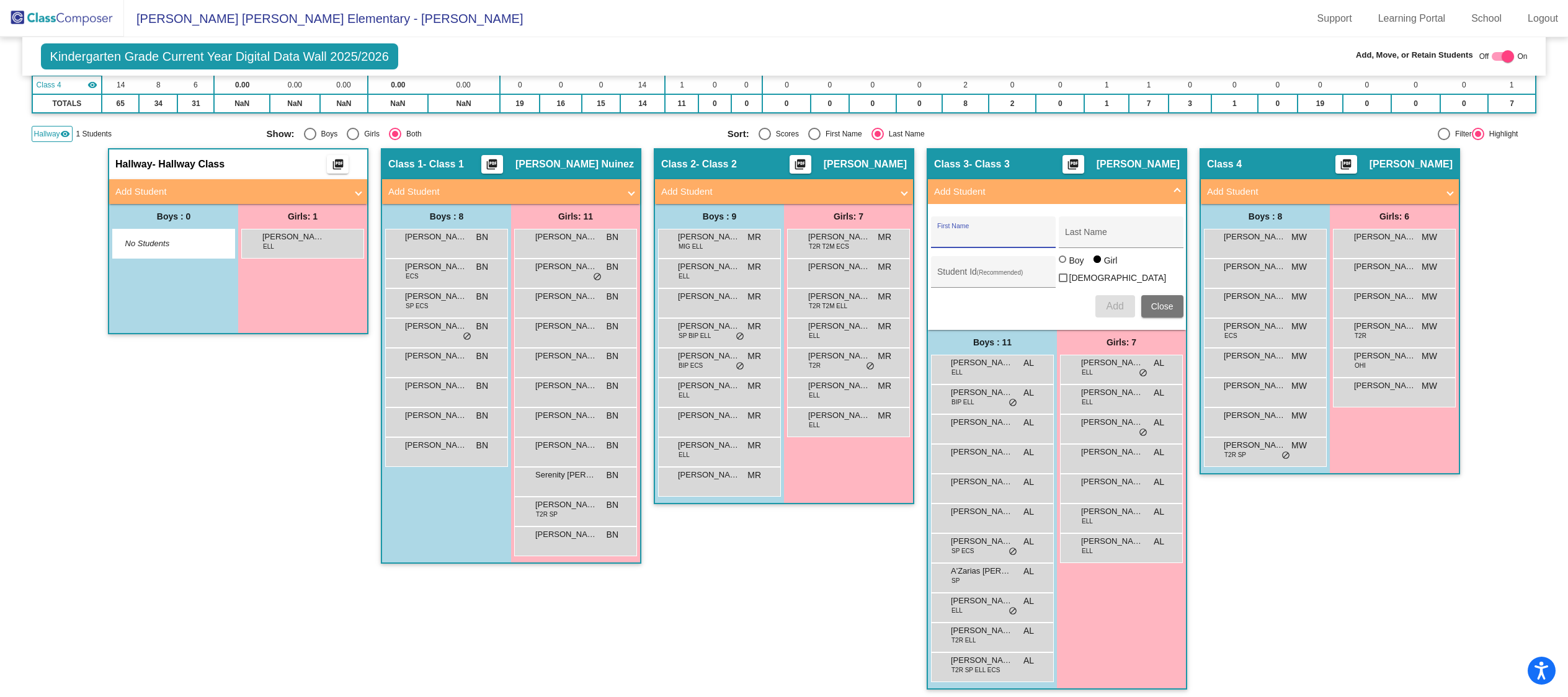
click at [1133, 190] on mat-panel-title "Add Student" at bounding box center [1049, 192] width 231 height 14
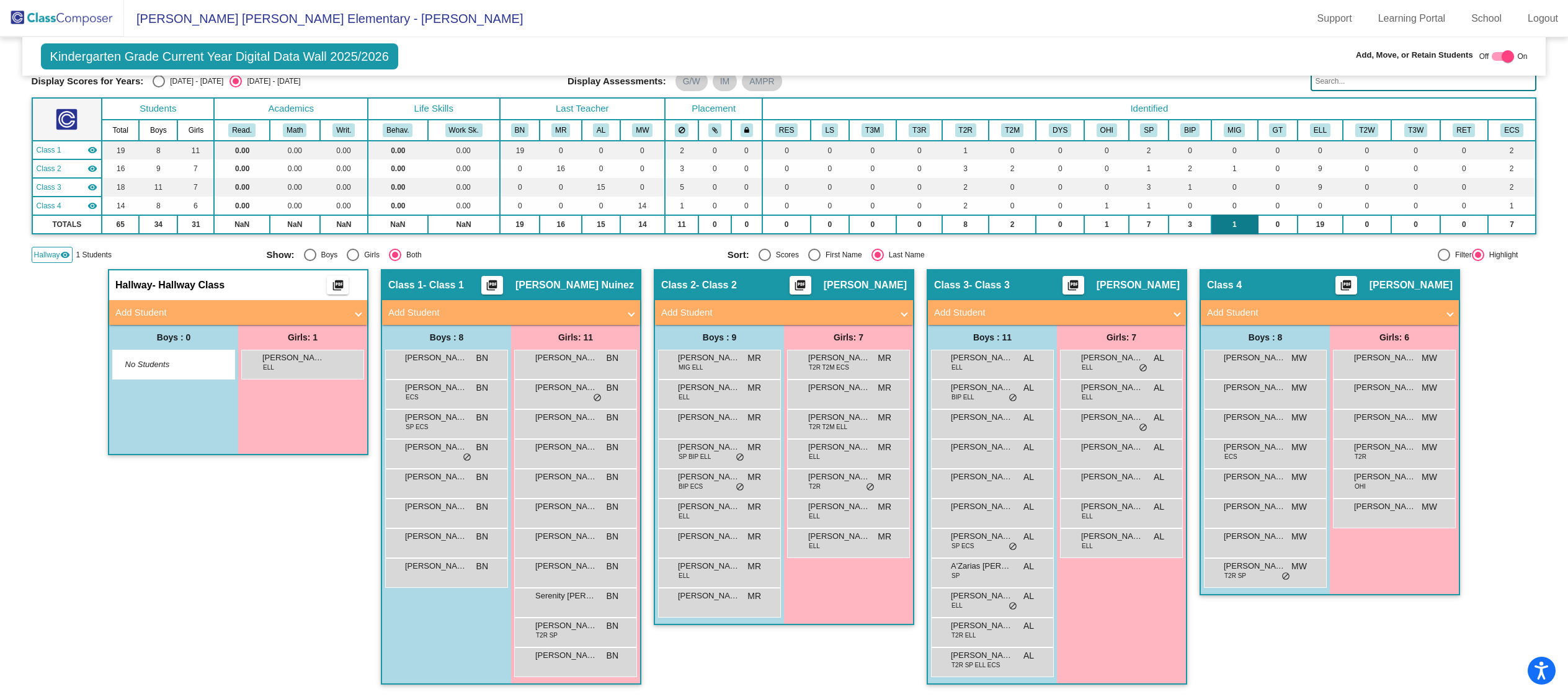
scroll to position [61, 0]
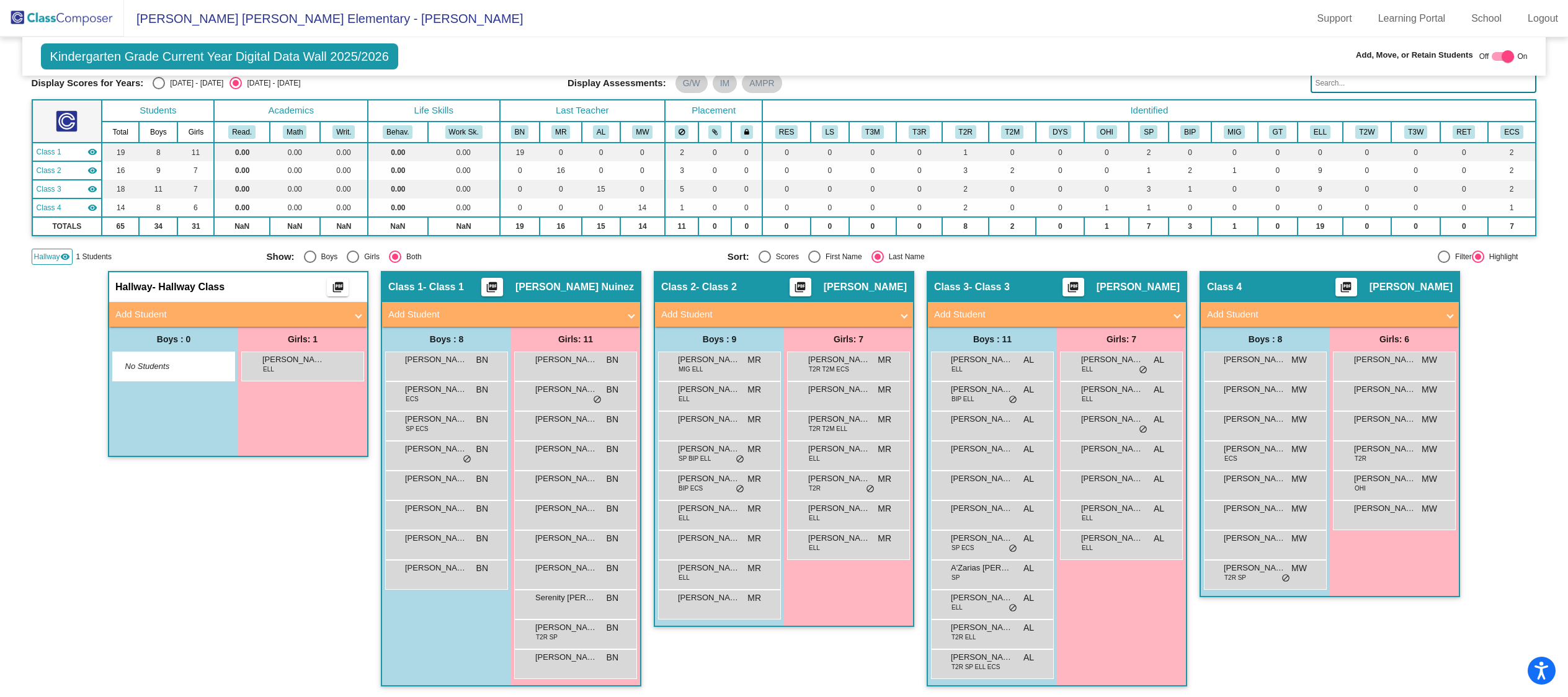
click at [1427, 310] on mat-panel-title "Add Student" at bounding box center [1322, 314] width 231 height 14
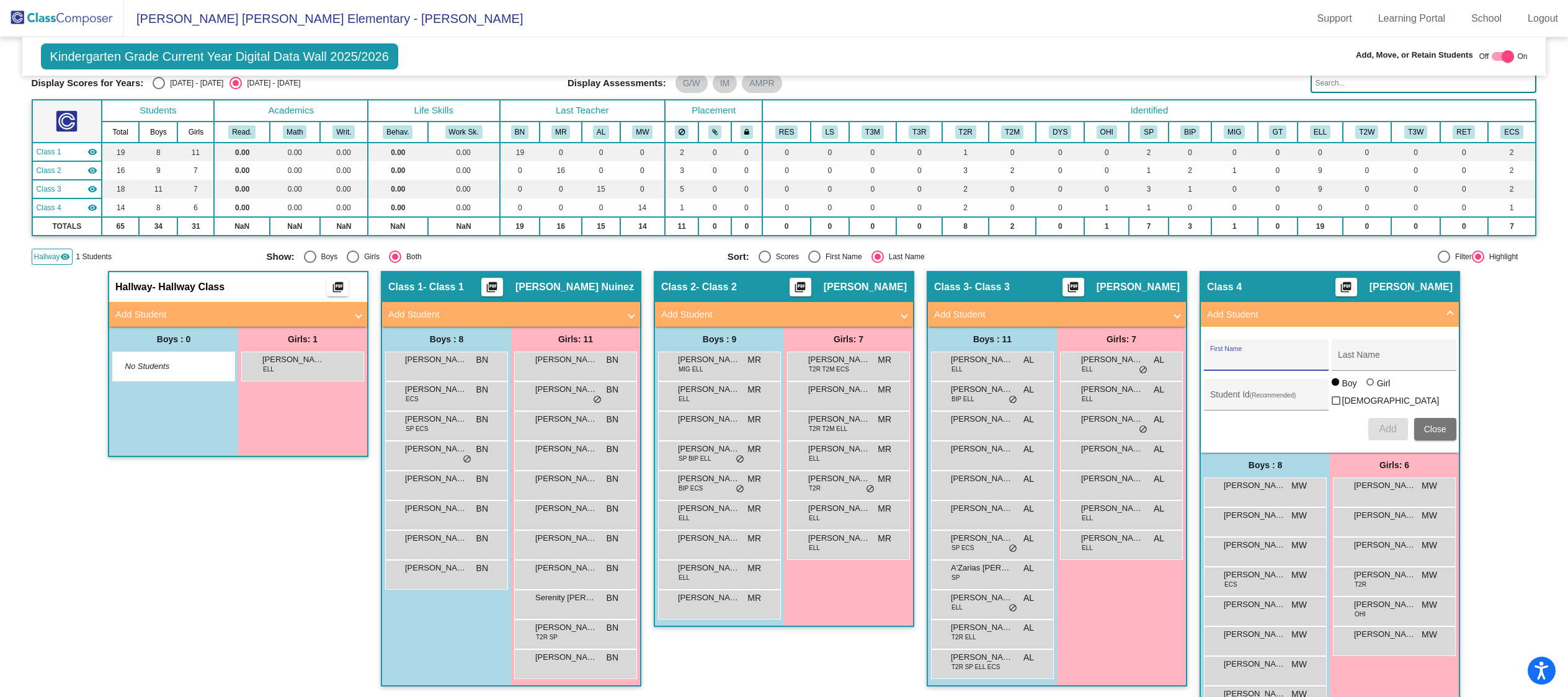
click at [1245, 358] on input "First Name" at bounding box center [1266, 360] width 112 height 10
type input "[PERSON_NAME]"
click at [1379, 424] on span "Add" at bounding box center [1387, 429] width 17 height 10
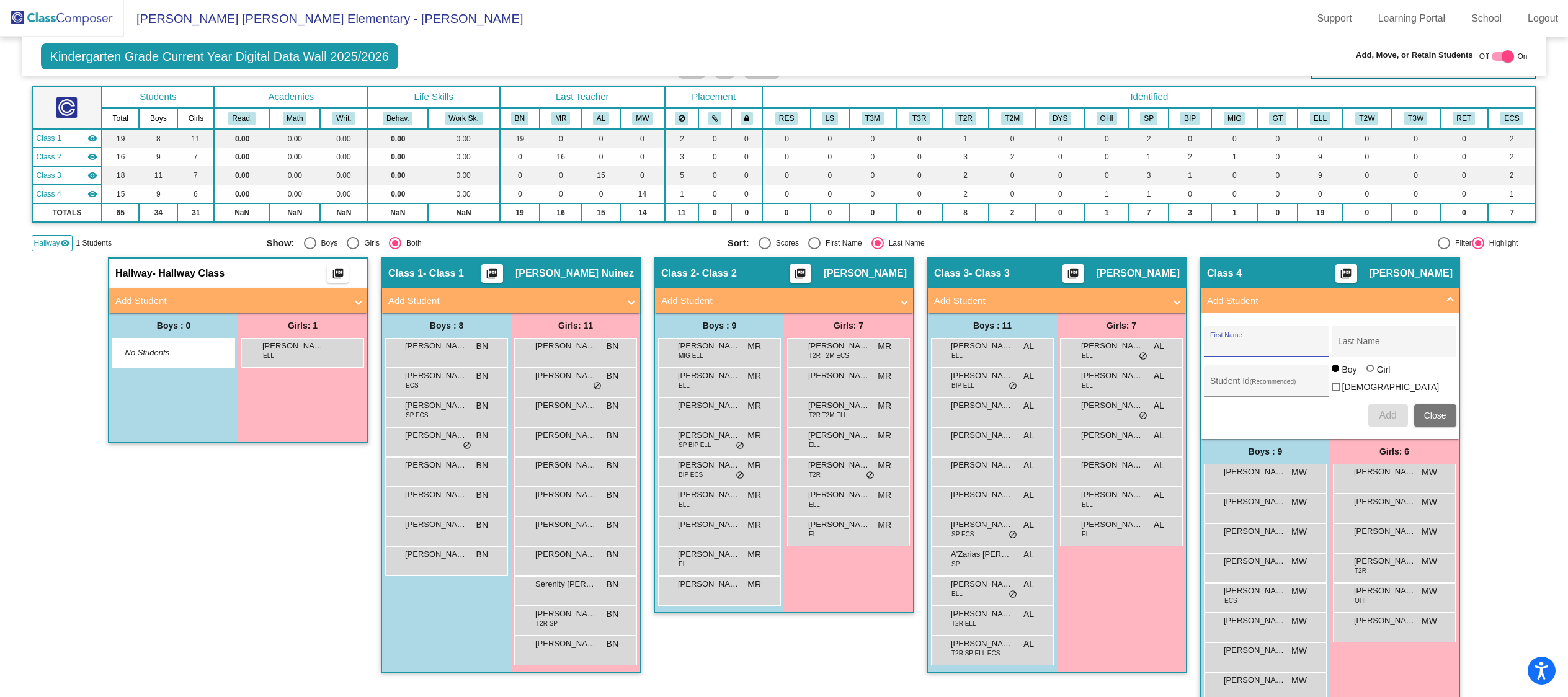
scroll to position [63, 0]
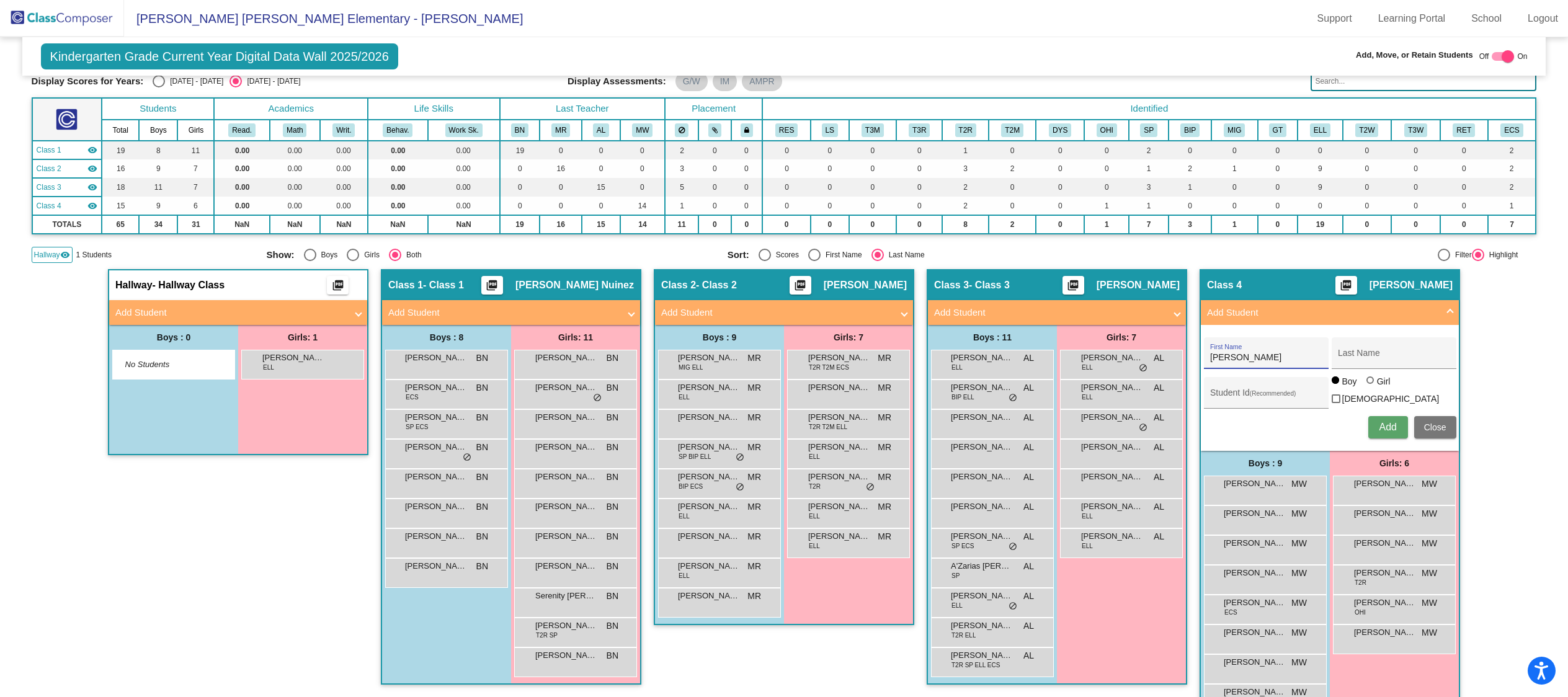
type input "[PERSON_NAME]"
click at [1385, 423] on span "Add" at bounding box center [1387, 427] width 17 height 10
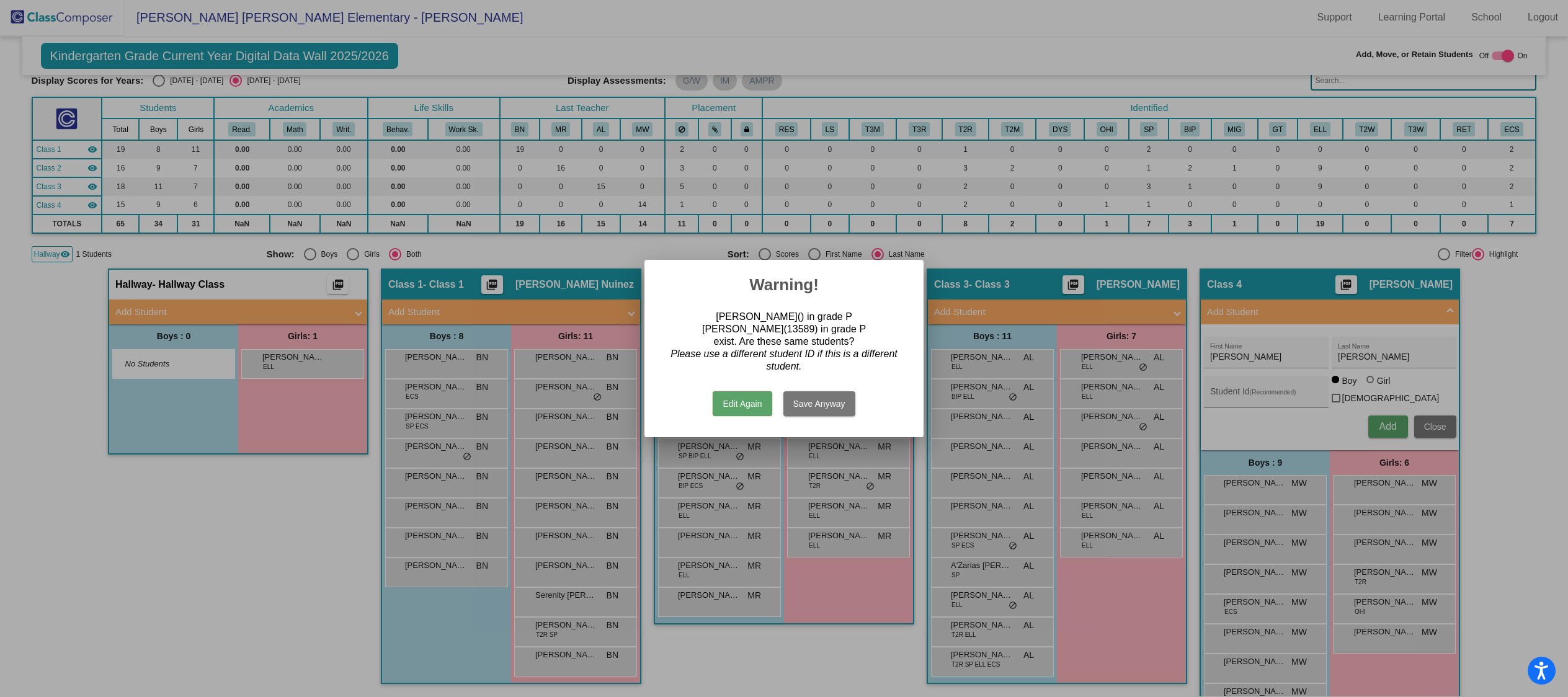
scroll to position [0, 0]
click at [741, 401] on button "Edit Again" at bounding box center [742, 403] width 59 height 25
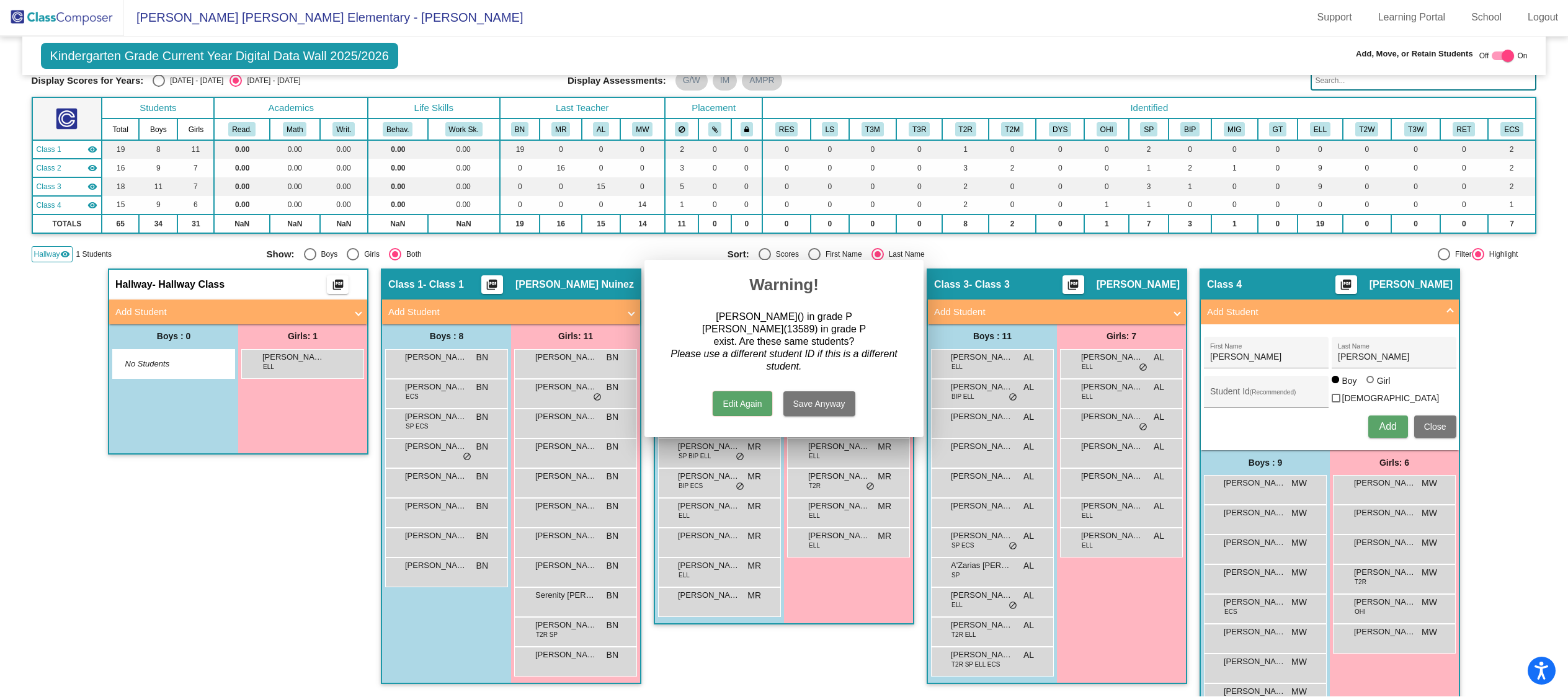
scroll to position [1, 0]
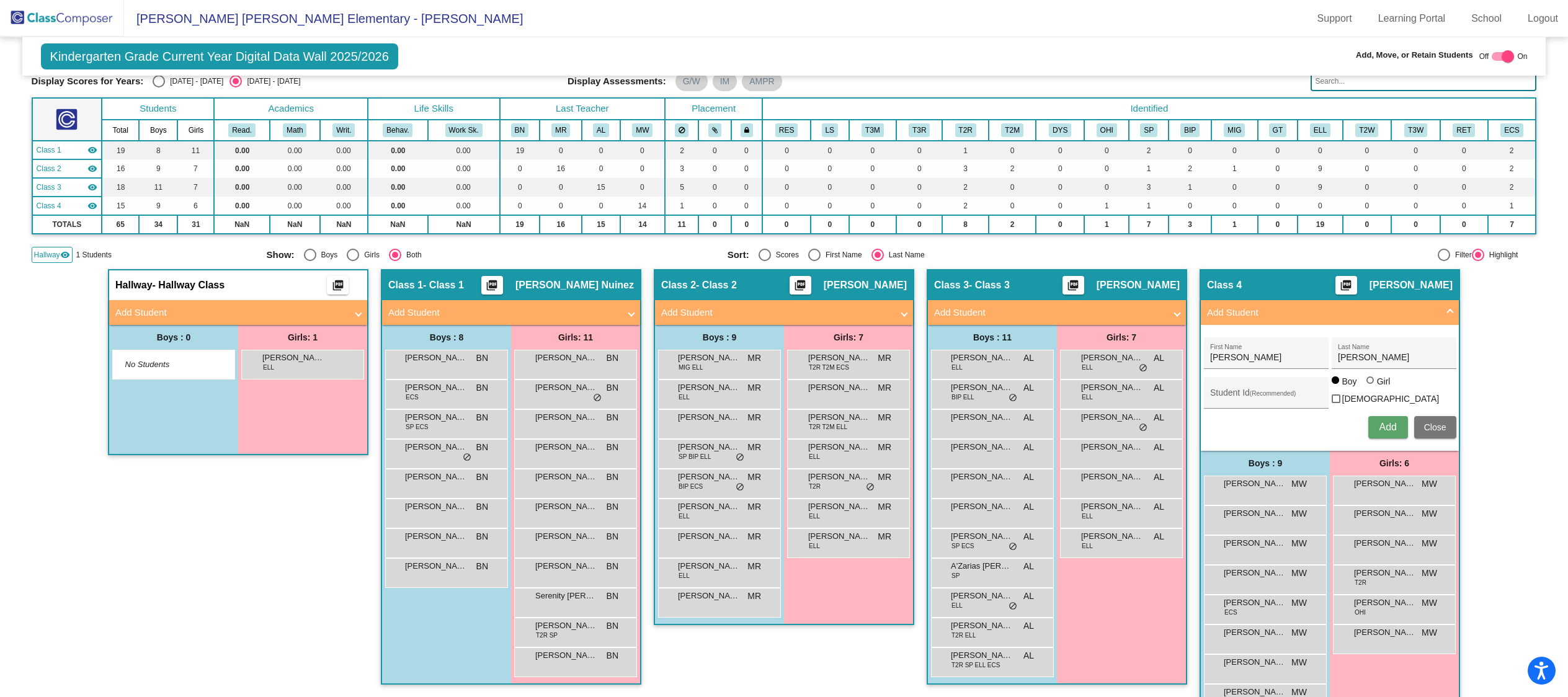
click at [1385, 424] on span "Add" at bounding box center [1387, 427] width 17 height 10
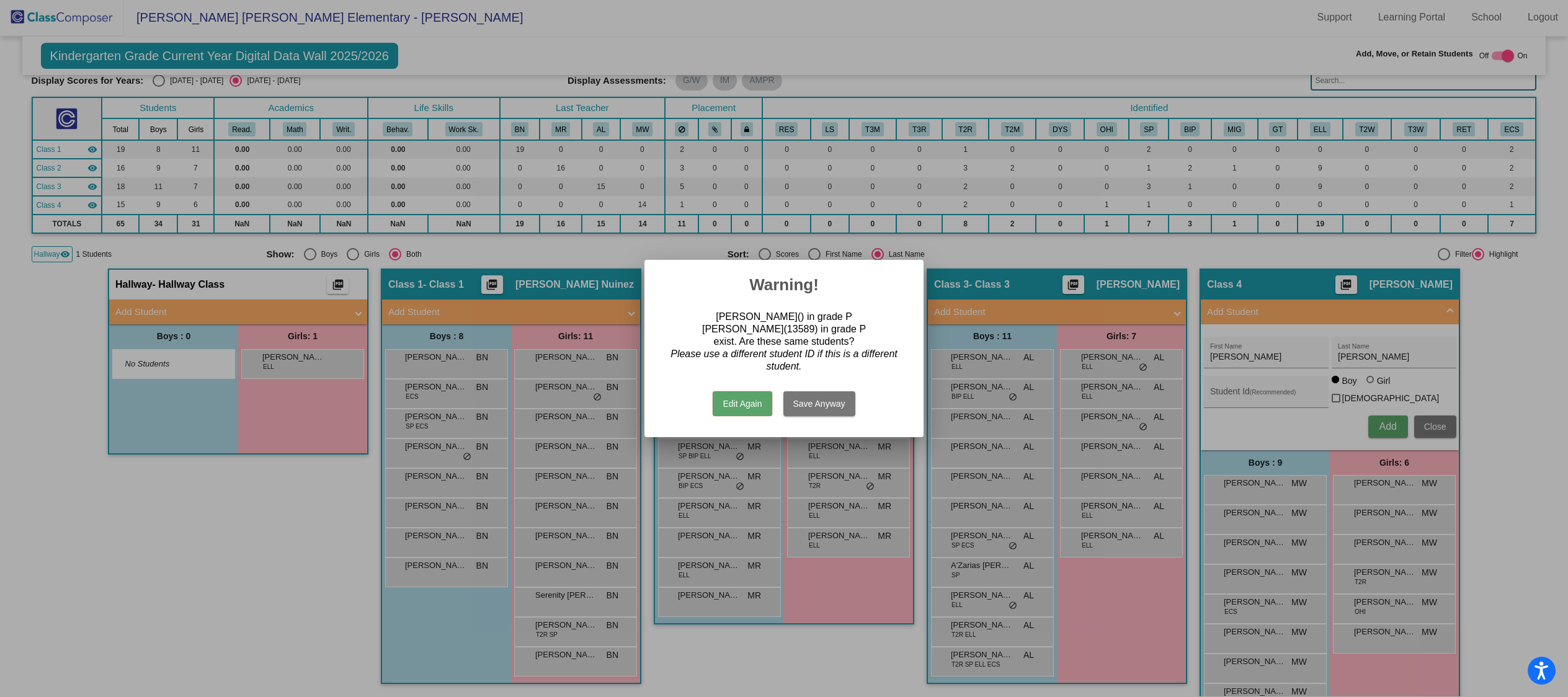
click at [811, 398] on button "Save Anyway" at bounding box center [819, 403] width 72 height 25
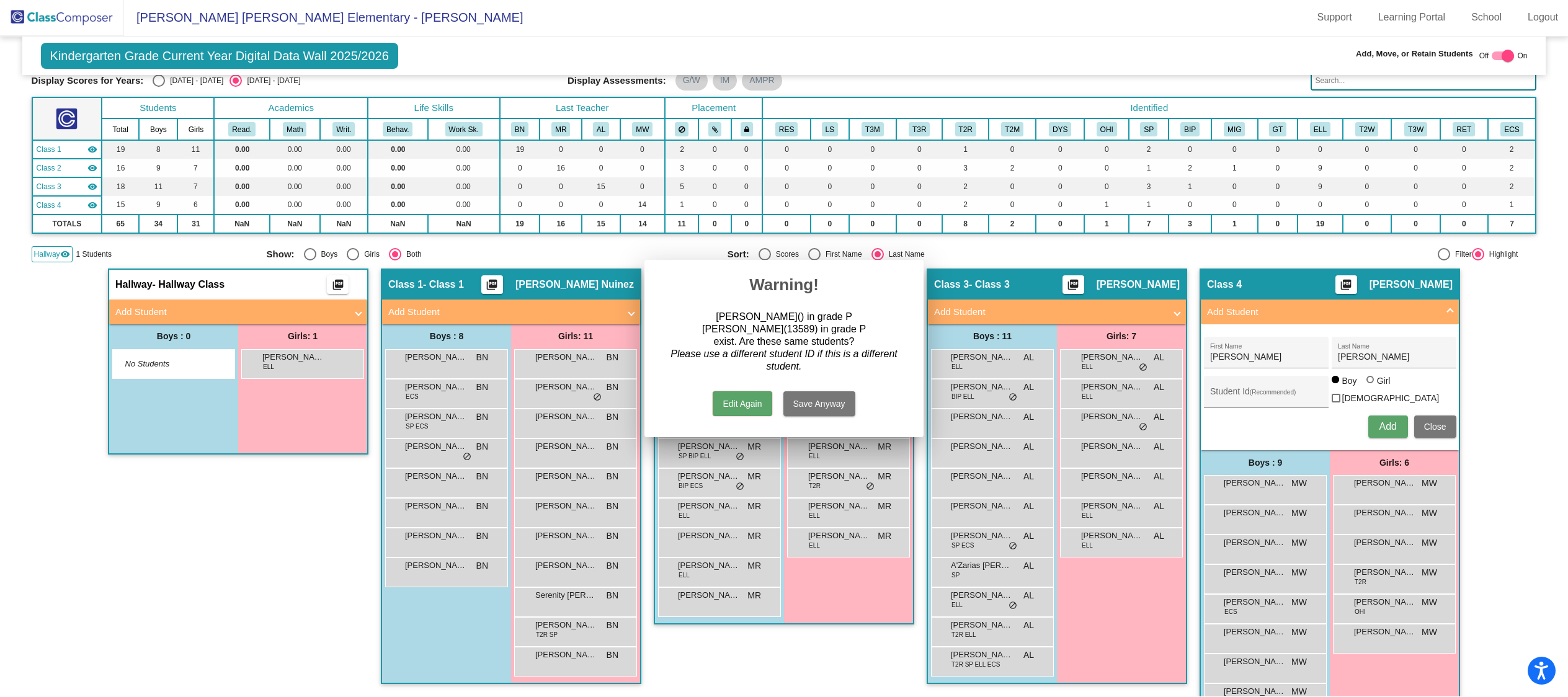
scroll to position [1, 0]
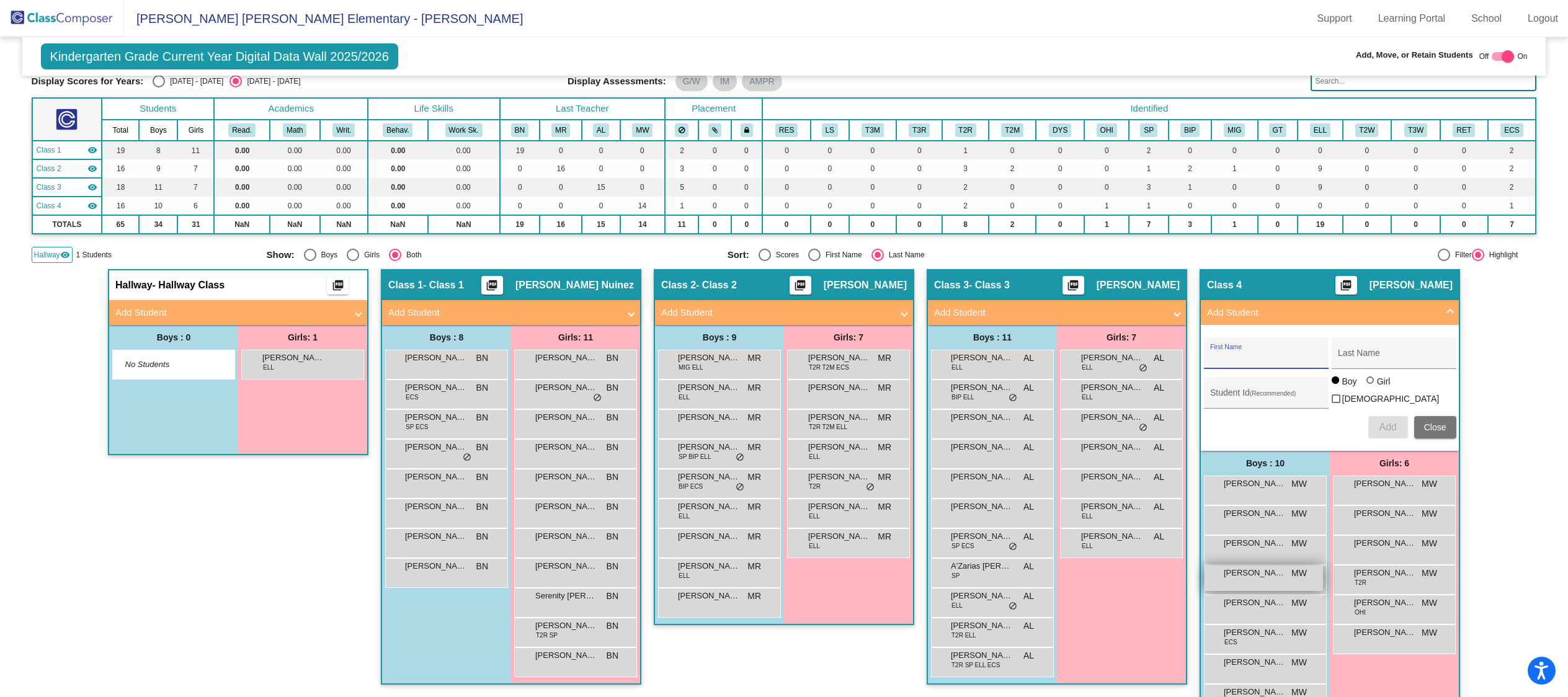
click at [1306, 571] on div "[PERSON_NAME] MW lock do_not_disturb_alt" at bounding box center [1263, 578] width 118 height 26
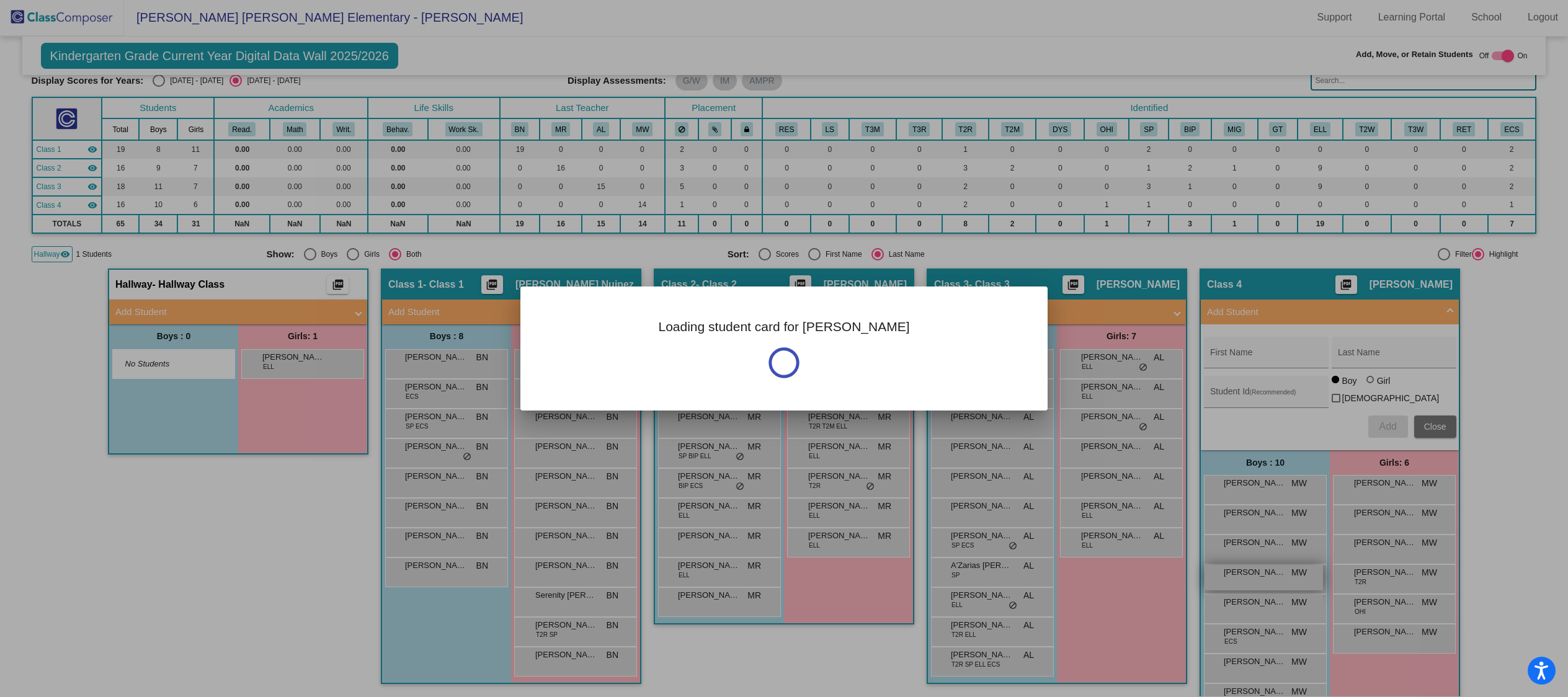
scroll to position [0, 0]
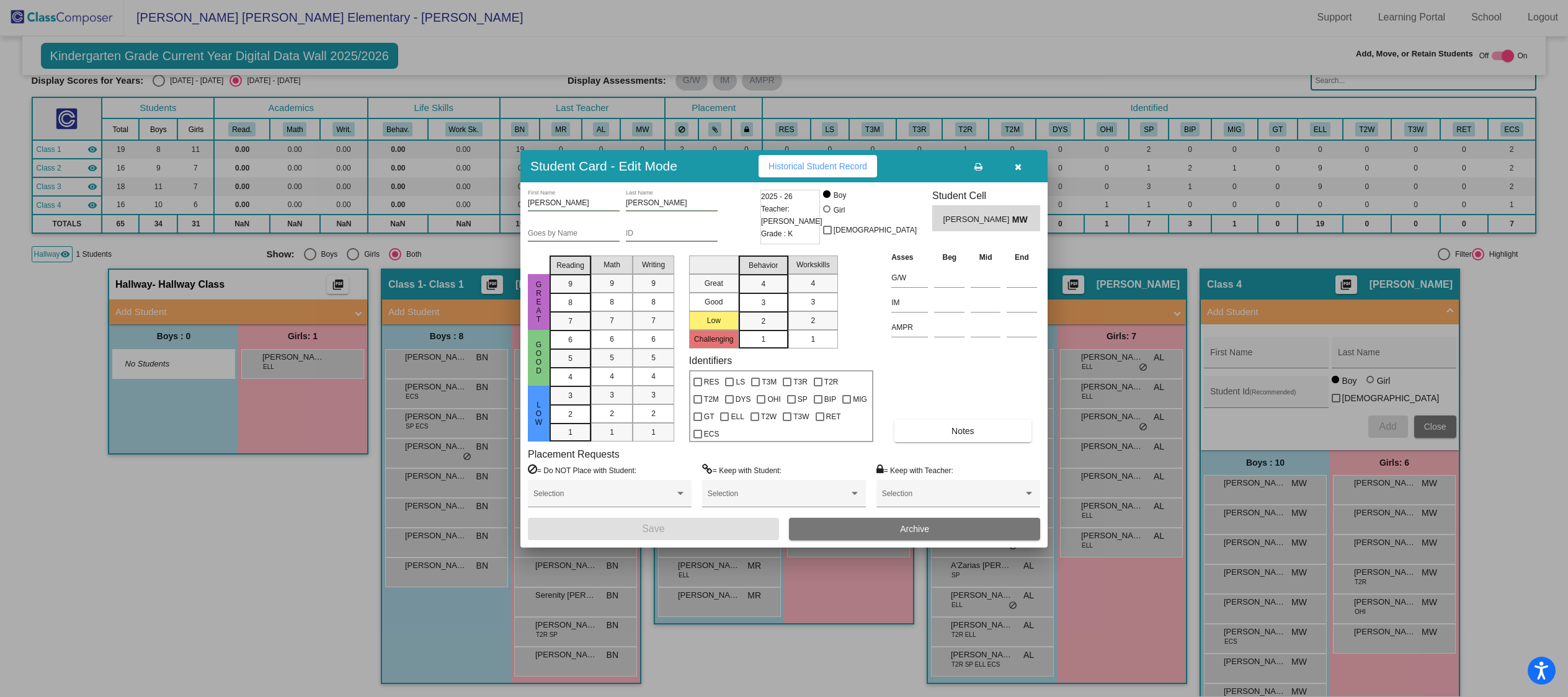
click at [908, 524] on span "Archive" at bounding box center [915, 529] width 29 height 10
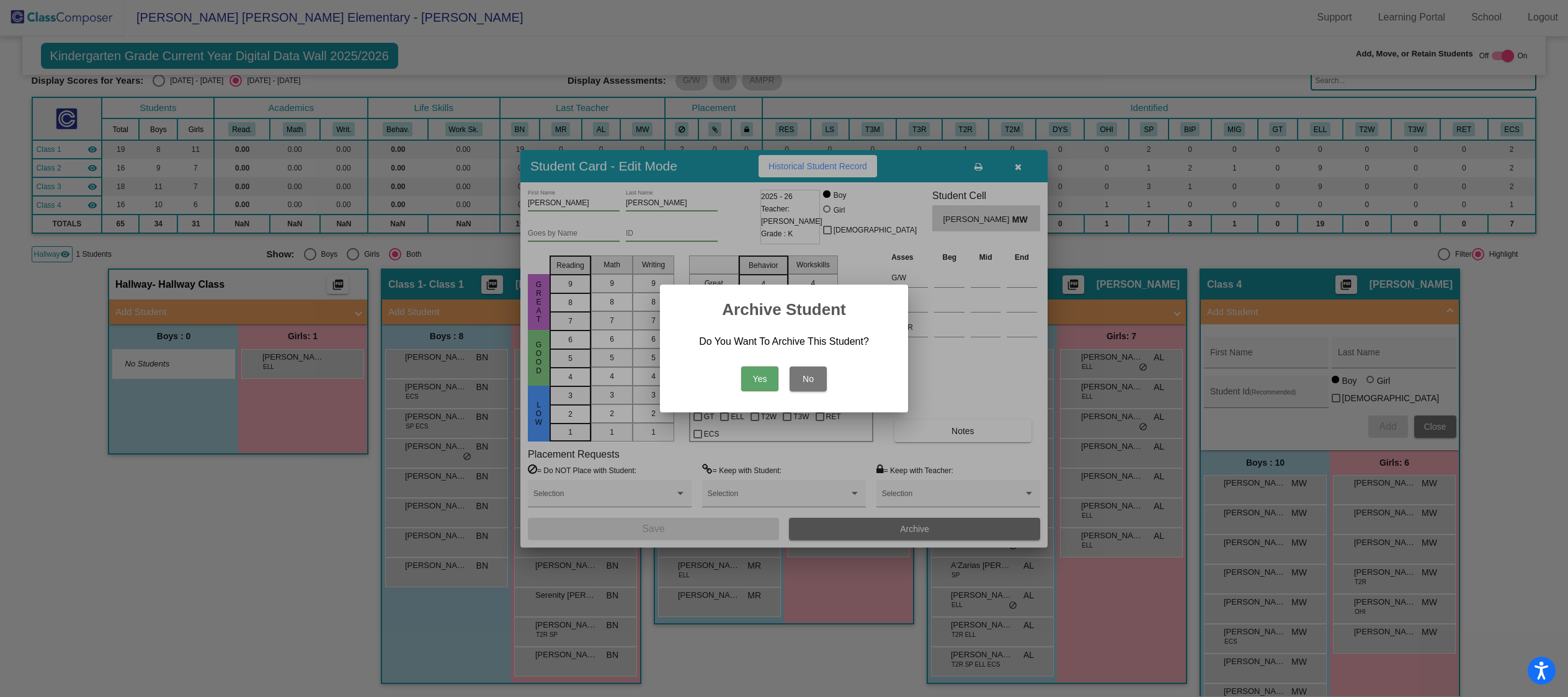
click at [752, 377] on button "Yes" at bounding box center [759, 378] width 37 height 25
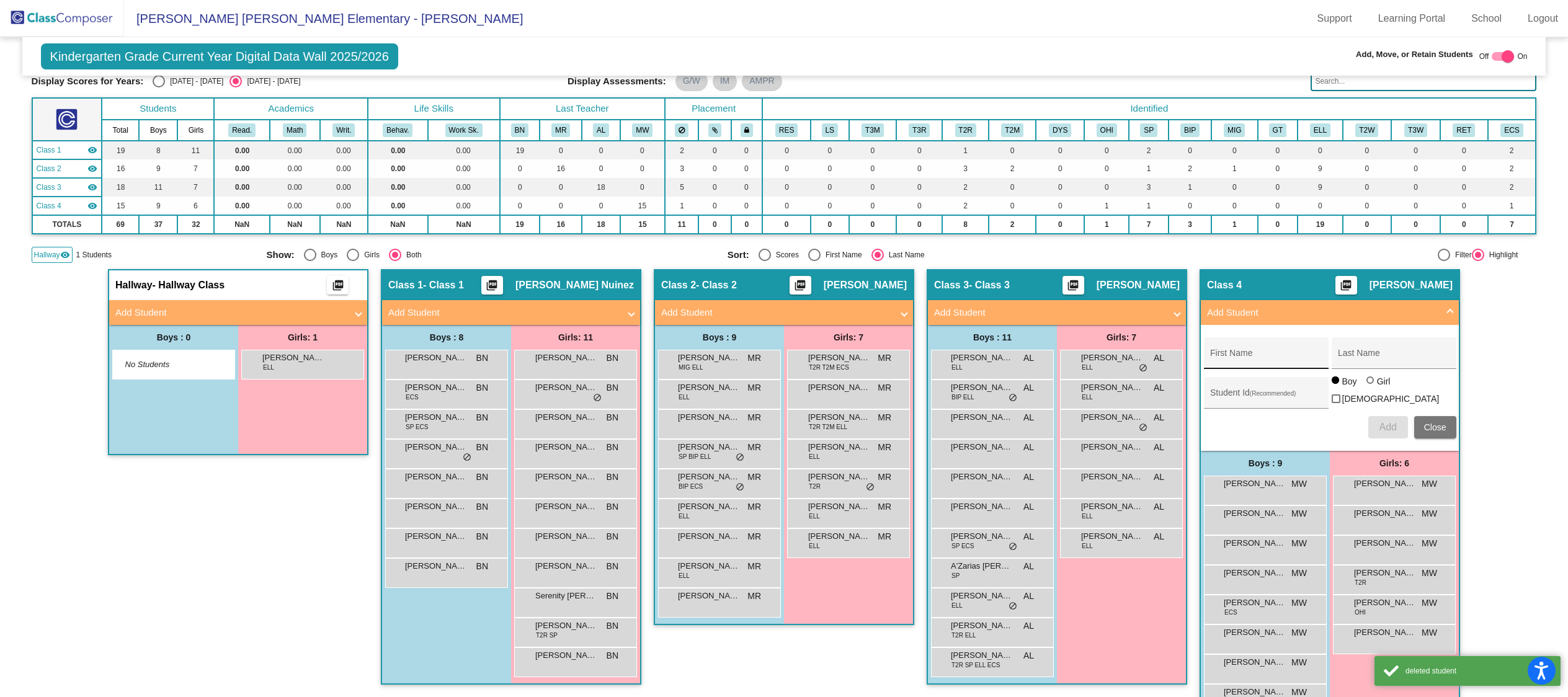
scroll to position [1, 0]
click at [1275, 353] on input "First Name" at bounding box center [1266, 358] width 112 height 10
type input "C"
type input "[PERSON_NAME]"
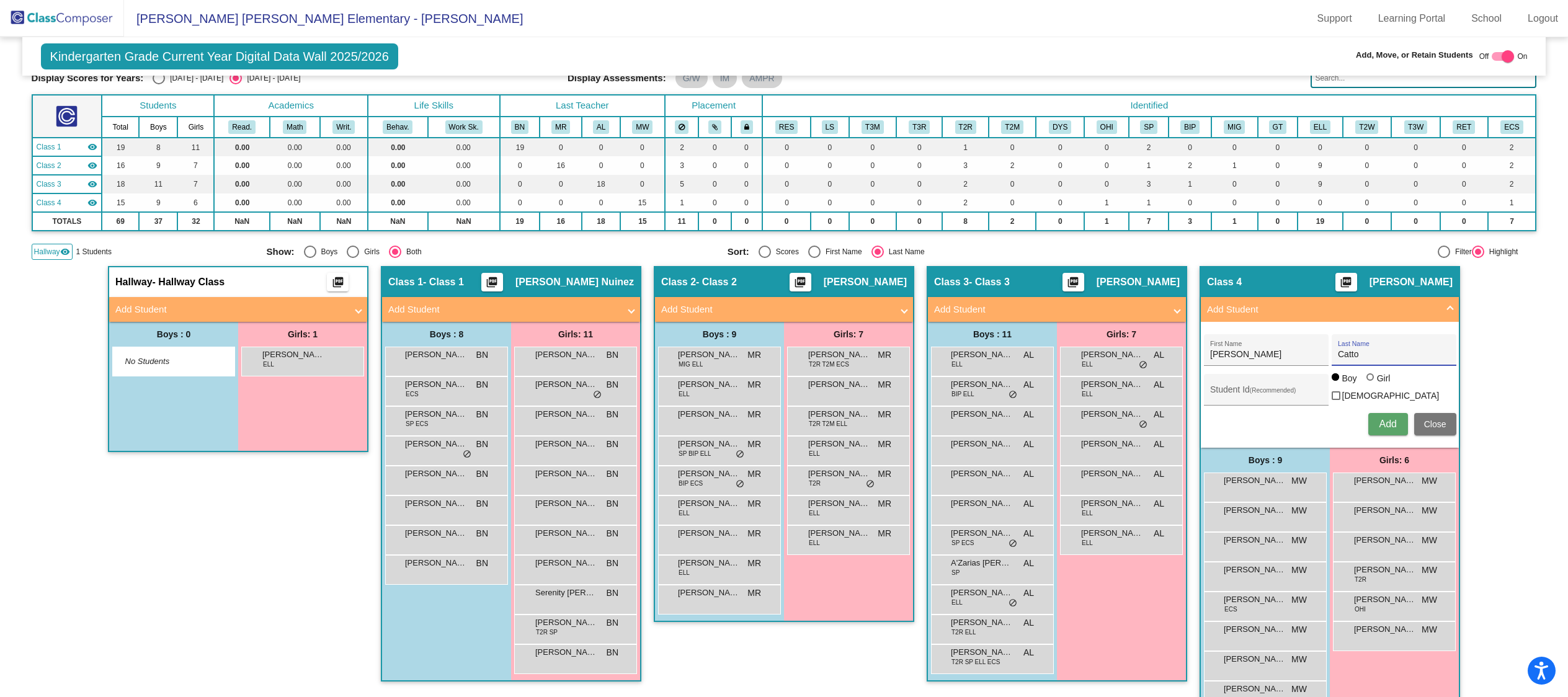
type input "Catto"
drag, startPoint x: 1386, startPoint y: 420, endPoint x: 1359, endPoint y: 414, distance: 27.7
click at [1386, 419] on span "Add" at bounding box center [1387, 424] width 17 height 10
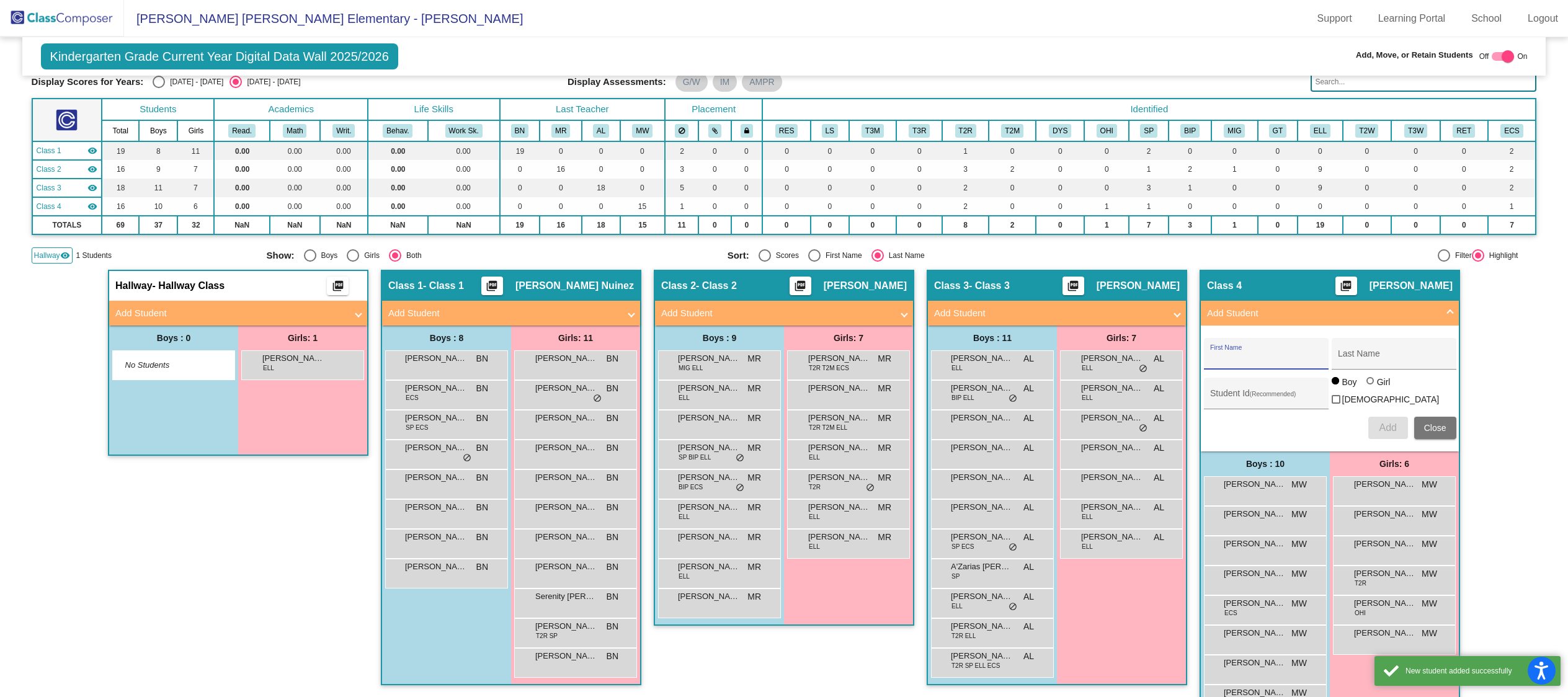
scroll to position [68, 0]
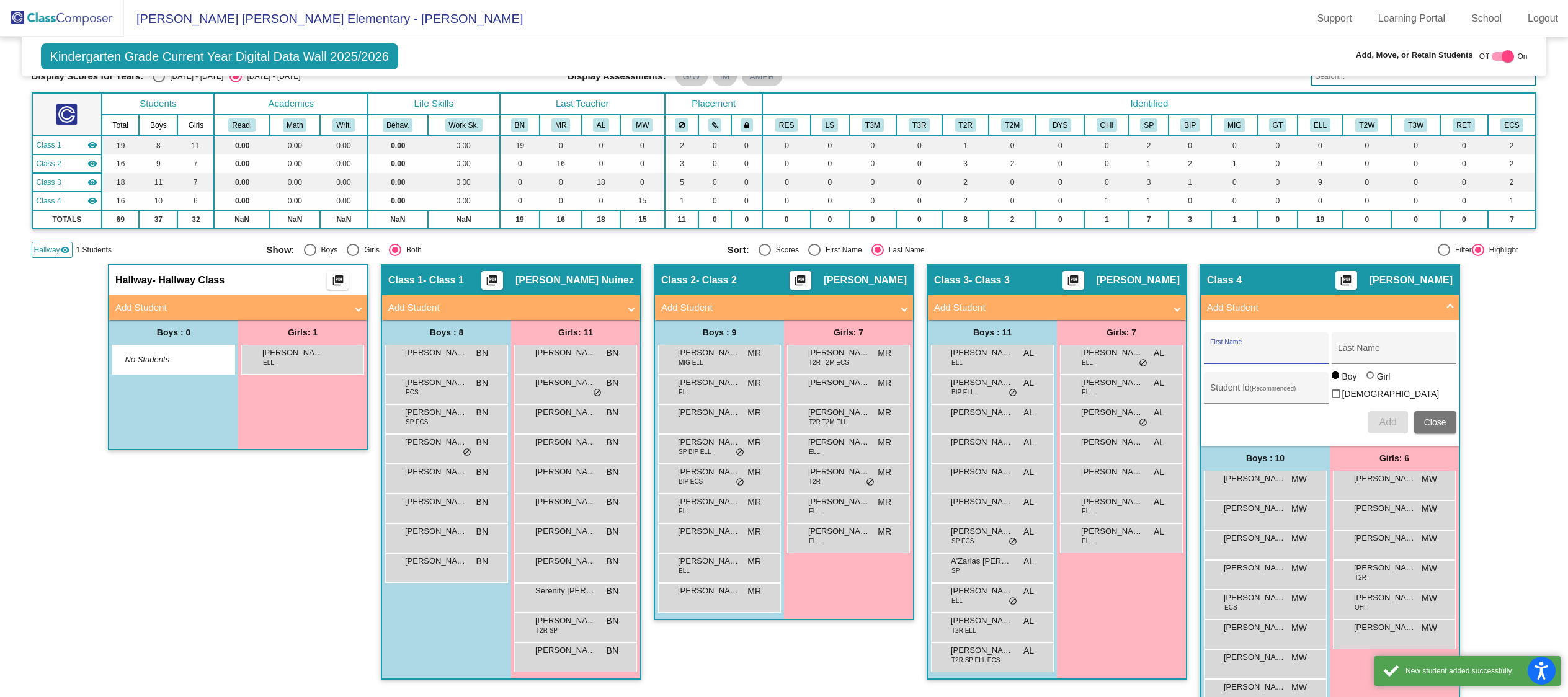
click at [1251, 360] on div "First Name" at bounding box center [1266, 352] width 112 height 26
type input "Na'Lasia"
type input "Croft"
click at [1376, 383] on div "Girl" at bounding box center [1383, 376] width 14 height 12
click at [1371, 382] on input "Girl" at bounding box center [1370, 381] width 1 height 1
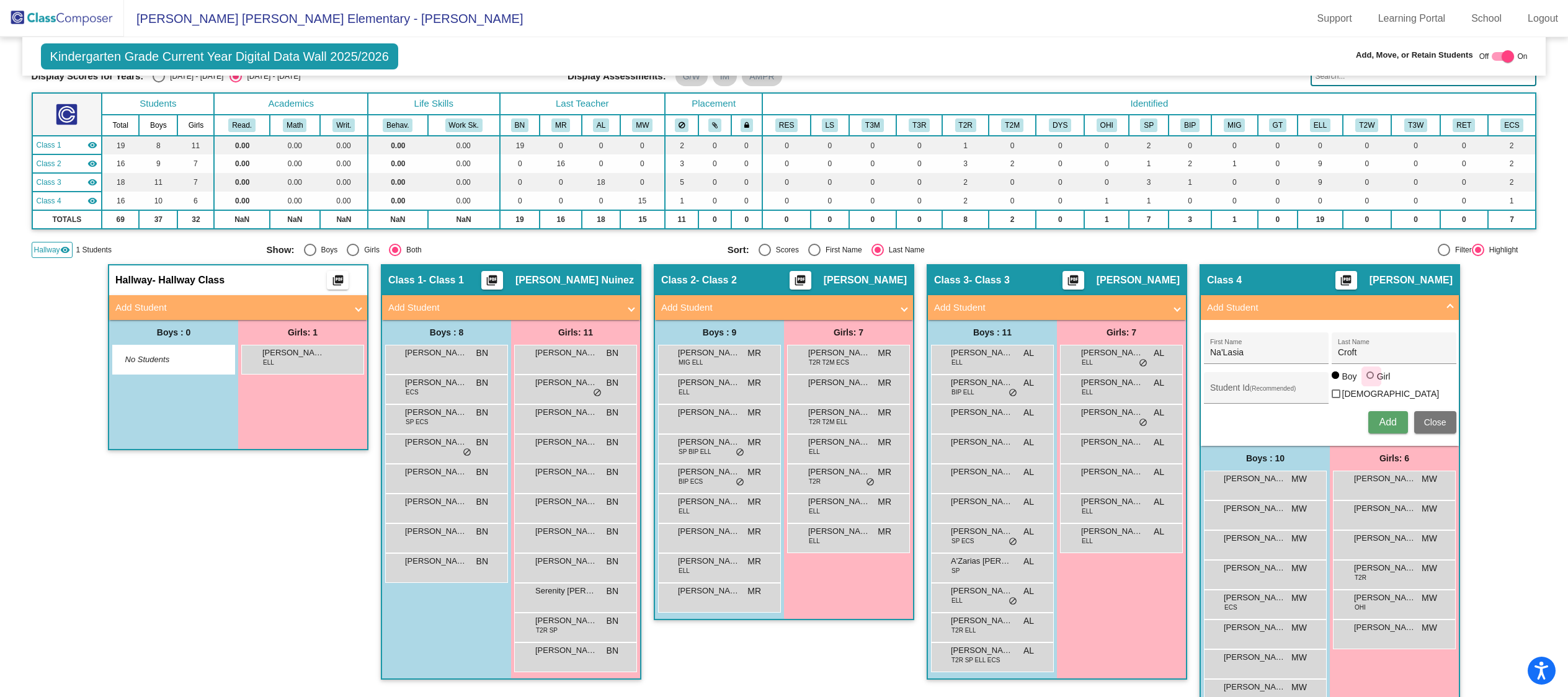
radio input "true"
click at [1392, 417] on span "Add" at bounding box center [1387, 422] width 17 height 10
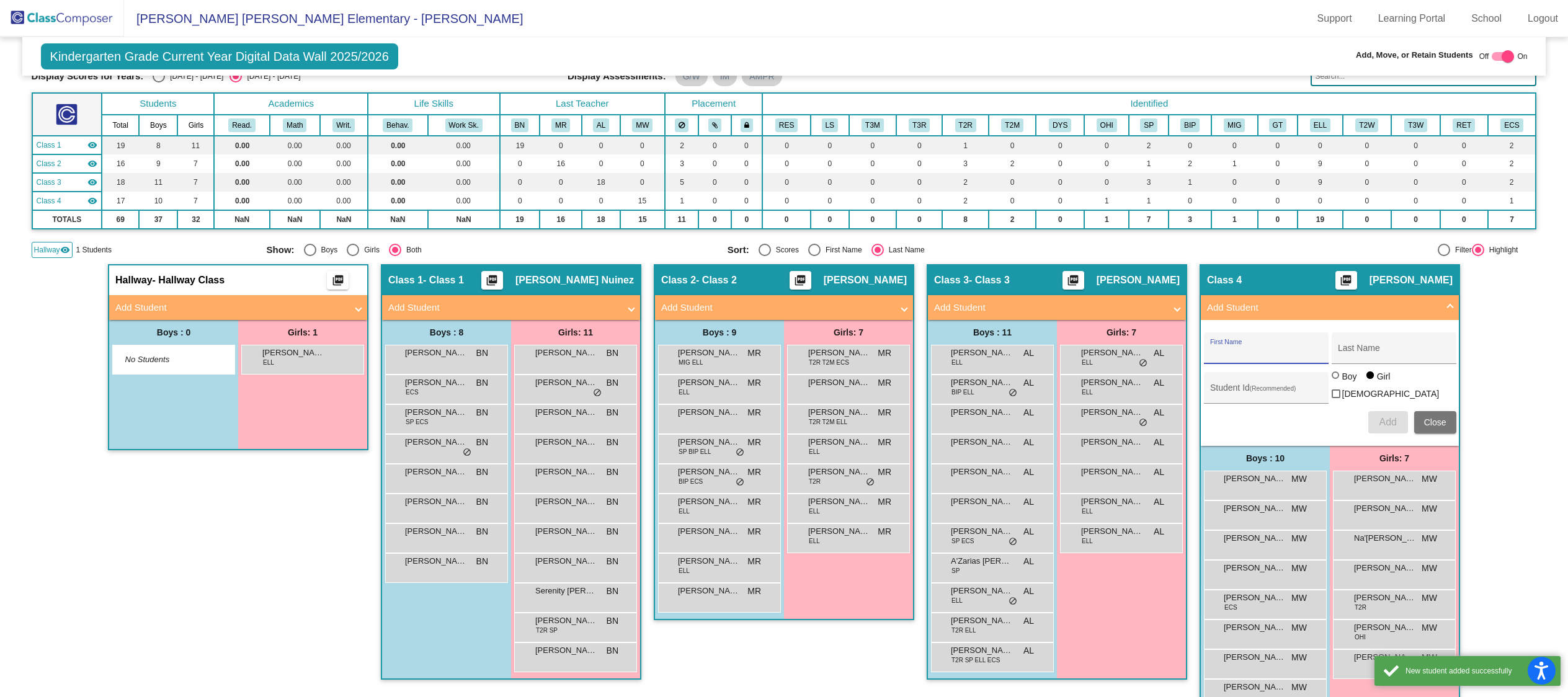
click at [1261, 353] on input "First Name" at bounding box center [1266, 353] width 112 height 10
type input "M"
type input "[PERSON_NAME]"
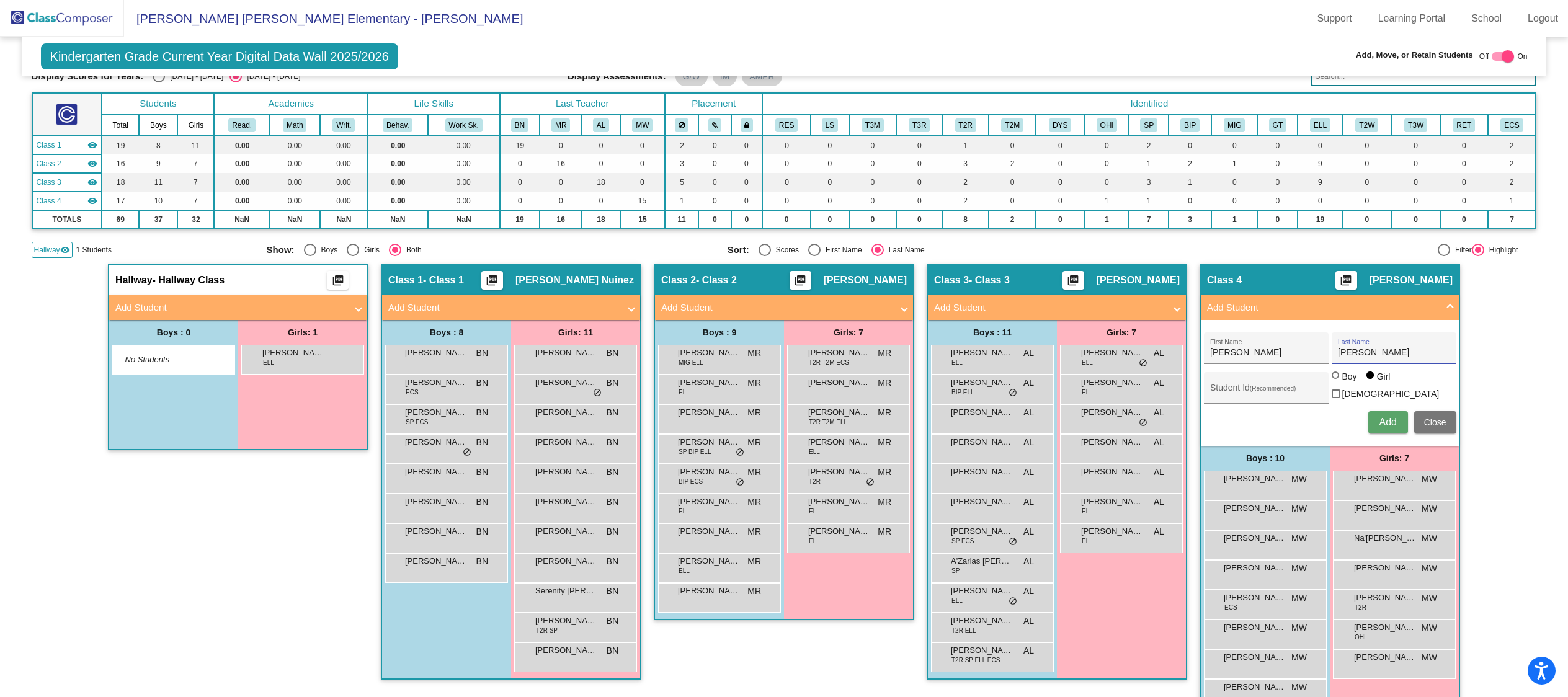
type input "[PERSON_NAME]"
click at [1389, 417] on span "Add" at bounding box center [1387, 422] width 17 height 10
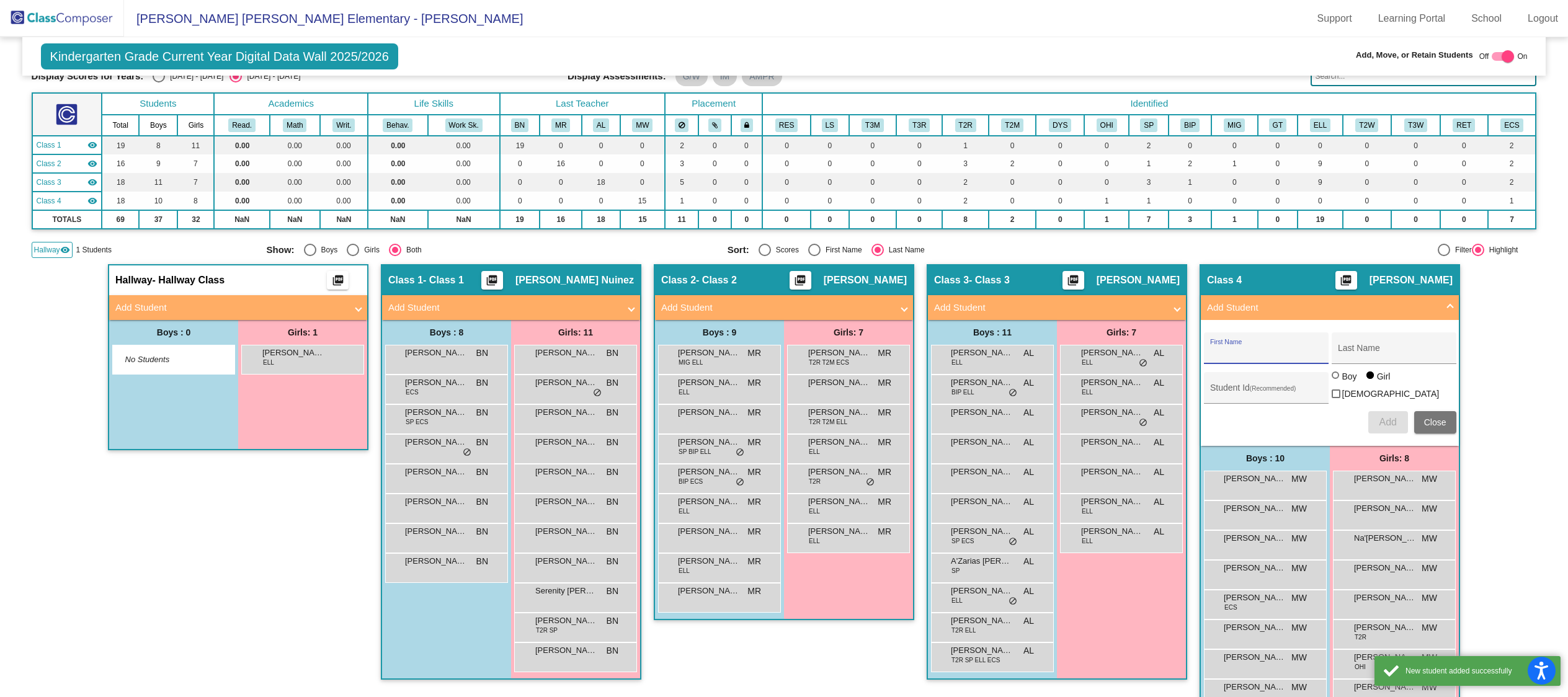
click at [1268, 355] on input "First Name" at bounding box center [1266, 353] width 112 height 10
click at [1436, 423] on button "Close" at bounding box center [1435, 422] width 42 height 22
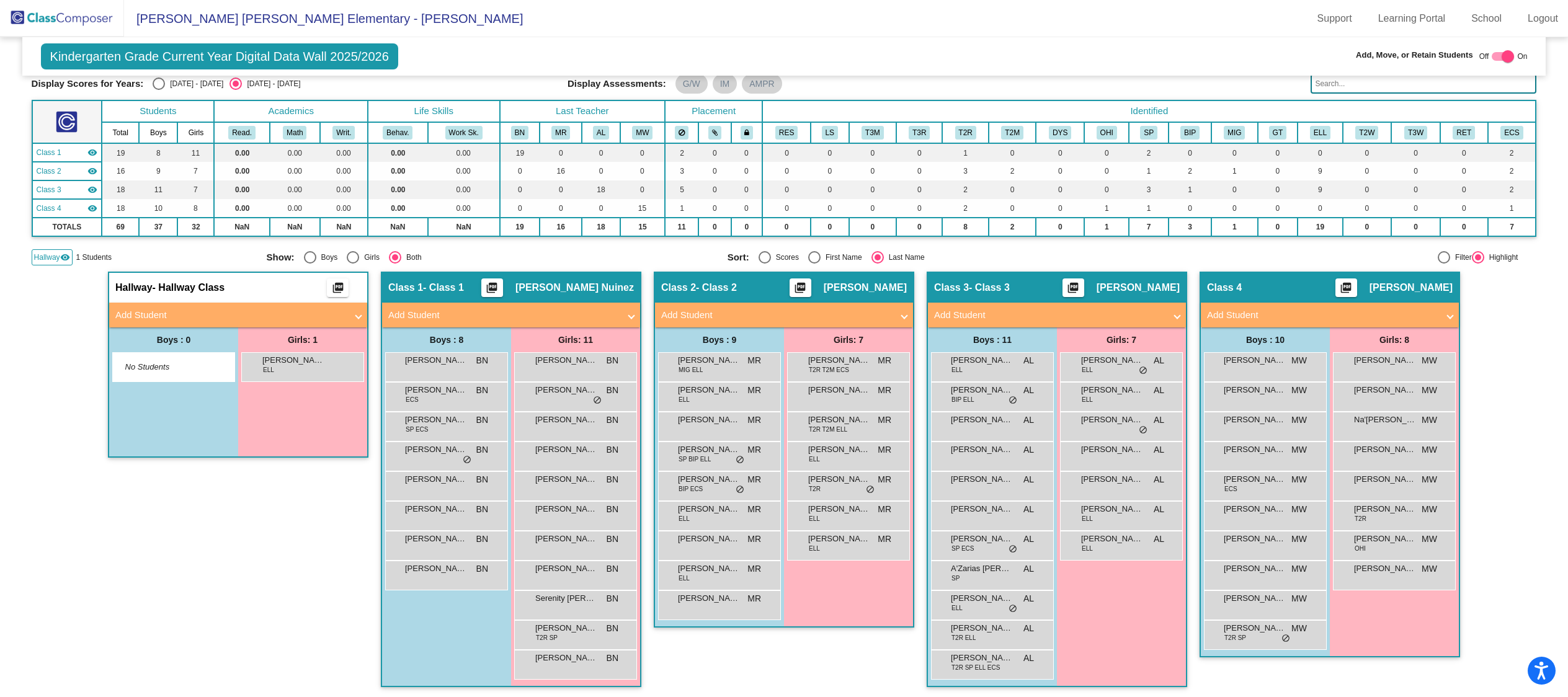
scroll to position [0, 0]
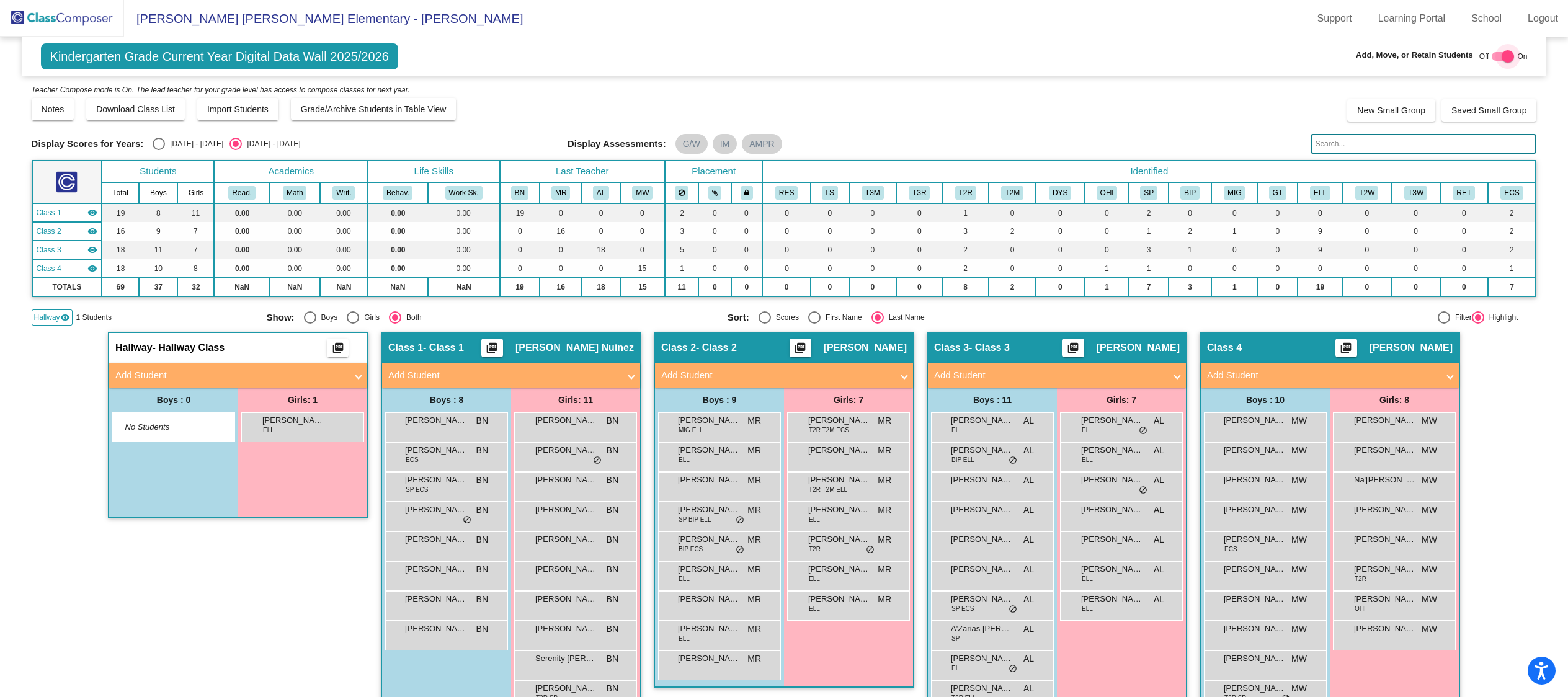
click at [1507, 59] on div at bounding box center [1507, 56] width 12 height 12
checkbox input "false"
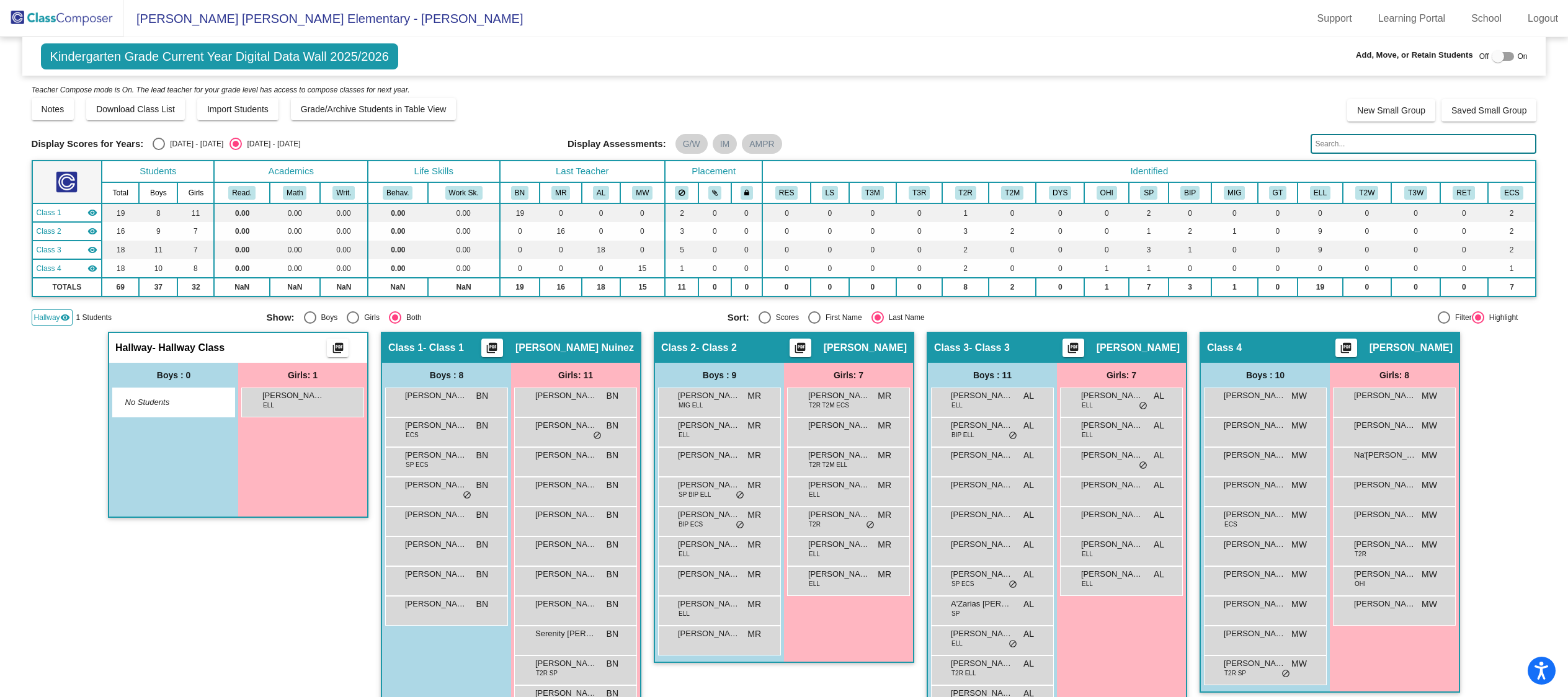
click at [63, 319] on mat-icon "visibility" at bounding box center [65, 318] width 10 height 10
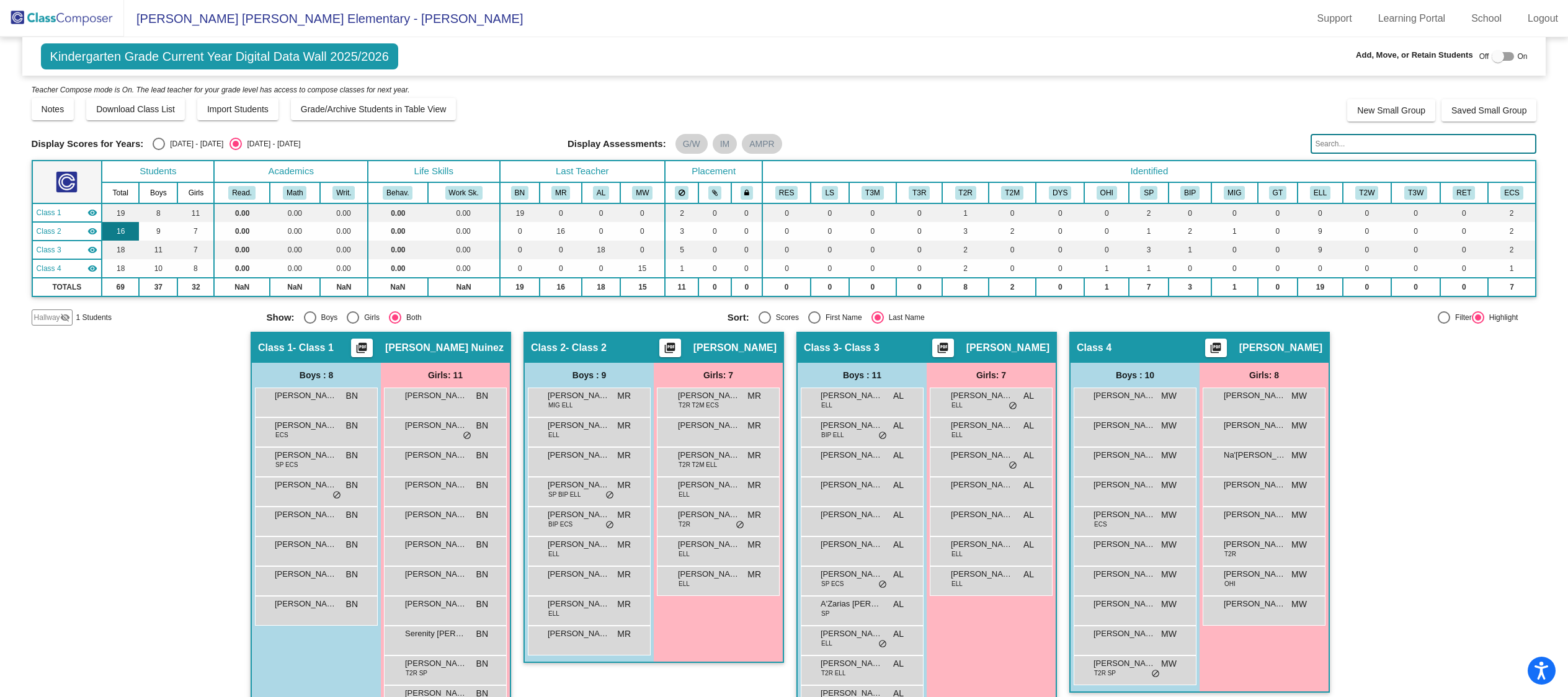
scroll to position [4, 0]
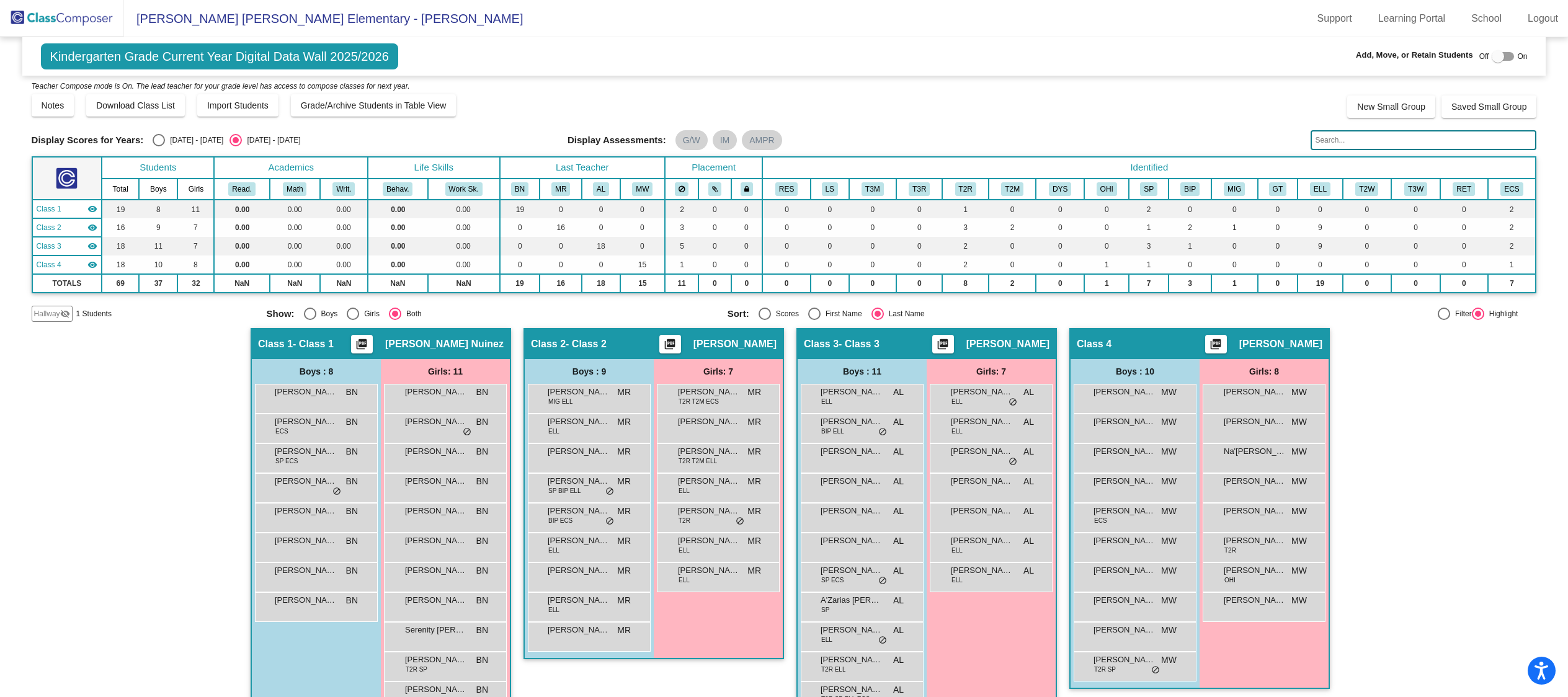
click at [43, 15] on img at bounding box center [62, 18] width 124 height 36
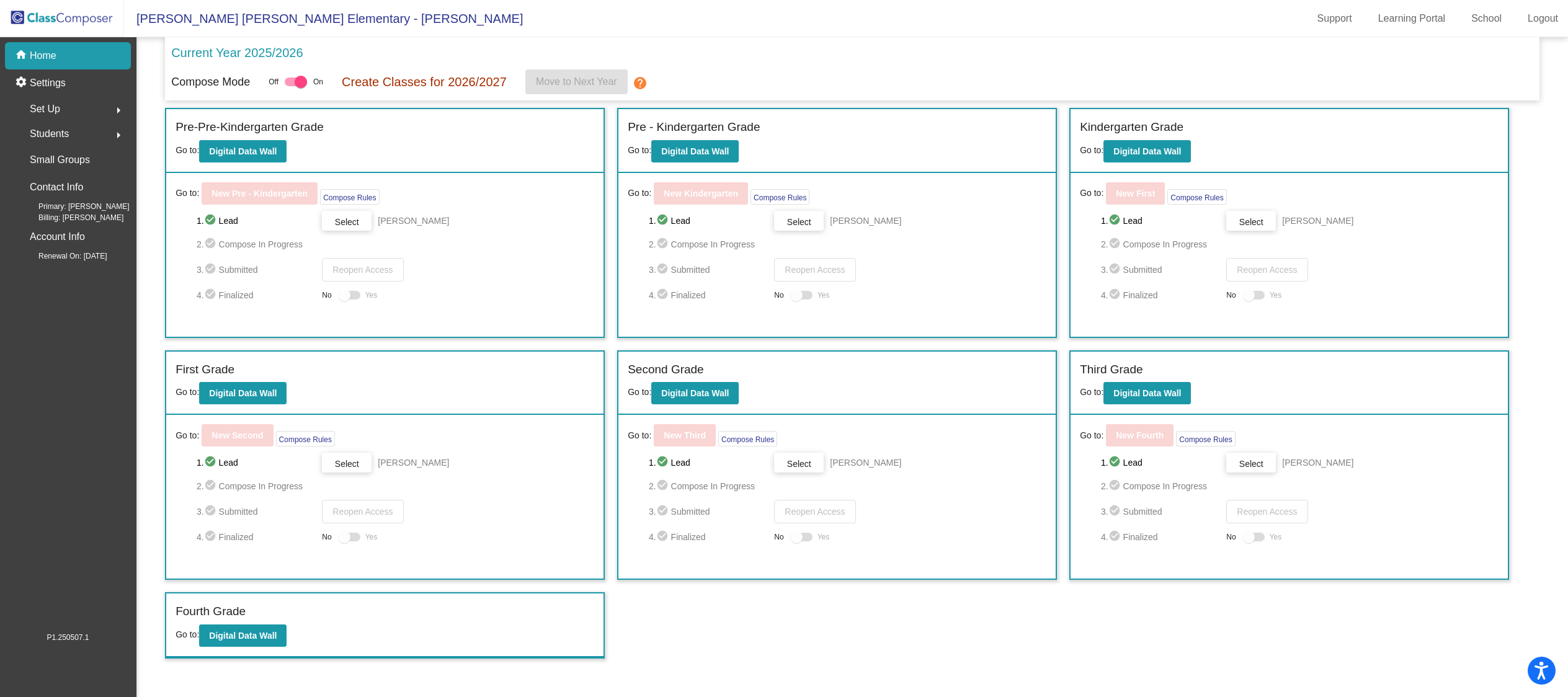
click at [52, 126] on span "Students" at bounding box center [49, 134] width 39 height 17
click at [64, 218] on p "Archived Students" at bounding box center [69, 214] width 75 height 15
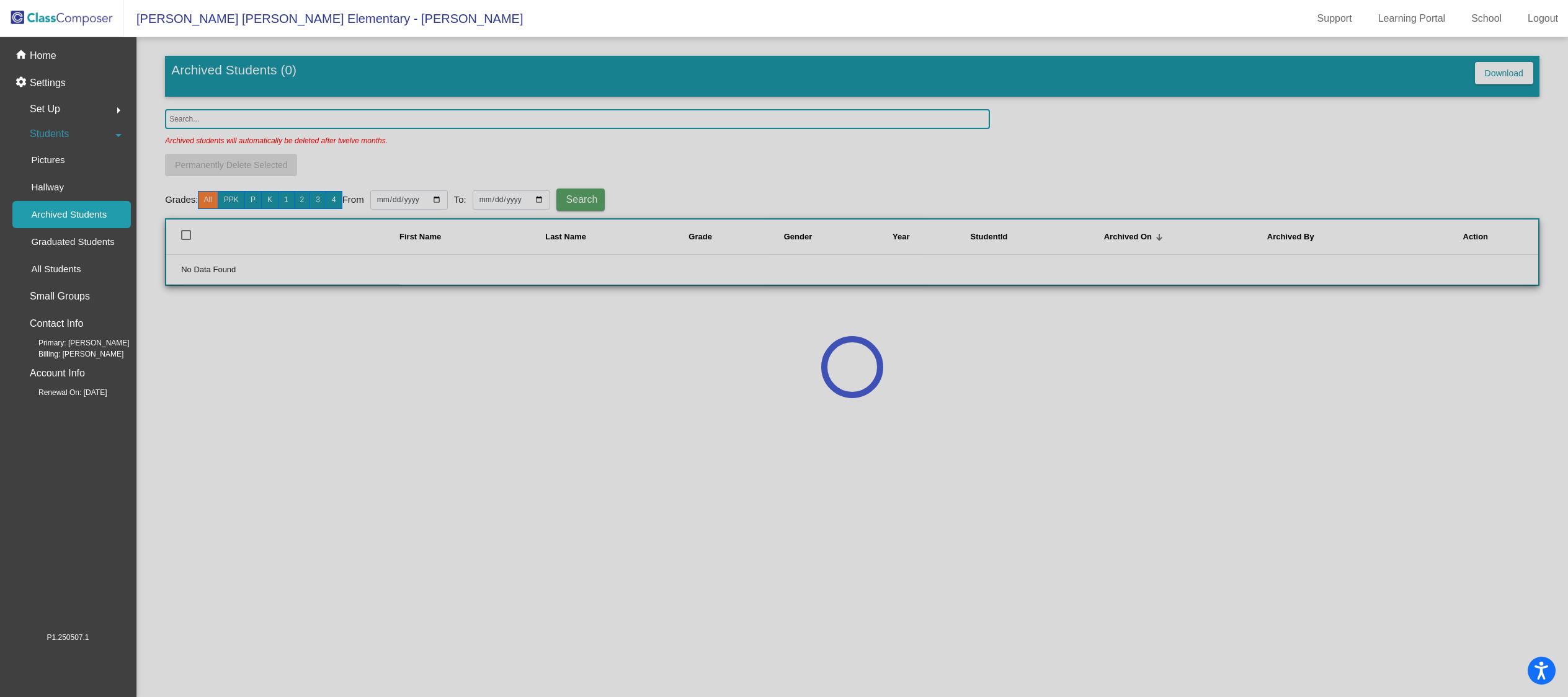
click at [224, 114] on div at bounding box center [851, 367] width 1431 height 659
click at [224, 118] on div at bounding box center [851, 367] width 1431 height 659
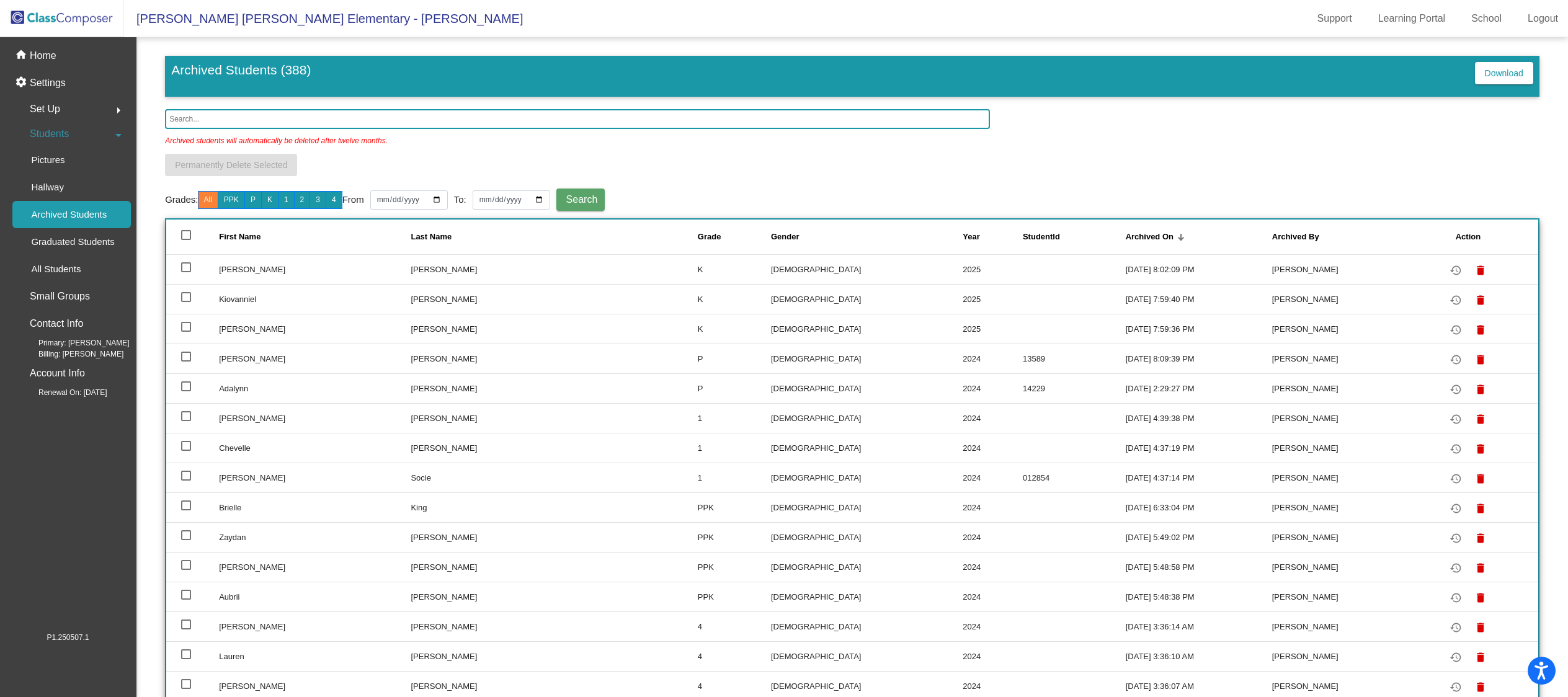
click at [223, 121] on input "text" at bounding box center [577, 119] width 824 height 20
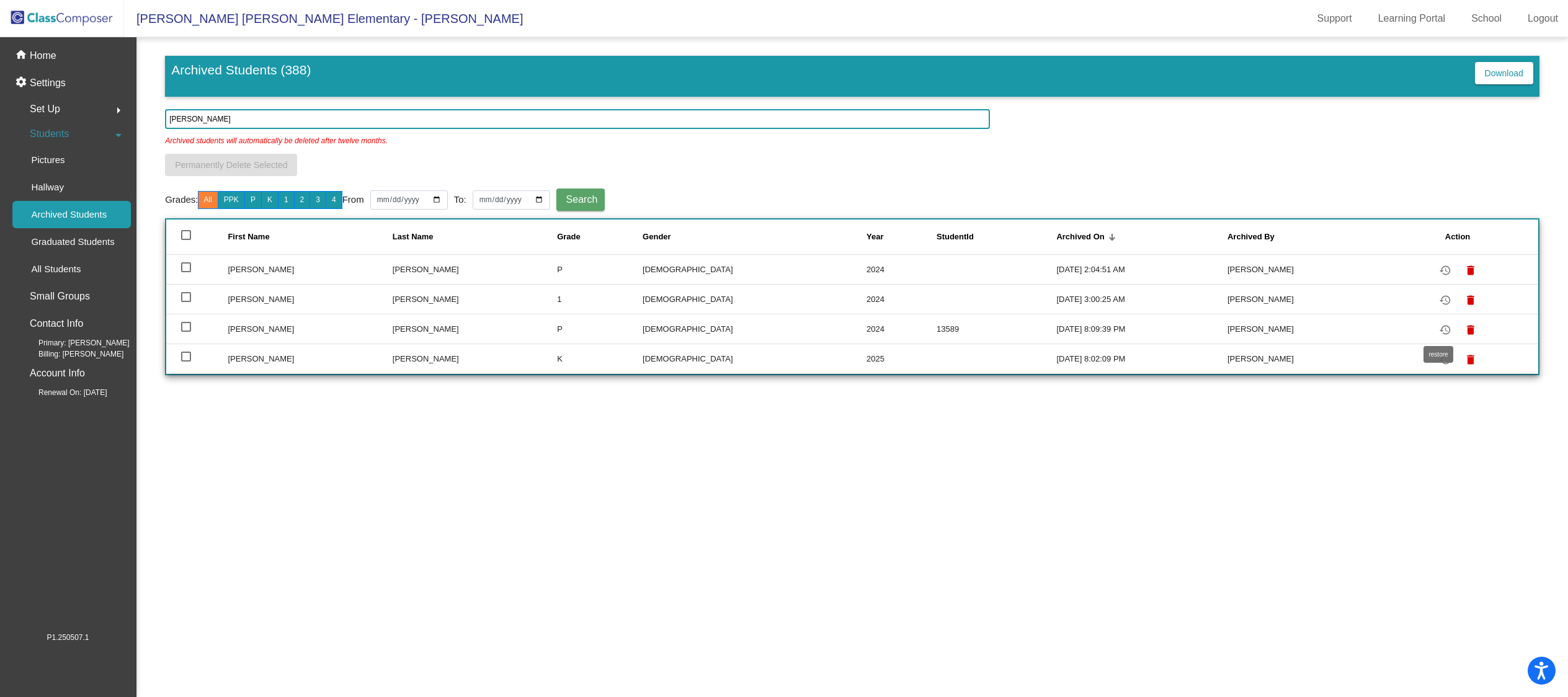
type input "[PERSON_NAME]"
click at [1439, 328] on mat-icon "restore" at bounding box center [1445, 330] width 15 height 15
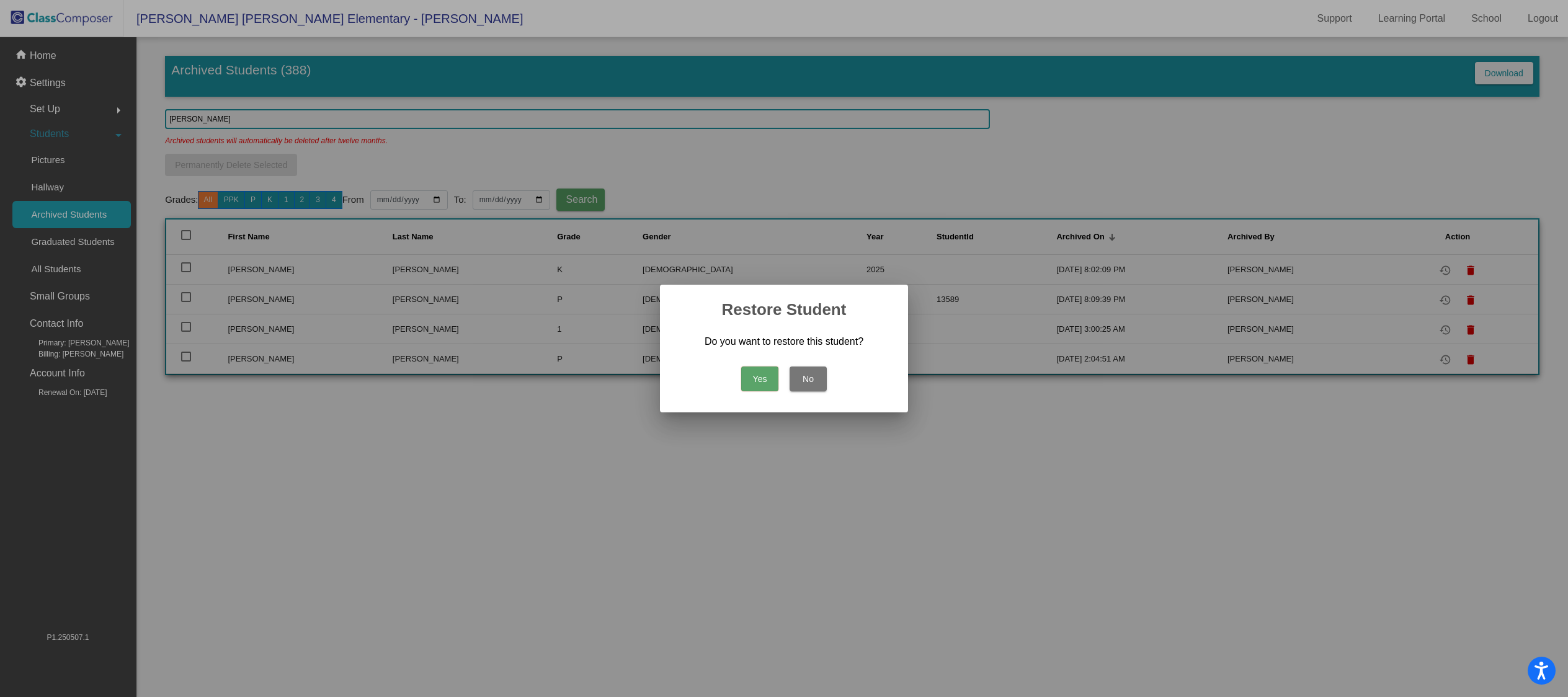
click at [756, 380] on button "Yes" at bounding box center [759, 378] width 37 height 25
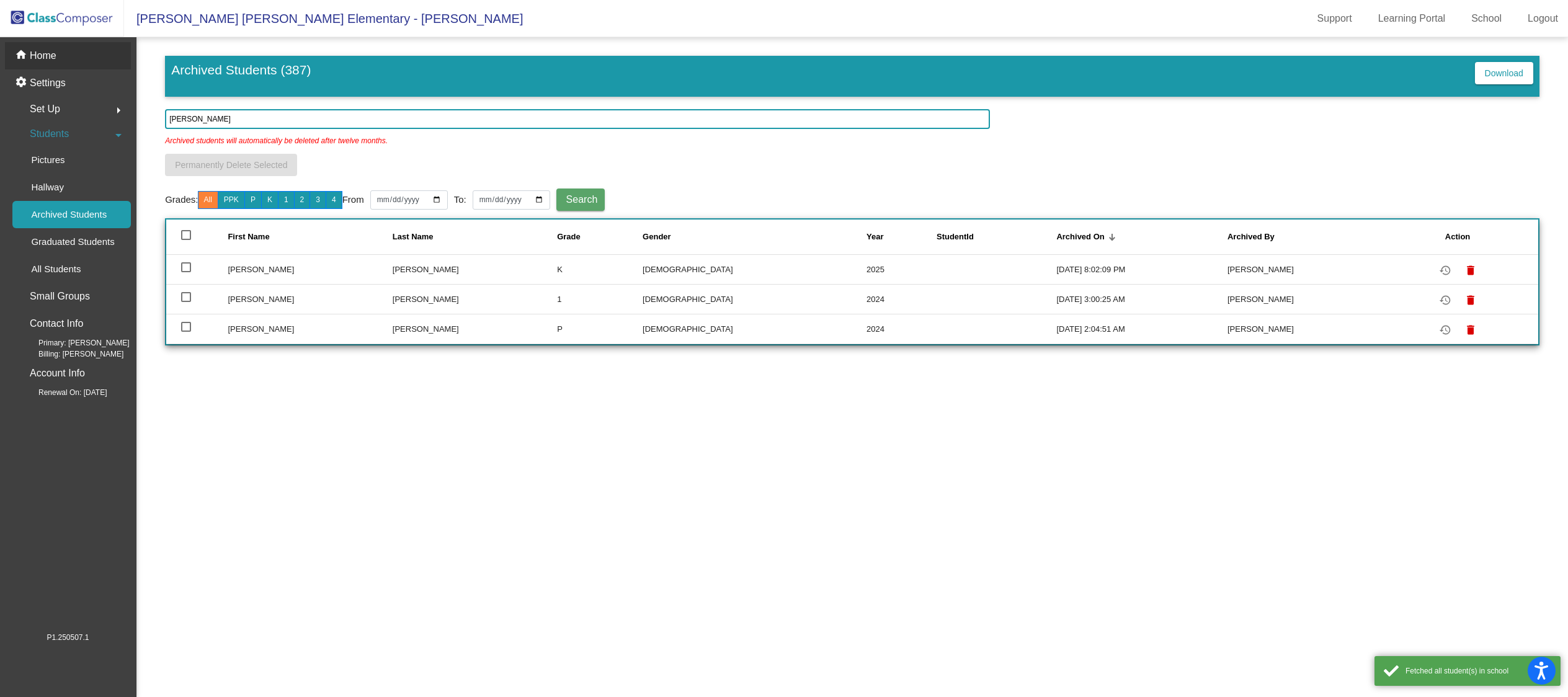
drag, startPoint x: 53, startPoint y: 49, endPoint x: 50, endPoint y: 59, distance: 10.4
click at [53, 49] on p "Home" at bounding box center [43, 56] width 27 height 15
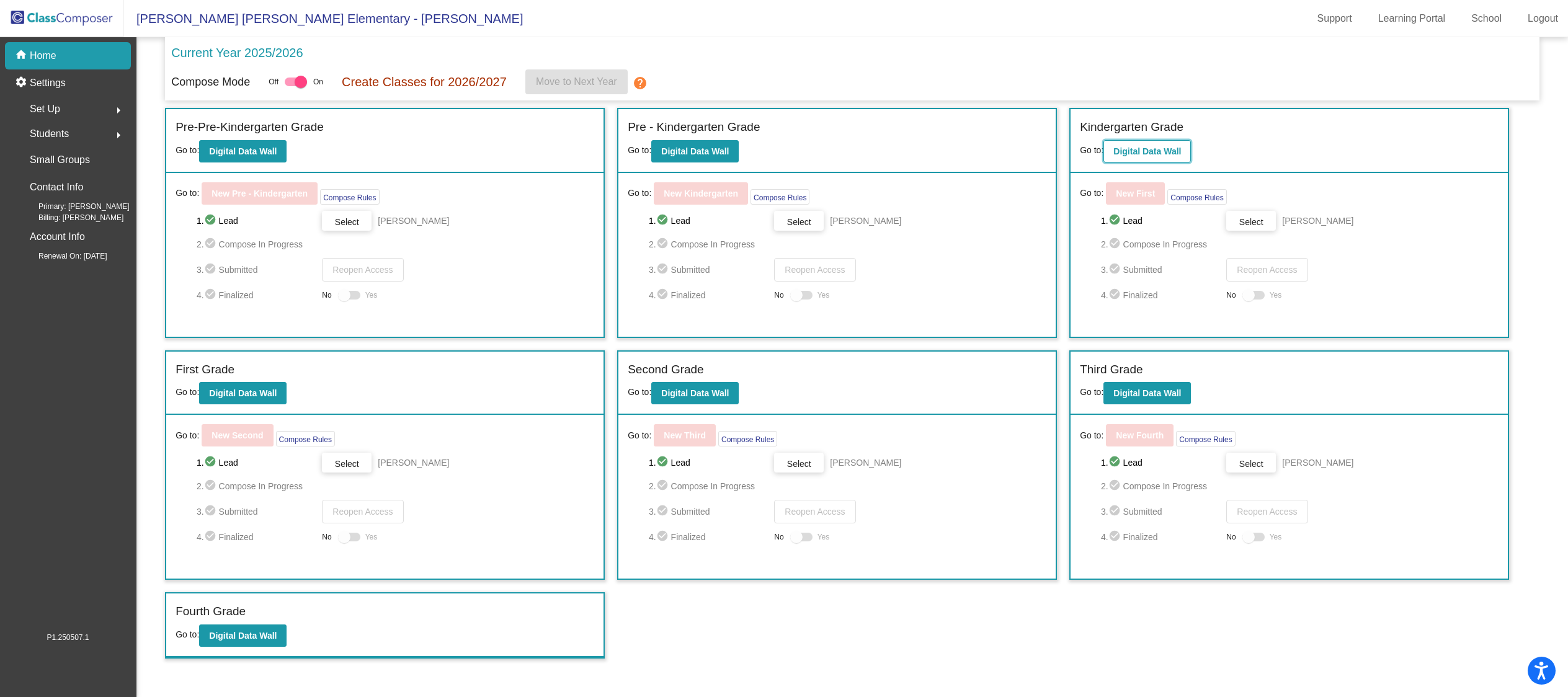
click at [1158, 146] on b "Digital Data Wall" at bounding box center [1147, 151] width 68 height 10
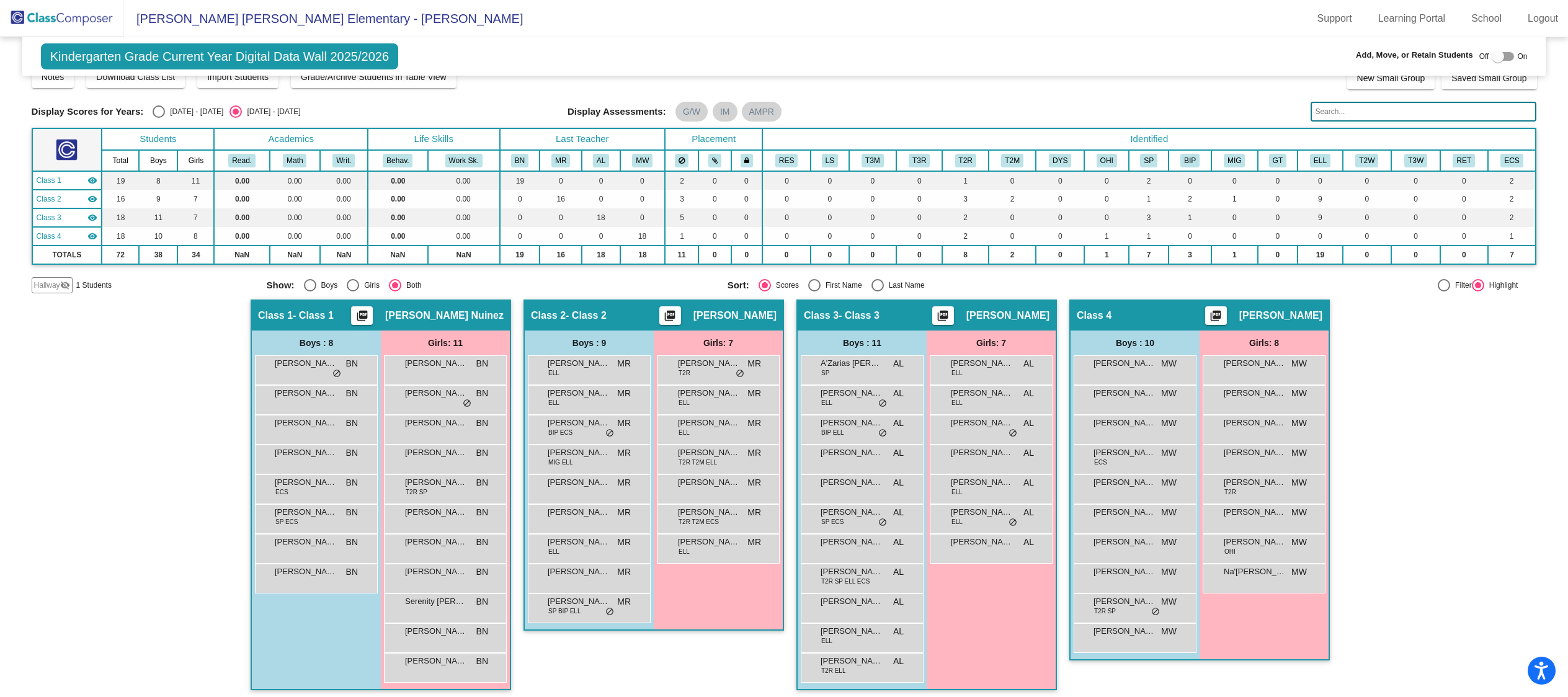
scroll to position [36, 0]
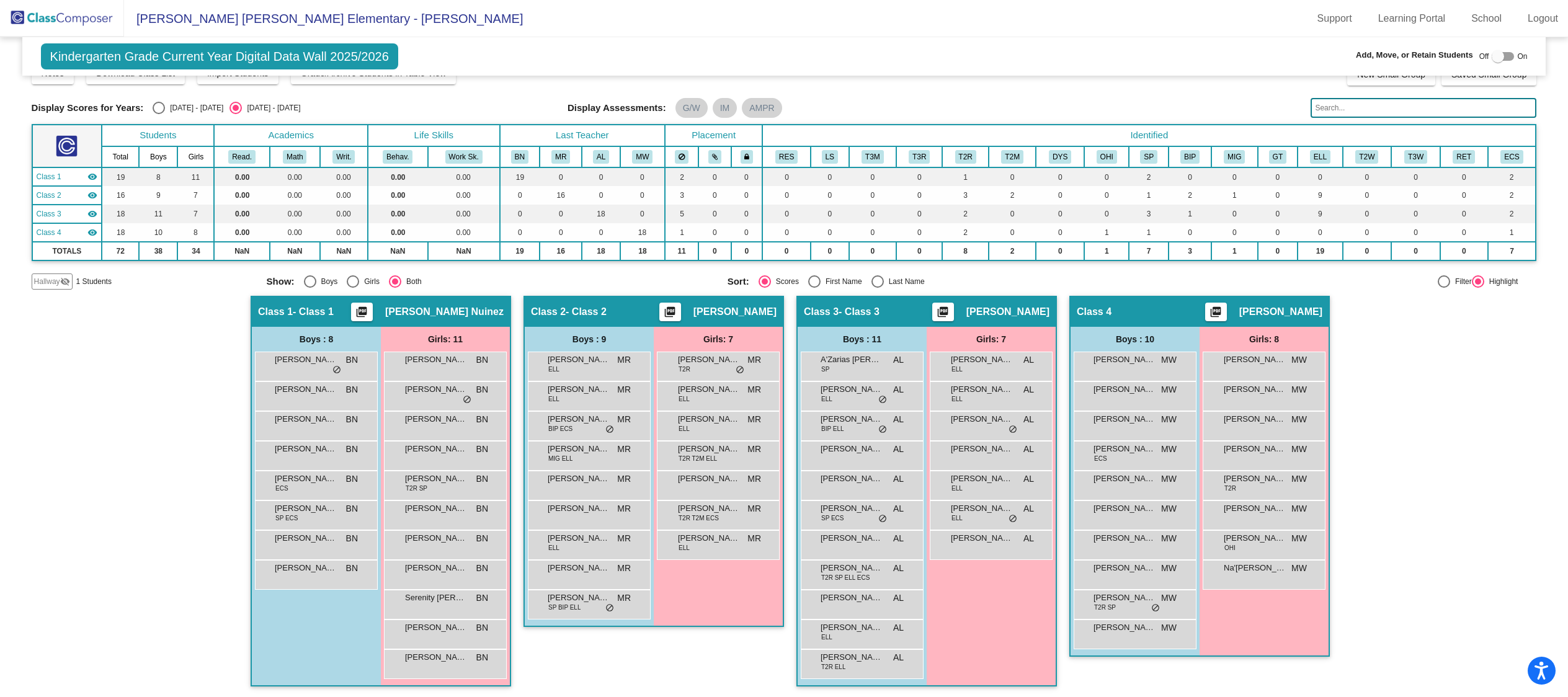
click at [1491, 60] on div at bounding box center [1497, 56] width 12 height 12
checkbox input "true"
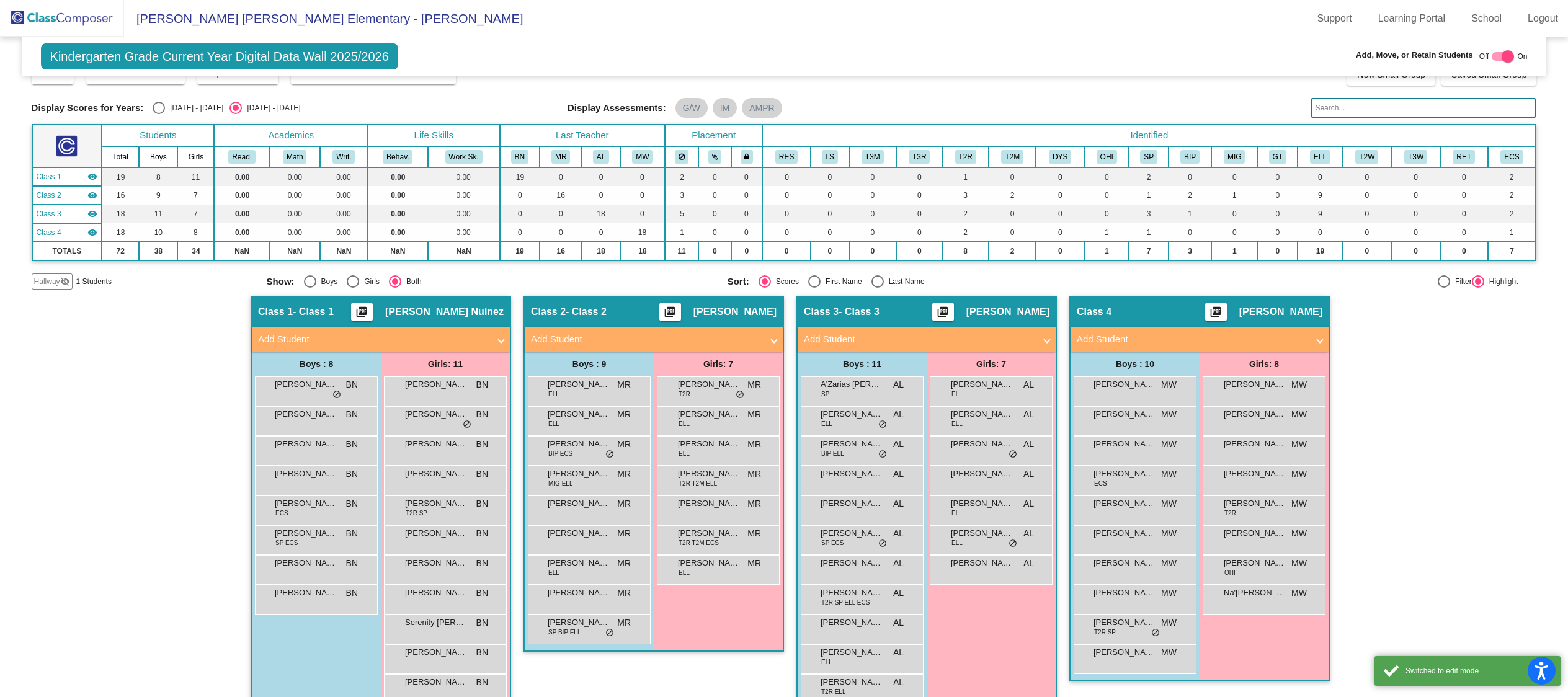
scroll to position [10, 0]
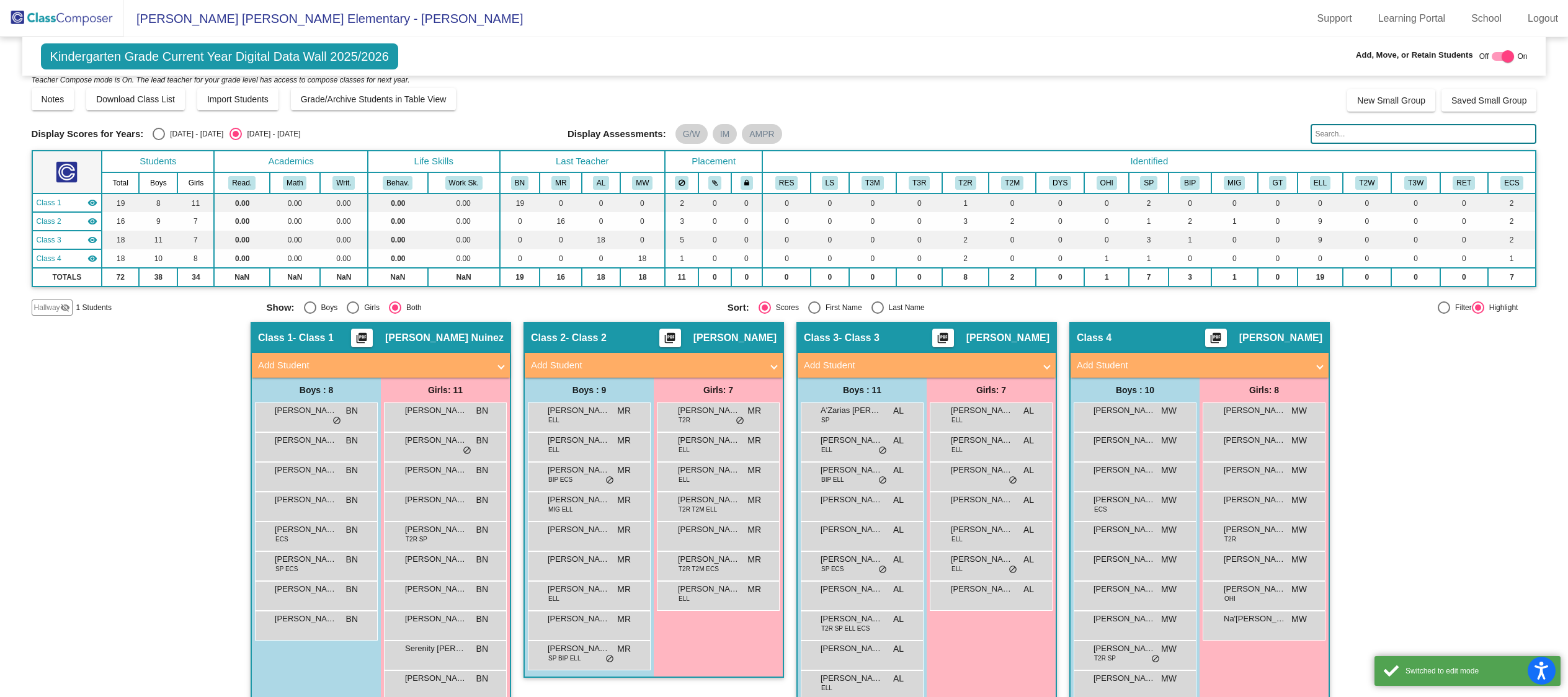
click at [1177, 362] on mat-panel-title "Add Student" at bounding box center [1192, 365] width 231 height 14
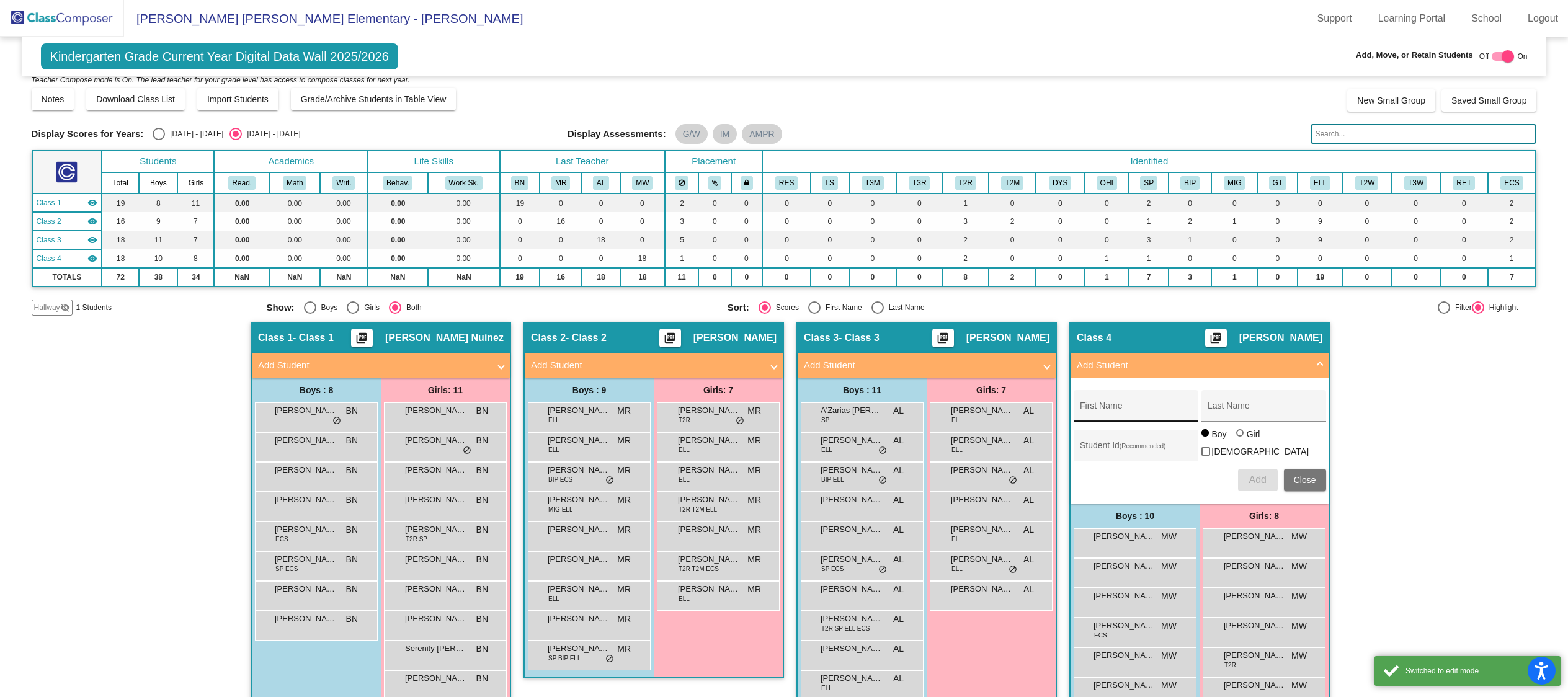
scroll to position [1, 0]
click at [1149, 408] on input "First Name" at bounding box center [1135, 411] width 112 height 10
type input "[PERSON_NAME]"
type input "b"
click at [1108, 408] on input "[PERSON_NAME]" at bounding box center [1135, 411] width 112 height 10
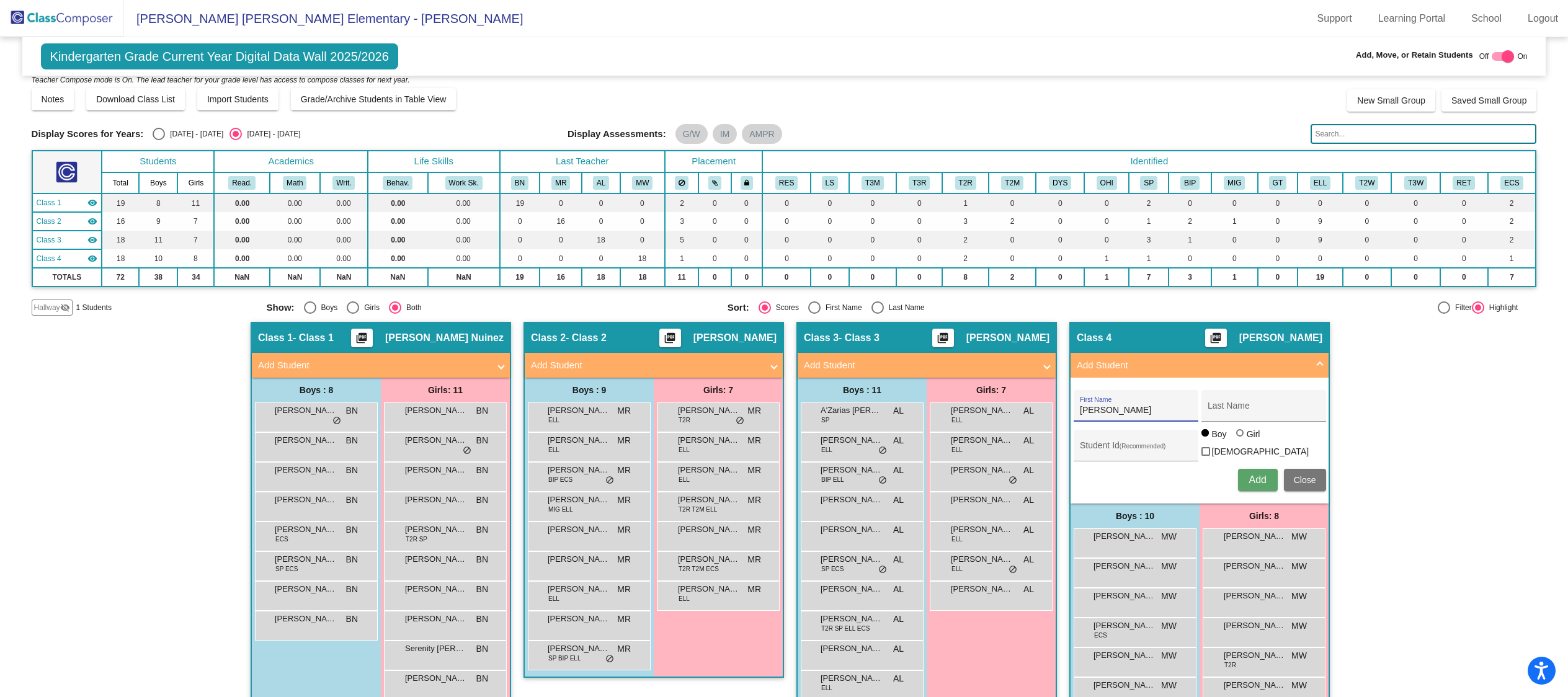
click at [1108, 408] on input "[PERSON_NAME]" at bounding box center [1135, 411] width 112 height 10
click at [1365, 135] on input "text" at bounding box center [1423, 134] width 226 height 20
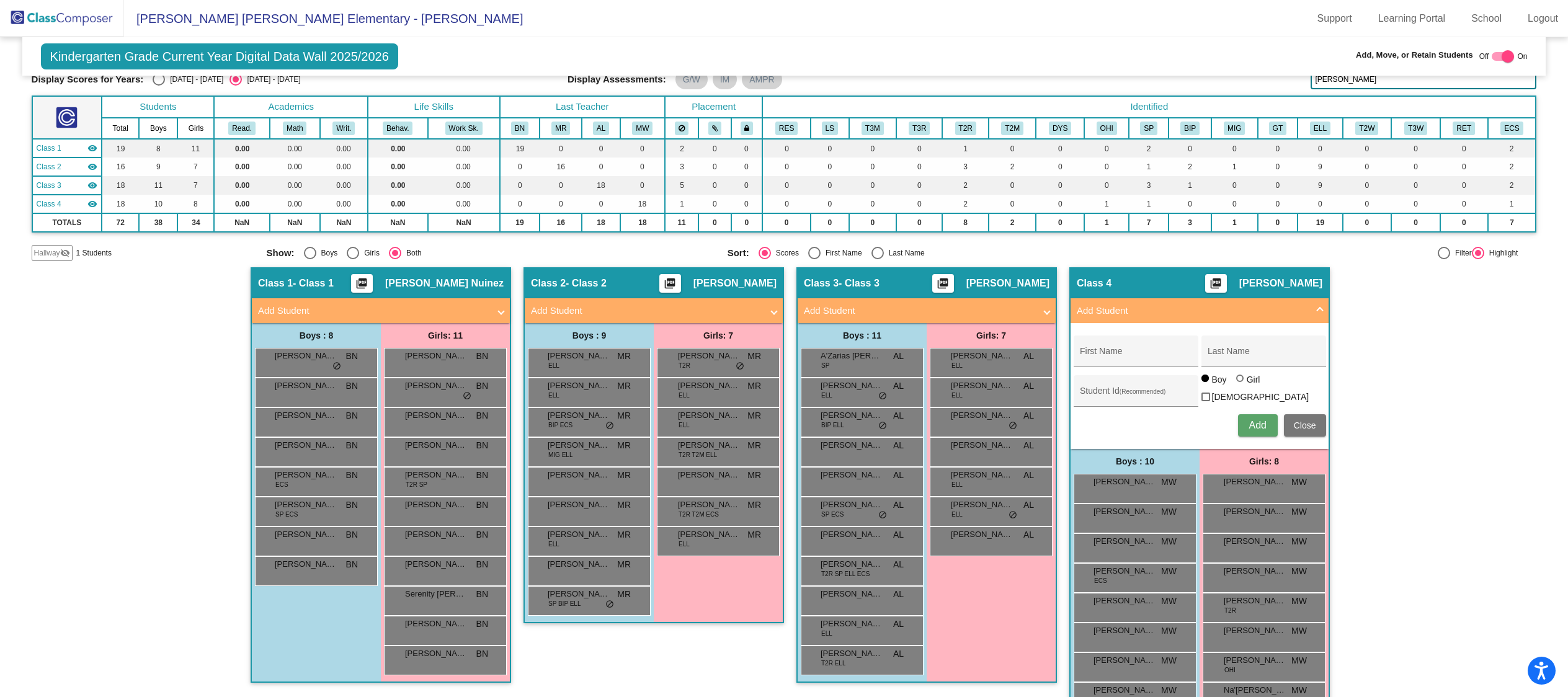
scroll to position [26, 0]
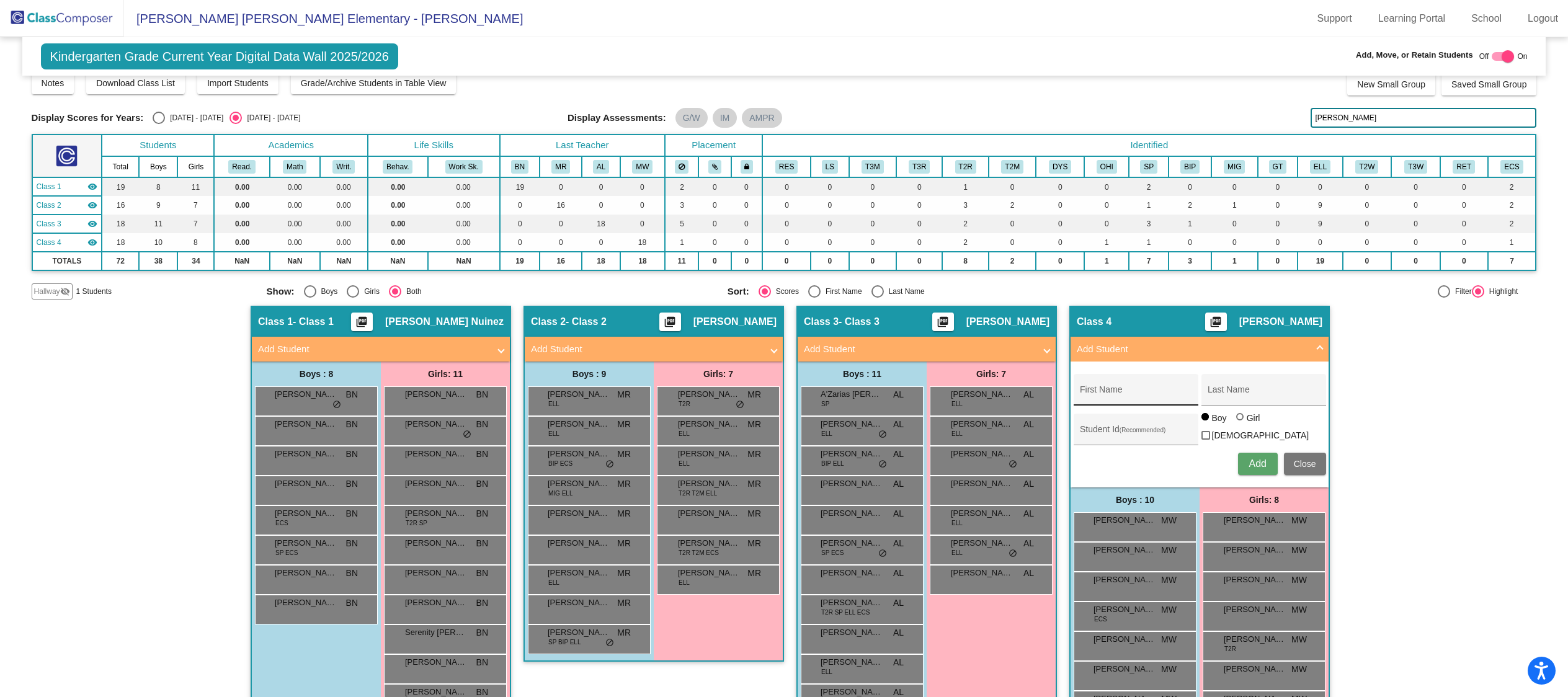
type input "[PERSON_NAME]"
click at [1111, 392] on input "First Name" at bounding box center [1135, 394] width 112 height 10
type input "[PERSON_NAME]"
type input "H"
type input "[PERSON_NAME]"
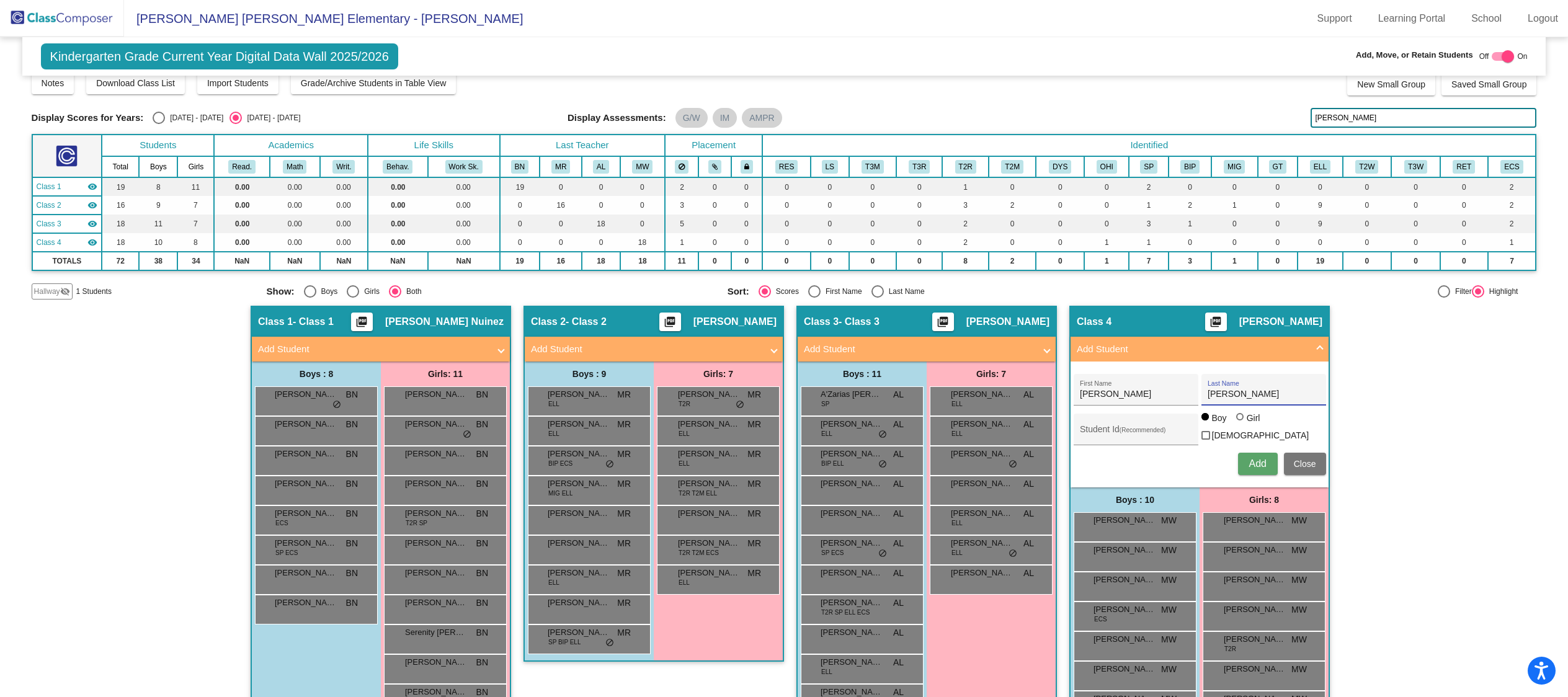
type input "[PERSON_NAME]"
click at [1255, 458] on span "Add" at bounding box center [1257, 463] width 17 height 10
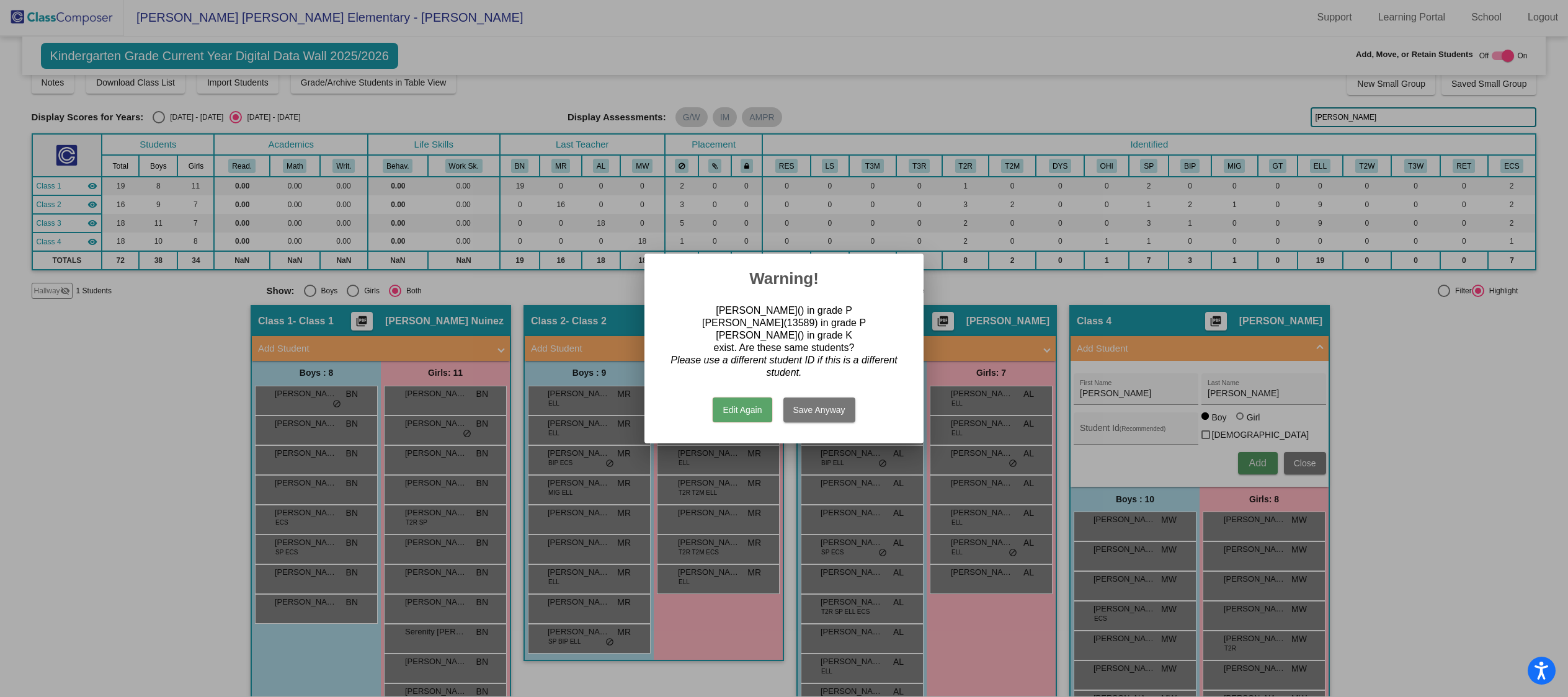
scroll to position [0, 0]
click at [768, 414] on button "Edit Again" at bounding box center [742, 410] width 59 height 25
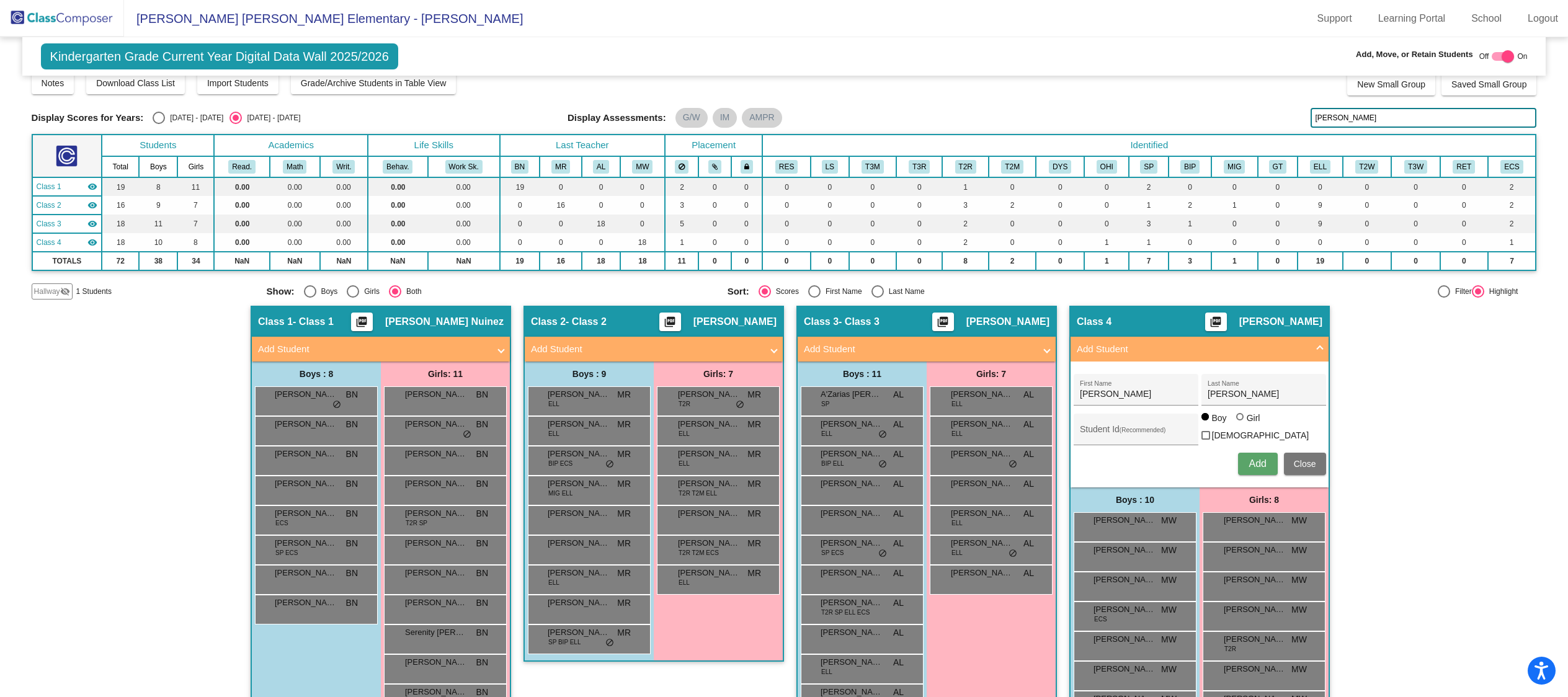
scroll to position [1, 0]
click at [1288, 459] on button "Close" at bounding box center [1305, 463] width 42 height 22
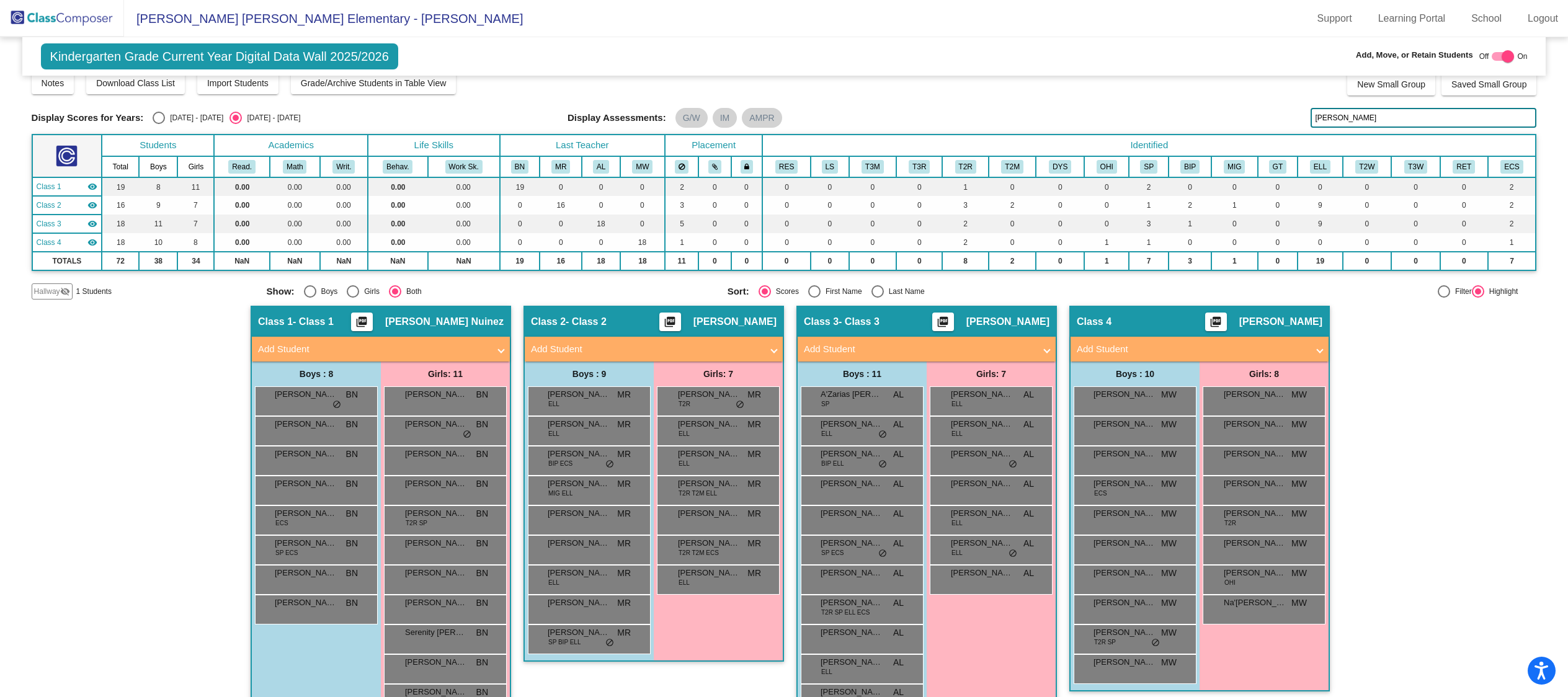
scroll to position [26, 0]
click at [176, 116] on div "[DATE] - [DATE]" at bounding box center [194, 118] width 58 height 11
click at [159, 125] on input "[DATE] - [DATE]" at bounding box center [158, 125] width 1 height 1
radio input "true"
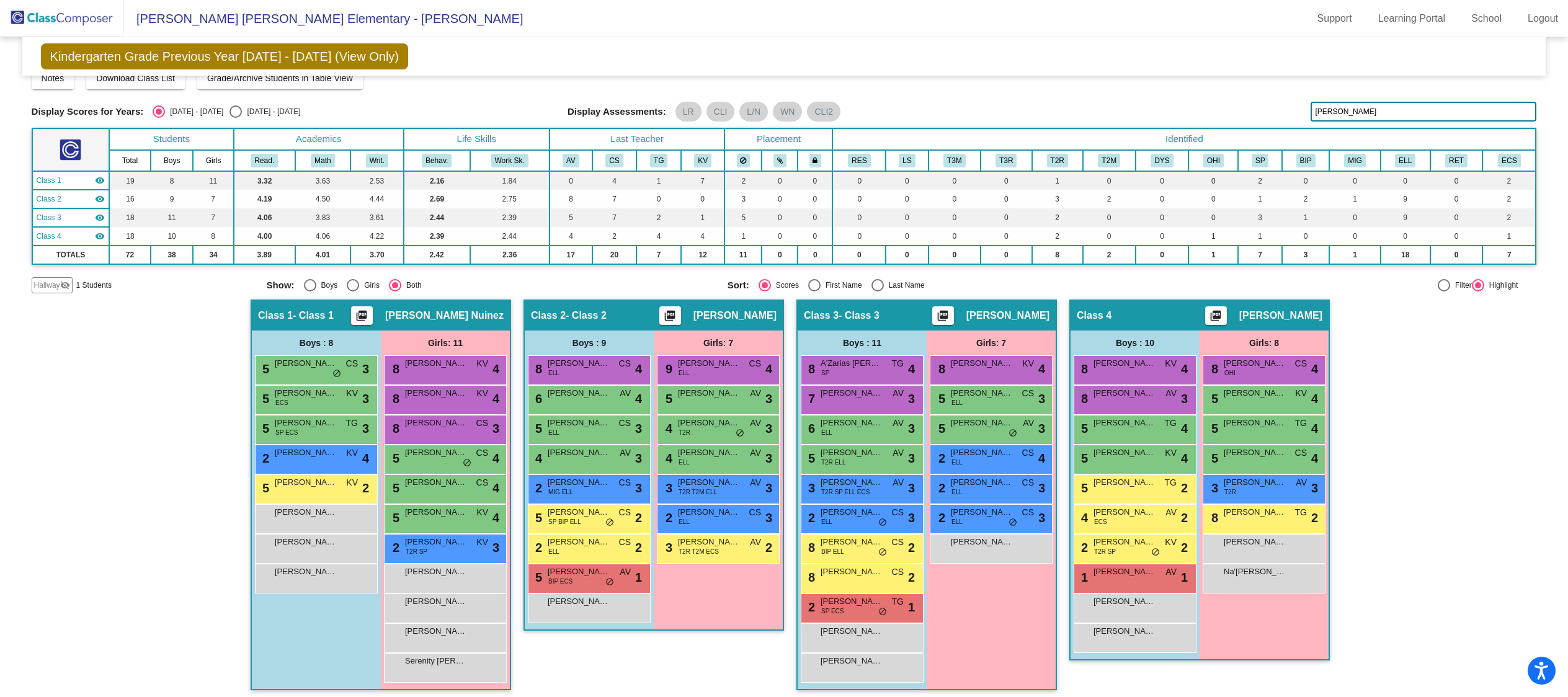
scroll to position [29, 0]
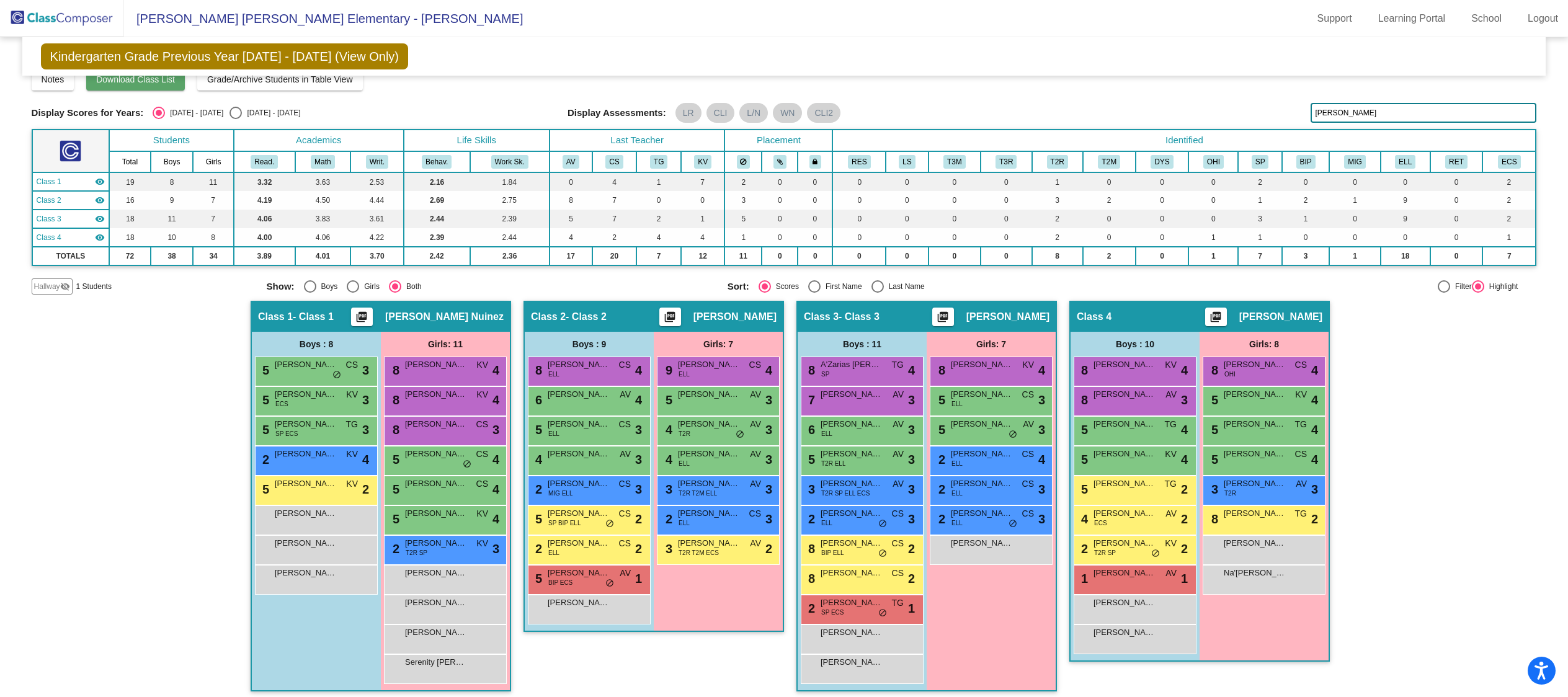
click at [175, 82] on span "Download Class List" at bounding box center [135, 79] width 79 height 10
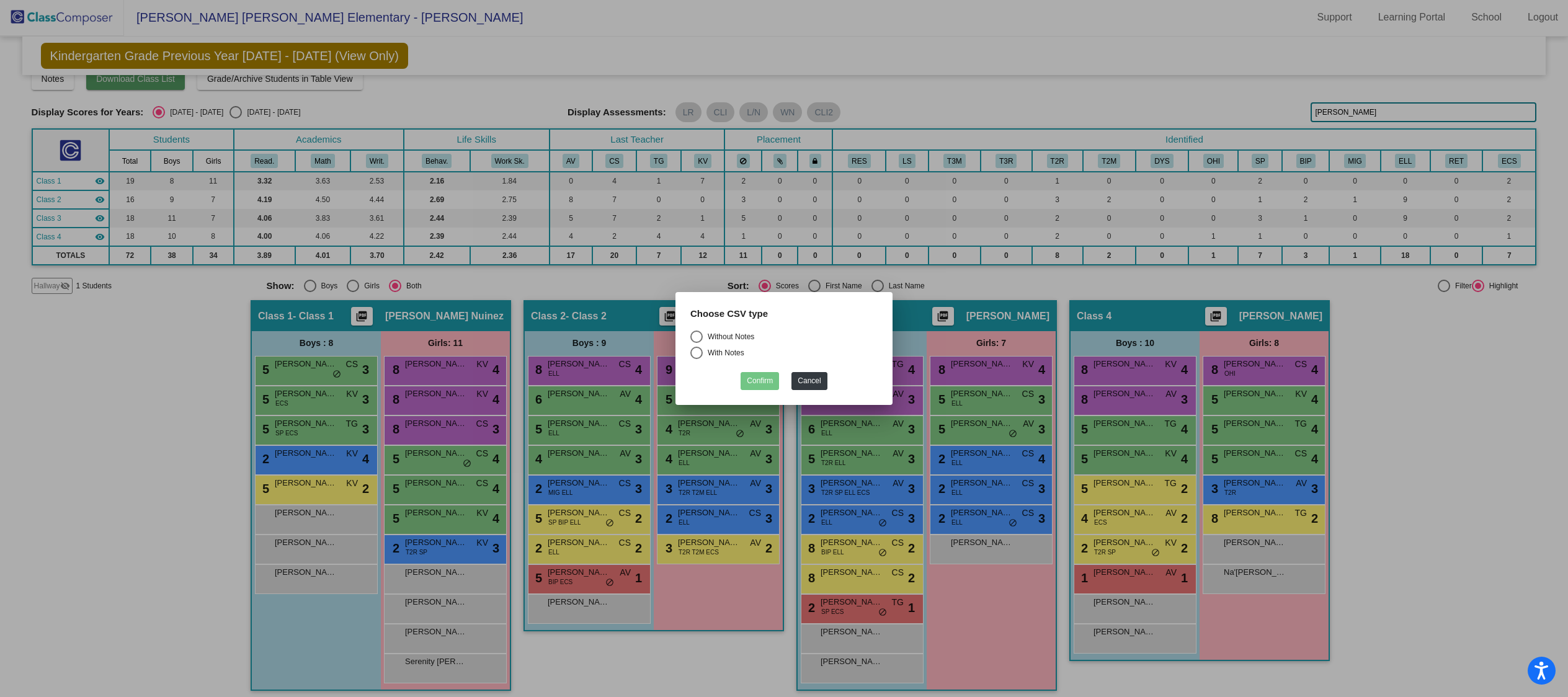
scroll to position [0, 0]
click at [732, 360] on mat-radio-button "With Notes" at bounding box center [784, 354] width 187 height 16
click at [733, 351] on div "With Notes" at bounding box center [723, 352] width 42 height 11
click at [697, 359] on input "With Notes" at bounding box center [696, 359] width 1 height 1
radio input "true"
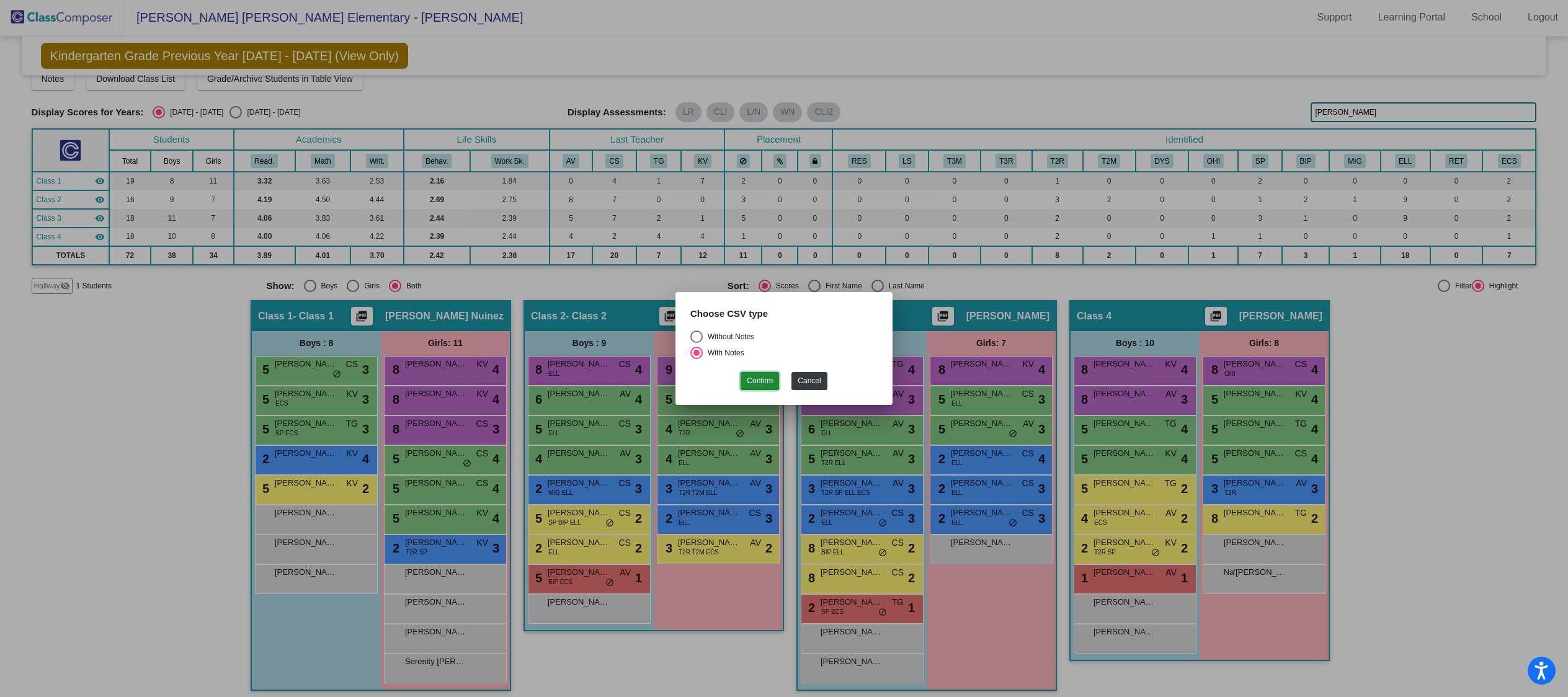
click at [777, 387] on button "Confirm" at bounding box center [759, 381] width 38 height 18
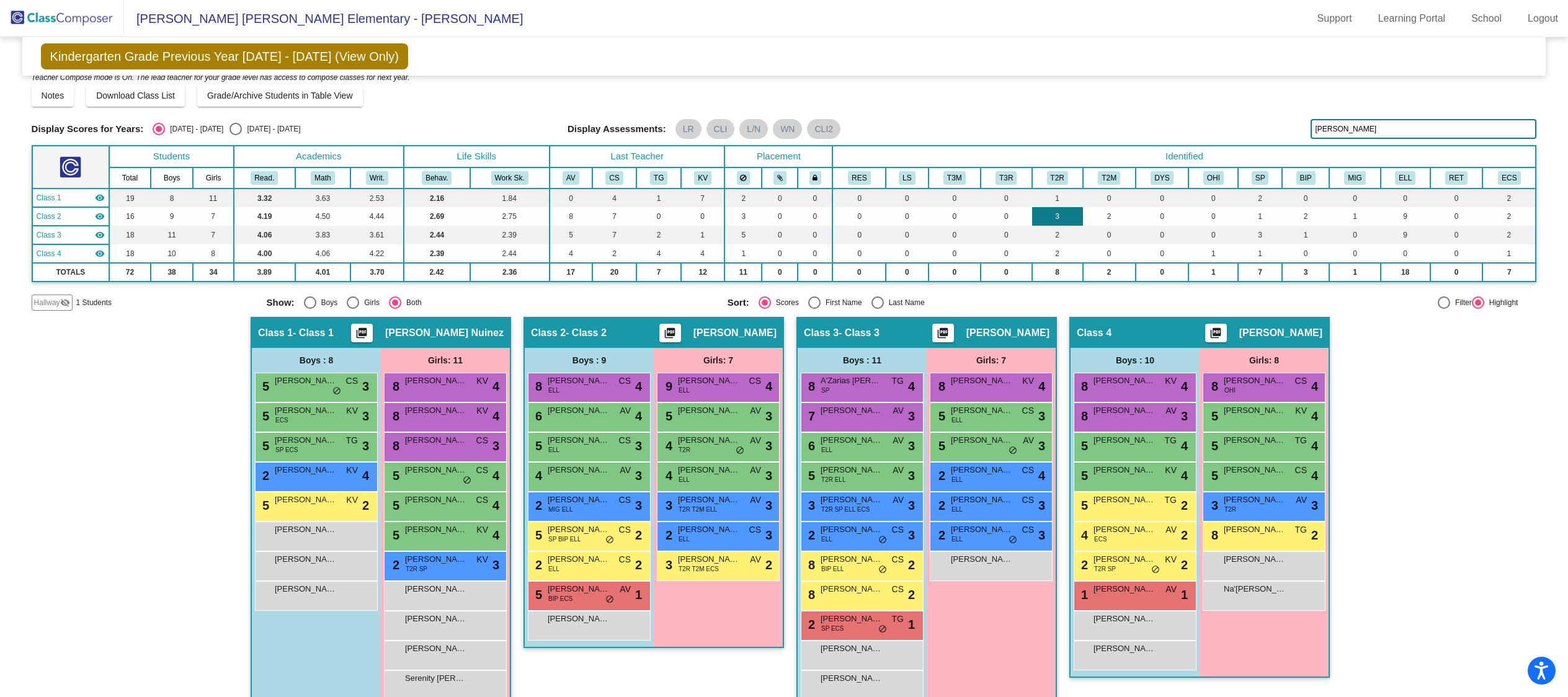
scroll to position [11, 0]
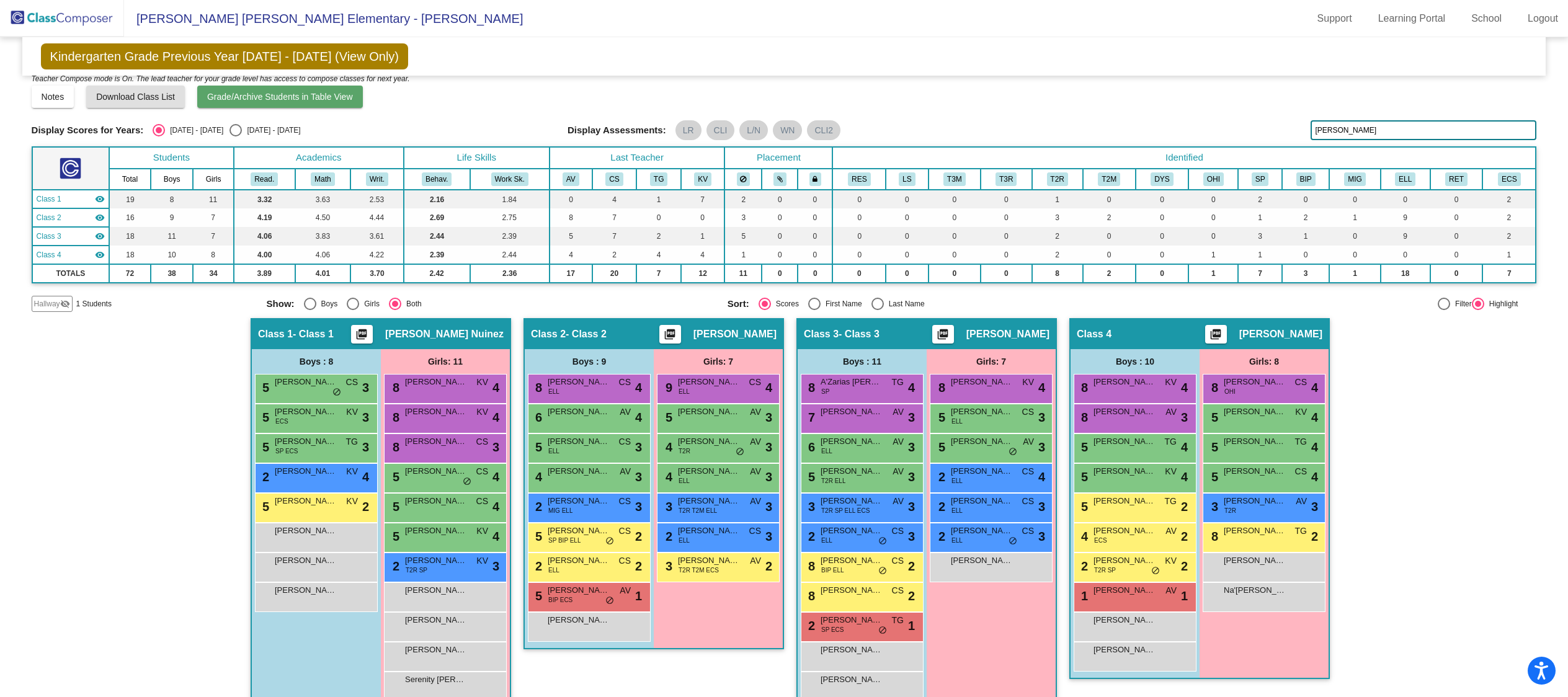
click at [254, 96] on span "Grade/Archive Students in Table View" at bounding box center [280, 97] width 146 height 10
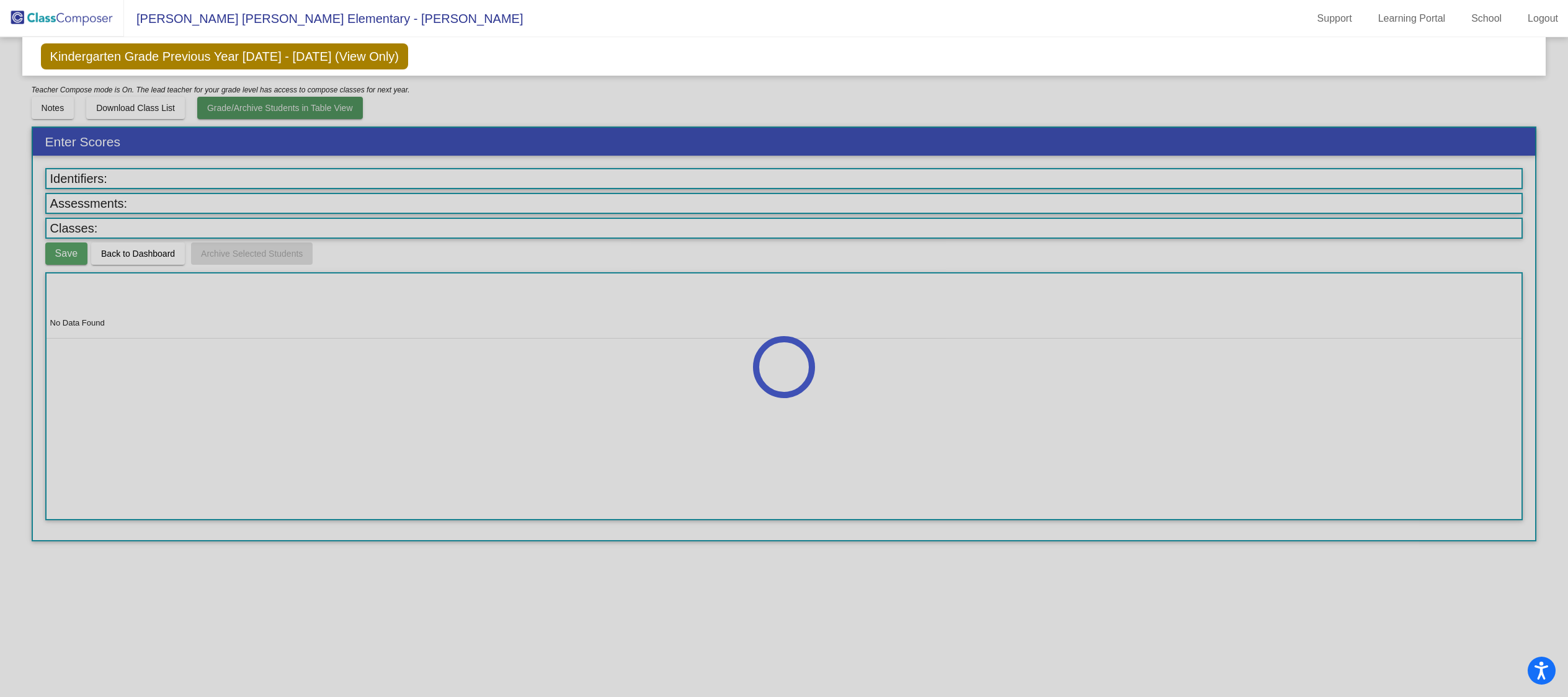
scroll to position [0, 0]
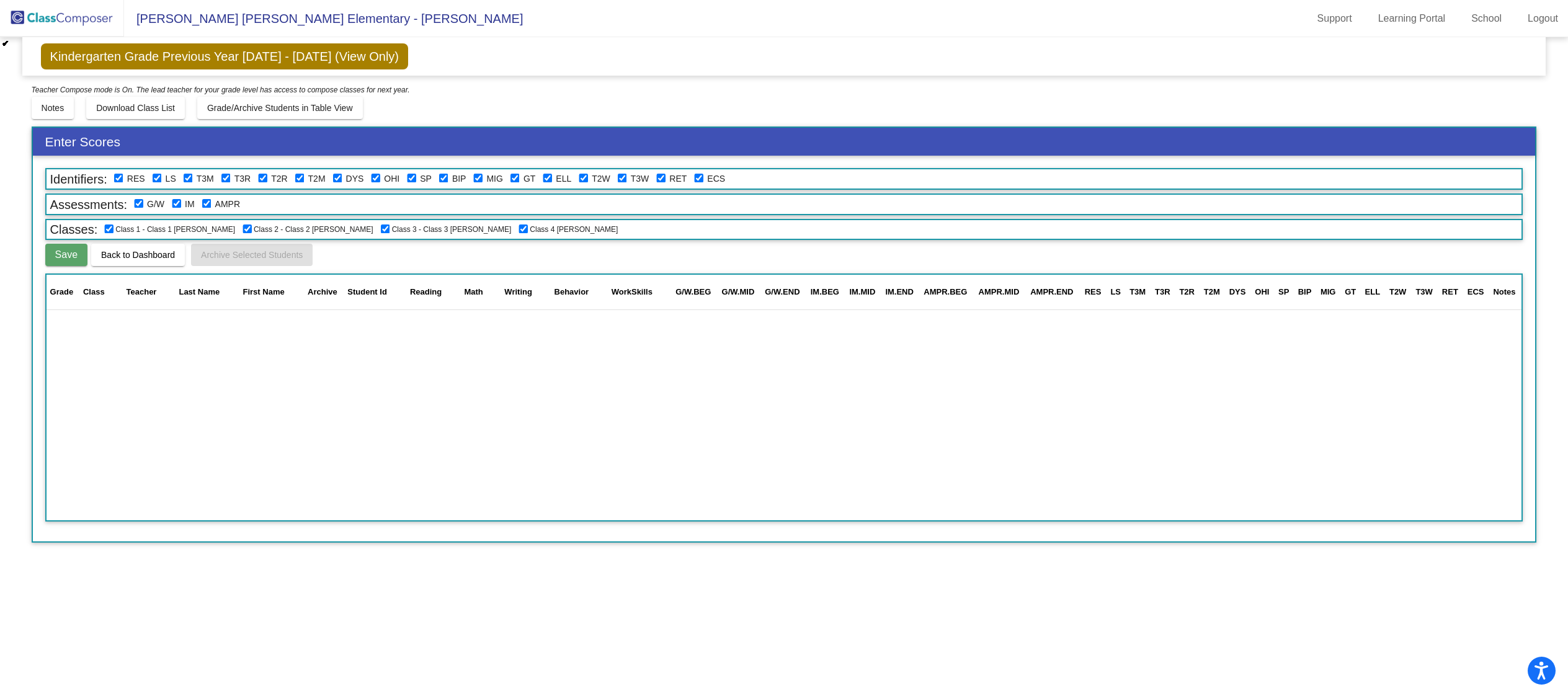
click at [689, 121] on div "Kindergarten Grade Previous Year [DATE] - [DATE] (View Only) Add, Move, or Reta…" at bounding box center [784, 289] width 1505 height 505
click at [59, 103] on span "Notes" at bounding box center [53, 108] width 23 height 10
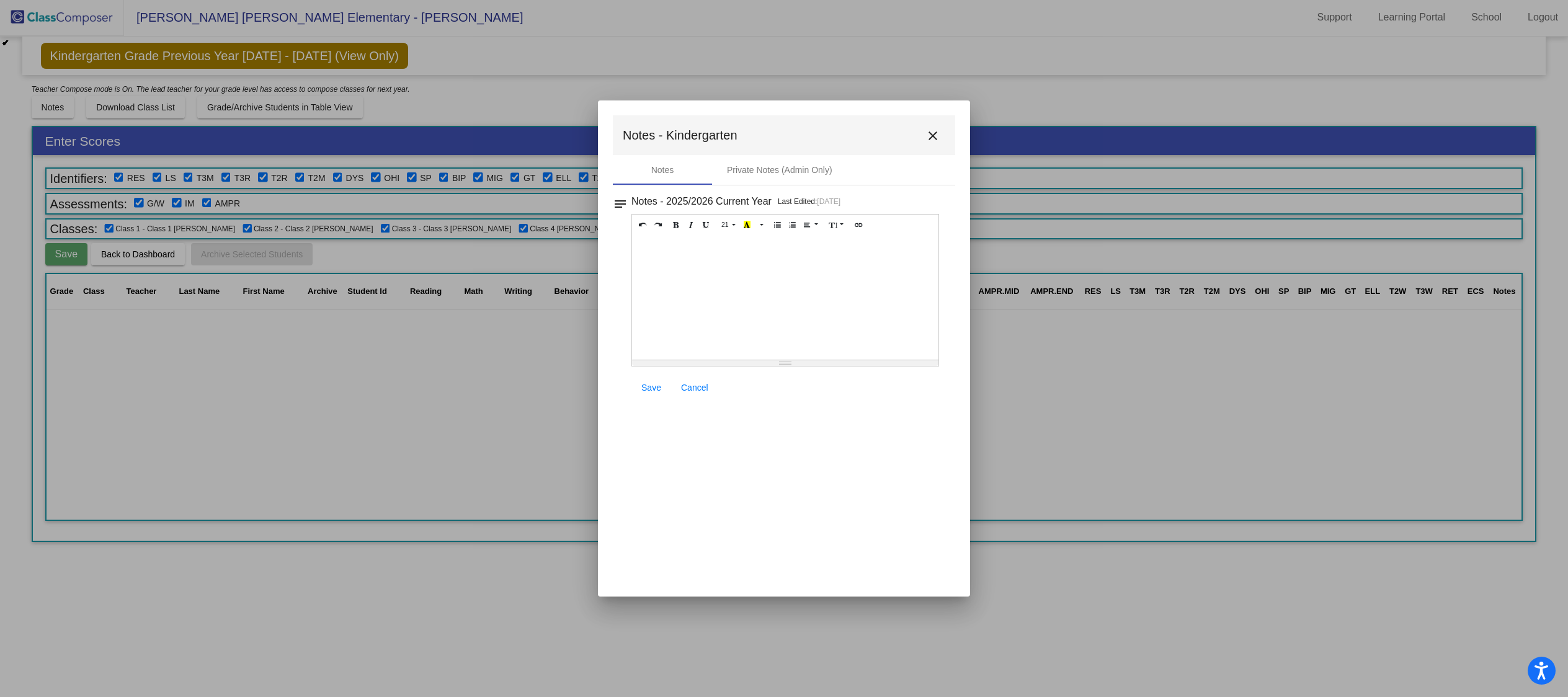
click at [949, 131] on mat-toolbar "Notes - Kindergarten close" at bounding box center [784, 135] width 343 height 40
click at [937, 133] on mat-icon "close" at bounding box center [933, 135] width 15 height 15
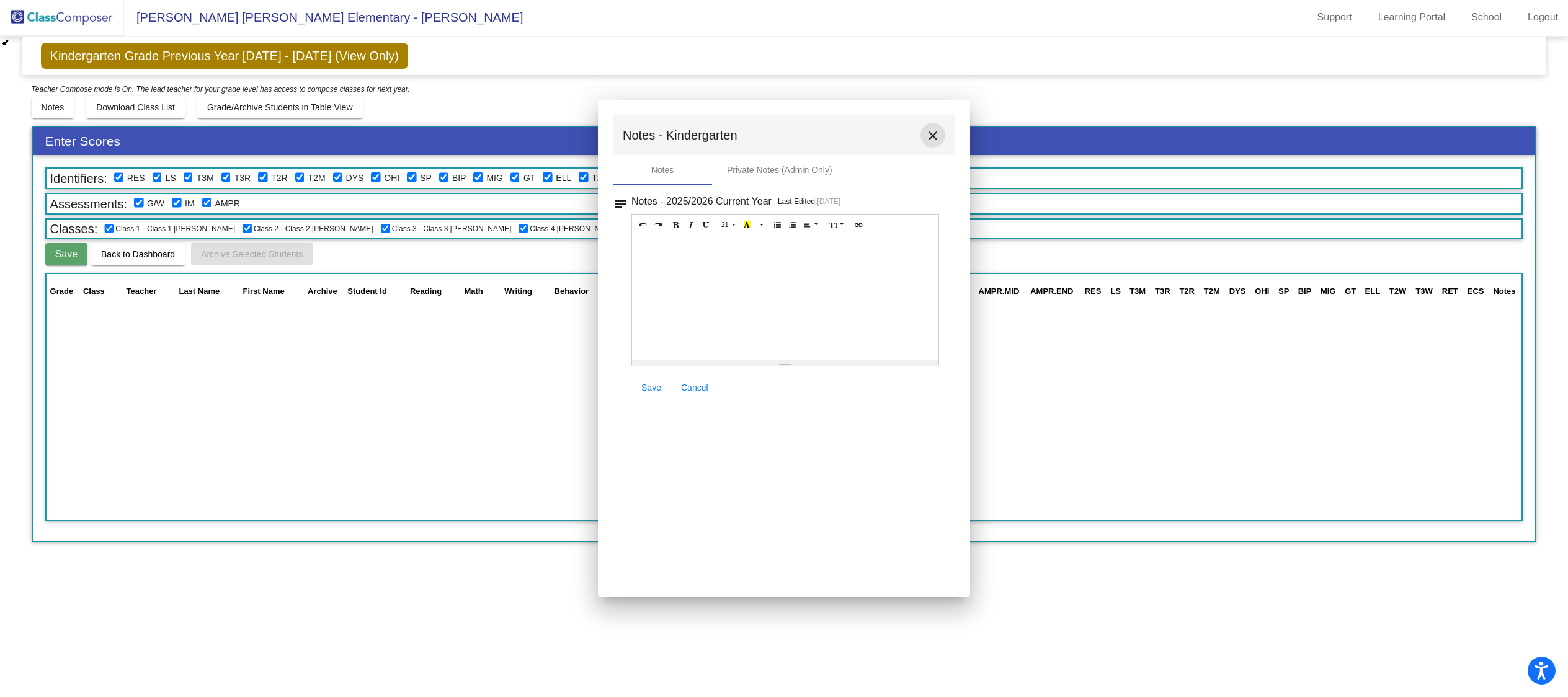
scroll to position [1, 0]
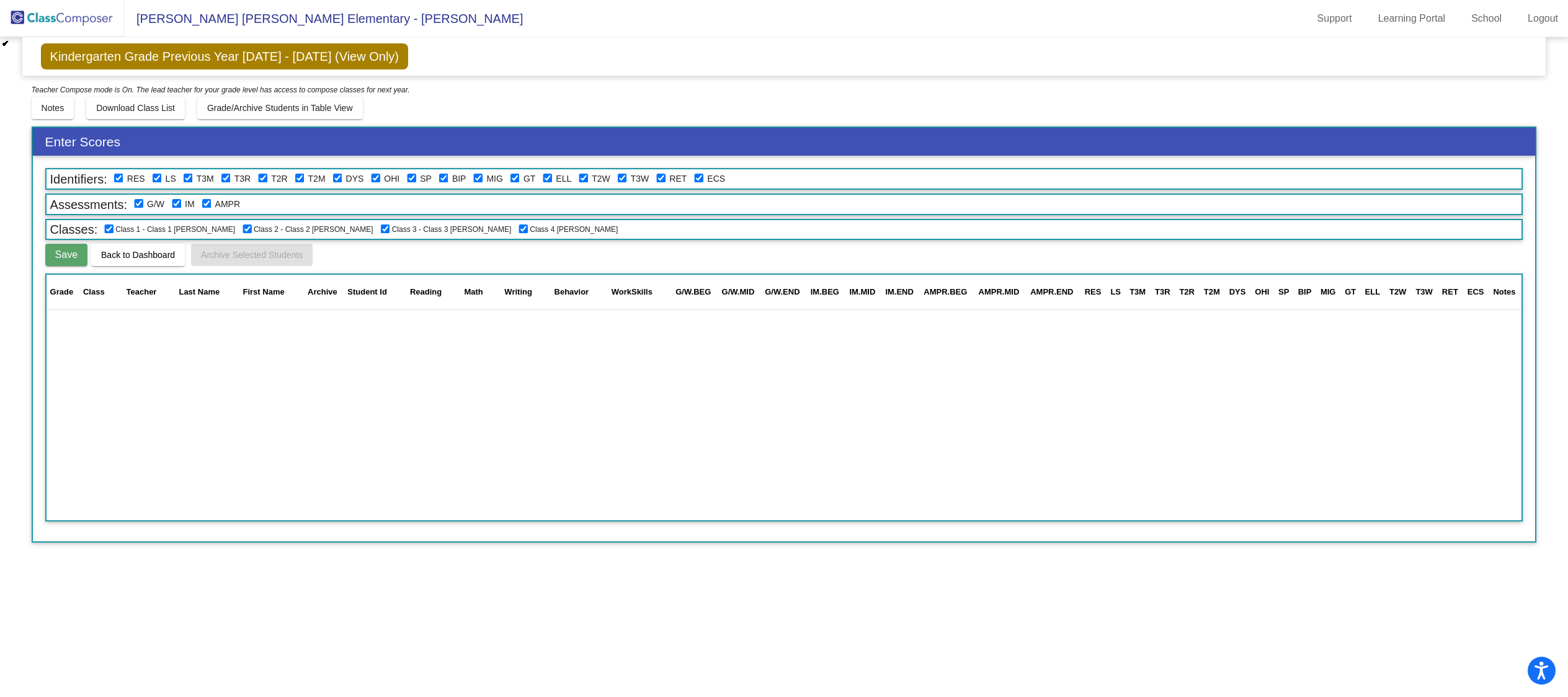
click at [143, 59] on span "Kindergarten Grade Previous Year [DATE] - [DATE] (View Only)" at bounding box center [224, 56] width 367 height 26
click at [35, 19] on img at bounding box center [62, 18] width 124 height 36
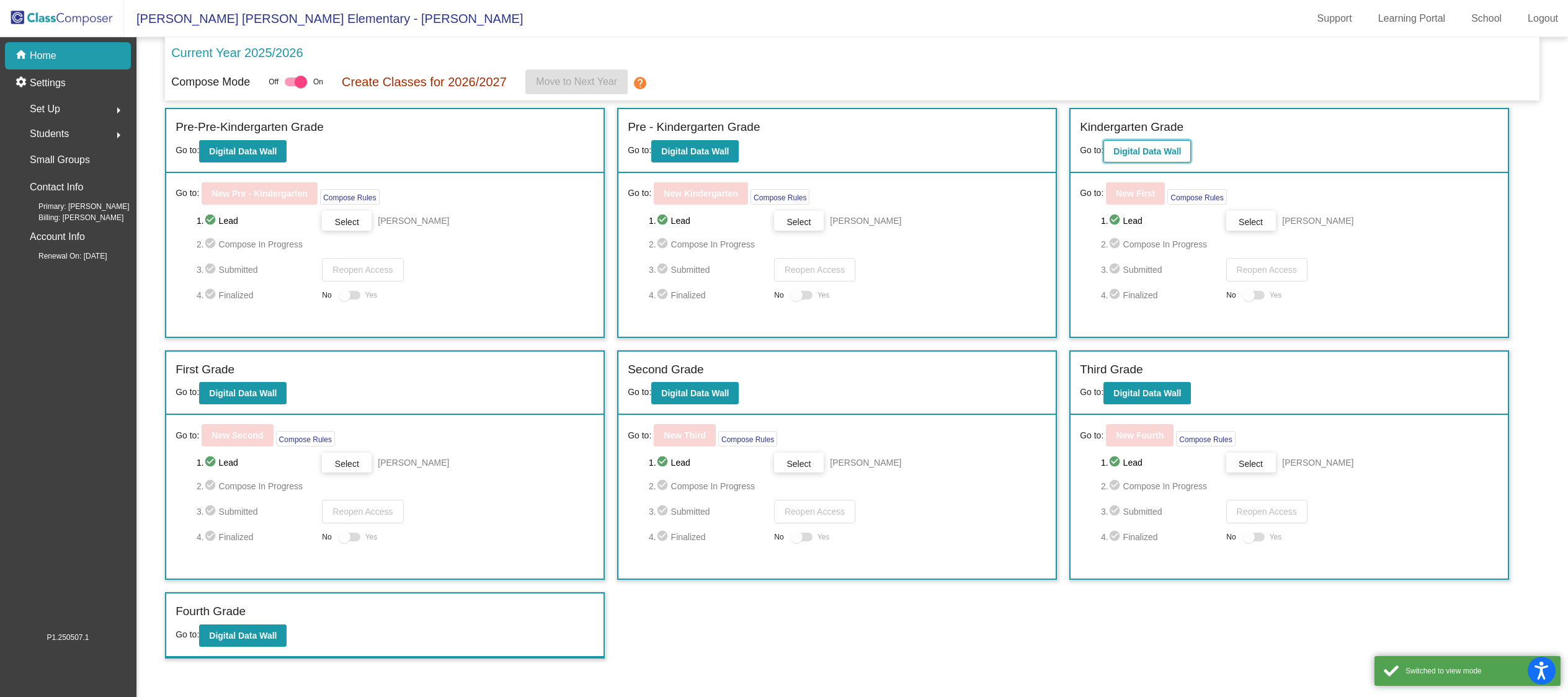
click at [1160, 153] on b "Digital Data Wall" at bounding box center [1147, 151] width 68 height 10
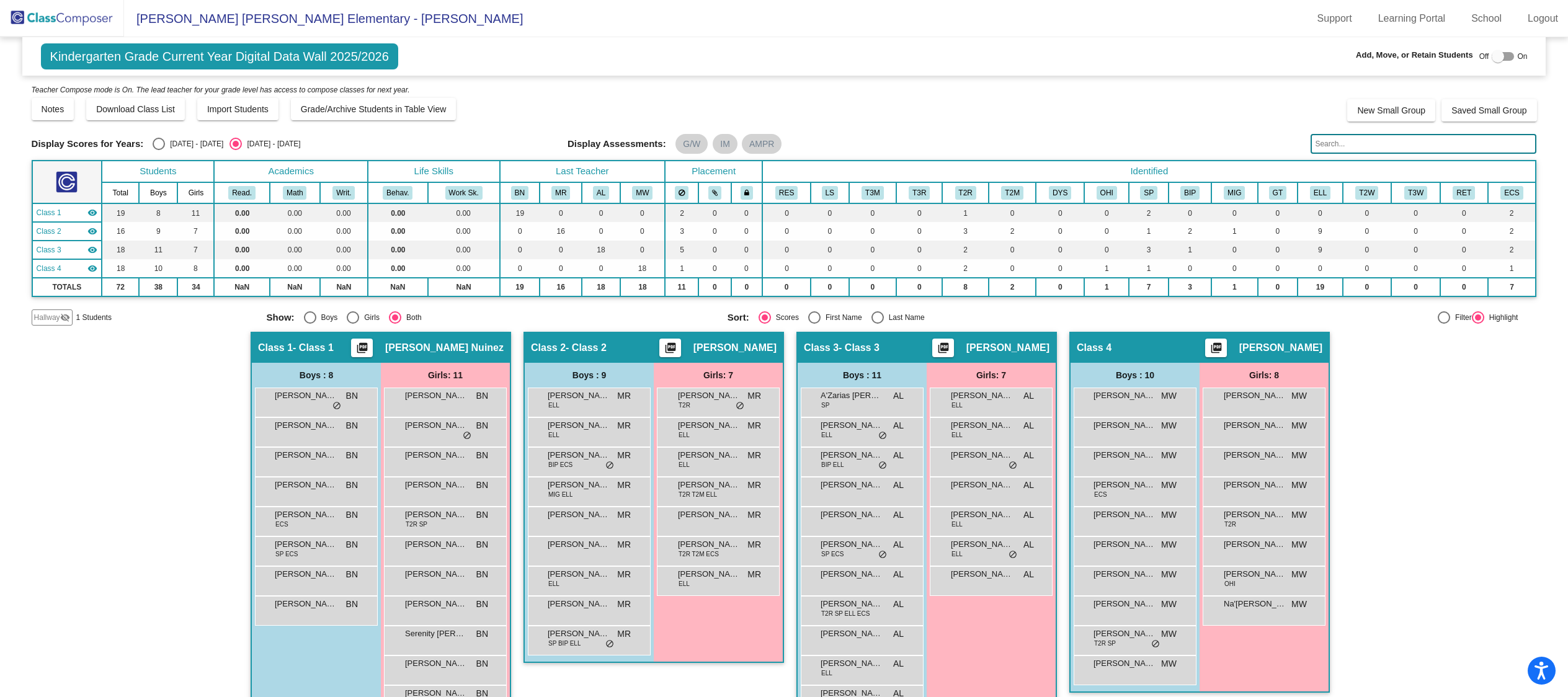
click at [180, 142] on div "[DATE] - [DATE]" at bounding box center [194, 143] width 58 height 11
click at [159, 150] on input "[DATE] - [DATE]" at bounding box center [158, 150] width 1 height 1
radio input "true"
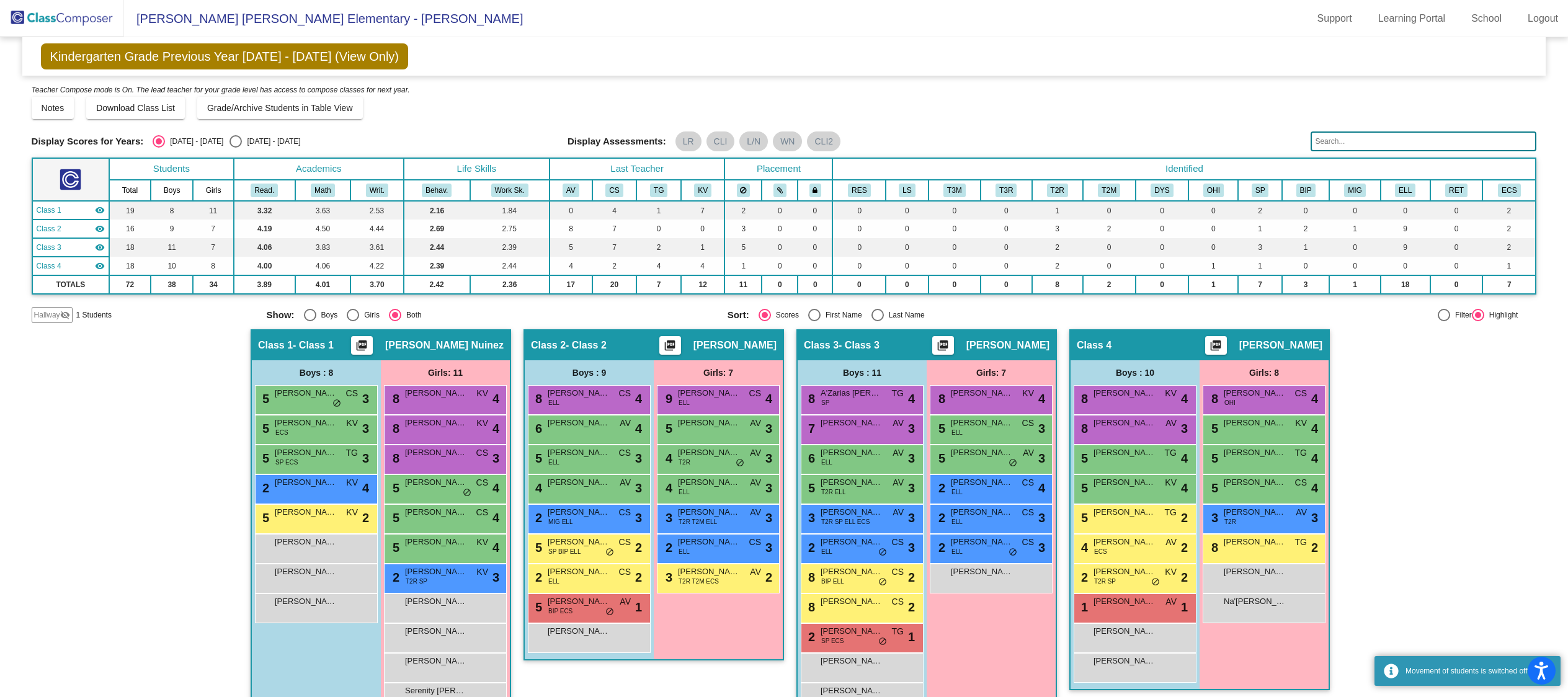
click at [369, 346] on mat-icon "picture_as_pdf" at bounding box center [361, 348] width 15 height 17
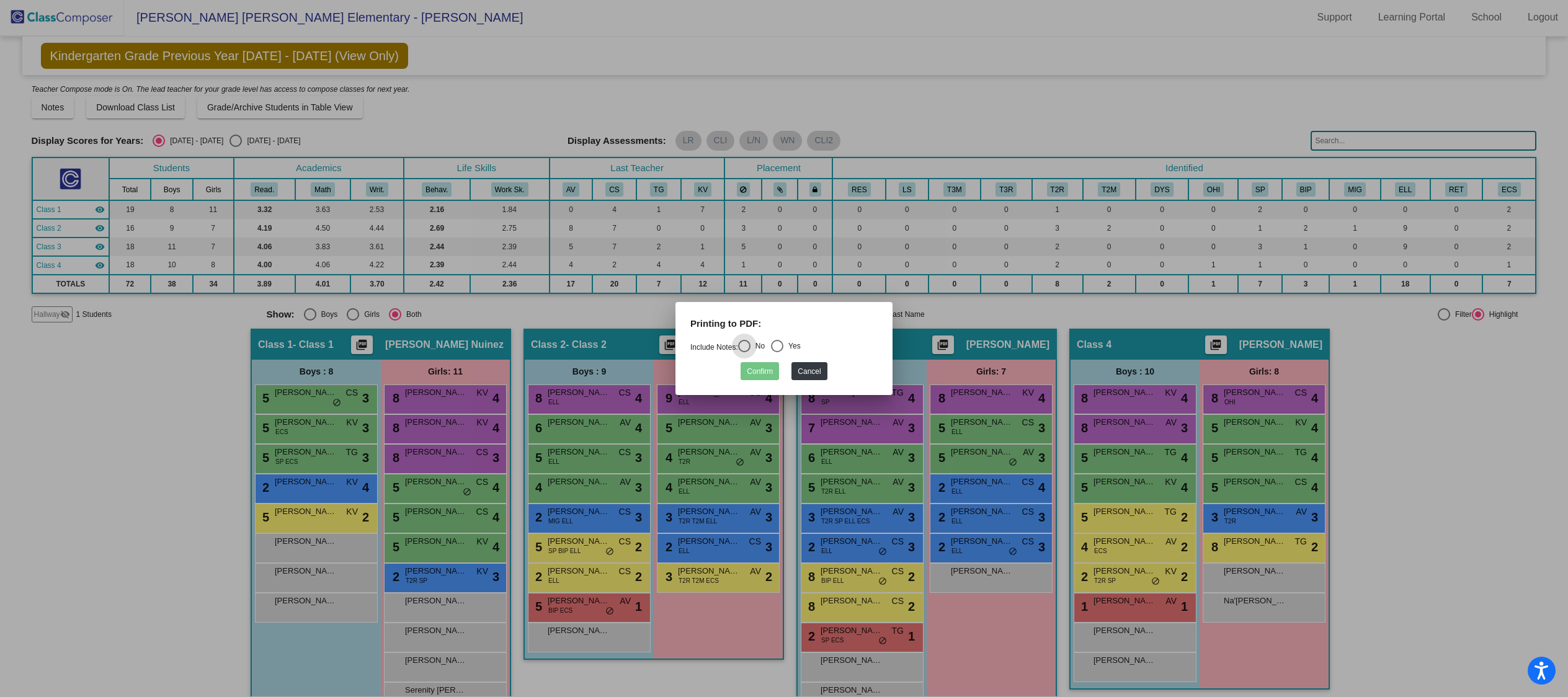
click at [783, 346] on div "Select an option" at bounding box center [777, 346] width 12 height 12
click at [777, 352] on input "Yes" at bounding box center [777, 352] width 1 height 1
radio input "true"
click at [763, 364] on button "Confirm" at bounding box center [759, 371] width 38 height 18
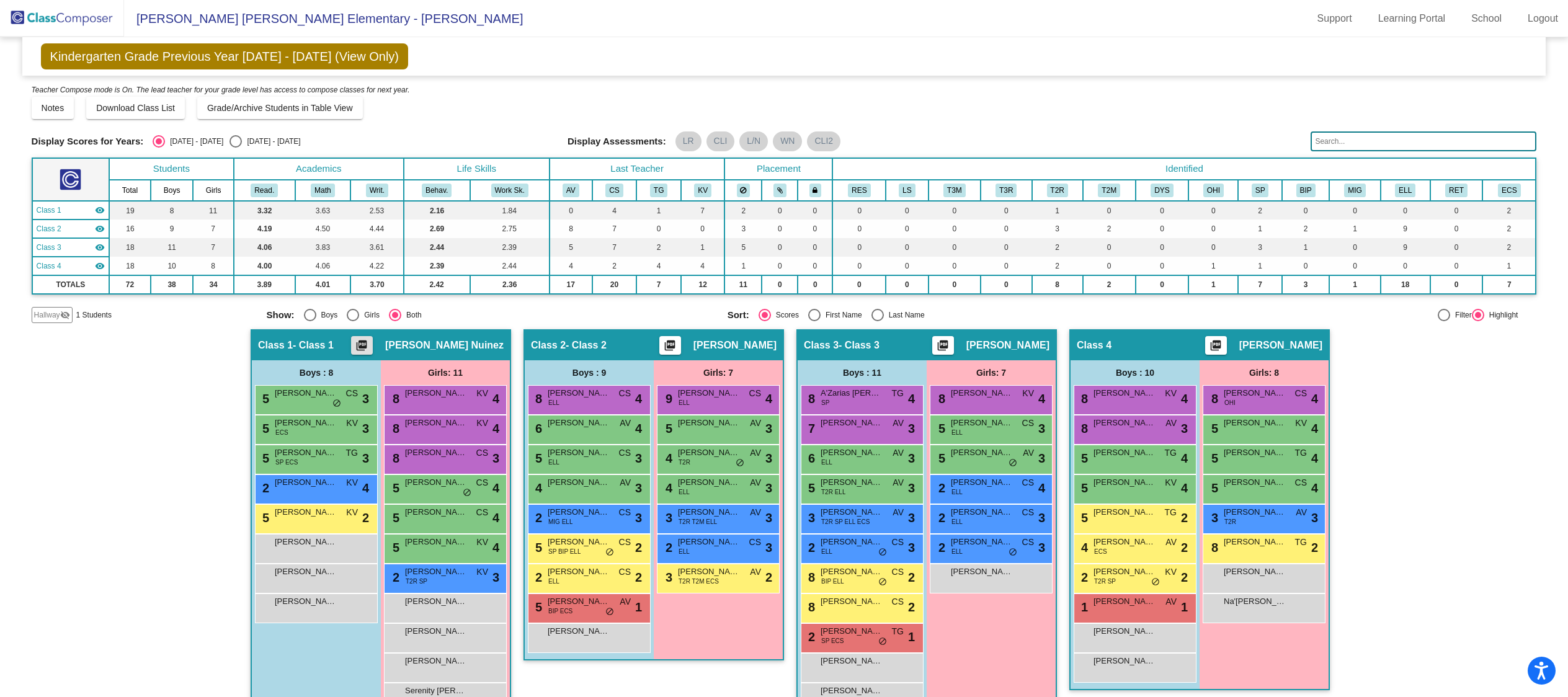
scroll to position [1, 0]
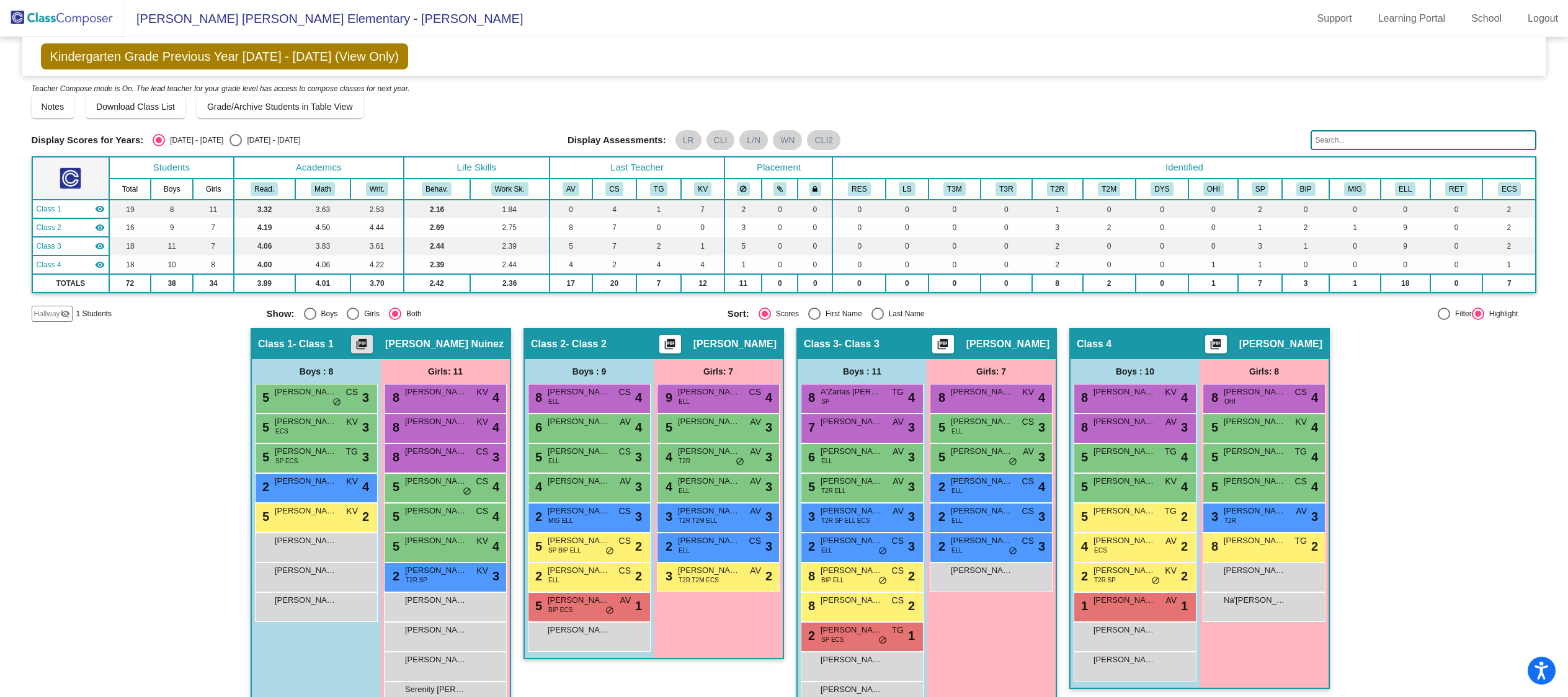
click at [306, 338] on span "- Class 1" at bounding box center [313, 344] width 41 height 12
click at [156, 98] on button "Download Class List" at bounding box center [136, 106] width 98 height 22
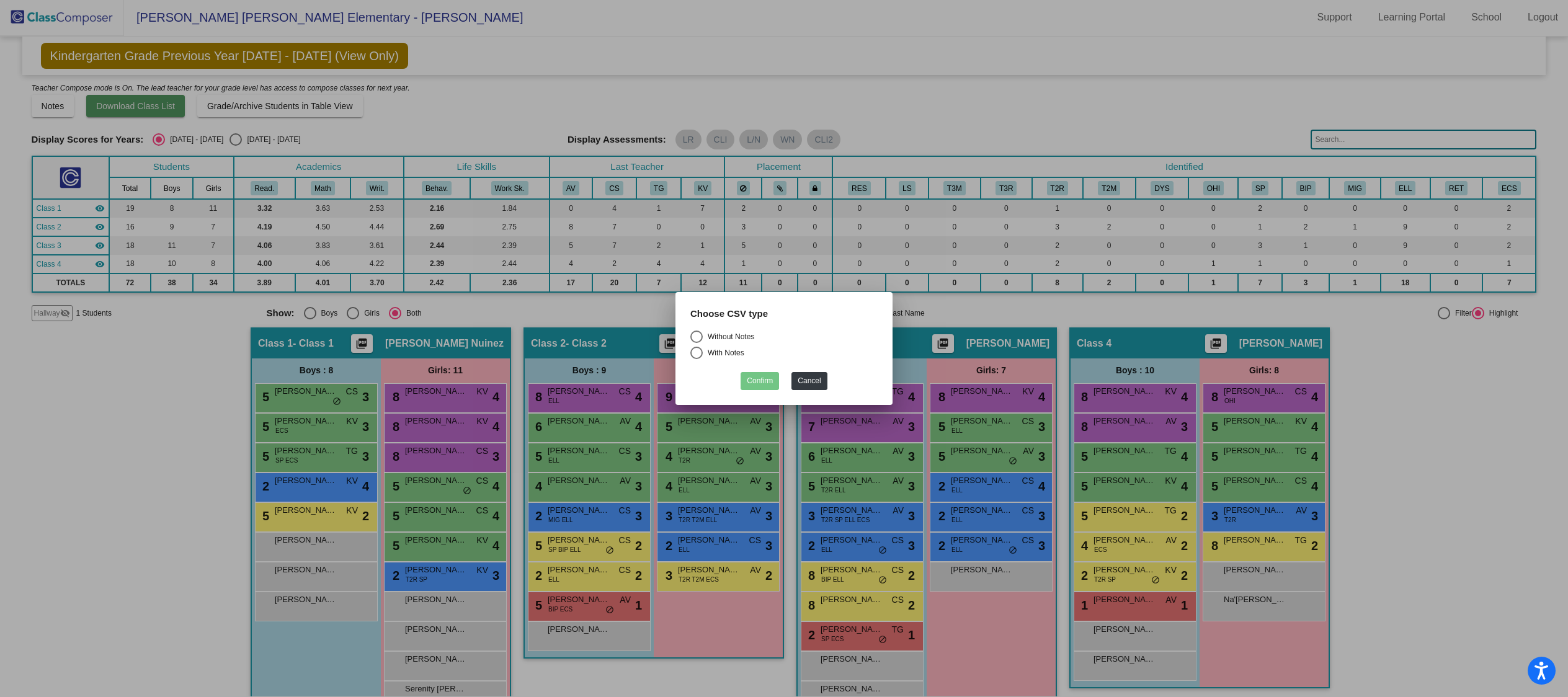
scroll to position [0, 0]
click at [731, 332] on div "Without Notes" at bounding box center [728, 336] width 52 height 11
click at [697, 343] on input "Without Notes" at bounding box center [696, 343] width 1 height 1
radio input "true"
click at [755, 383] on button "Confirm" at bounding box center [759, 381] width 38 height 18
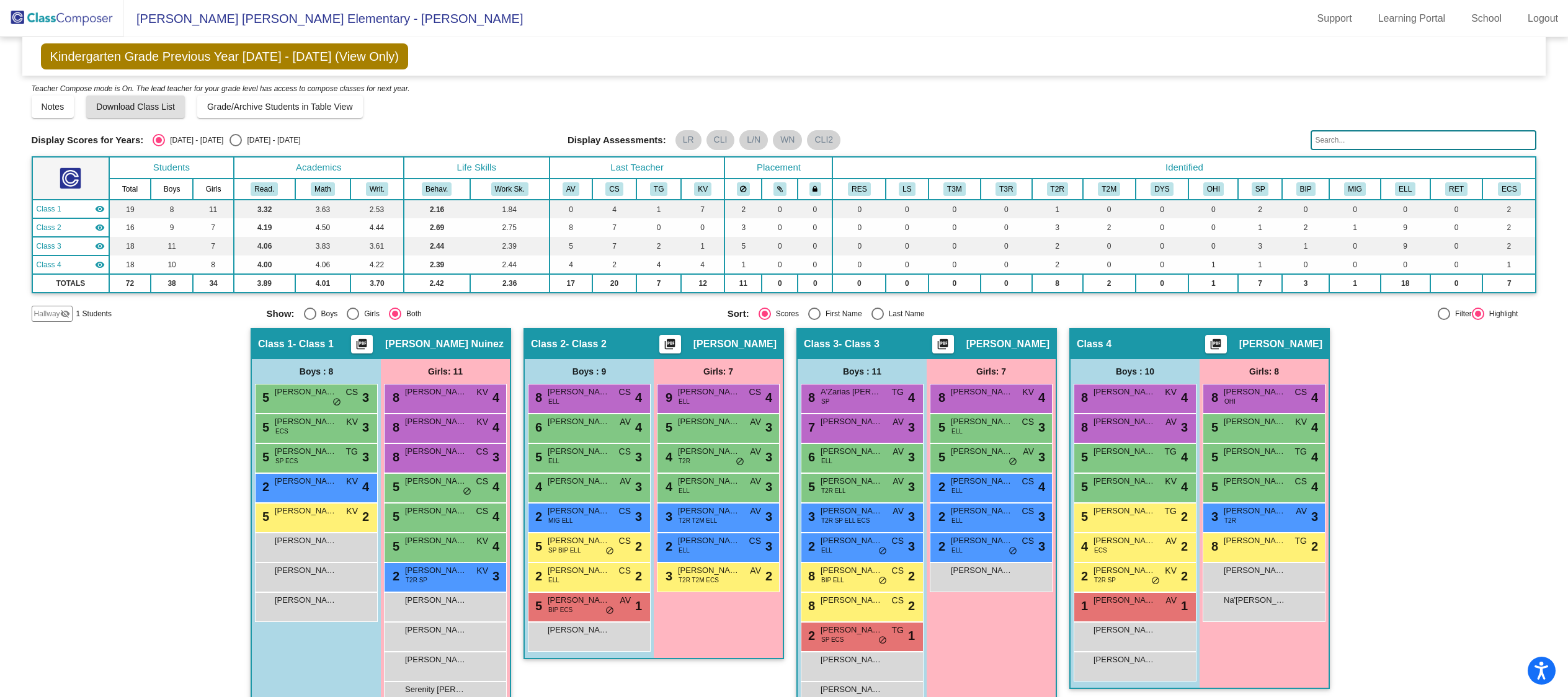
scroll to position [1, 0]
click at [79, 14] on img at bounding box center [62, 18] width 124 height 36
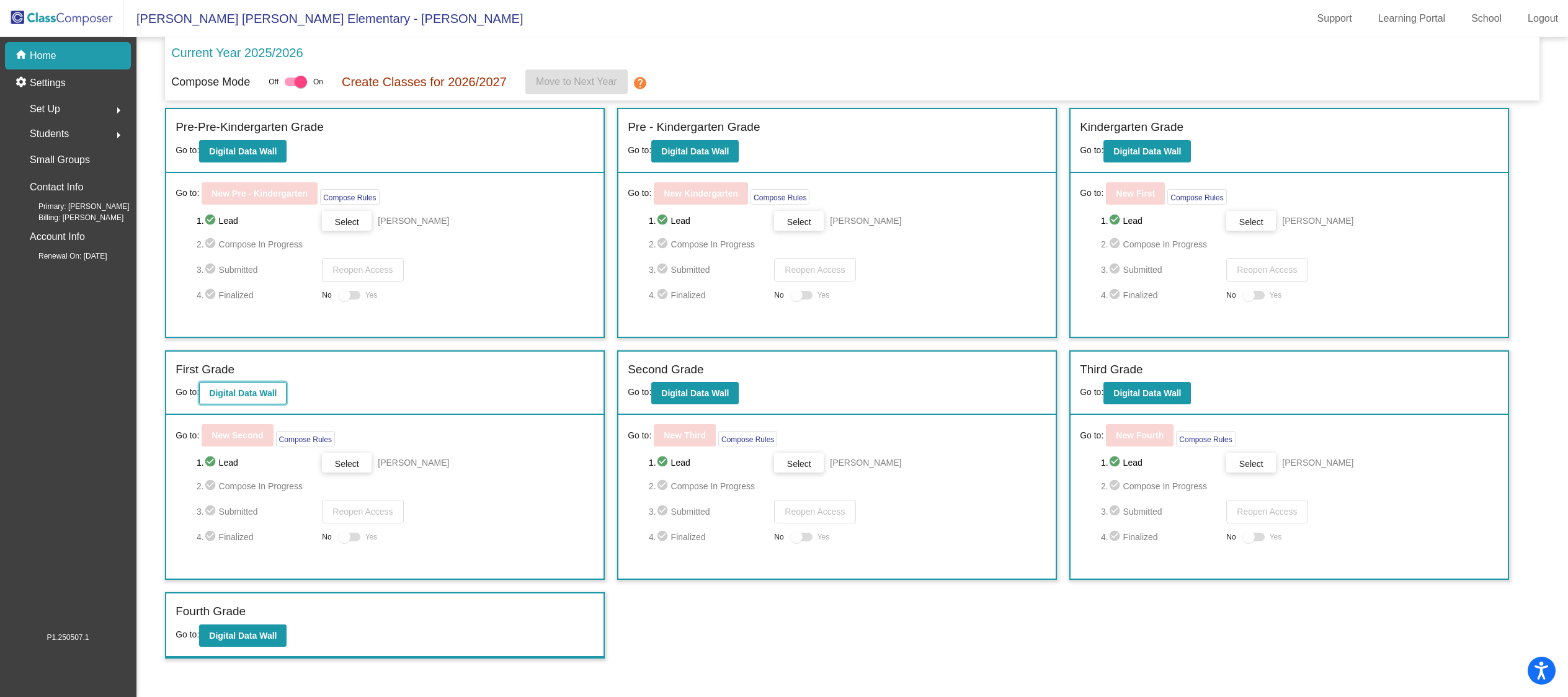
click at [267, 390] on b "Digital Data Wall" at bounding box center [243, 393] width 68 height 10
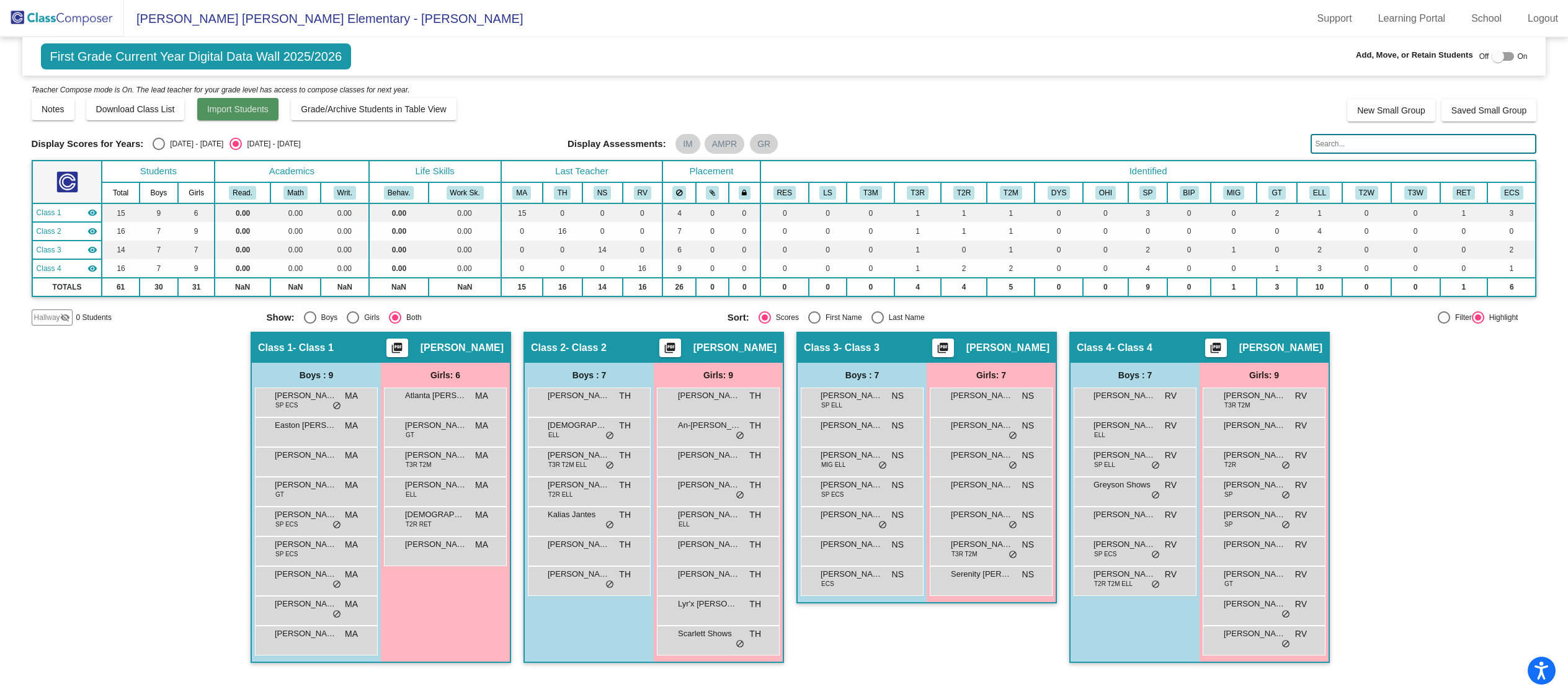
click at [264, 110] on span "Import Students" at bounding box center [238, 109] width 61 height 10
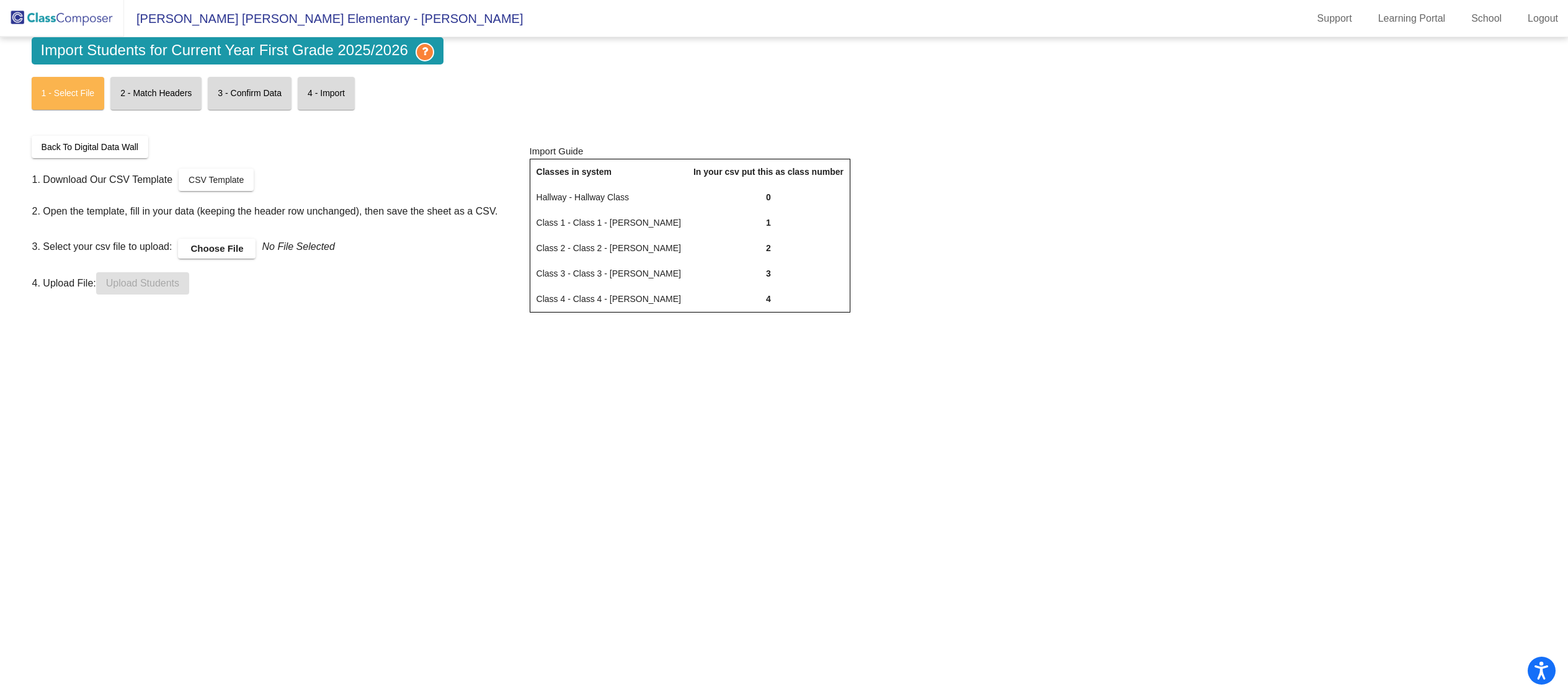
click at [146, 98] on mat-card "2 - Match Headers" at bounding box center [156, 93] width 91 height 33
click at [127, 151] on span "Back To Digital Data Wall" at bounding box center [89, 147] width 97 height 10
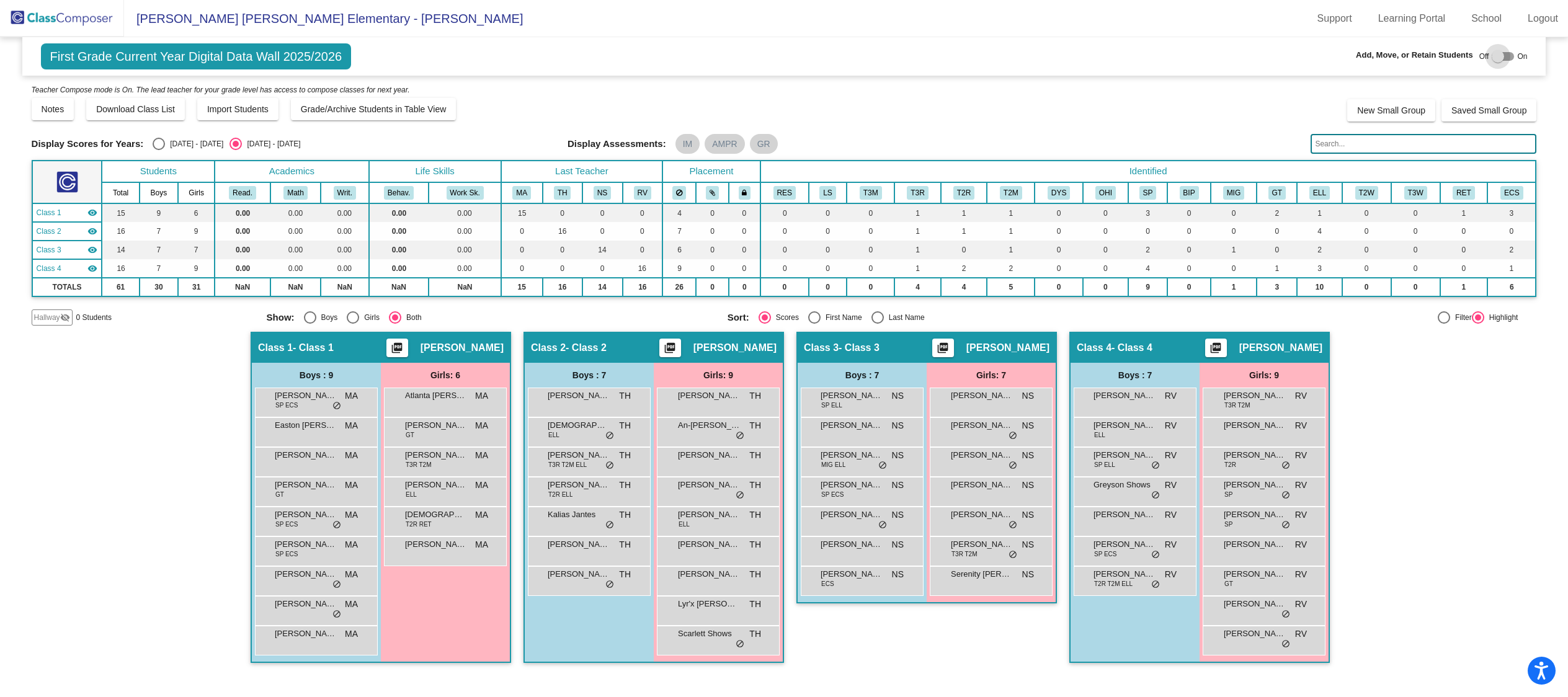
click at [1505, 59] on div at bounding box center [1502, 57] width 22 height 9
checkbox input "true"
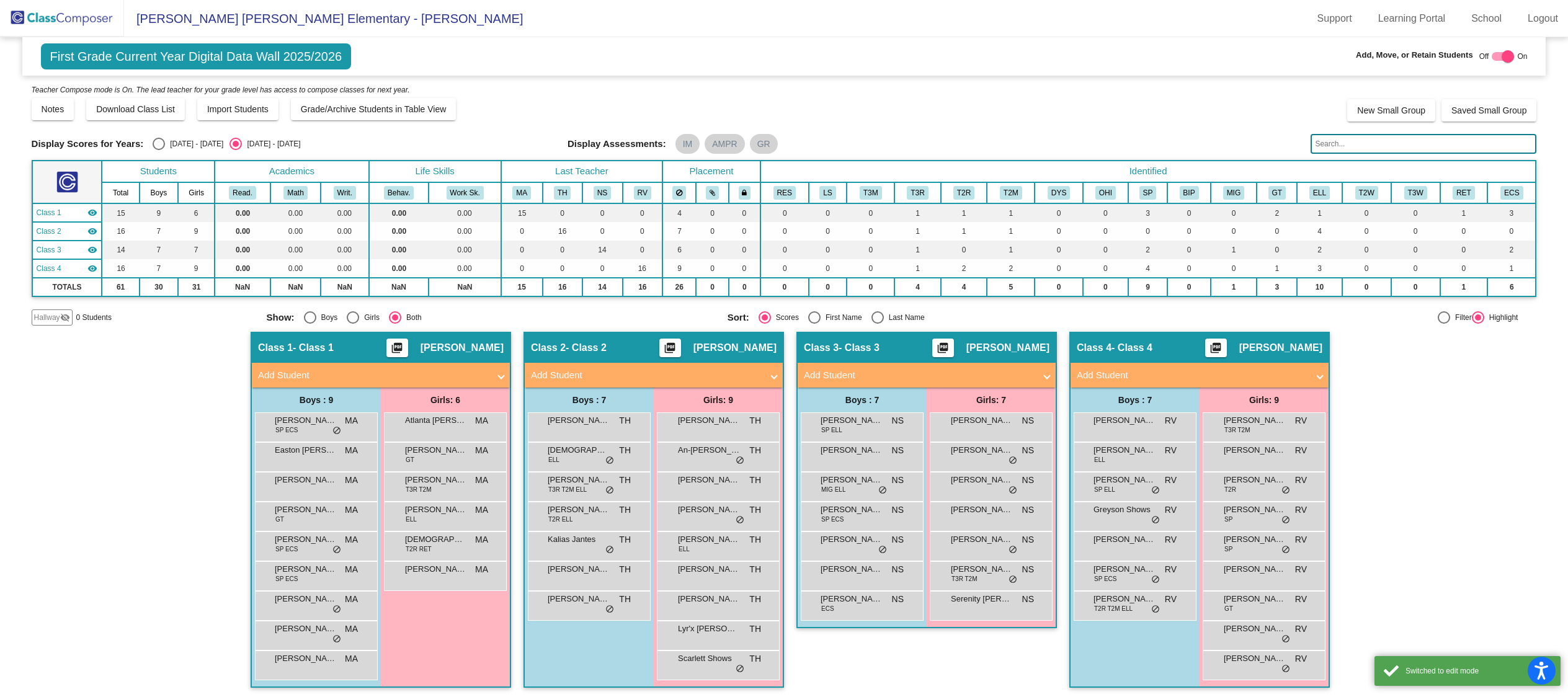
scroll to position [1, 0]
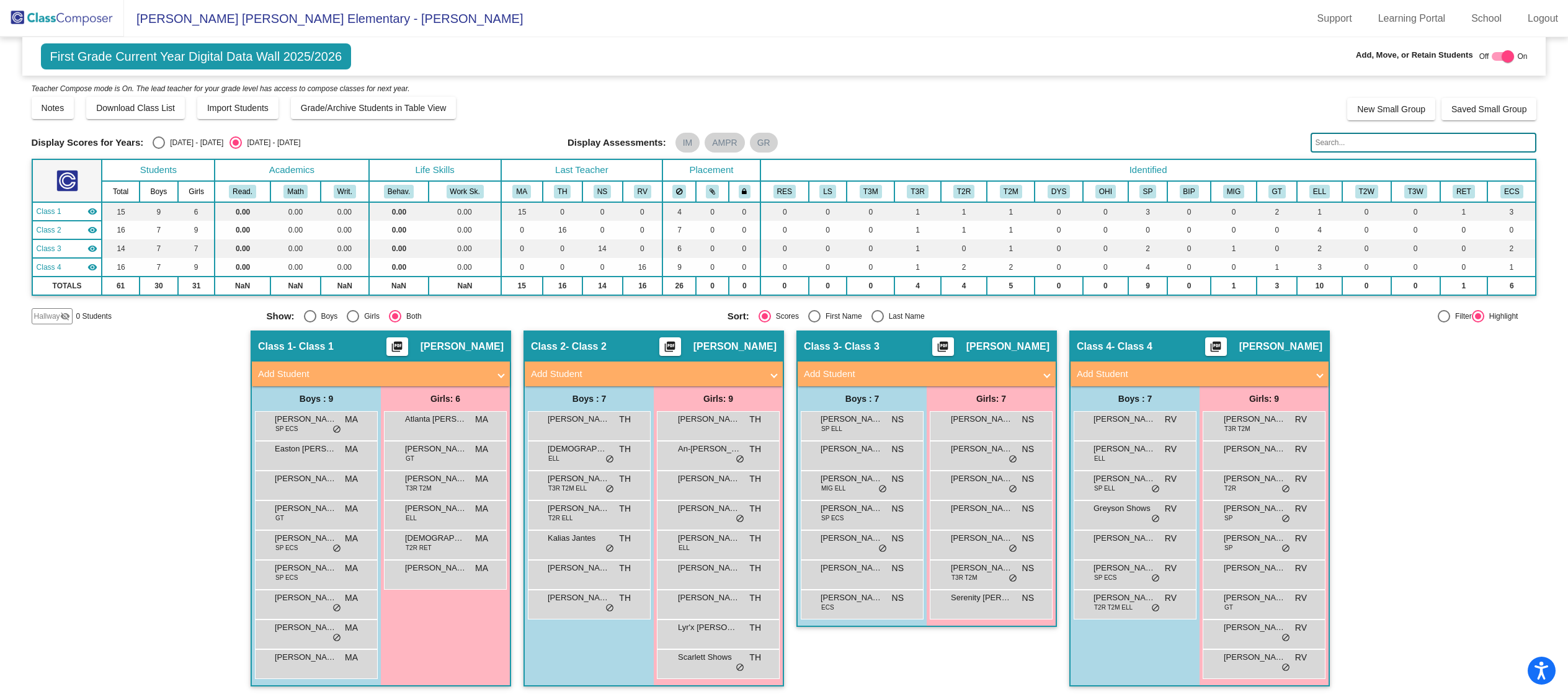
click at [672, 373] on mat-panel-title "Add Student" at bounding box center [646, 374] width 231 height 14
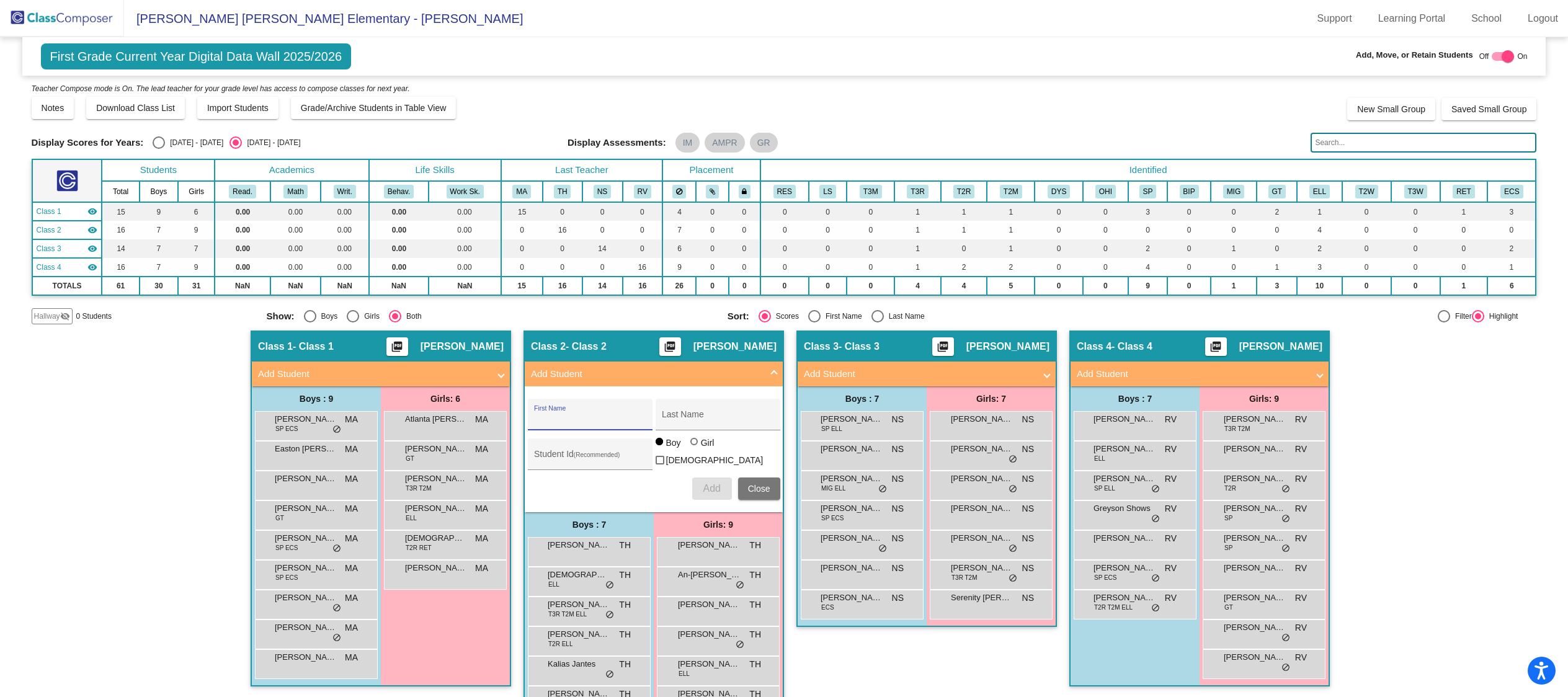
click at [600, 423] on div "First Name" at bounding box center [589, 418] width 112 height 26
type input "[PERSON_NAME]"
click at [722, 487] on button "Add" at bounding box center [712, 488] width 40 height 22
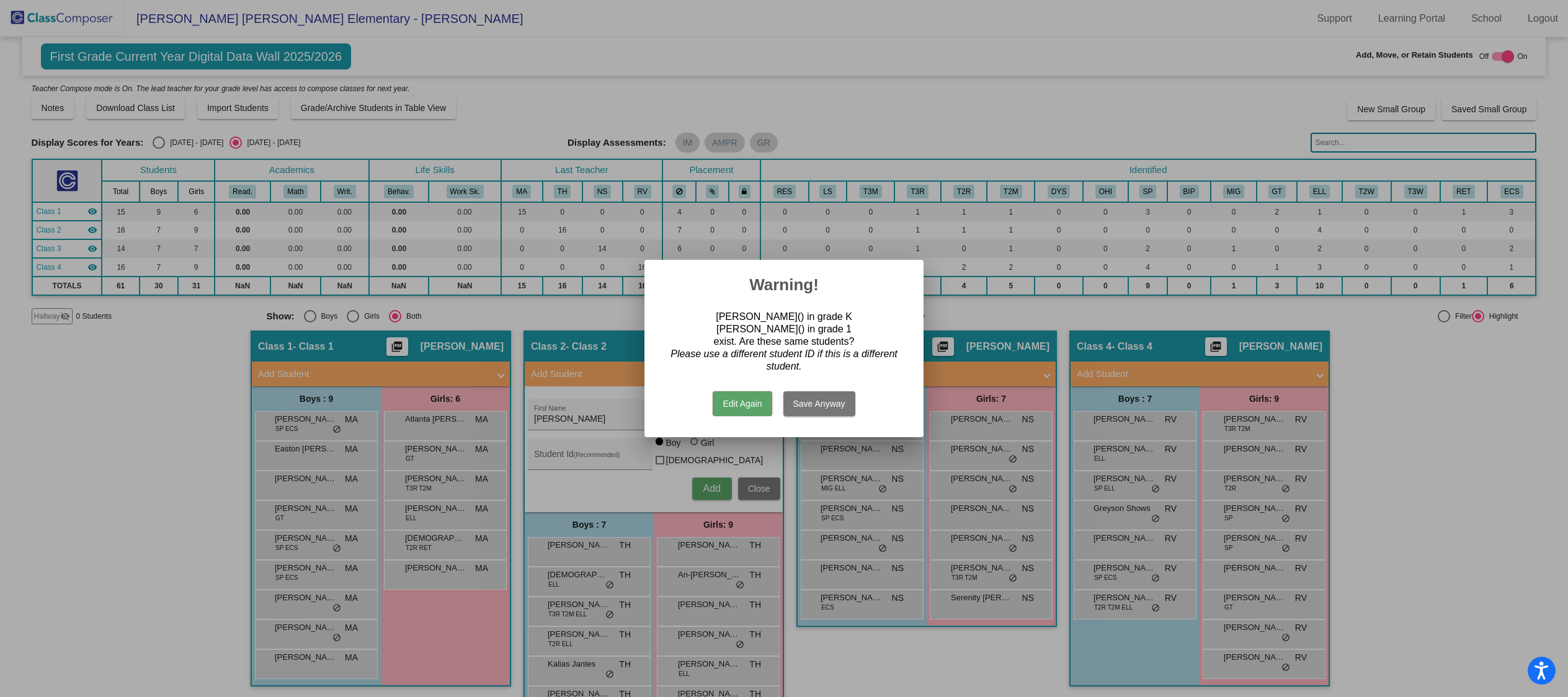
click at [811, 406] on button "Save Anyway" at bounding box center [819, 403] width 72 height 25
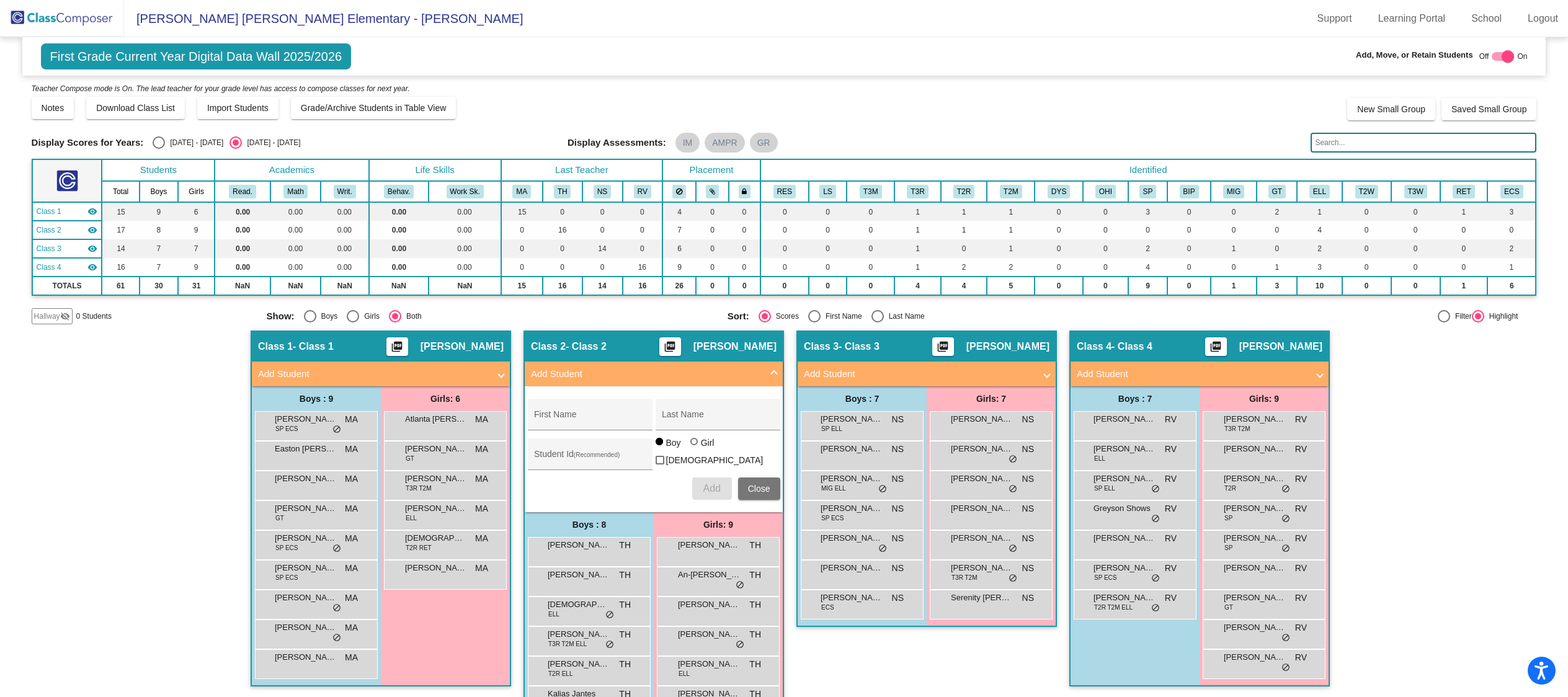
click at [460, 373] on mat-panel-title "Add Student" at bounding box center [373, 374] width 231 height 14
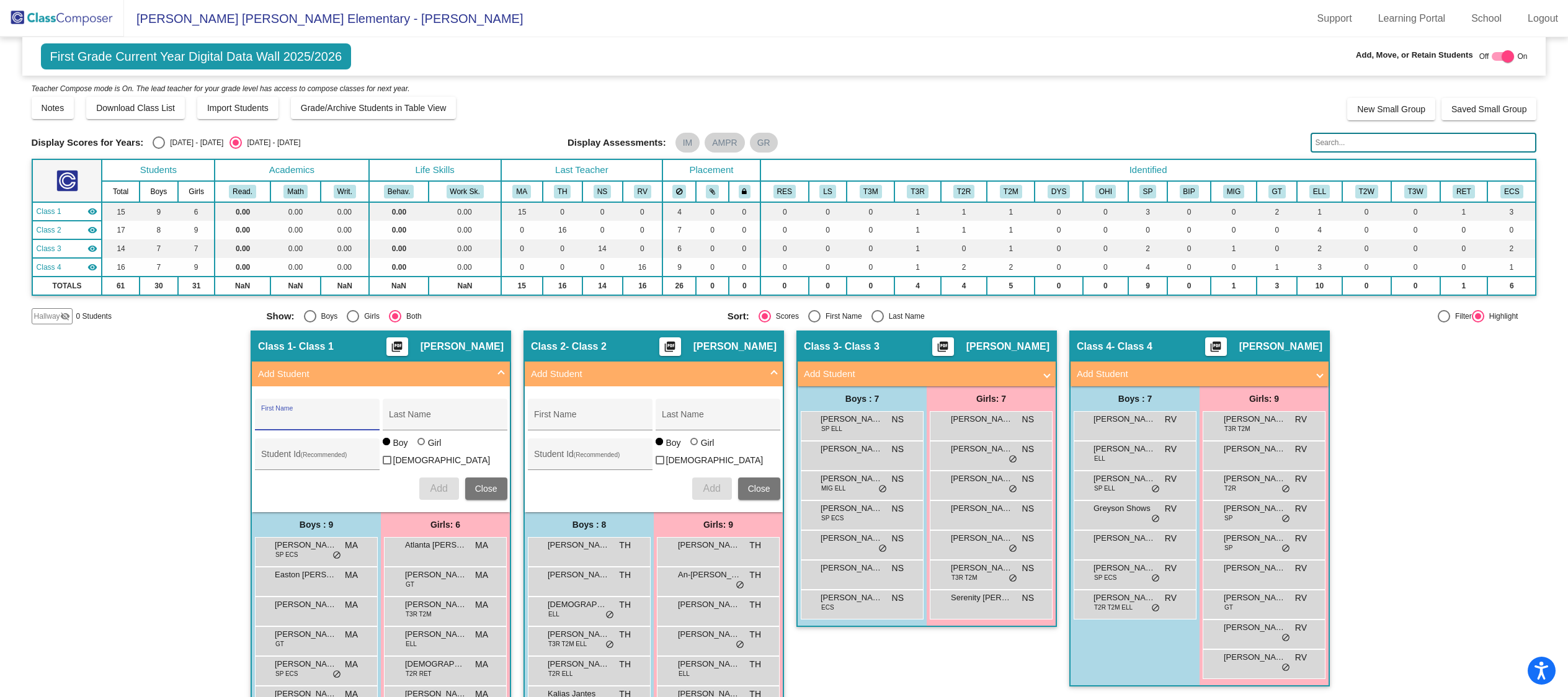
drag, startPoint x: 346, startPoint y: 416, endPoint x: 327, endPoint y: 413, distance: 19.2
click at [344, 416] on input "First Name" at bounding box center [316, 419] width 112 height 10
type input "Mia"
type input "m"
type input "McClung"
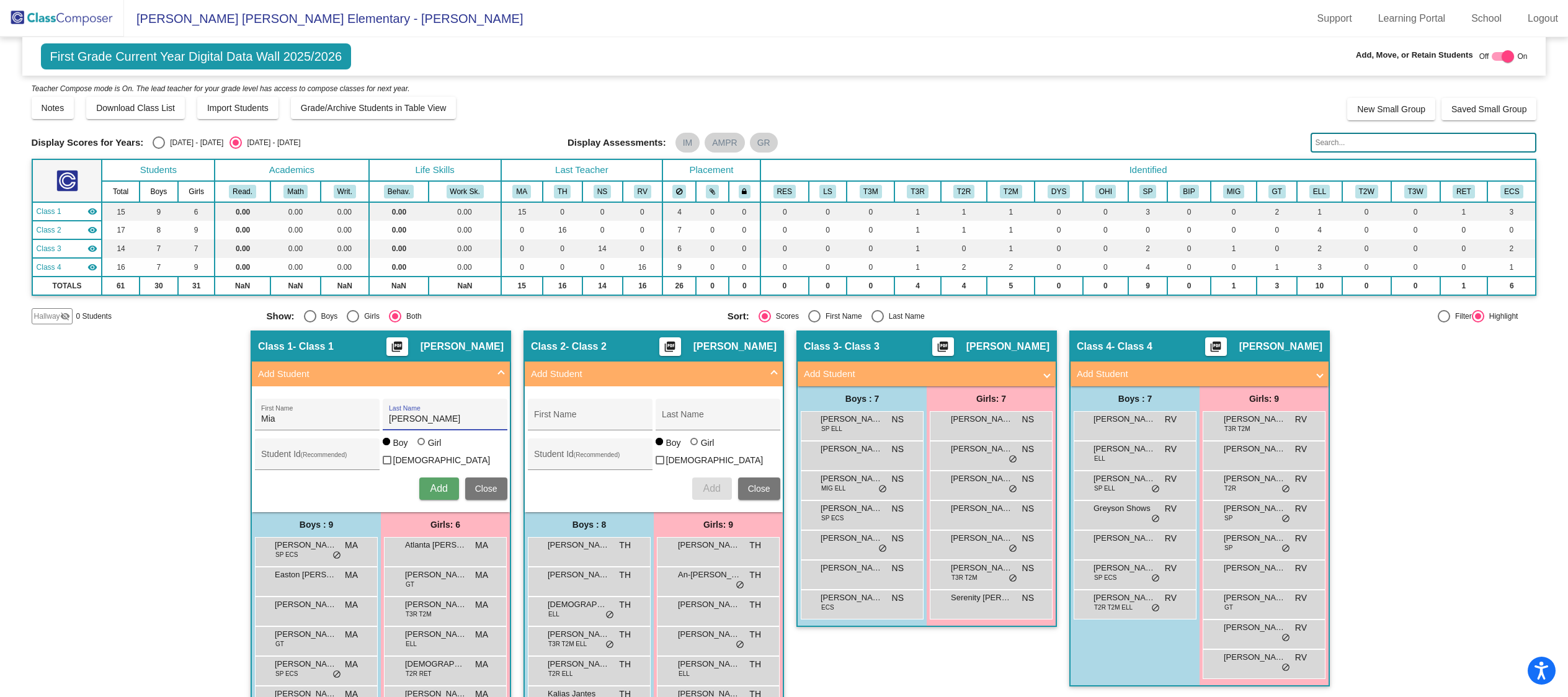
click at [429, 447] on div "Girl" at bounding box center [435, 442] width 14 height 12
click at [423, 448] on input "Girl" at bounding box center [422, 448] width 1 height 1
radio input "true"
click at [435, 483] on span "Add" at bounding box center [438, 488] width 17 height 10
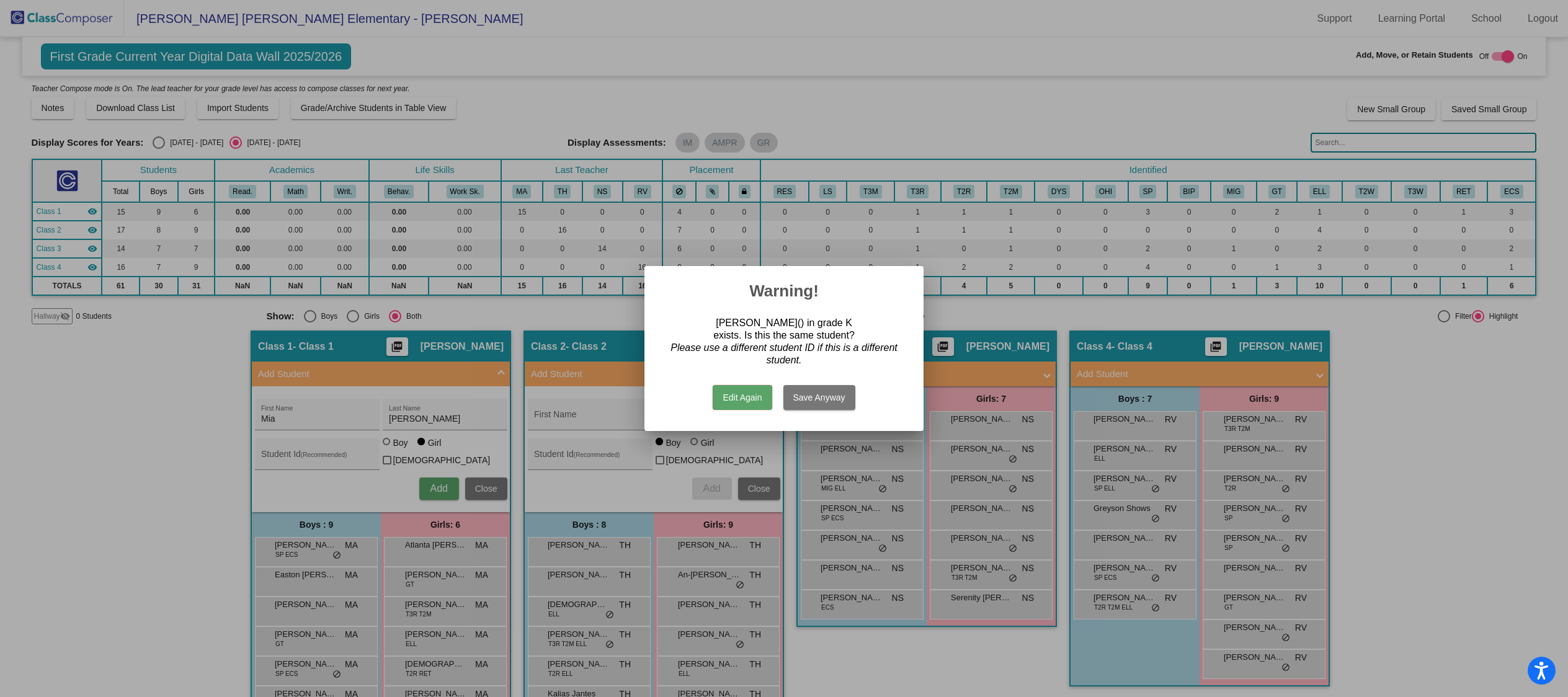
click at [846, 394] on button "Save Anyway" at bounding box center [819, 397] width 72 height 25
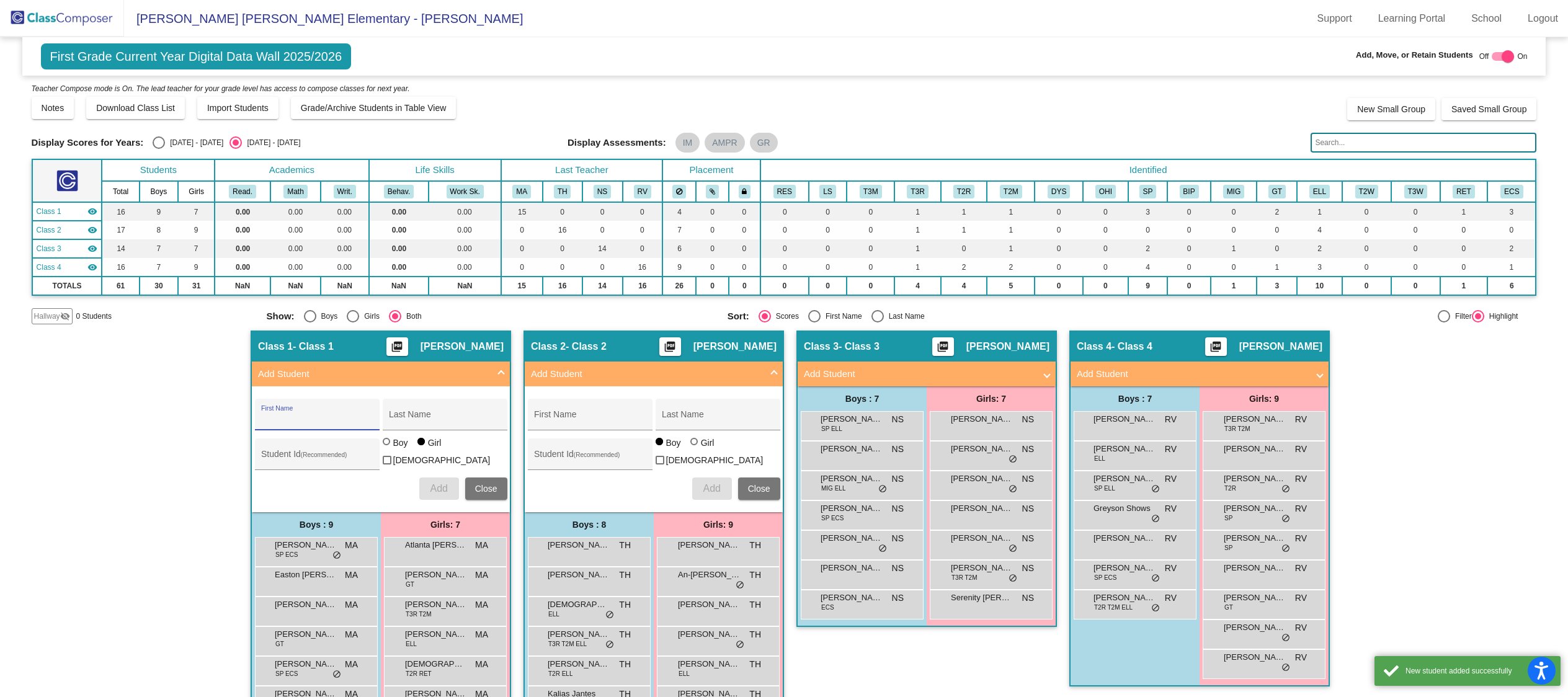
click at [716, 371] on mat-panel-title "Add Student" at bounding box center [646, 374] width 231 height 14
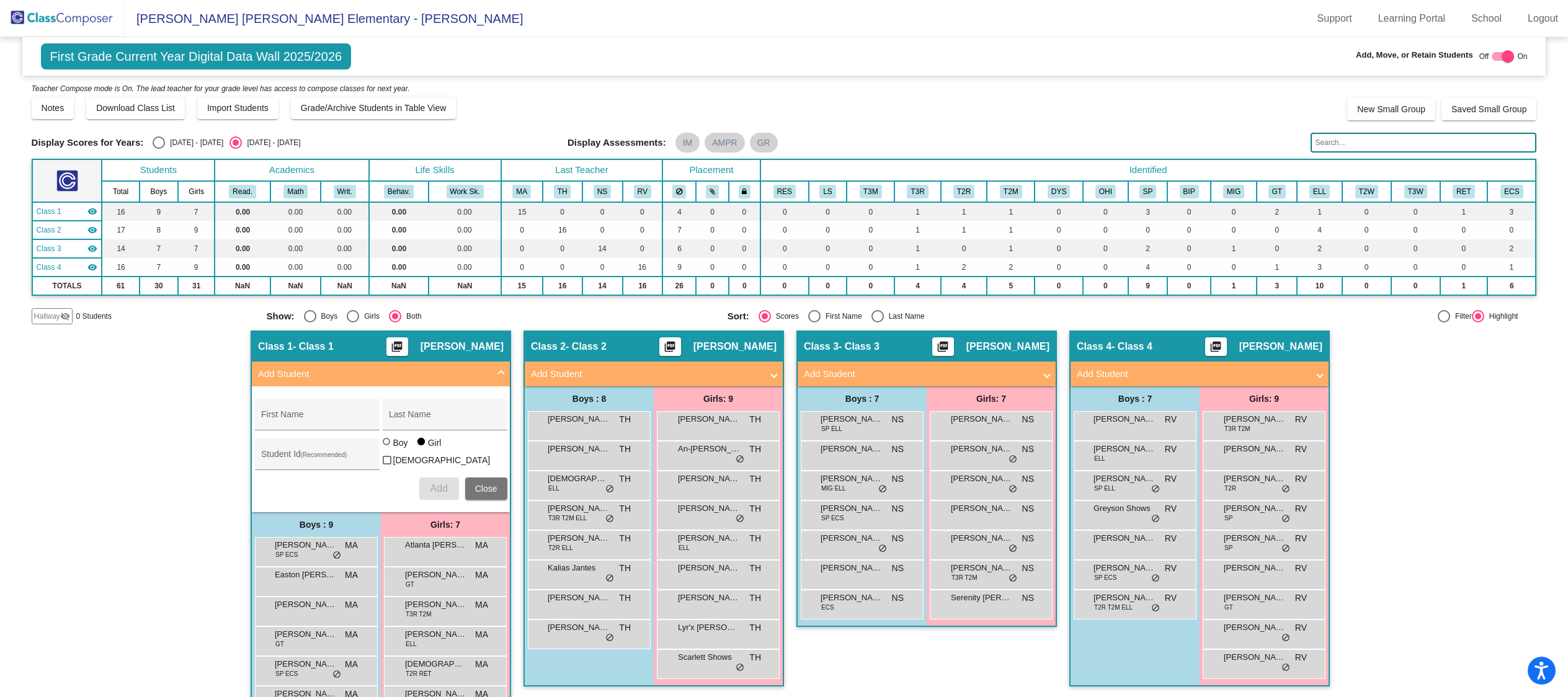
click at [431, 371] on mat-panel-title "Add Student" at bounding box center [373, 374] width 231 height 14
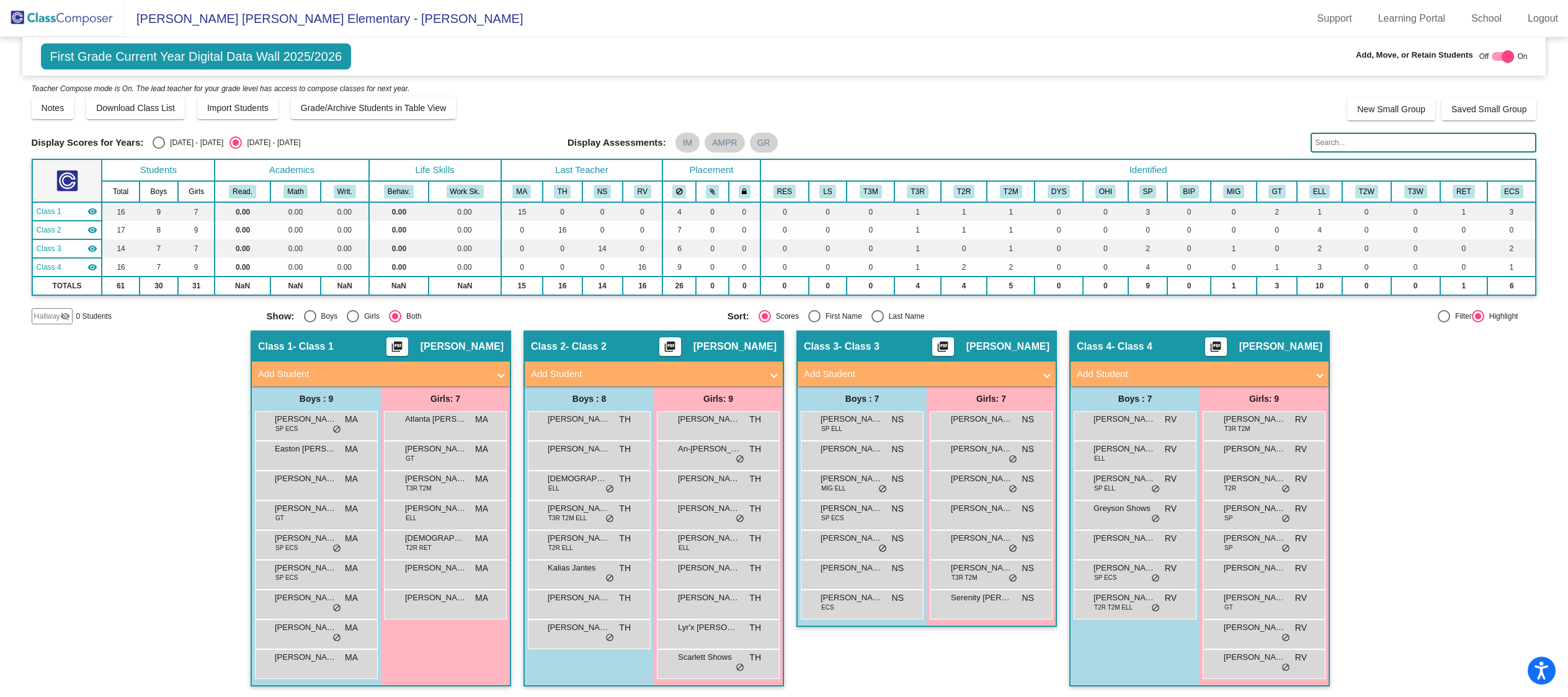
scroll to position [1, 0]
click at [400, 112] on button "Grade/Archive Students in Table View" at bounding box center [373, 107] width 166 height 22
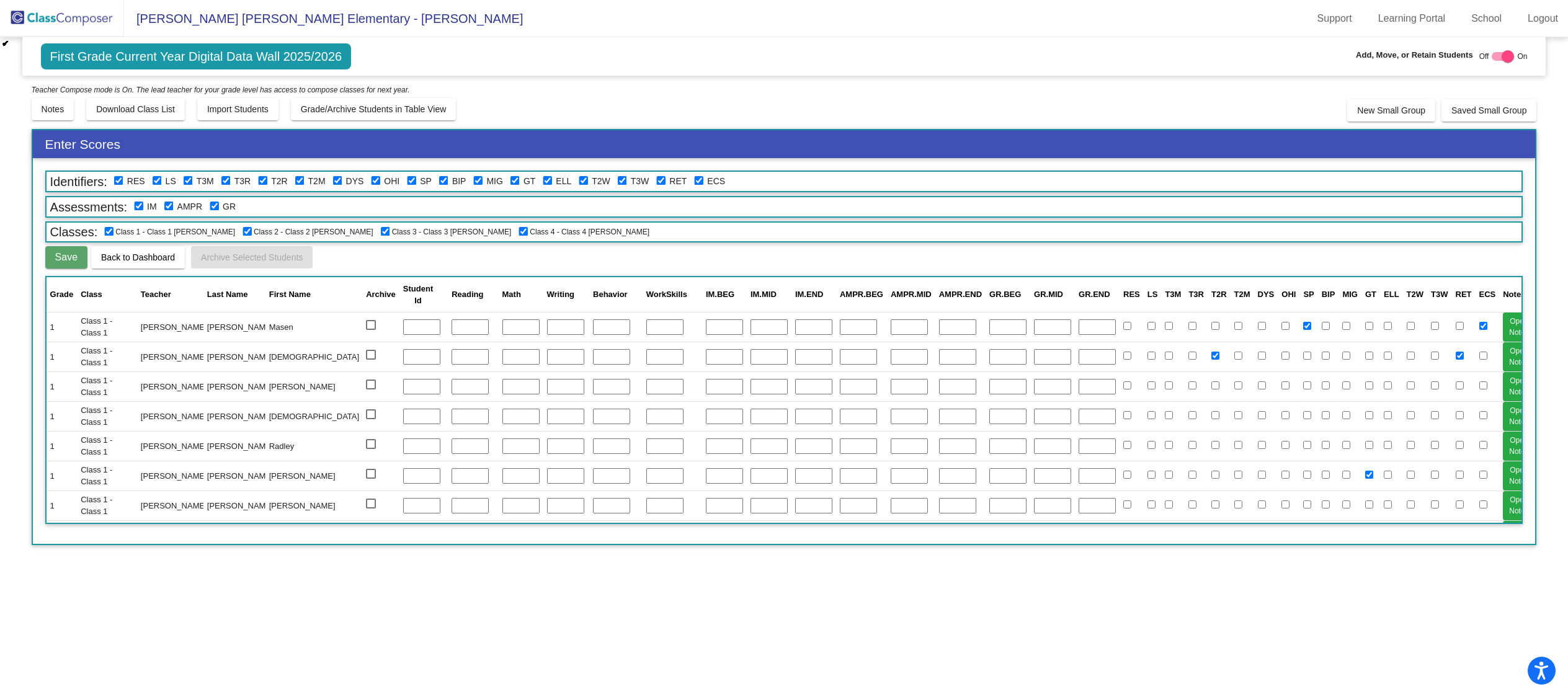
scroll to position [0, 0]
click at [167, 255] on span "Back to Dashboard" at bounding box center [137, 257] width 74 height 10
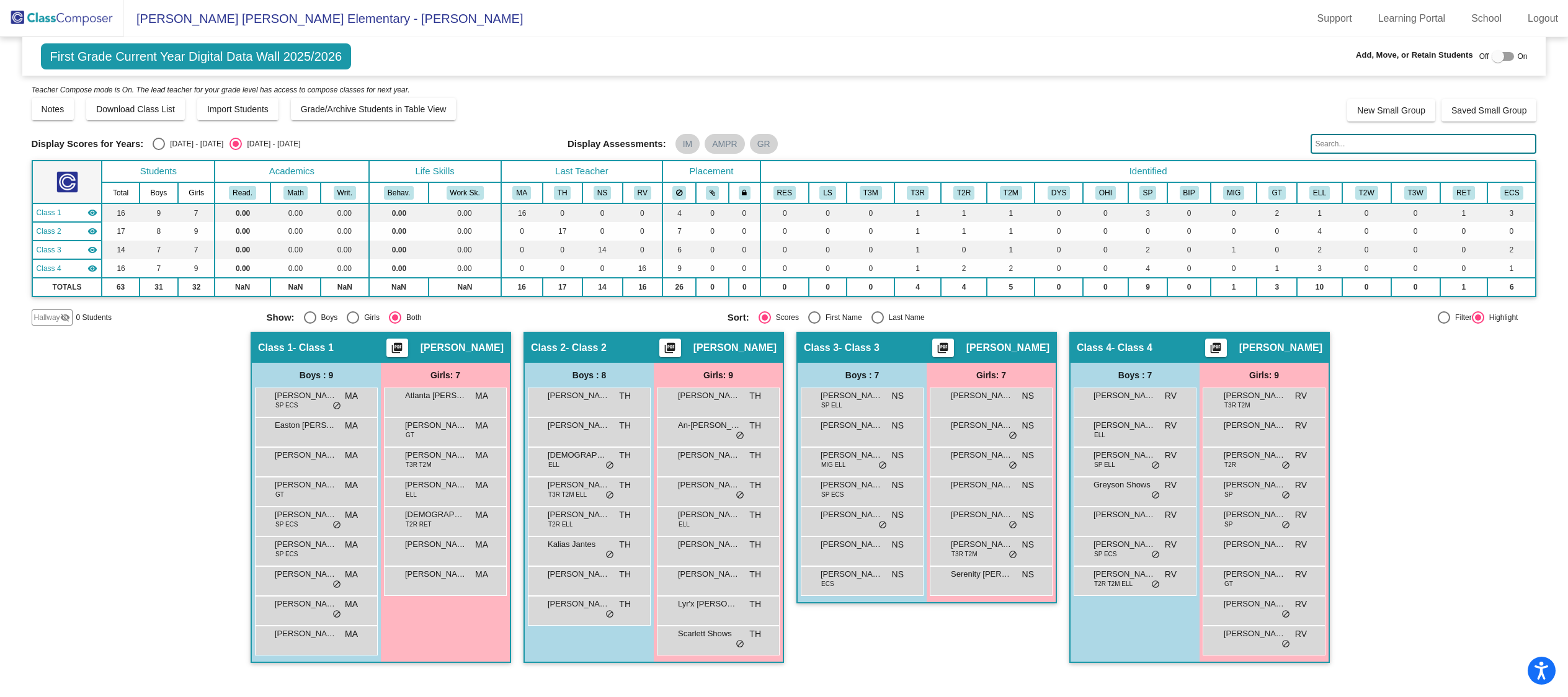
click at [1407, 147] on input "text" at bounding box center [1423, 144] width 226 height 20
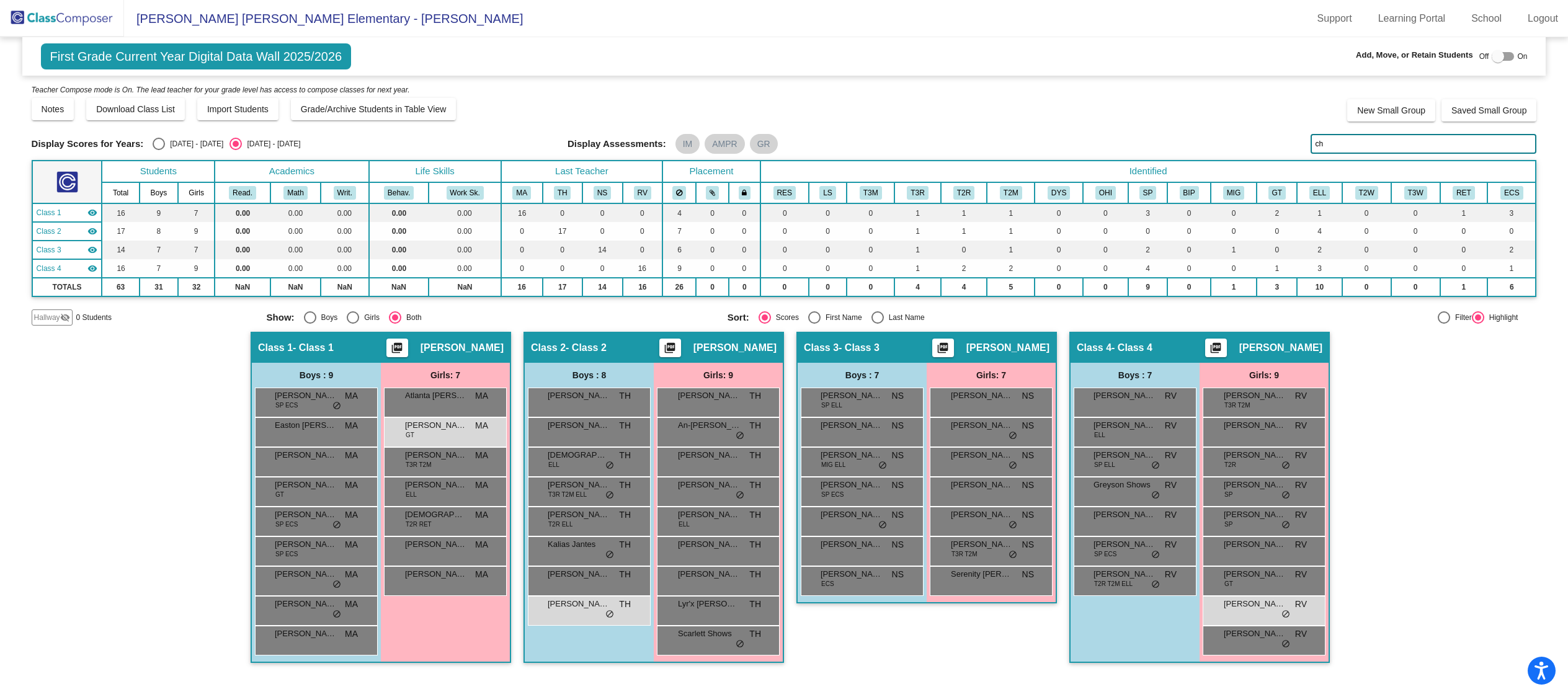
type input "c"
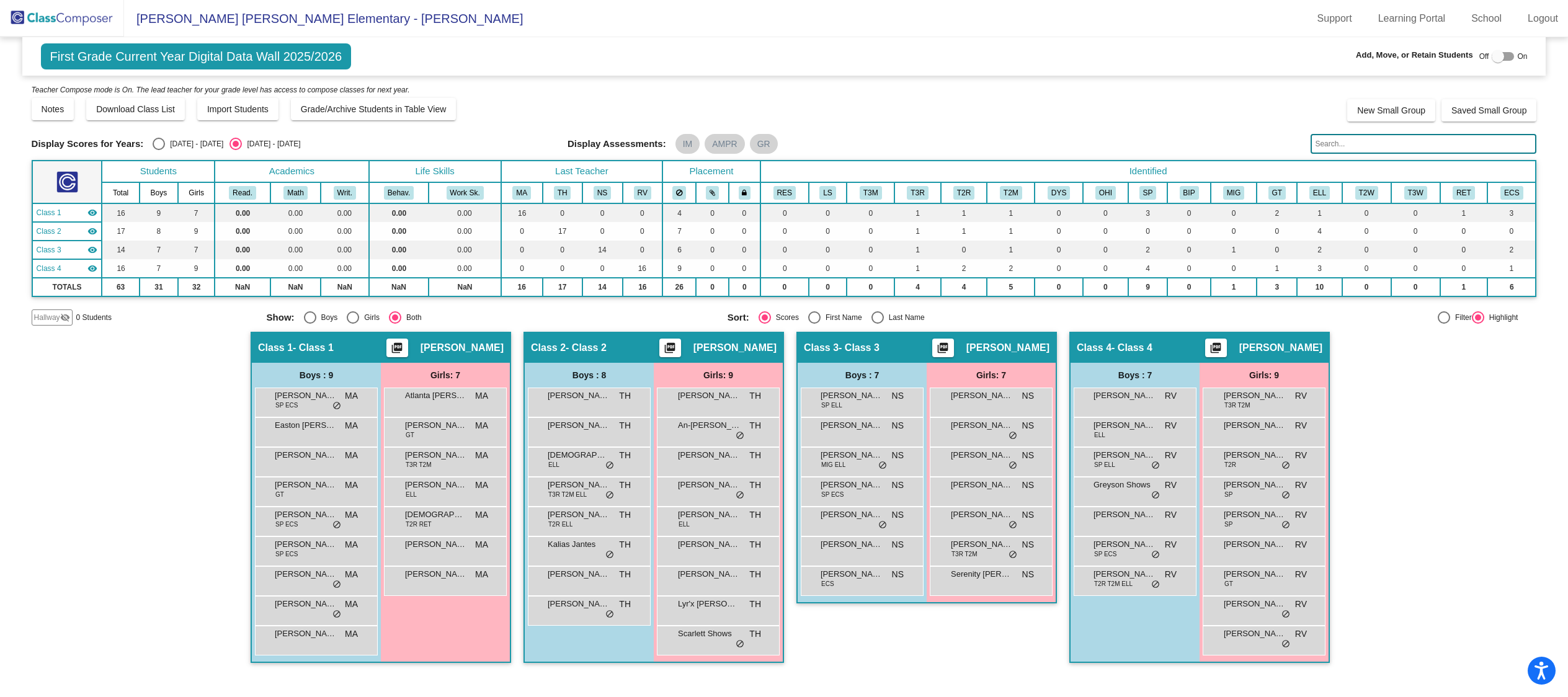
scroll to position [1, 0]
click at [172, 142] on div "[DATE] - [DATE]" at bounding box center [194, 143] width 58 height 11
click at [159, 150] on input "[DATE] - [DATE]" at bounding box center [158, 150] width 1 height 1
radio input "true"
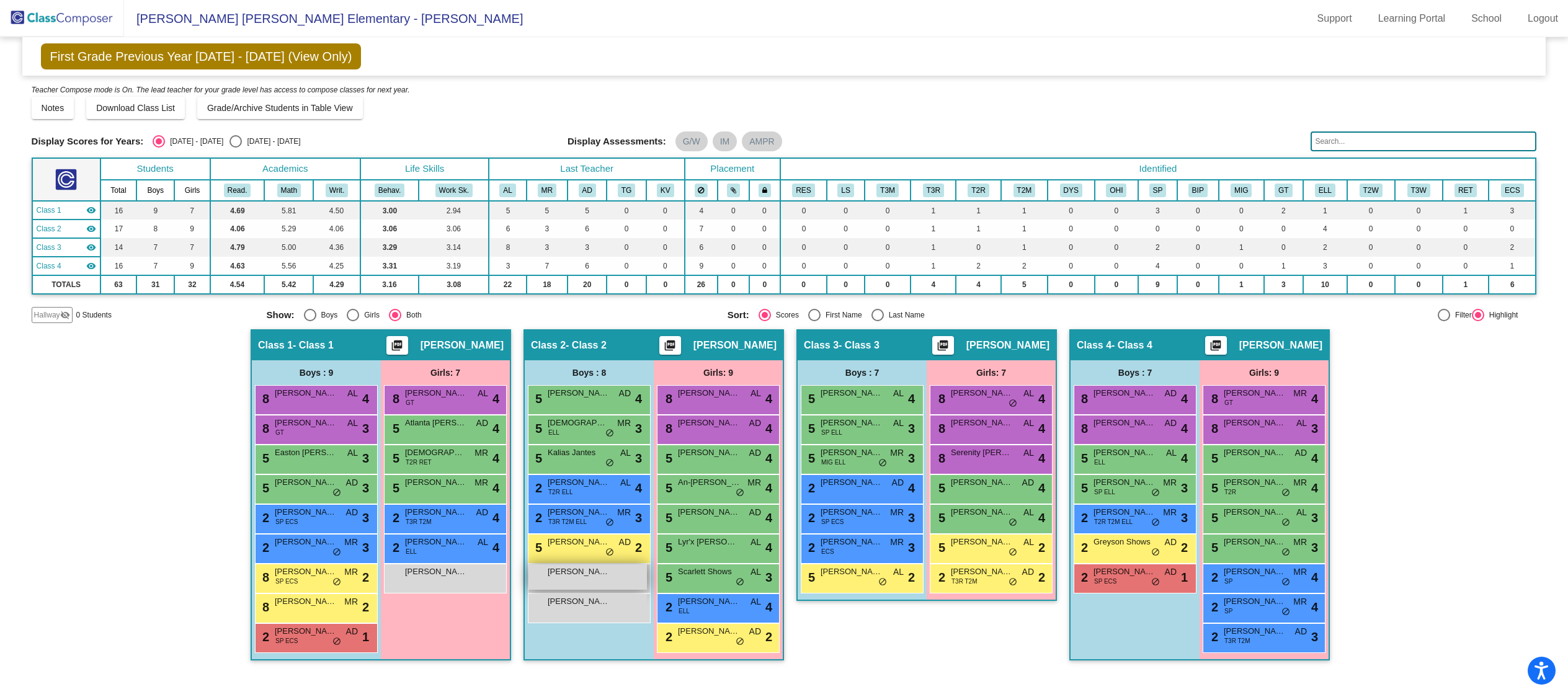
click at [582, 578] on div "Benjamin Lopez lock do_not_disturb_alt" at bounding box center [587, 577] width 118 height 26
click at [582, 578] on div "Benjamin Lopez lock do_not_disturb_alt" at bounding box center [587, 577] width 118 height 26
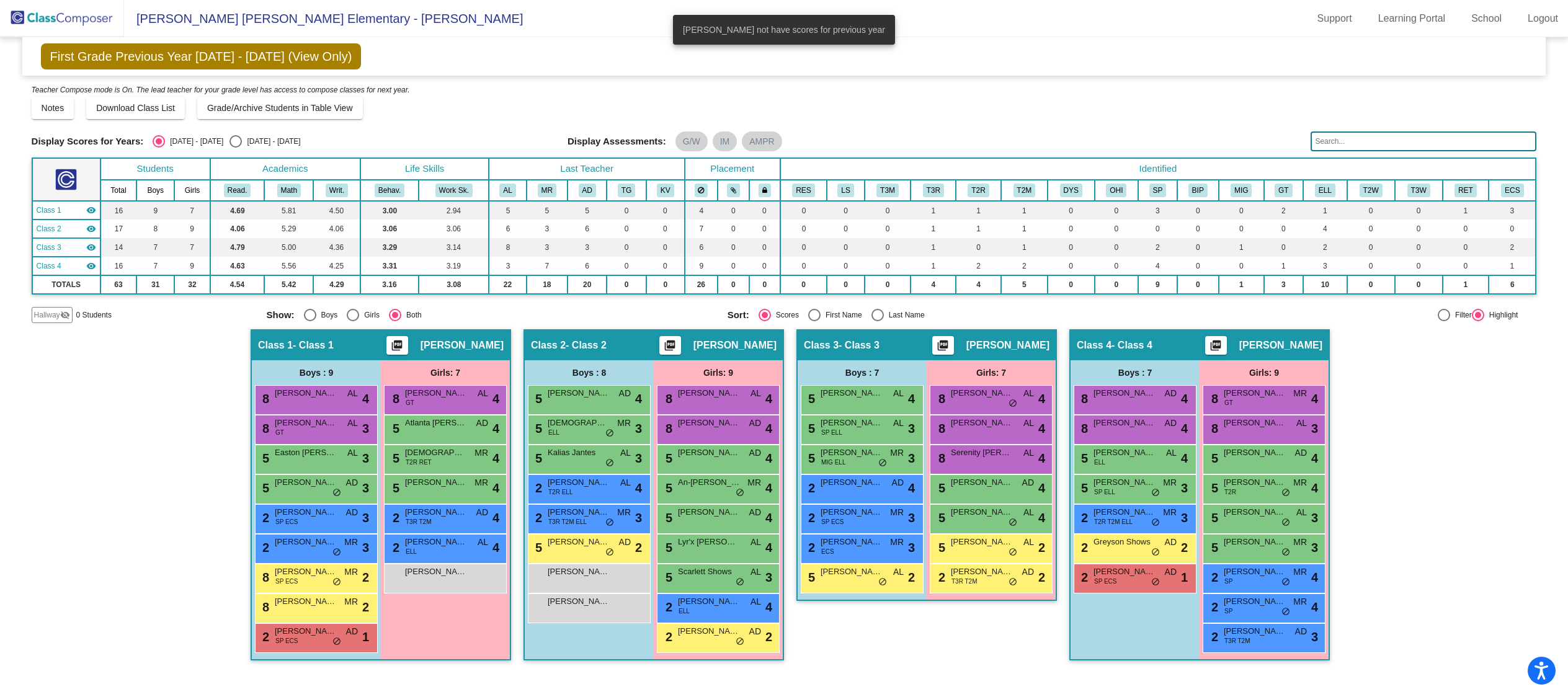
click at [242, 139] on div "[DATE] - [DATE]" at bounding box center [270, 141] width 58 height 11
click at [235, 148] on input "[DATE] - [DATE]" at bounding box center [235, 148] width 1 height 1
radio input "true"
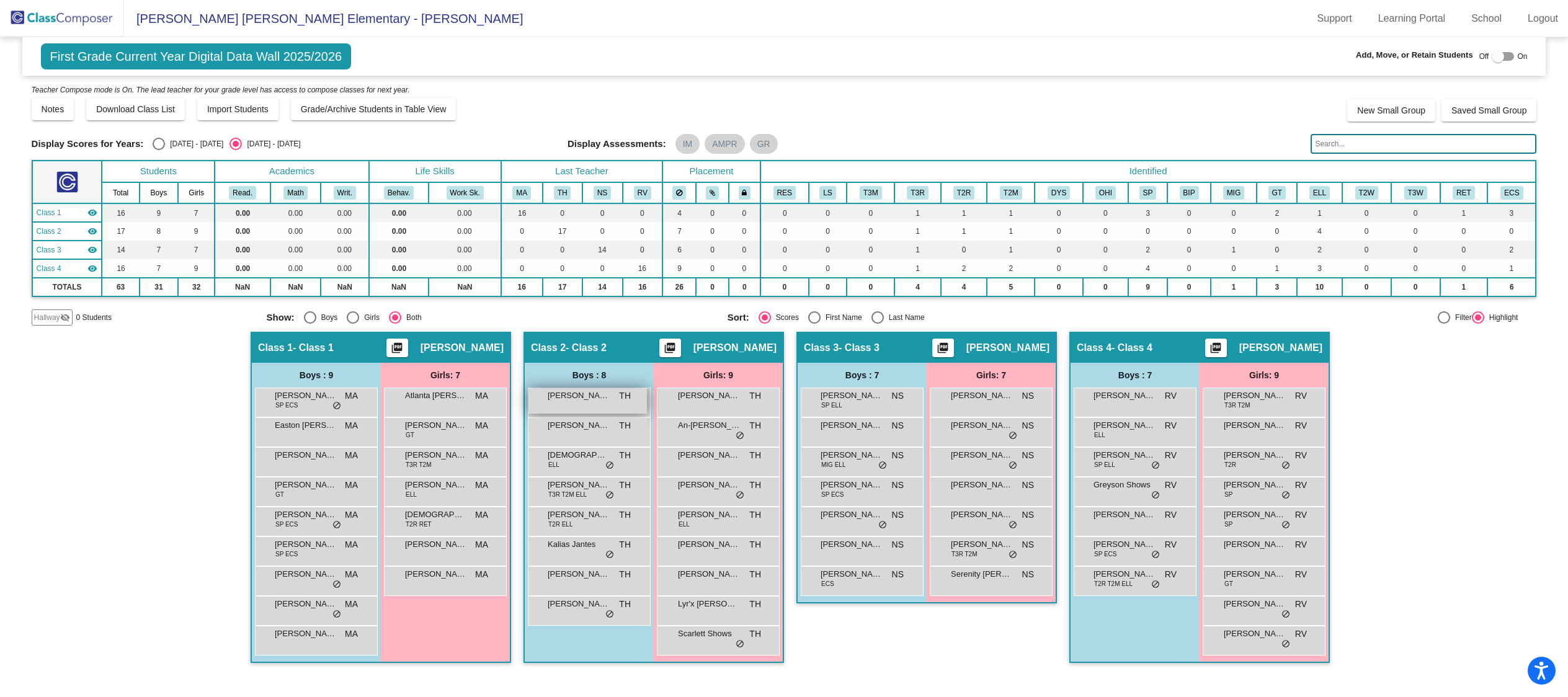
click at [598, 403] on div "Benjamin Lopez TH lock do_not_disturb_alt" at bounding box center [587, 401] width 118 height 26
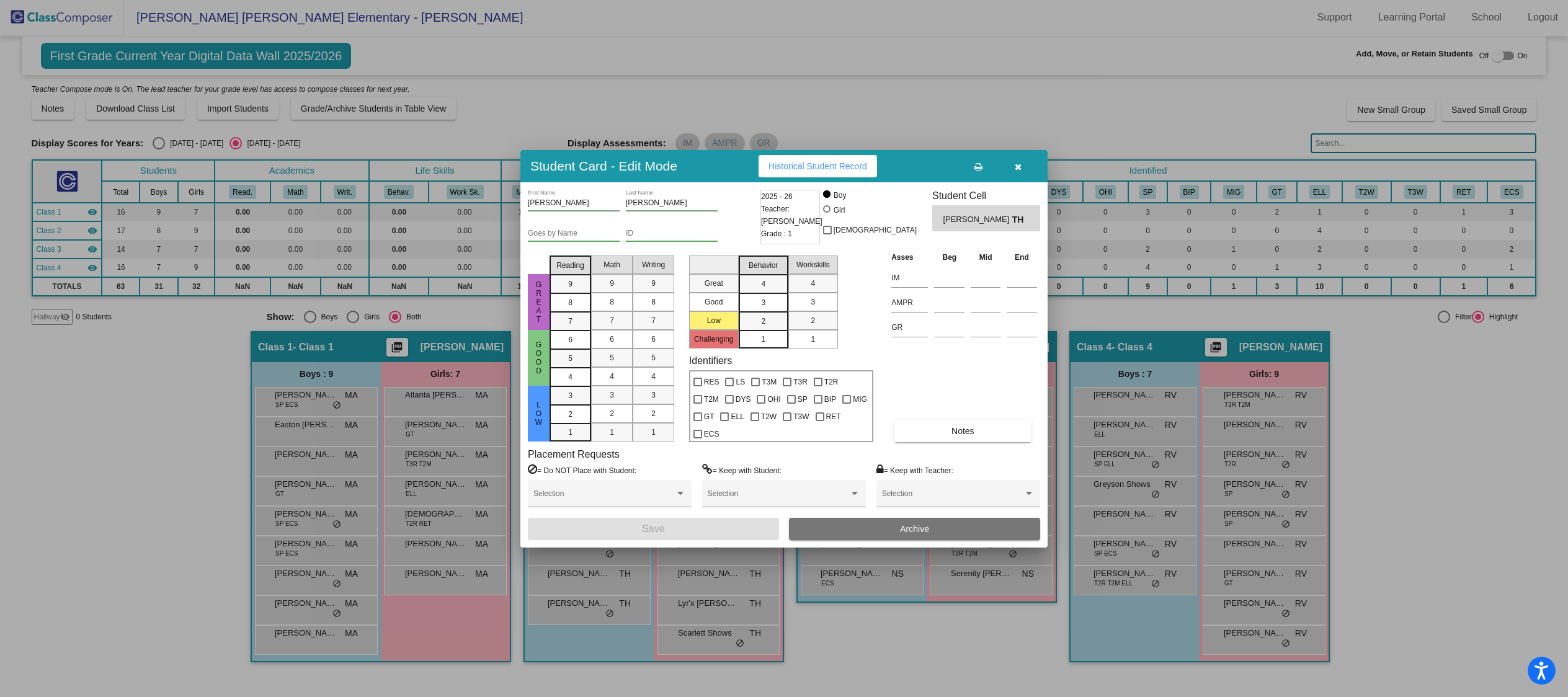
click at [861, 527] on button "Archive" at bounding box center [914, 528] width 251 height 22
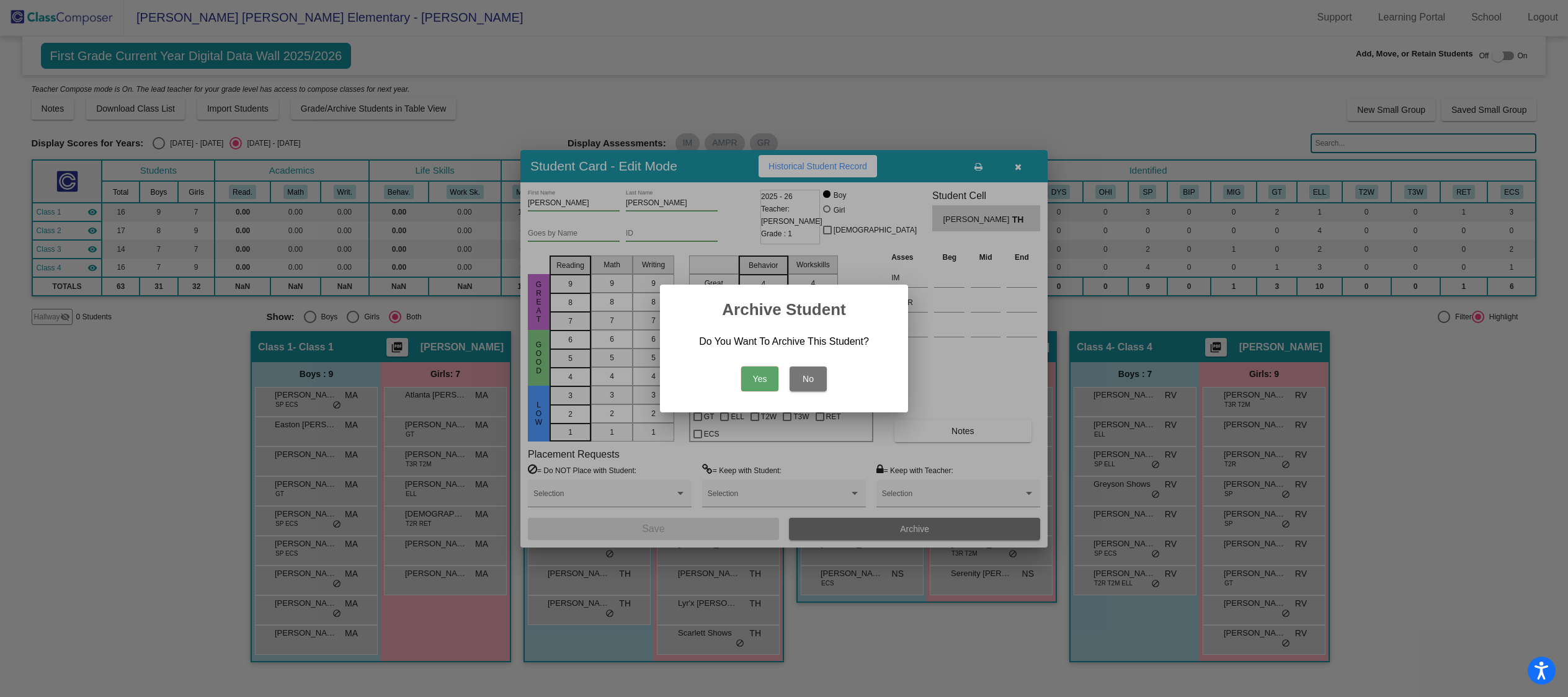
click at [762, 375] on button "Yes" at bounding box center [759, 378] width 37 height 25
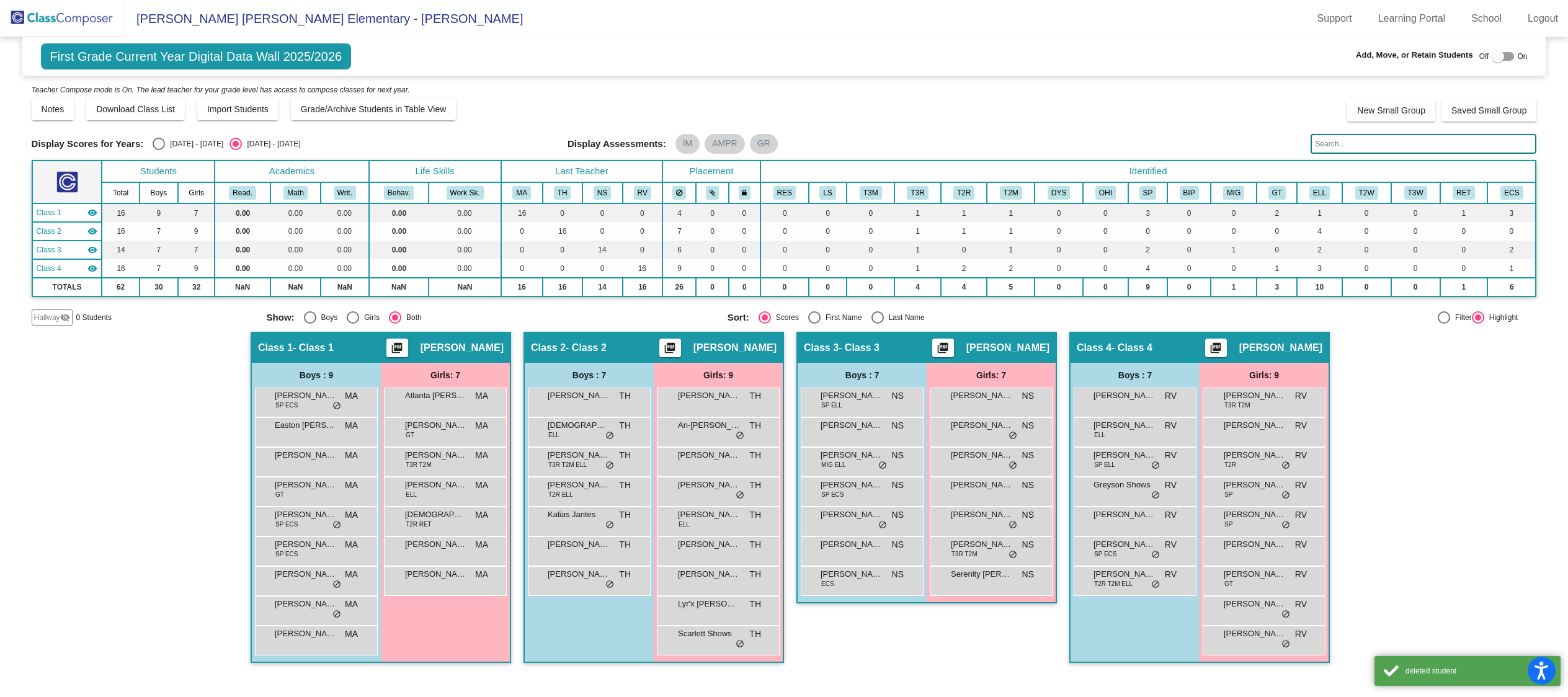
scroll to position [1, 0]
click at [164, 410] on div "Hallway - Hallway Class picture_as_pdf Add Student First Name Last Name Student…" at bounding box center [784, 503] width 1505 height 344
click at [1503, 57] on div at bounding box center [1497, 56] width 12 height 12
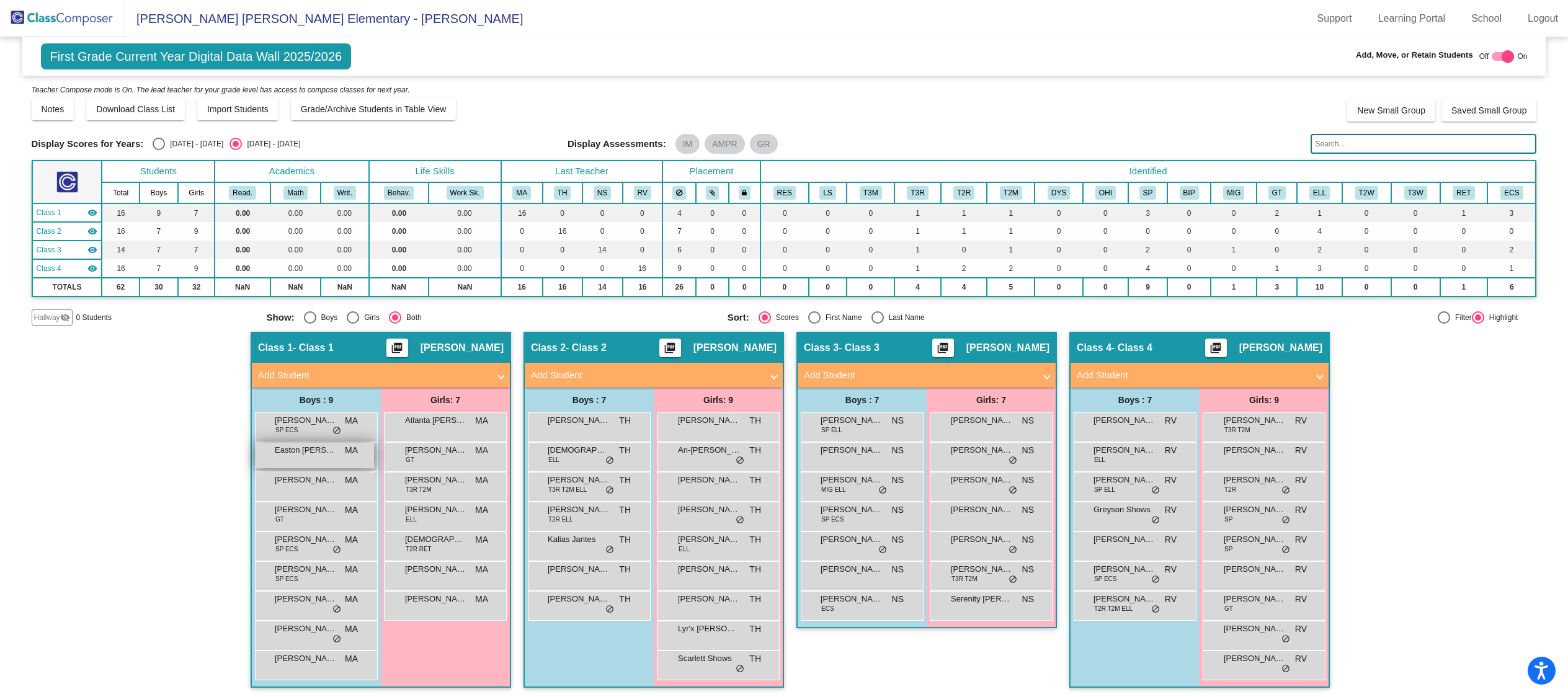
click at [339, 457] on div "Easton Villanueva MA lock do_not_disturb_alt" at bounding box center [314, 456] width 118 height 26
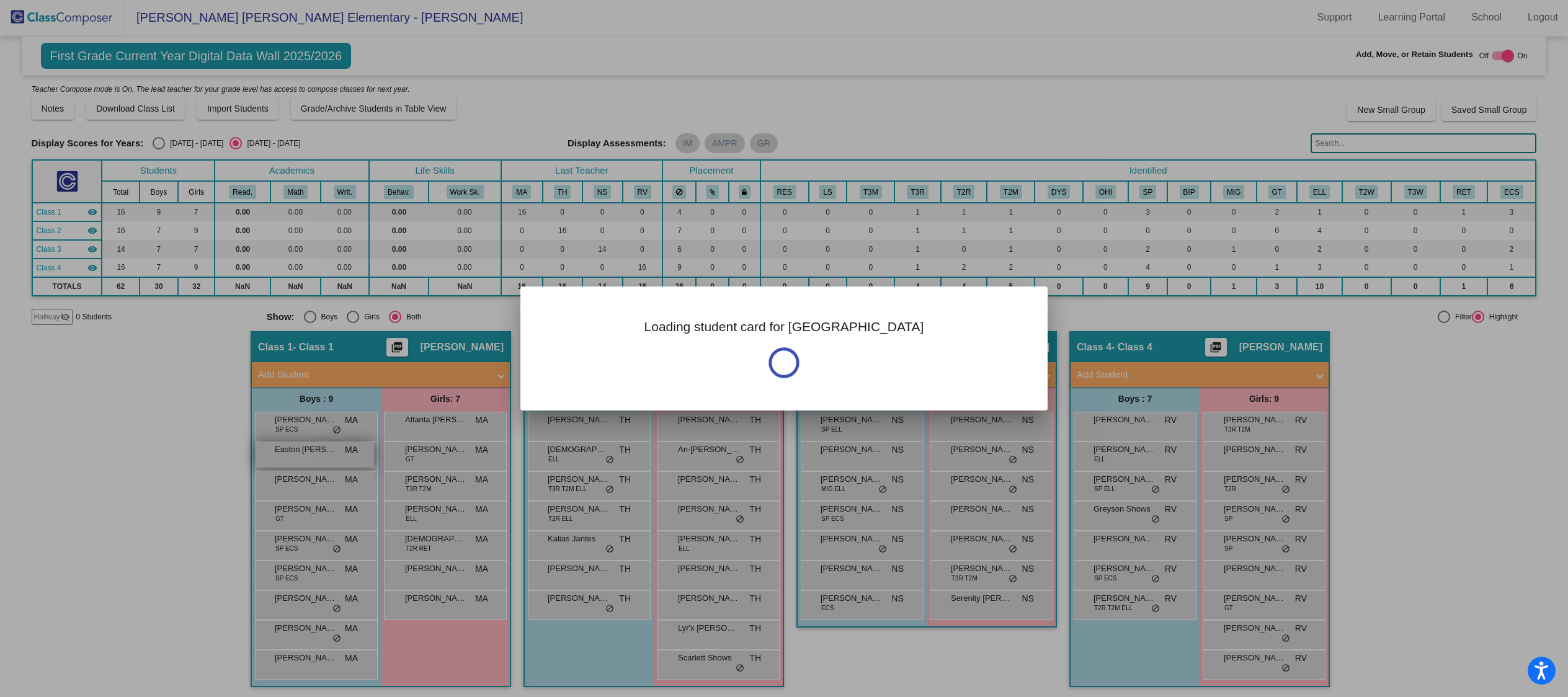
scroll to position [0, 0]
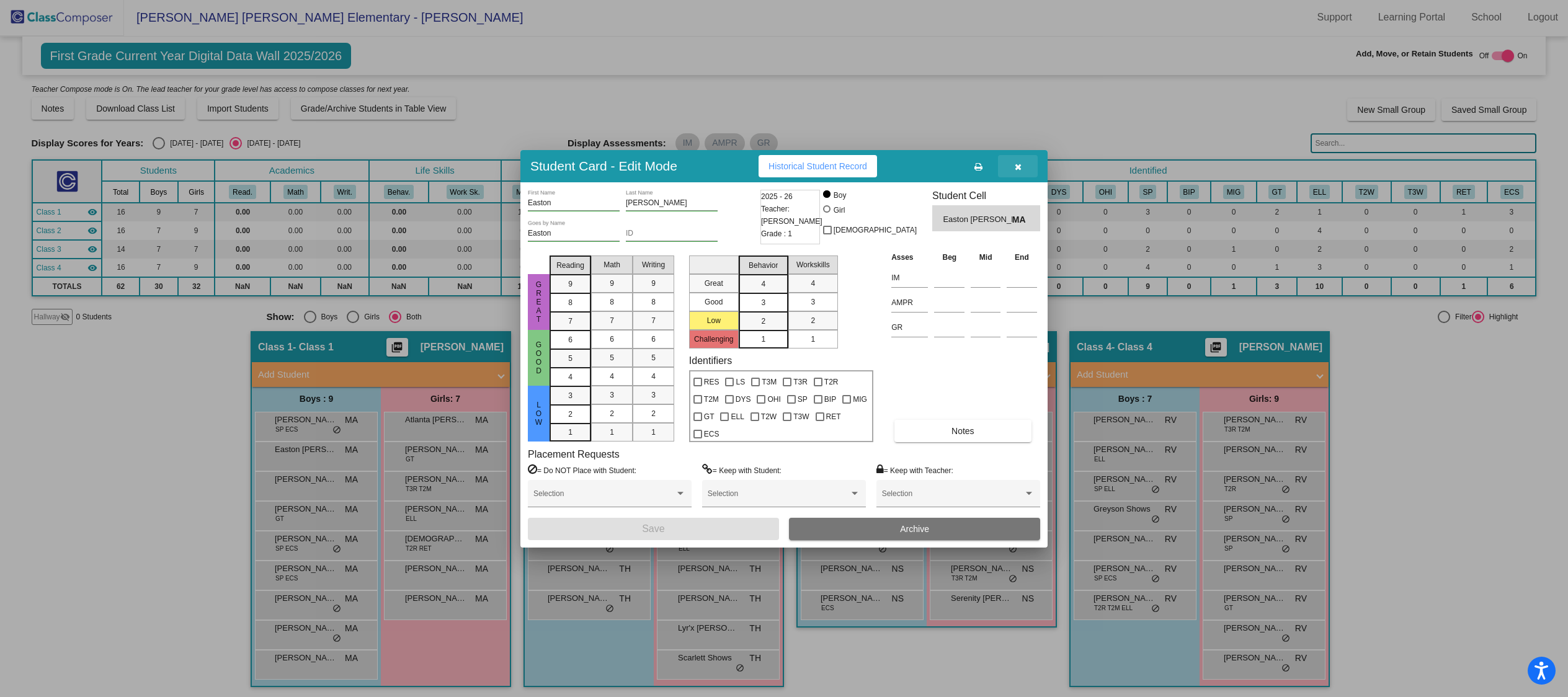
click at [1020, 171] on icon "button" at bounding box center [1018, 167] width 7 height 9
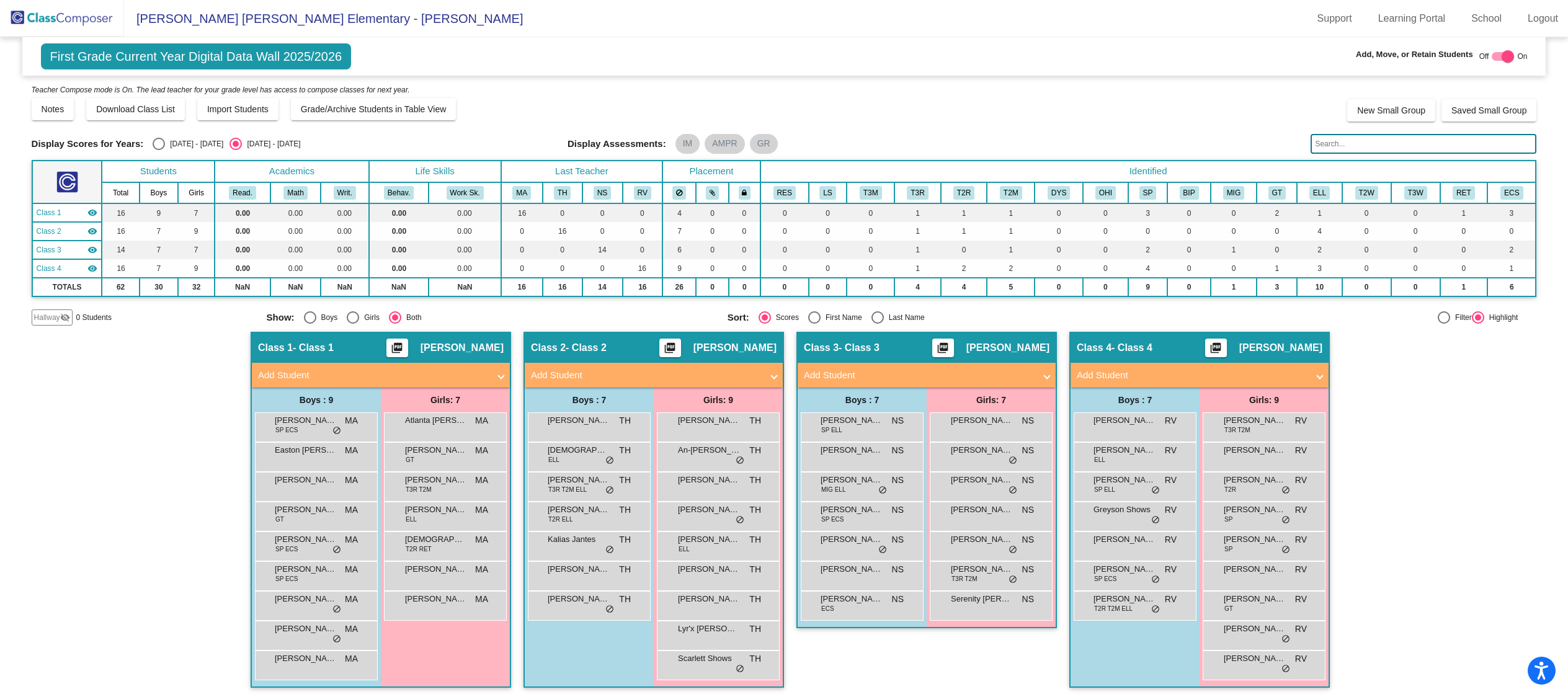
scroll to position [1, 0]
click at [189, 498] on div "Hallway - Hallway Class picture_as_pdf Add Student First Name Last Name Student…" at bounding box center [784, 516] width 1505 height 368
click at [1502, 60] on div at bounding box center [1507, 56] width 12 height 12
checkbox input "false"
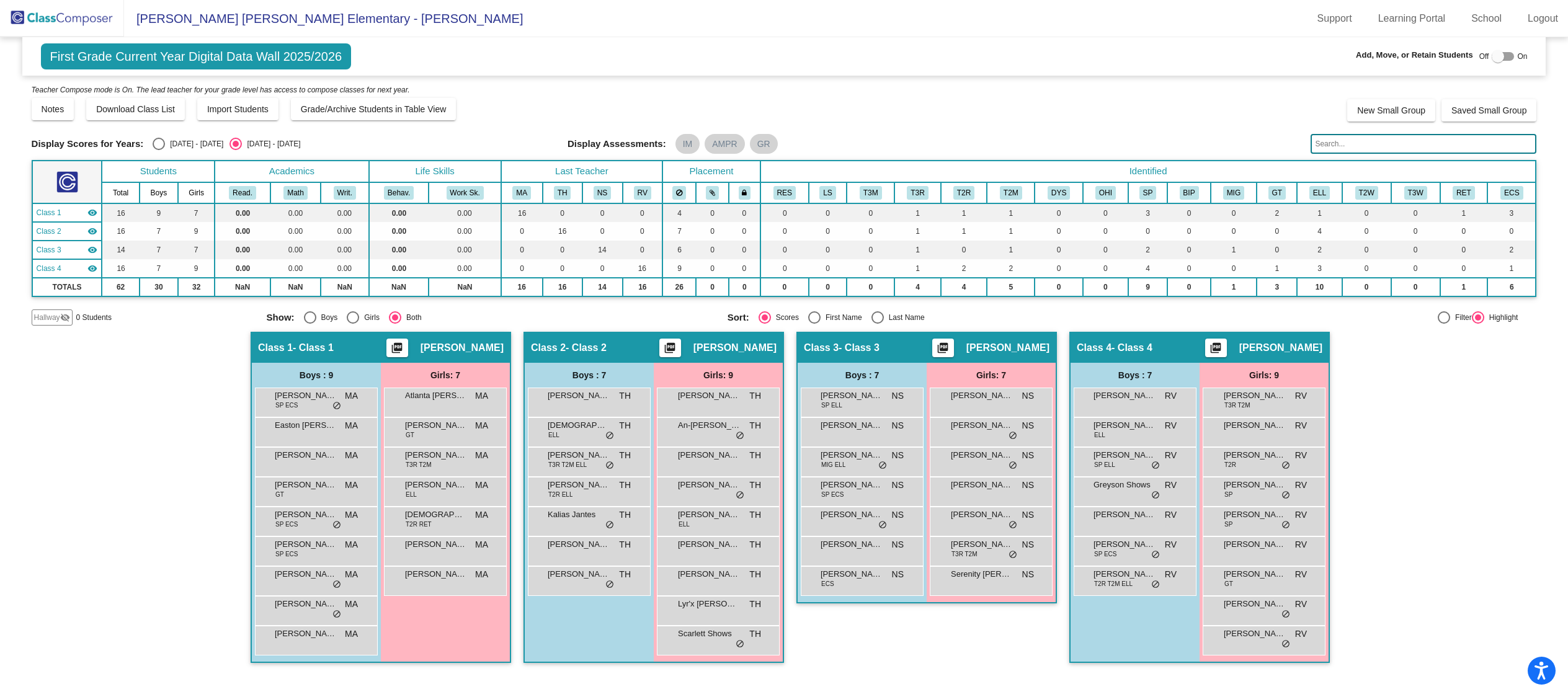
scroll to position [0, 0]
